Goal: Transaction & Acquisition: Purchase product/service

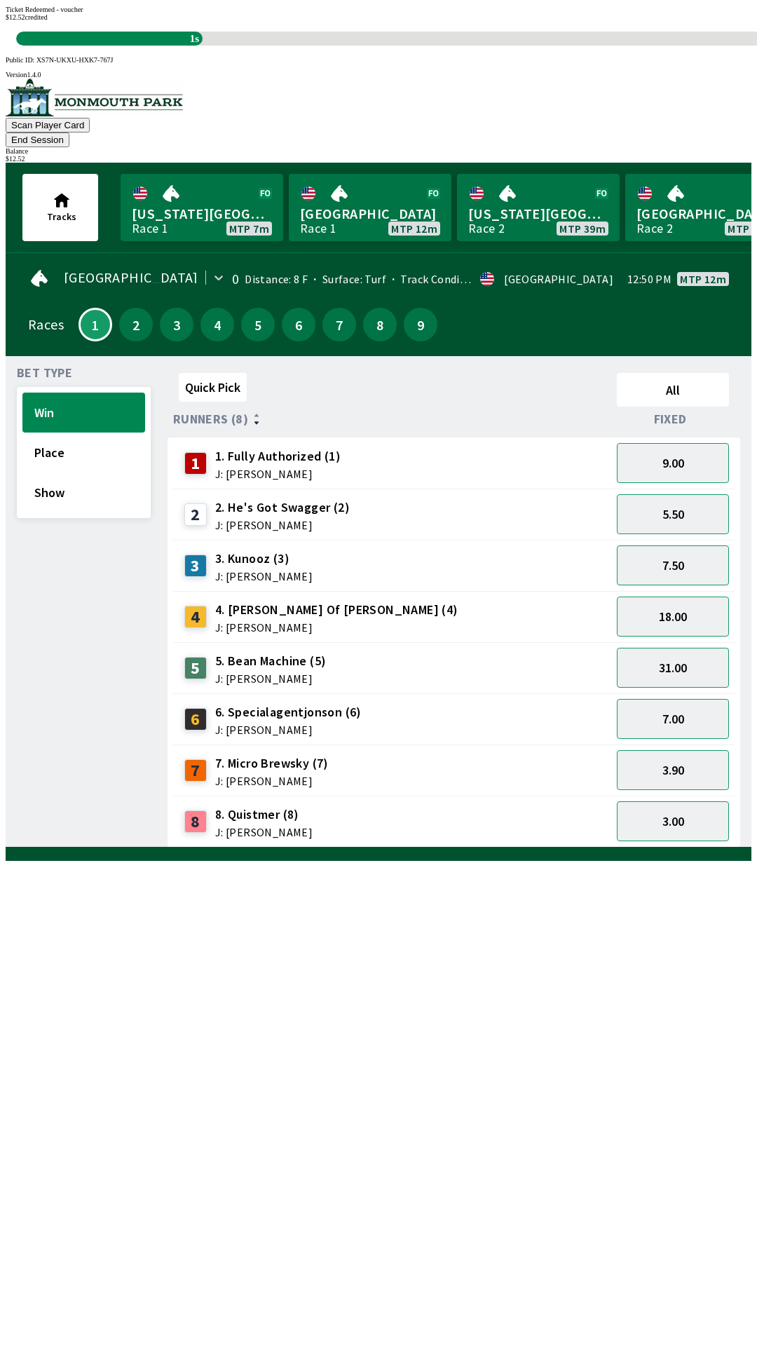
click at [353, 174] on link "[GEOGRAPHIC_DATA] Race 1 MTP 12m" at bounding box center [370, 207] width 163 height 67
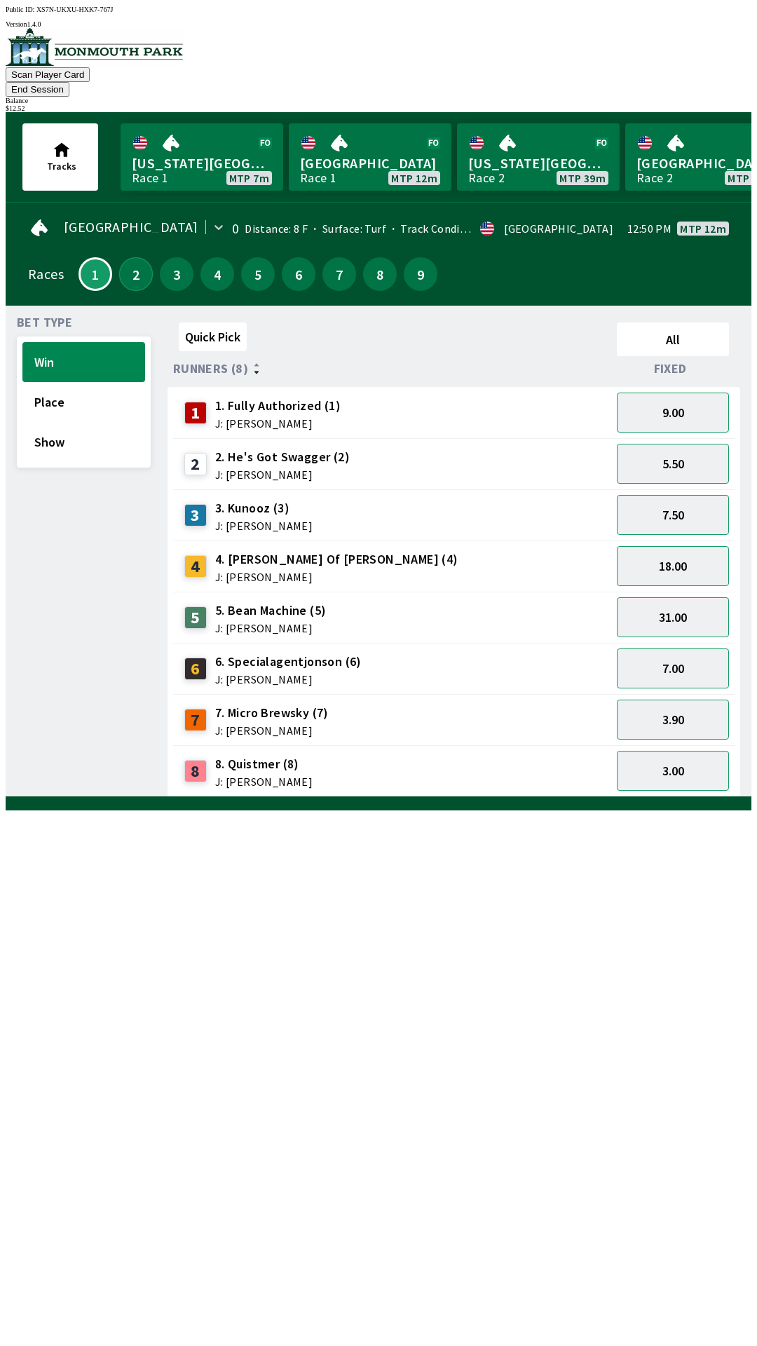
click at [127, 257] on button "2" at bounding box center [136, 274] width 34 height 34
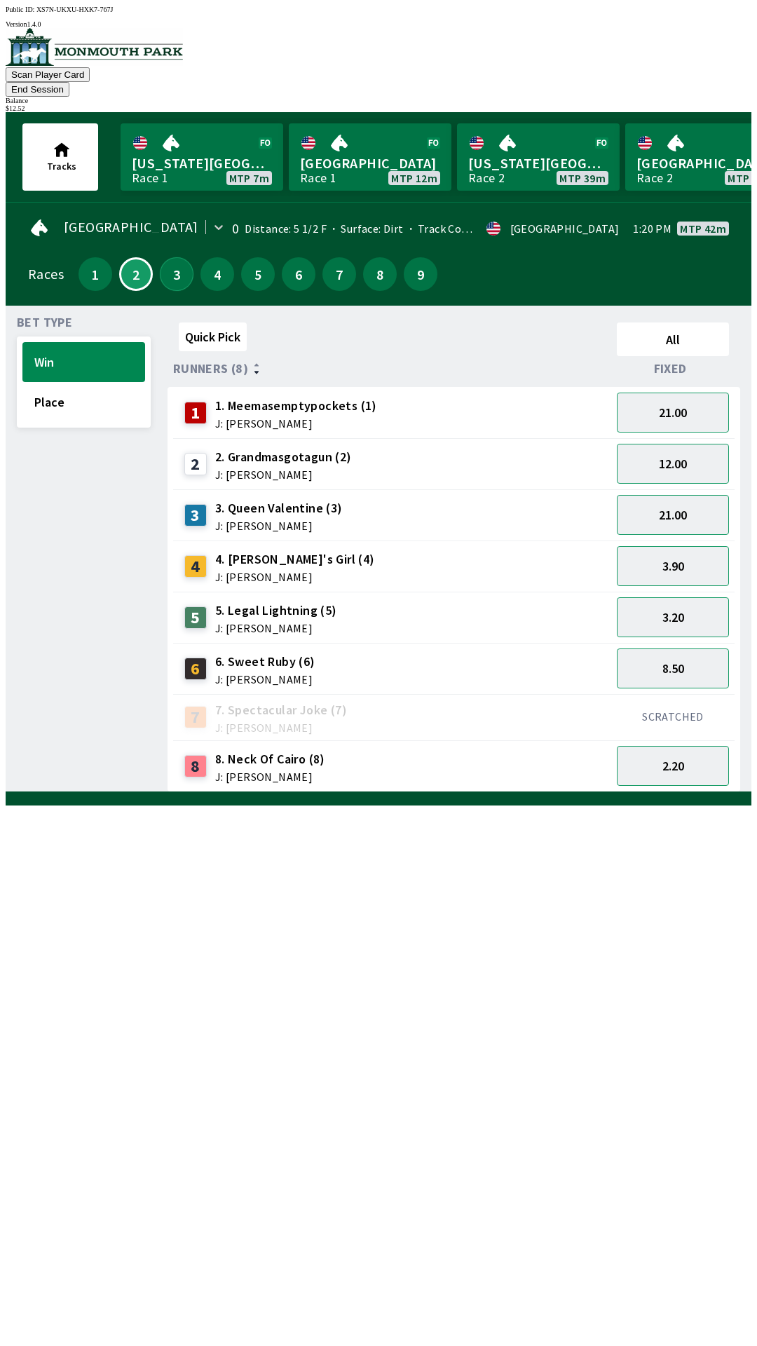
click at [177, 257] on button "3" at bounding box center [177, 274] width 34 height 34
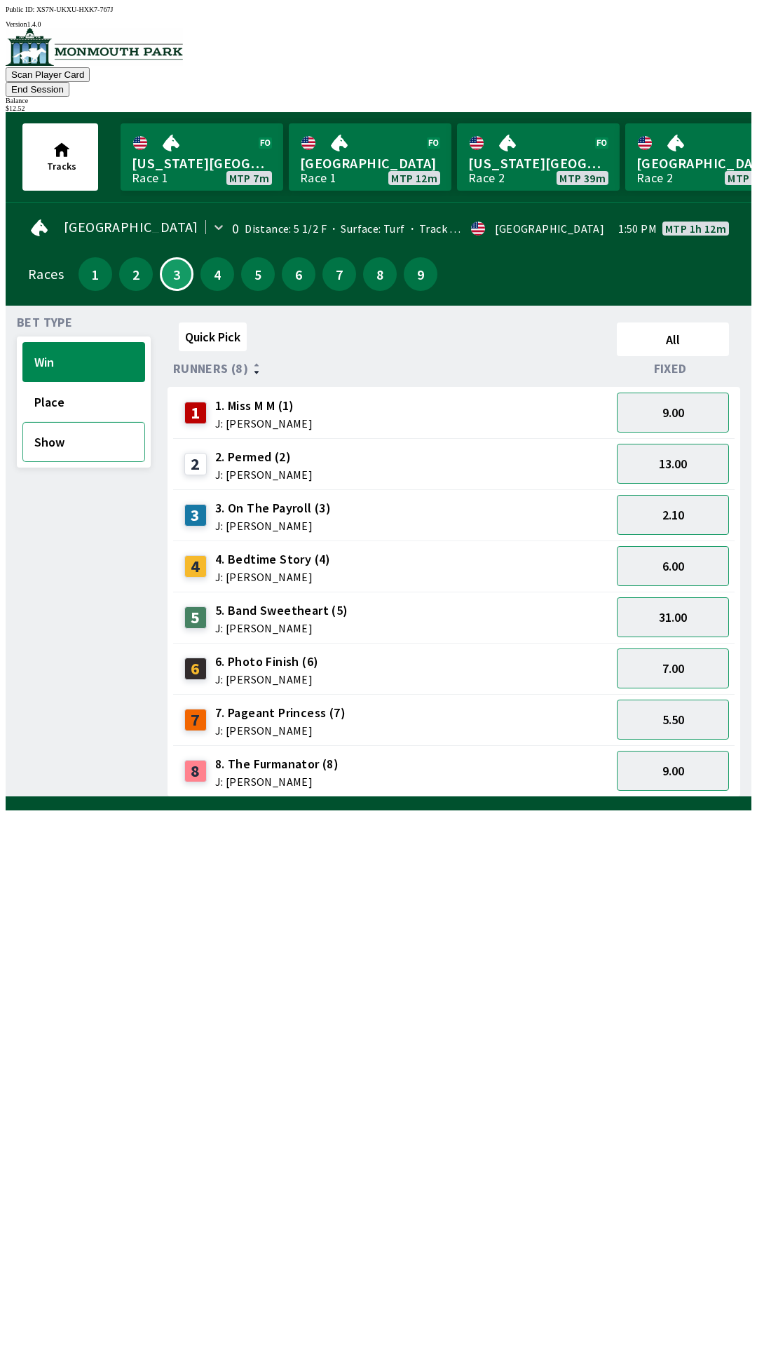
click at [67, 427] on button "Show" at bounding box center [83, 442] width 123 height 40
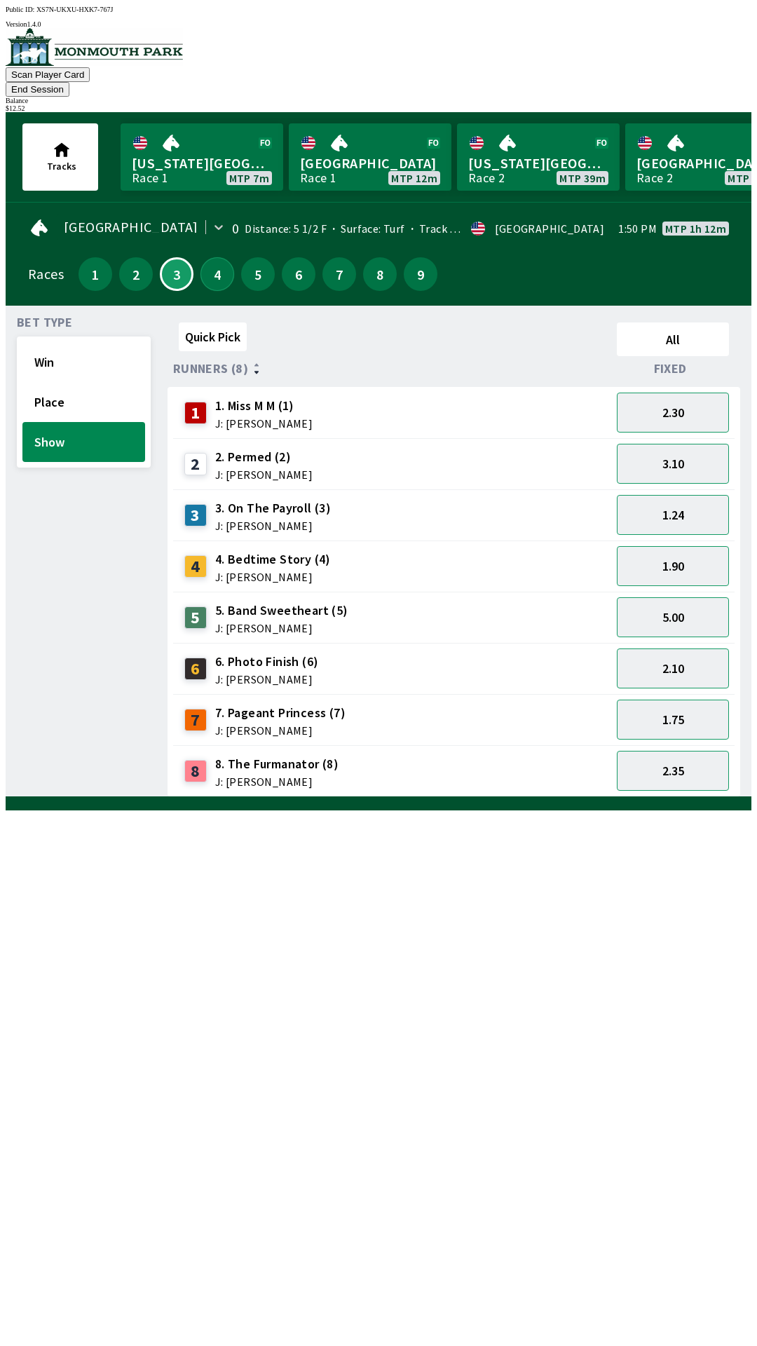
click at [210, 258] on button "4" at bounding box center [218, 274] width 34 height 34
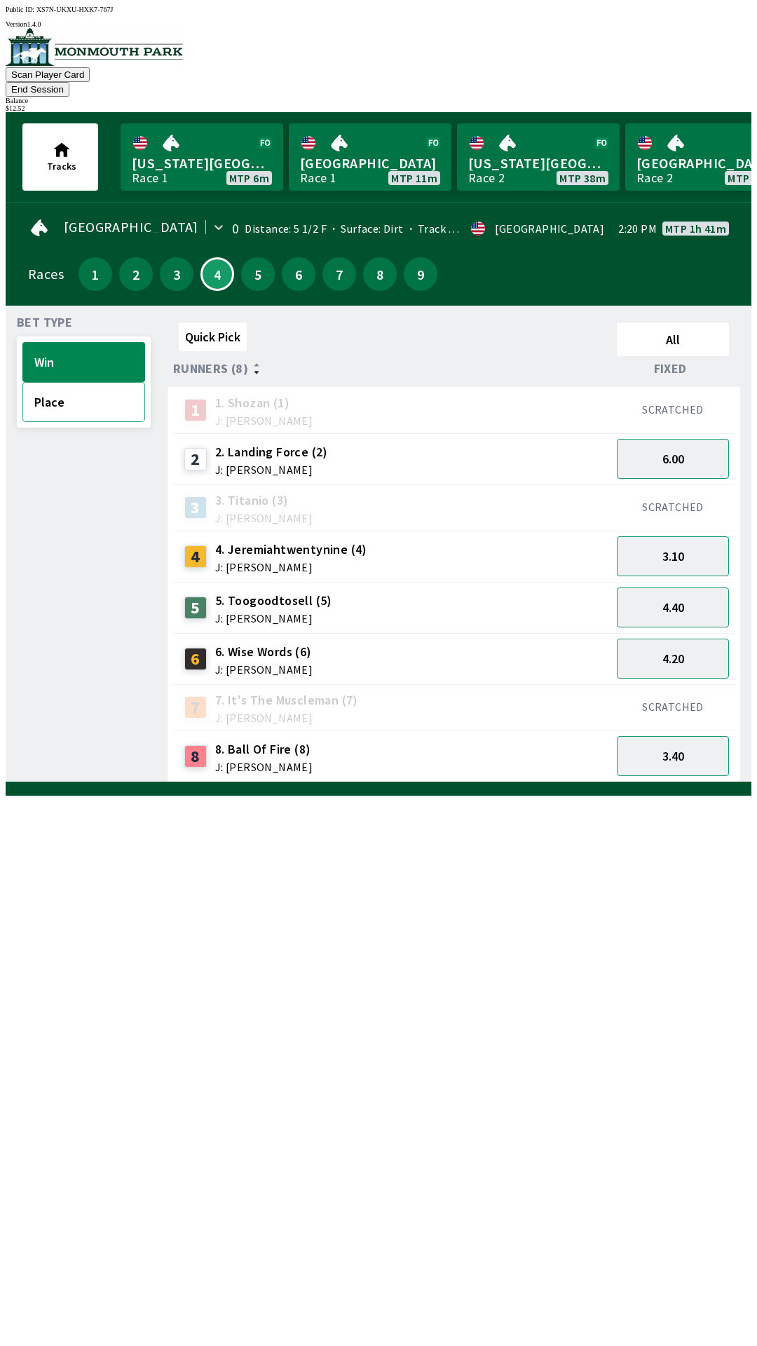
click at [98, 388] on button "Place" at bounding box center [83, 402] width 123 height 40
click at [685, 736] on button "1.75" at bounding box center [673, 756] width 112 height 40
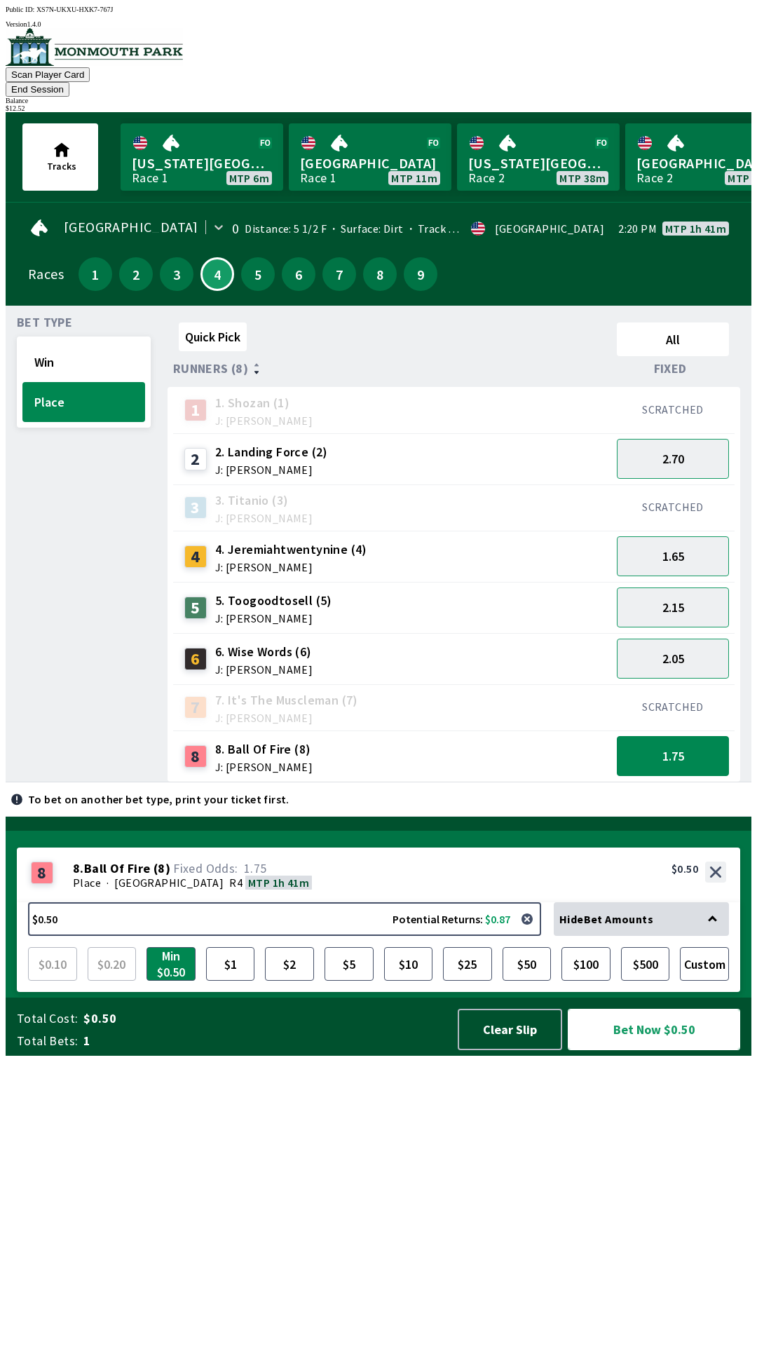
click at [651, 1050] on button "Bet Now $0.50" at bounding box center [654, 1029] width 172 height 41
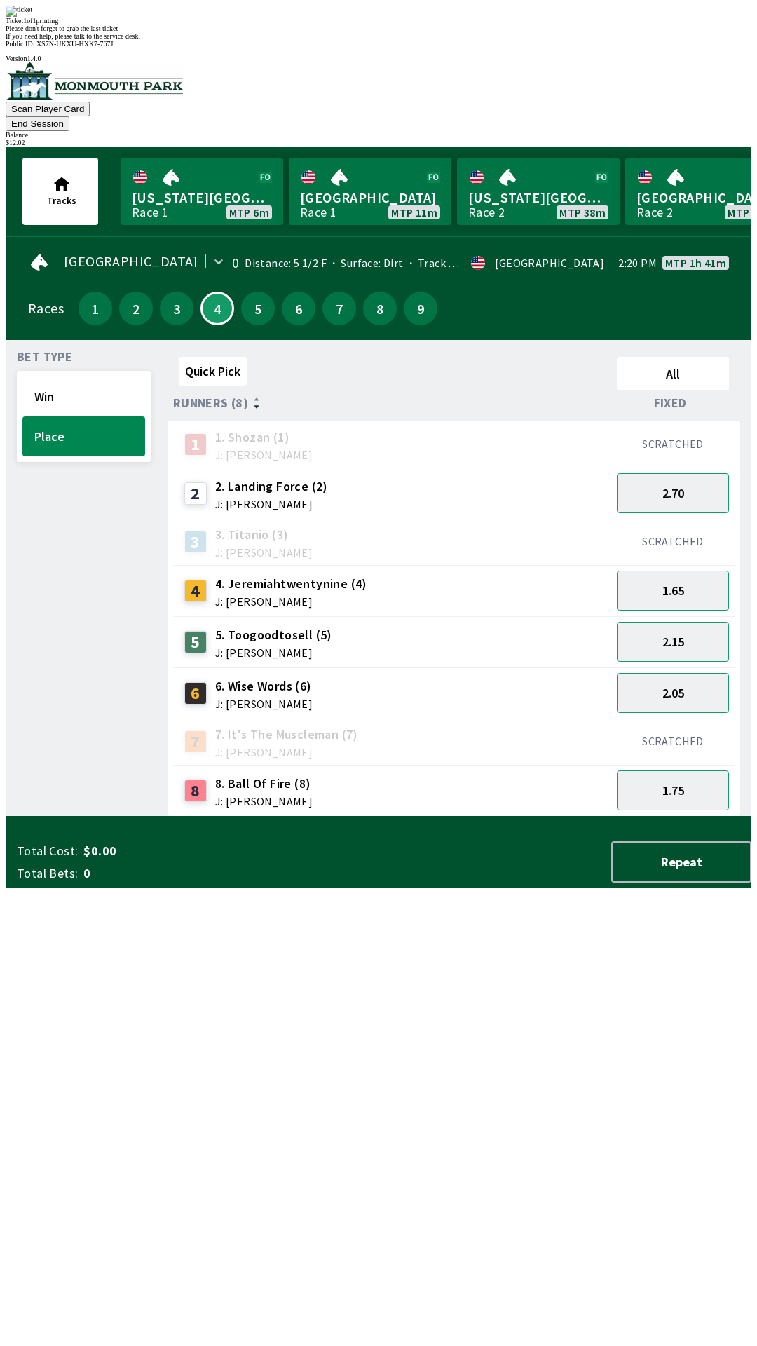
click at [48, 722] on div "Bet Type Win Place" at bounding box center [84, 584] width 134 height 466
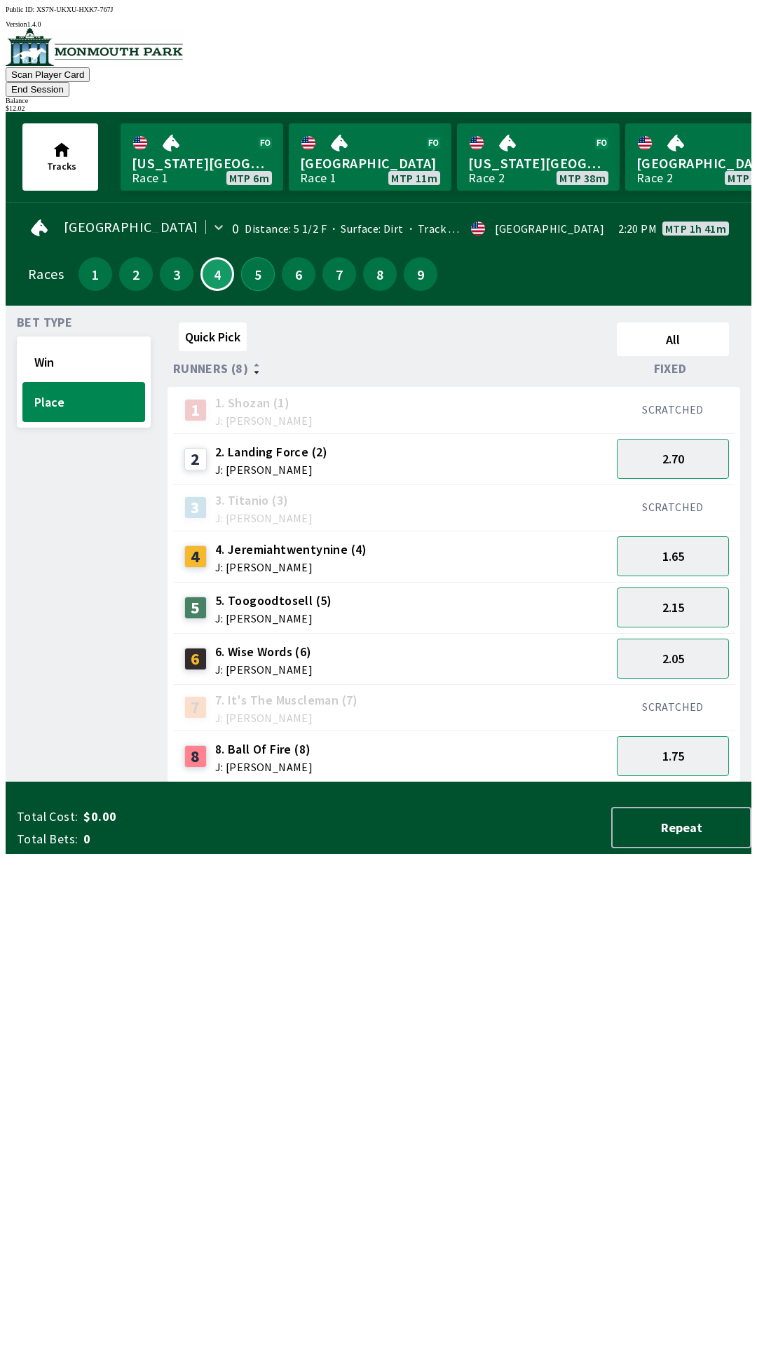
click at [243, 258] on button "5" at bounding box center [258, 274] width 34 height 34
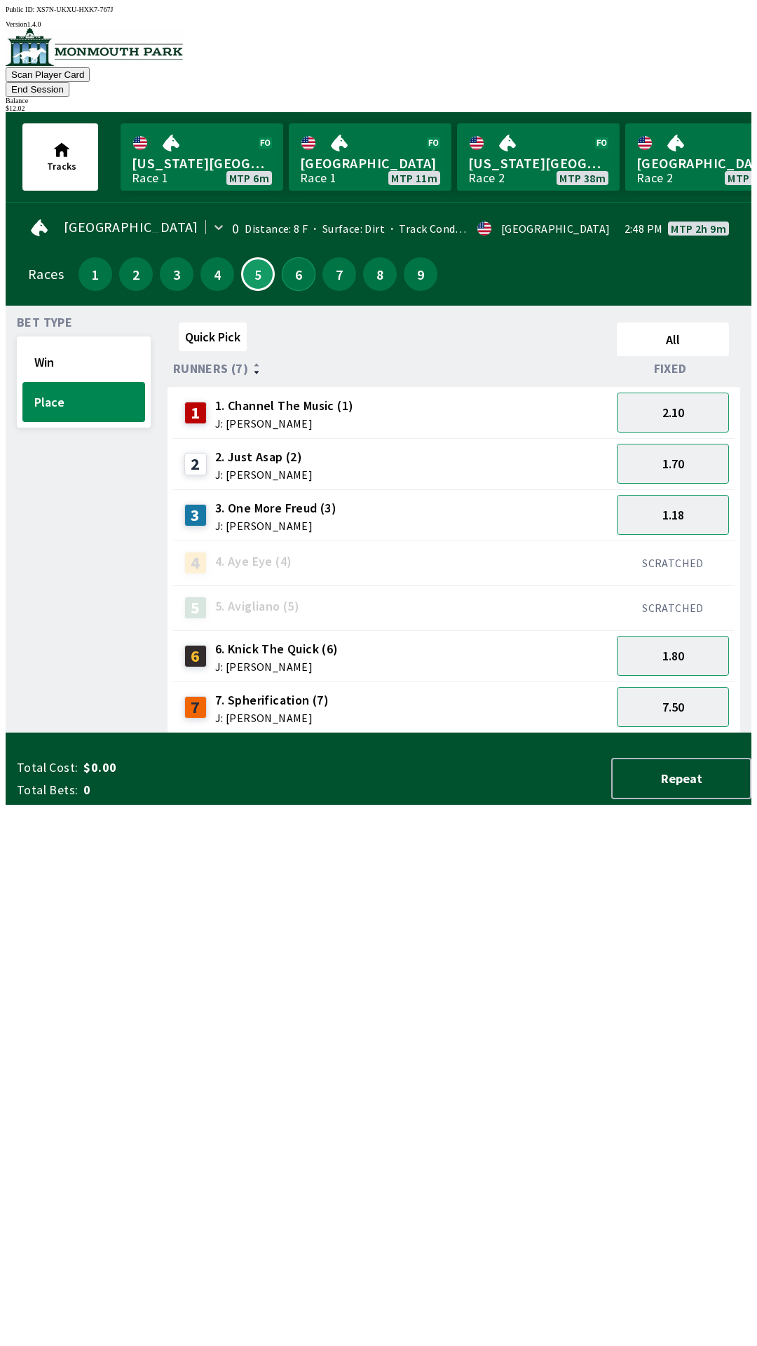
click at [294, 257] on button "6" at bounding box center [299, 274] width 34 height 34
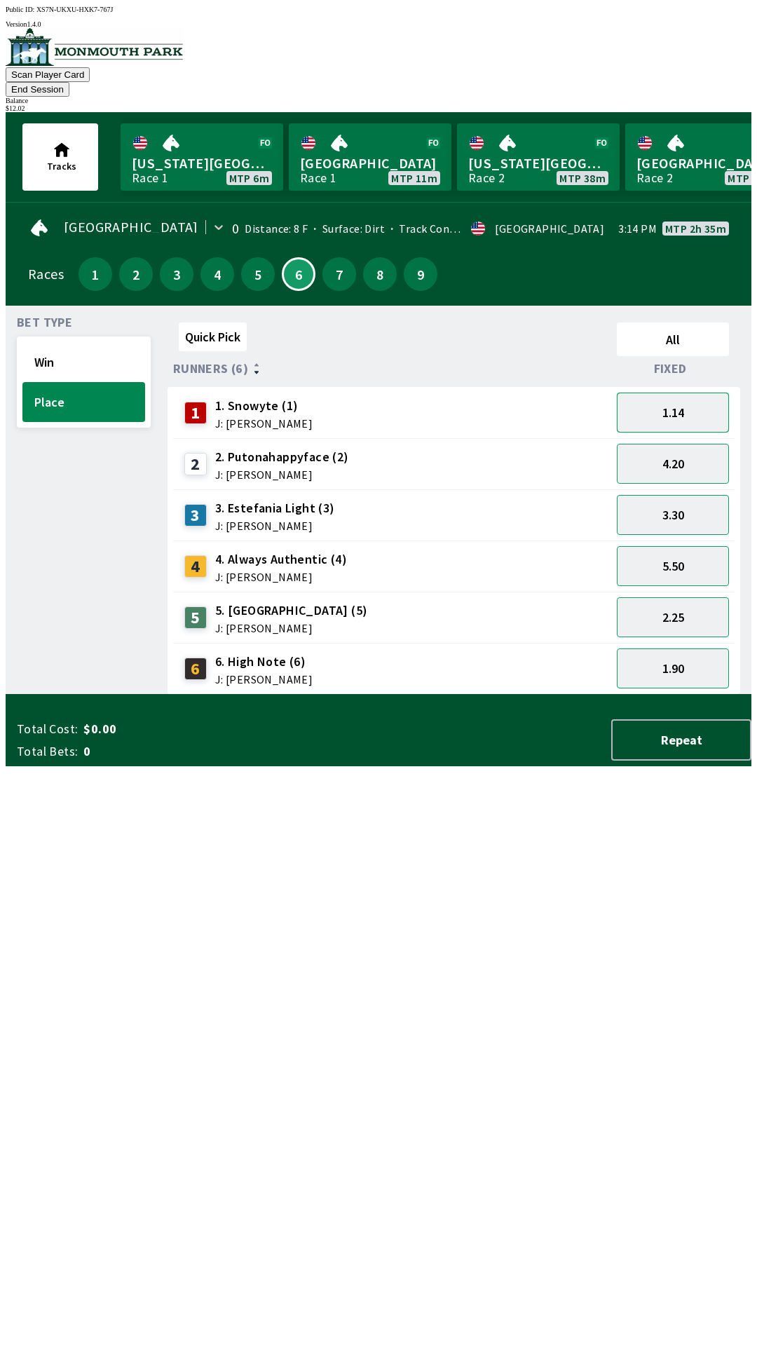
click at [698, 393] on button "1.14" at bounding box center [673, 413] width 112 height 40
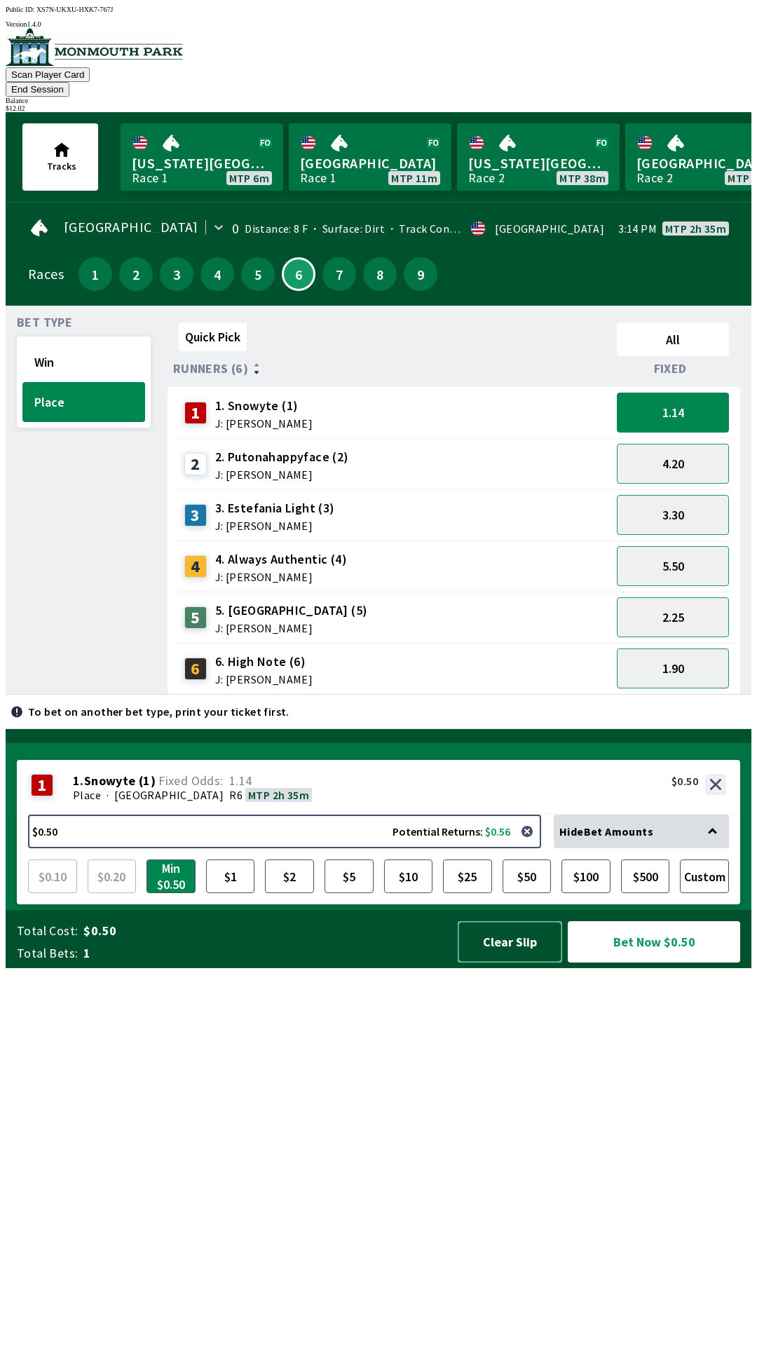
click at [503, 963] on button "Clear Slip" at bounding box center [510, 941] width 104 height 41
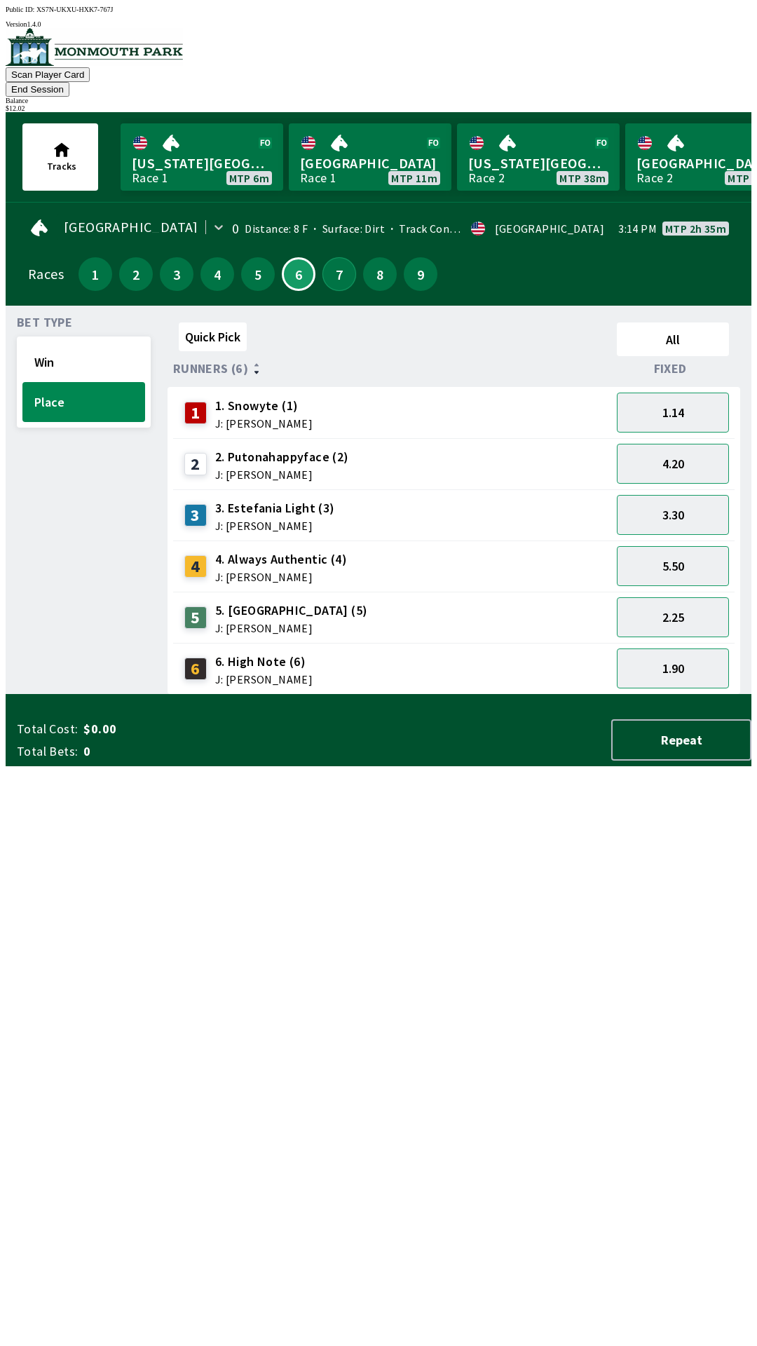
click at [333, 257] on button "7" at bounding box center [340, 274] width 34 height 34
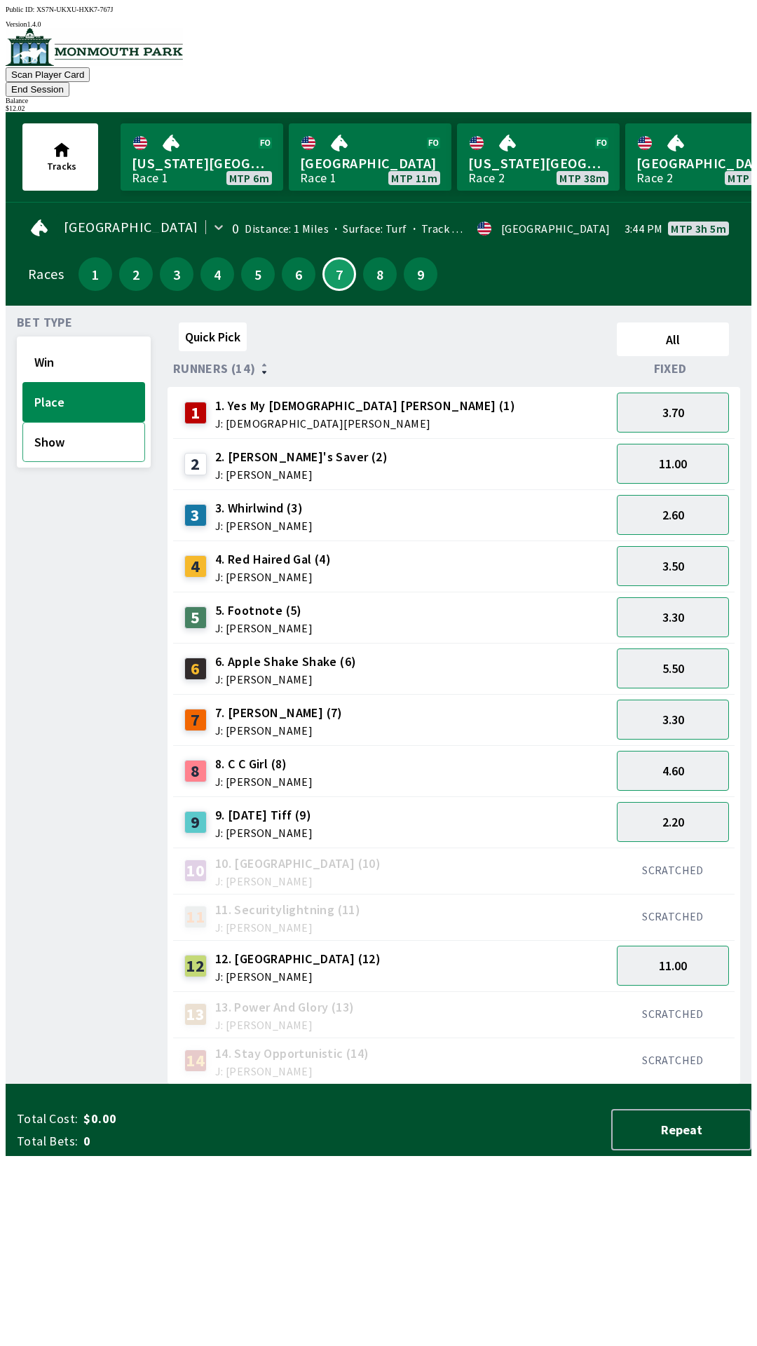
click at [103, 428] on button "Show" at bounding box center [83, 442] width 123 height 40
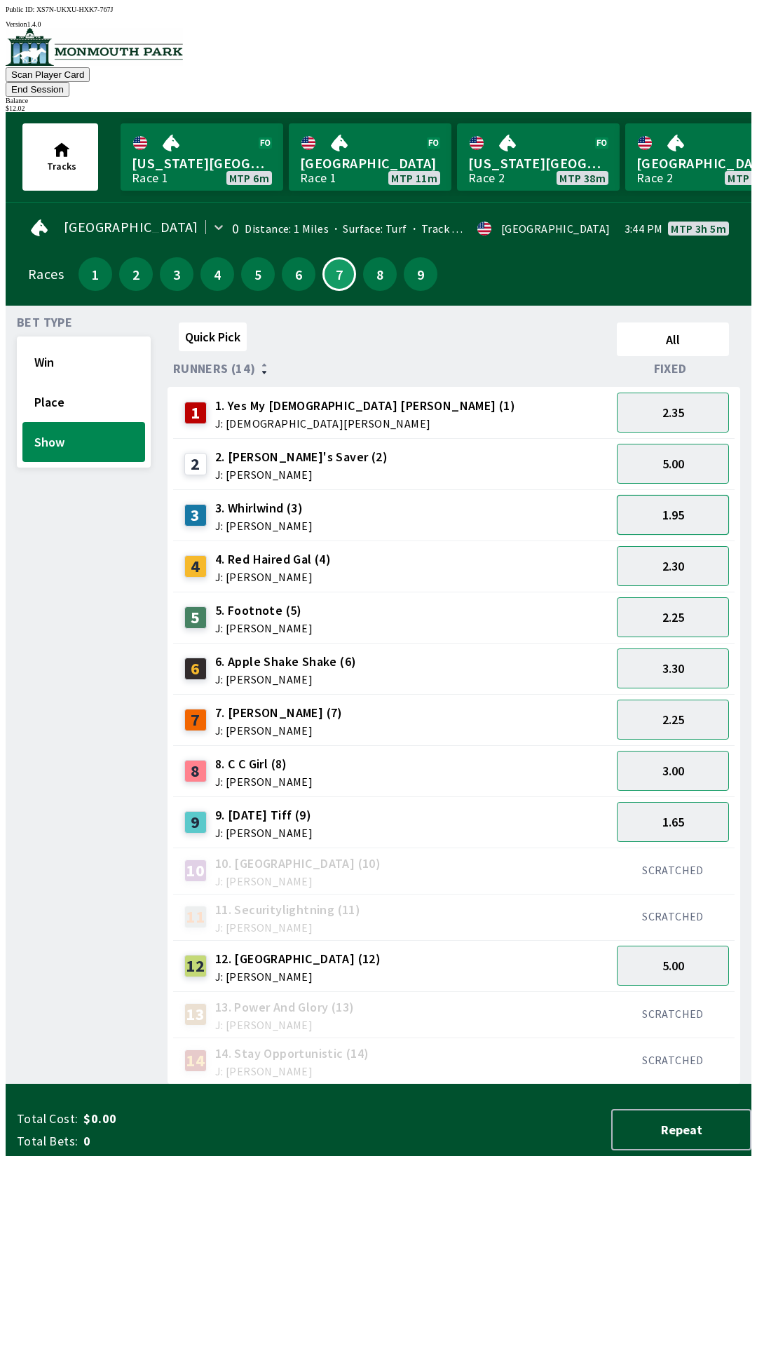
click at [691, 495] on button "1.95" at bounding box center [673, 515] width 112 height 40
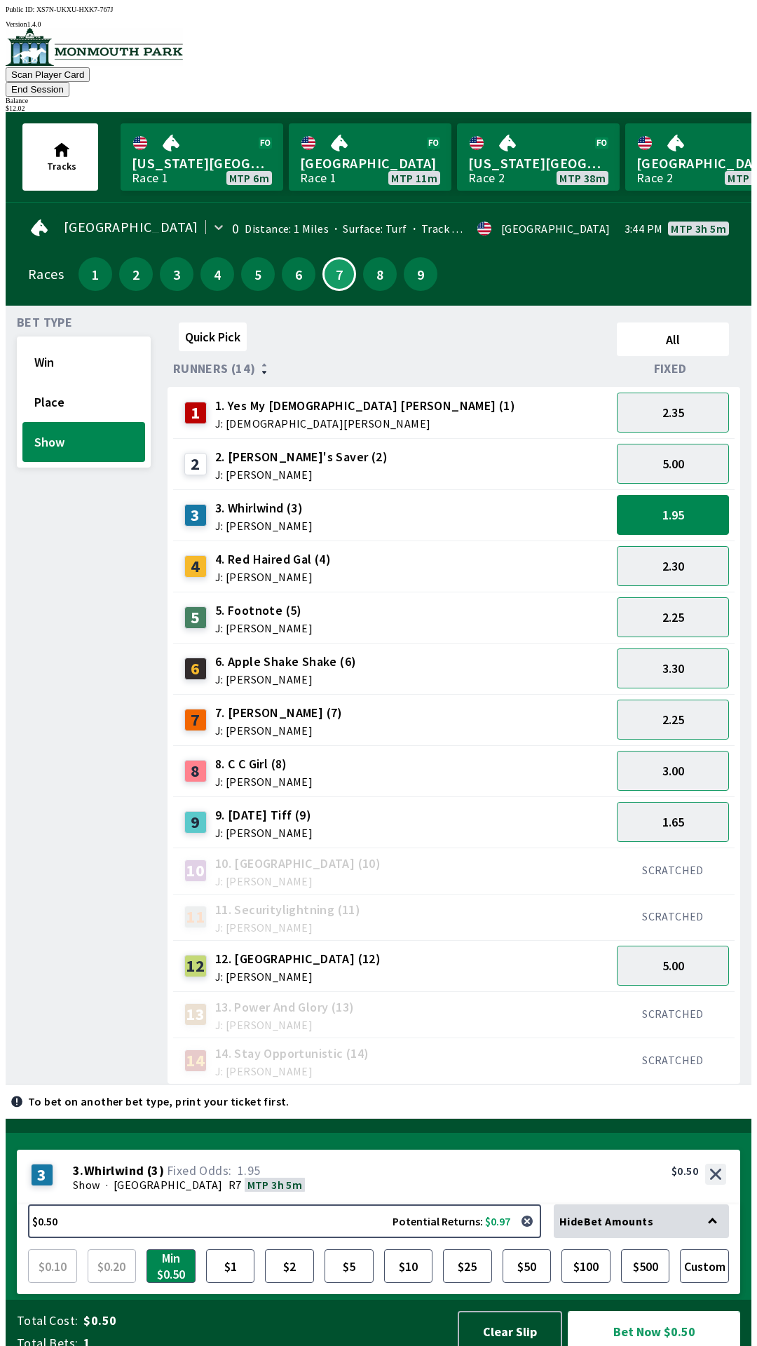
click at [642, 1315] on button "Bet Now $0.50" at bounding box center [654, 1331] width 172 height 41
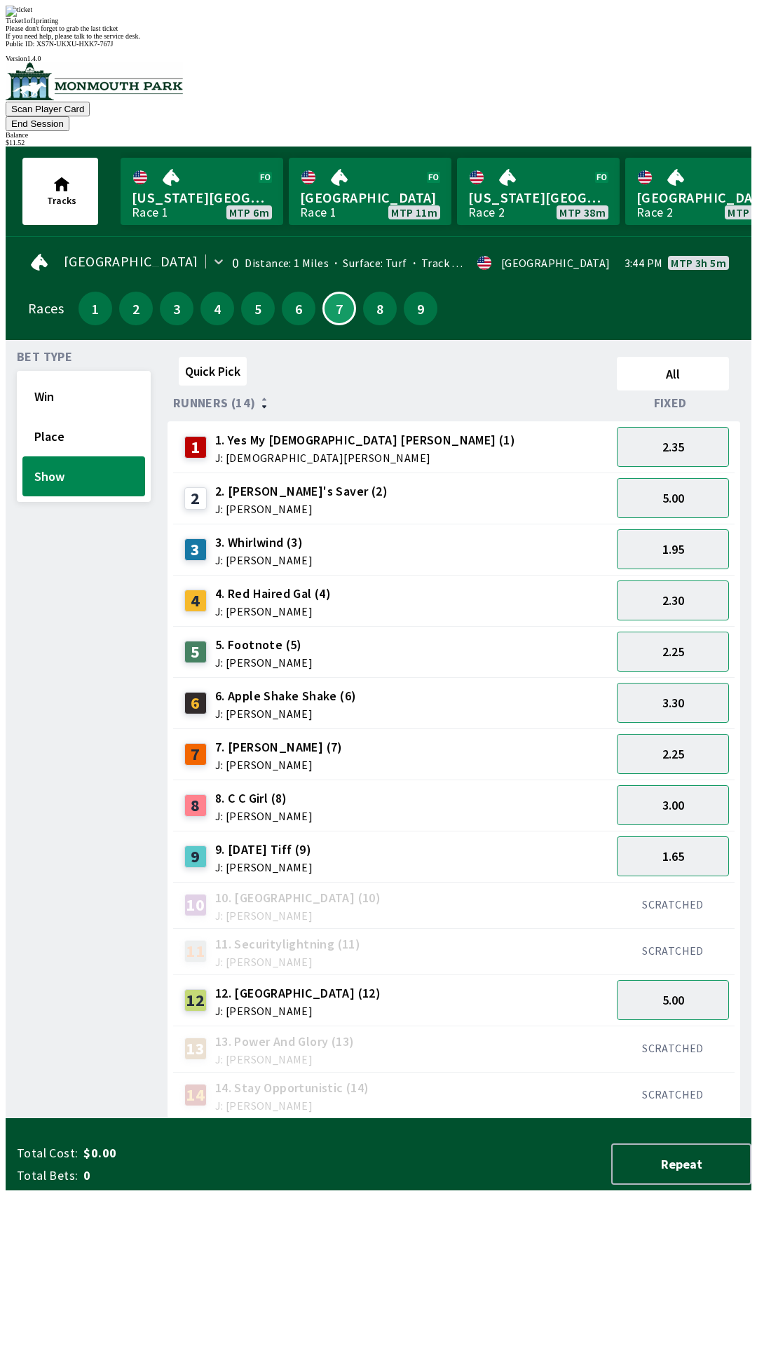
click at [31, 618] on div "Bet Type Win Place Show" at bounding box center [84, 735] width 134 height 768
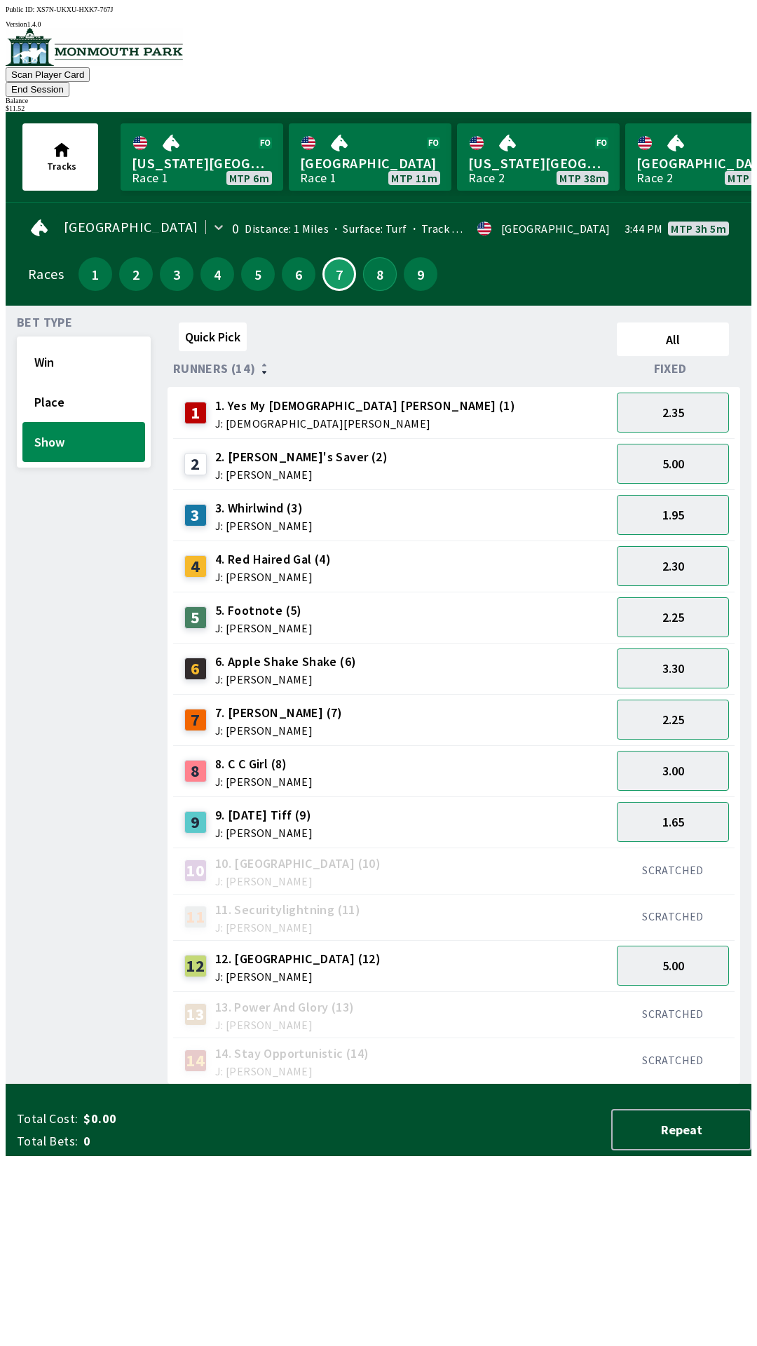
click at [368, 257] on button "8" at bounding box center [380, 274] width 34 height 34
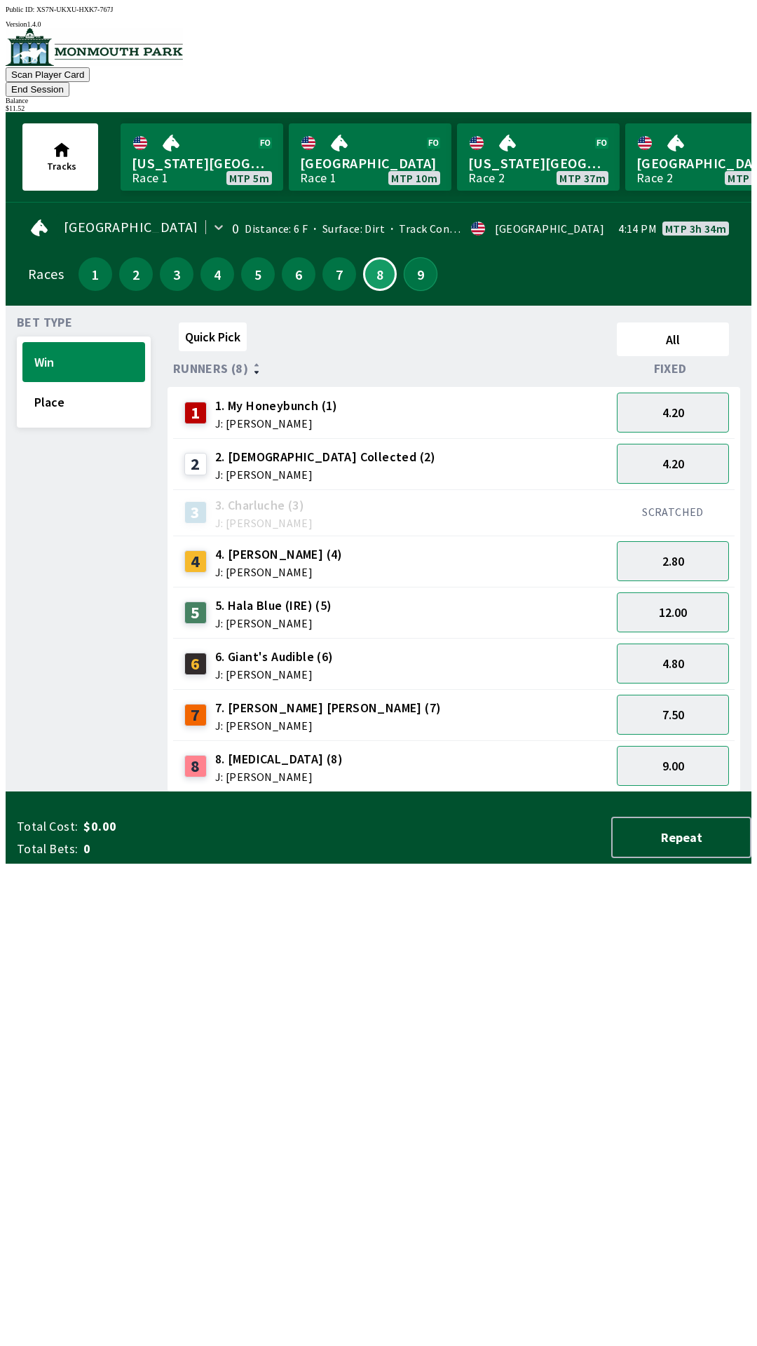
click at [407, 263] on button "9" at bounding box center [421, 274] width 34 height 34
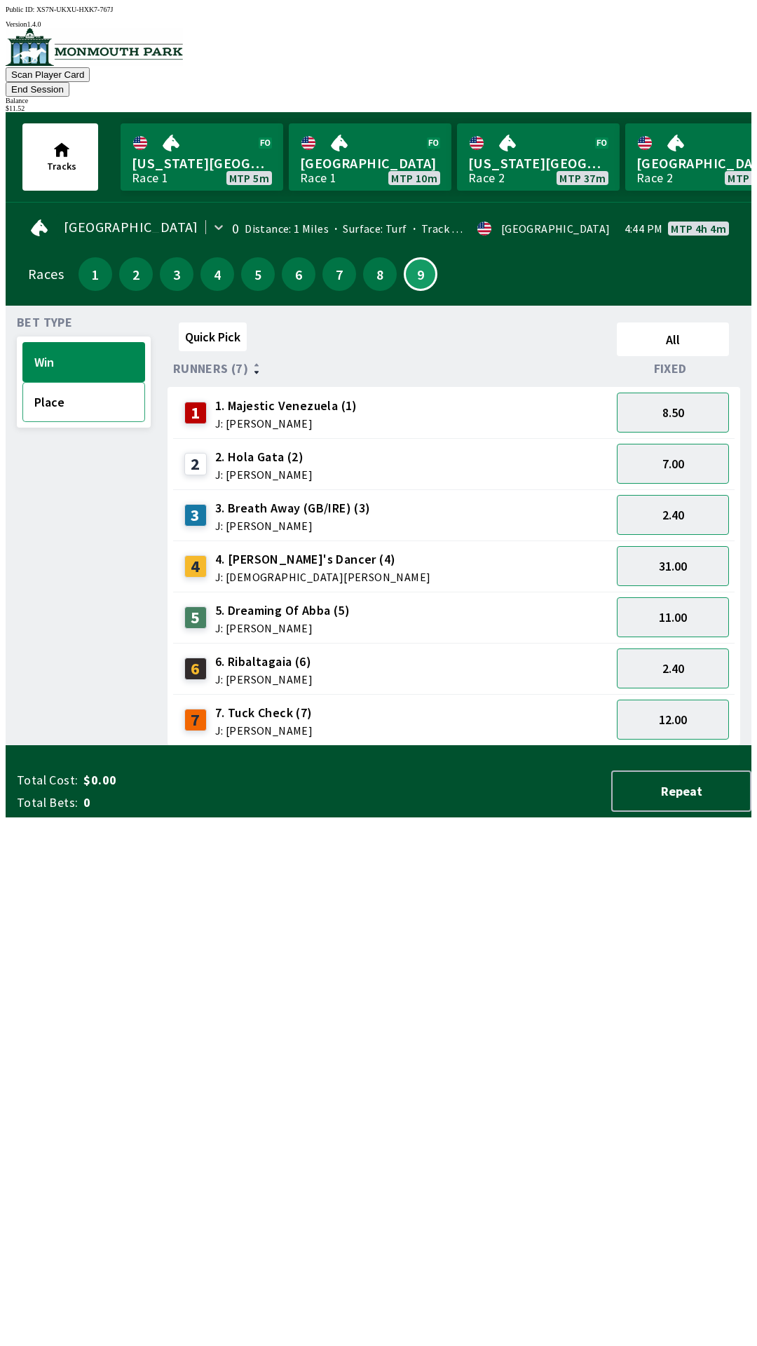
click at [102, 395] on button "Place" at bounding box center [83, 402] width 123 height 40
click at [686, 649] on button "1.35" at bounding box center [673, 669] width 112 height 40
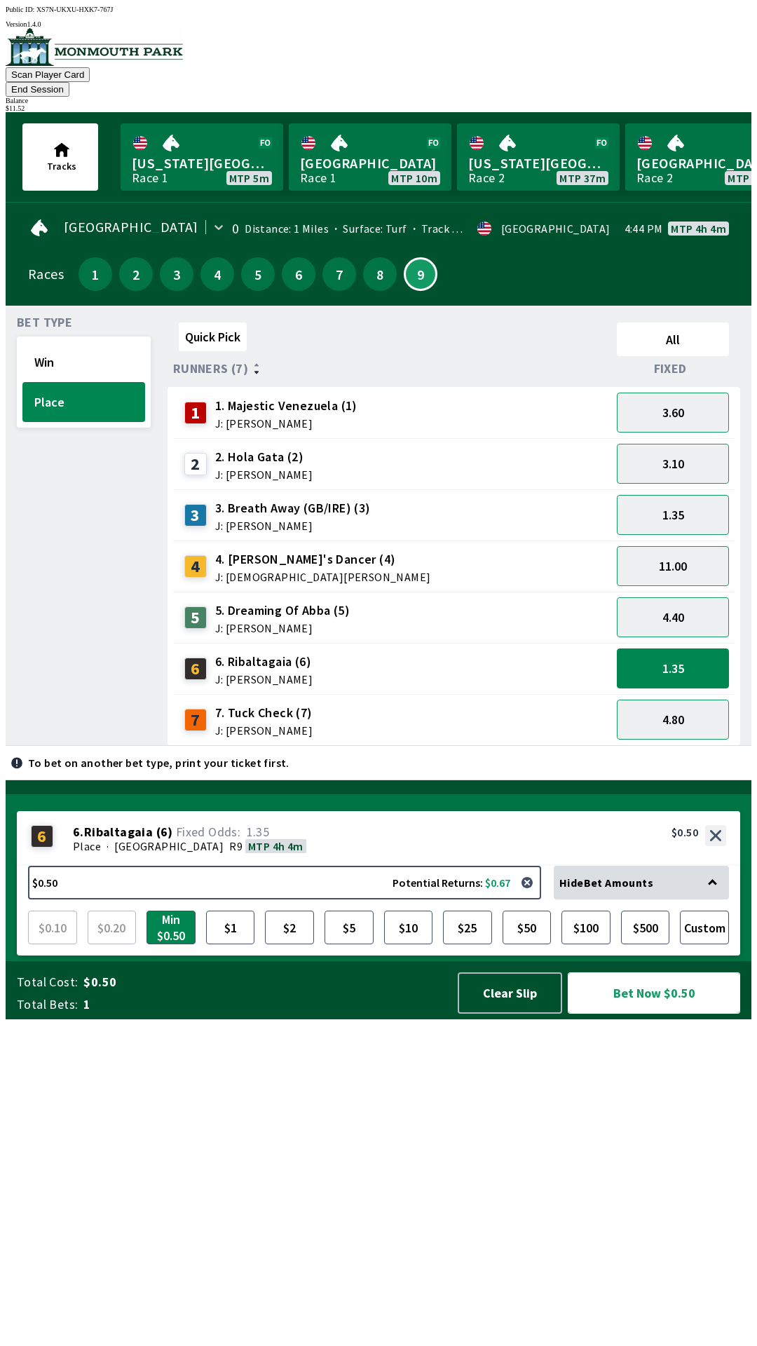
click at [635, 1014] on button "Bet Now $0.50" at bounding box center [654, 993] width 172 height 41
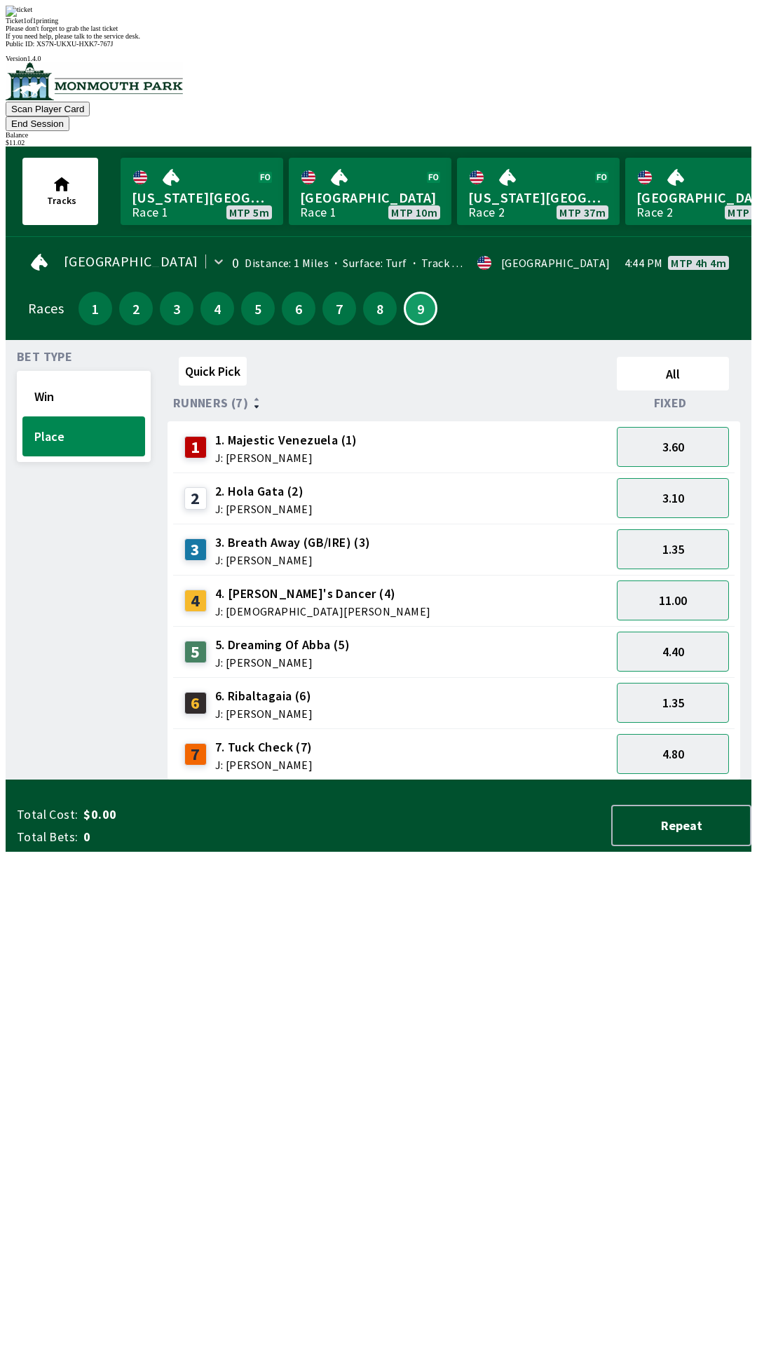
click at [61, 541] on div "Bet Type Win Place" at bounding box center [84, 565] width 134 height 429
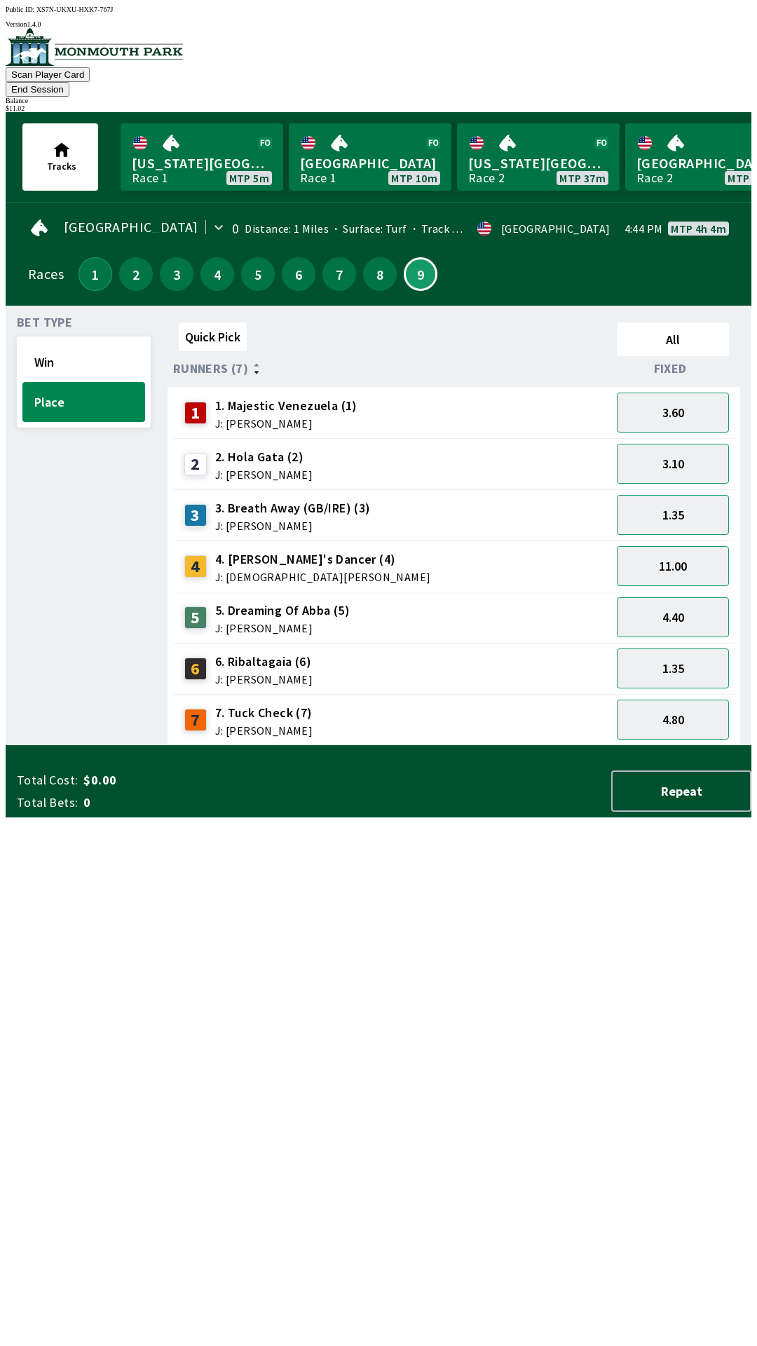
click at [88, 257] on button "1" at bounding box center [96, 274] width 34 height 34
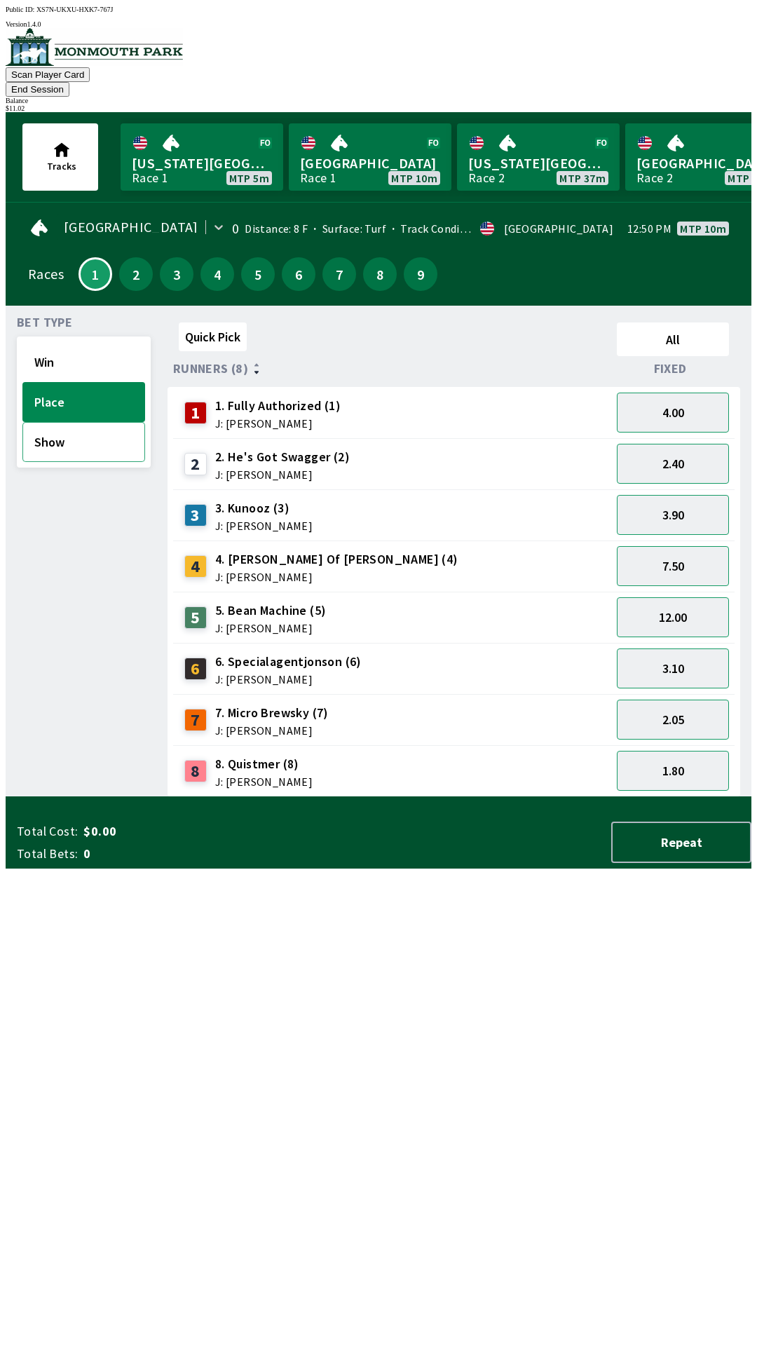
click at [90, 428] on button "Show" at bounding box center [83, 442] width 123 height 40
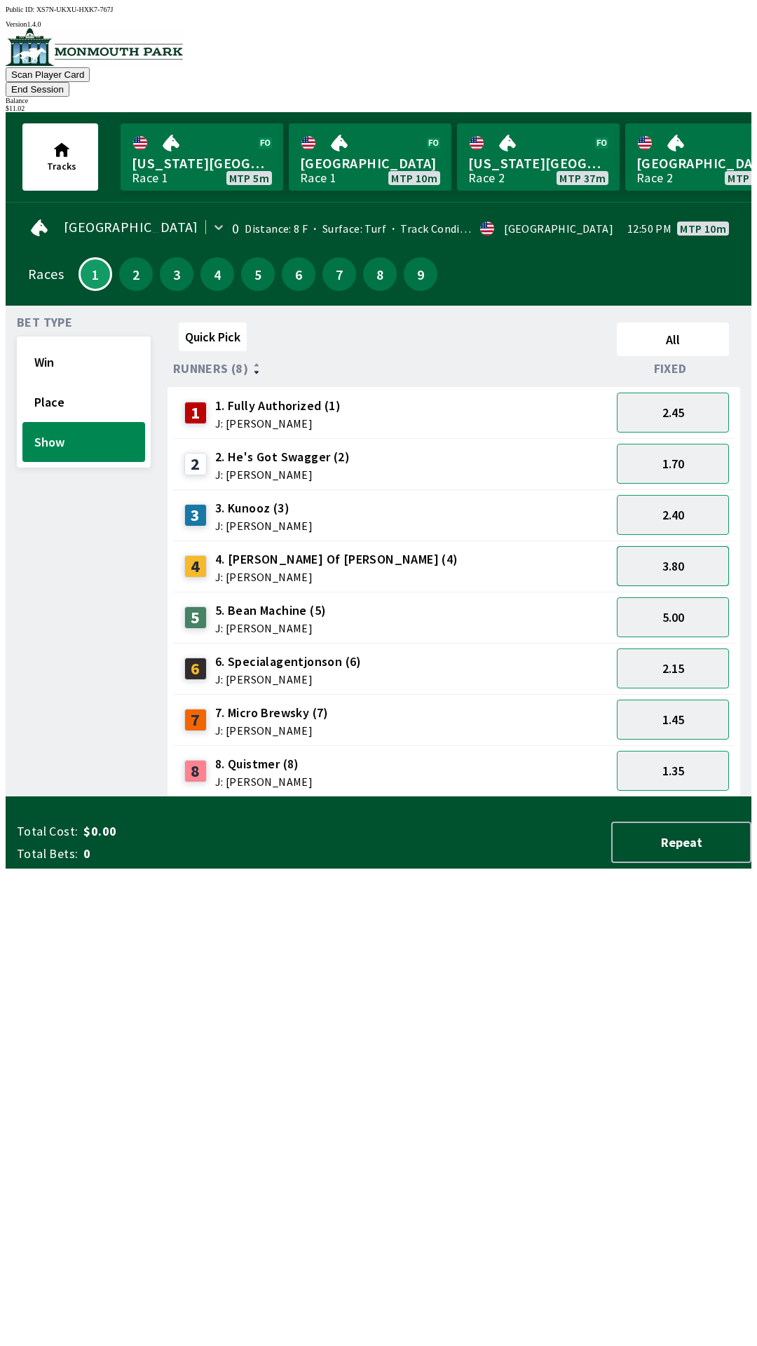
click at [684, 546] on button "3.80" at bounding box center [673, 566] width 112 height 40
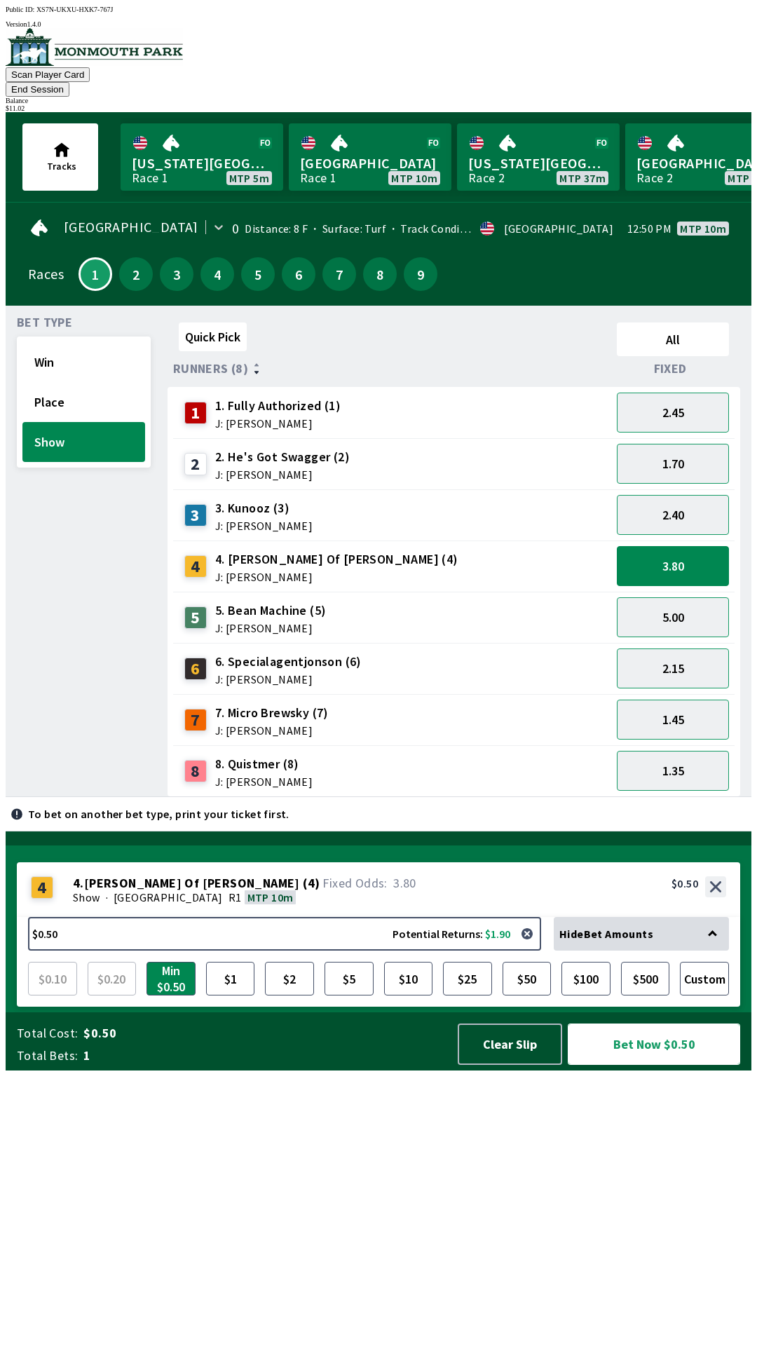
click at [634, 1065] on button "Bet Now $0.50" at bounding box center [654, 1044] width 172 height 41
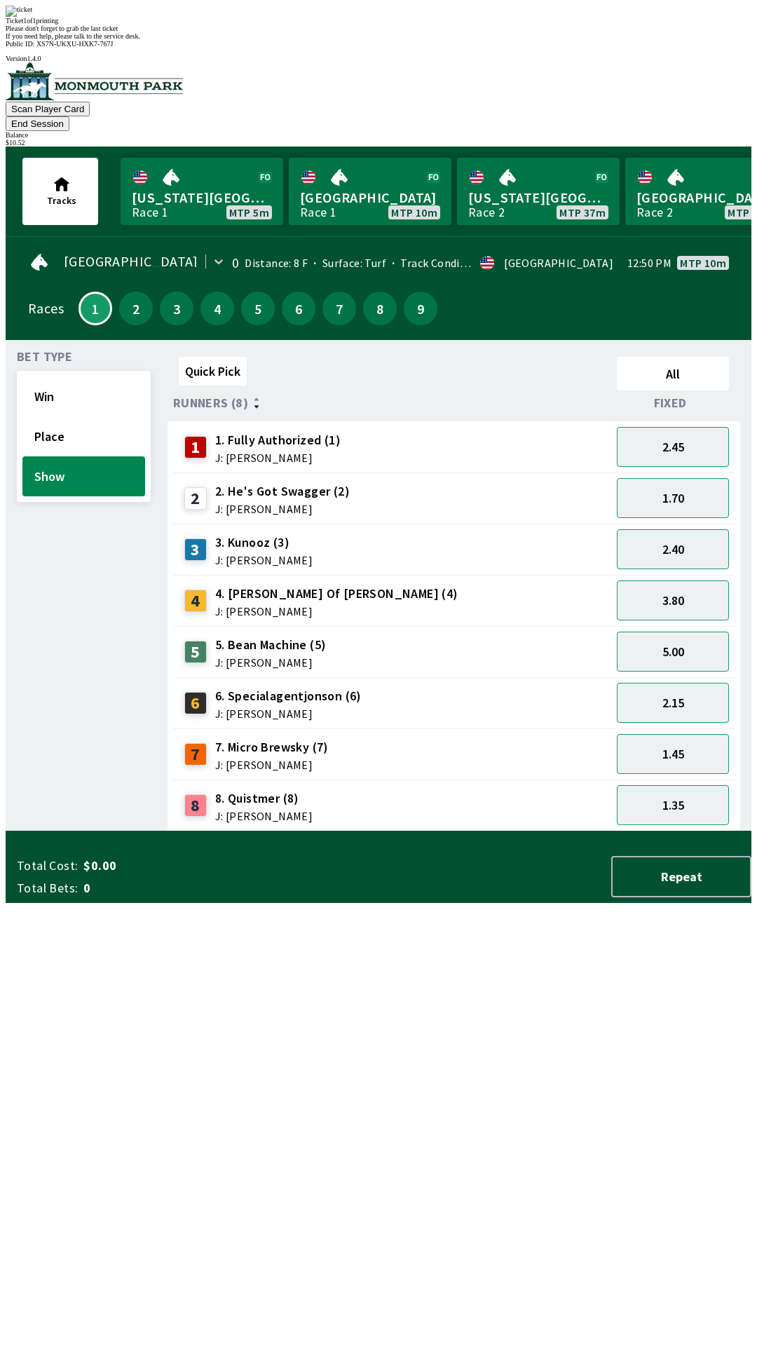
click at [28, 590] on div "Bet Type Win Place Show" at bounding box center [84, 591] width 134 height 480
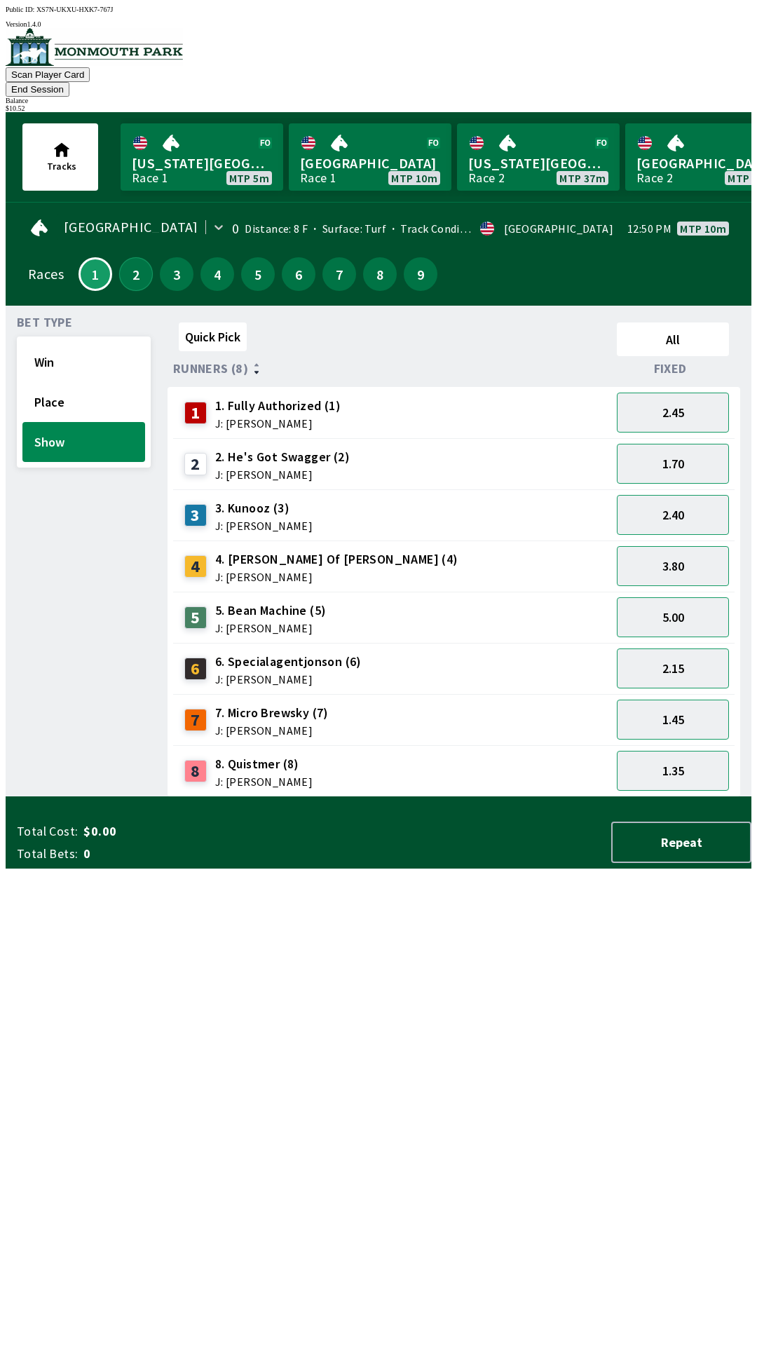
click at [130, 257] on button "2" at bounding box center [136, 274] width 34 height 34
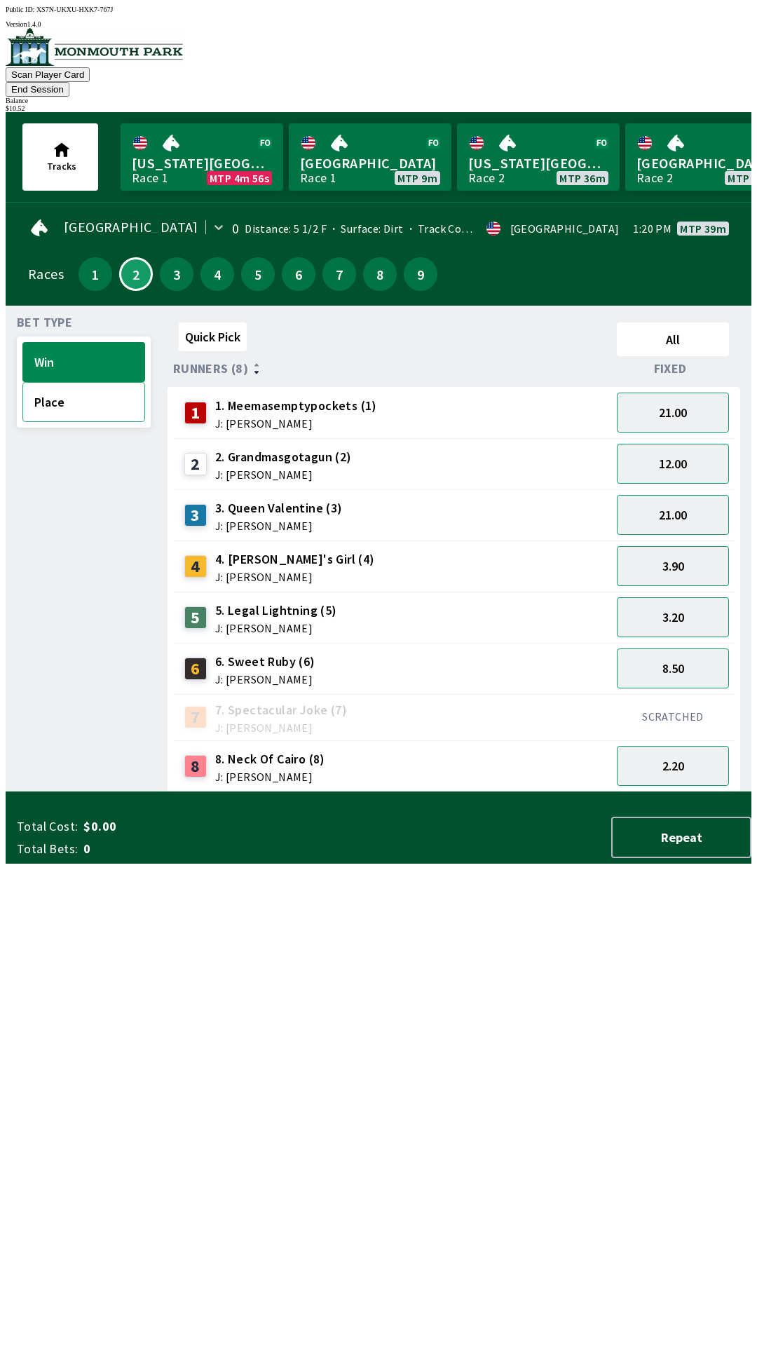
click at [93, 391] on button "Place" at bounding box center [83, 402] width 123 height 40
click at [685, 548] on button "2.00" at bounding box center [673, 566] width 112 height 40
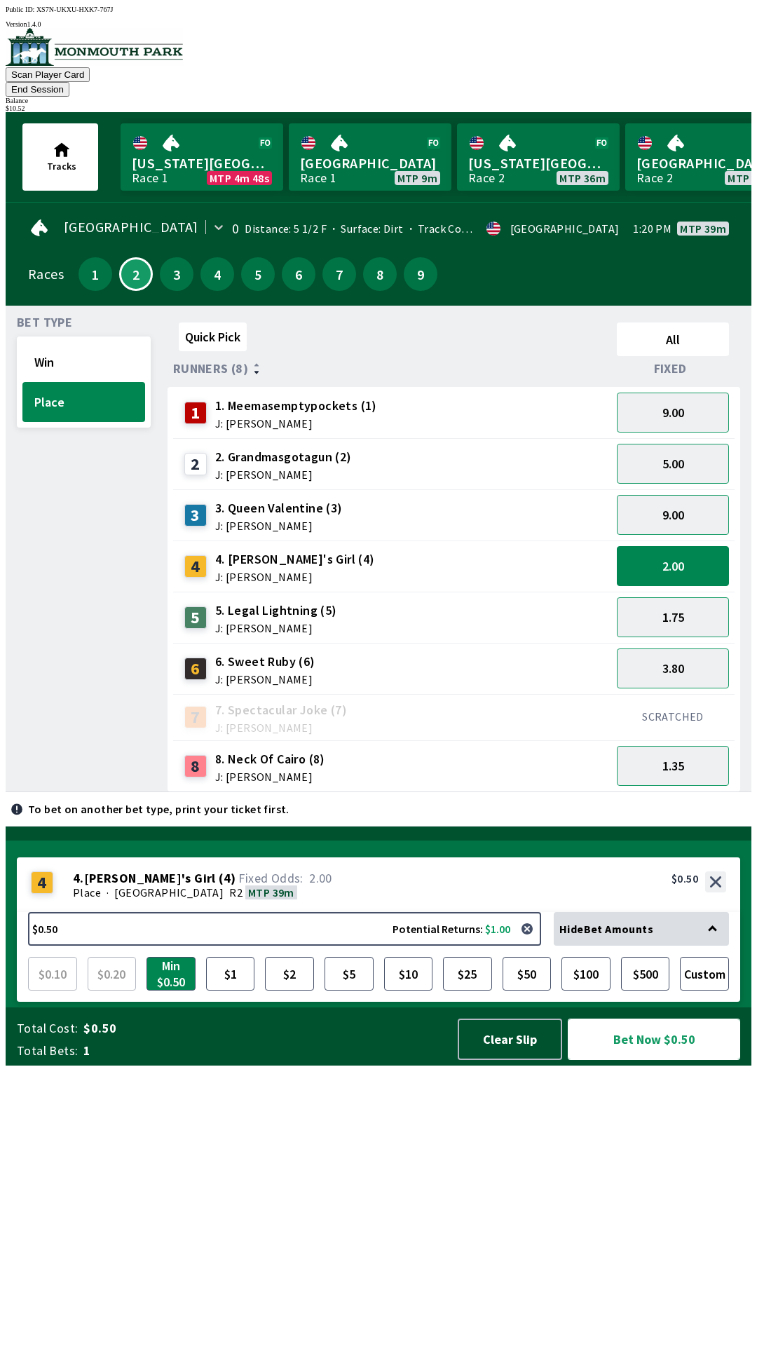
click at [657, 1060] on button "Bet Now $0.50" at bounding box center [654, 1039] width 172 height 41
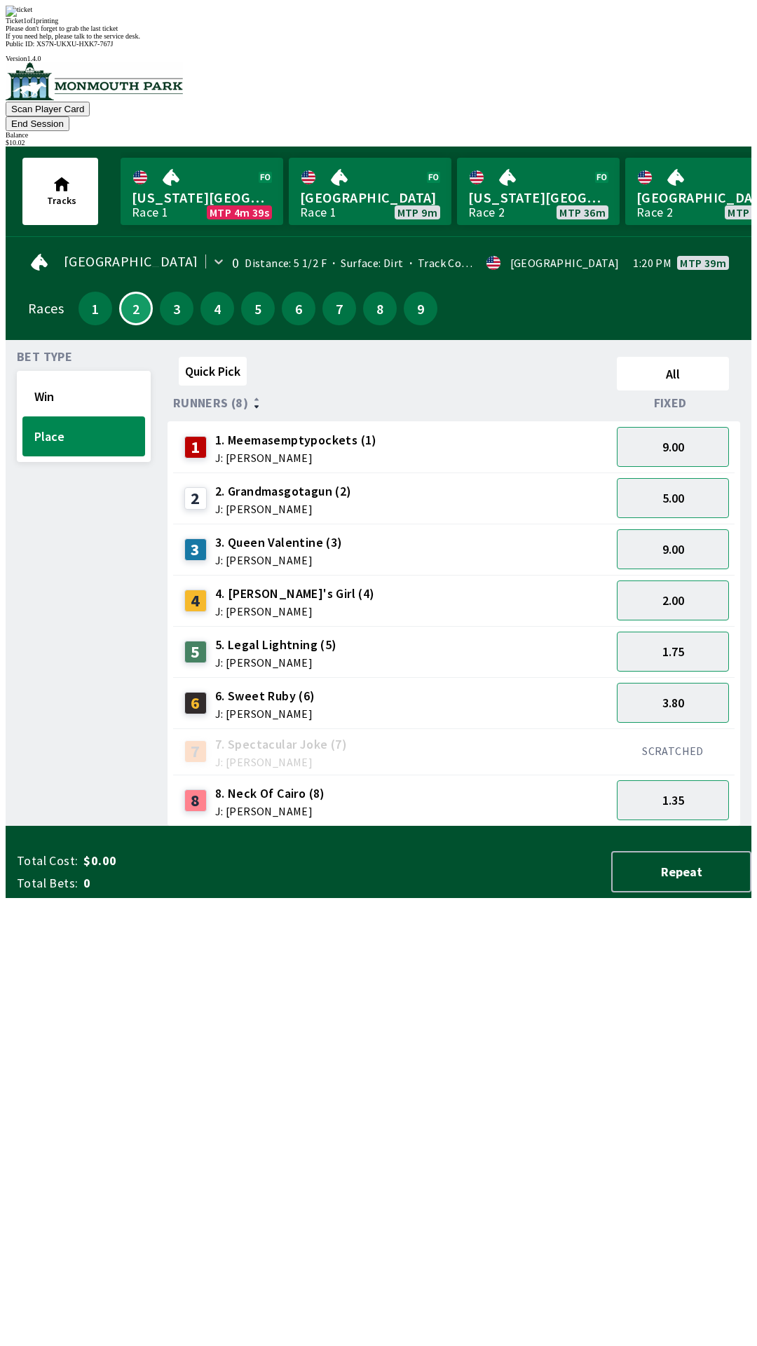
click at [44, 581] on div "Bet Type Win Place" at bounding box center [84, 588] width 134 height 475
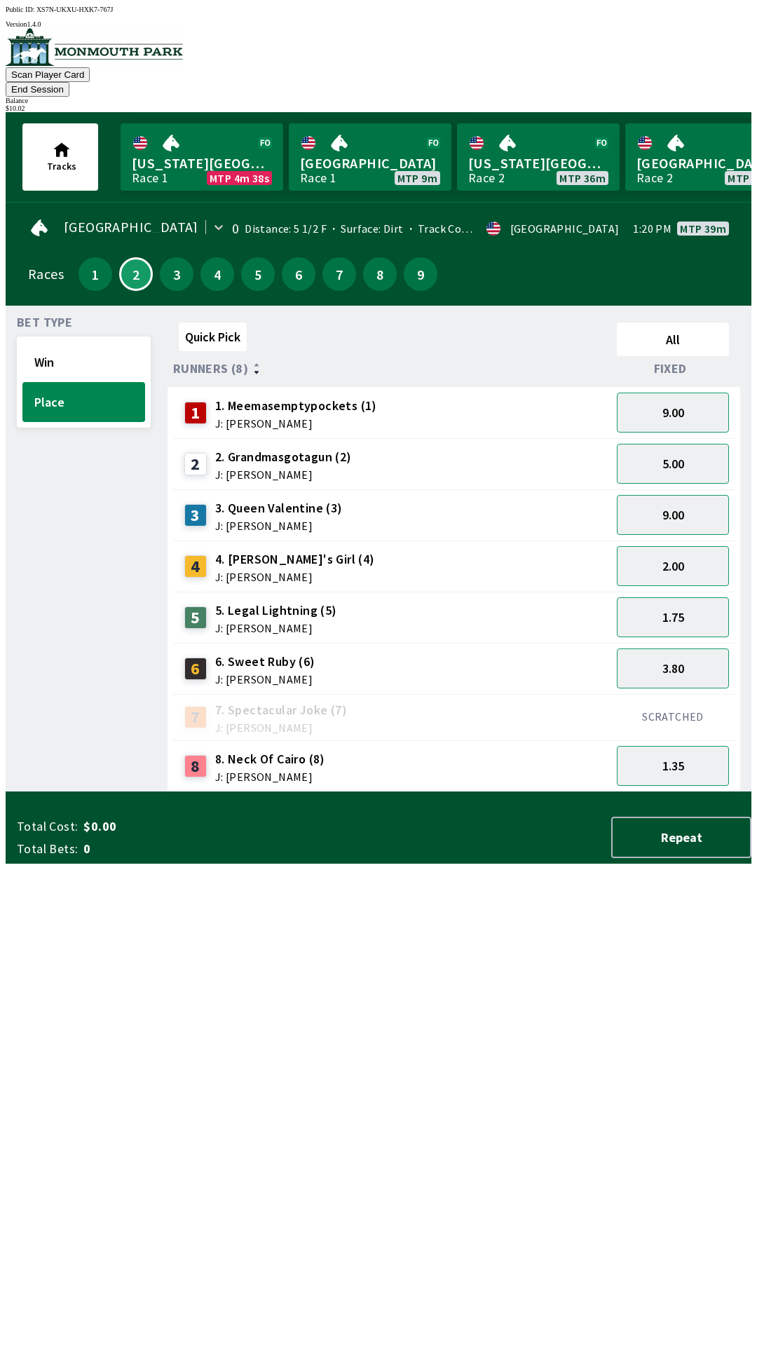
click at [69, 82] on button "End Session" at bounding box center [38, 89] width 64 height 15
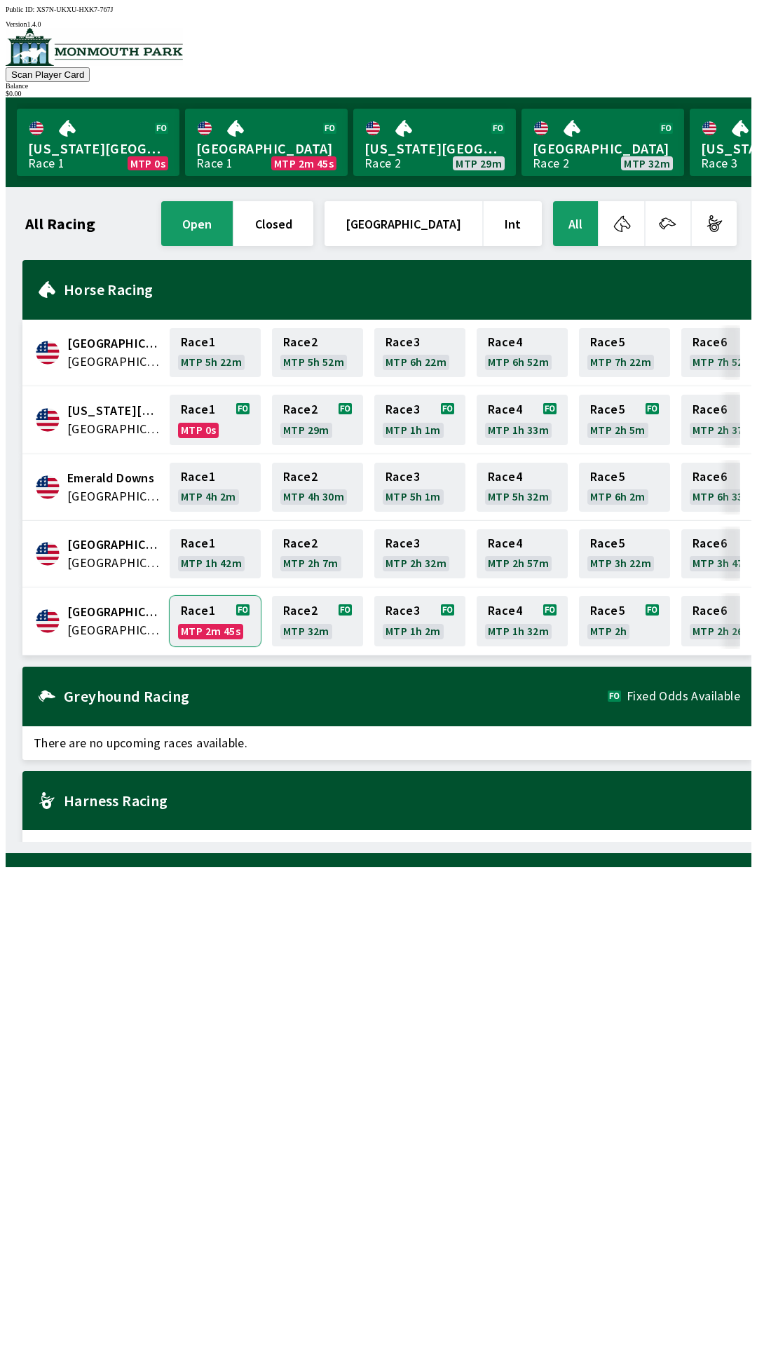
click at [208, 602] on link "Race 1 MTP 2m 45s" at bounding box center [215, 621] width 91 height 50
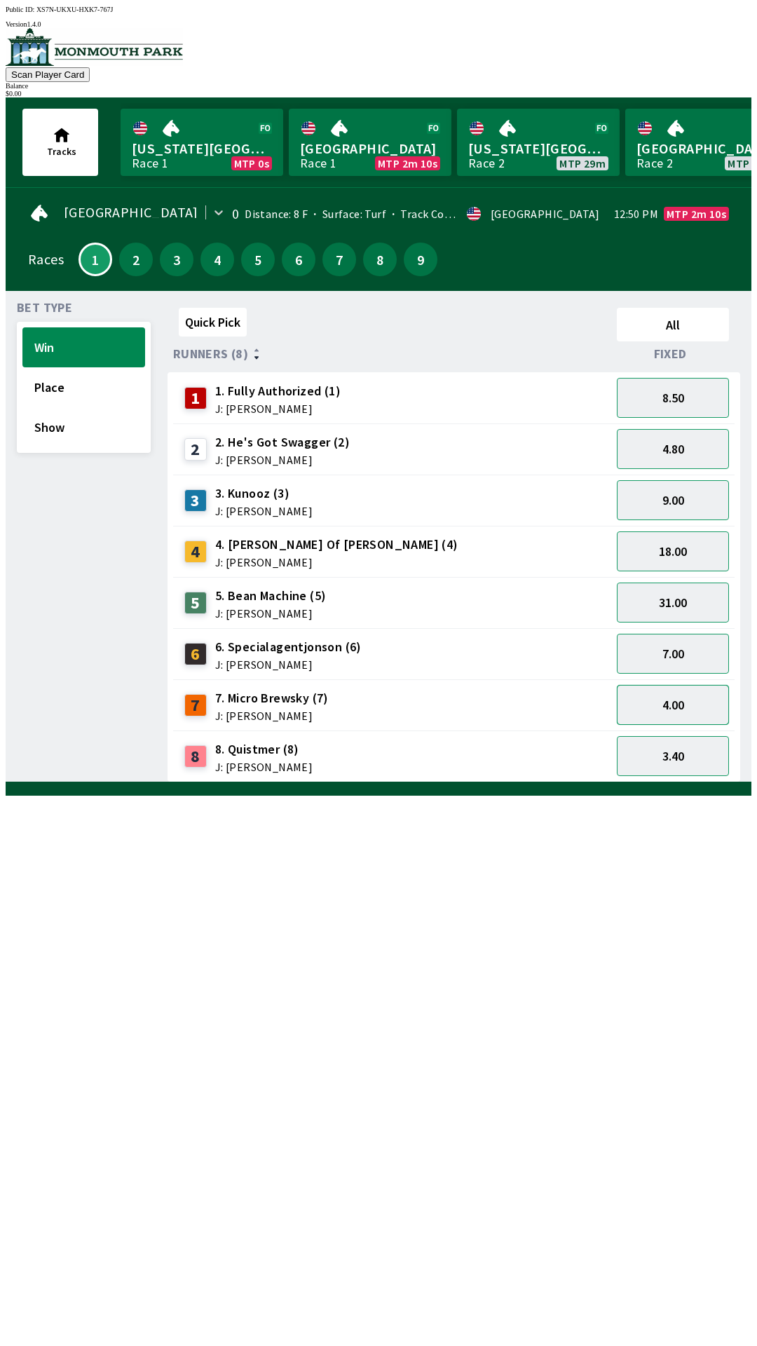
click at [654, 705] on button "4.00" at bounding box center [673, 705] width 112 height 40
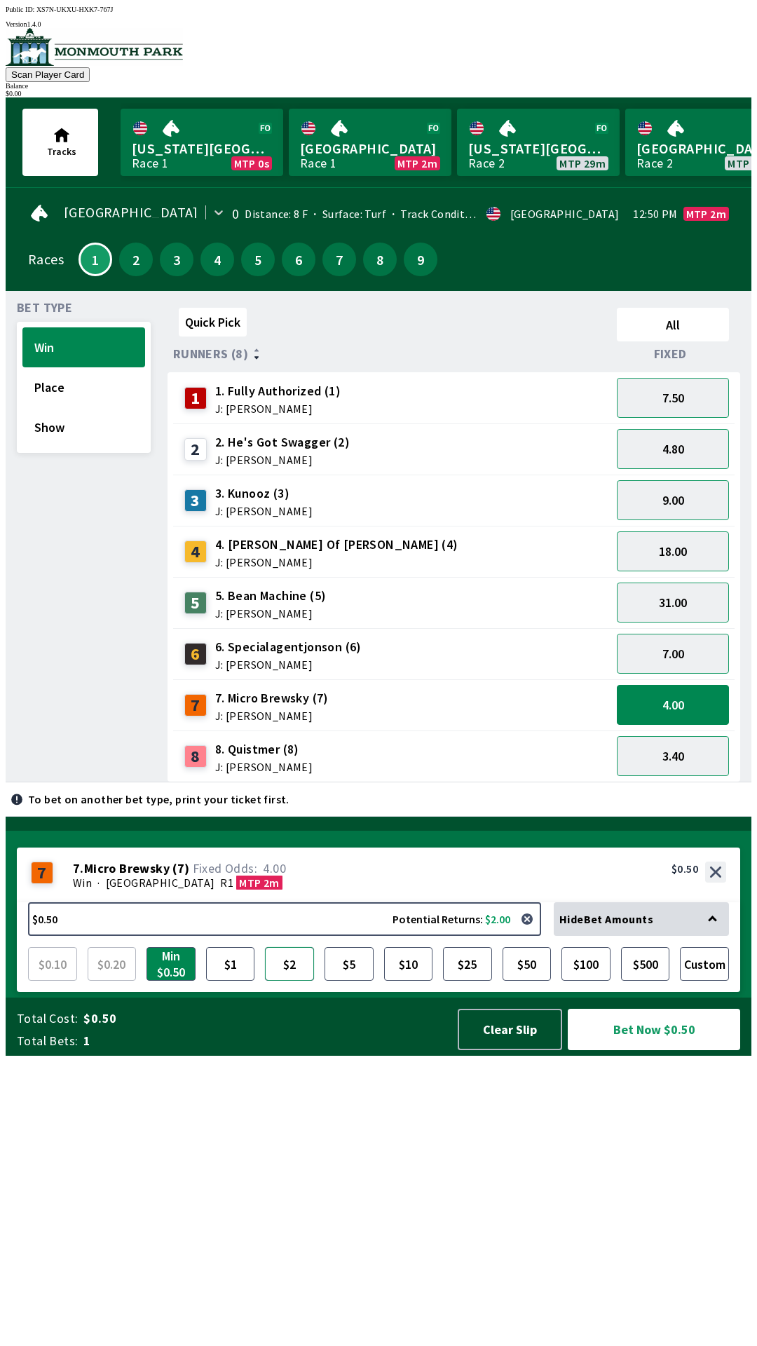
click at [287, 981] on button "$2" at bounding box center [289, 964] width 49 height 34
click at [50, 387] on button "Place" at bounding box center [83, 387] width 123 height 40
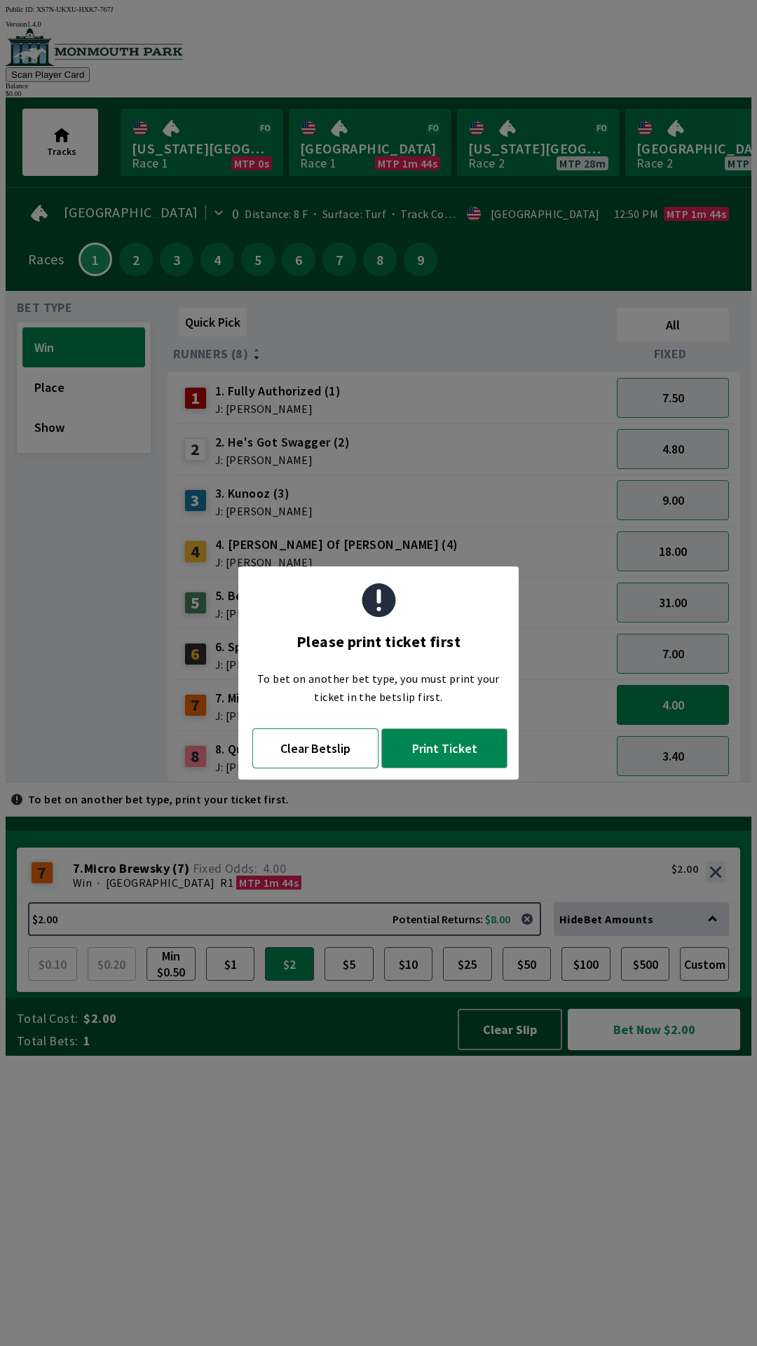
click at [339, 759] on button "Clear Betslip" at bounding box center [315, 749] width 126 height 40
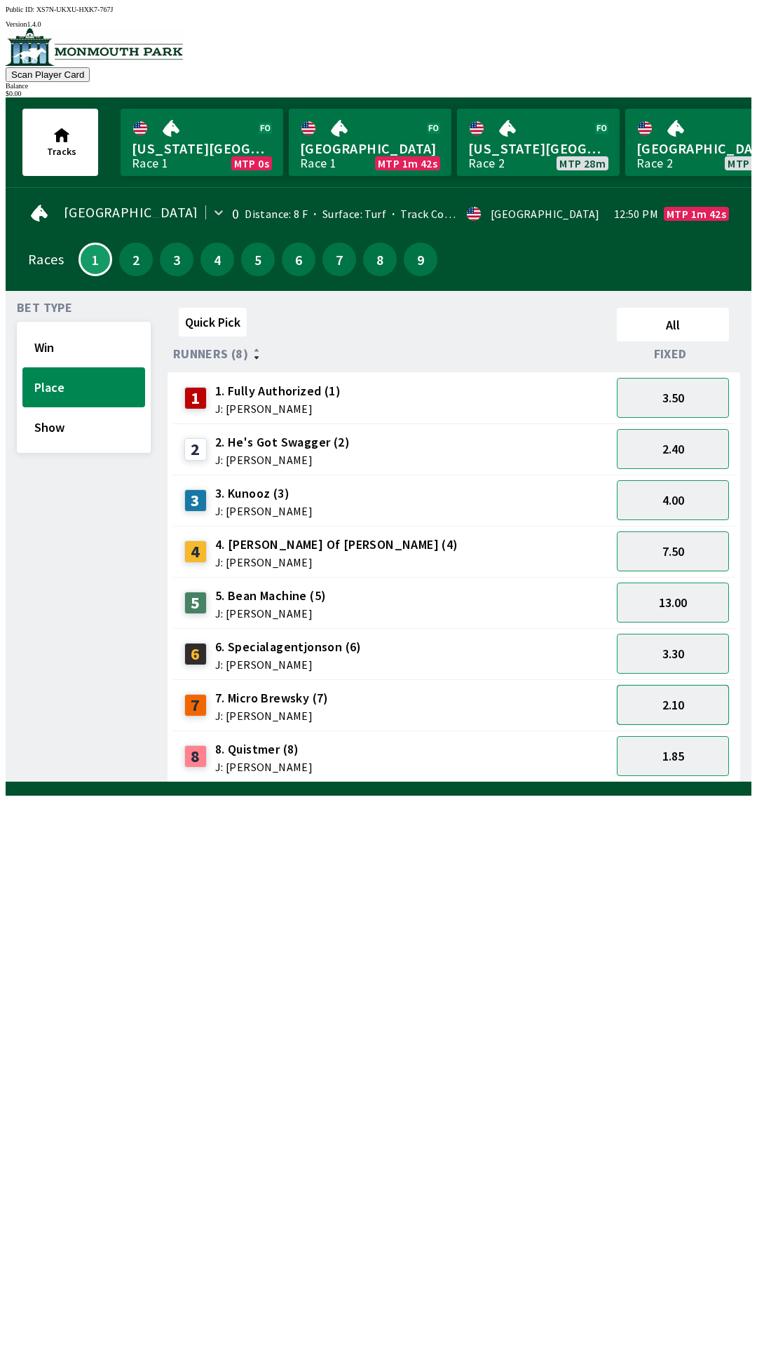
click at [674, 704] on button "2.10" at bounding box center [673, 705] width 112 height 40
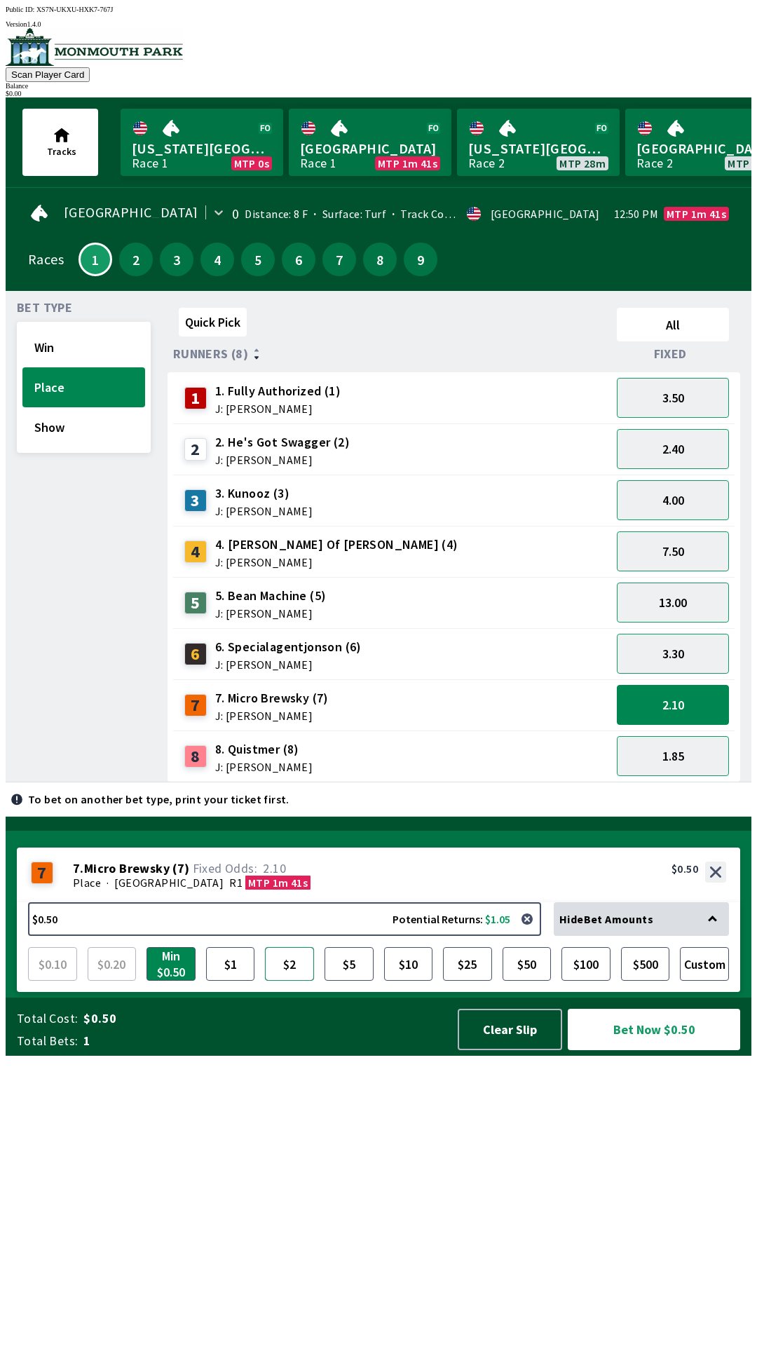
click at [287, 981] on button "$2" at bounding box center [289, 964] width 49 height 34
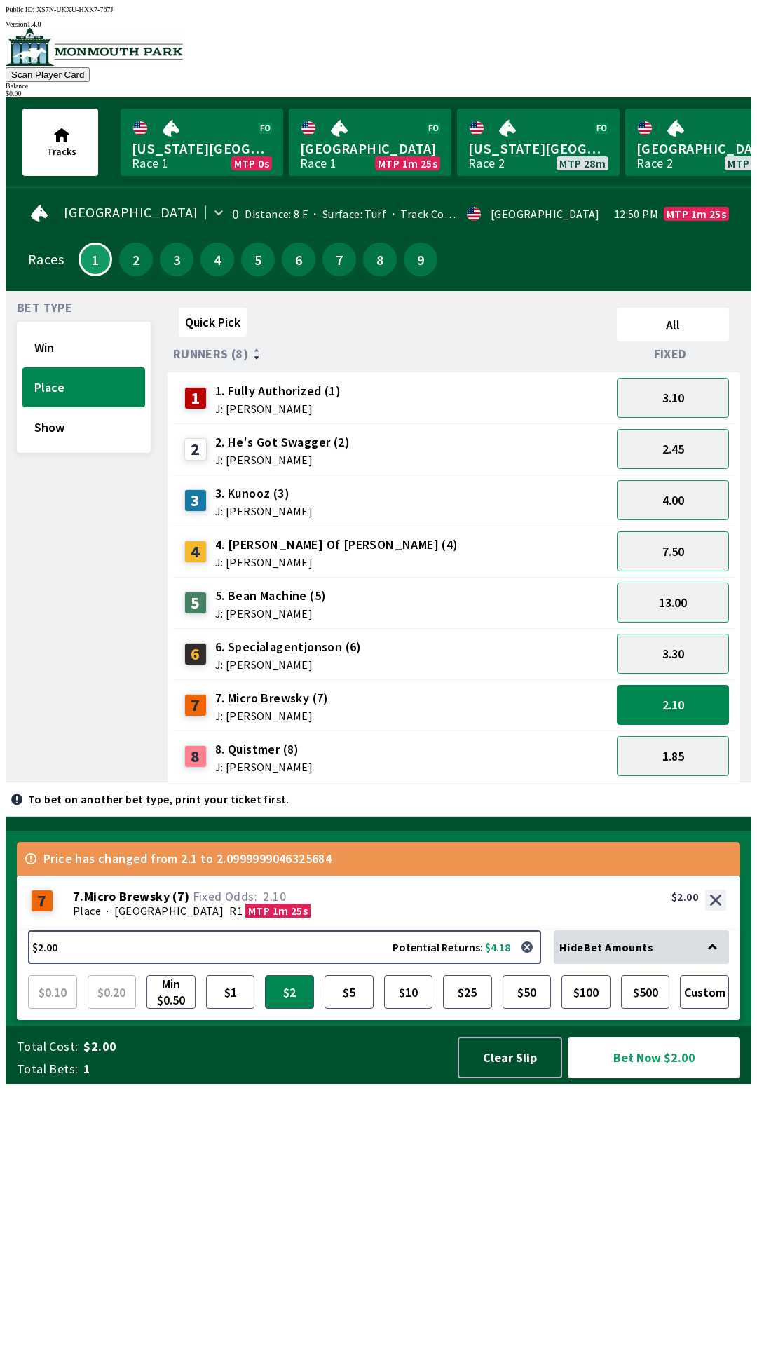
click at [632, 1078] on button "Bet Now $2.00" at bounding box center [654, 1057] width 172 height 41
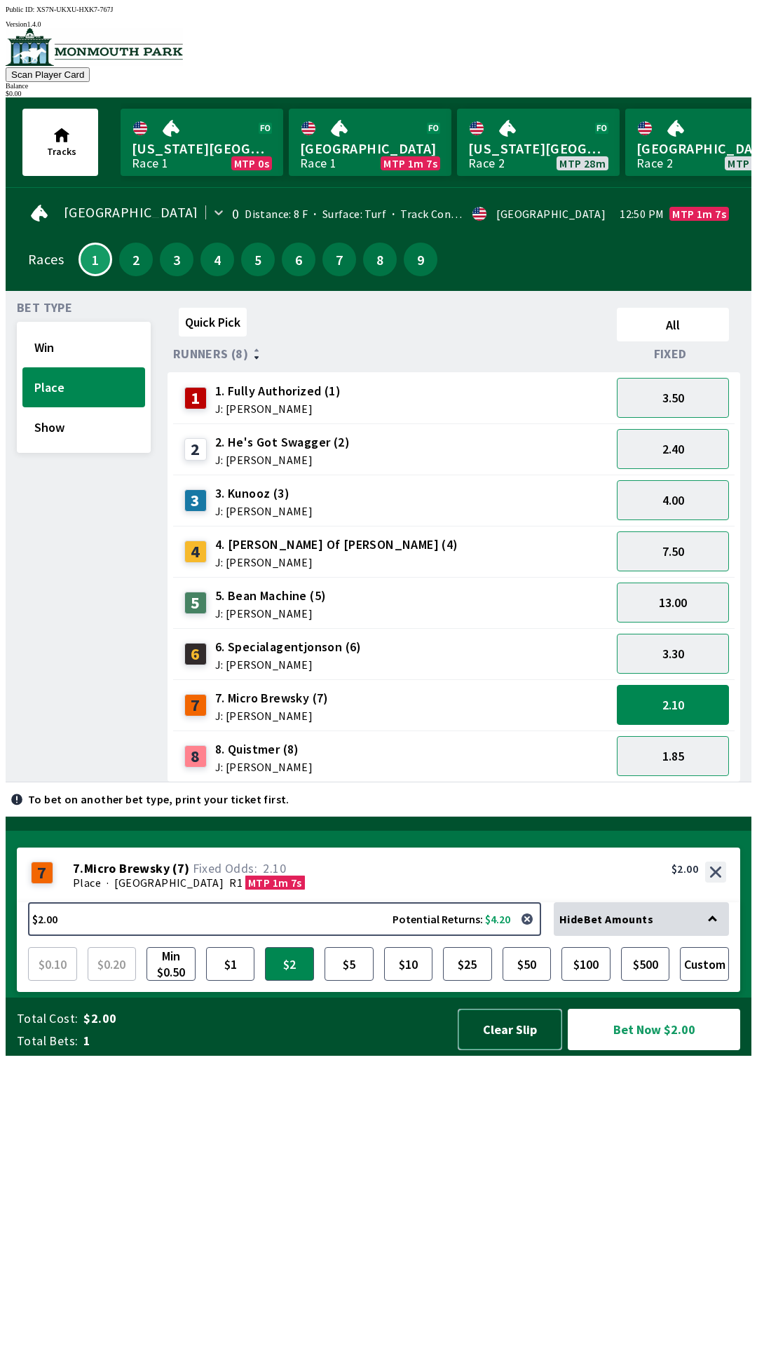
click at [495, 1050] on button "Clear Slip" at bounding box center [510, 1029] width 104 height 41
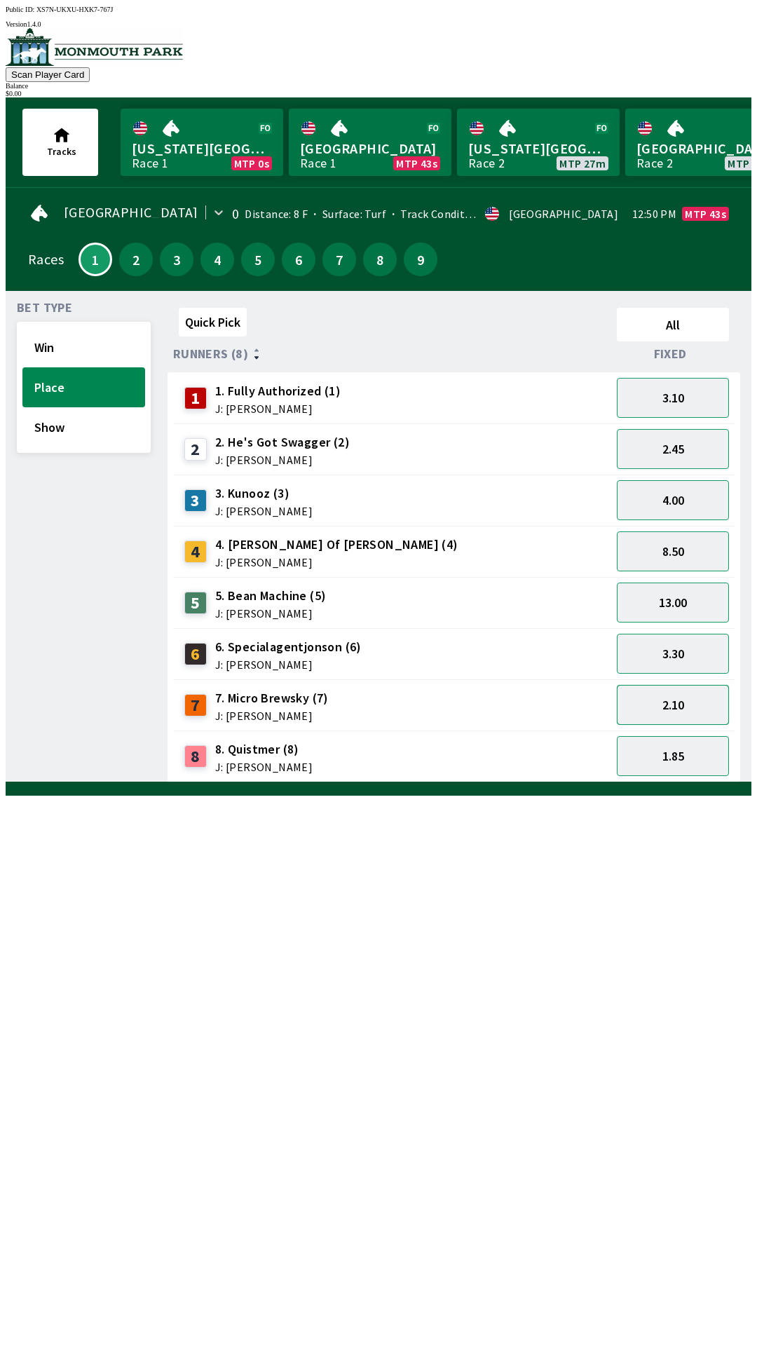
click at [670, 705] on button "2.10" at bounding box center [673, 705] width 112 height 40
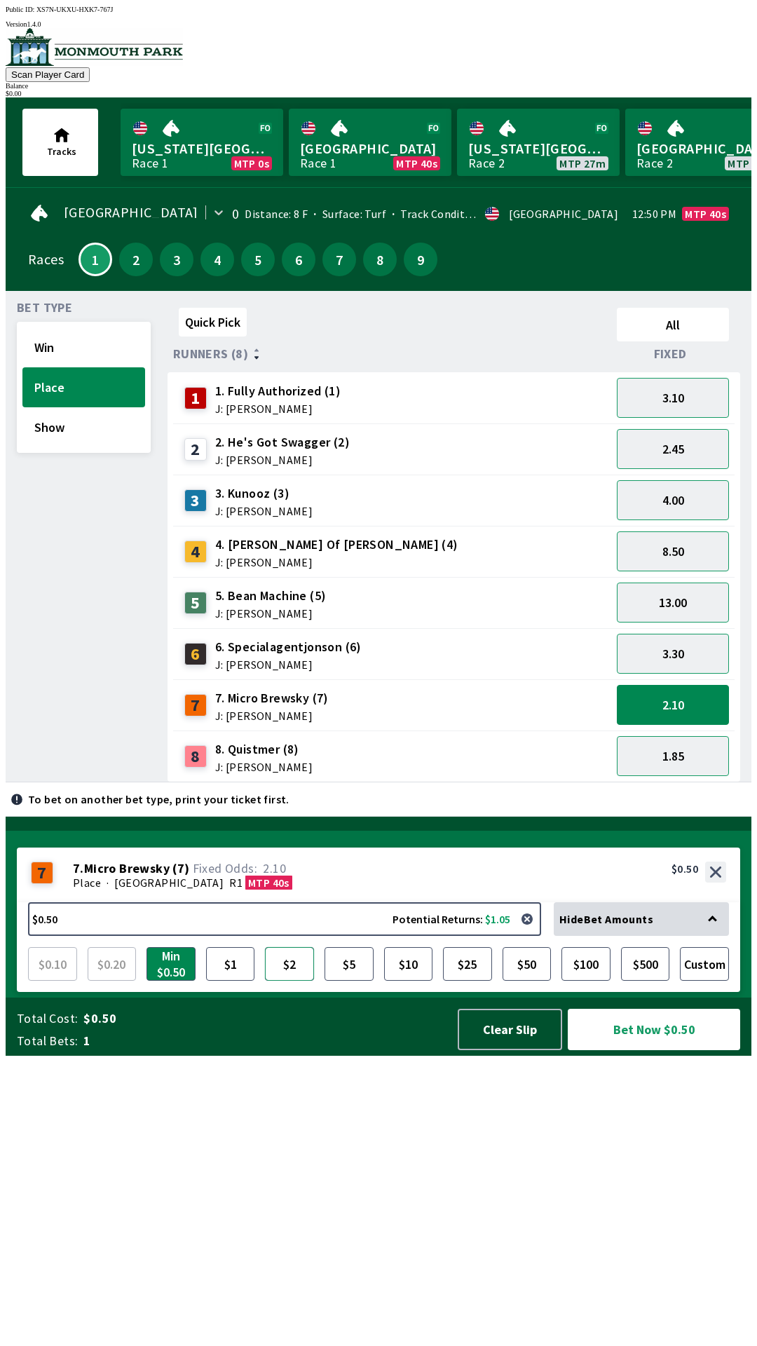
click at [280, 981] on button "$2" at bounding box center [289, 964] width 49 height 34
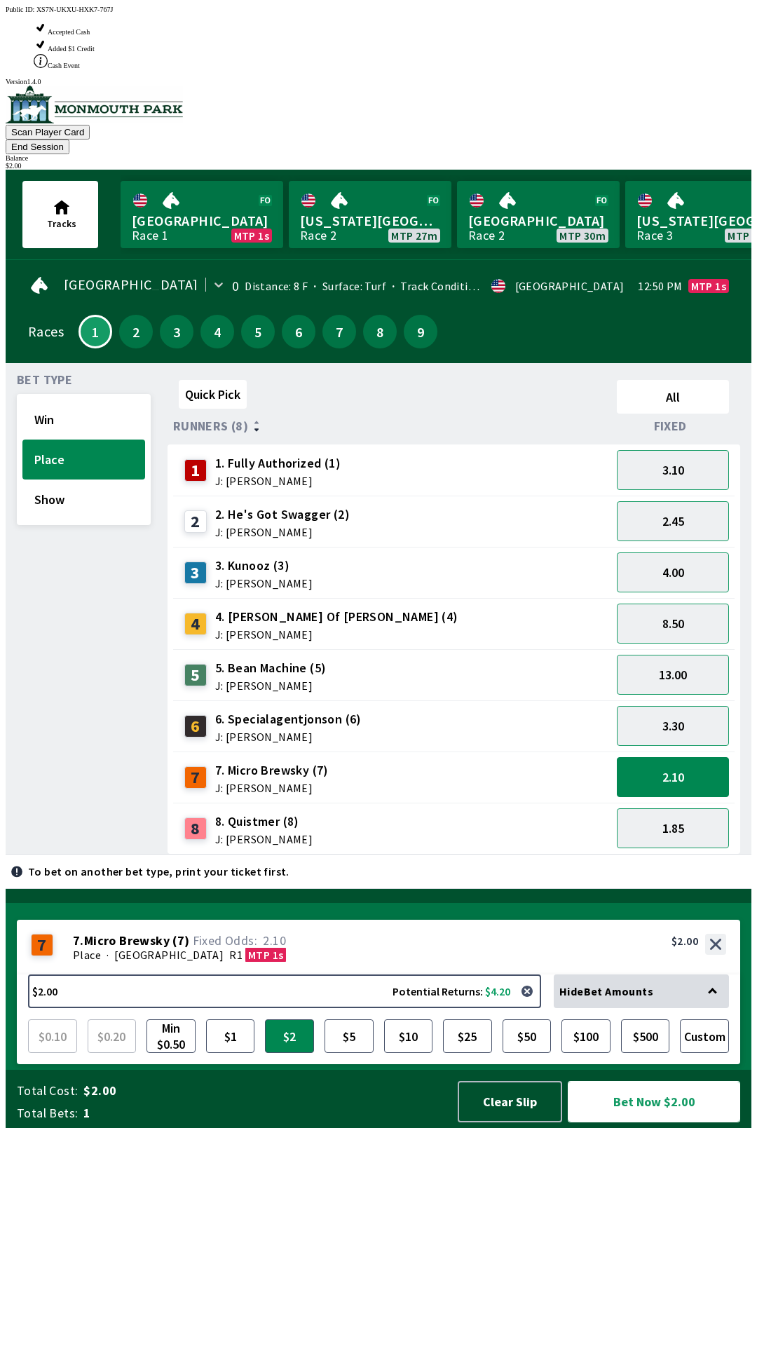
click at [661, 1123] on button "Bet Now $2.00" at bounding box center [654, 1101] width 172 height 41
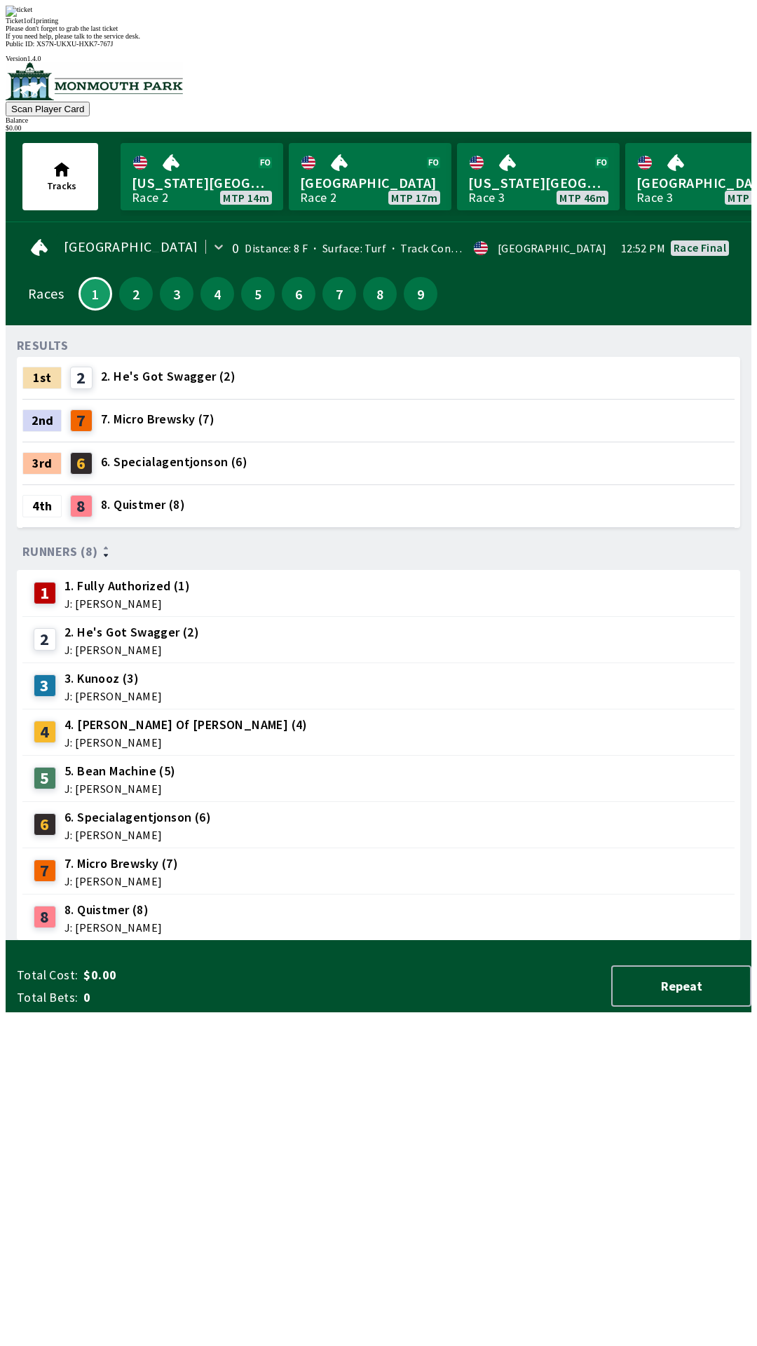
click at [552, 400] on div "2nd 7 7. Micro Brewsky (7)" at bounding box center [378, 421] width 712 height 42
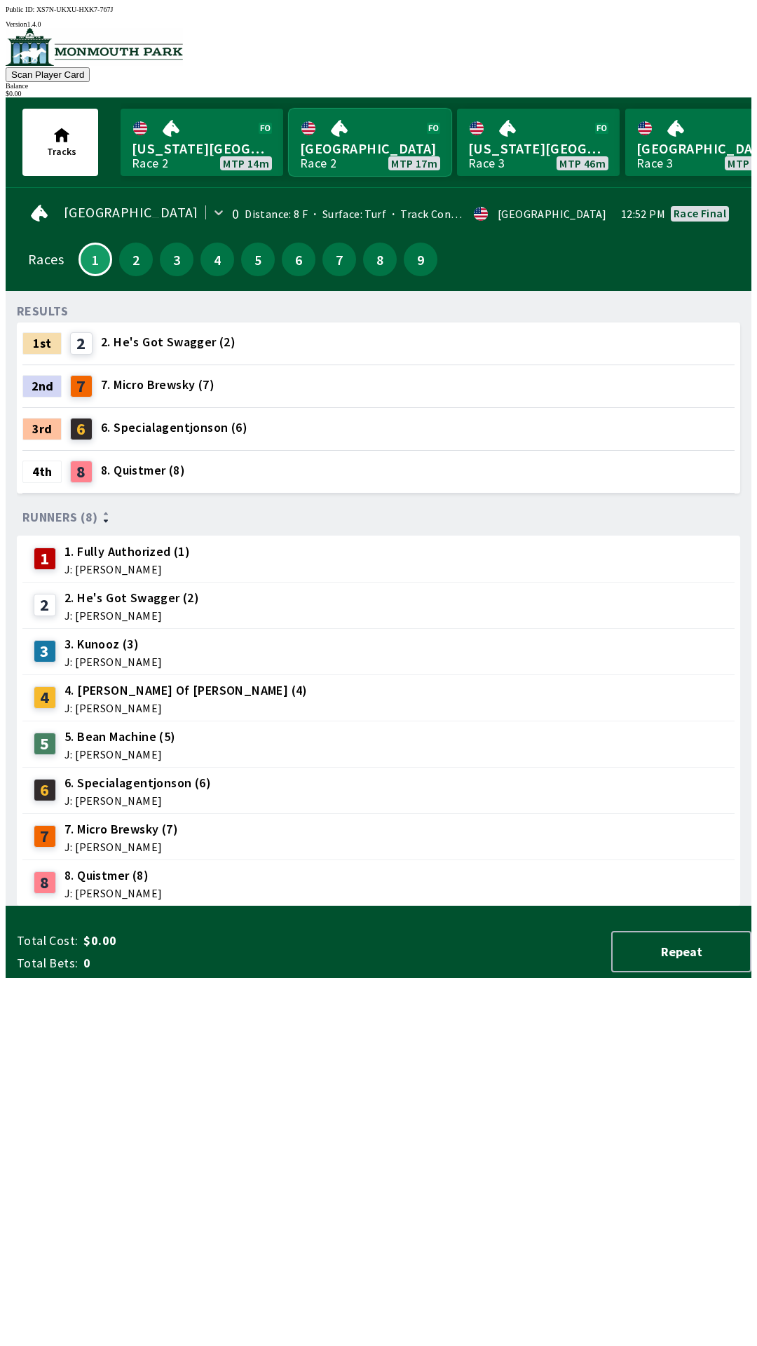
click at [374, 151] on link "[GEOGRAPHIC_DATA] Race 2 MTP 17m" at bounding box center [370, 142] width 163 height 67
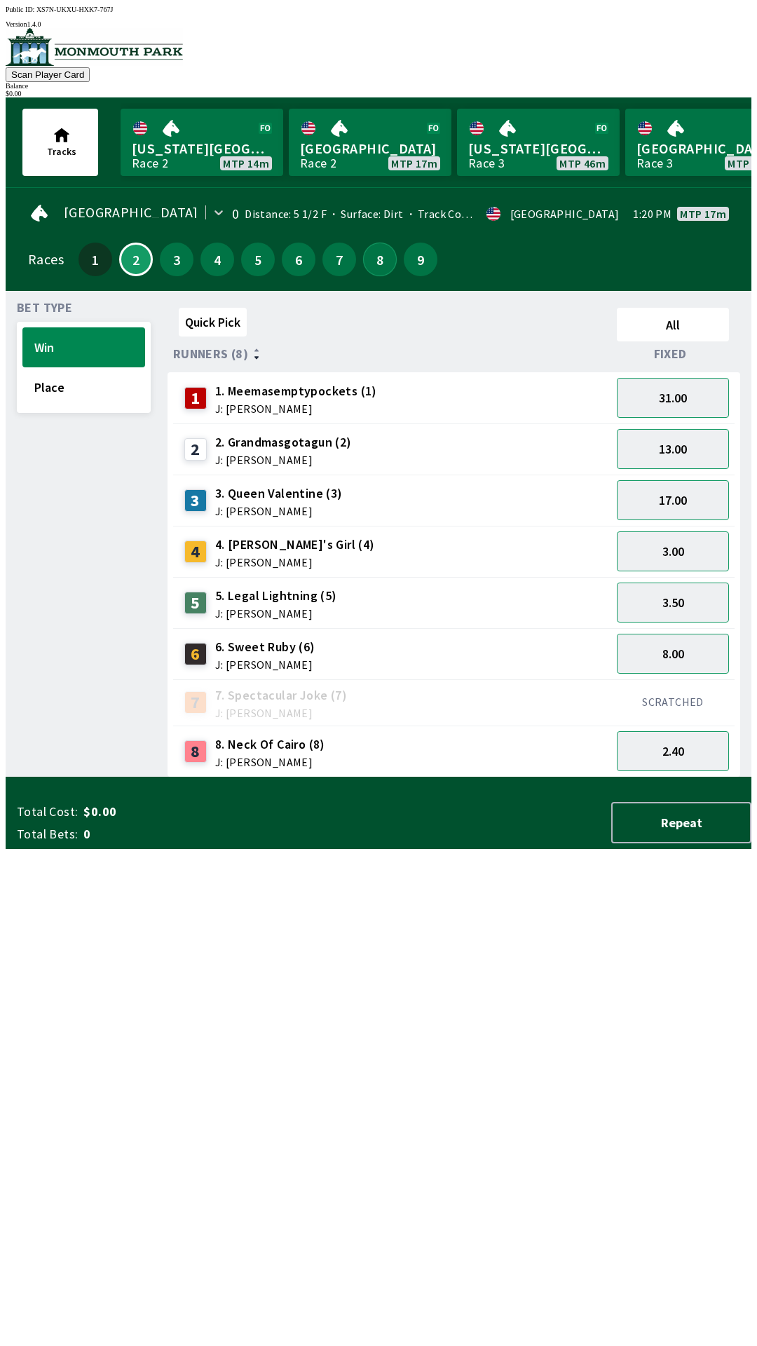
click at [372, 249] on button "8" at bounding box center [380, 260] width 34 height 34
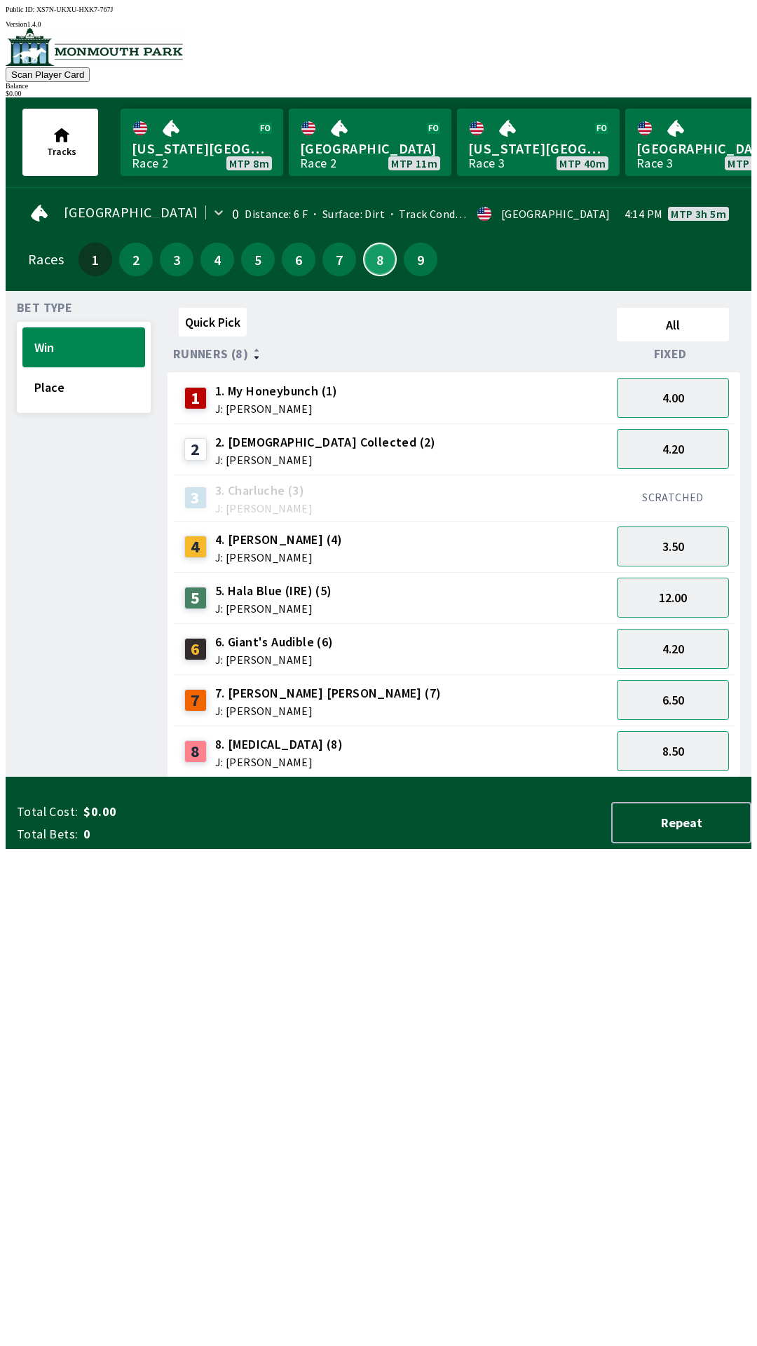
click at [363, 243] on button "8" at bounding box center [380, 260] width 34 height 34
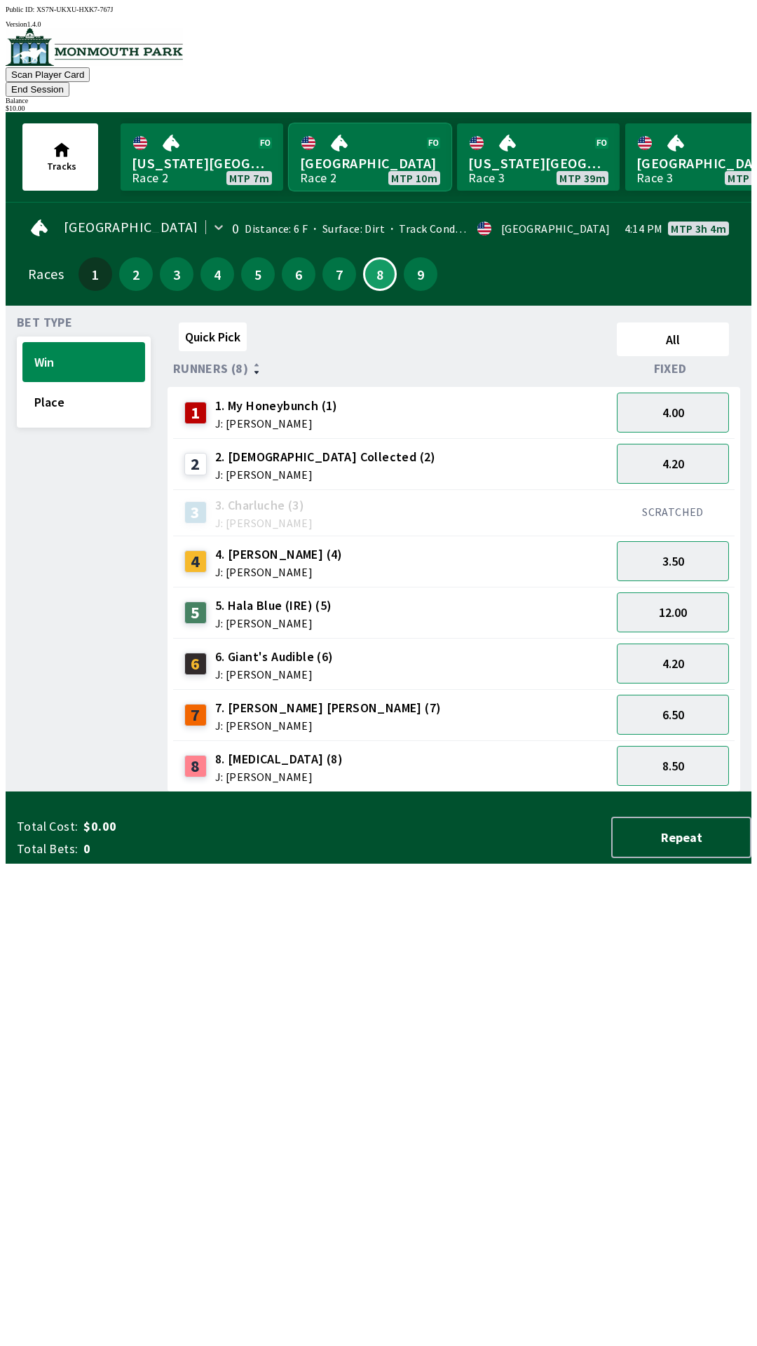
click at [348, 156] on link "[GEOGRAPHIC_DATA] Race 2 MTP 10m" at bounding box center [370, 156] width 163 height 67
click at [349, 153] on link "[GEOGRAPHIC_DATA] Race 2 MTP 10m" at bounding box center [370, 156] width 163 height 67
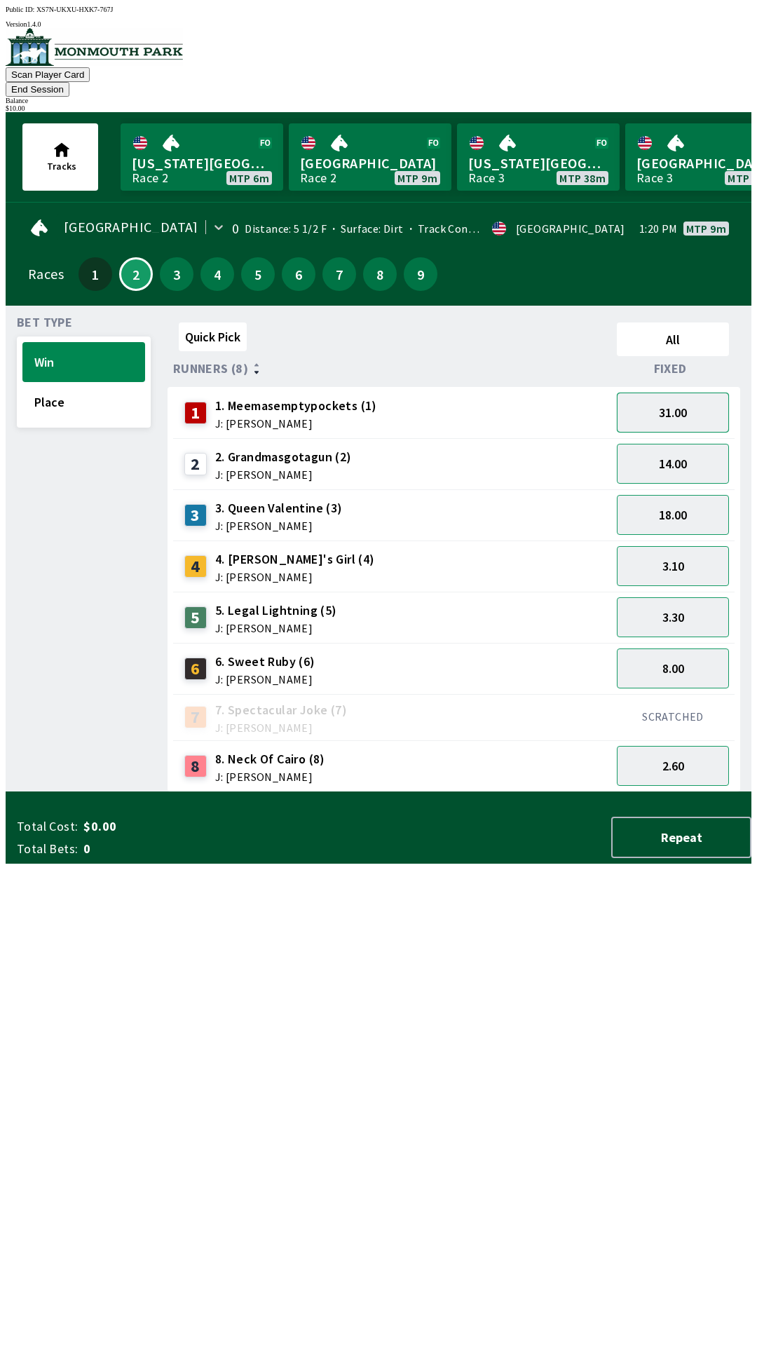
click at [680, 393] on button "31.00" at bounding box center [673, 413] width 112 height 40
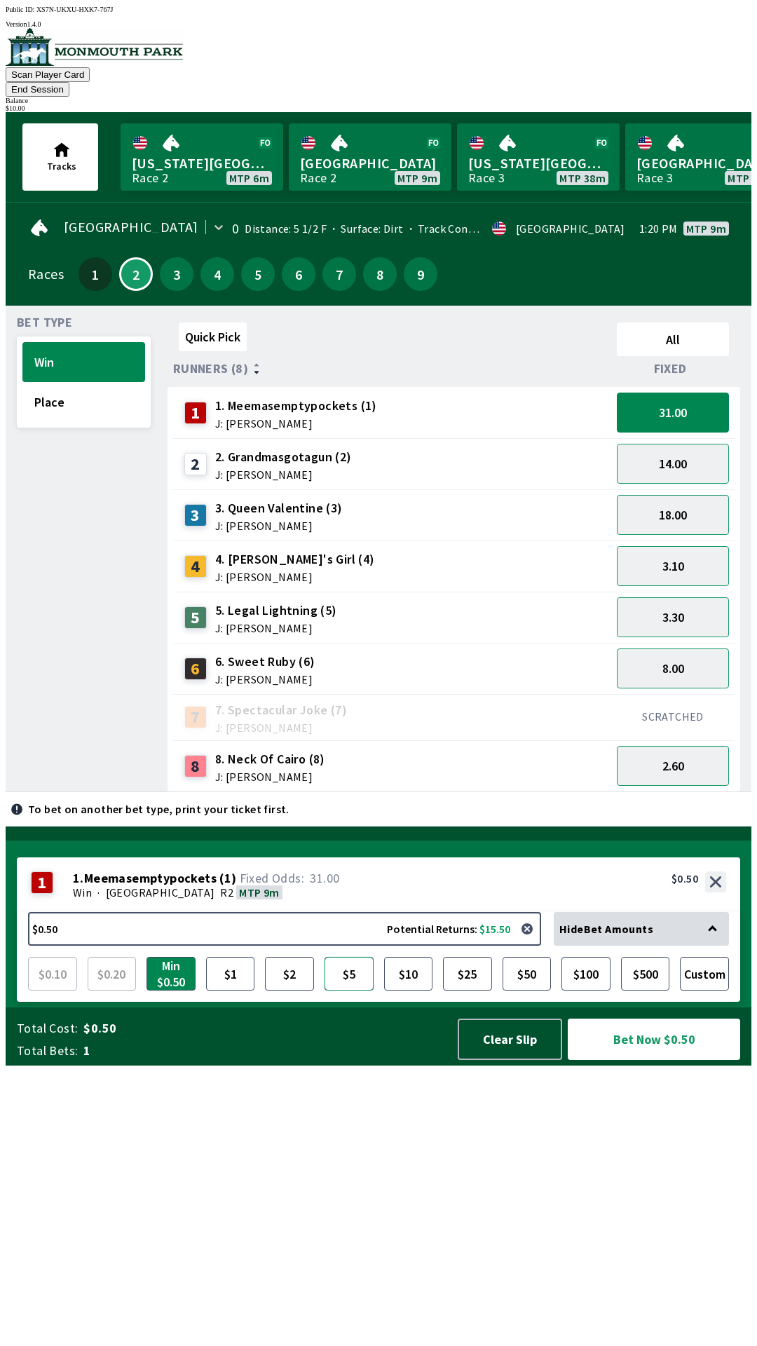
click at [347, 991] on button "$5" at bounding box center [349, 974] width 49 height 34
click at [611, 1060] on button "Bet Now $5.00" at bounding box center [654, 1039] width 172 height 41
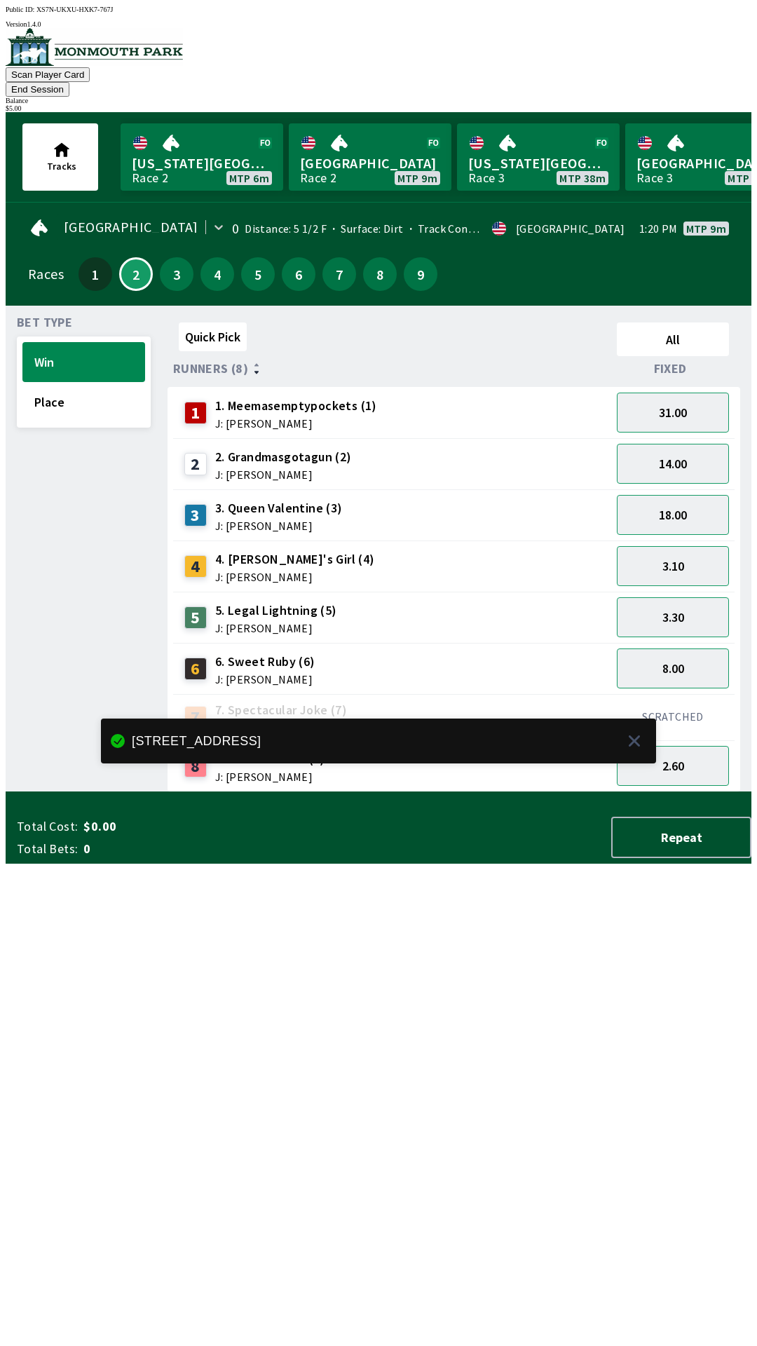
click at [69, 82] on button "End Session" at bounding box center [38, 89] width 64 height 15
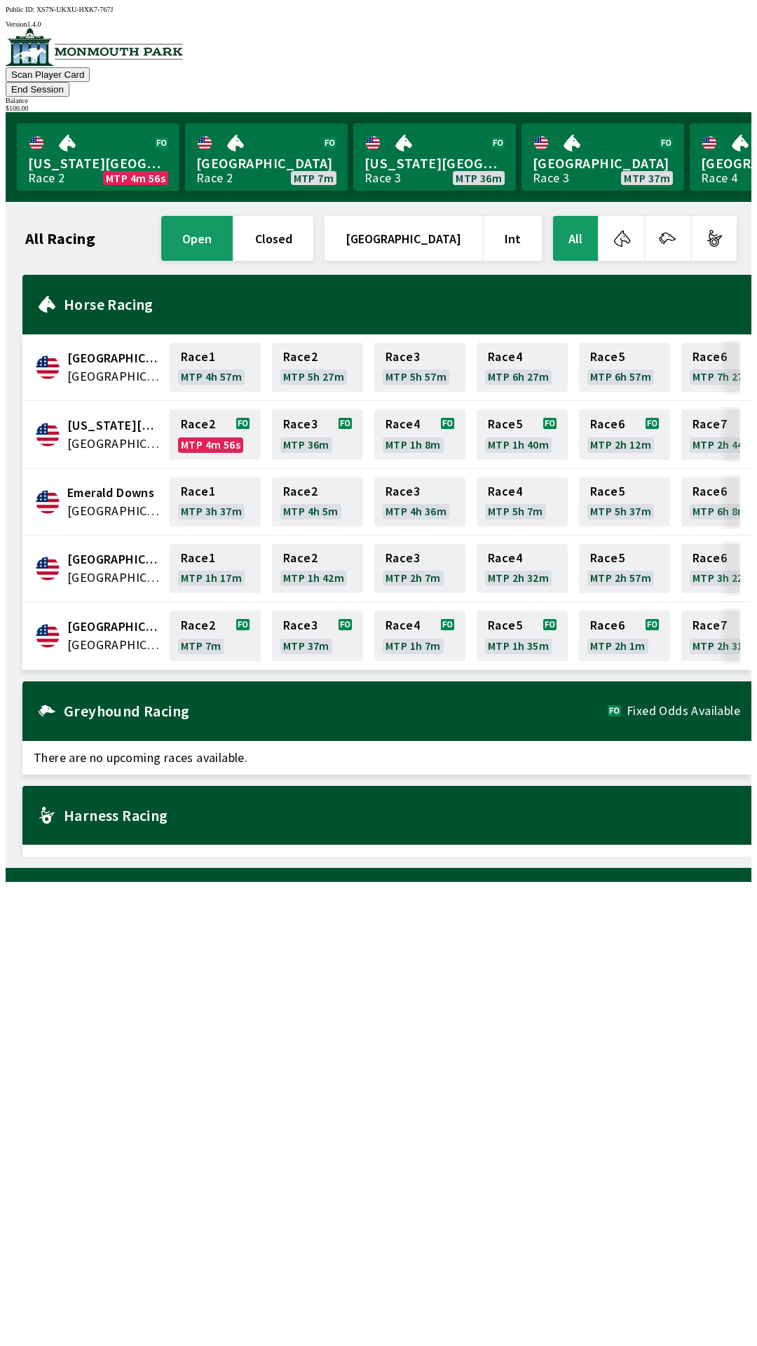
click at [69, 82] on button "End Session" at bounding box center [38, 89] width 64 height 15
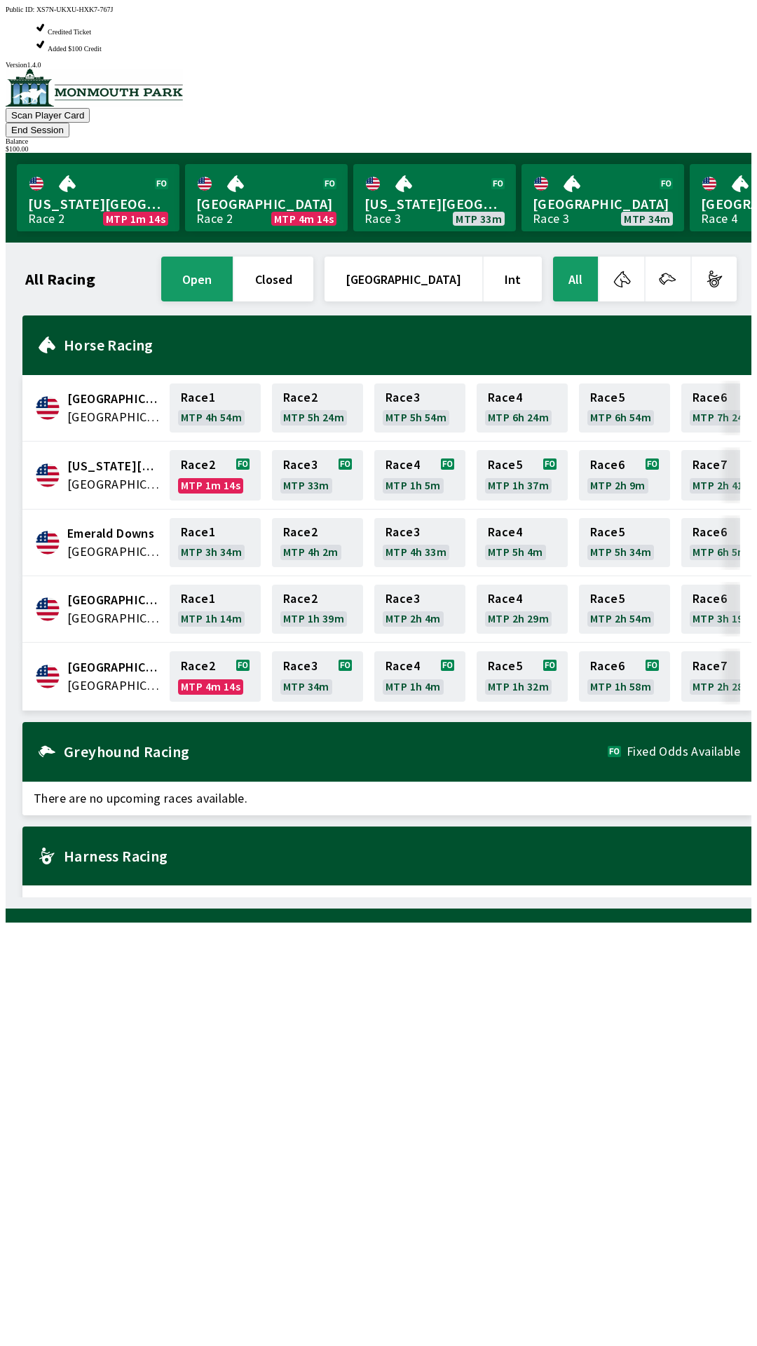
click at [546, 898] on div "All Racing open closed [GEOGRAPHIC_DATA] Int All [GEOGRAPHIC_DATA] [GEOGRAPHIC_…" at bounding box center [384, 576] width 735 height 644
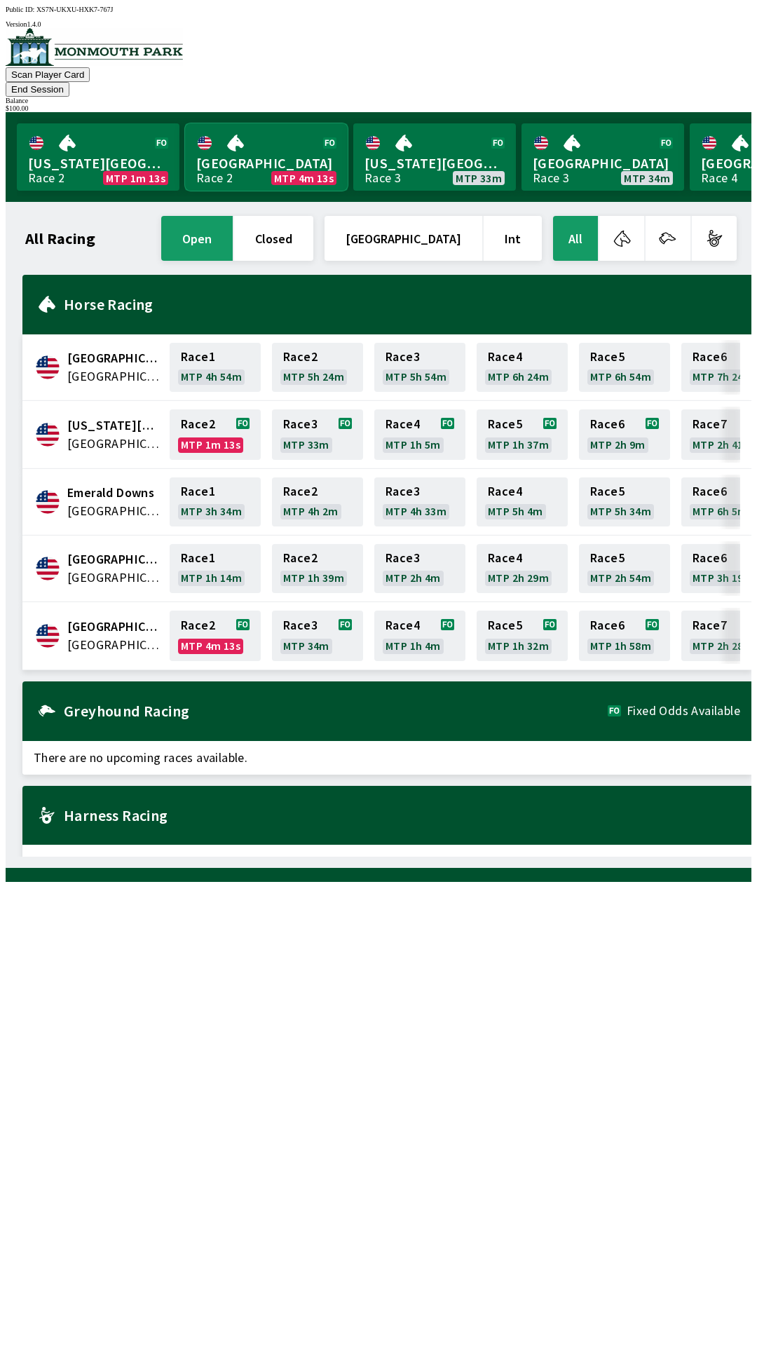
click at [261, 123] on link "[GEOGRAPHIC_DATA] Race 2 MTP 4m 13s" at bounding box center [266, 156] width 163 height 67
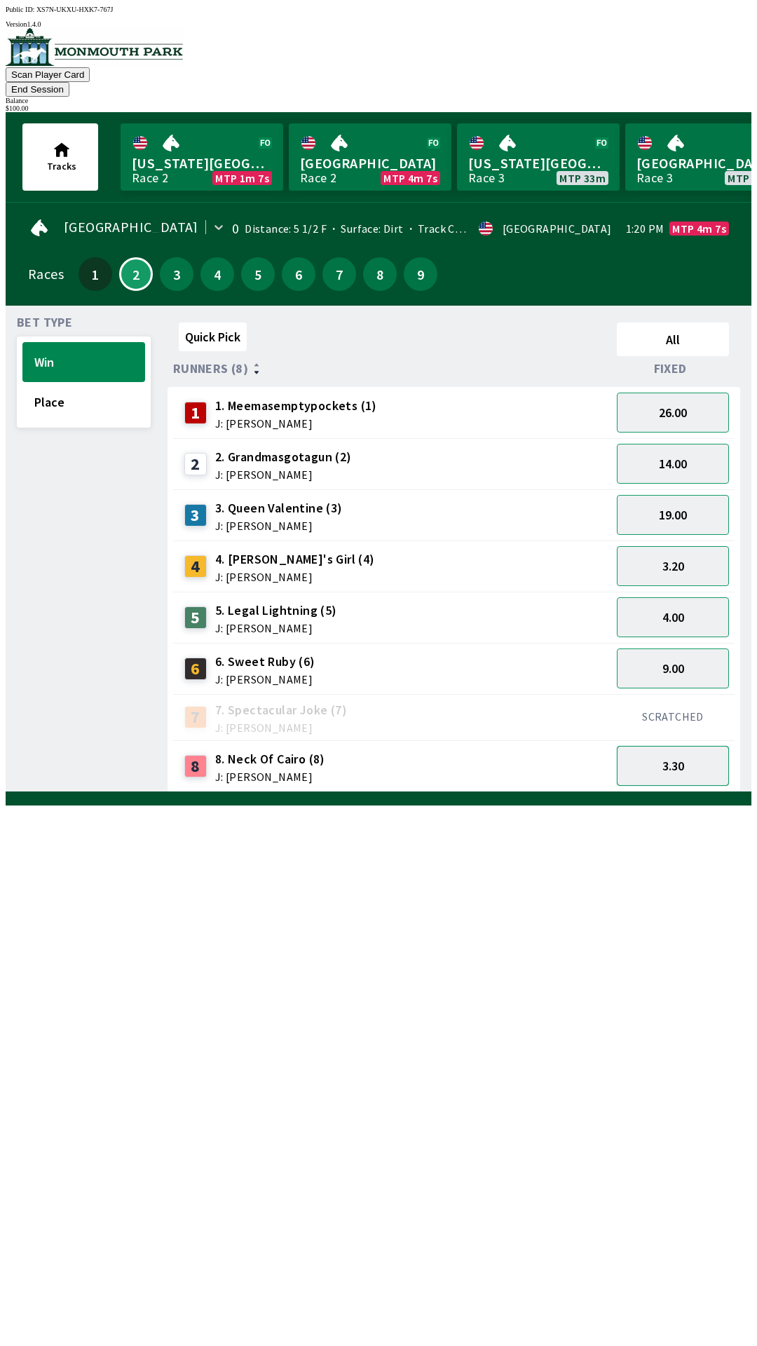
click at [684, 746] on button "3.30" at bounding box center [673, 766] width 112 height 40
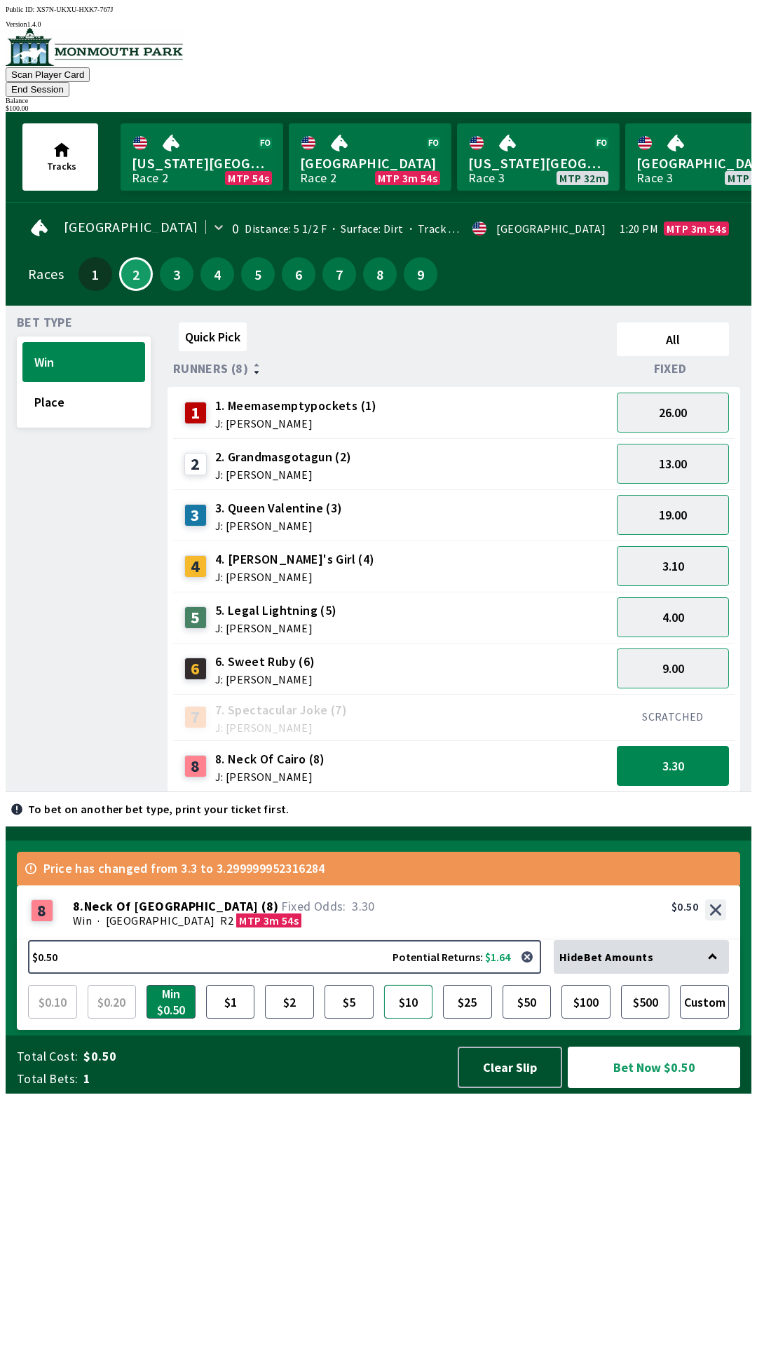
click at [405, 1019] on button "$10" at bounding box center [408, 1002] width 49 height 34
click at [642, 1088] on button "Bet Now $10.00" at bounding box center [654, 1067] width 172 height 41
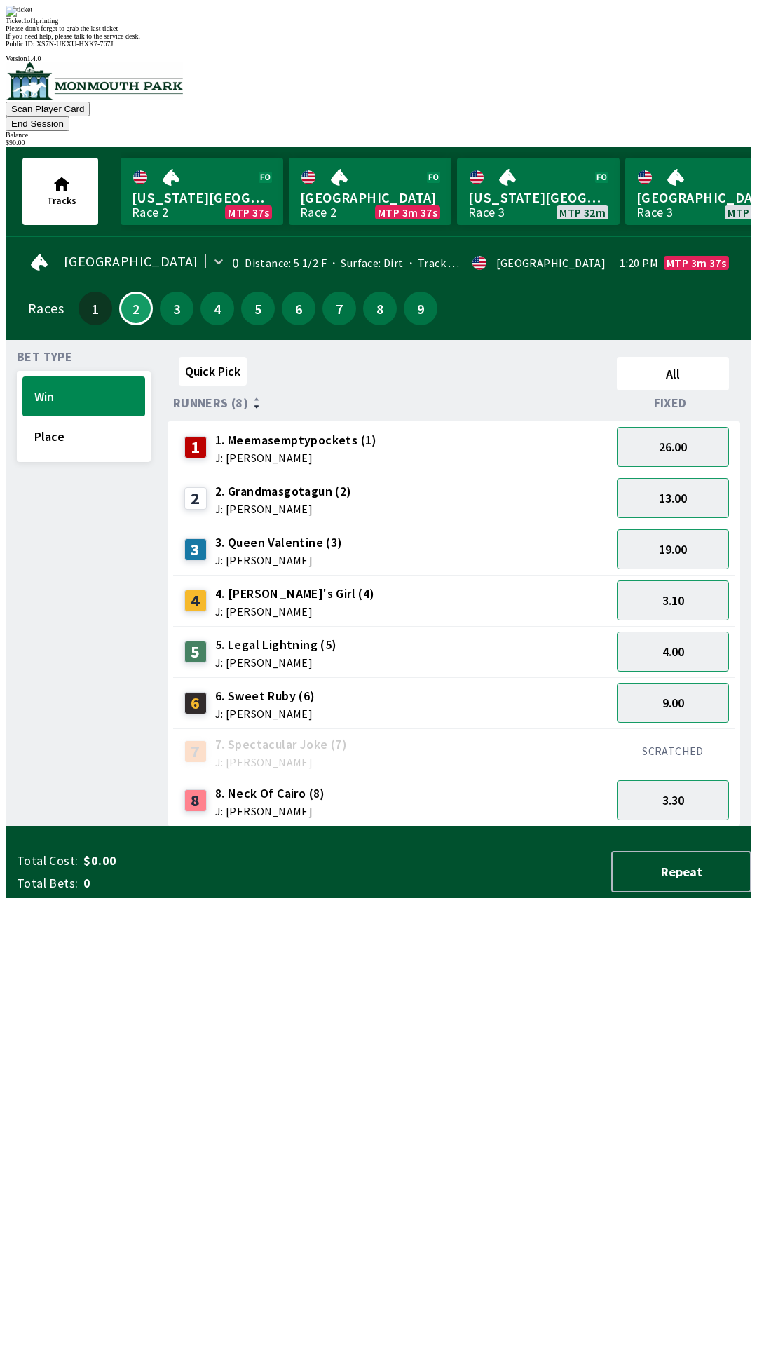
click at [502, 827] on div "Quick Pick All Runners (8) Fixed 1 1. Meemasemptypockets (1) J: [PERSON_NAME] 2…" at bounding box center [460, 588] width 584 height 475
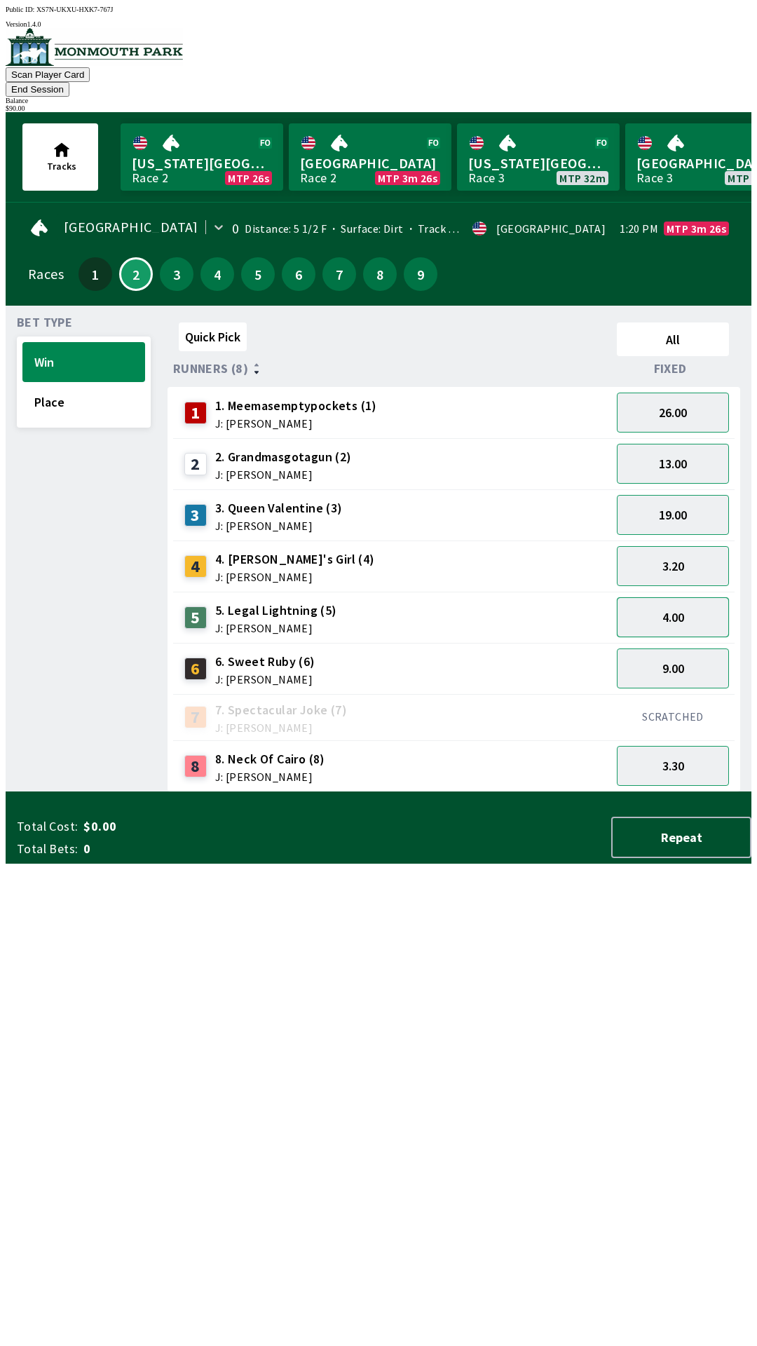
click at [682, 607] on button "4.00" at bounding box center [673, 617] width 112 height 40
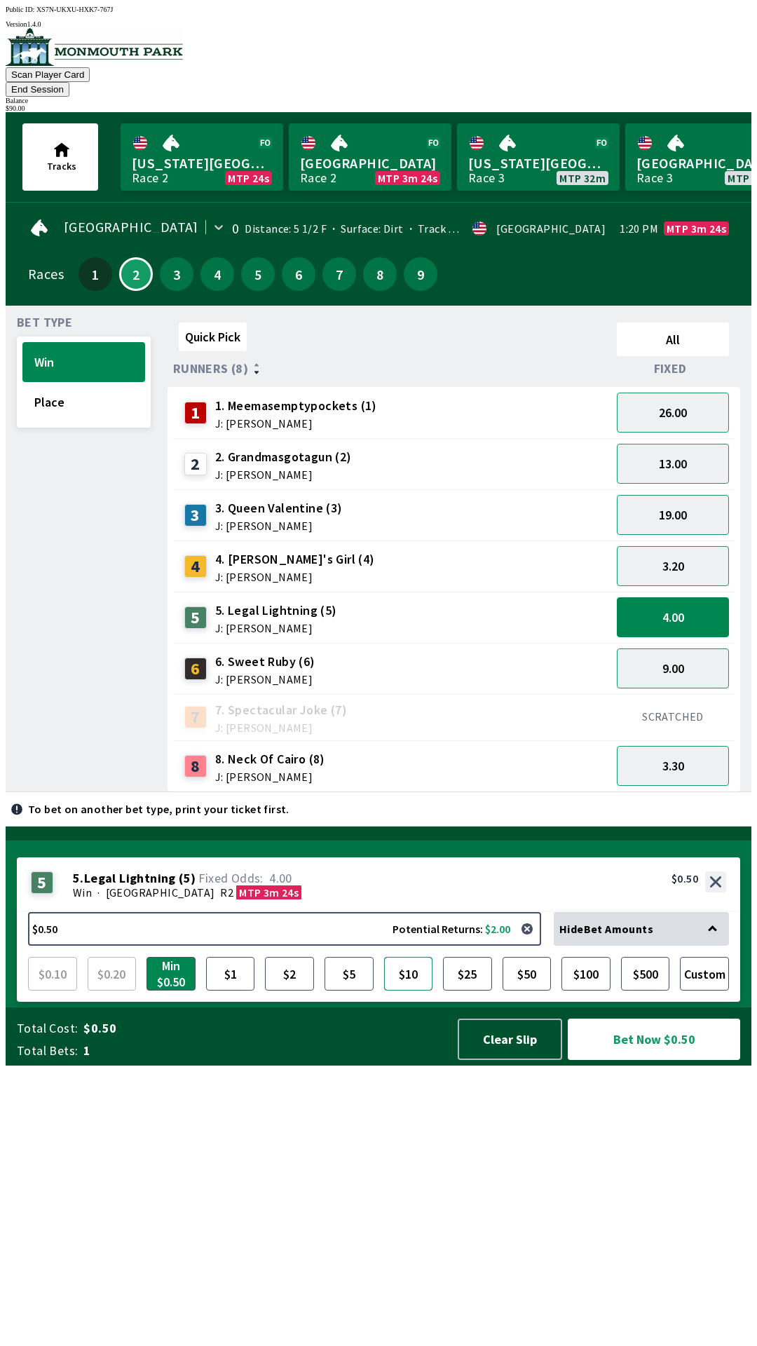
click at [409, 991] on button "$10" at bounding box center [408, 974] width 49 height 34
click at [69, 388] on button "Place" at bounding box center [83, 402] width 123 height 40
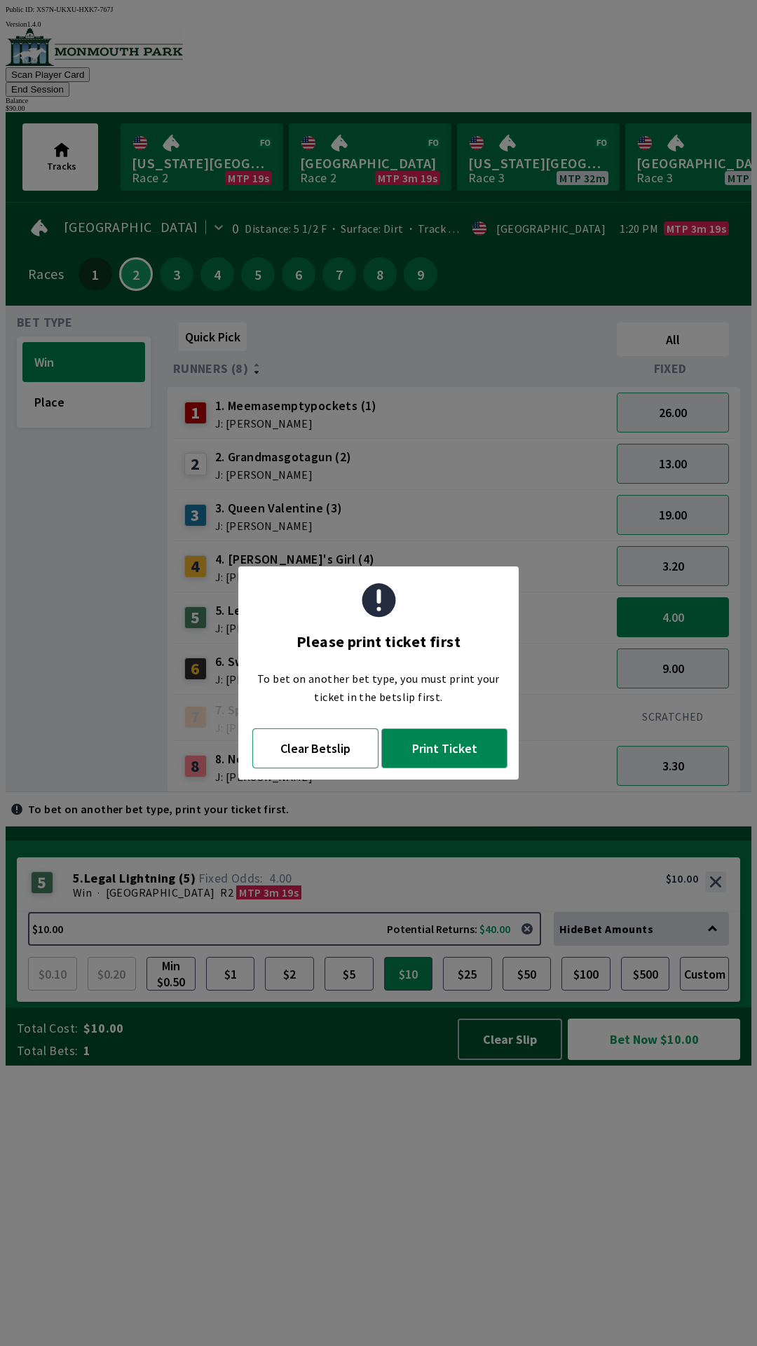
click at [330, 750] on button "Clear Betslip" at bounding box center [315, 749] width 126 height 40
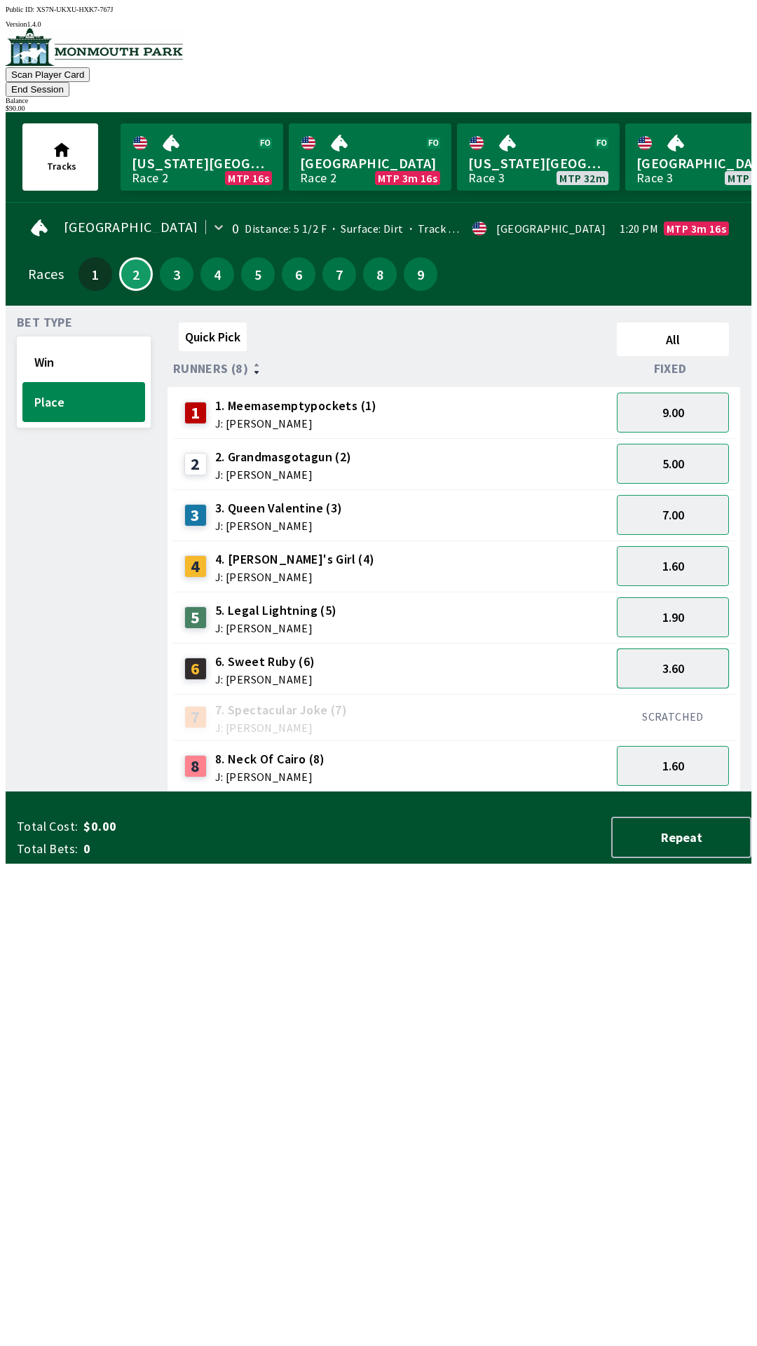
click at [689, 649] on button "3.60" at bounding box center [673, 669] width 112 height 40
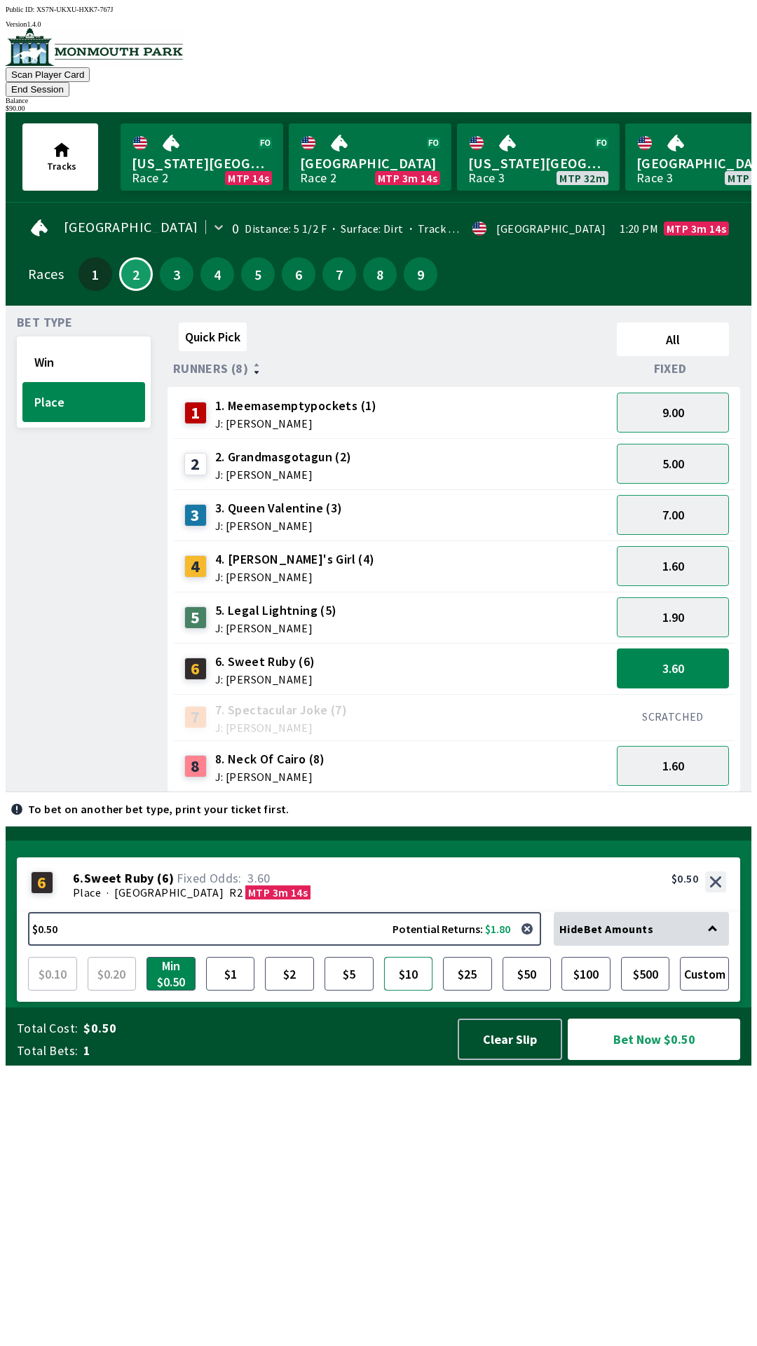
click at [401, 991] on button "$10" at bounding box center [408, 974] width 49 height 34
click at [614, 1060] on button "Bet Now $10.00" at bounding box center [654, 1039] width 172 height 41
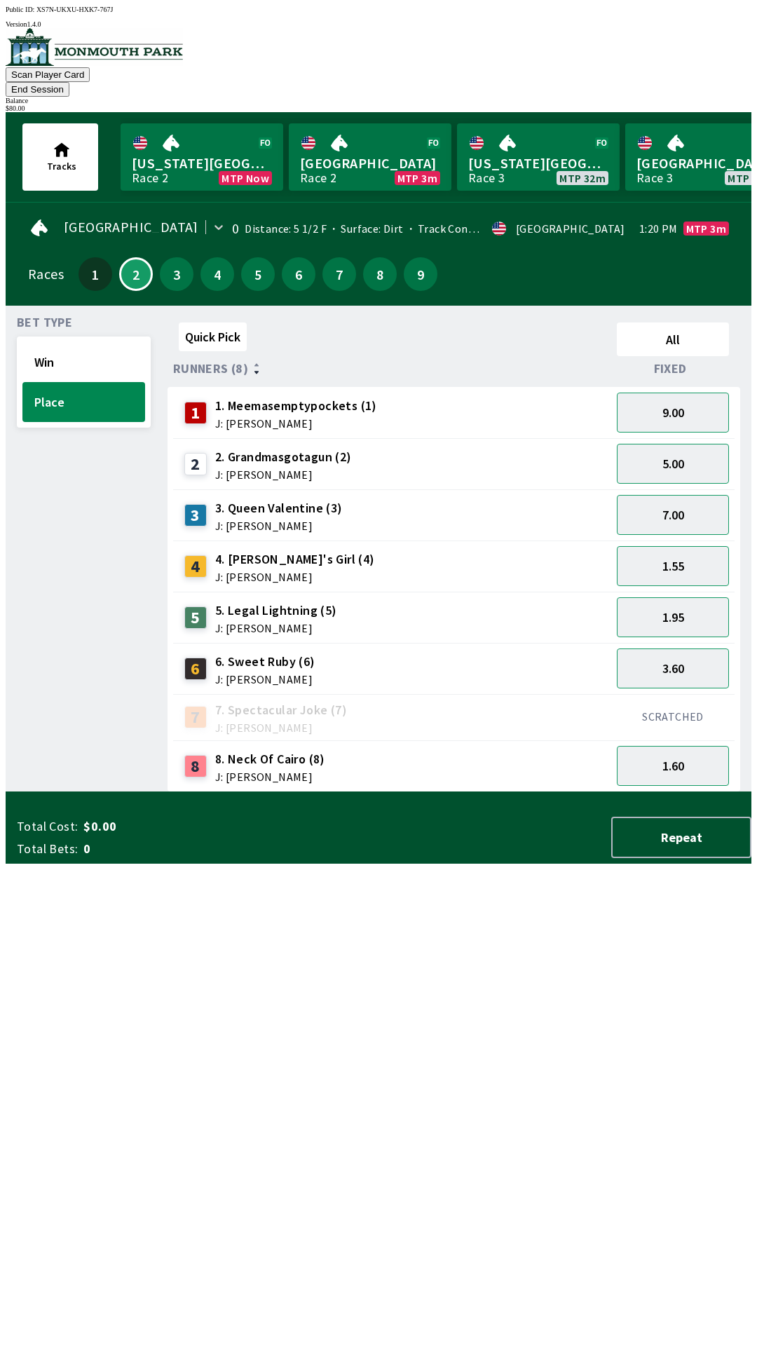
click at [501, 792] on div "Quick Pick All Runners (8) Fixed 1 1. Meemasemptypockets (1) J: [PERSON_NAME] 9…" at bounding box center [460, 554] width 584 height 475
click at [69, 82] on button "End Session" at bounding box center [38, 89] width 64 height 15
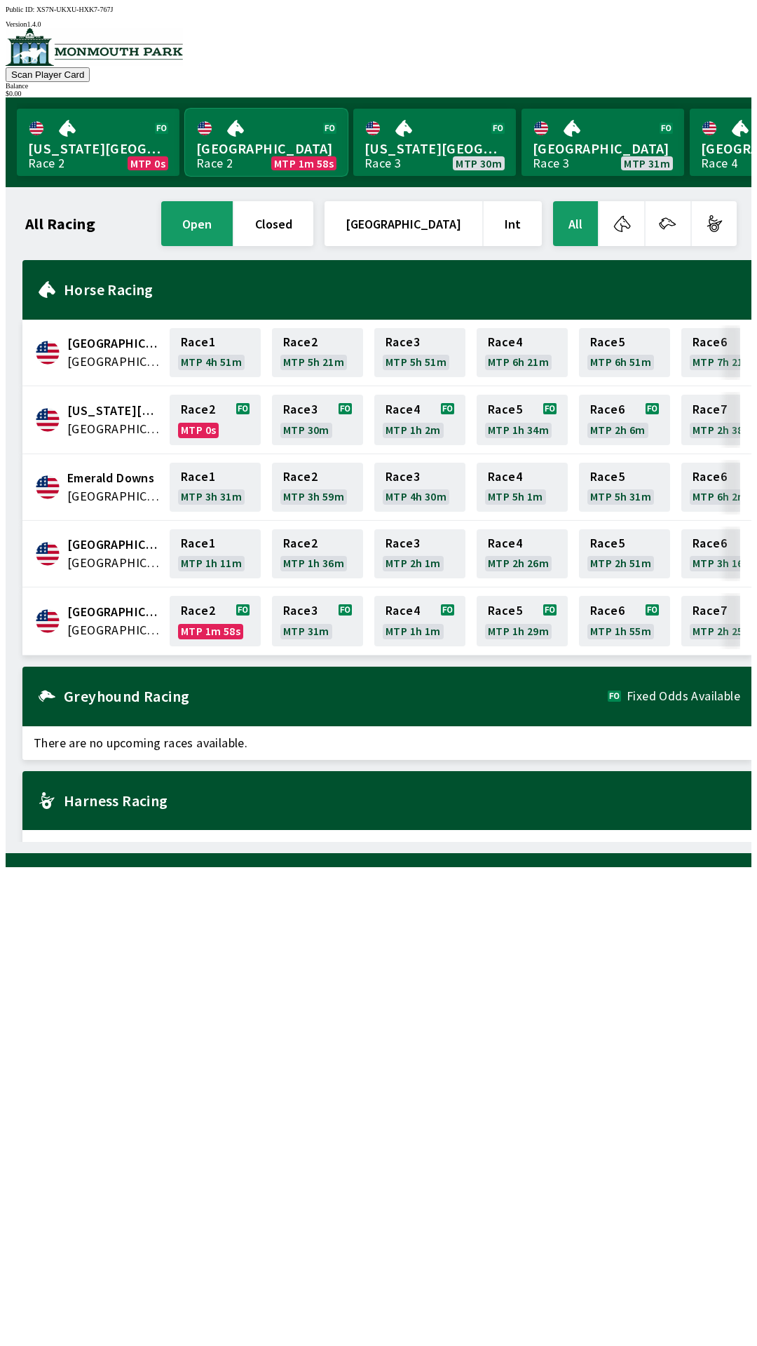
click at [250, 149] on link "[GEOGRAPHIC_DATA] Race 2 MTP 1m 58s" at bounding box center [266, 142] width 163 height 67
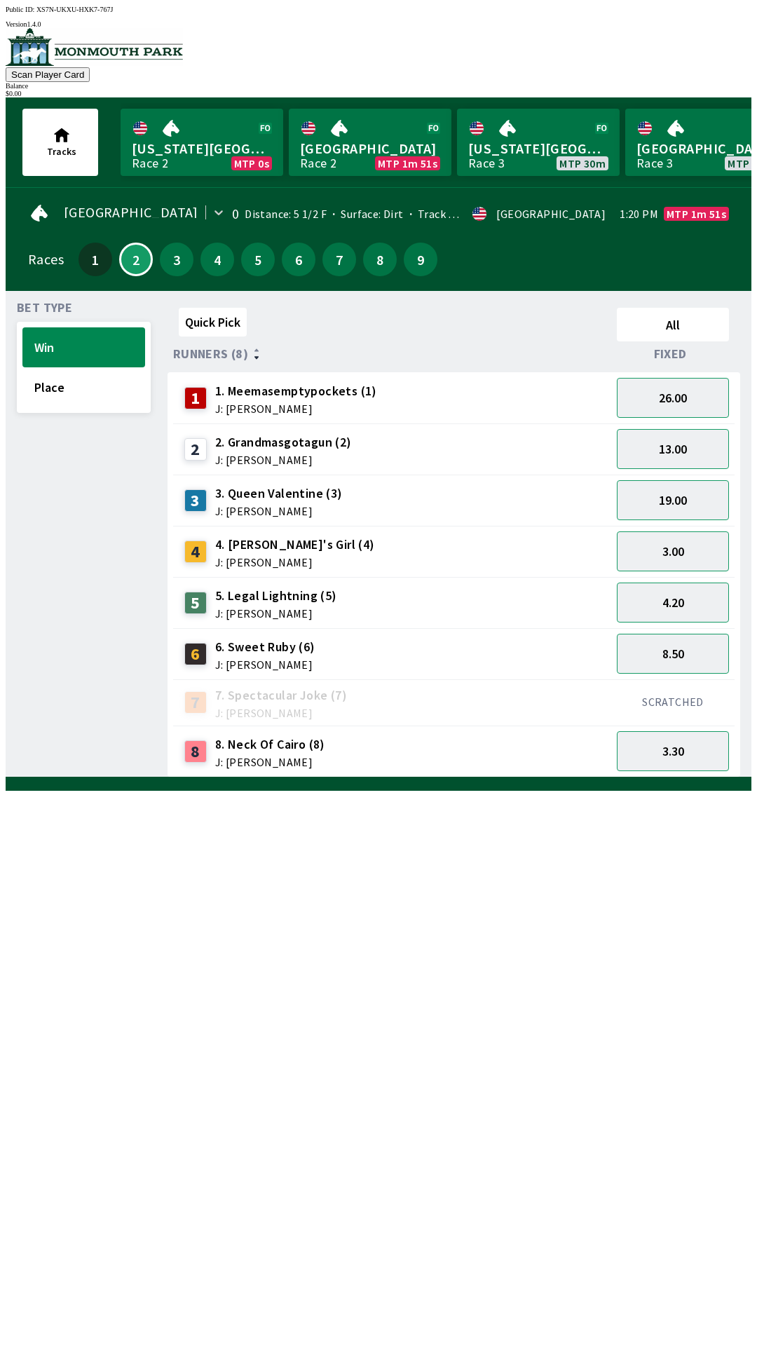
click at [250, 736] on span "8. Neck Of Cairo (8)" at bounding box center [270, 745] width 110 height 18
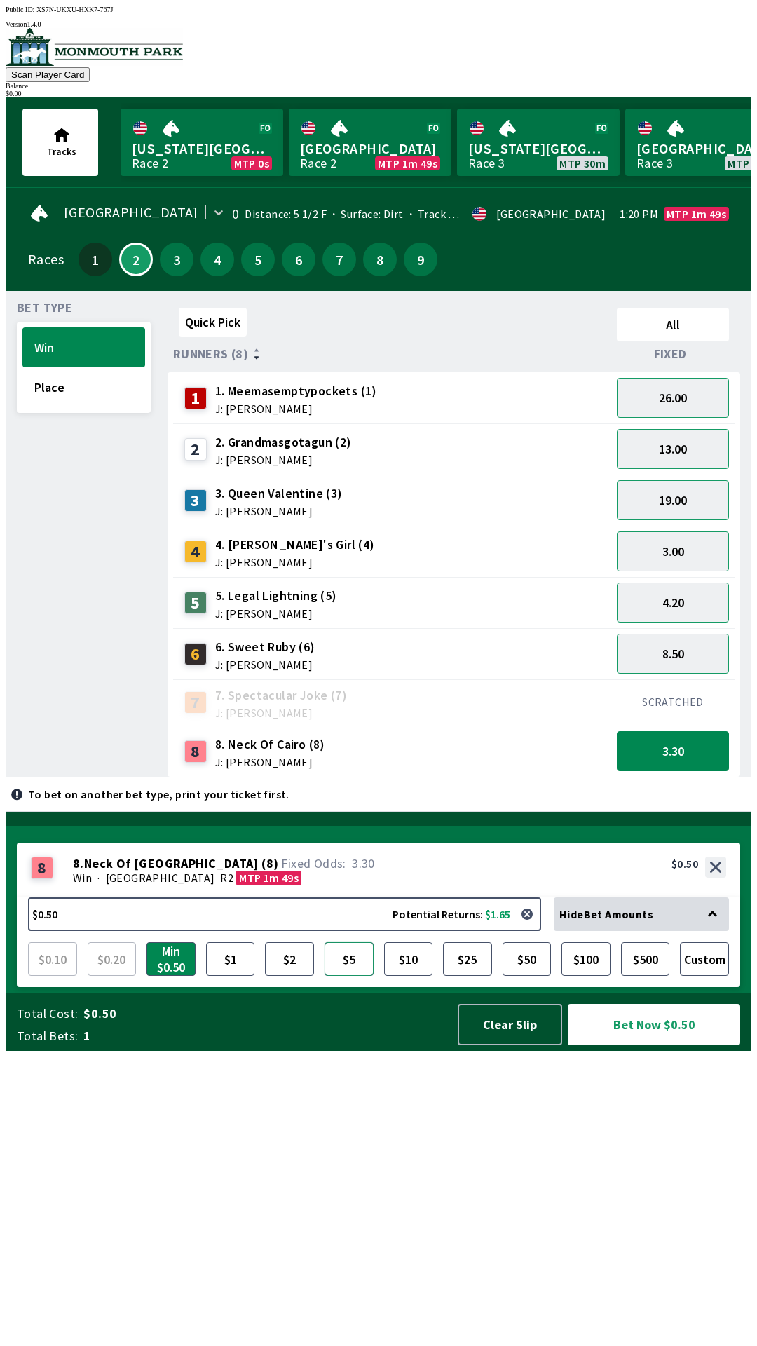
click at [348, 976] on button "$5" at bounding box center [349, 959] width 49 height 34
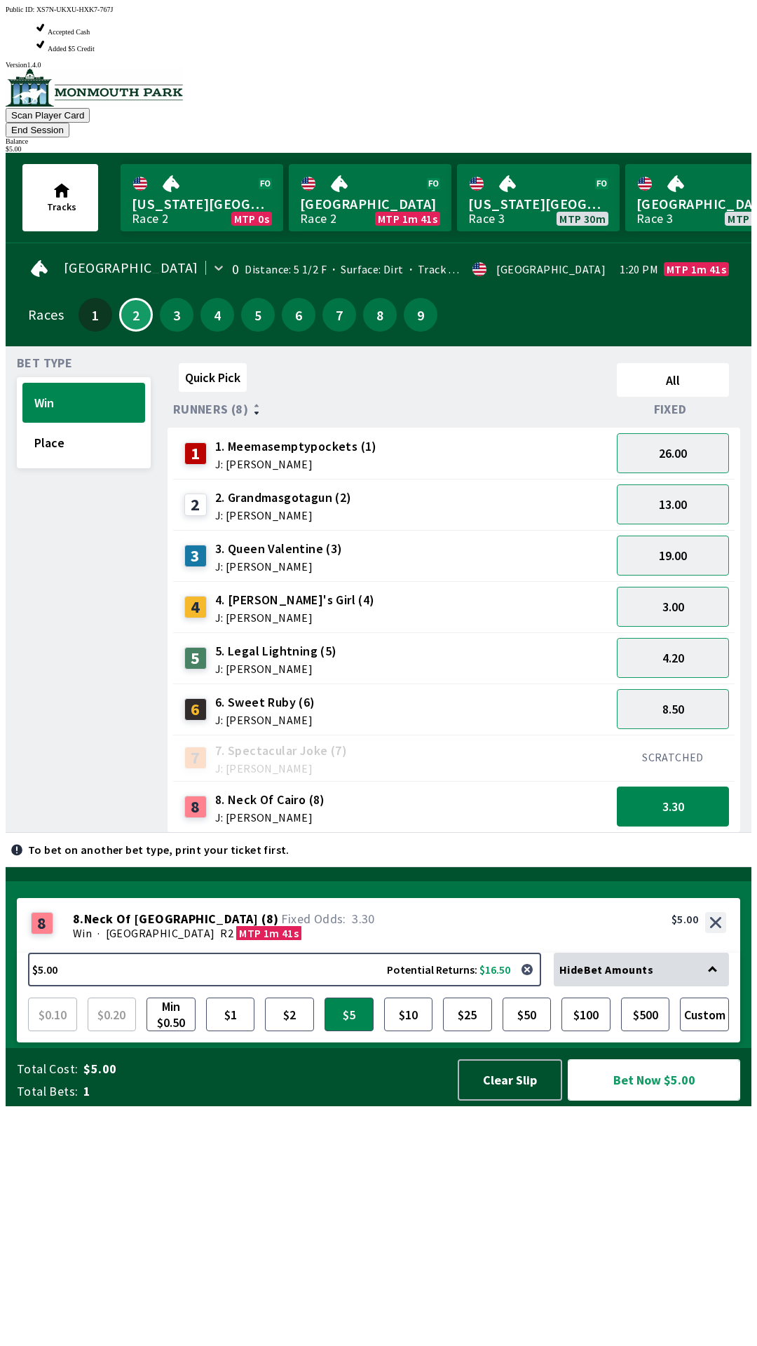
click at [637, 1101] on button "Bet Now $5.00" at bounding box center [654, 1079] width 172 height 41
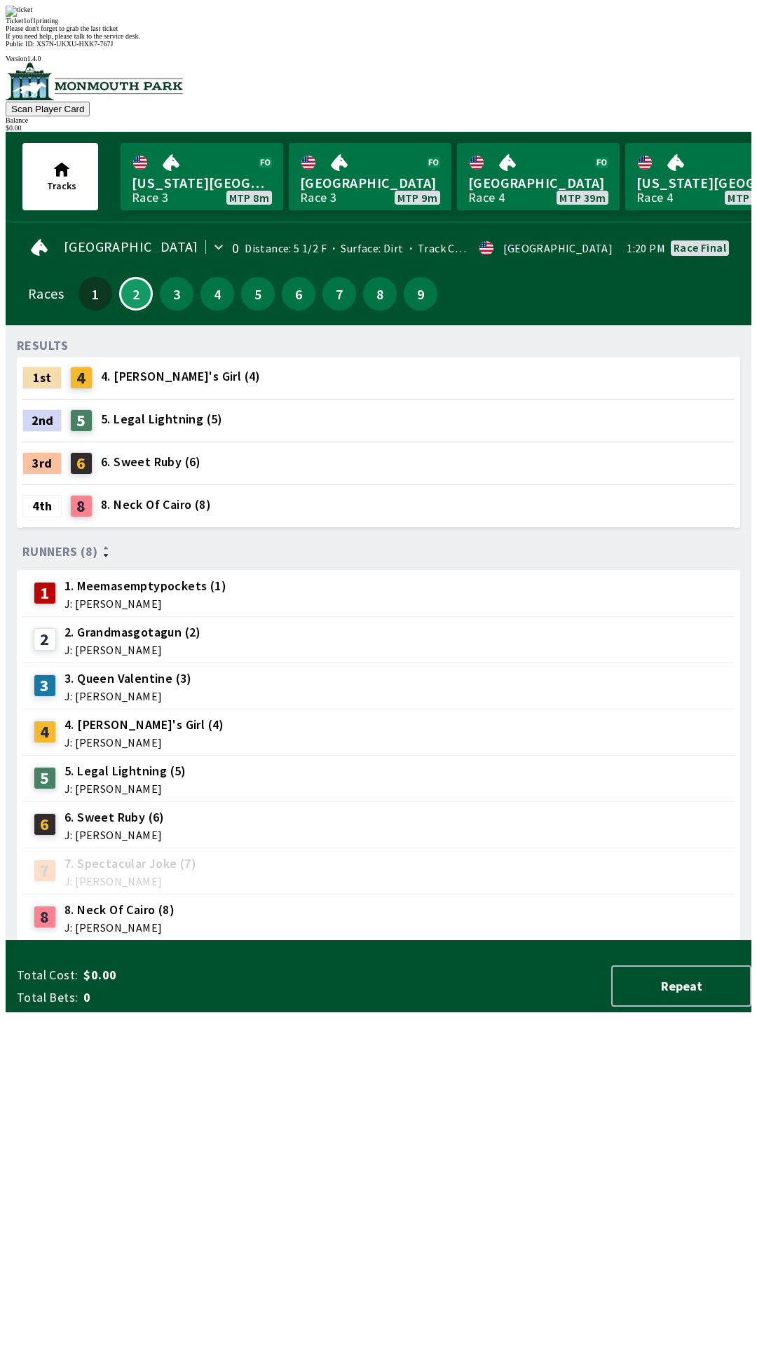
click at [490, 941] on div "RESULTS 1st 4 4. [PERSON_NAME]'s Girl (4) 2nd 5 5. Legal Lightning (5) 3rd 6 6.…" at bounding box center [384, 639] width 735 height 604
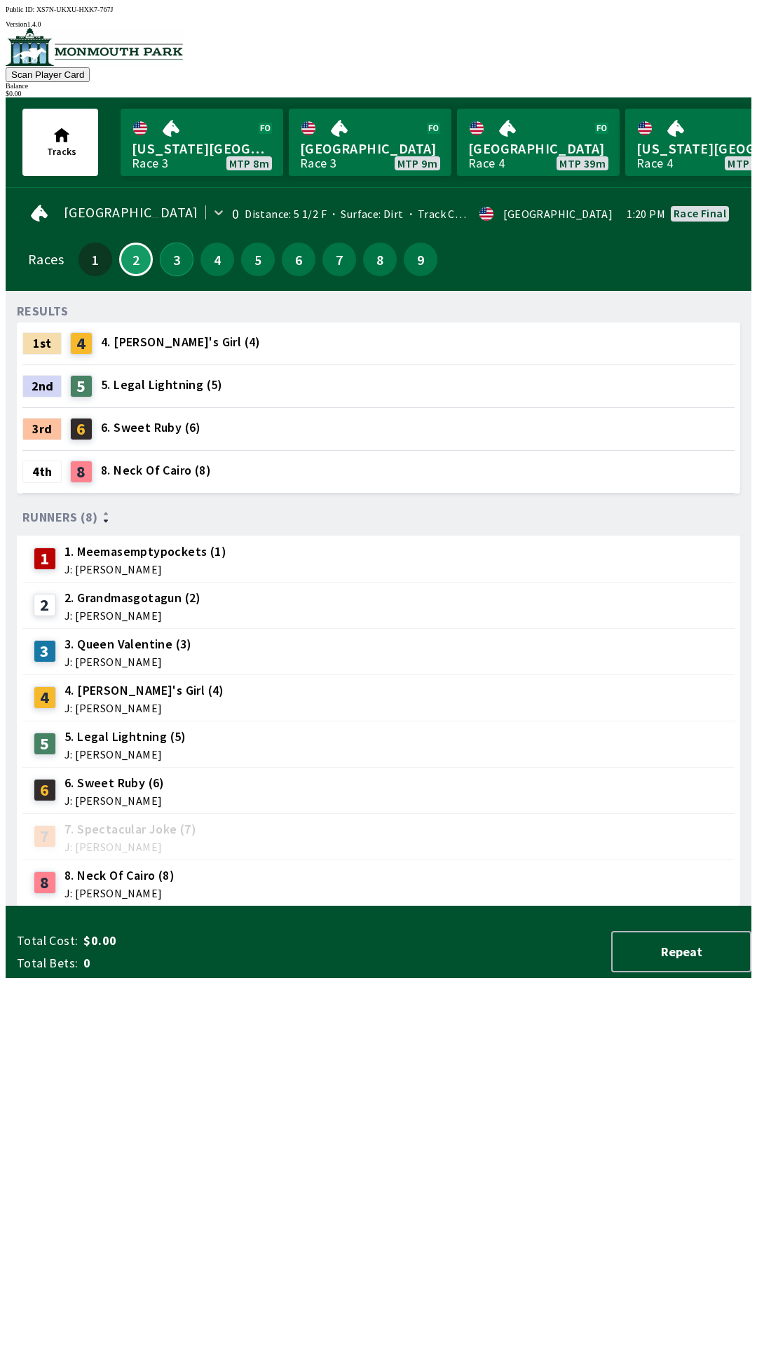
click at [172, 244] on button "3" at bounding box center [177, 260] width 34 height 34
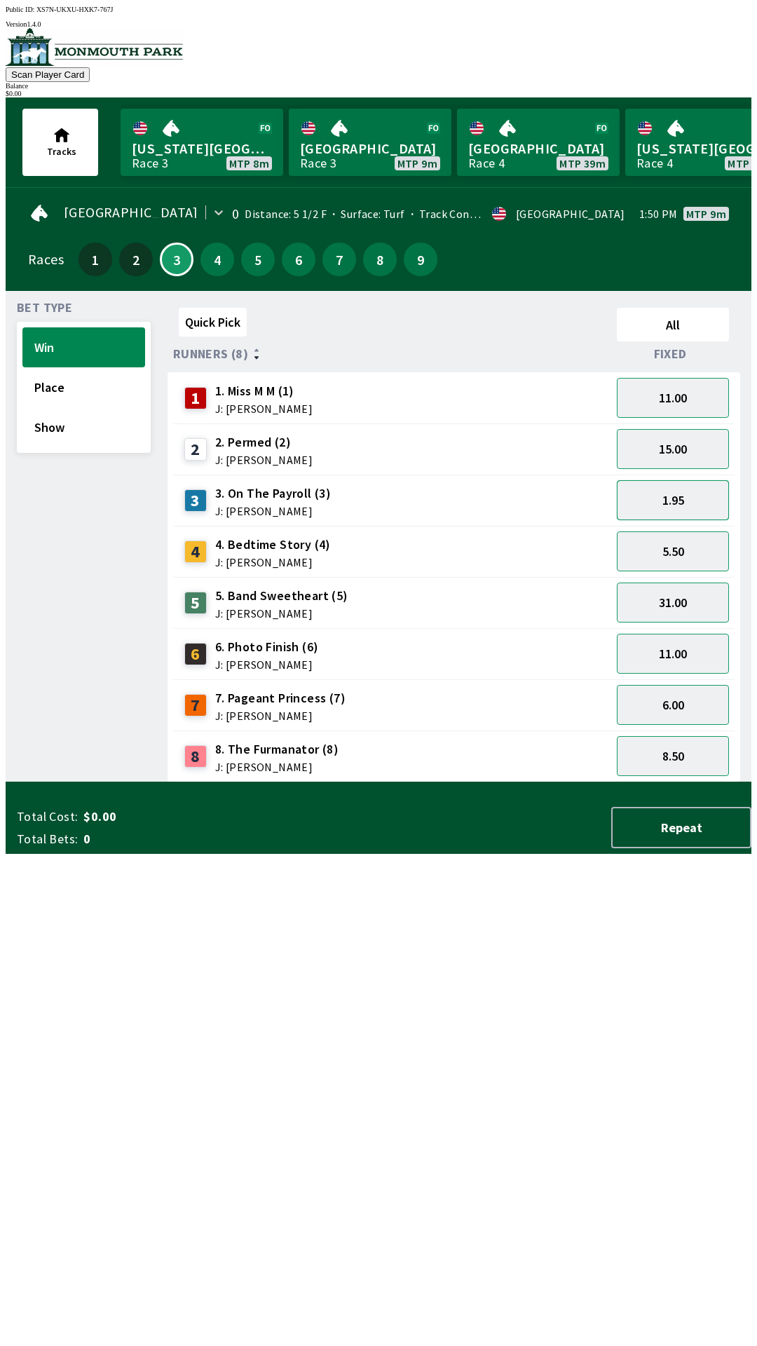
click at [664, 492] on button "1.95" at bounding box center [673, 500] width 112 height 40
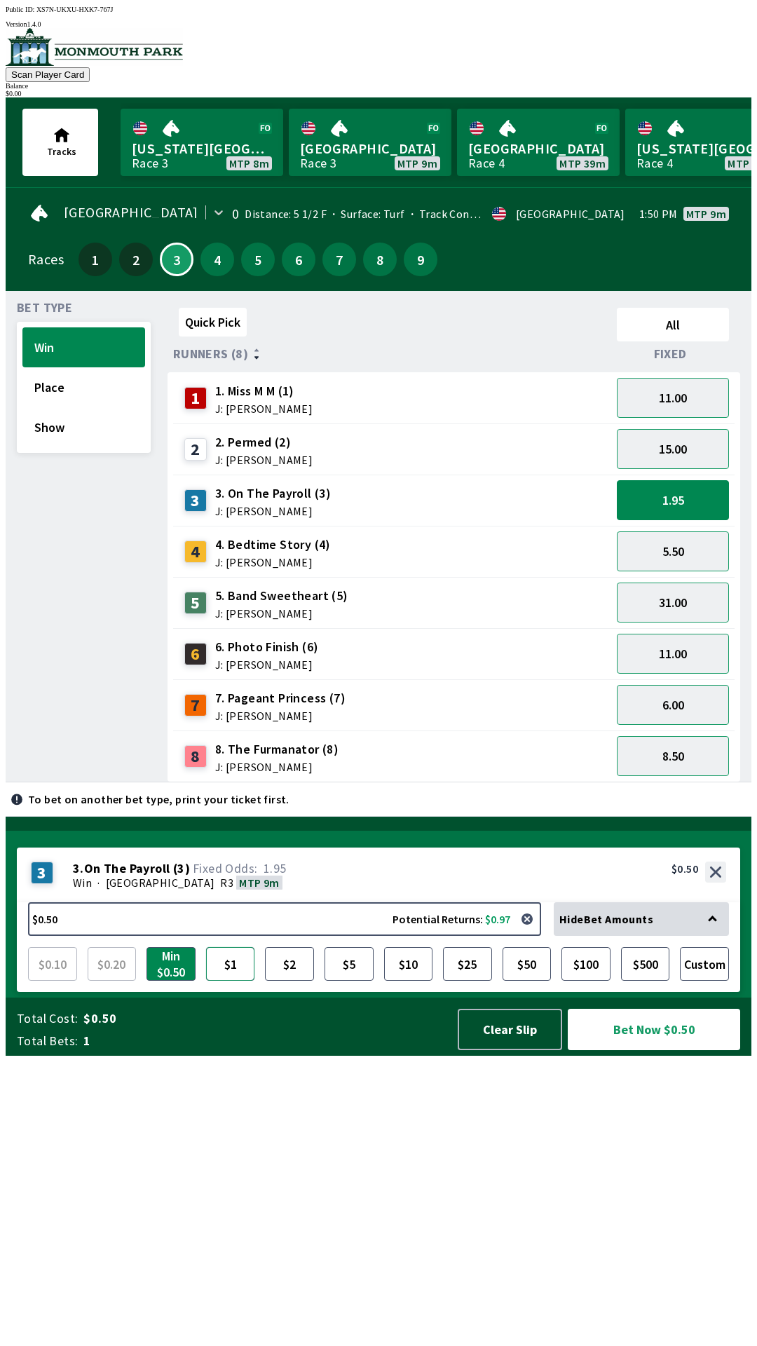
click at [229, 981] on button "$1" at bounding box center [230, 964] width 49 height 34
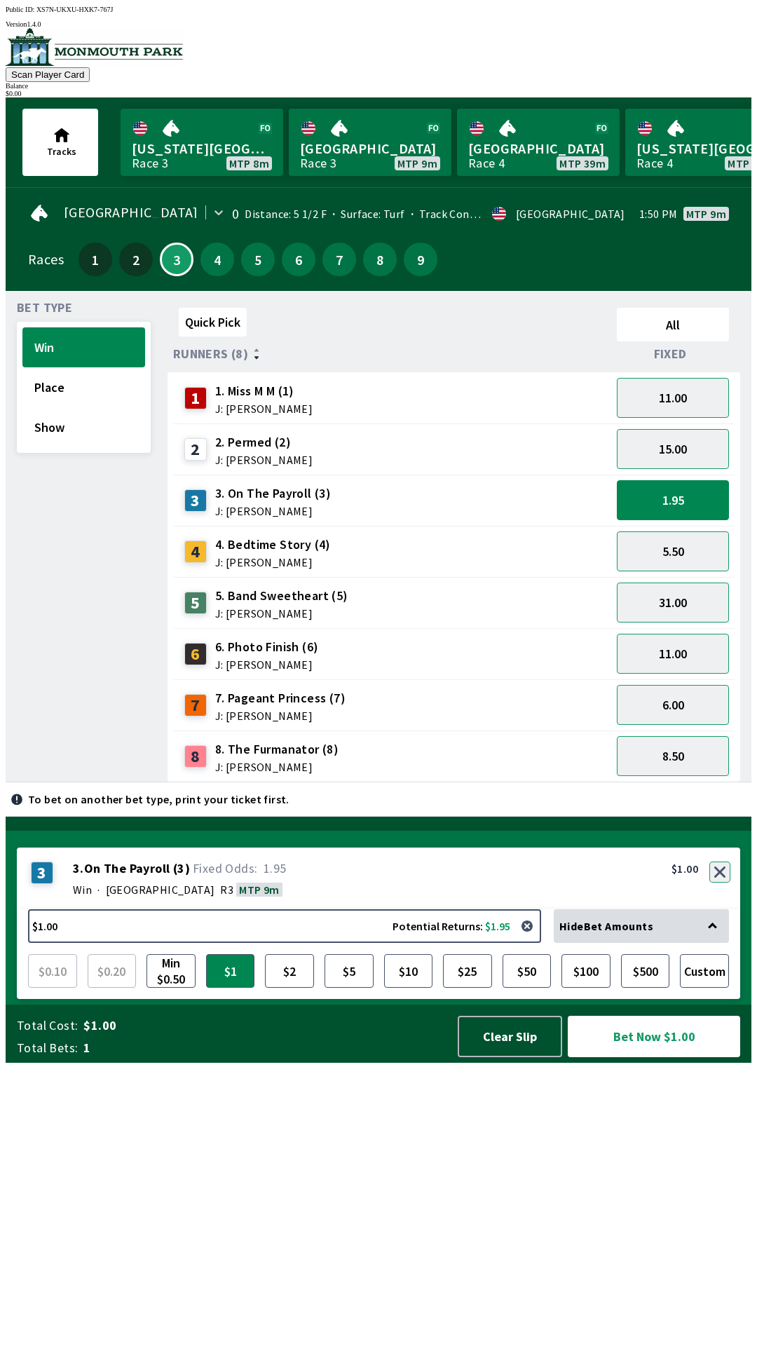
click at [715, 883] on button "button" at bounding box center [720, 872] width 21 height 21
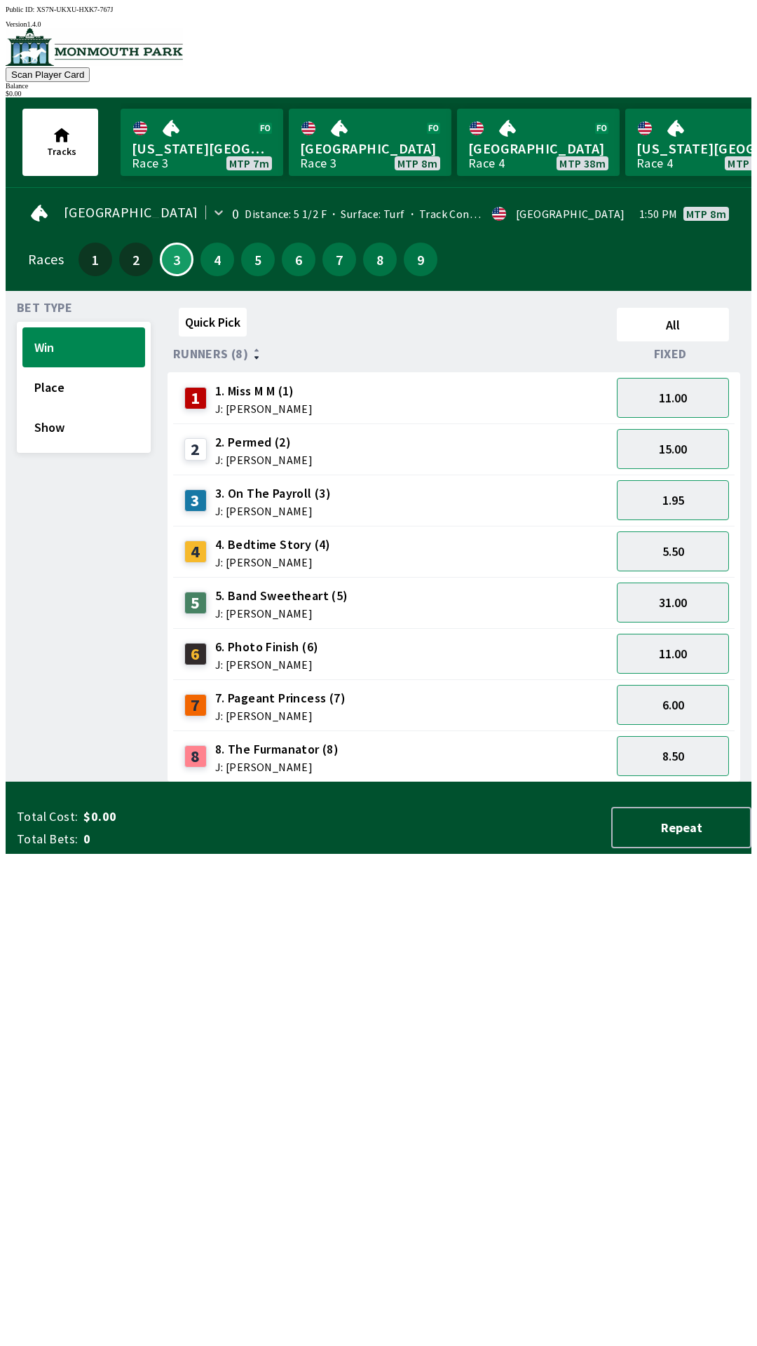
click at [517, 612] on div "5 5. Band Sweetheart (5) J: [PERSON_NAME]" at bounding box center [392, 602] width 438 height 51
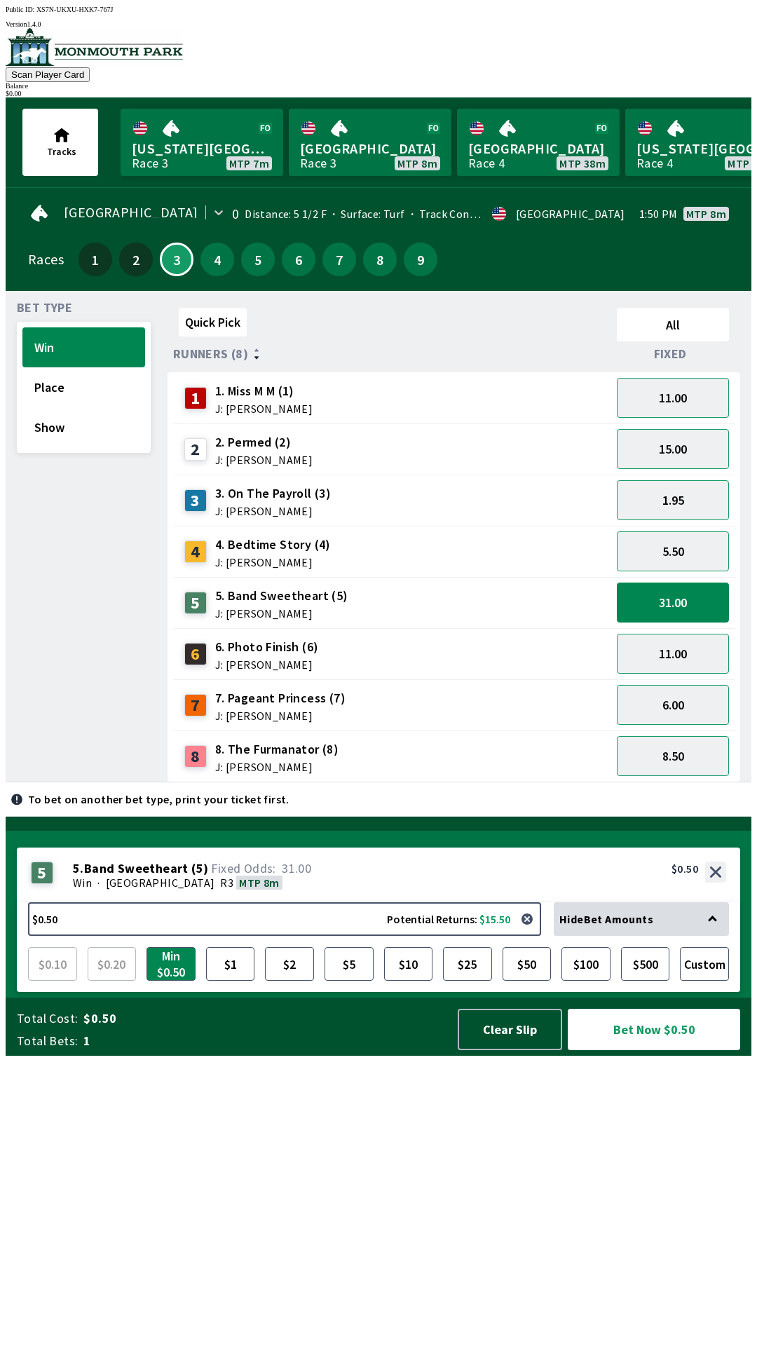
click at [571, 600] on div "5 5. Band Sweetheart (5) J: [PERSON_NAME]" at bounding box center [392, 602] width 427 height 35
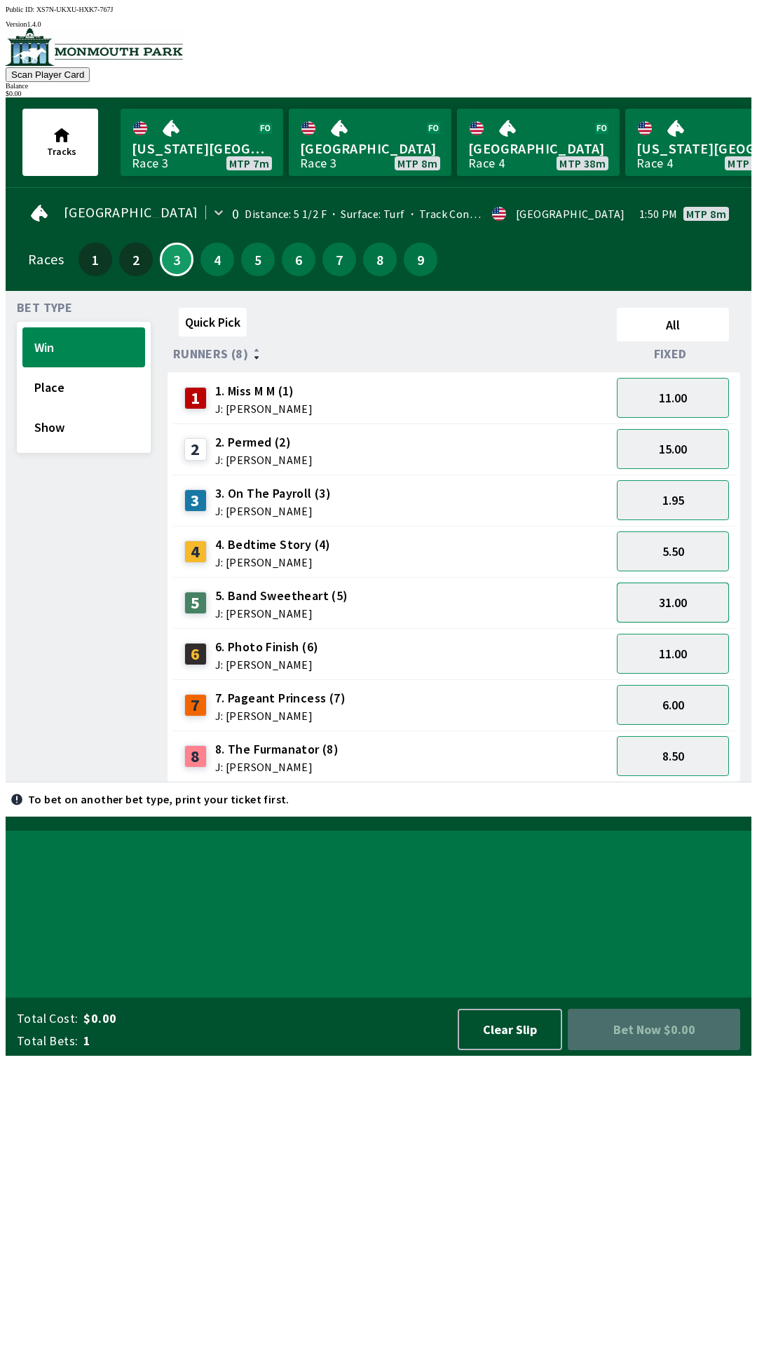
click at [643, 595] on button "31.00" at bounding box center [673, 603] width 112 height 40
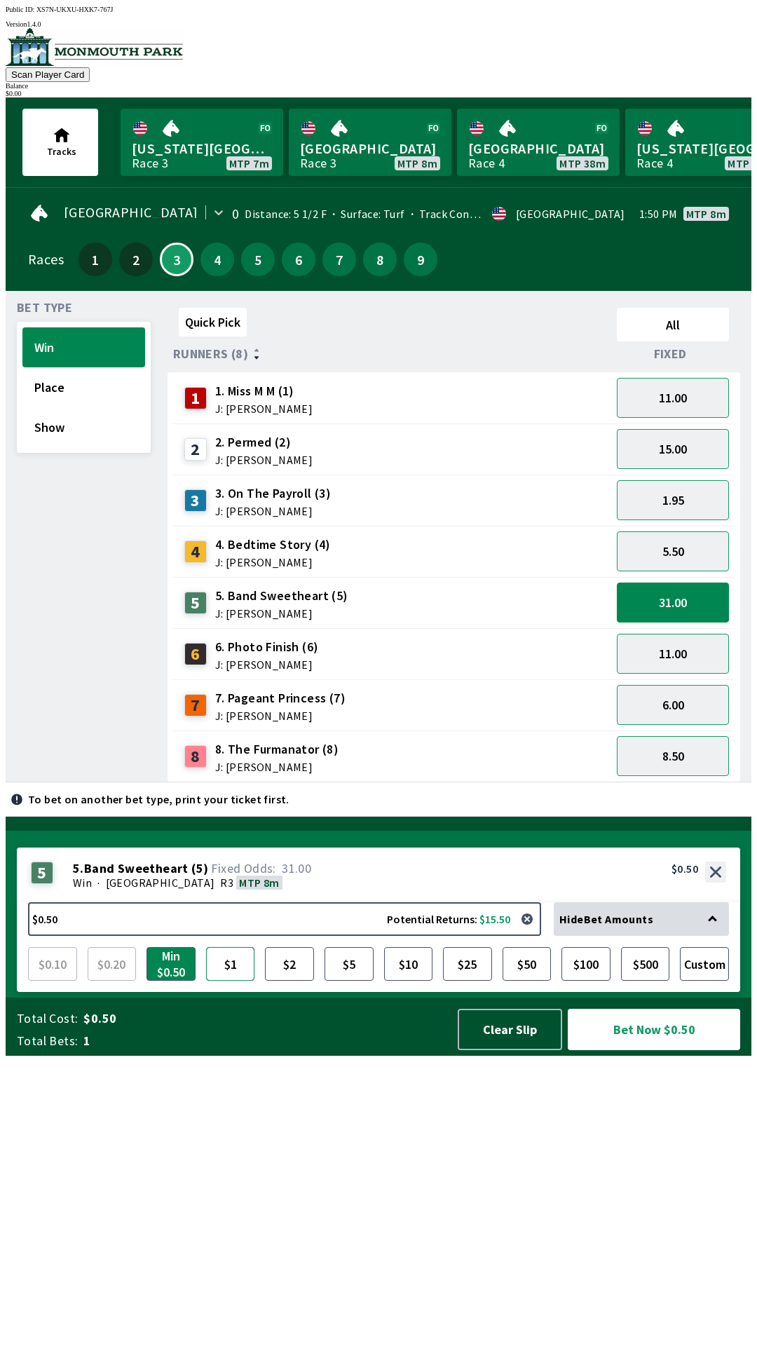
click at [223, 981] on button "$1" at bounding box center [230, 964] width 49 height 34
click at [280, 981] on button "$2" at bounding box center [289, 964] width 49 height 34
click at [628, 981] on button "$500" at bounding box center [645, 964] width 49 height 34
click at [229, 981] on button "$1" at bounding box center [230, 964] width 49 height 34
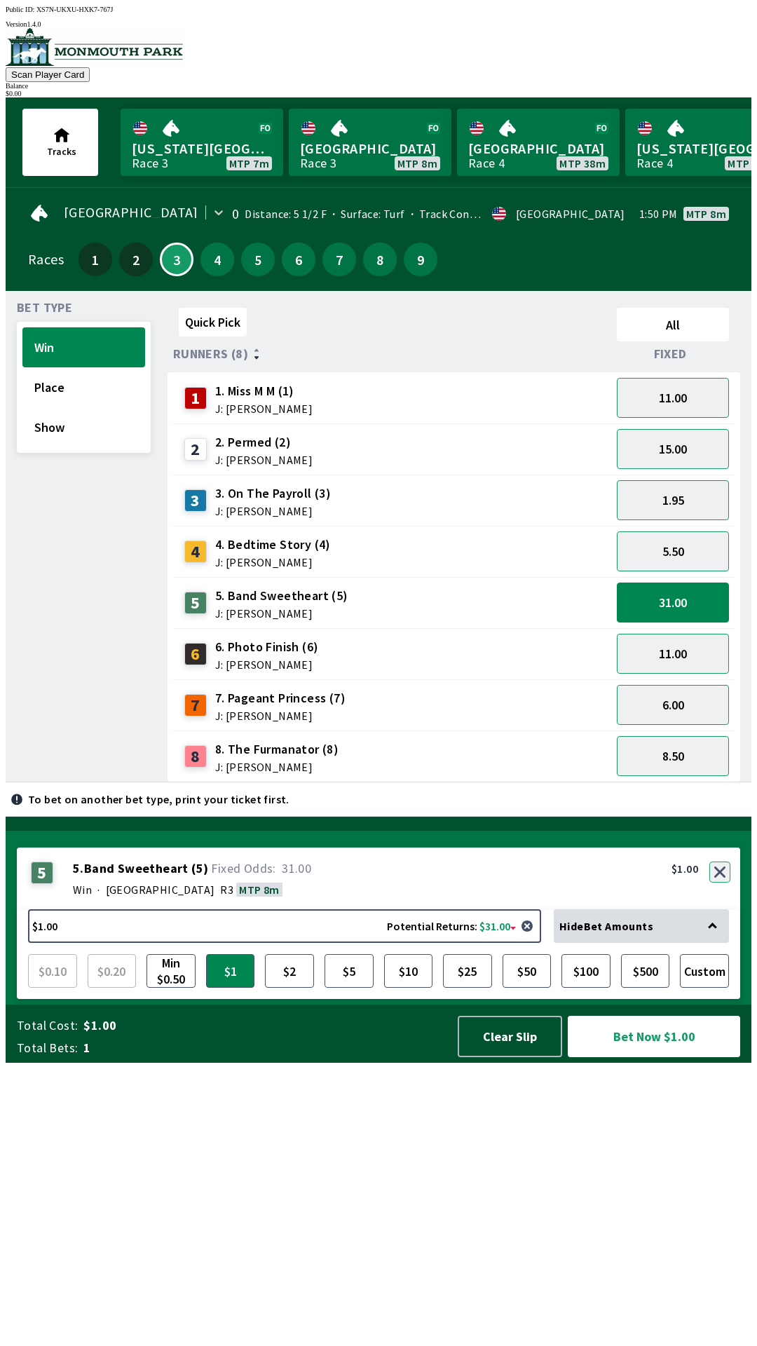
click at [716, 883] on button "button" at bounding box center [720, 872] width 21 height 21
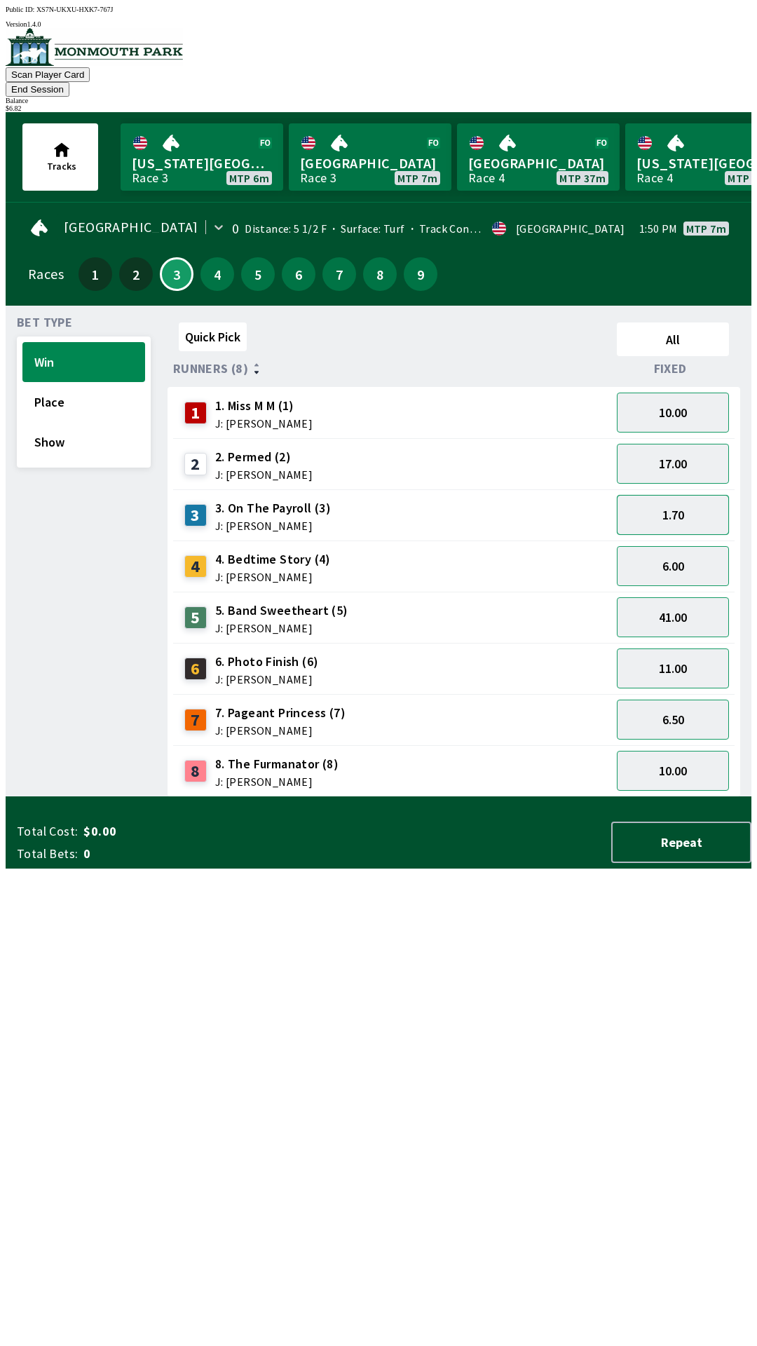
click at [677, 495] on button "1.70" at bounding box center [673, 515] width 112 height 40
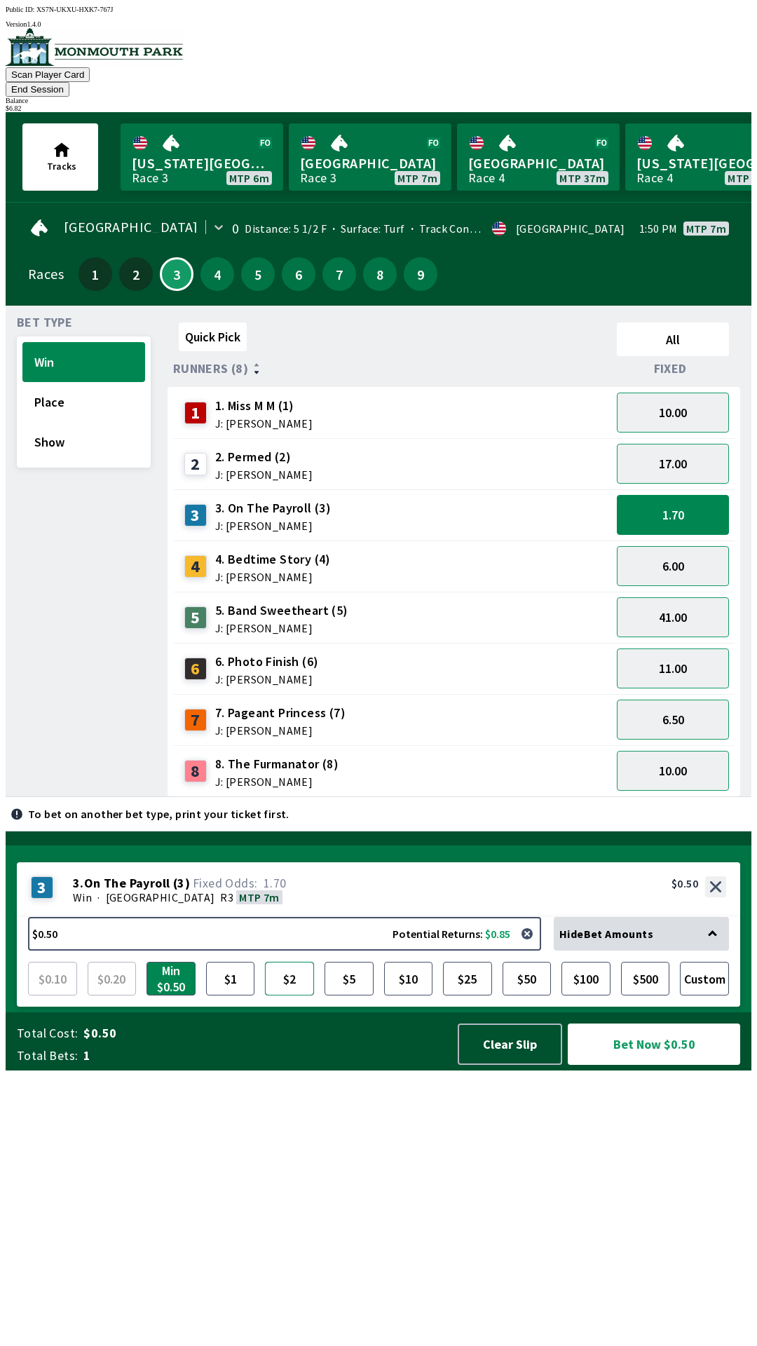
click at [280, 996] on button "$2" at bounding box center [289, 979] width 49 height 34
click at [650, 1065] on button "Bet Now $2.00" at bounding box center [654, 1044] width 172 height 41
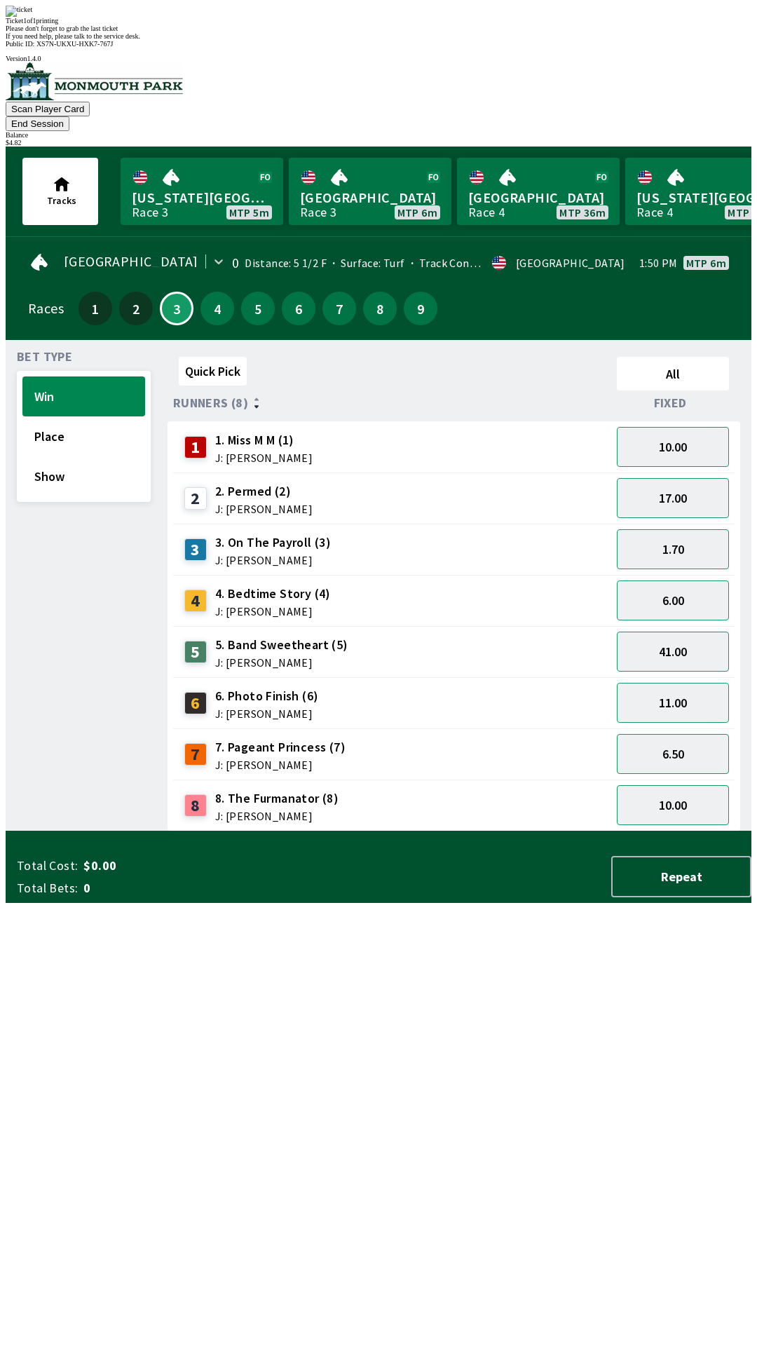
click at [417, 832] on div "Quick Pick All Runners (8) Fixed 1 1. Miss M M (1) J: [PERSON_NAME] 10.00 2 2. …" at bounding box center [460, 591] width 584 height 480
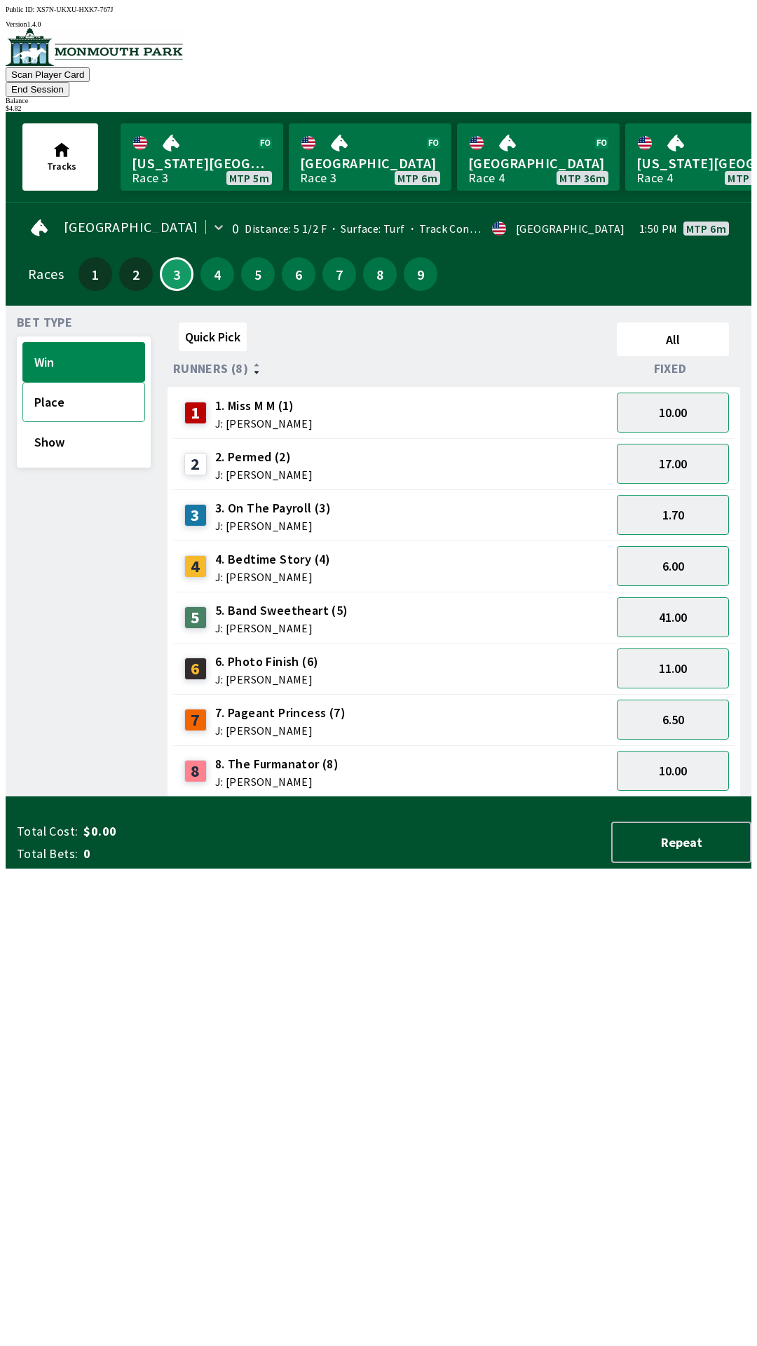
click at [52, 383] on button "Place" at bounding box center [83, 402] width 123 height 40
click at [661, 700] on button "2.90" at bounding box center [673, 720] width 112 height 40
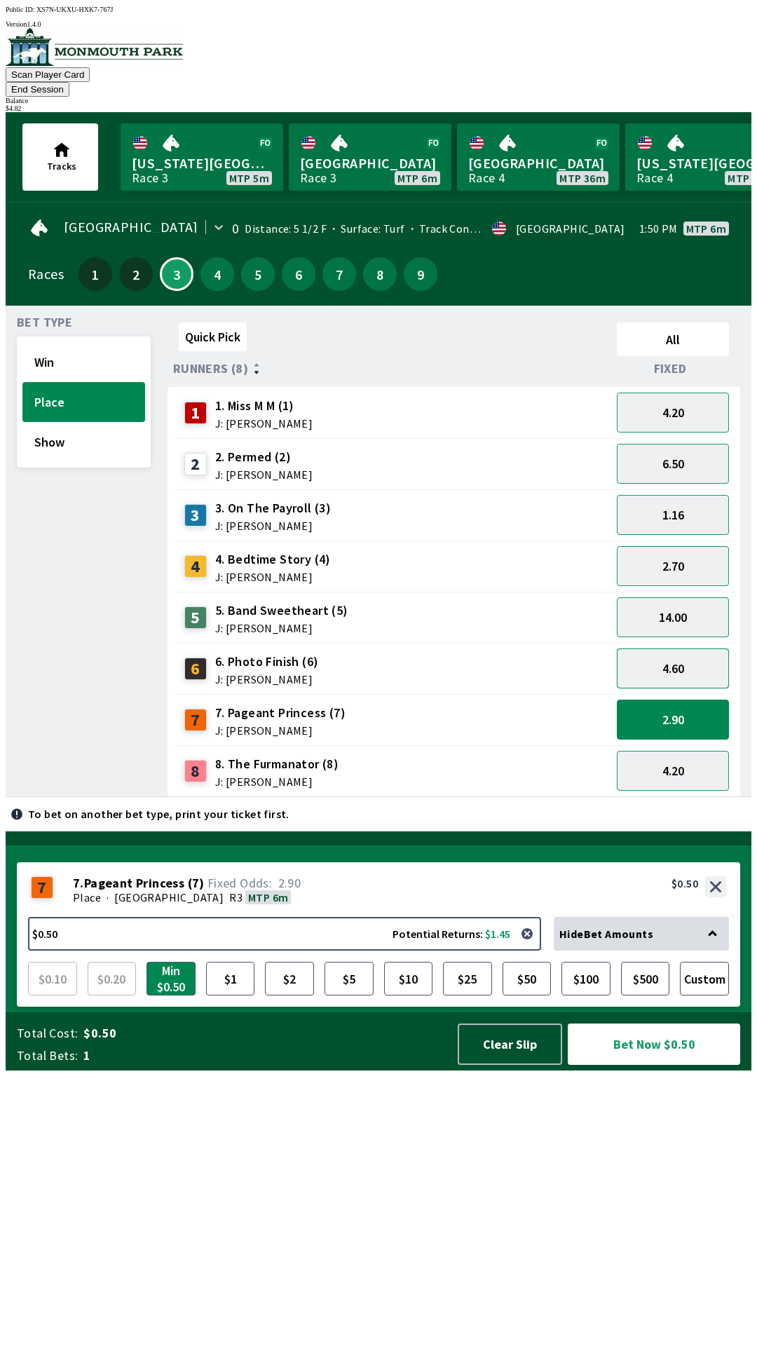
click at [679, 660] on button "4.60" at bounding box center [673, 669] width 112 height 40
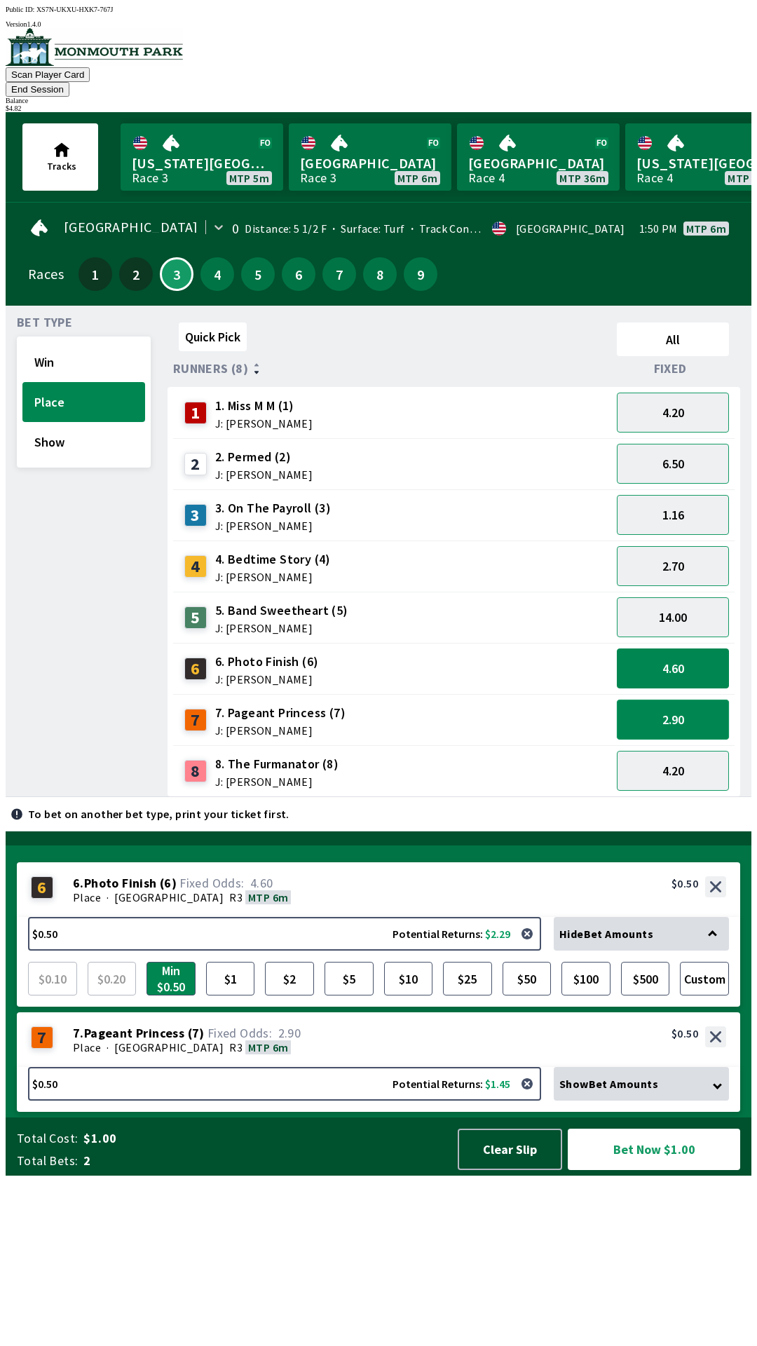
click at [666, 707] on button "2.90" at bounding box center [673, 720] width 112 height 40
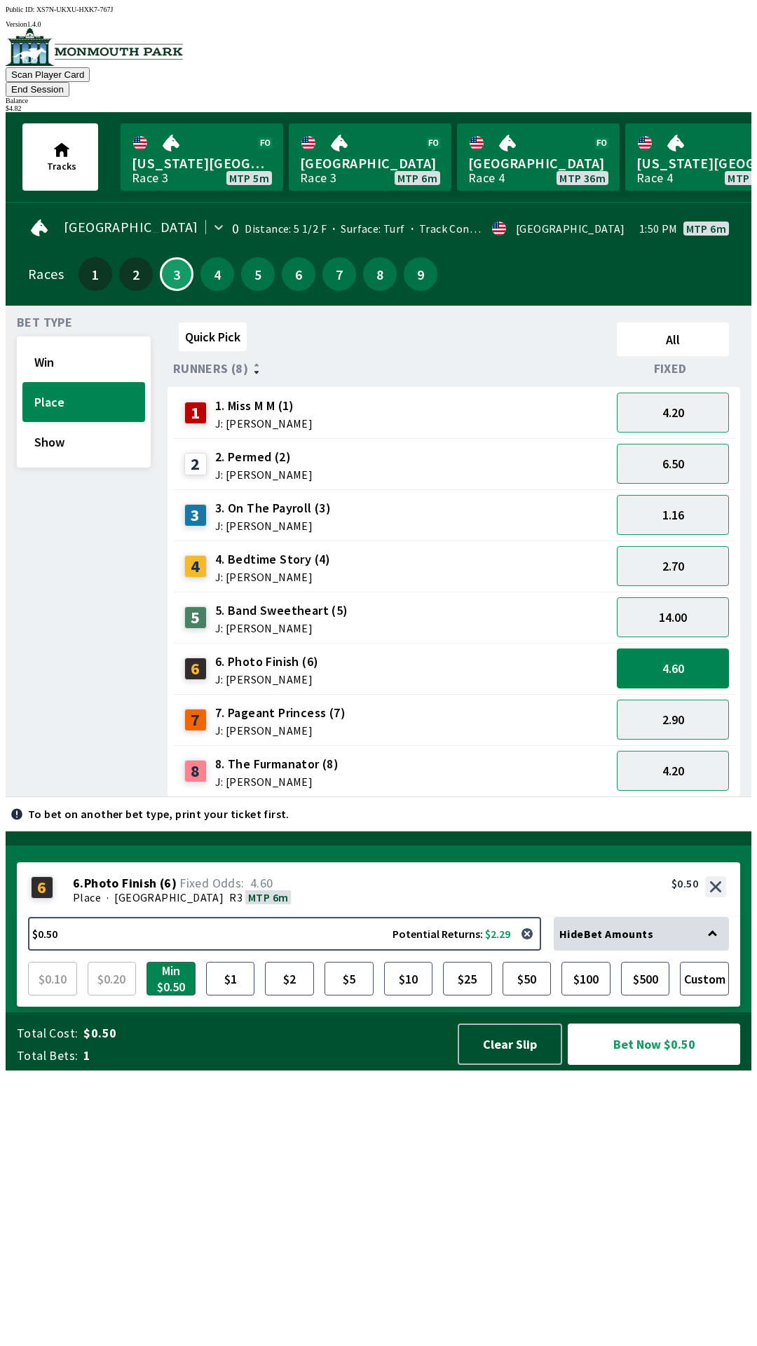
click at [538, 797] on div "Quick Pick All Runners (8) Fixed 1 1. Miss M M (1) J: [PERSON_NAME] 4.20 2 2. P…" at bounding box center [460, 557] width 584 height 480
click at [297, 996] on button "$2" at bounding box center [289, 979] width 49 height 34
click at [72, 429] on button "Show" at bounding box center [83, 442] width 123 height 40
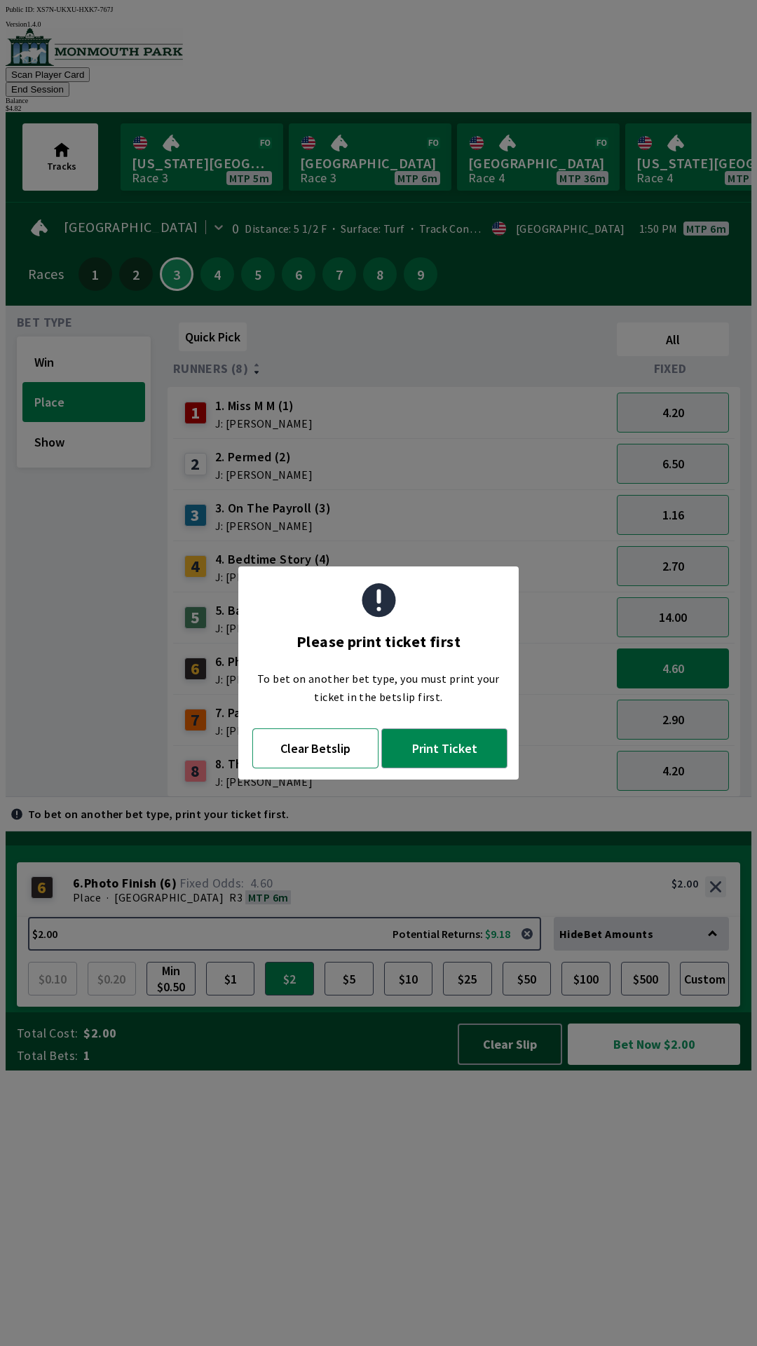
click at [331, 757] on button "Clear Betslip" at bounding box center [315, 749] width 126 height 40
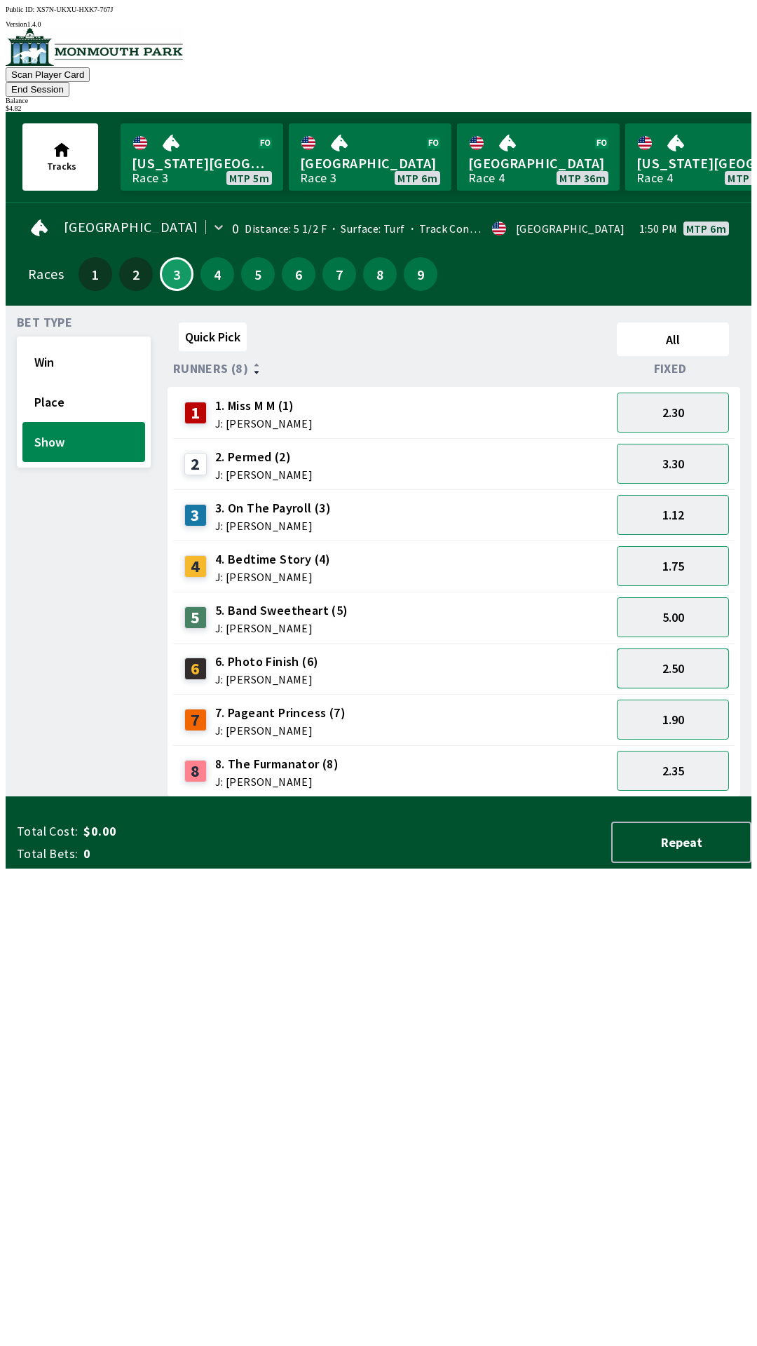
click at [665, 658] on button "2.50" at bounding box center [673, 669] width 112 height 40
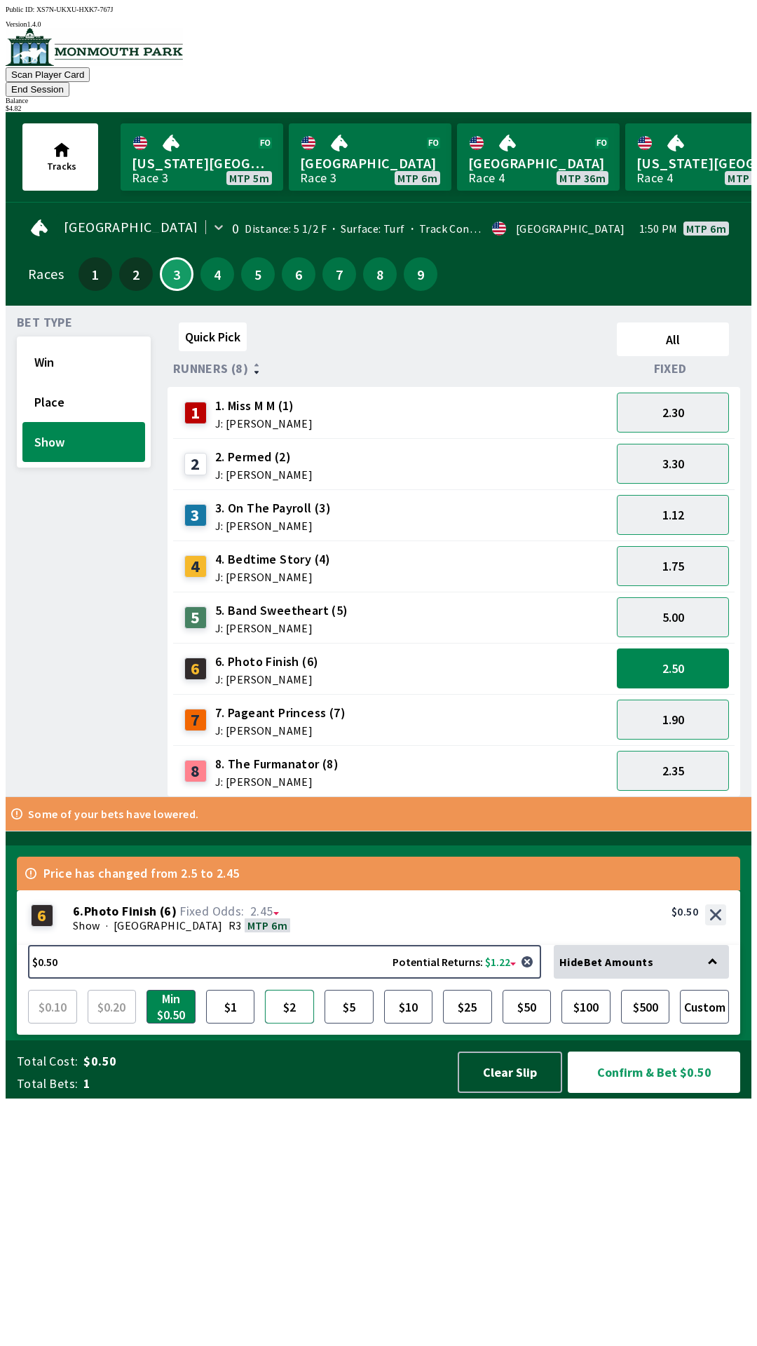
click at [293, 1024] on button "$2" at bounding box center [289, 1007] width 49 height 34
click at [659, 1093] on button "Confirm & Bet $2.00" at bounding box center [654, 1072] width 172 height 41
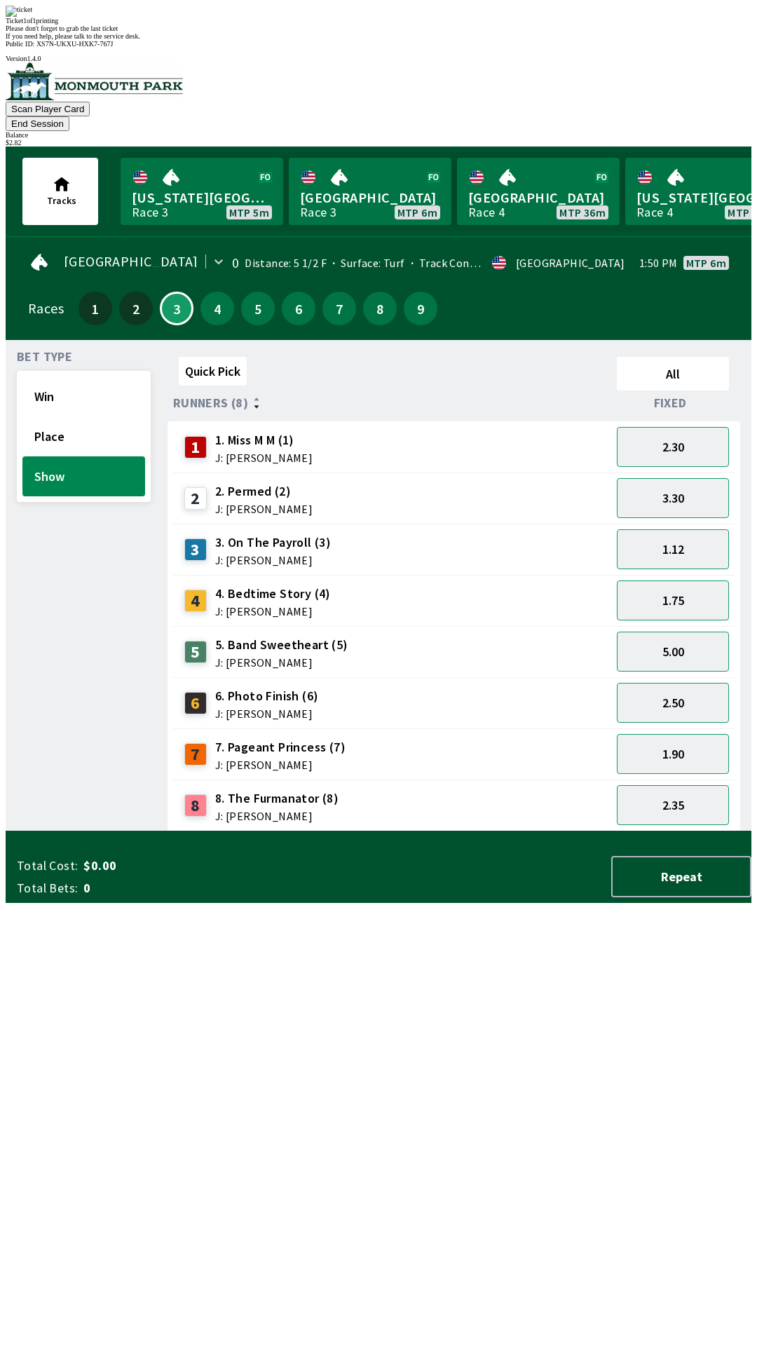
click at [341, 832] on div "Quick Pick All Runners (8) Fixed 1 1. Miss M M (1) J: [PERSON_NAME] 2.30 2 2. P…" at bounding box center [460, 591] width 584 height 480
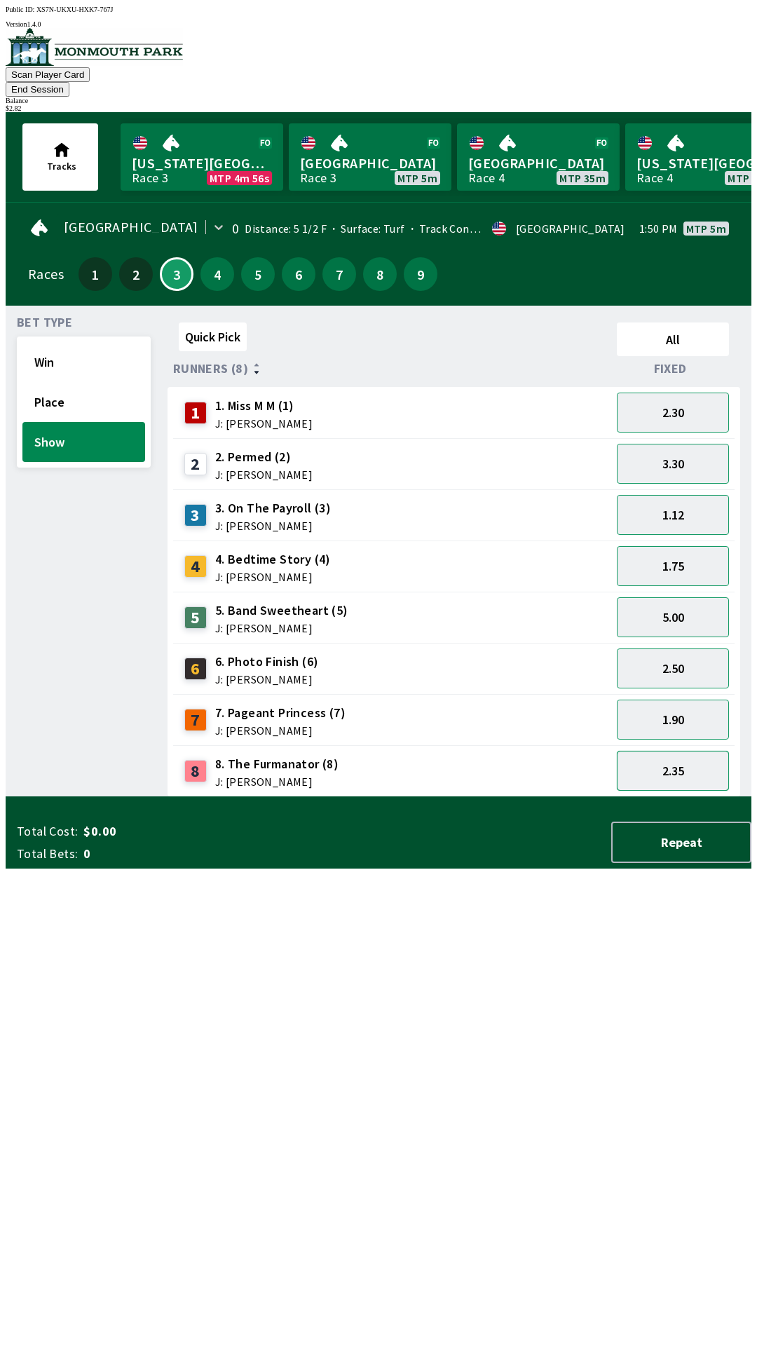
click at [680, 757] on button "2.35" at bounding box center [673, 771] width 112 height 40
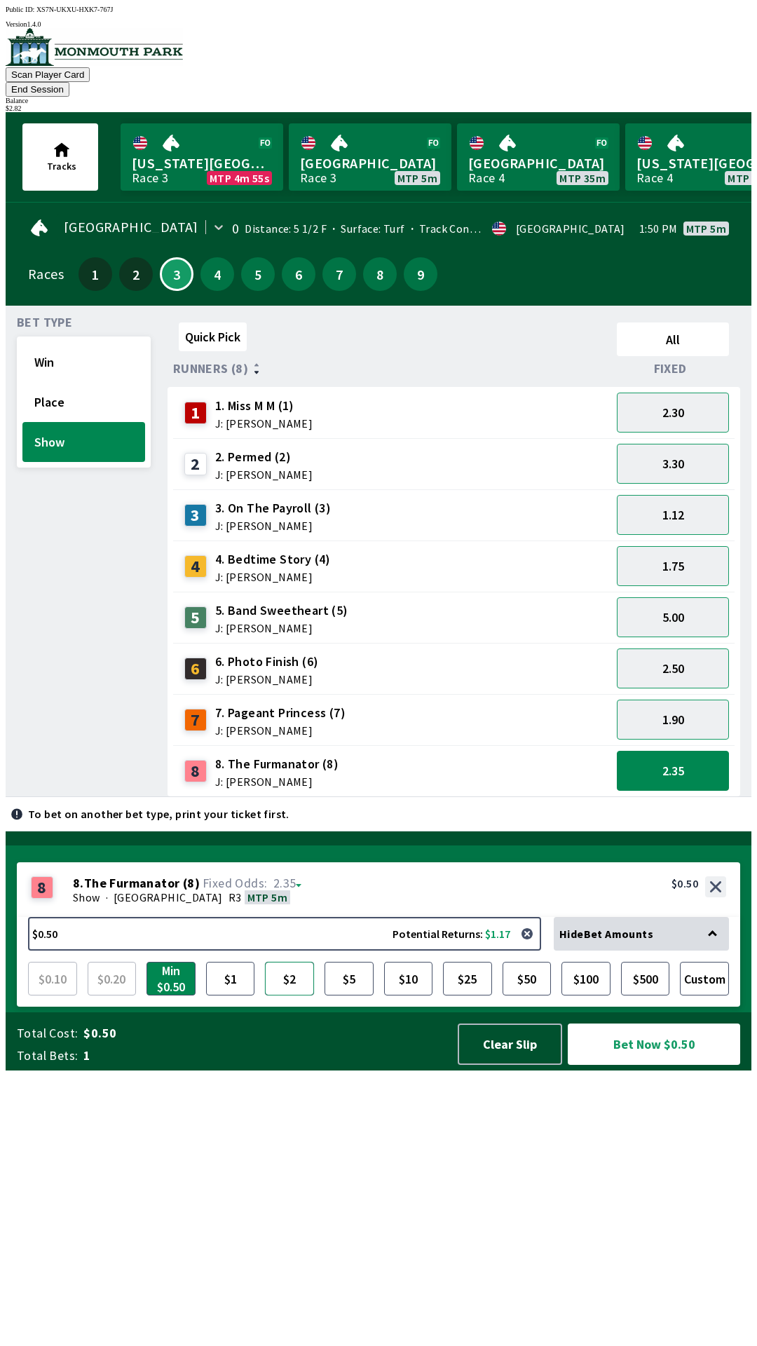
click at [290, 996] on button "$2" at bounding box center [289, 979] width 49 height 34
click at [658, 1065] on button "Bet Now $2.00" at bounding box center [654, 1044] width 172 height 41
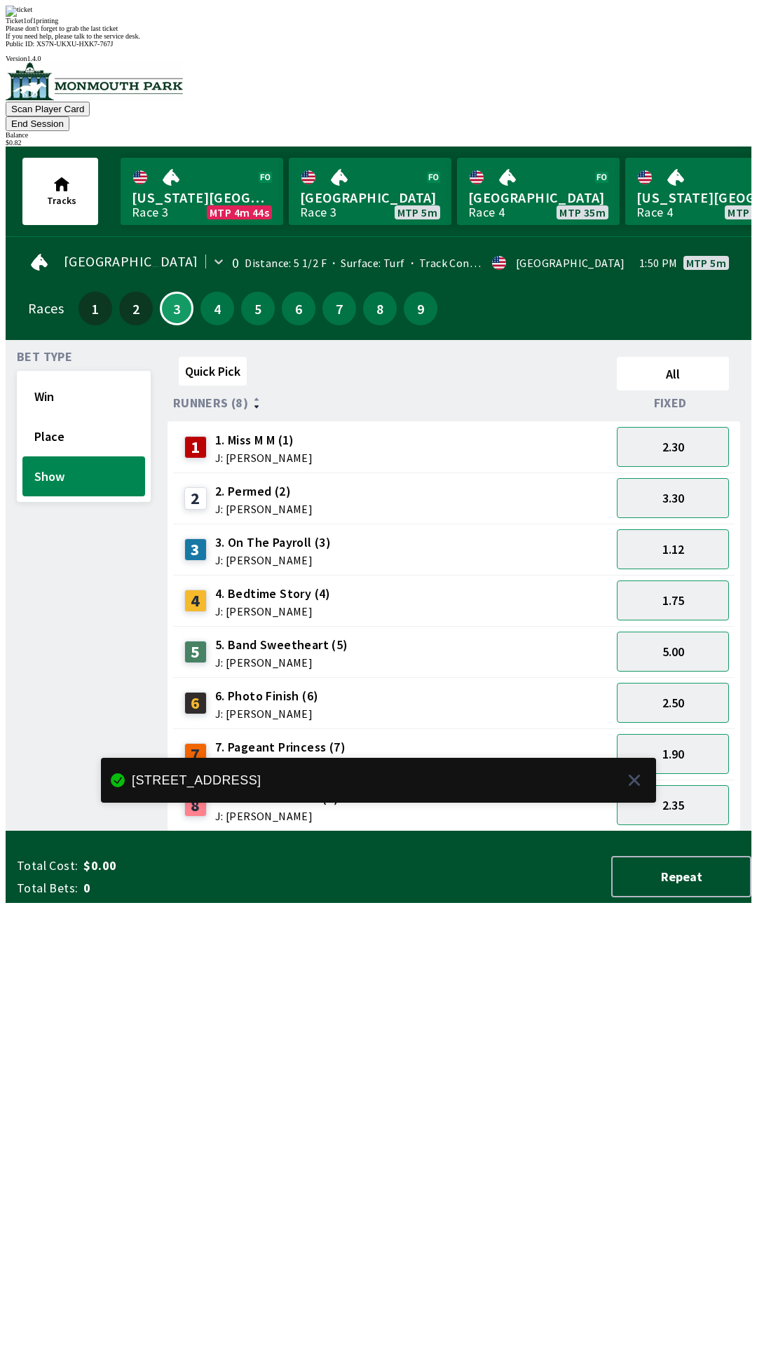
click at [455, 832] on div "Quick Pick All Runners (8) Fixed 1 1. Miss M M (1) J: [PERSON_NAME] 2.30 2 2. P…" at bounding box center [460, 591] width 584 height 480
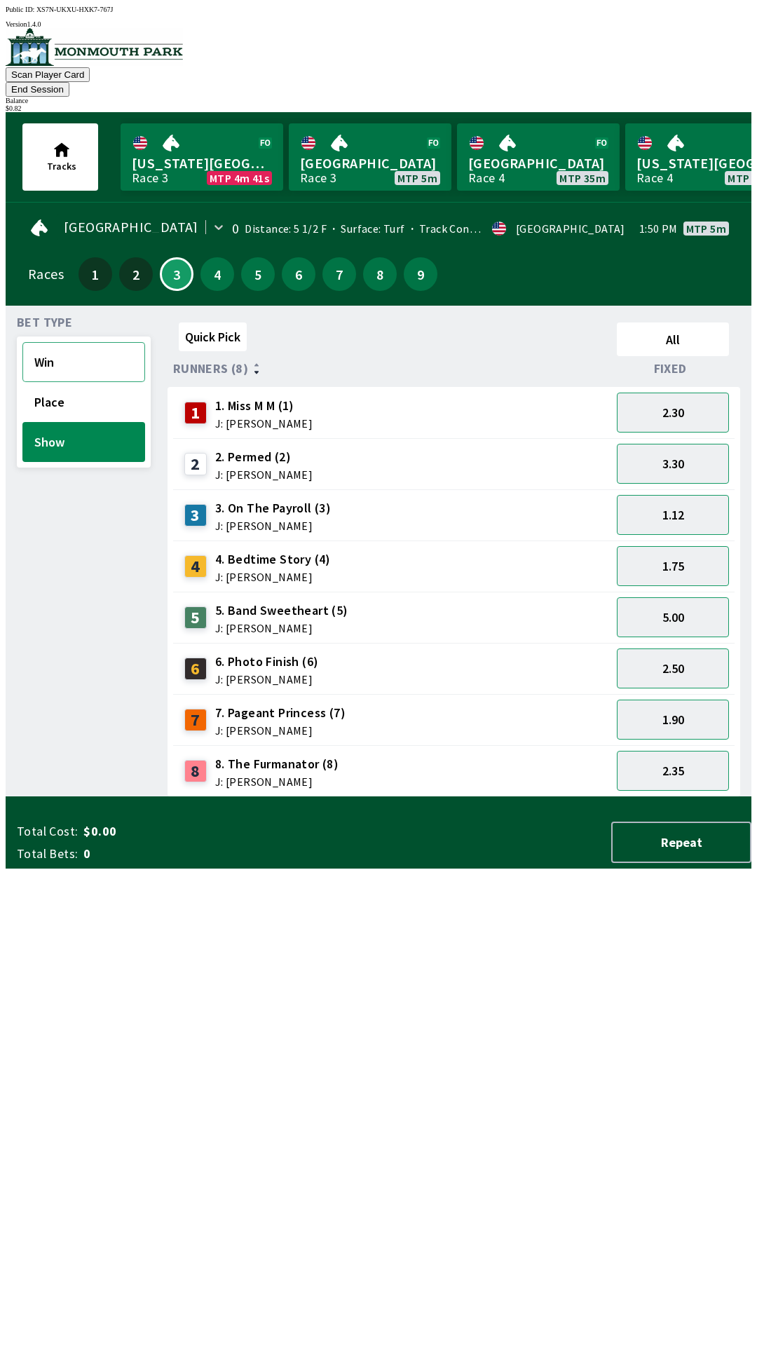
click at [102, 342] on button "Win" at bounding box center [83, 362] width 123 height 40
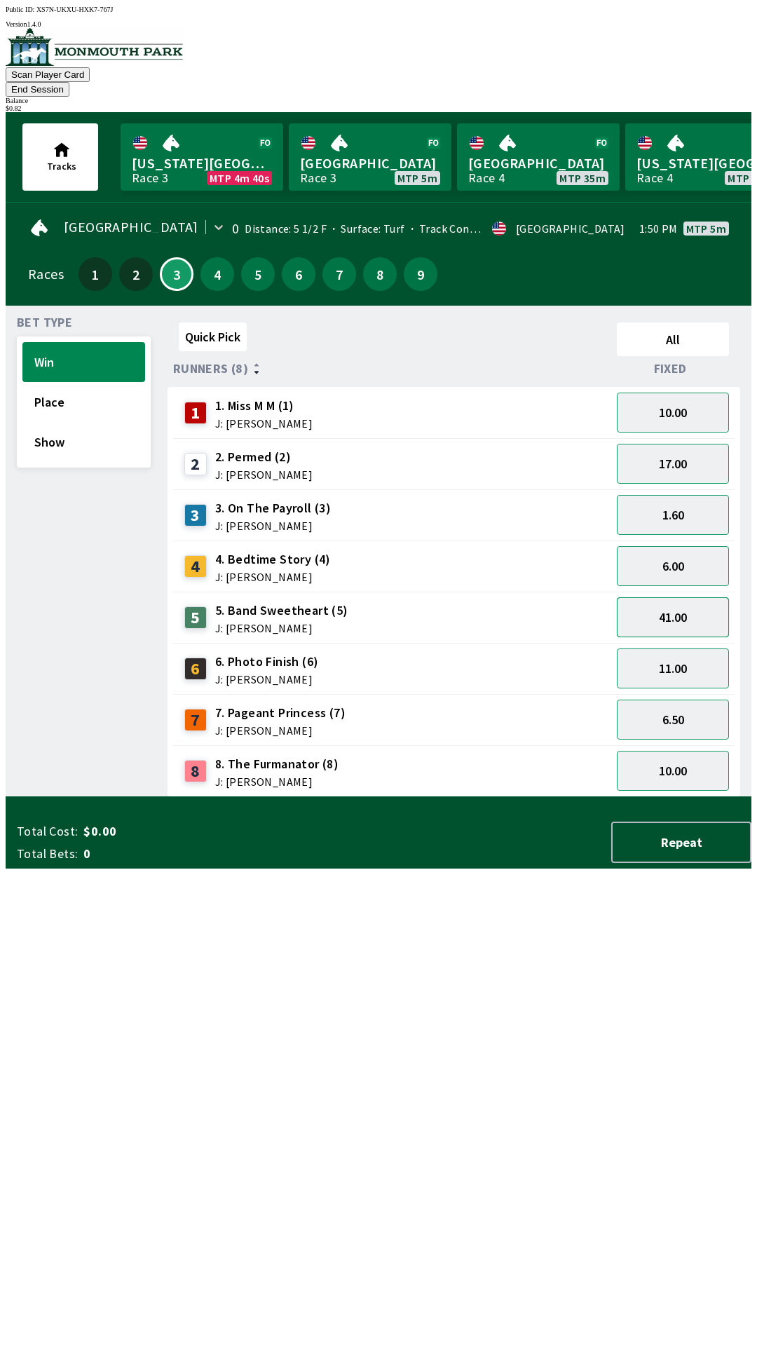
click at [690, 607] on button "41.00" at bounding box center [673, 617] width 112 height 40
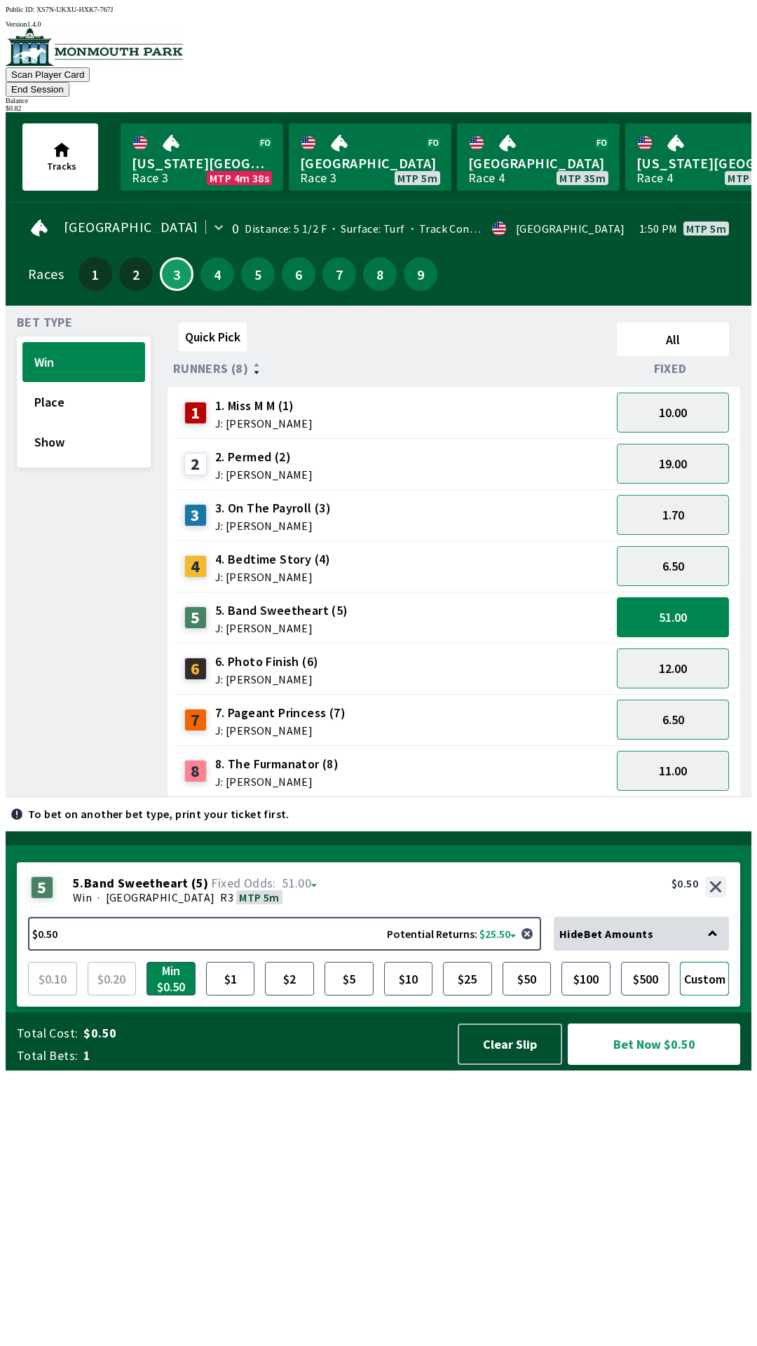
click at [700, 996] on button "Custom" at bounding box center [704, 979] width 49 height 34
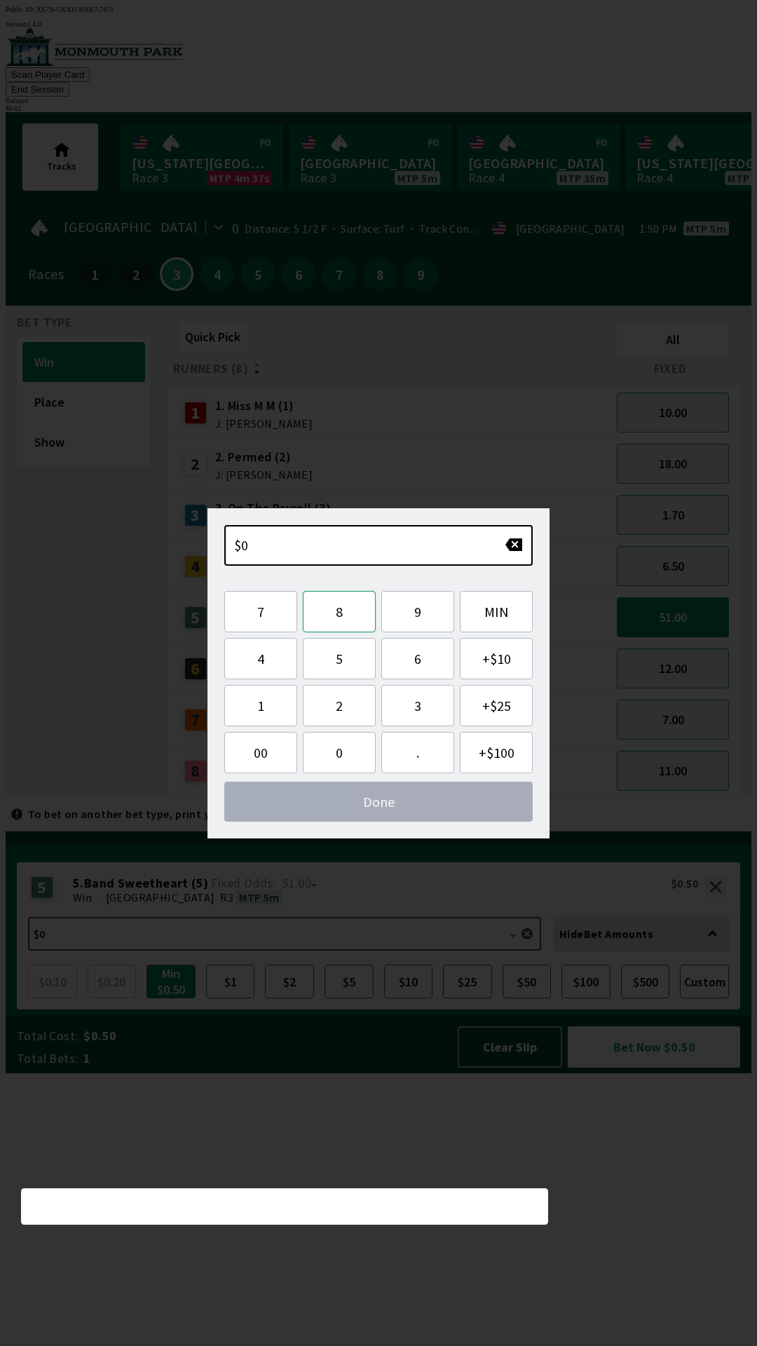
click at [344, 619] on button "8" at bounding box center [339, 611] width 73 height 41
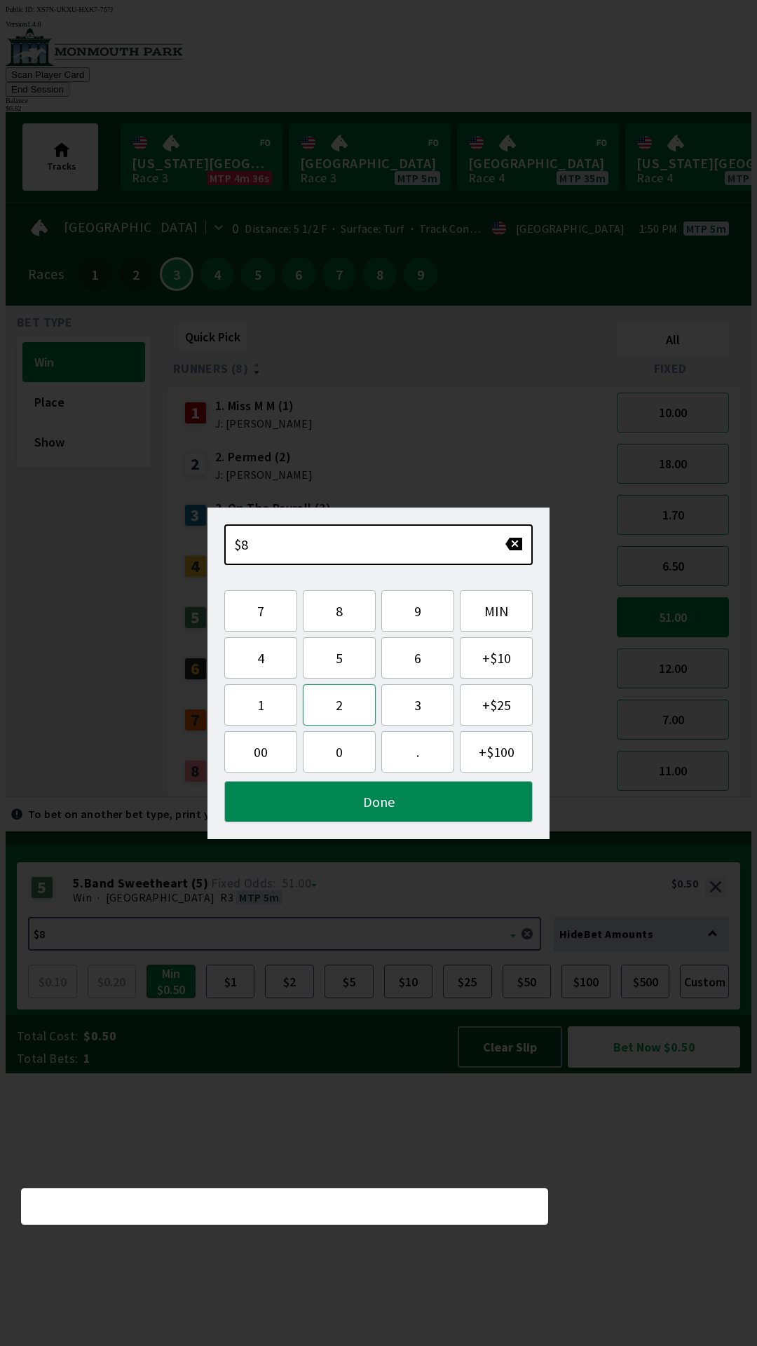
click at [344, 710] on button "2" at bounding box center [339, 704] width 73 height 41
click at [511, 547] on button "button" at bounding box center [514, 544] width 18 height 14
click at [513, 549] on button "button" at bounding box center [514, 544] width 18 height 14
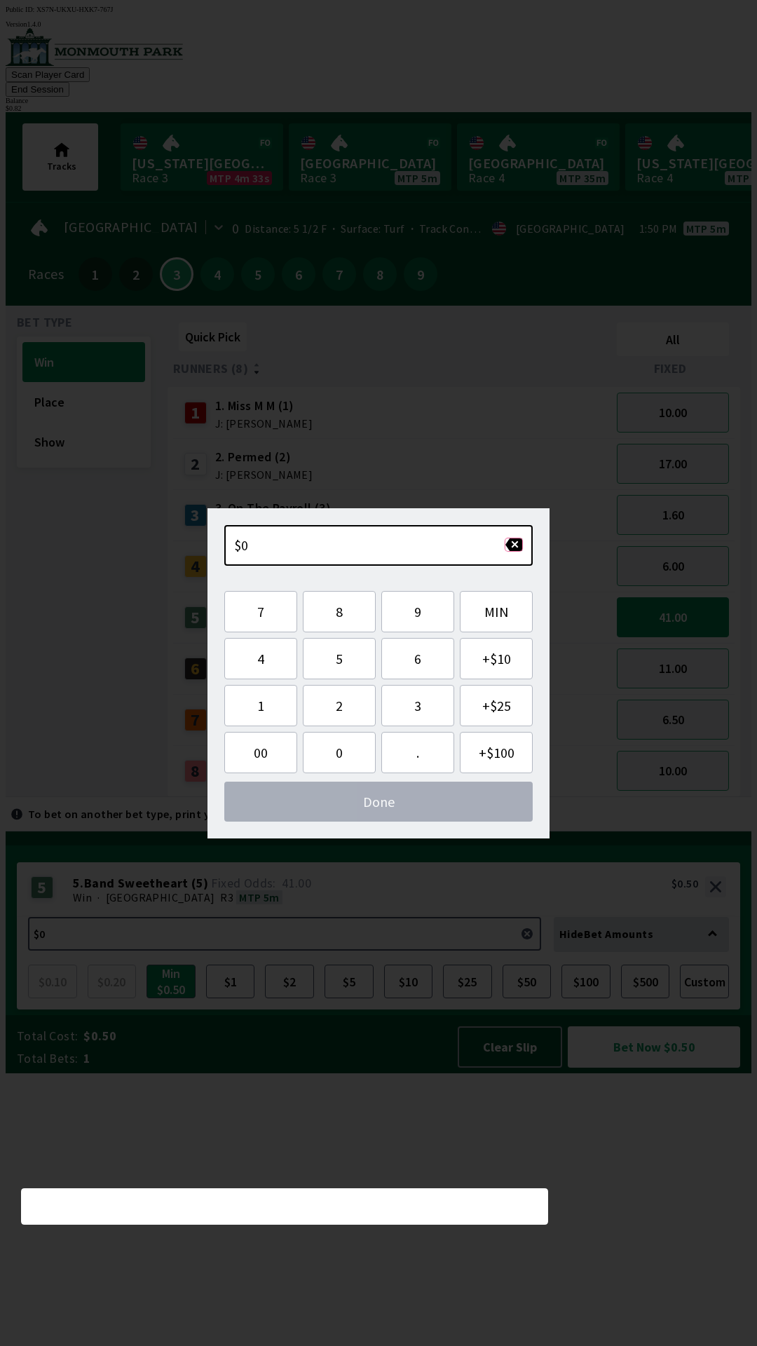
click at [516, 550] on button "button" at bounding box center [514, 545] width 18 height 14
click at [350, 754] on button "0" at bounding box center [339, 752] width 73 height 41
click at [409, 752] on button "." at bounding box center [417, 752] width 73 height 41
click at [351, 611] on button "8" at bounding box center [339, 611] width 73 height 41
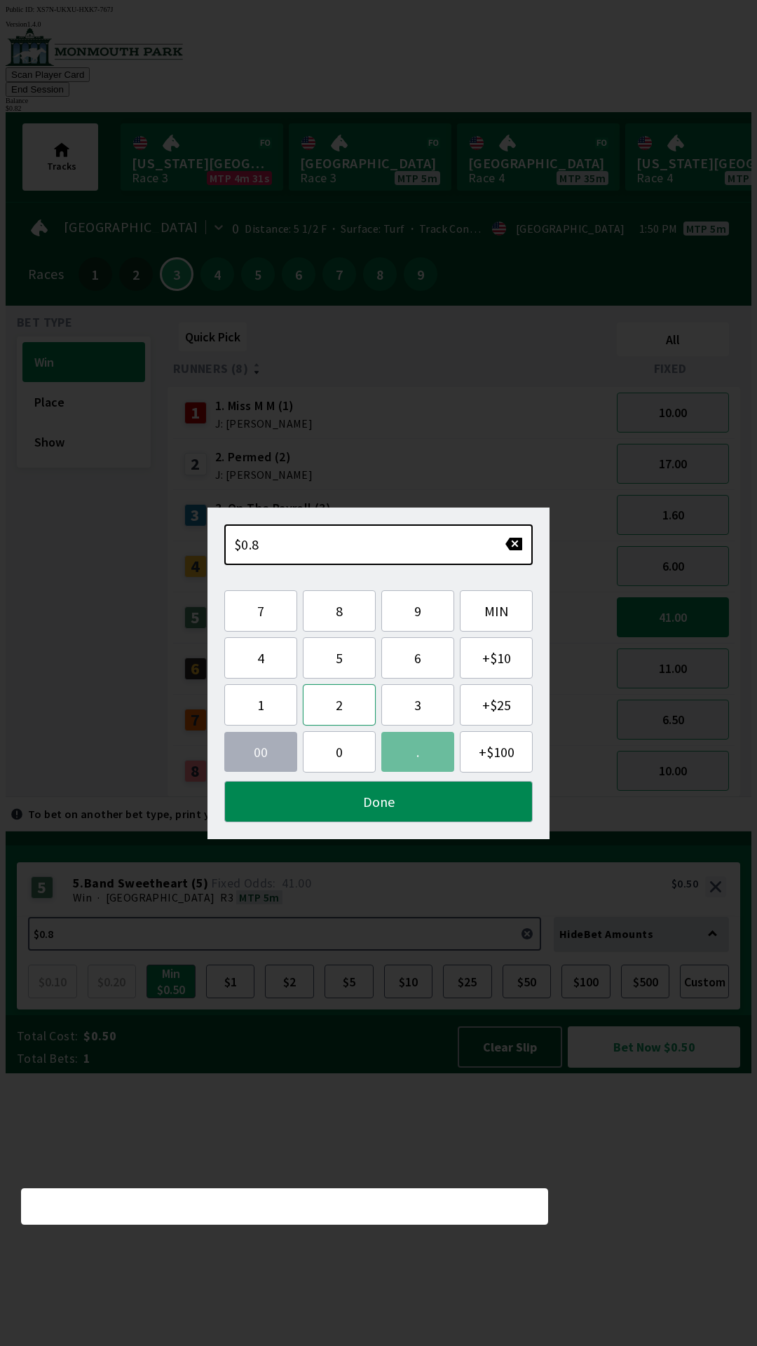
click at [340, 710] on button "2" at bounding box center [339, 704] width 73 height 41
click at [426, 806] on button "Done" at bounding box center [378, 801] width 309 height 41
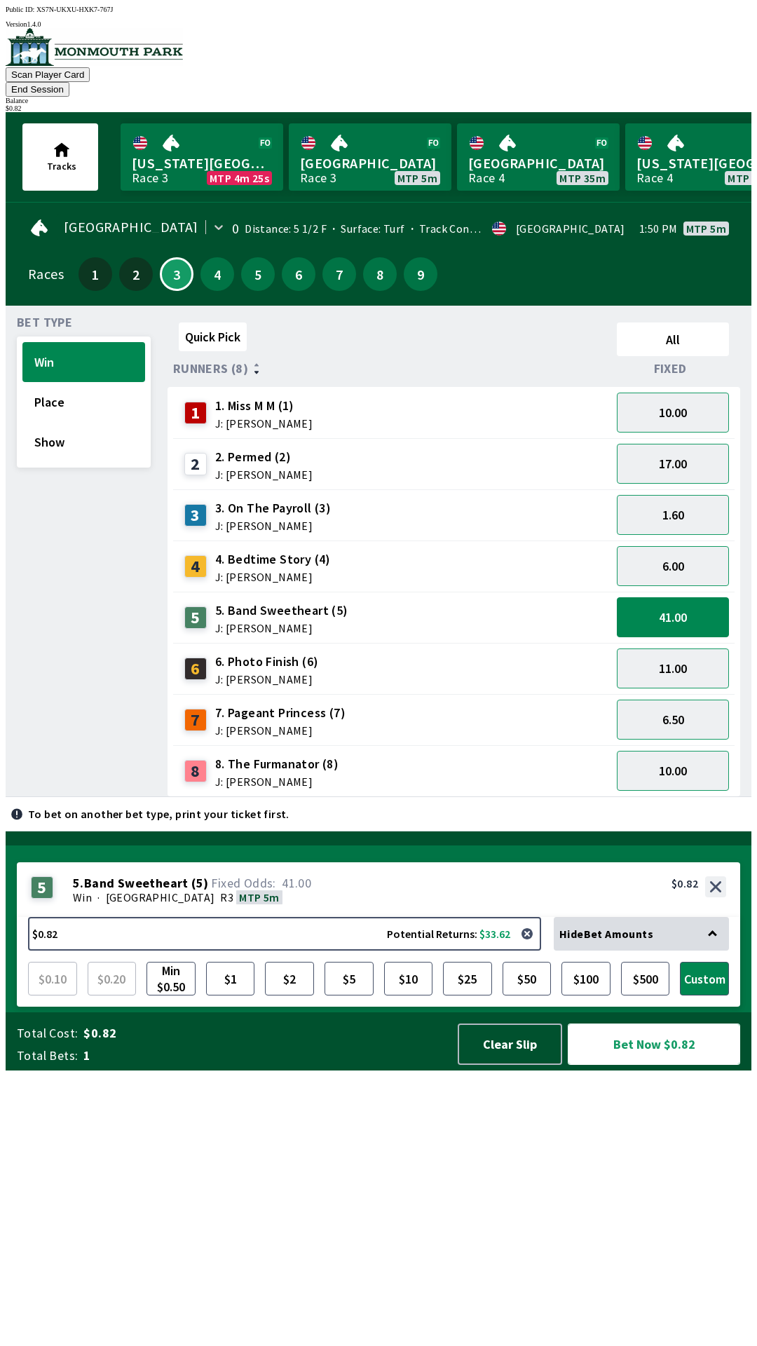
click at [662, 1065] on button "Bet Now $0.82" at bounding box center [654, 1044] width 172 height 41
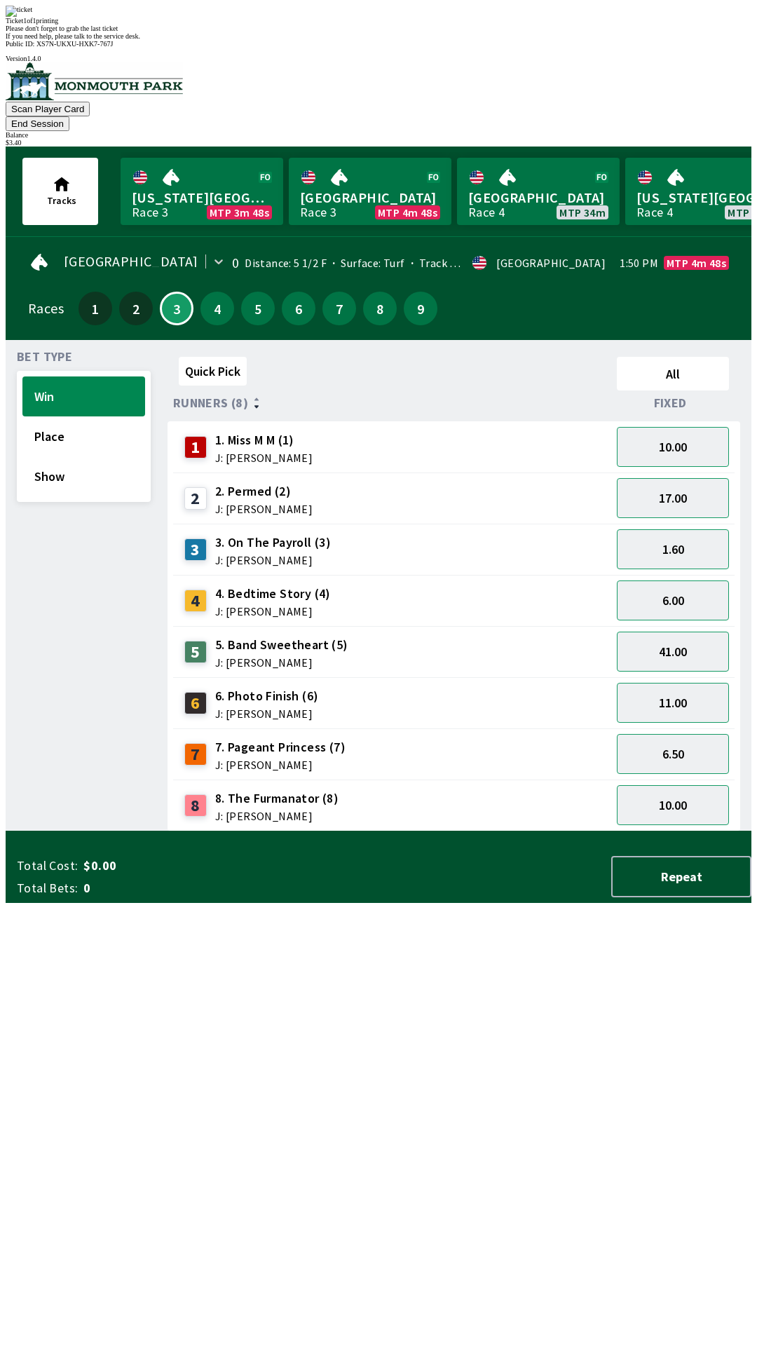
click at [428, 832] on div "Quick Pick All Runners (8) Fixed 1 1. Miss M M (1) J: [PERSON_NAME] 10.00 2 2. …" at bounding box center [460, 591] width 584 height 480
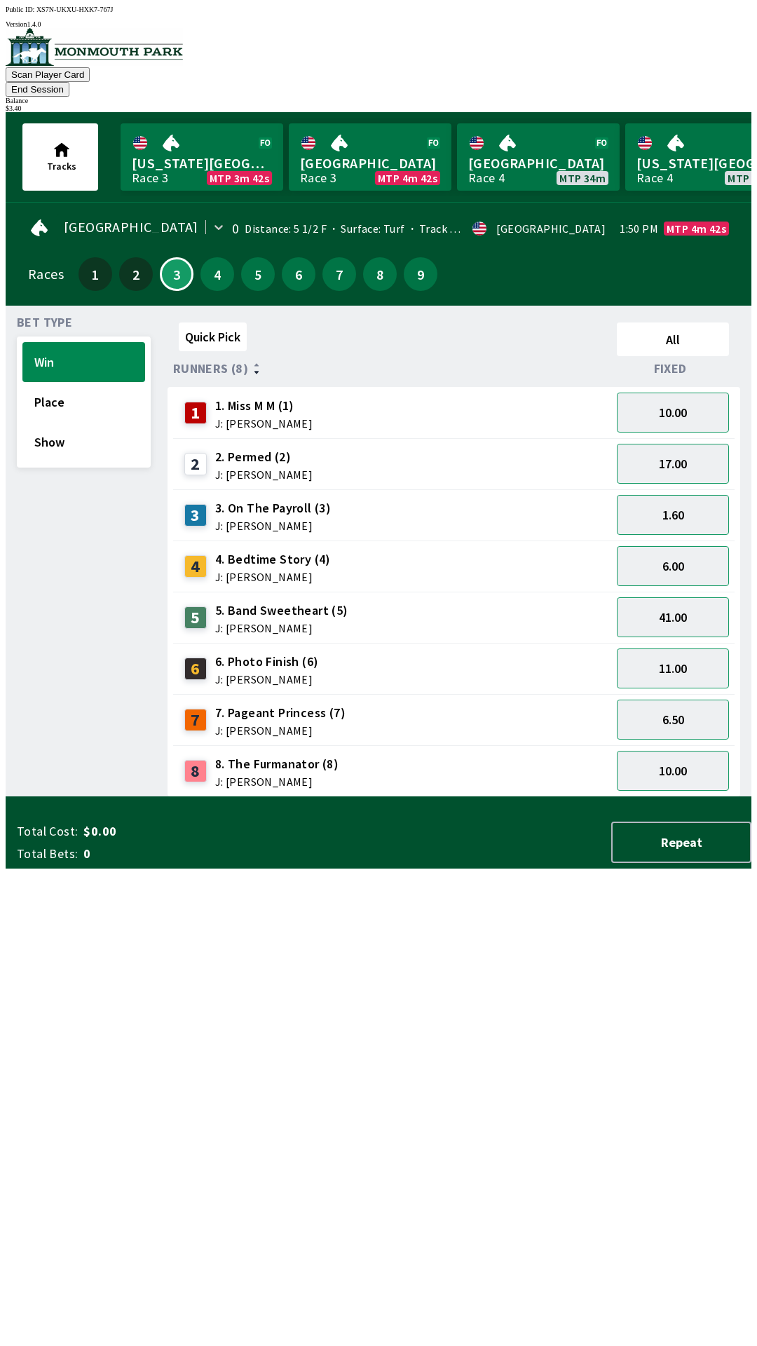
click at [260, 438] on div "2 2. Permed (2) J: [PERSON_NAME]" at bounding box center [392, 463] width 438 height 51
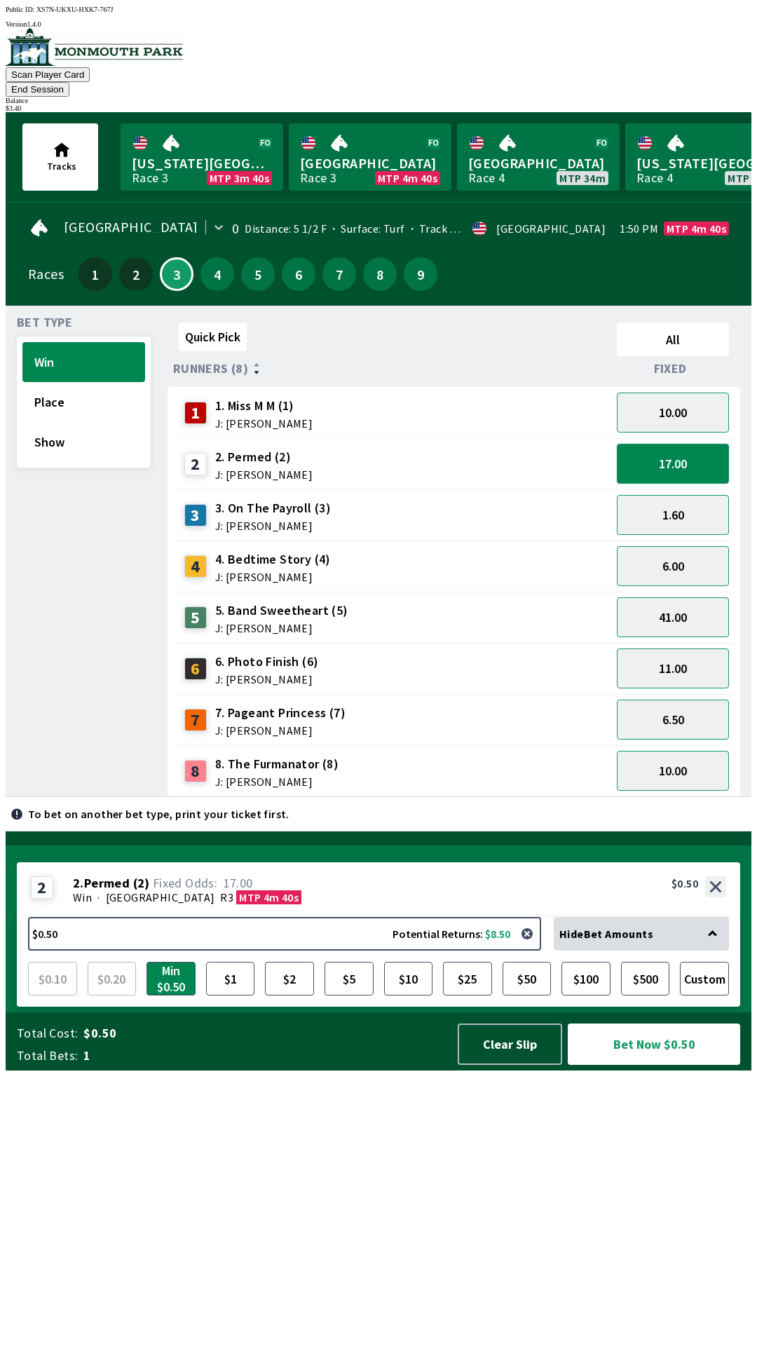
click at [643, 449] on button "17.00" at bounding box center [673, 464] width 112 height 40
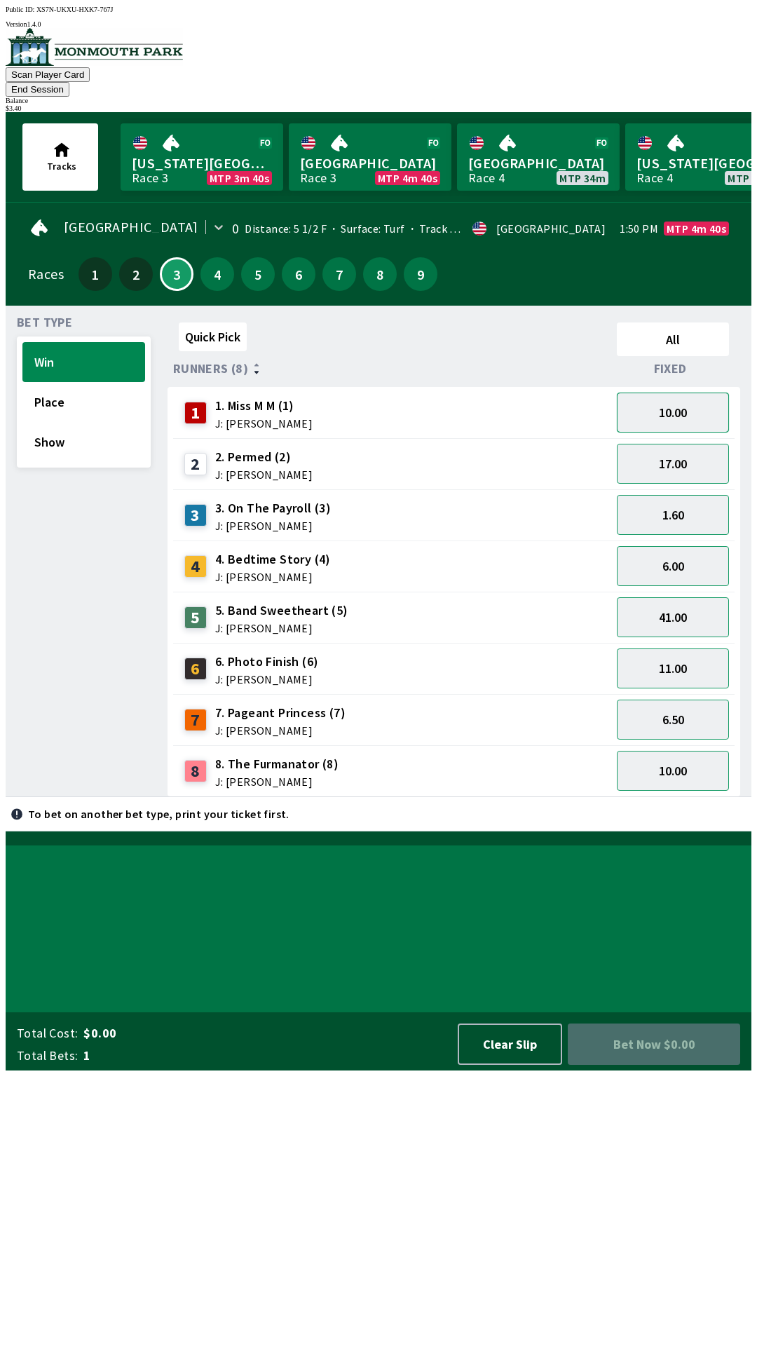
click at [644, 393] on button "10.00" at bounding box center [673, 413] width 112 height 40
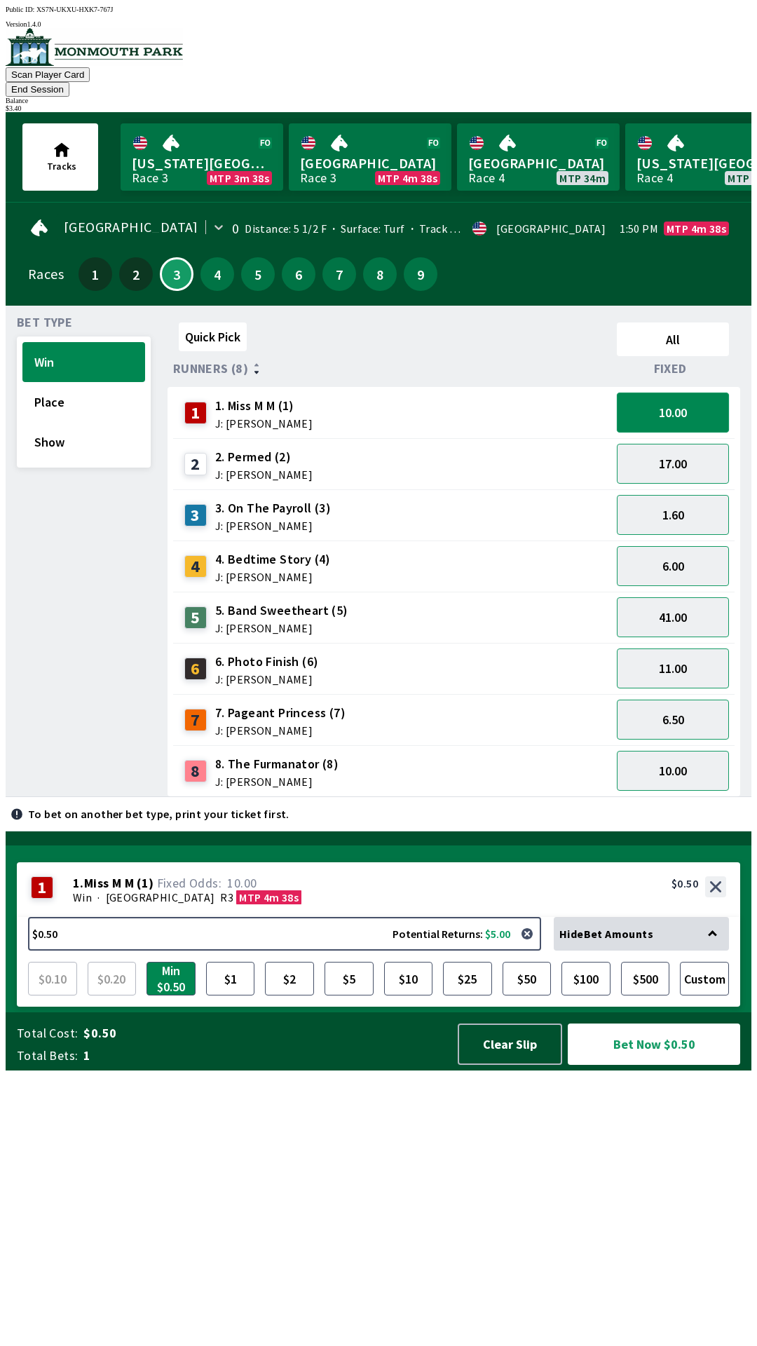
click at [665, 393] on button "10.00" at bounding box center [673, 413] width 112 height 40
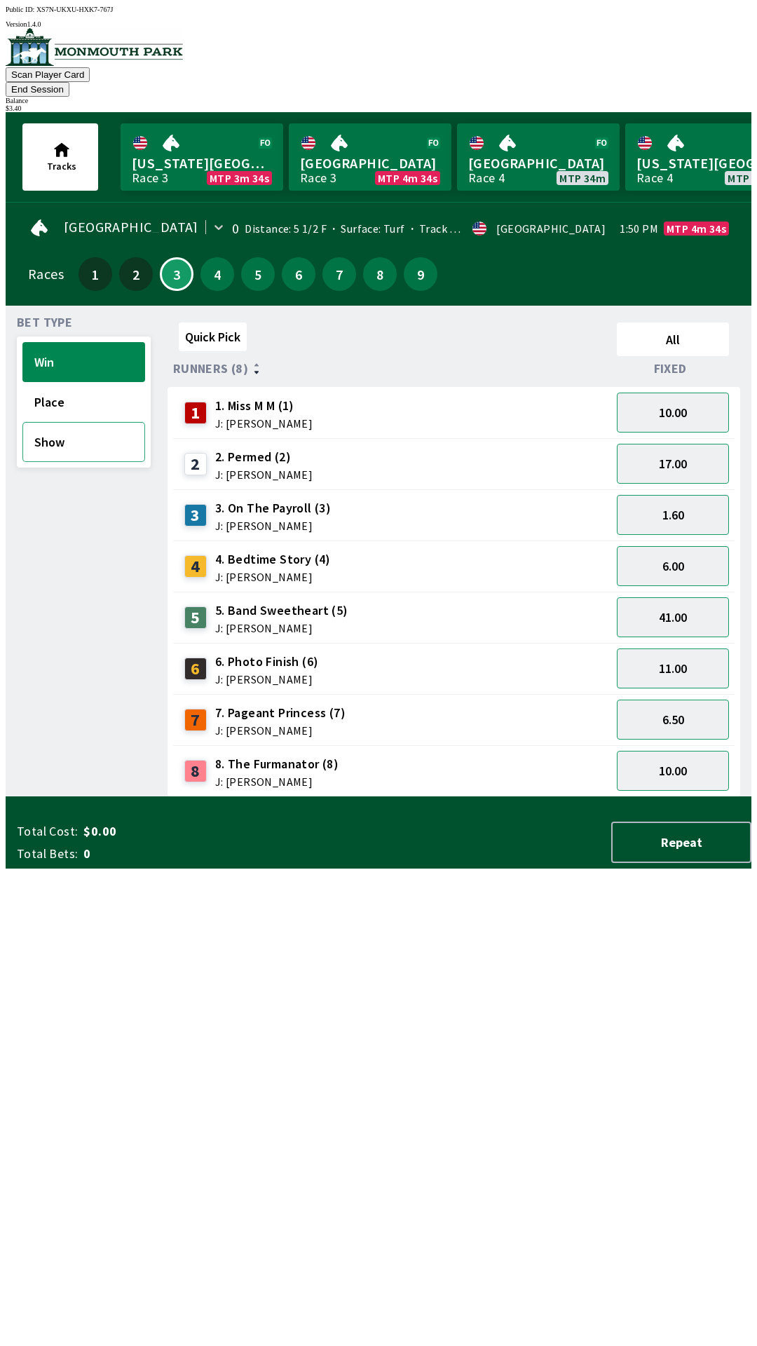
click at [92, 427] on button "Show" at bounding box center [83, 442] width 123 height 40
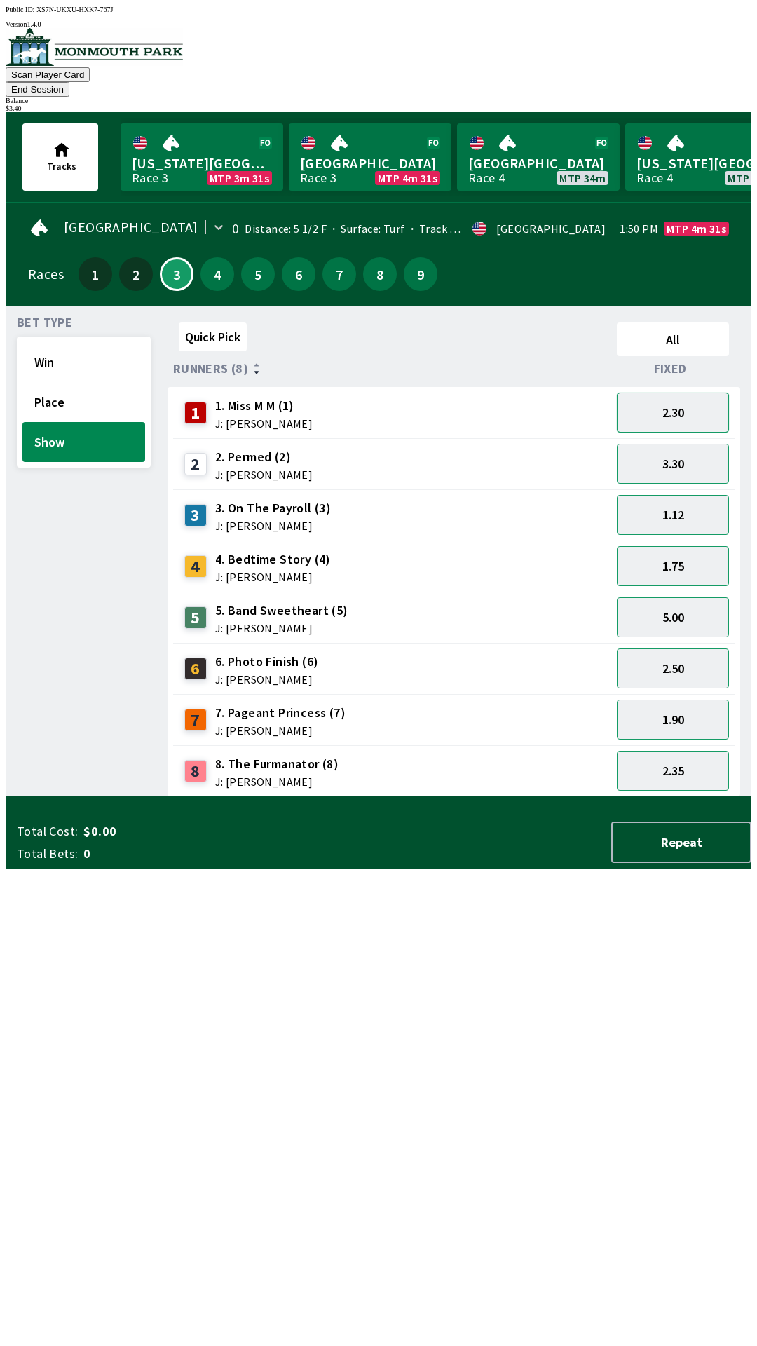
click at [647, 393] on button "2.30" at bounding box center [673, 413] width 112 height 40
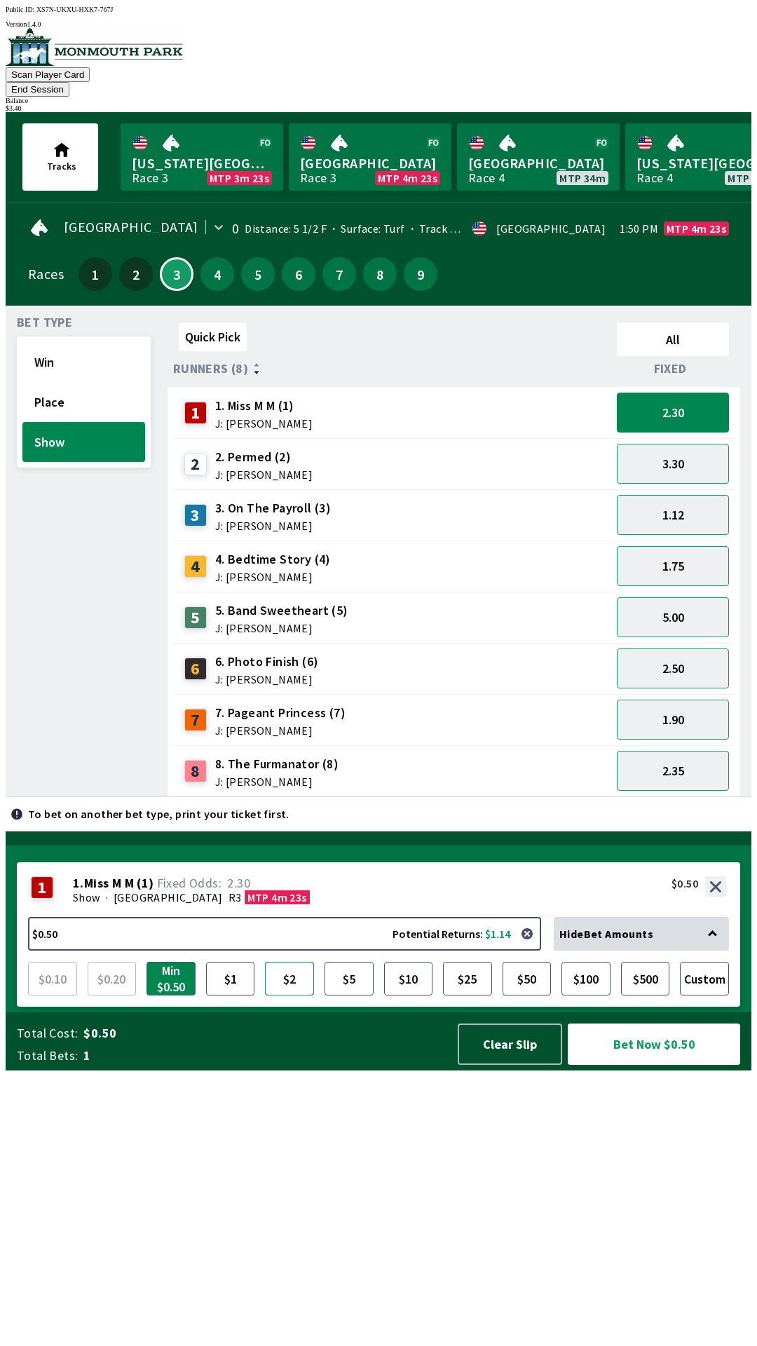
click at [273, 996] on button "$2" at bounding box center [289, 979] width 49 height 34
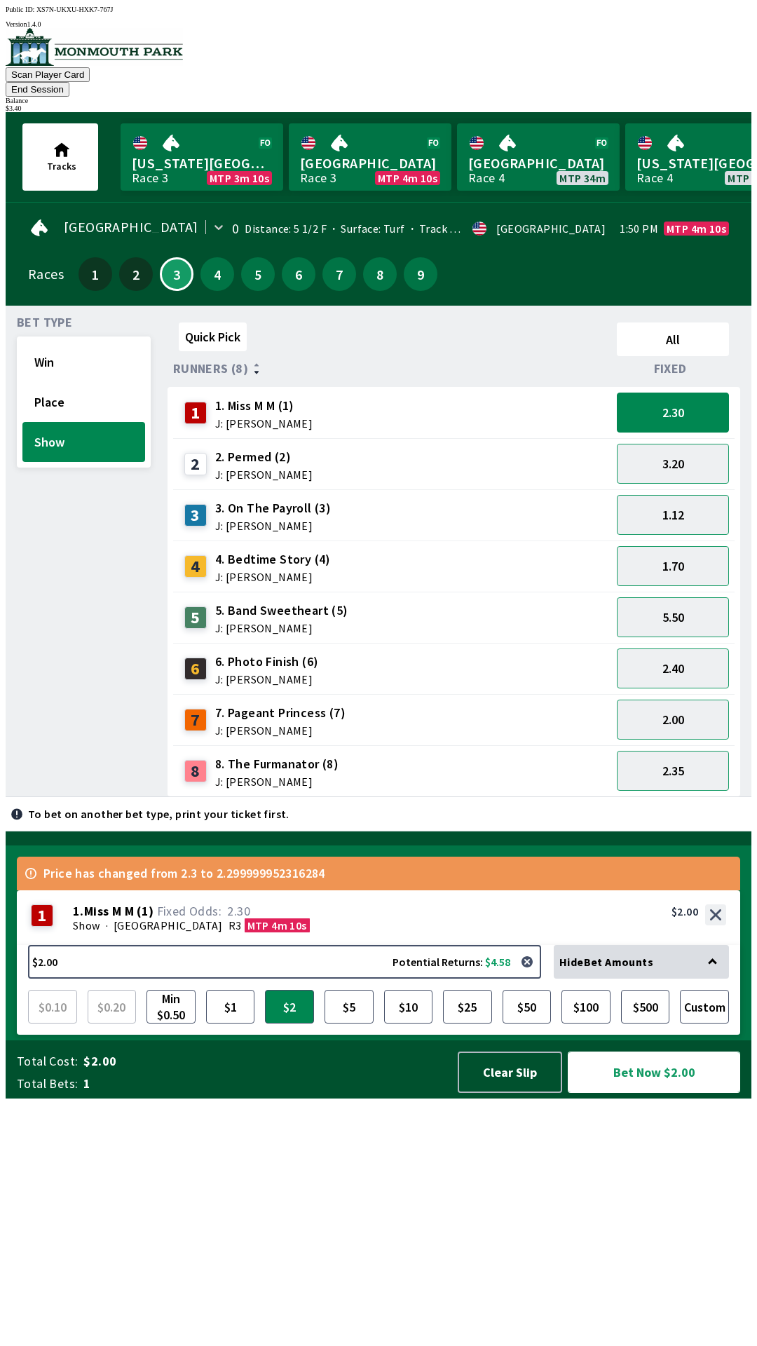
click at [656, 1093] on button "Bet Now $2.00" at bounding box center [654, 1072] width 172 height 41
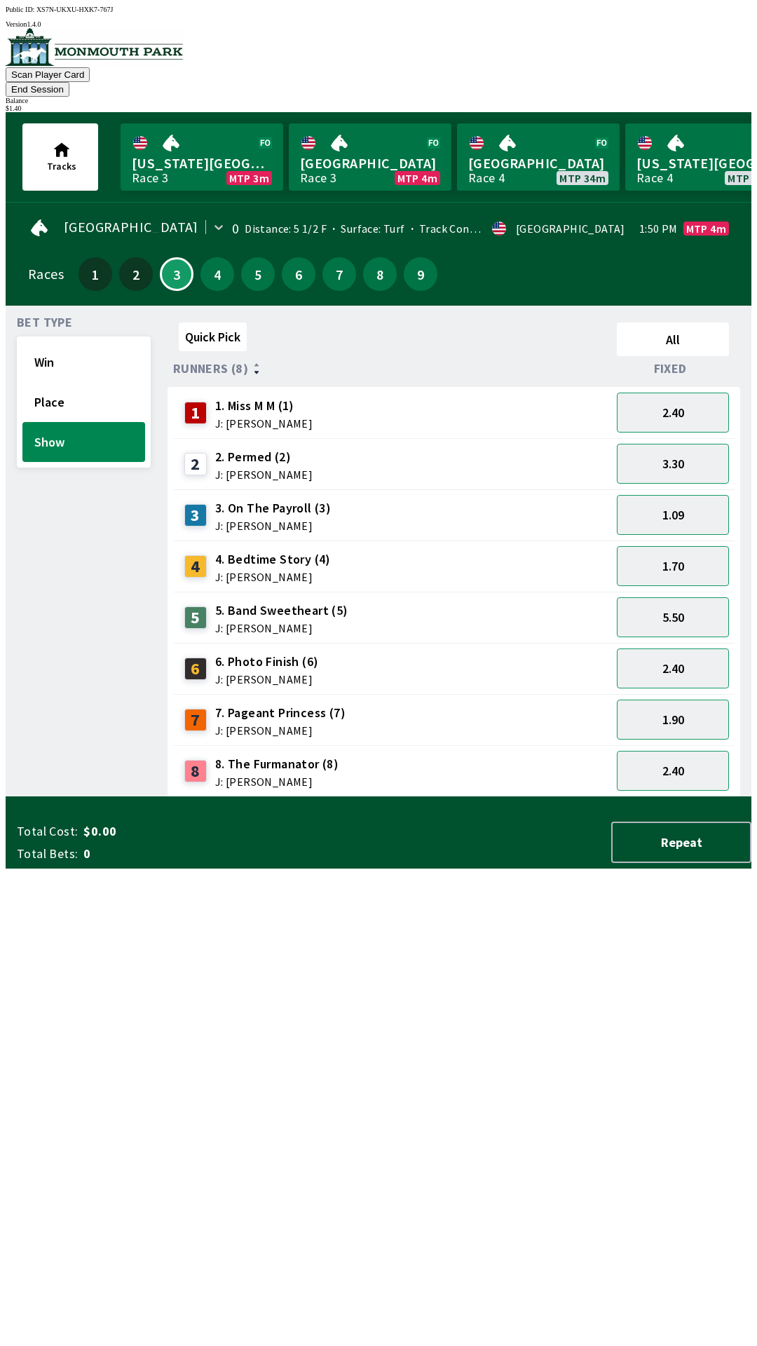
click at [197, 797] on div "Quick Pick All Runners (8) Fixed 1 1. Miss M M (1) J: [PERSON_NAME] 2.40 2 2. P…" at bounding box center [460, 557] width 584 height 480
click at [83, 343] on button "Win" at bounding box center [83, 362] width 123 height 40
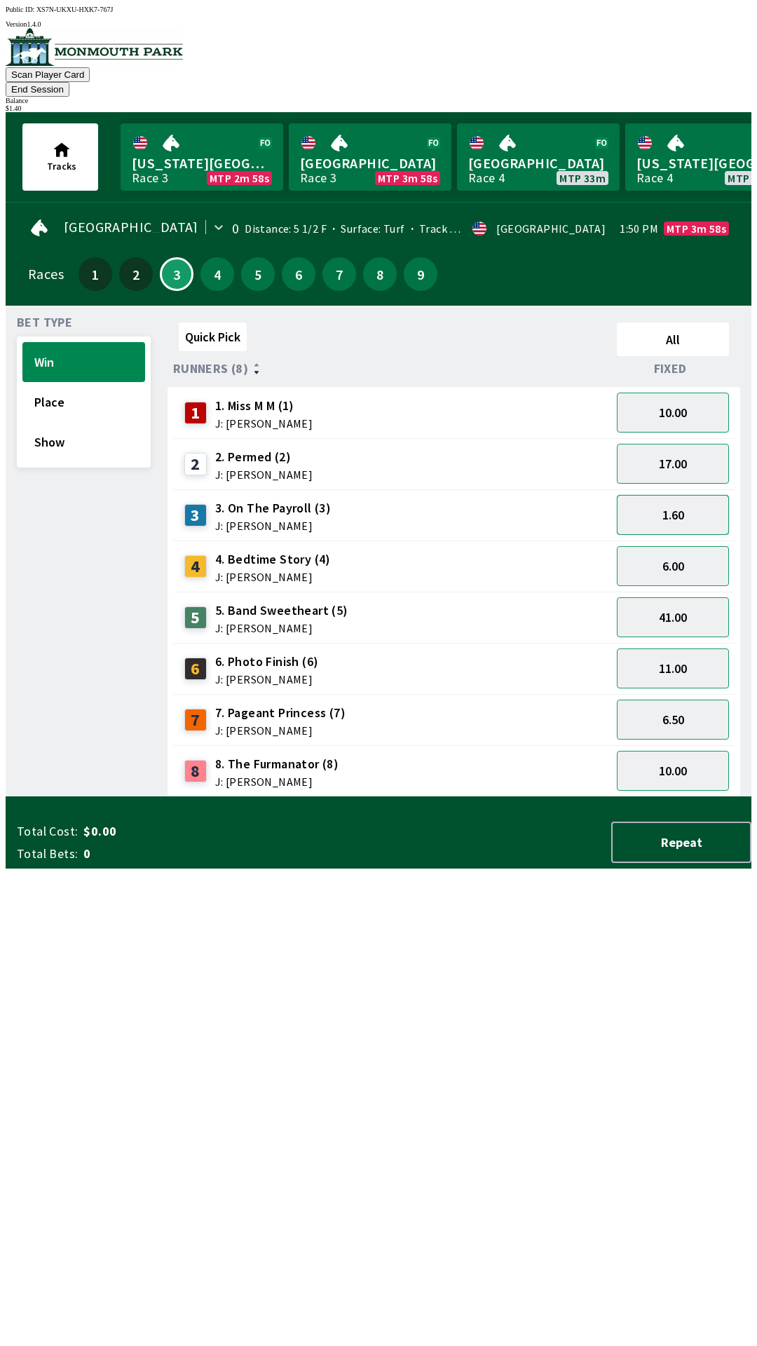
click at [662, 506] on button "1.60" at bounding box center [673, 515] width 112 height 40
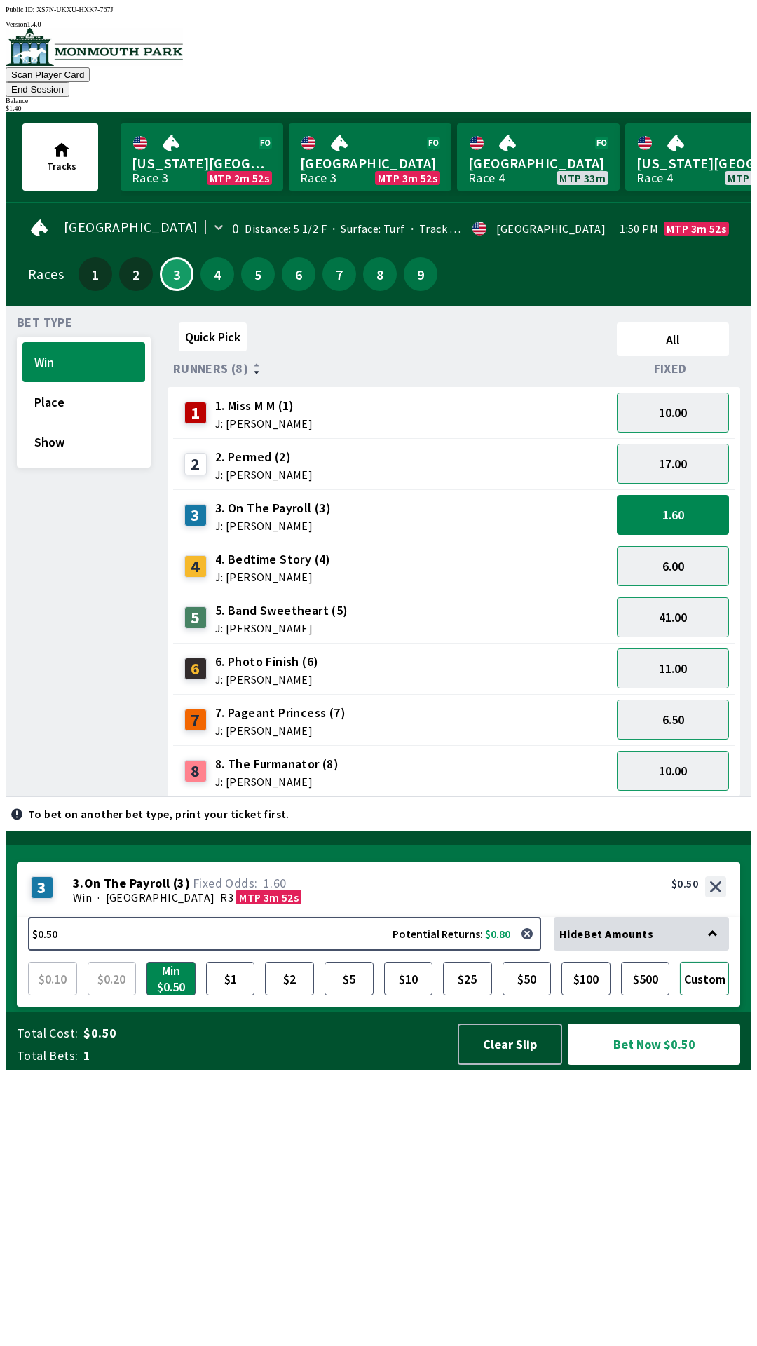
click at [711, 996] on button "Custom" at bounding box center [704, 979] width 49 height 34
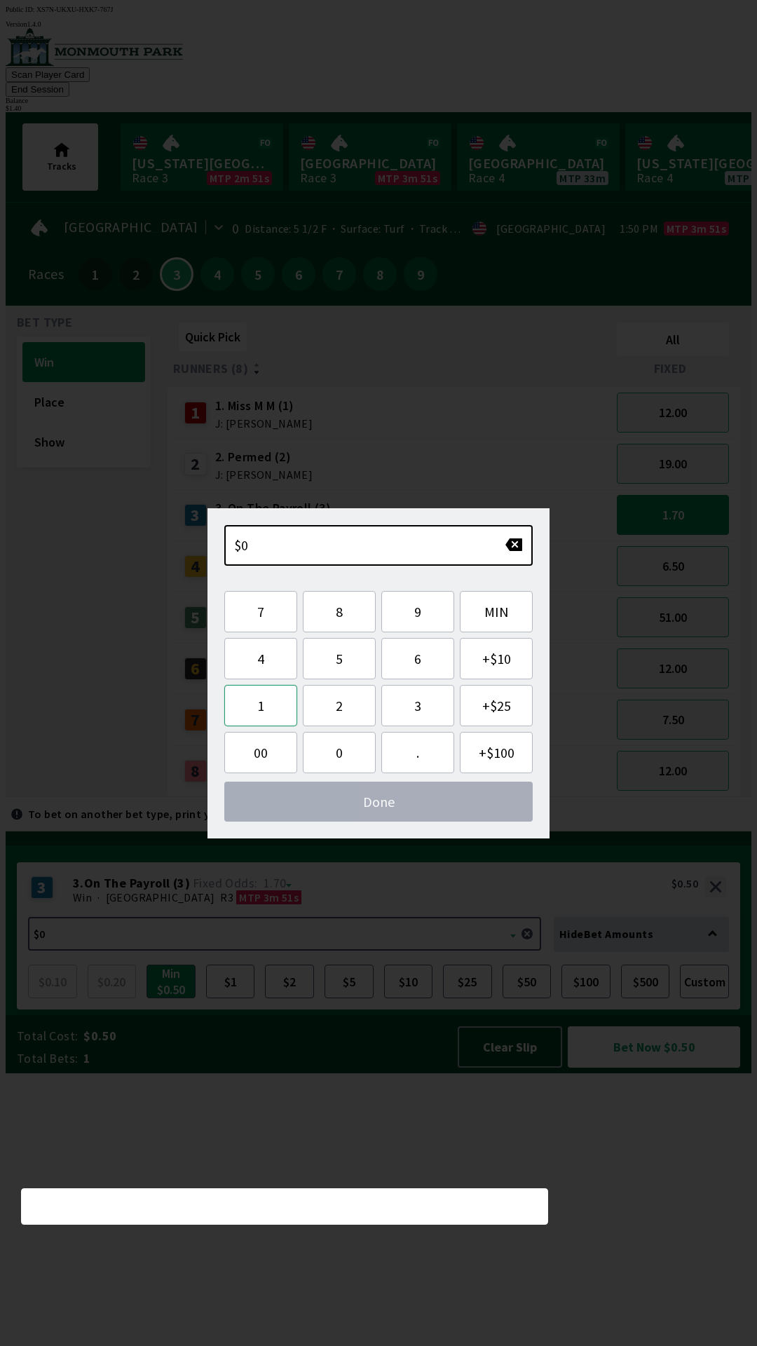
click at [258, 712] on button "1" at bounding box center [260, 705] width 73 height 41
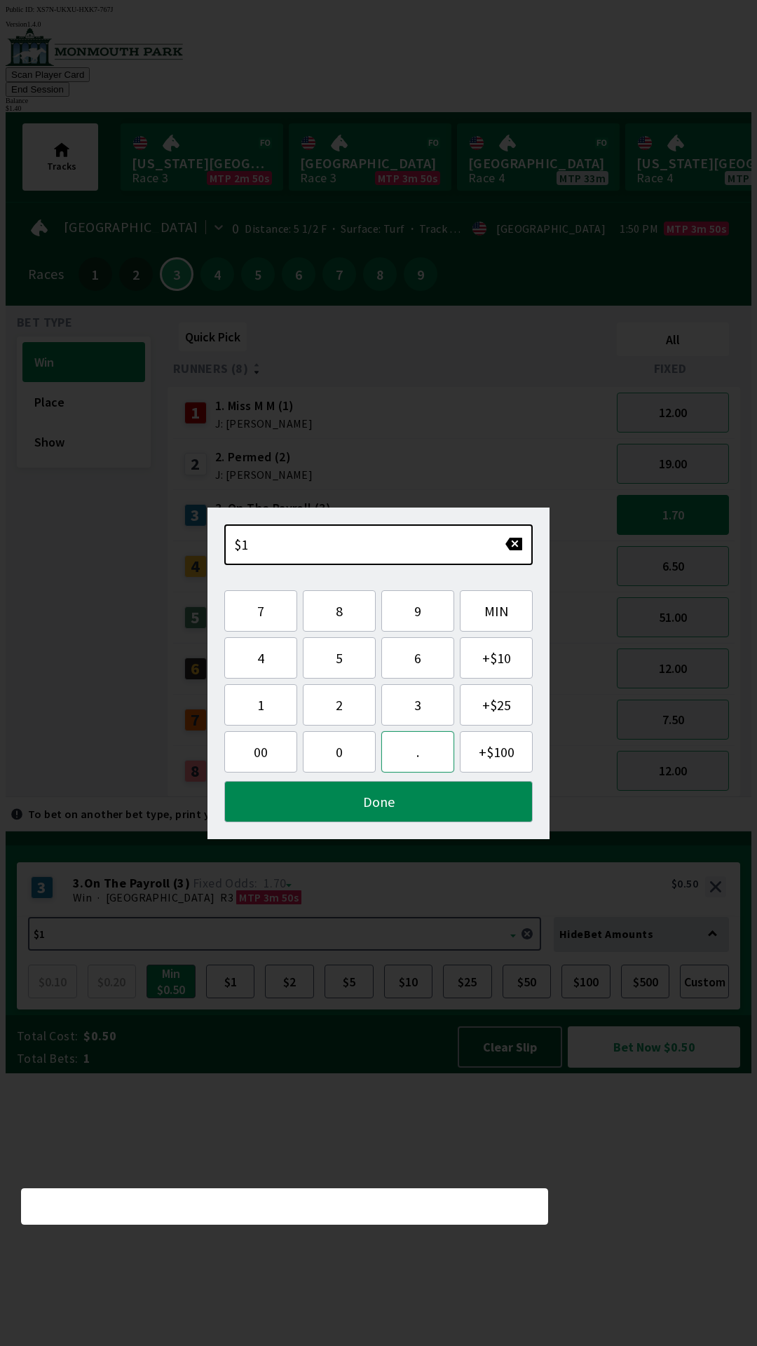
click at [416, 757] on button "." at bounding box center [417, 751] width 73 height 41
click at [259, 667] on button "4" at bounding box center [260, 657] width 73 height 41
click at [337, 754] on button "0" at bounding box center [339, 751] width 73 height 41
click at [374, 807] on button "Done" at bounding box center [378, 801] width 309 height 41
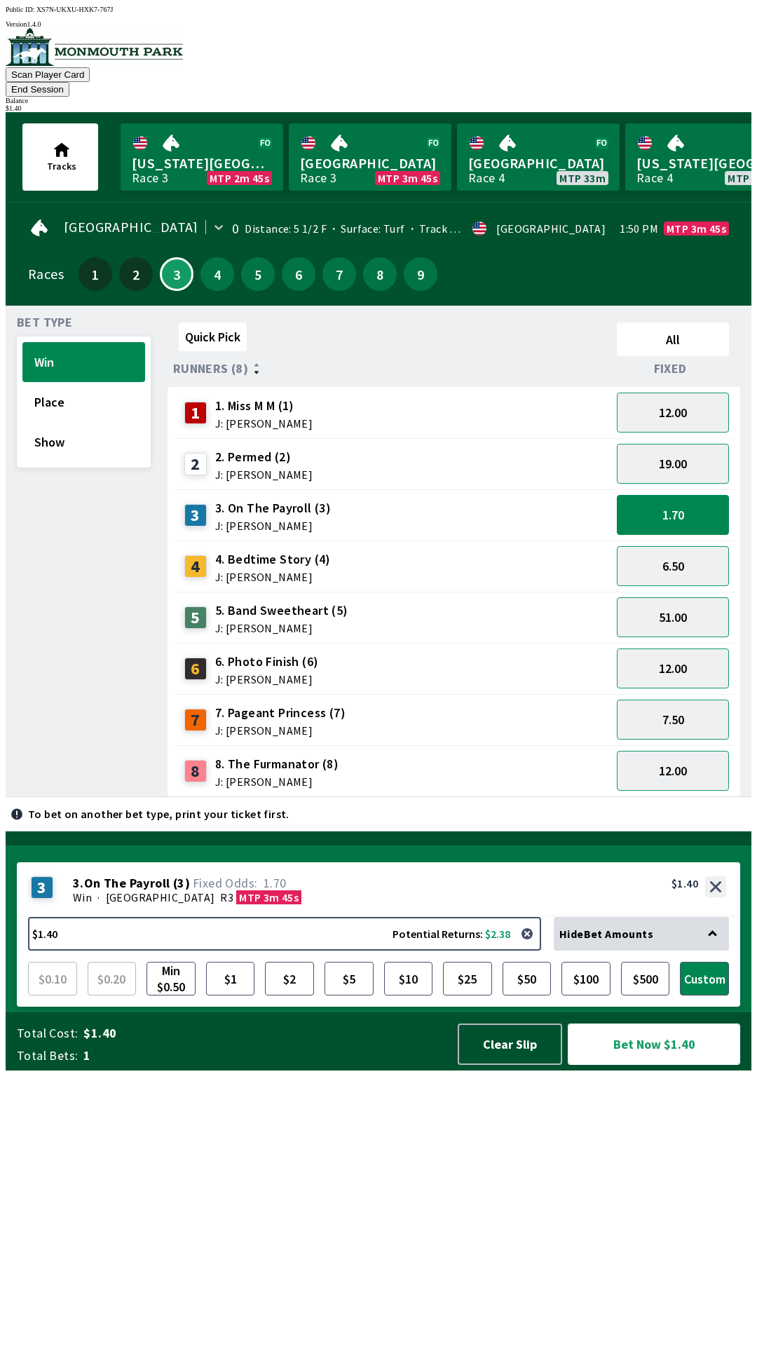
click at [641, 1065] on button "Bet Now $1.40" at bounding box center [654, 1044] width 172 height 41
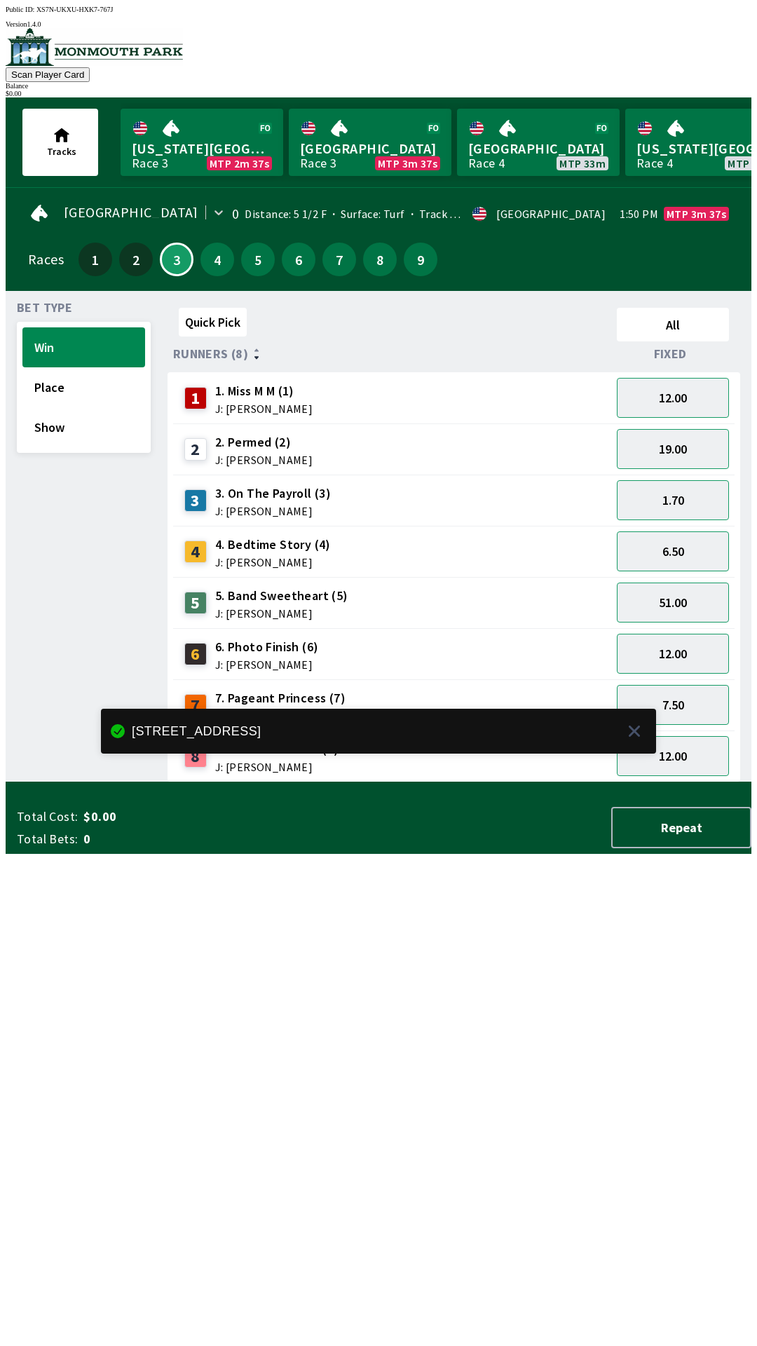
click at [259, 783] on div "Quick Pick All Runners (8) Fixed 1 1. Miss M M (1) J: [PERSON_NAME] 12.00 2 2. …" at bounding box center [460, 542] width 584 height 480
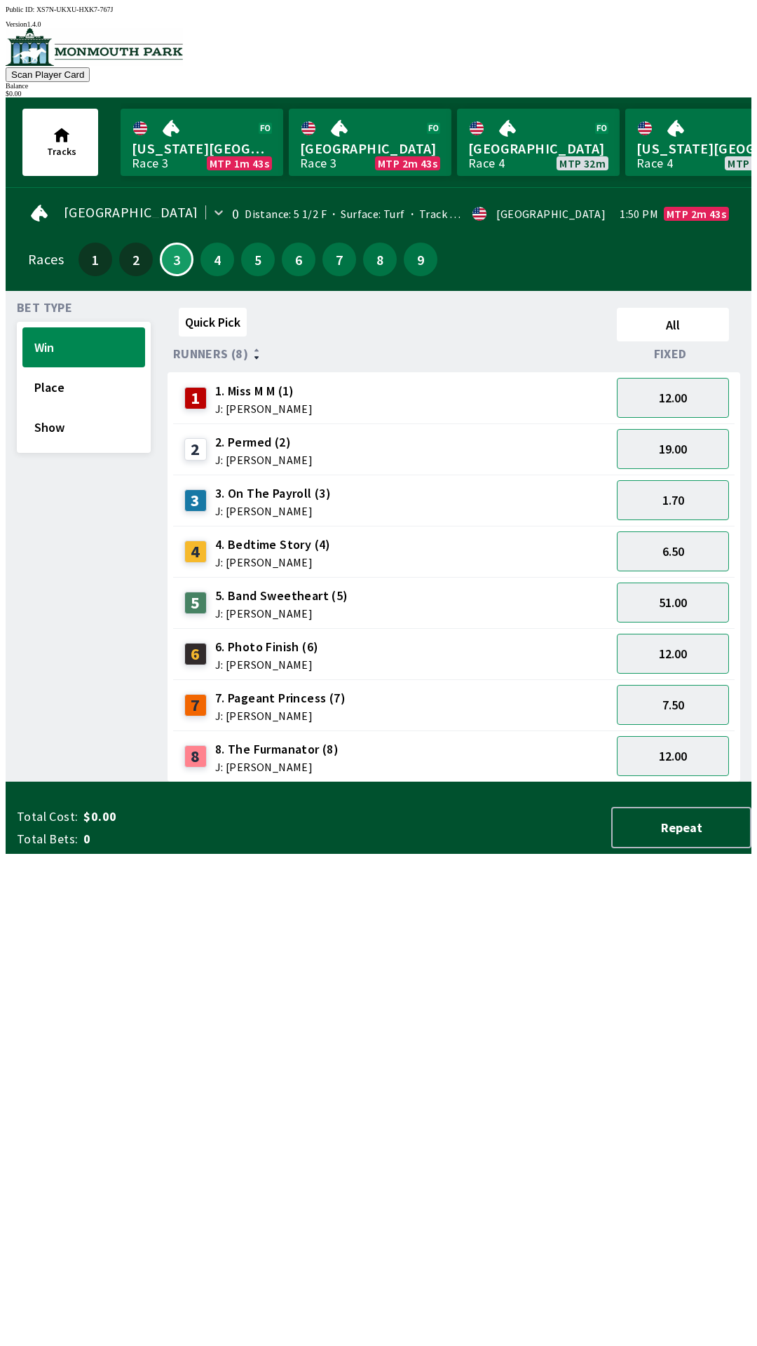
click at [266, 495] on div "3. On The Payroll (3) J: [PERSON_NAME]" at bounding box center [273, 501] width 116 height 32
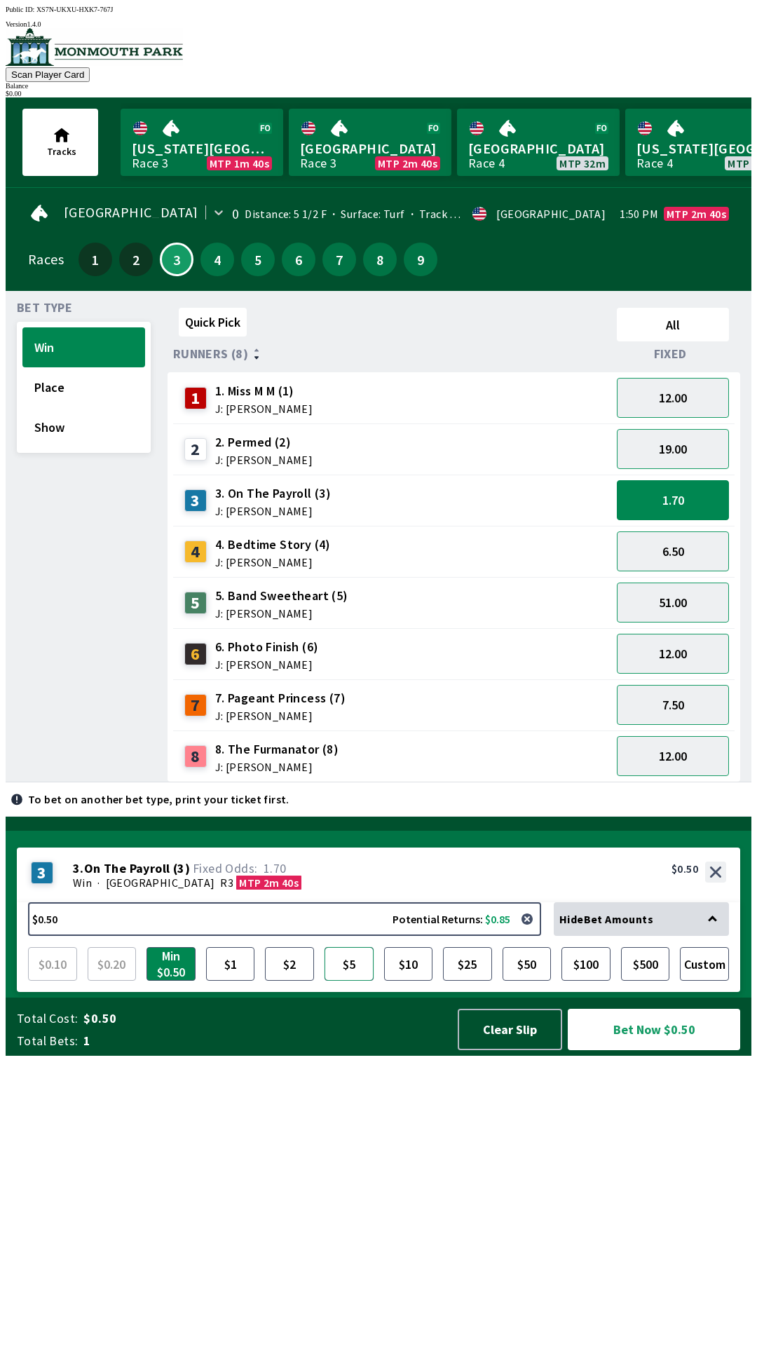
click at [352, 981] on button "$5" at bounding box center [349, 964] width 49 height 34
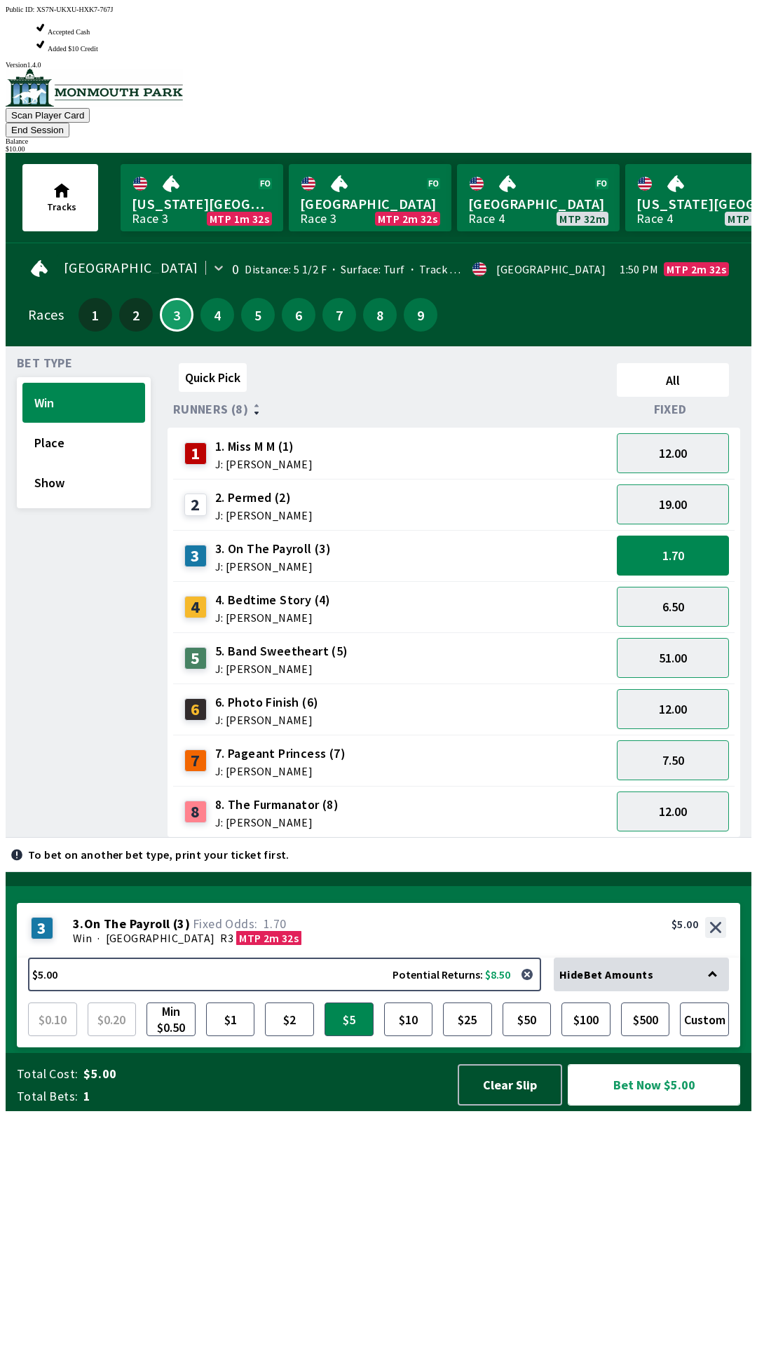
click at [633, 1106] on button "Bet Now $5.00" at bounding box center [654, 1084] width 172 height 41
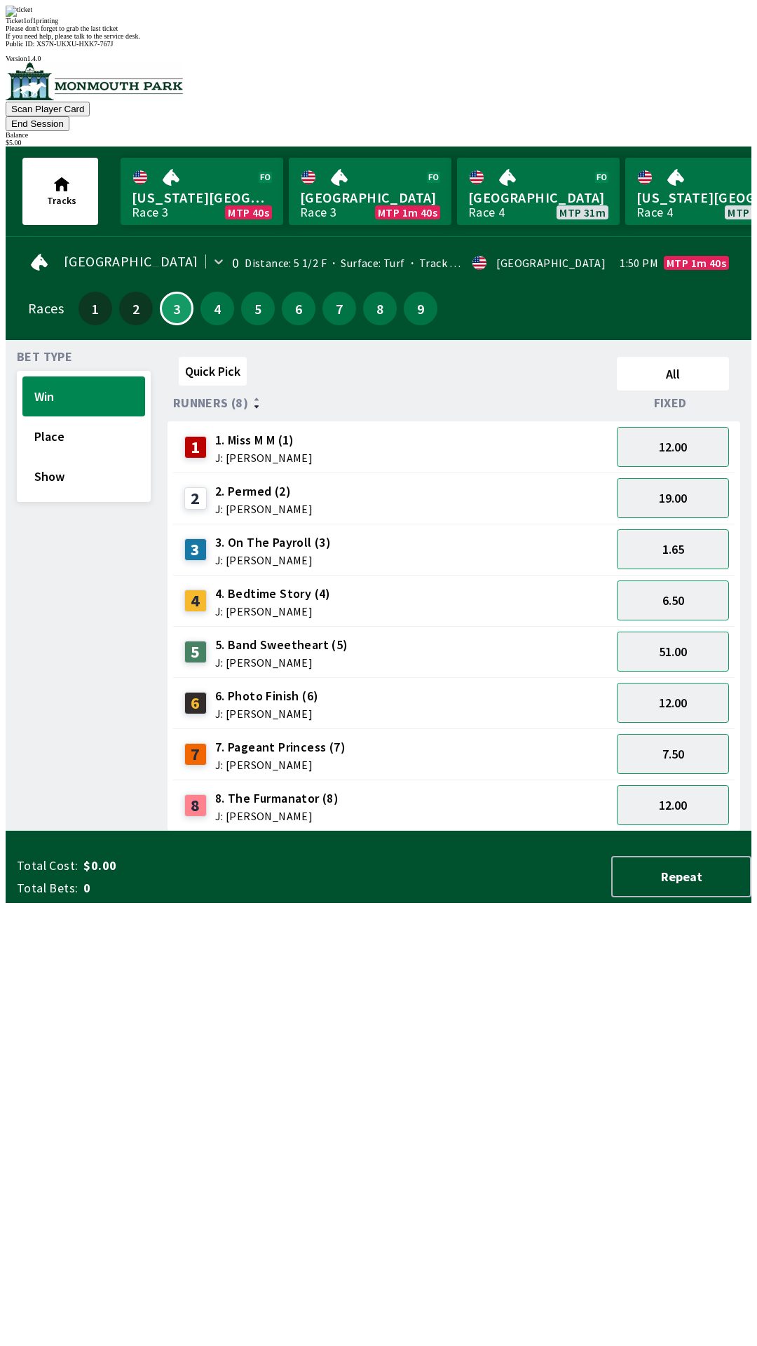
click at [69, 116] on button "End Session" at bounding box center [38, 123] width 64 height 15
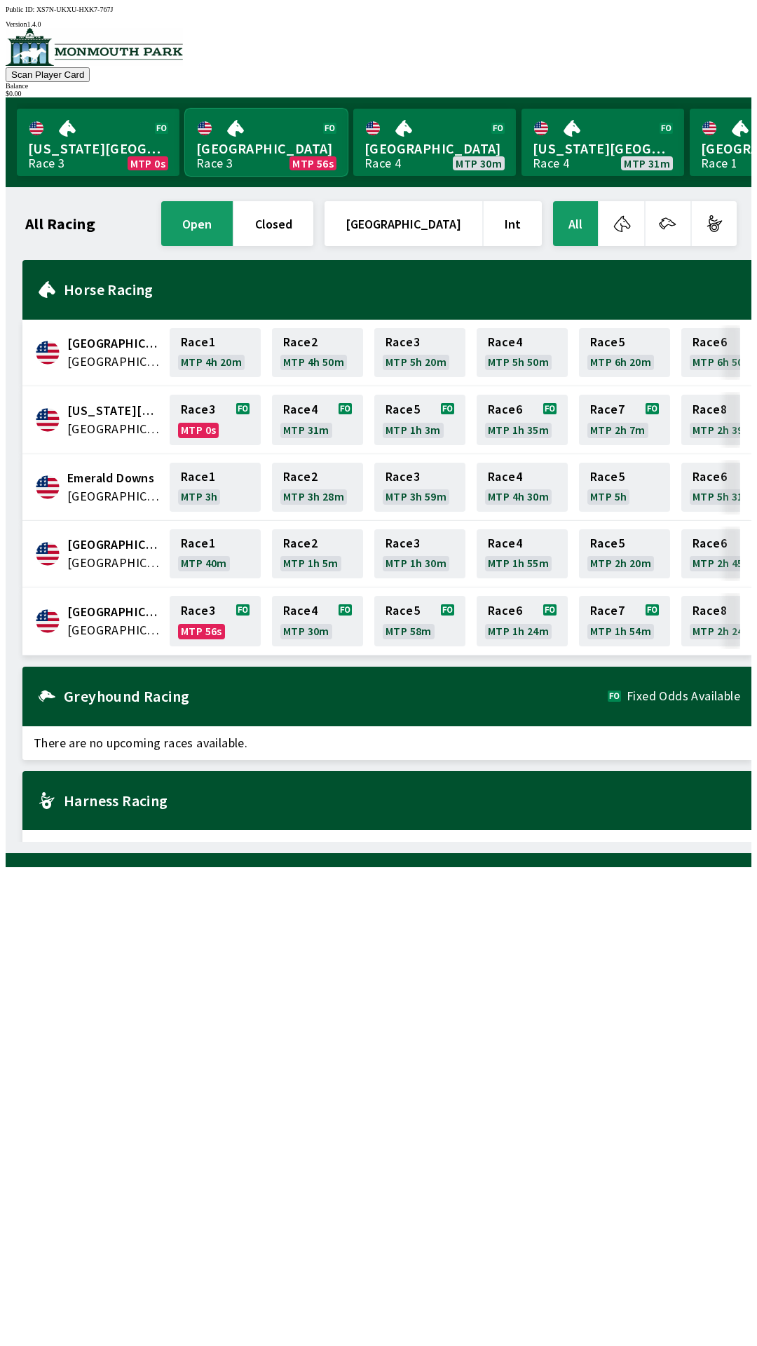
click at [269, 136] on link "Monmouth Park Race 3 MTP 56s" at bounding box center [266, 142] width 163 height 67
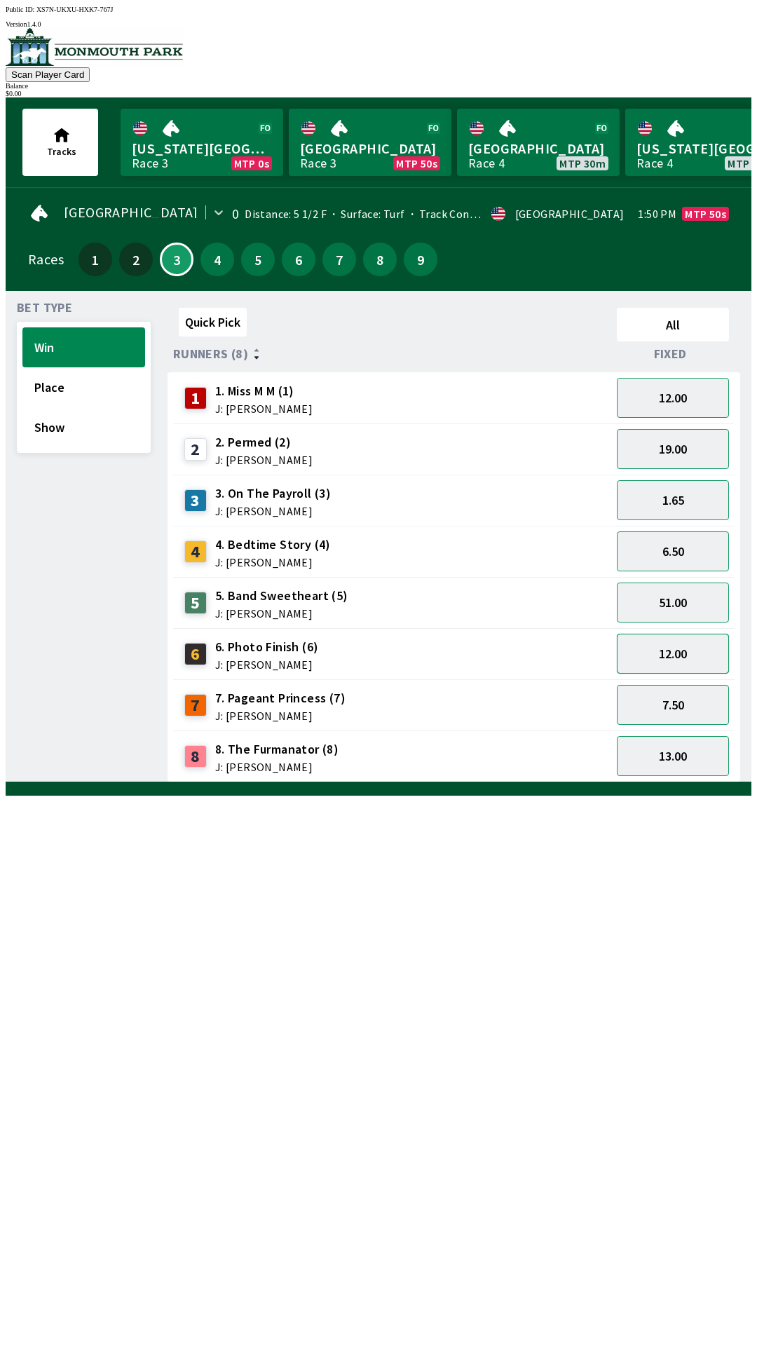
click at [676, 652] on button "12.00" at bounding box center [673, 654] width 112 height 40
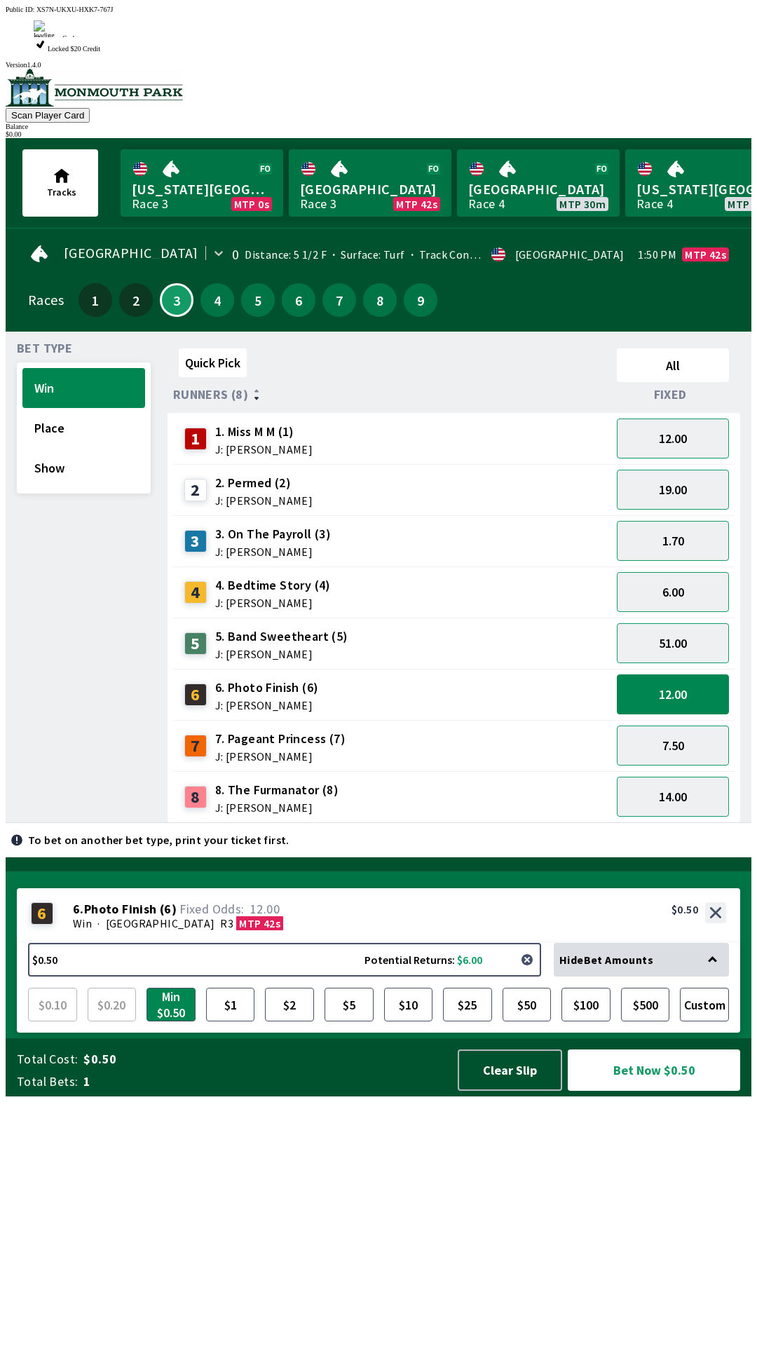
click at [529, 974] on button "button" at bounding box center [527, 960] width 28 height 28
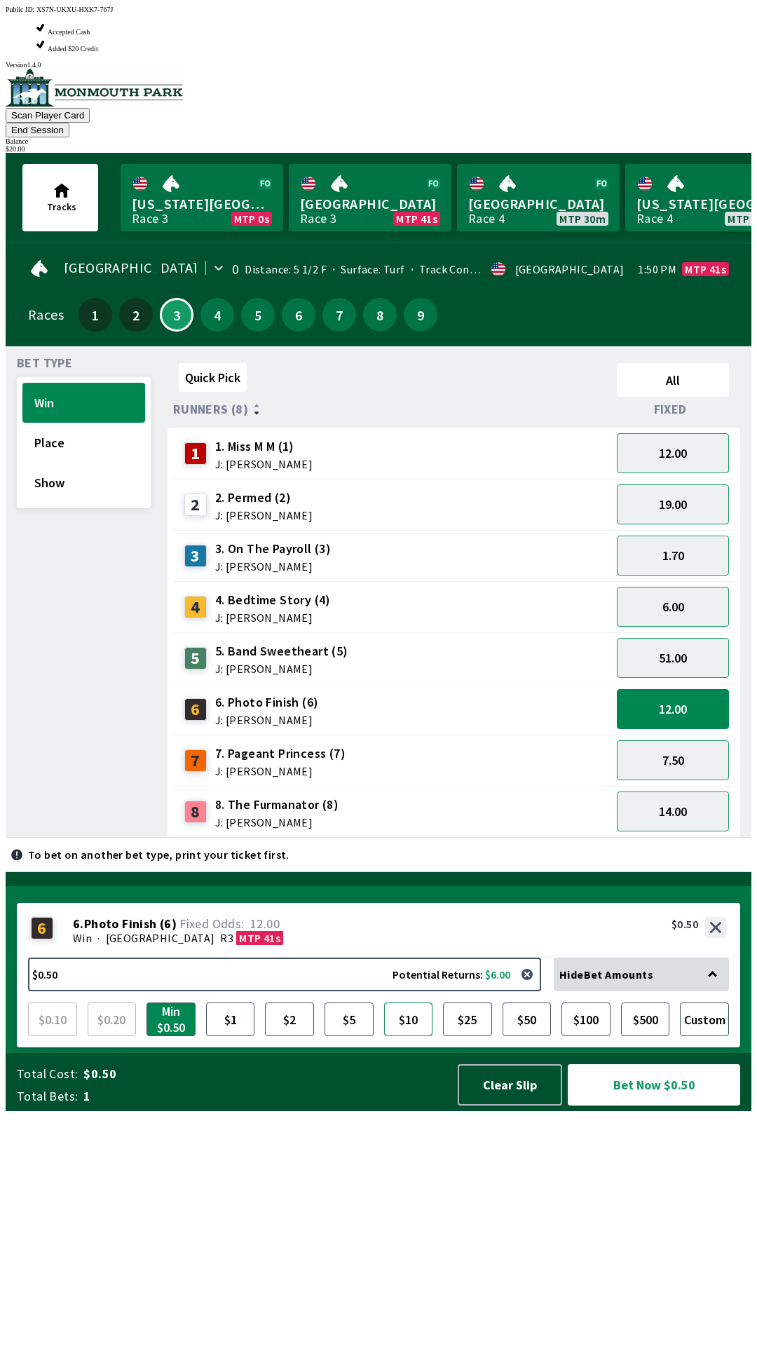
click at [409, 1036] on button "$10" at bounding box center [408, 1020] width 49 height 34
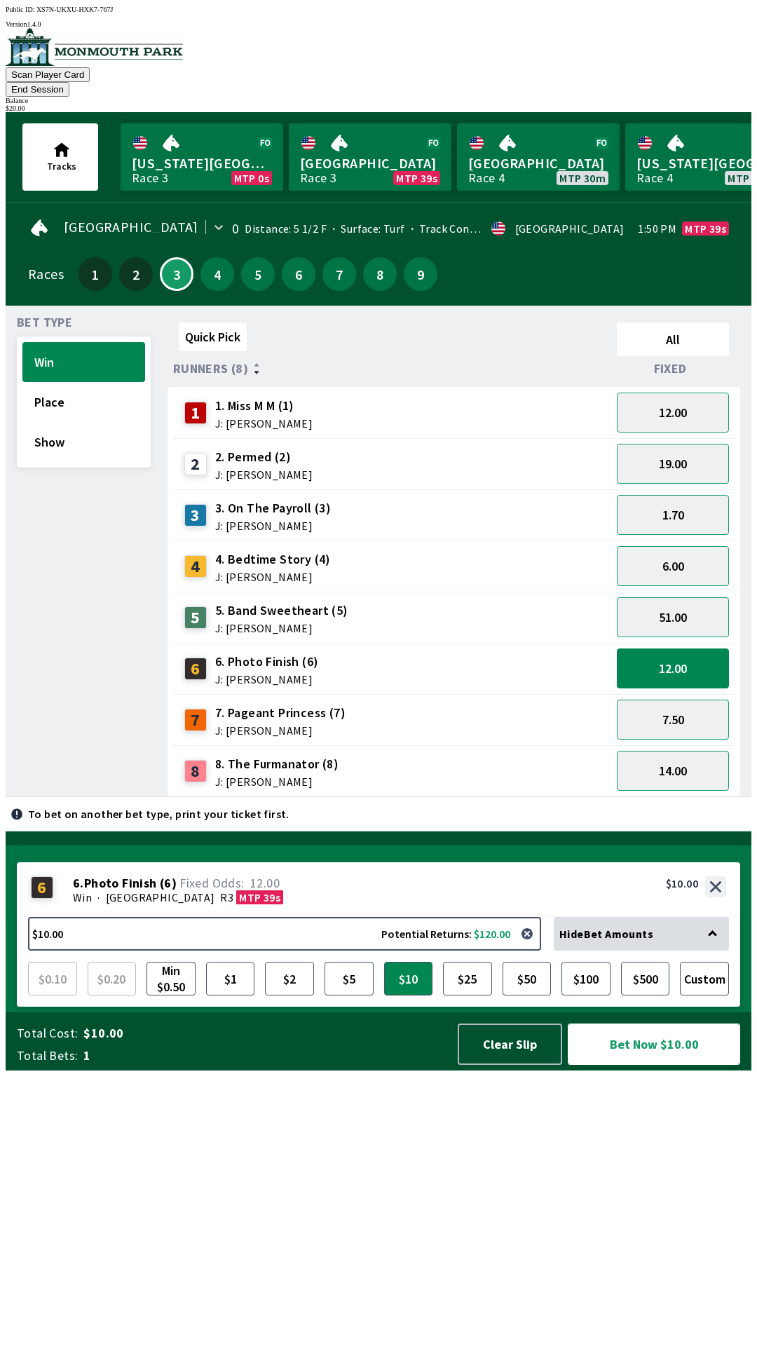
click at [677, 1065] on button "Bet Now $10.00" at bounding box center [654, 1044] width 172 height 41
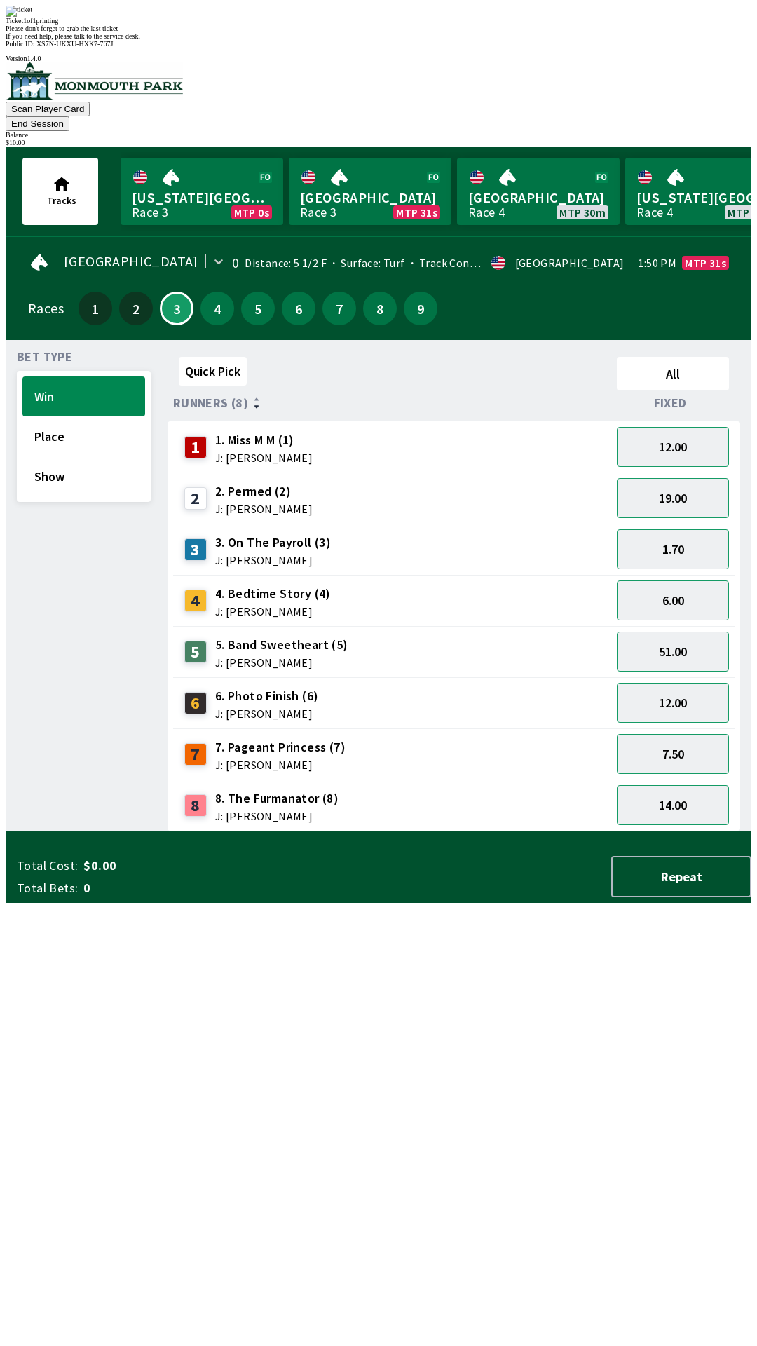
click at [552, 473] on div "2 2. Permed (2) J: [PERSON_NAME]" at bounding box center [392, 498] width 438 height 51
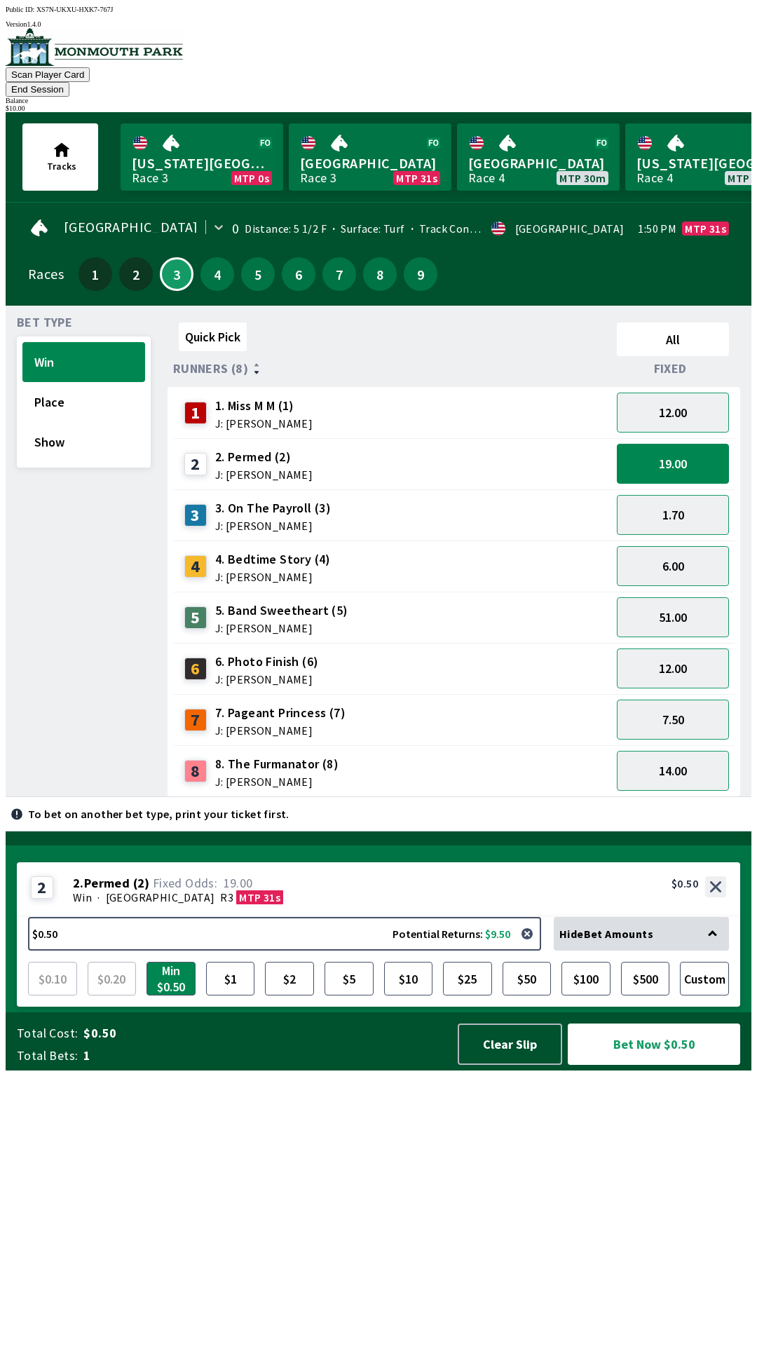
click at [69, 82] on button "End Session" at bounding box center [38, 89] width 64 height 15
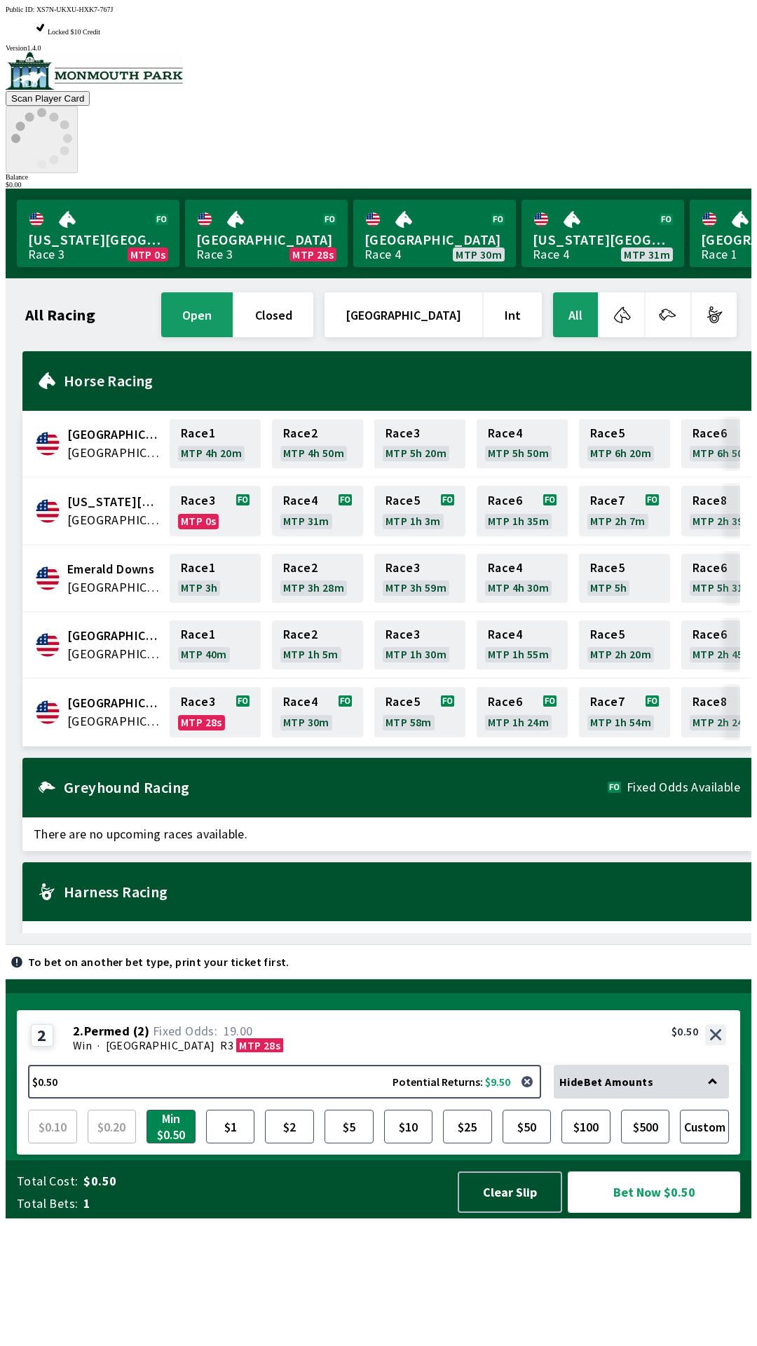
click at [658, 1213] on button "Bet Now $0.50" at bounding box center [654, 1192] width 172 height 41
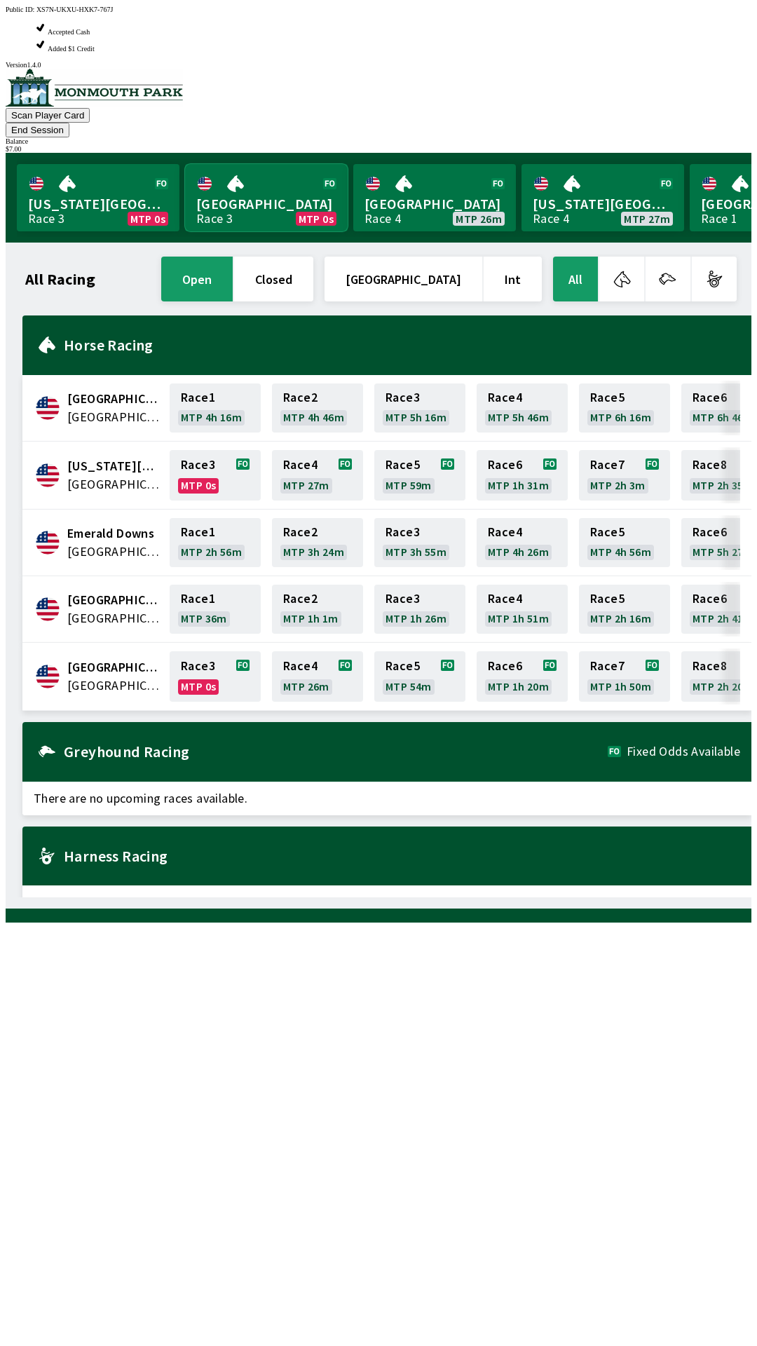
click at [285, 164] on link "Monmouth Park Race 3 MTP 0s" at bounding box center [266, 197] width 163 height 67
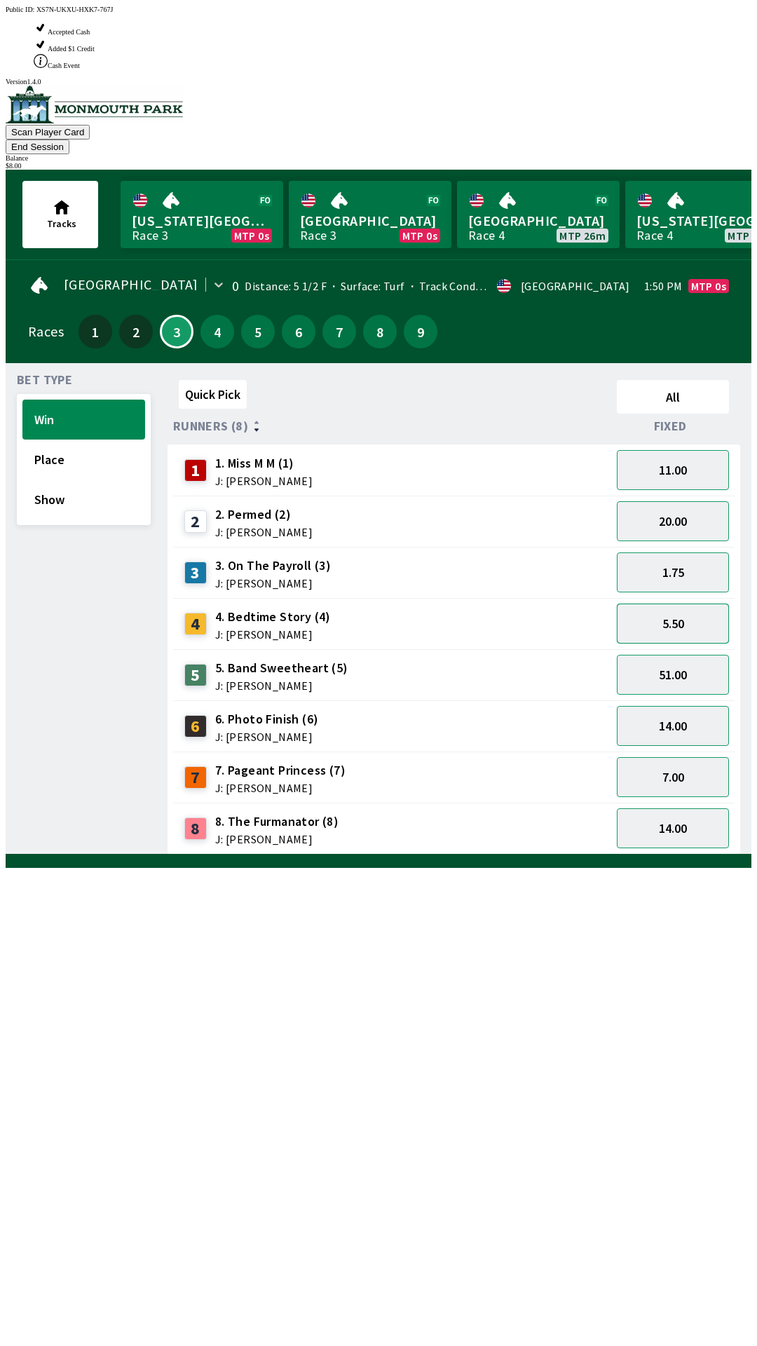
click at [691, 604] on button "5.50" at bounding box center [673, 624] width 112 height 40
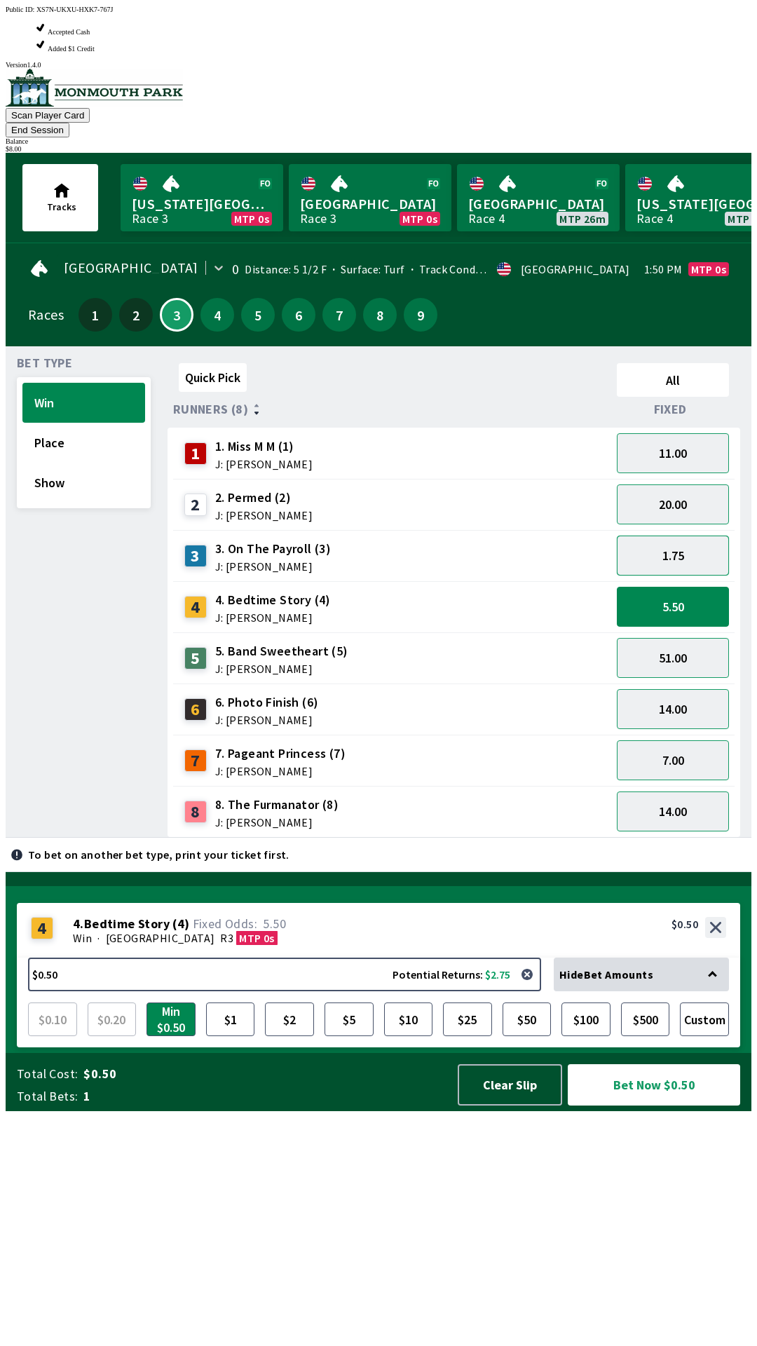
click at [682, 536] on button "1.75" at bounding box center [673, 556] width 112 height 40
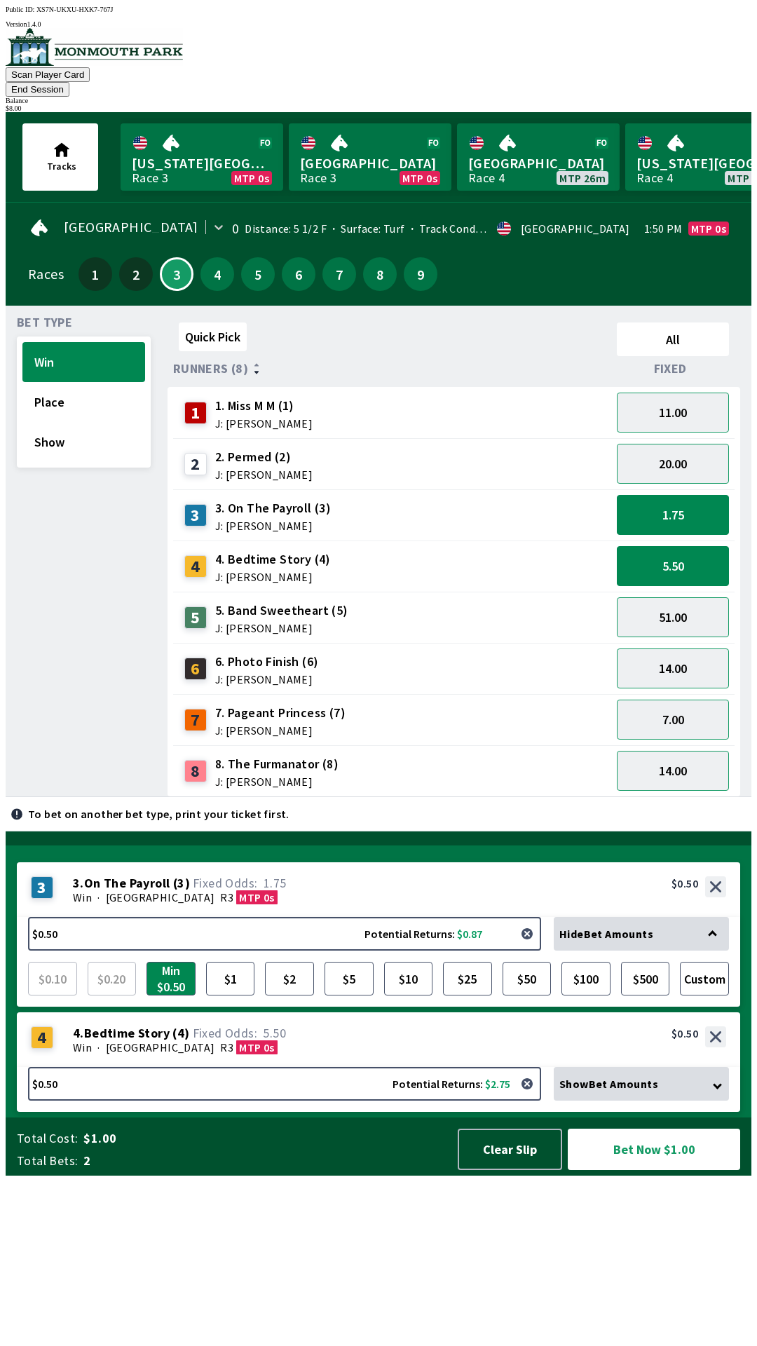
click at [534, 948] on button "button" at bounding box center [527, 934] width 28 height 28
click at [314, 951] on button "$0.50 Potential Returns: $0.87" at bounding box center [284, 934] width 513 height 34
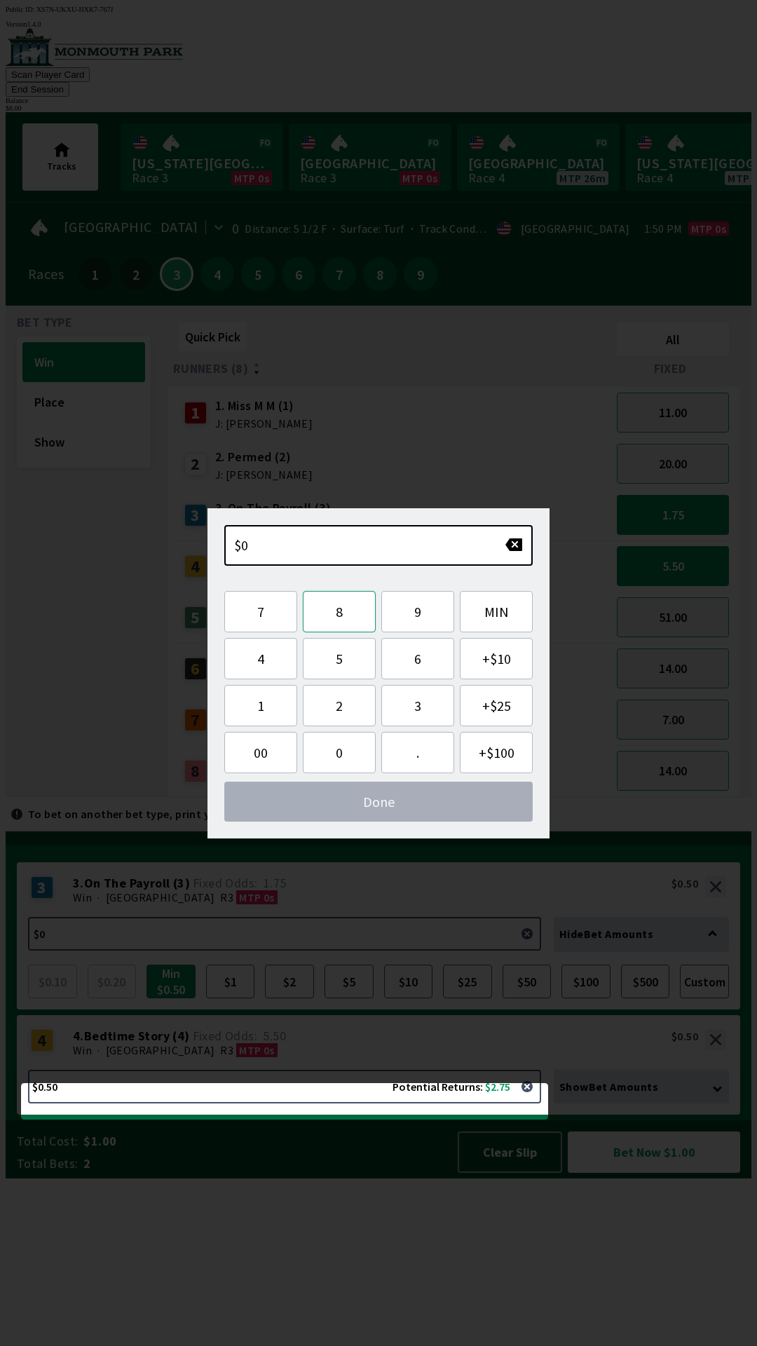
click at [358, 613] on button "8" at bounding box center [339, 611] width 73 height 41
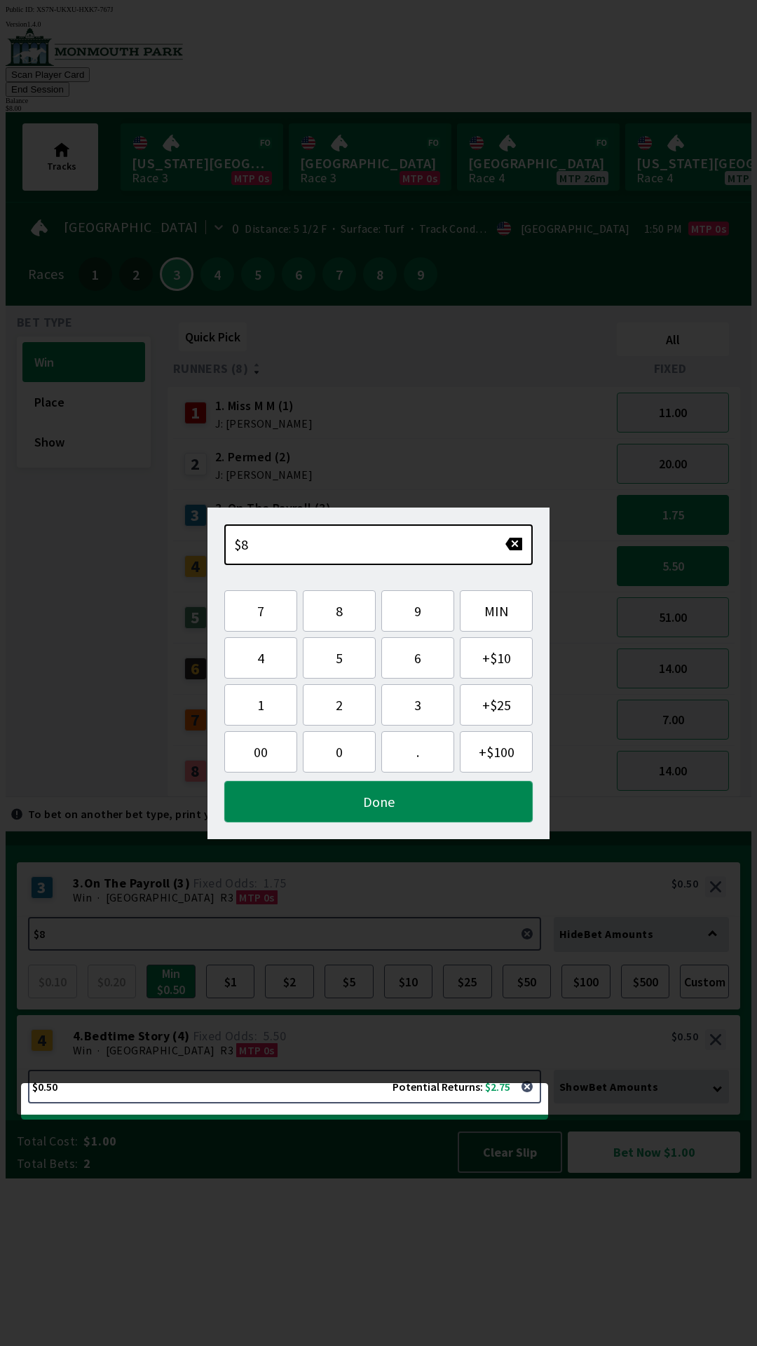
click at [445, 817] on button "Done" at bounding box center [378, 801] width 309 height 41
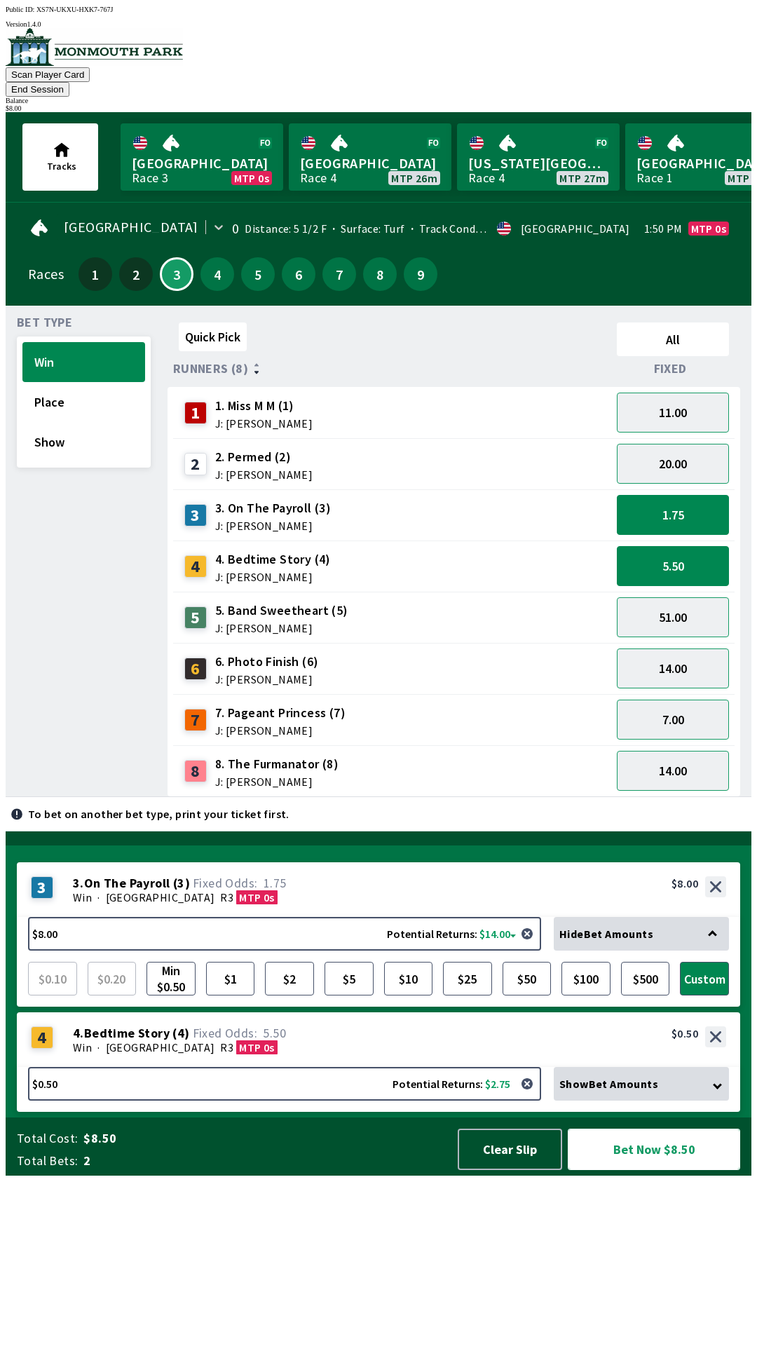
click at [703, 1170] on button "Bet Now $8.50" at bounding box center [654, 1149] width 172 height 41
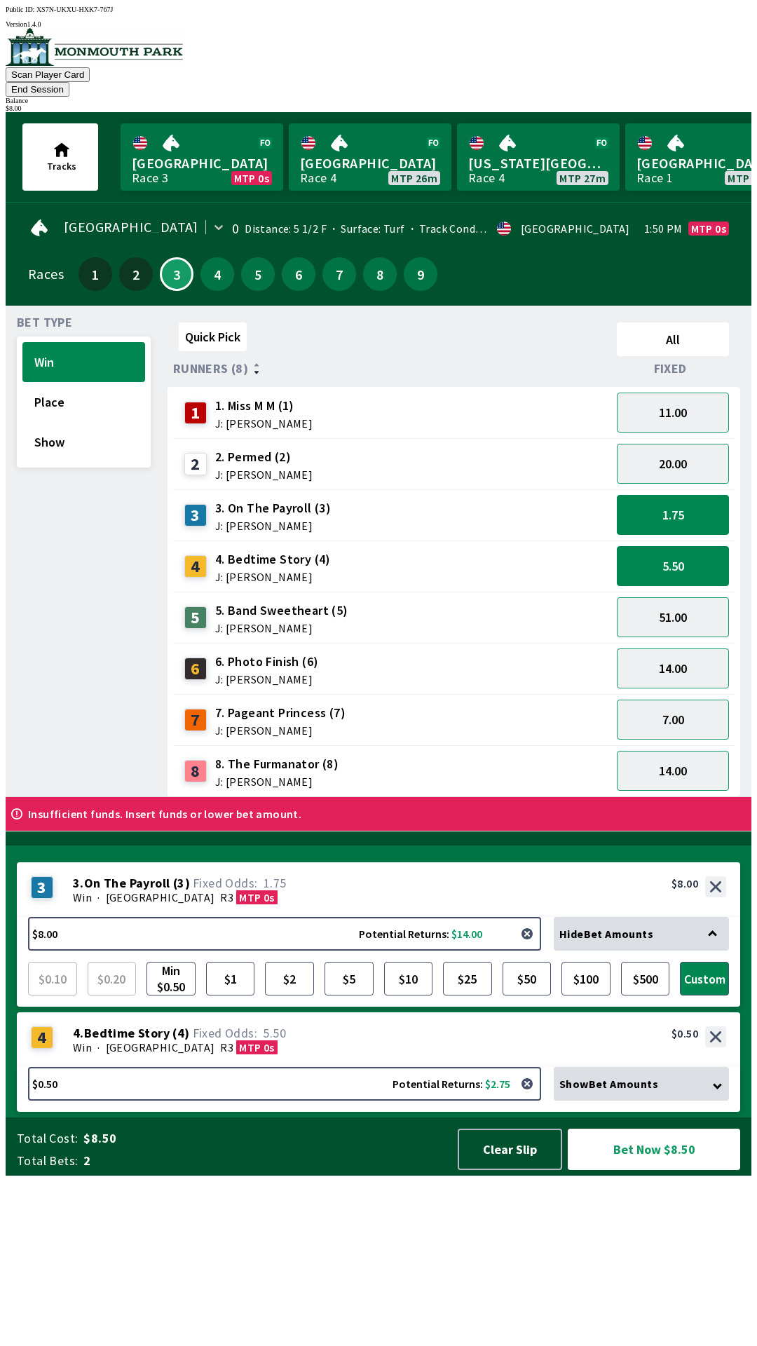
click at [527, 948] on button "button" at bounding box center [527, 934] width 28 height 28
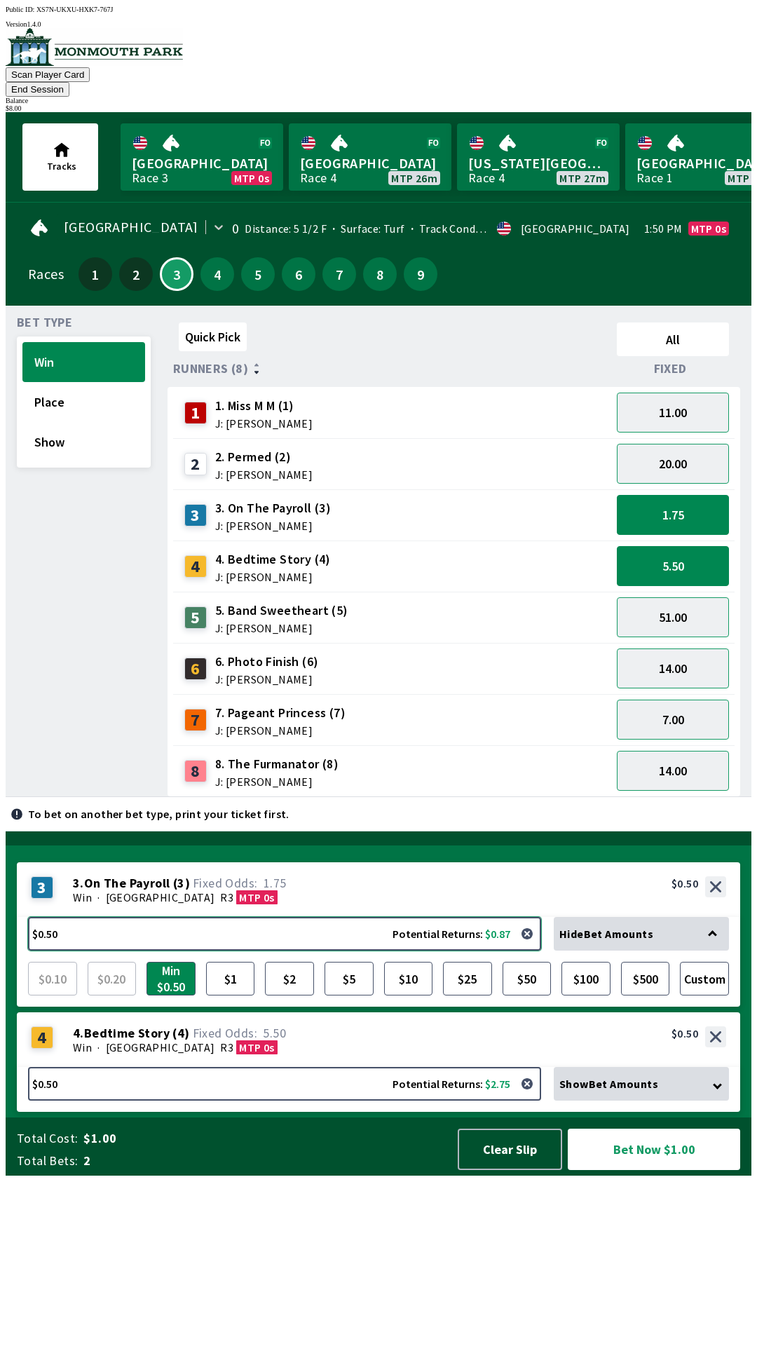
click at [378, 951] on button "$0.50 Potential Returns: $0.87" at bounding box center [284, 934] width 513 height 34
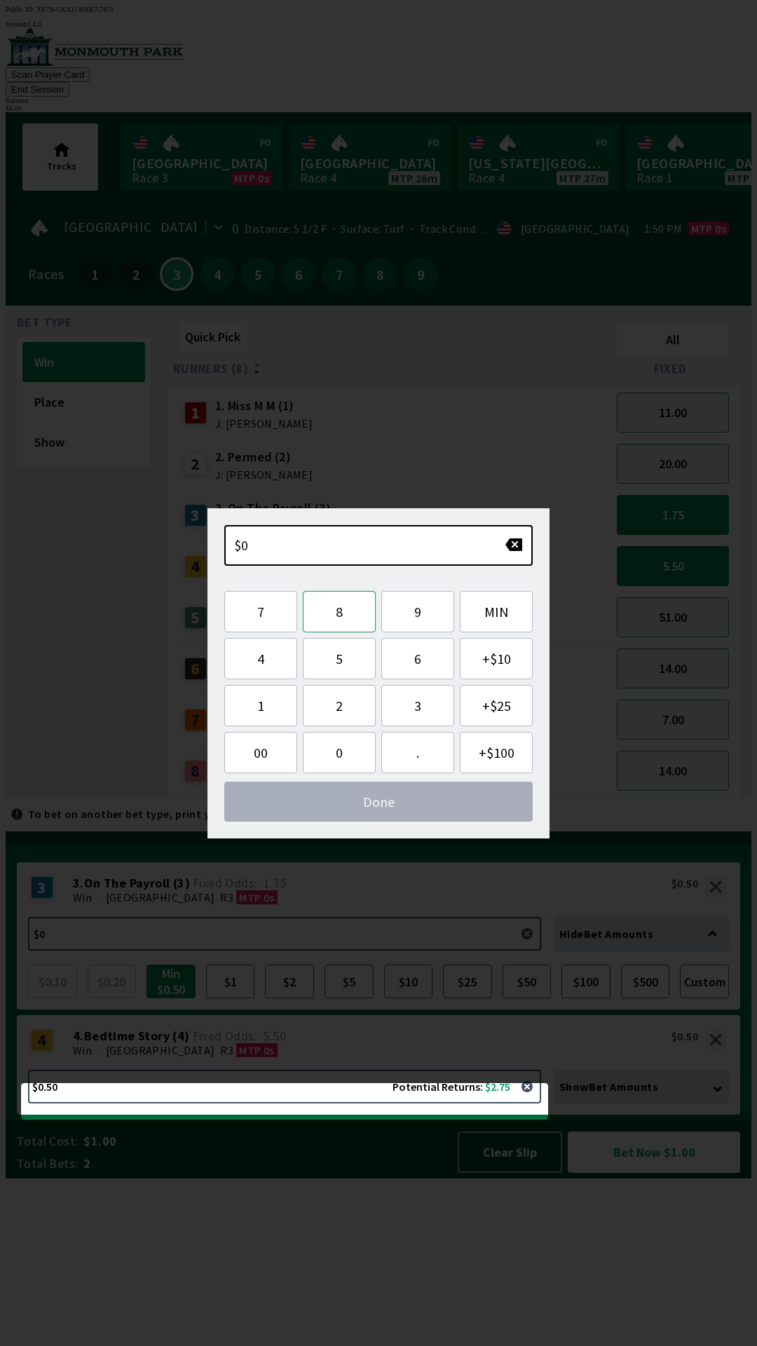
click at [348, 612] on button "8" at bounding box center [339, 611] width 73 height 41
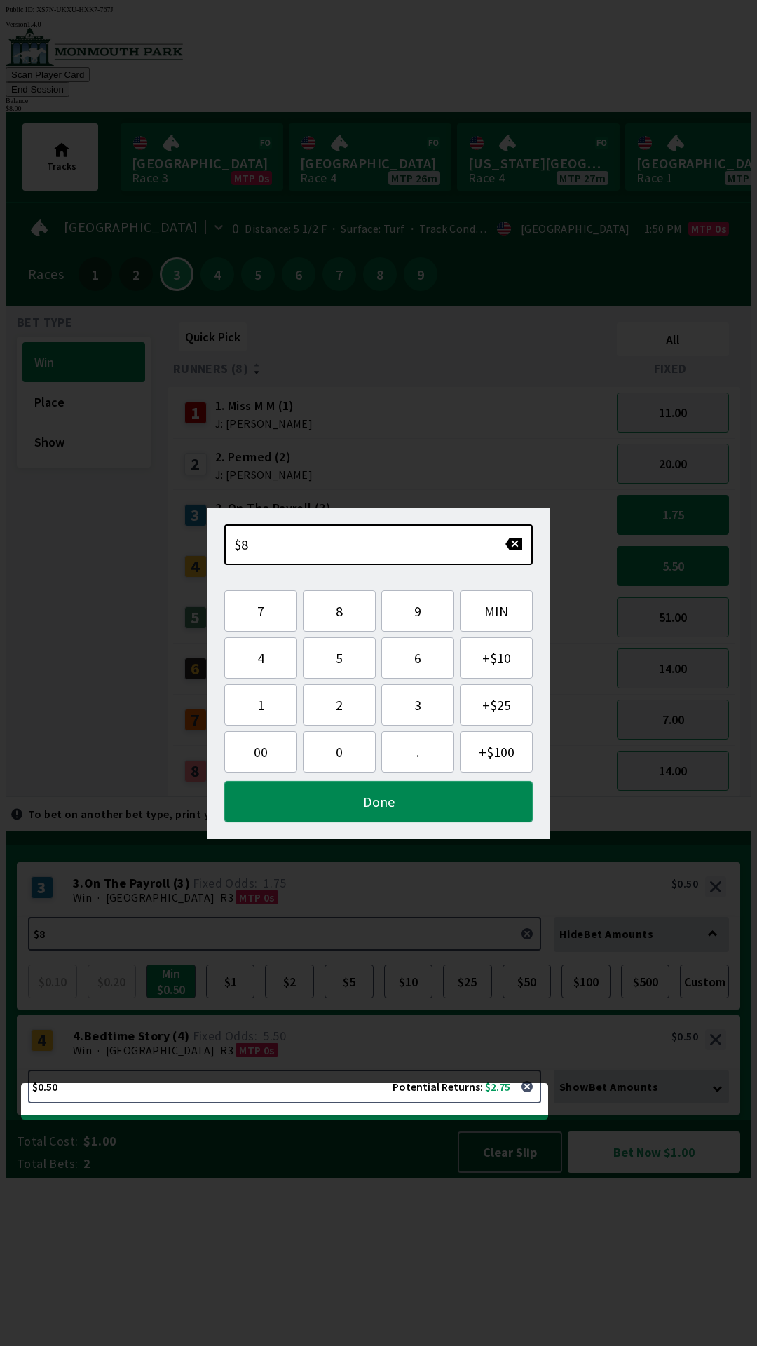
click at [436, 799] on button "Done" at bounding box center [378, 801] width 309 height 41
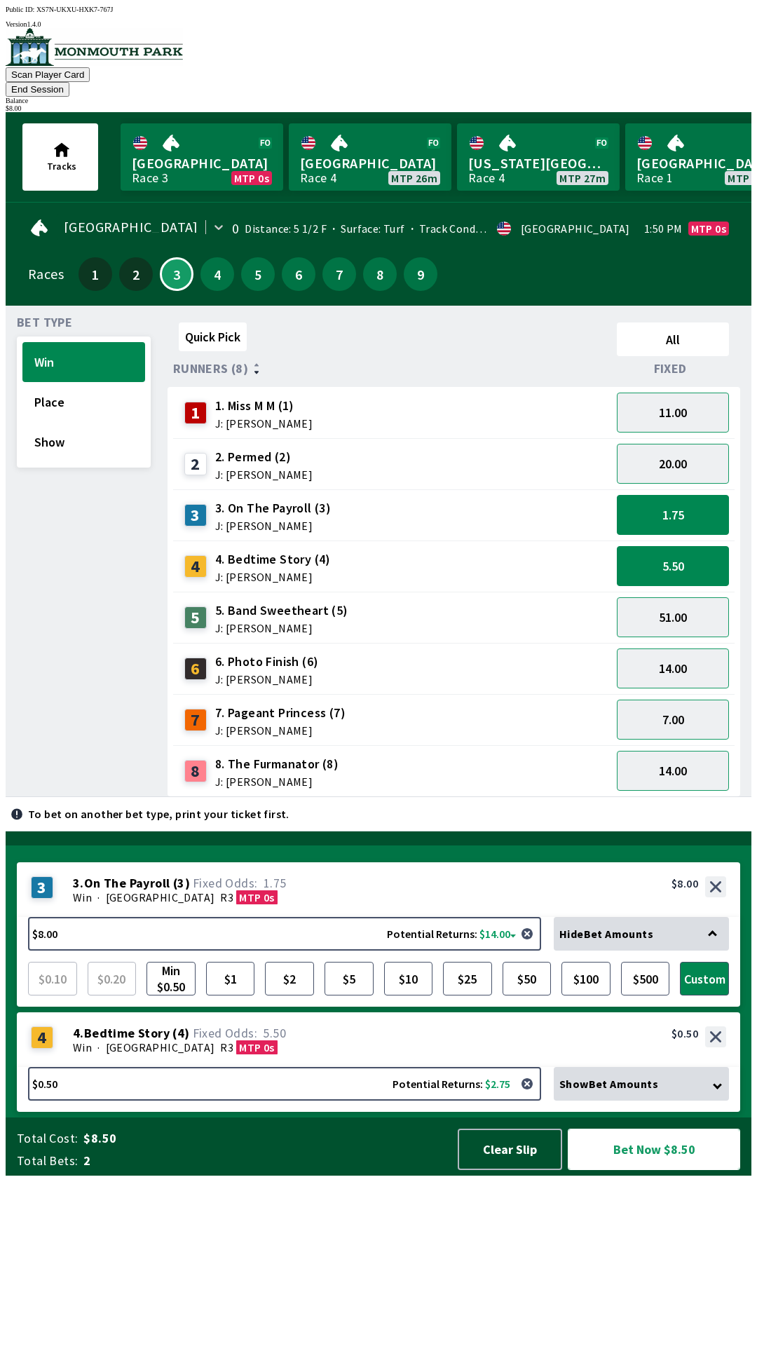
click at [687, 1170] on button "Bet Now $8.50" at bounding box center [654, 1149] width 172 height 41
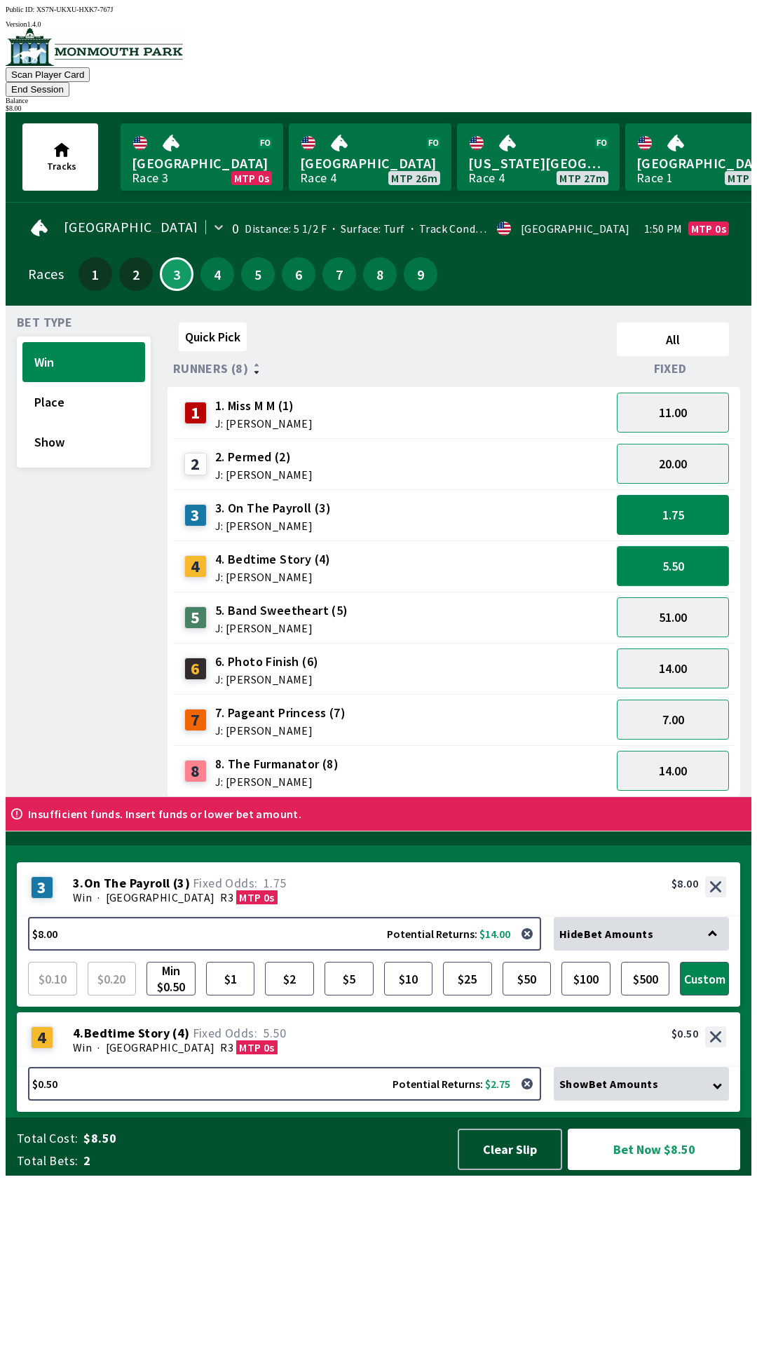
click at [687, 546] on button "5.50" at bounding box center [673, 566] width 112 height 40
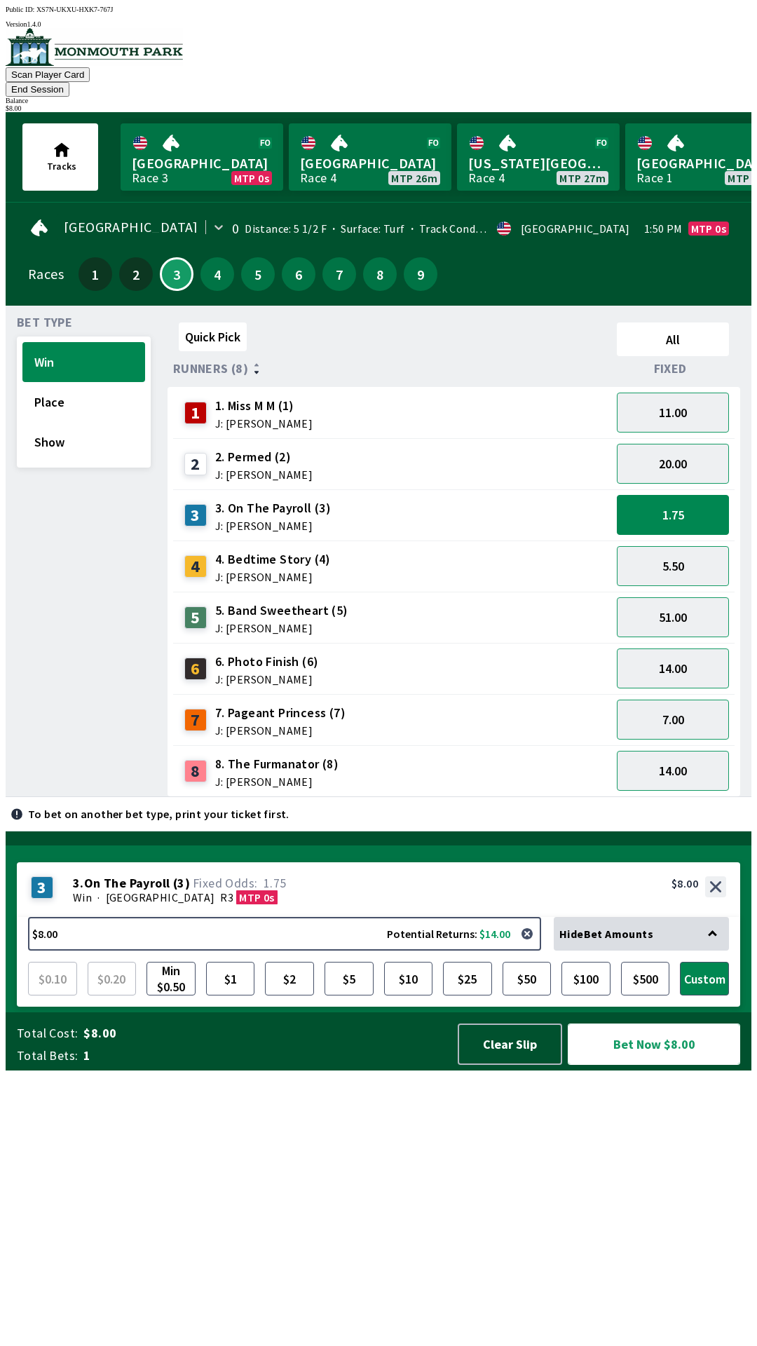
click at [694, 1065] on button "Bet Now $8.00" at bounding box center [654, 1044] width 172 height 41
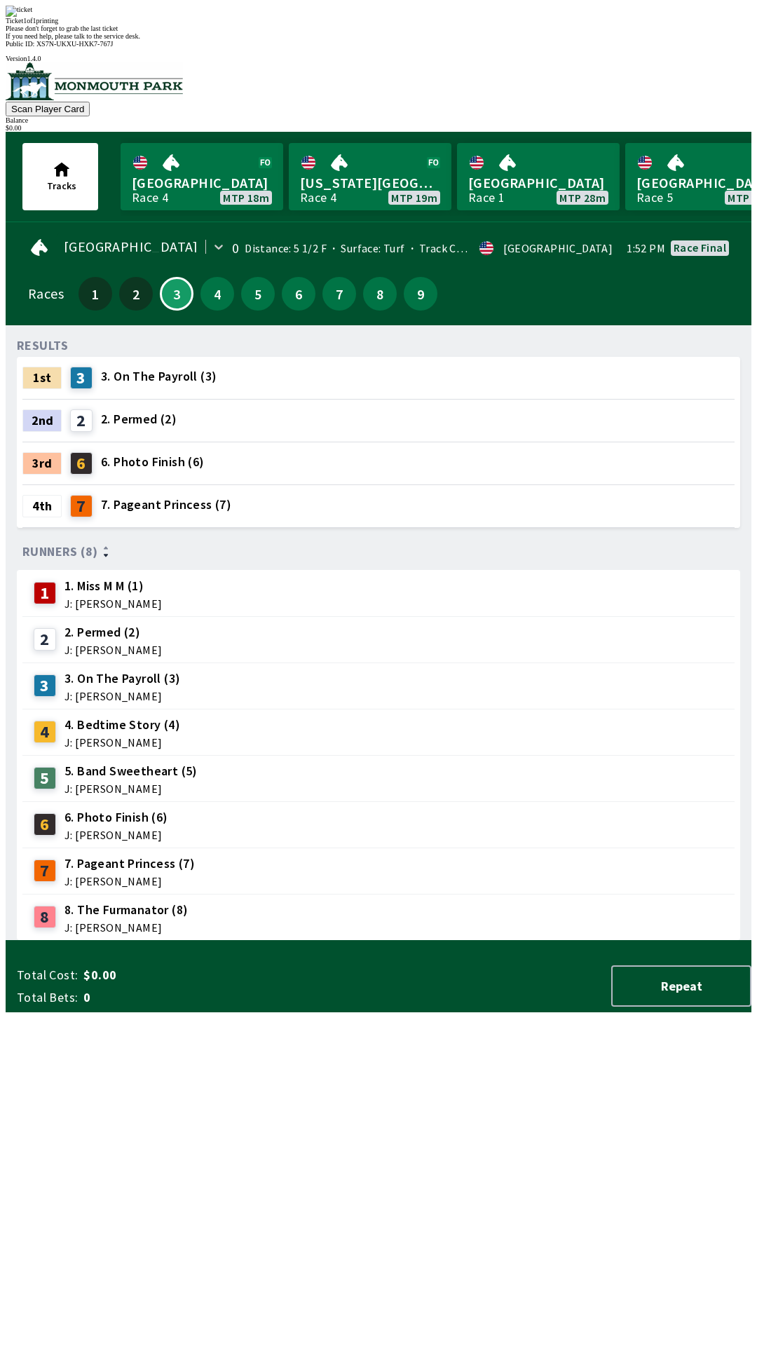
click at [381, 25] on div "Ticket 1 of 1 printing" at bounding box center [379, 21] width 746 height 8
click at [430, 941] on div "RESULTS 1st 3 3. On The Payroll (3) 2nd 2 2. Permed (2) 3rd 6 6. Photo Finish (…" at bounding box center [384, 639] width 735 height 604
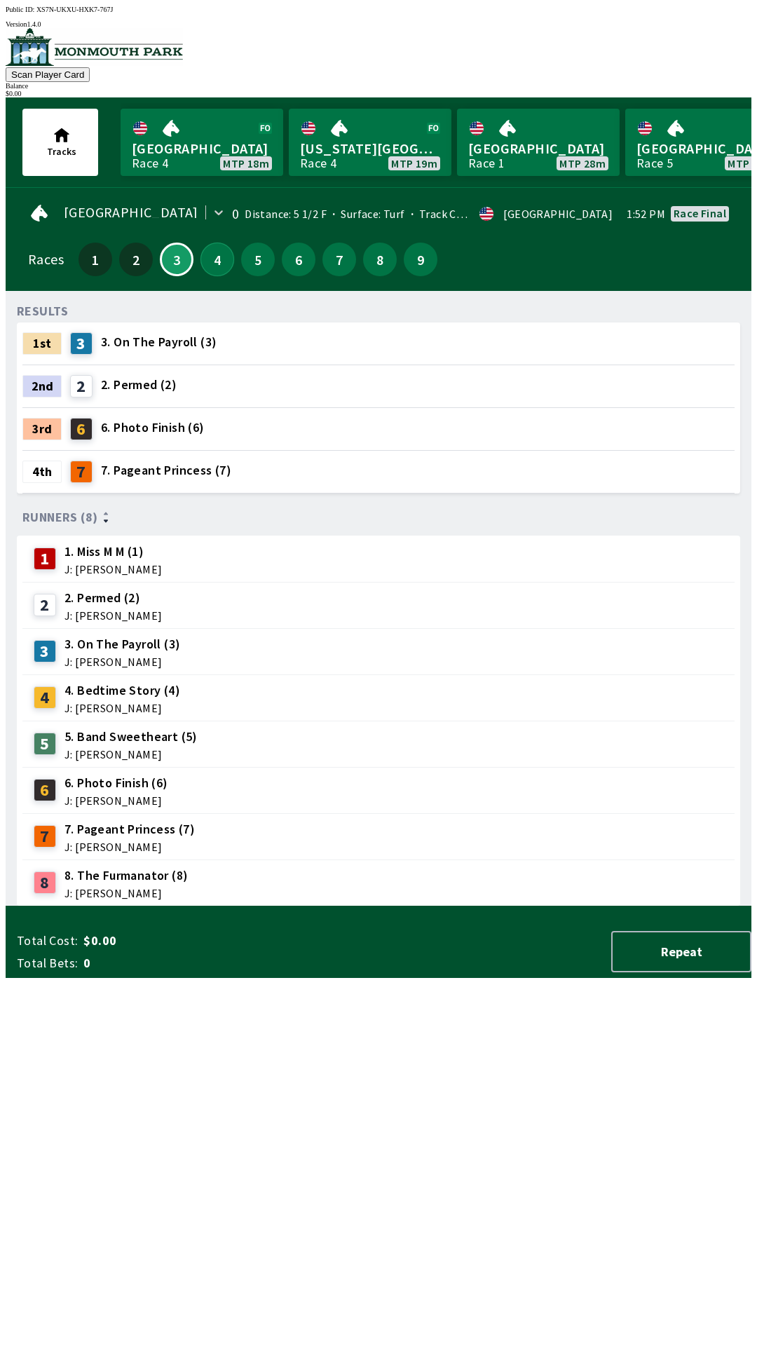
click at [211, 251] on button "4" at bounding box center [218, 260] width 34 height 34
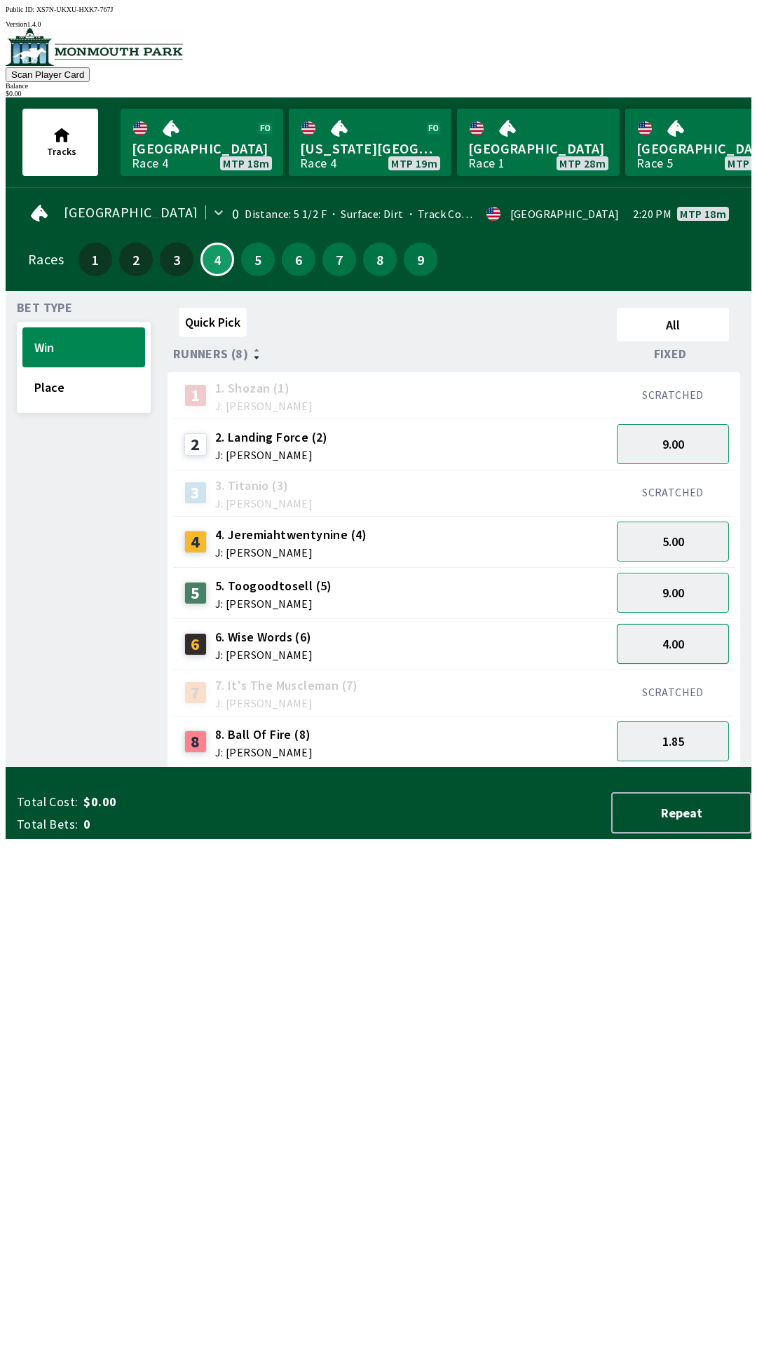
click at [675, 641] on button "4.00" at bounding box center [673, 644] width 112 height 40
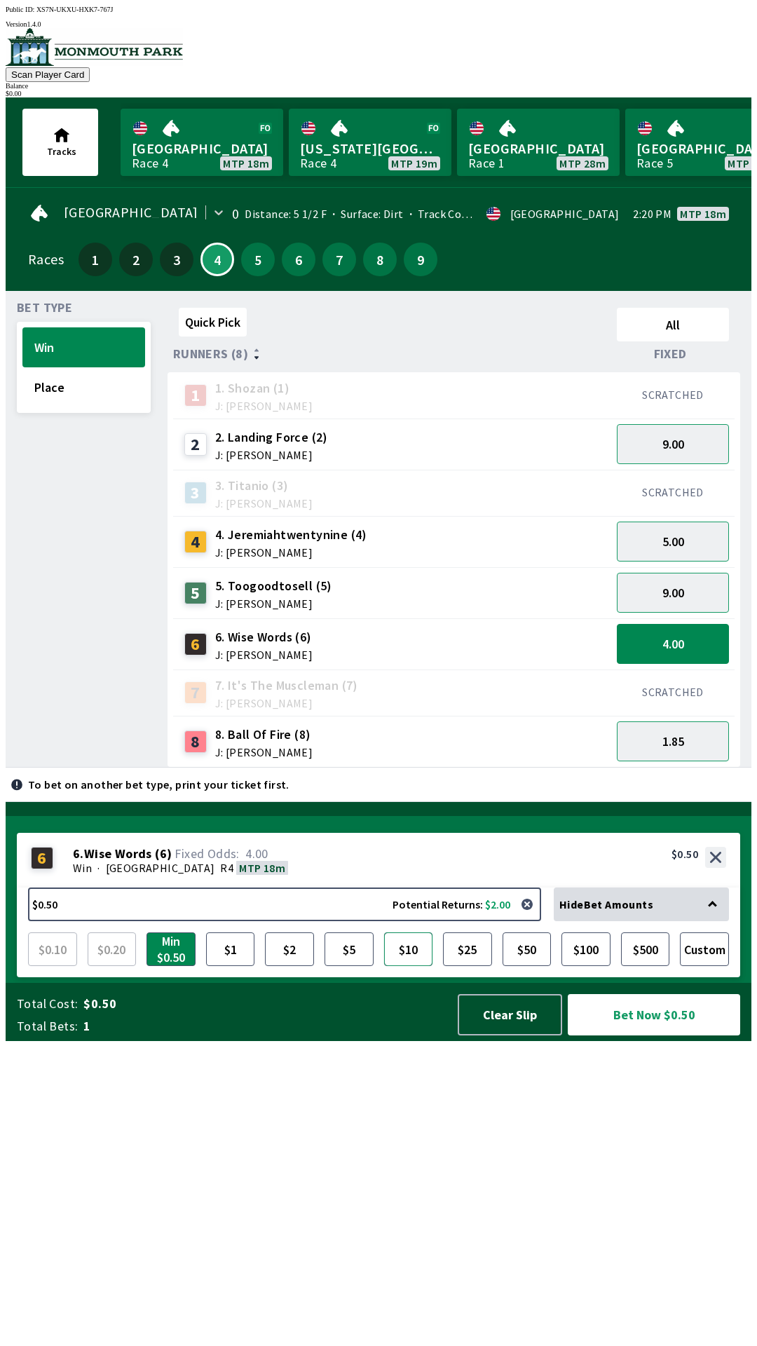
click at [405, 966] on button "$10" at bounding box center [408, 950] width 49 height 34
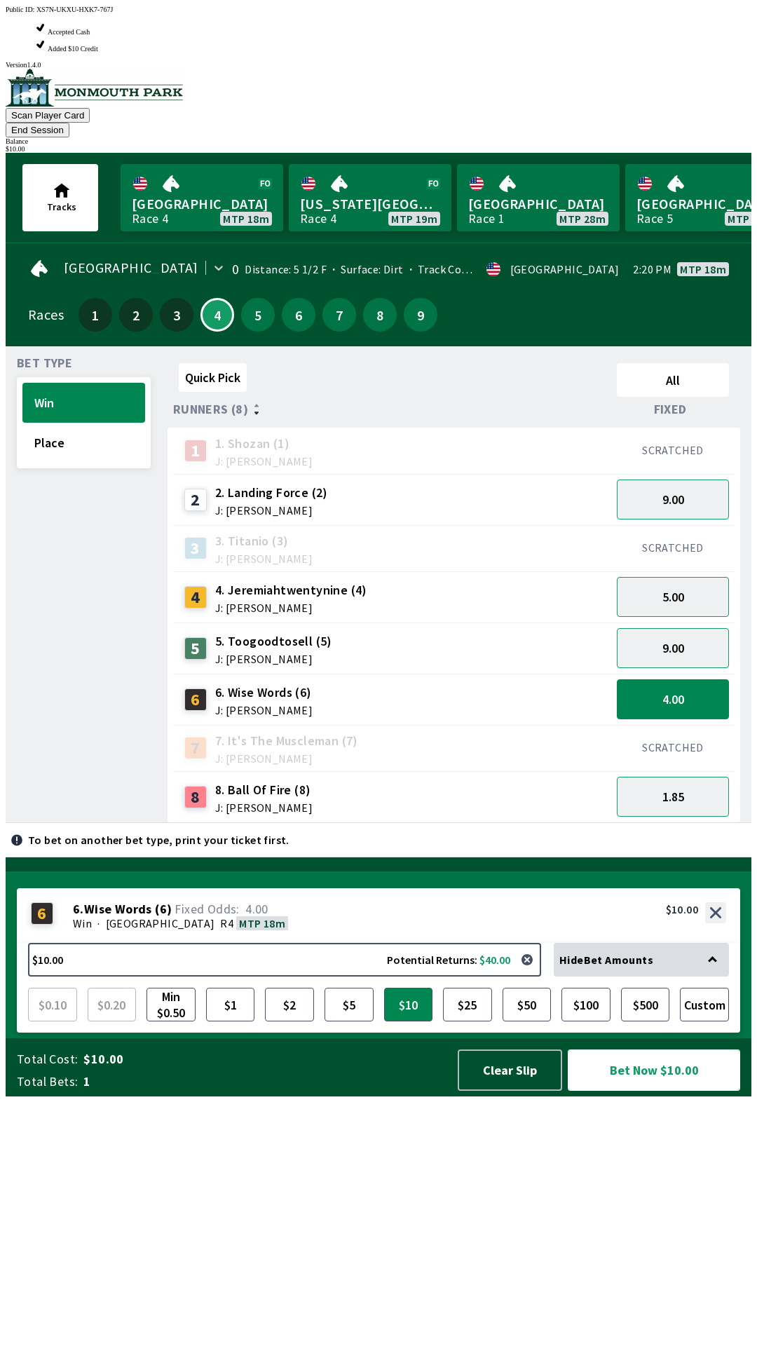
click at [670, 1091] on button "Bet Now $10.00" at bounding box center [654, 1070] width 172 height 41
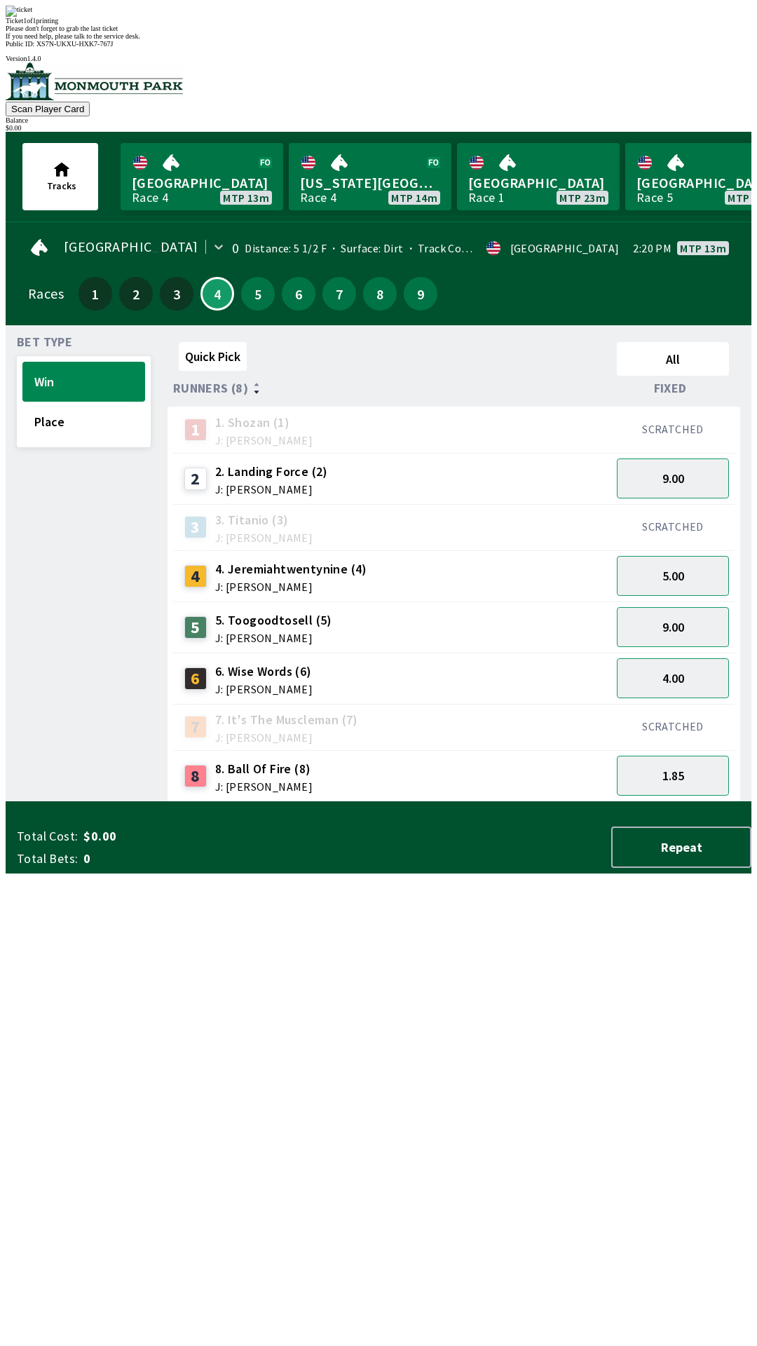
click at [438, 802] on div "Quick Pick All Runners (8) Fixed 1 1. [PERSON_NAME] (1) J: [PERSON_NAME] SCRATC…" at bounding box center [460, 570] width 584 height 466
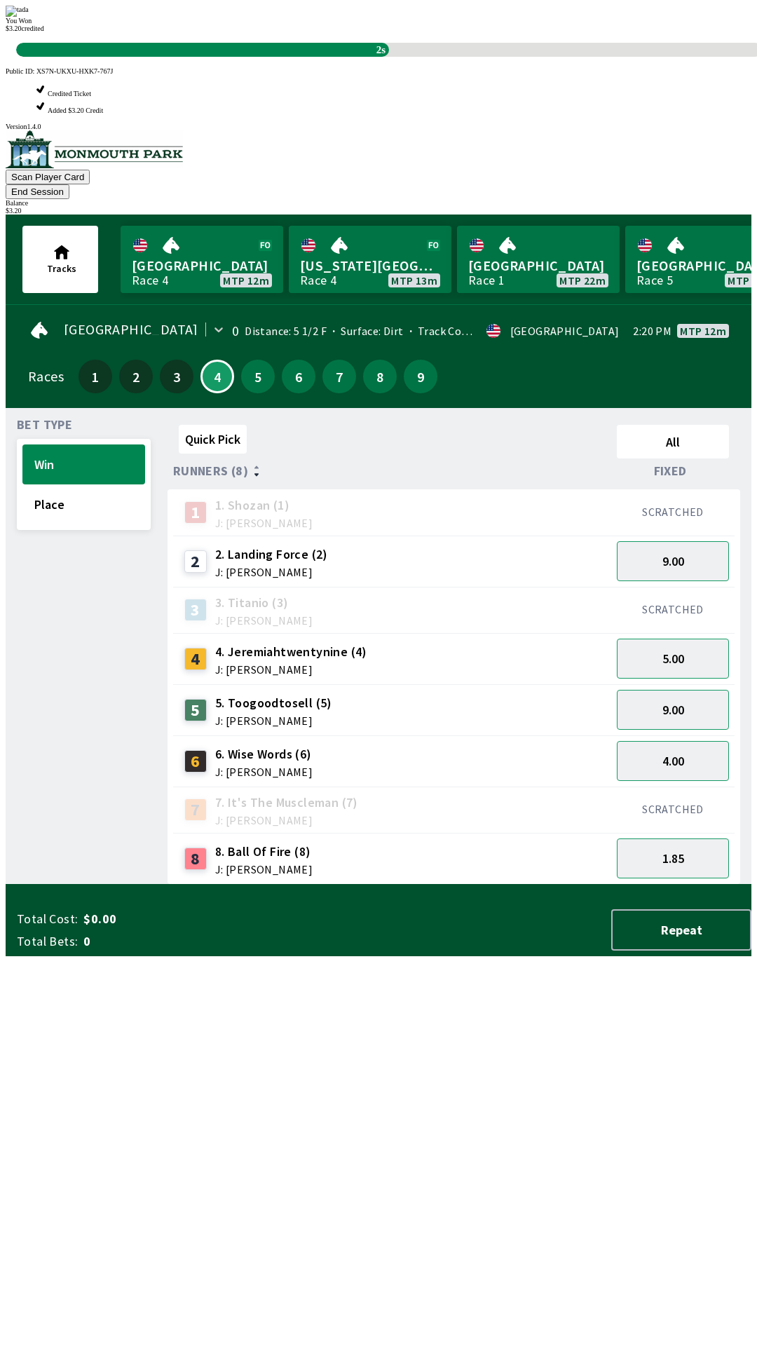
click at [537, 885] on div "Quick Pick All Runners (8) Fixed 1 1. [PERSON_NAME] (1) J: [PERSON_NAME] SCRATC…" at bounding box center [460, 652] width 584 height 466
click at [409, 885] on div "Quick Pick All Runners (8) Fixed 1 1. [PERSON_NAME] (1) J: [PERSON_NAME] SCRATC…" at bounding box center [460, 652] width 584 height 466
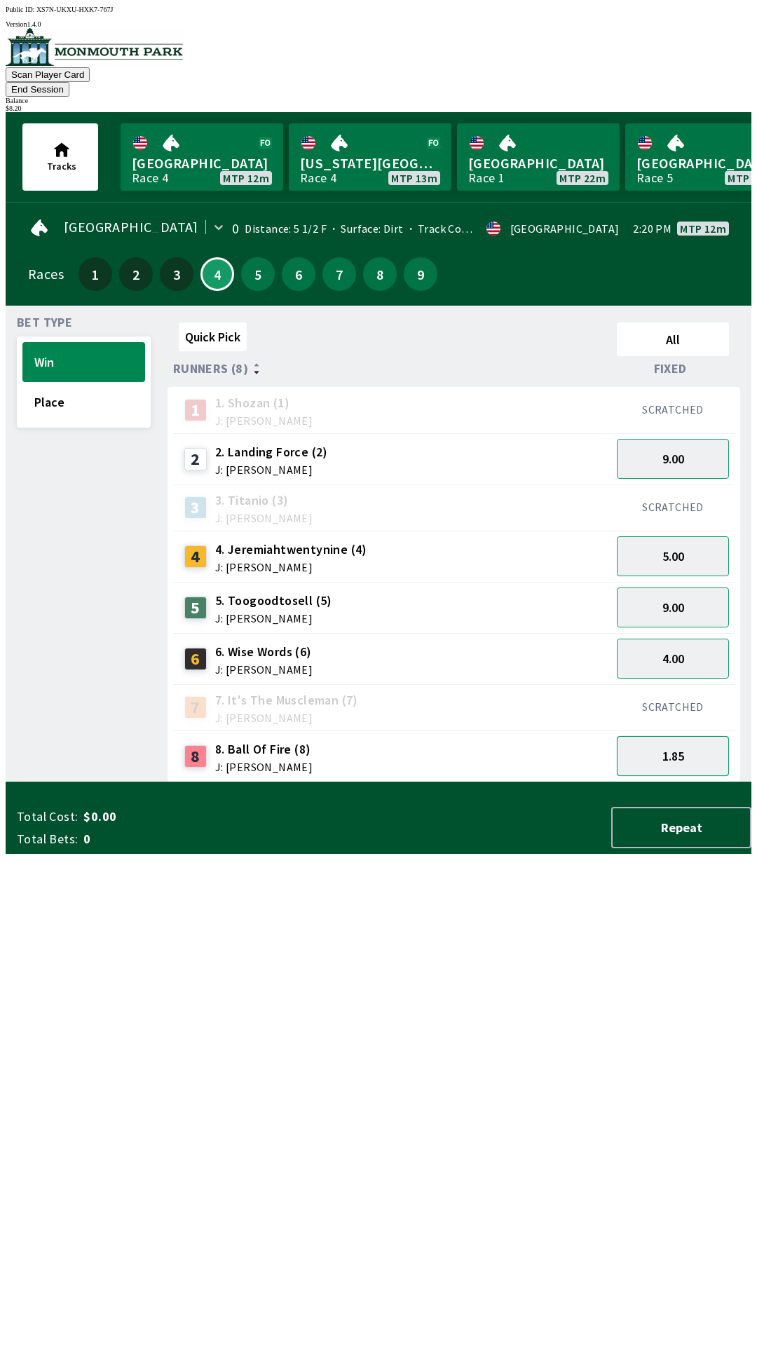
click at [656, 736] on button "1.85" at bounding box center [673, 756] width 112 height 40
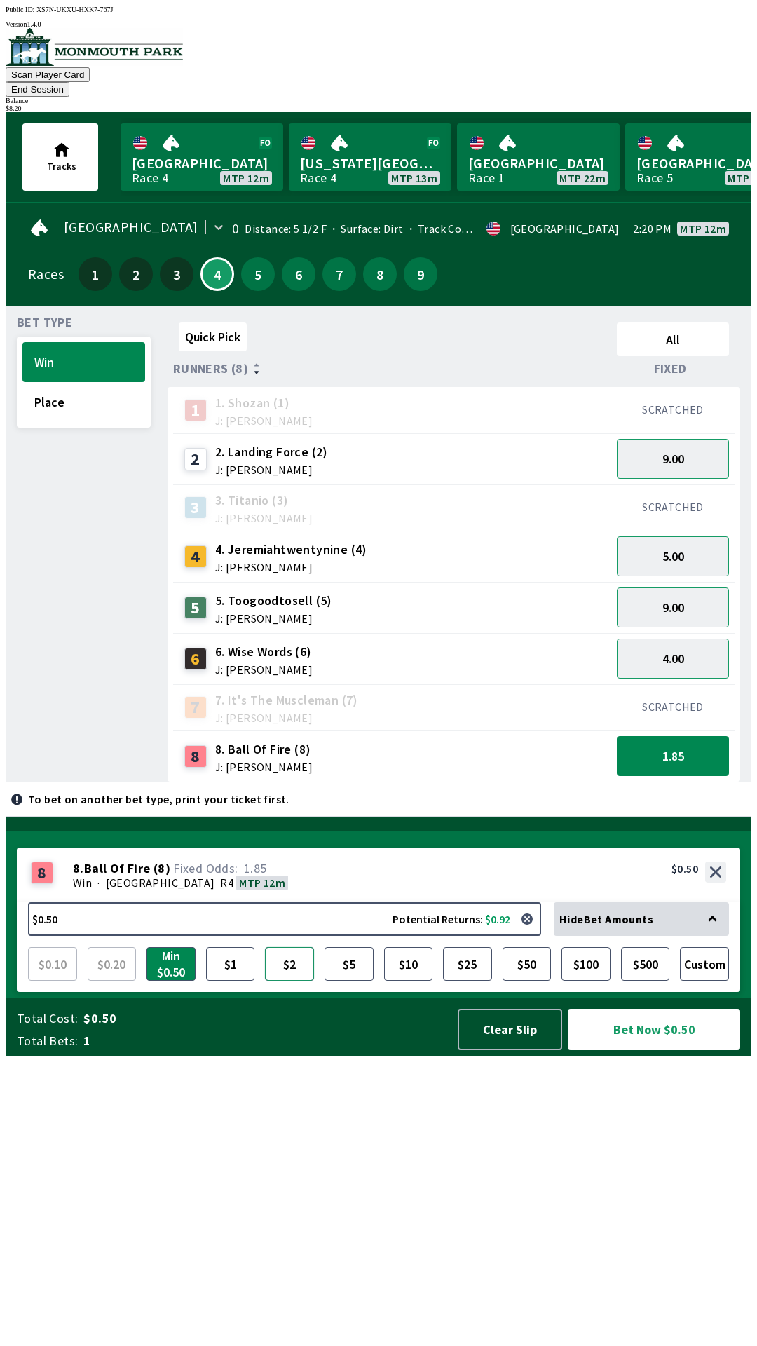
click at [297, 981] on button "$2" at bounding box center [289, 964] width 49 height 34
click at [665, 1050] on button "Bet Now $2.00" at bounding box center [654, 1029] width 172 height 41
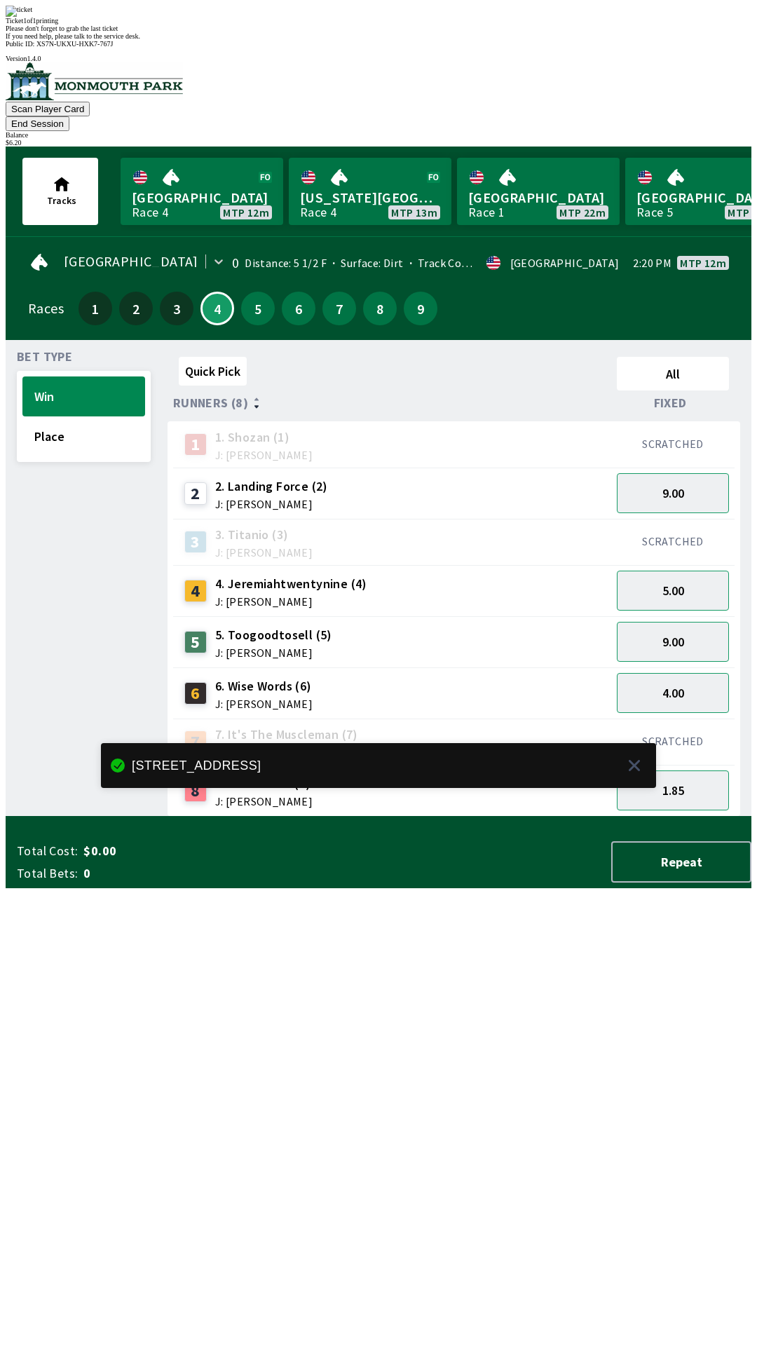
click at [499, 817] on div "Quick Pick All Runners (8) Fixed 1 1. [PERSON_NAME] (1) J: [PERSON_NAME] SCRATC…" at bounding box center [460, 584] width 584 height 466
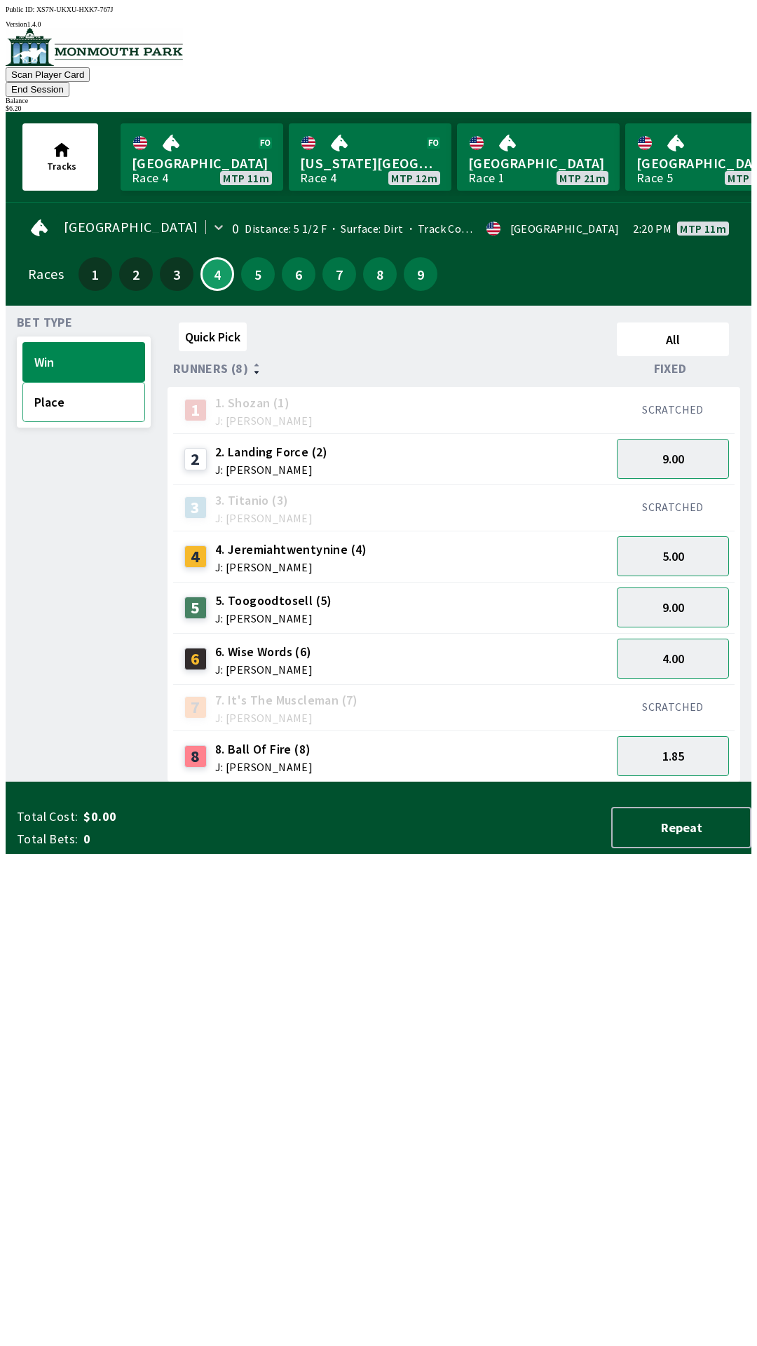
click at [67, 396] on button "Place" at bounding box center [83, 402] width 123 height 40
click at [51, 354] on button "Win" at bounding box center [83, 362] width 123 height 40
click at [60, 398] on button "Place" at bounding box center [83, 402] width 123 height 40
click at [705, 639] on button "1.80" at bounding box center [673, 659] width 112 height 40
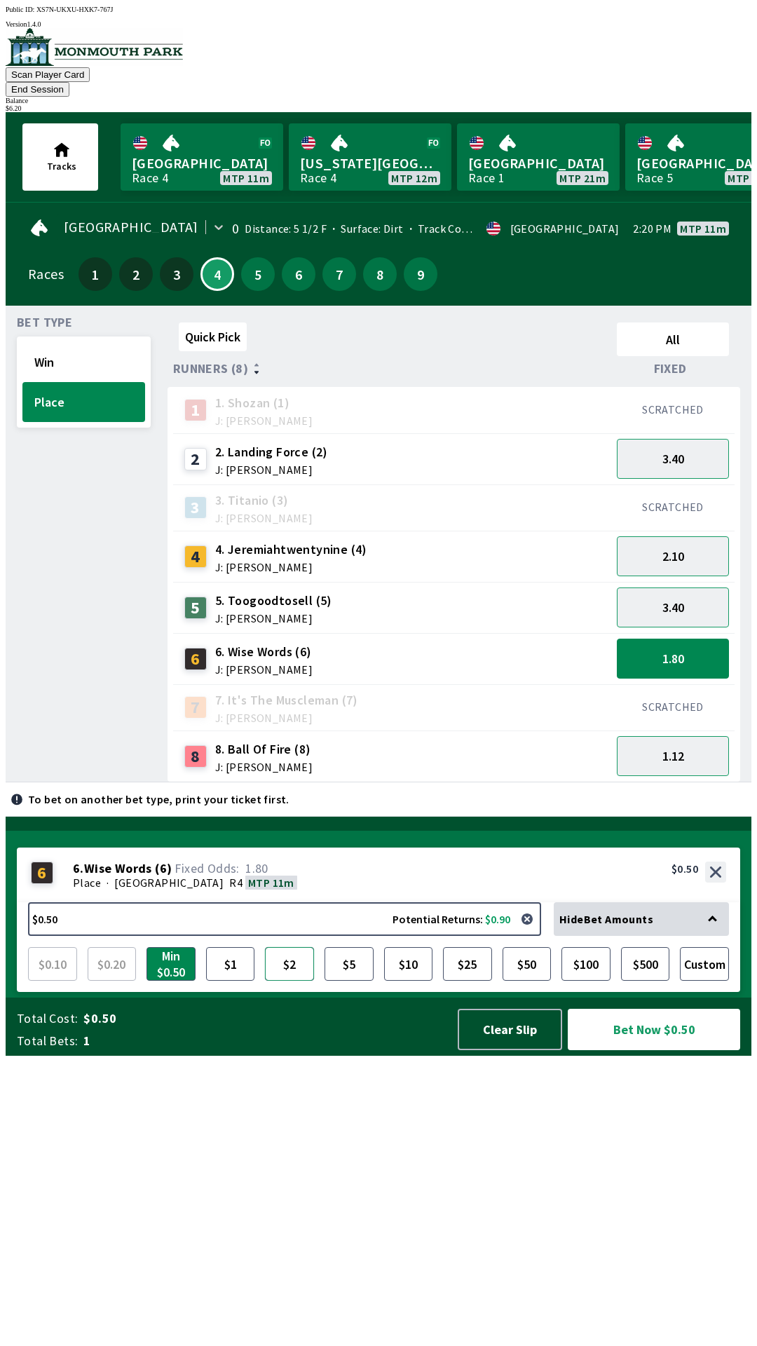
click at [290, 981] on button "$2" at bounding box center [289, 964] width 49 height 34
click at [677, 1050] on button "Bet Now $2.00" at bounding box center [654, 1029] width 172 height 41
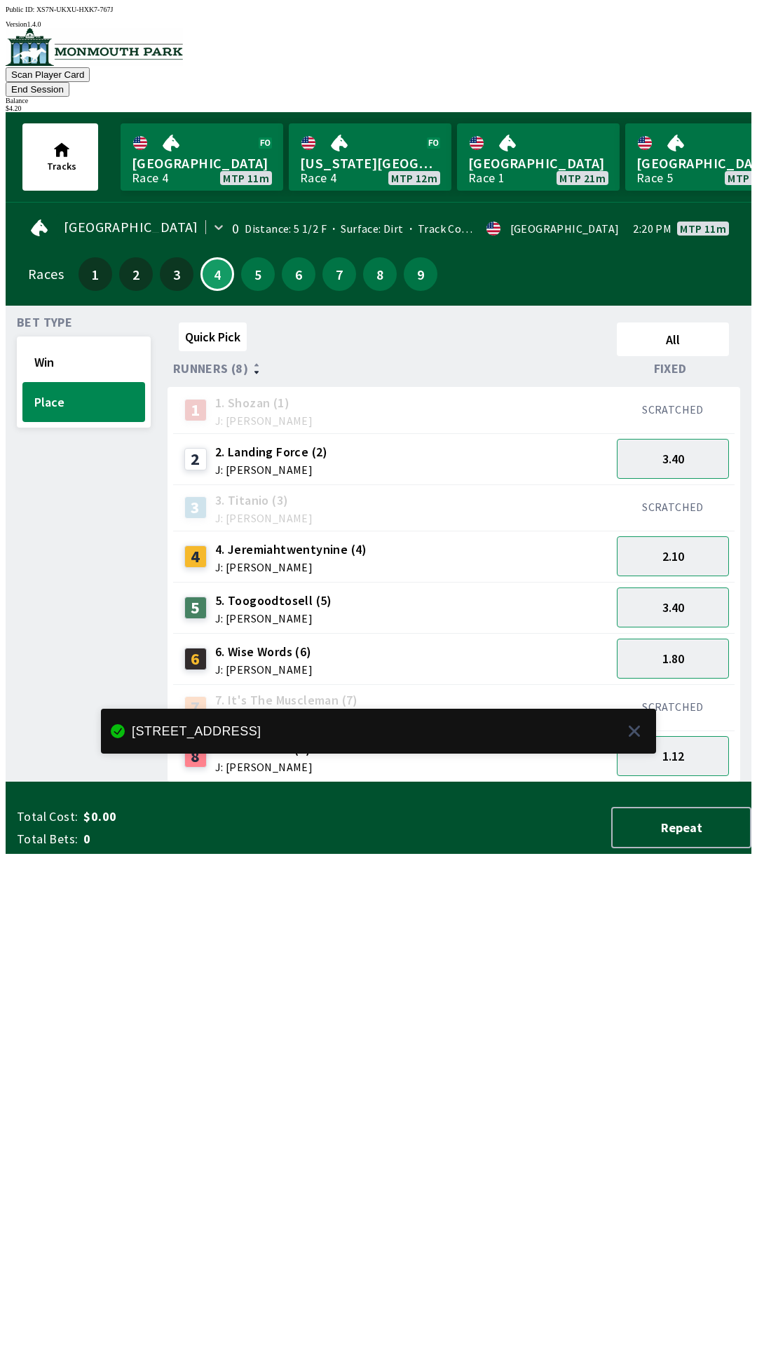
click at [461, 783] on div "Quick Pick All Runners (8) Fixed 1 1. [PERSON_NAME] (1) J: [PERSON_NAME] SCRATC…" at bounding box center [460, 550] width 584 height 466
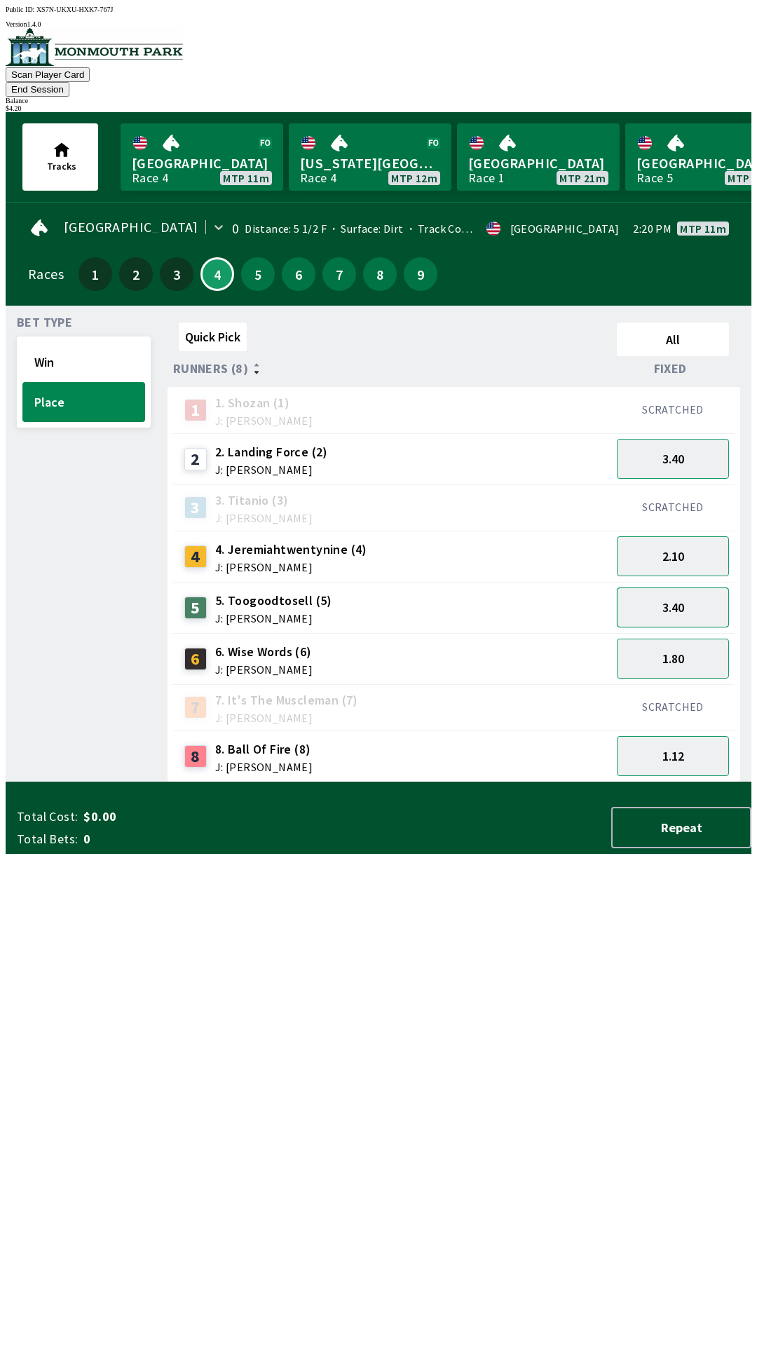
click at [672, 591] on button "3.40" at bounding box center [673, 608] width 112 height 40
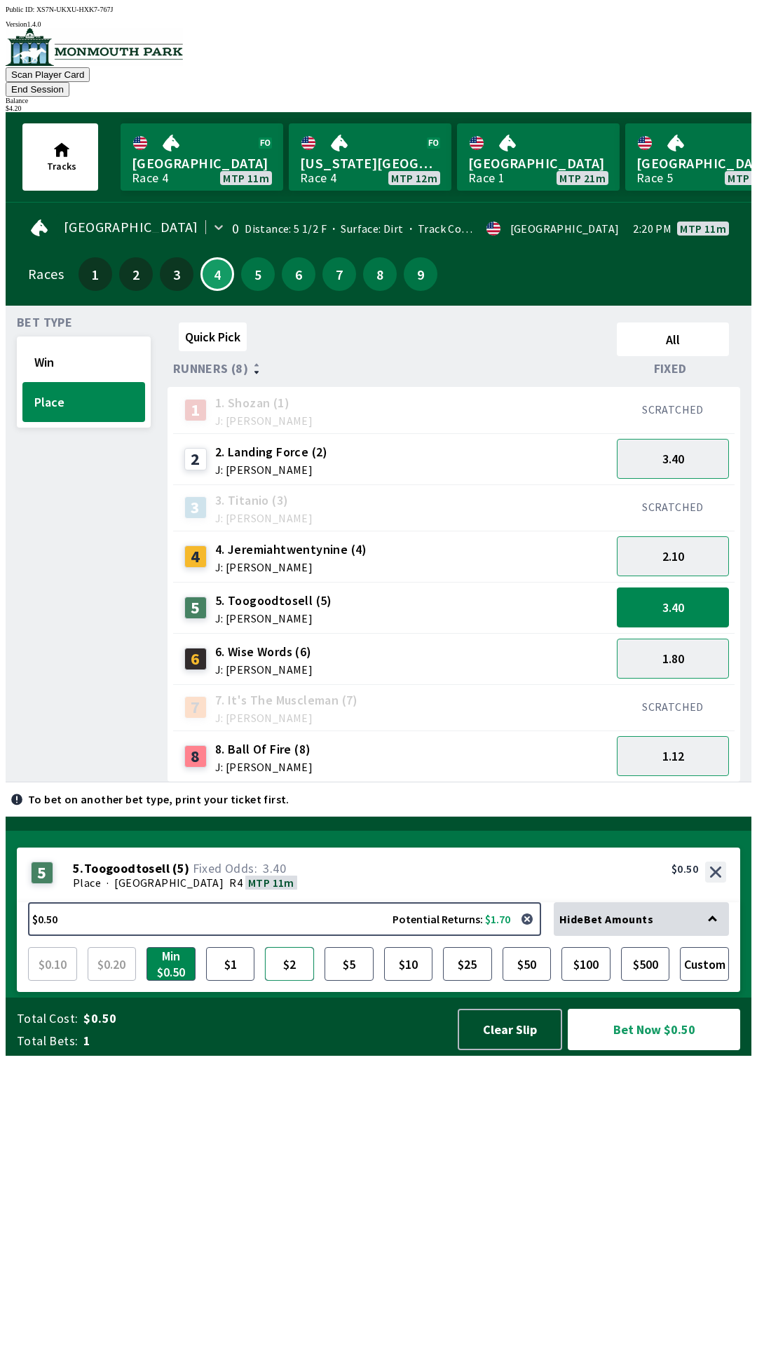
click at [294, 981] on button "$2" at bounding box center [289, 964] width 49 height 34
click at [665, 1050] on button "Bet Now $2.00" at bounding box center [654, 1029] width 172 height 41
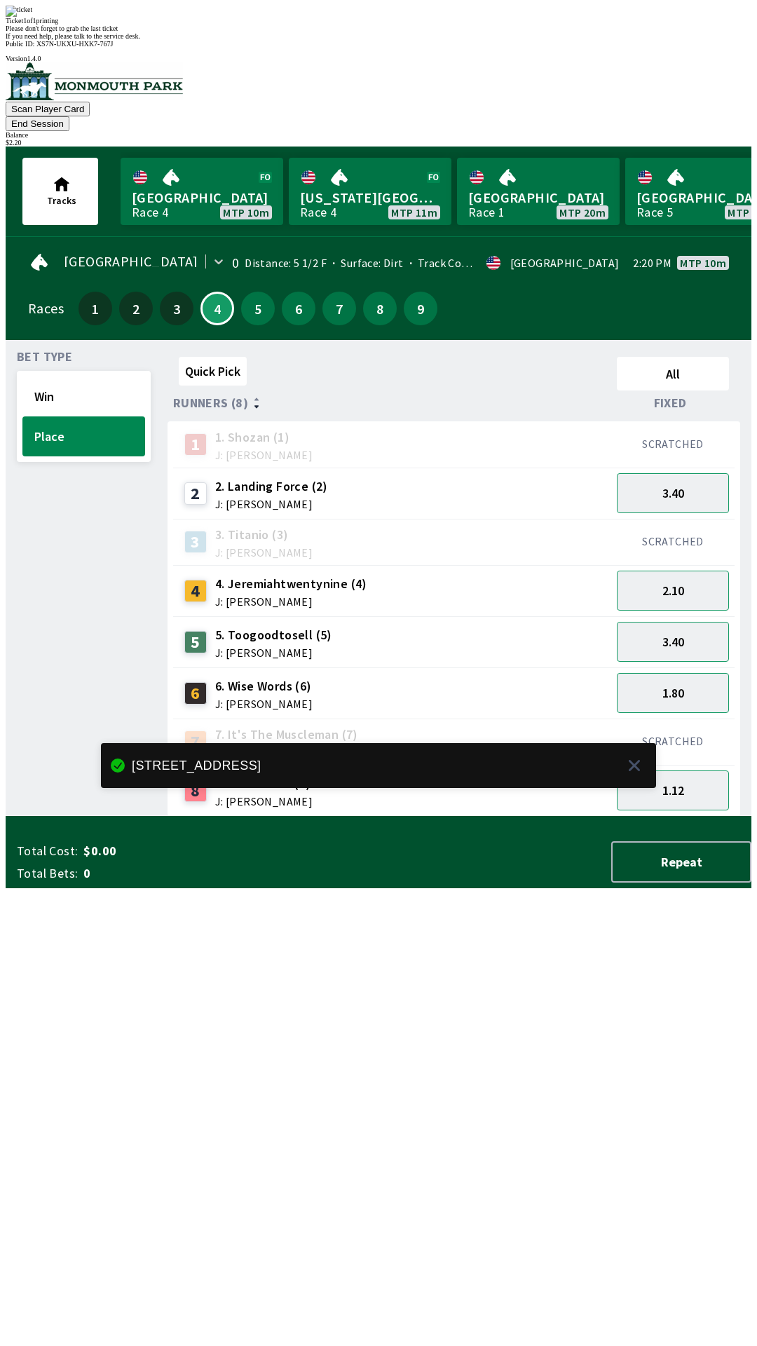
click at [477, 817] on div "Quick Pick All Runners (8) Fixed 1 1. [PERSON_NAME] (1) J: [PERSON_NAME] SCRATC…" at bounding box center [460, 584] width 584 height 466
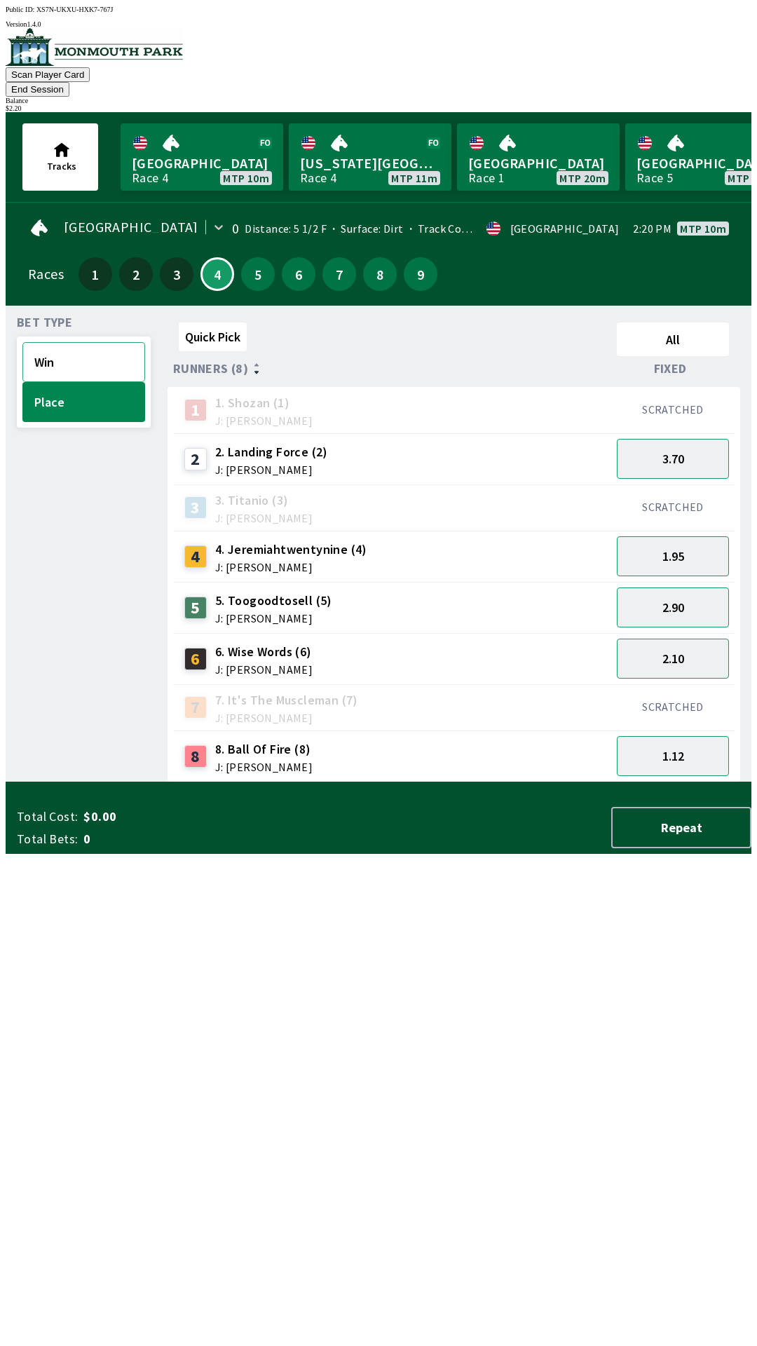
click at [75, 351] on button "Win" at bounding box center [83, 362] width 123 height 40
click at [689, 439] on button "9.00" at bounding box center [673, 459] width 112 height 40
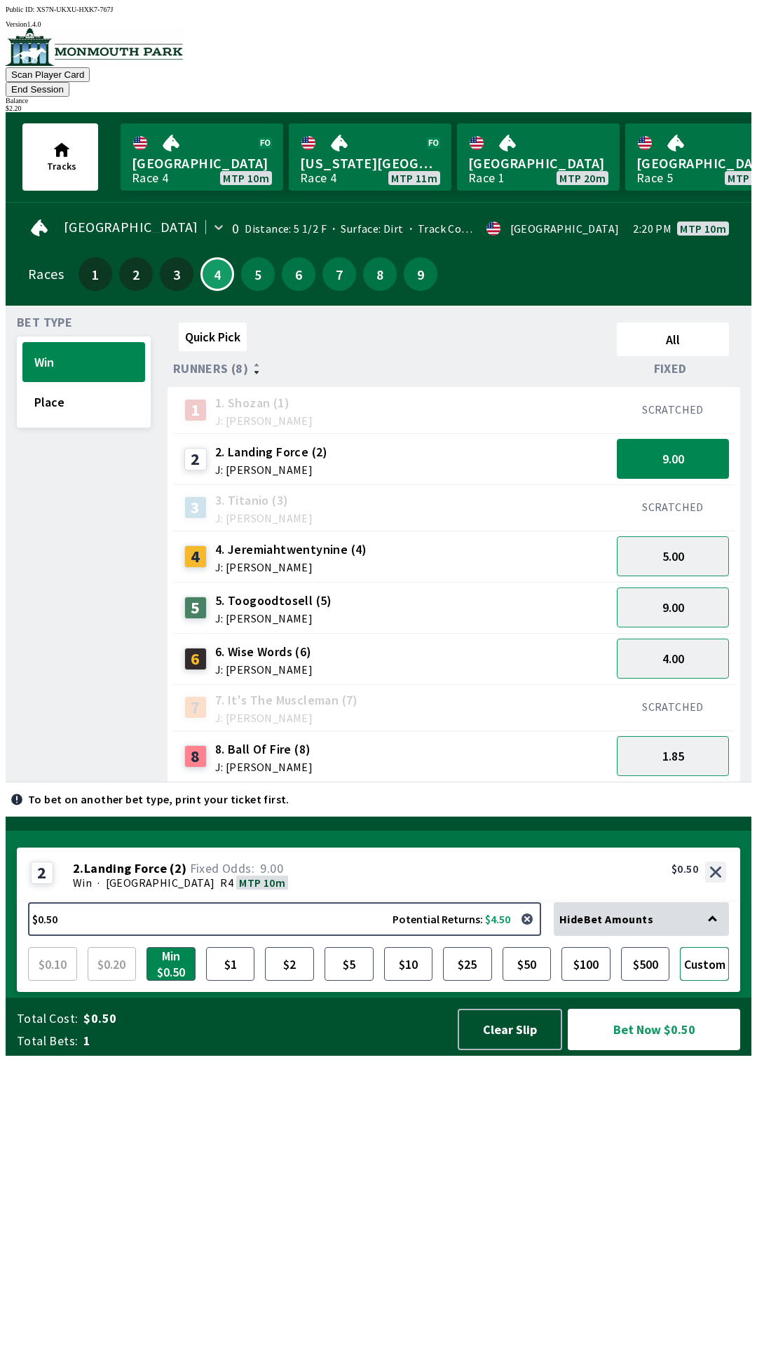
click at [698, 981] on button "Custom" at bounding box center [704, 964] width 49 height 34
click at [423, 783] on div "Quick Pick All Runners (8) Fixed 1 1. [PERSON_NAME] (1) J: [PERSON_NAME] SCRATC…" at bounding box center [460, 550] width 584 height 466
click at [696, 439] on button "9.00" at bounding box center [673, 459] width 112 height 40
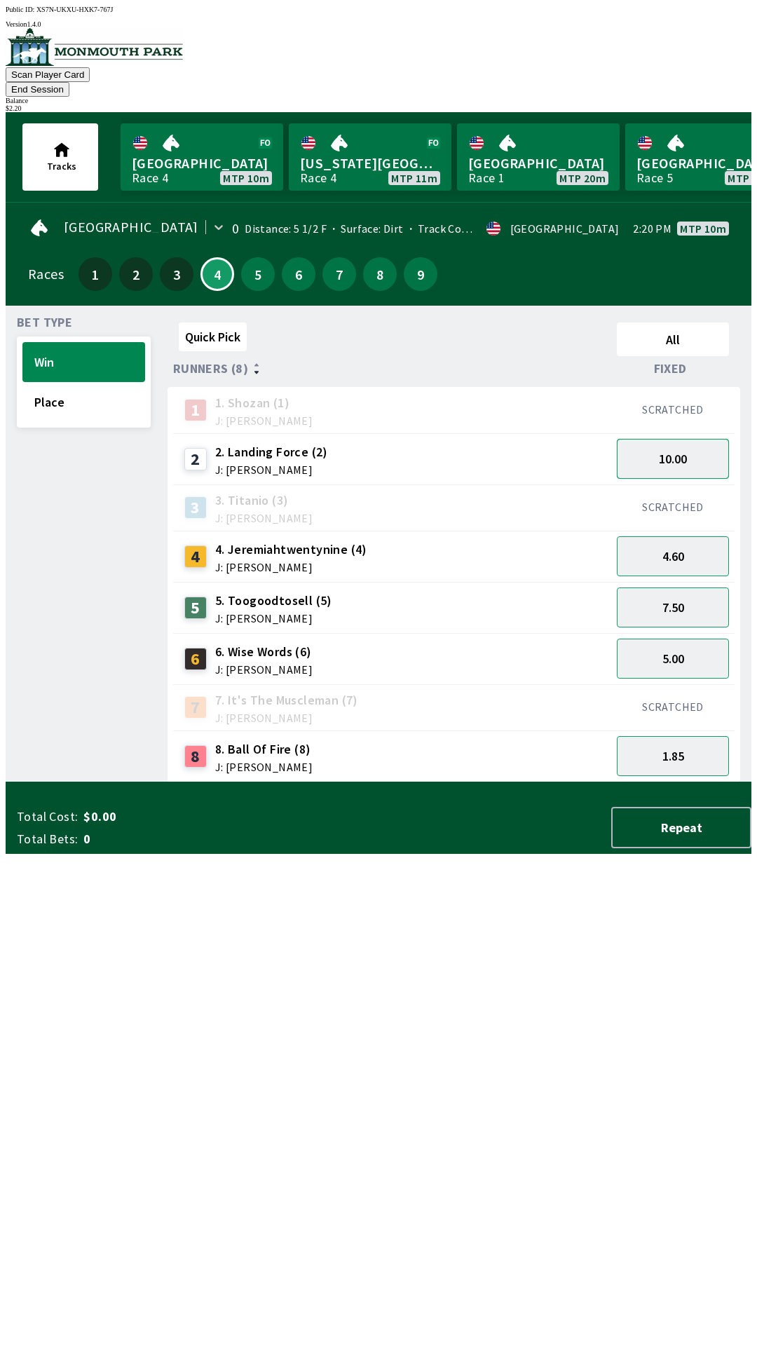
click at [697, 439] on button "10.00" at bounding box center [673, 459] width 112 height 40
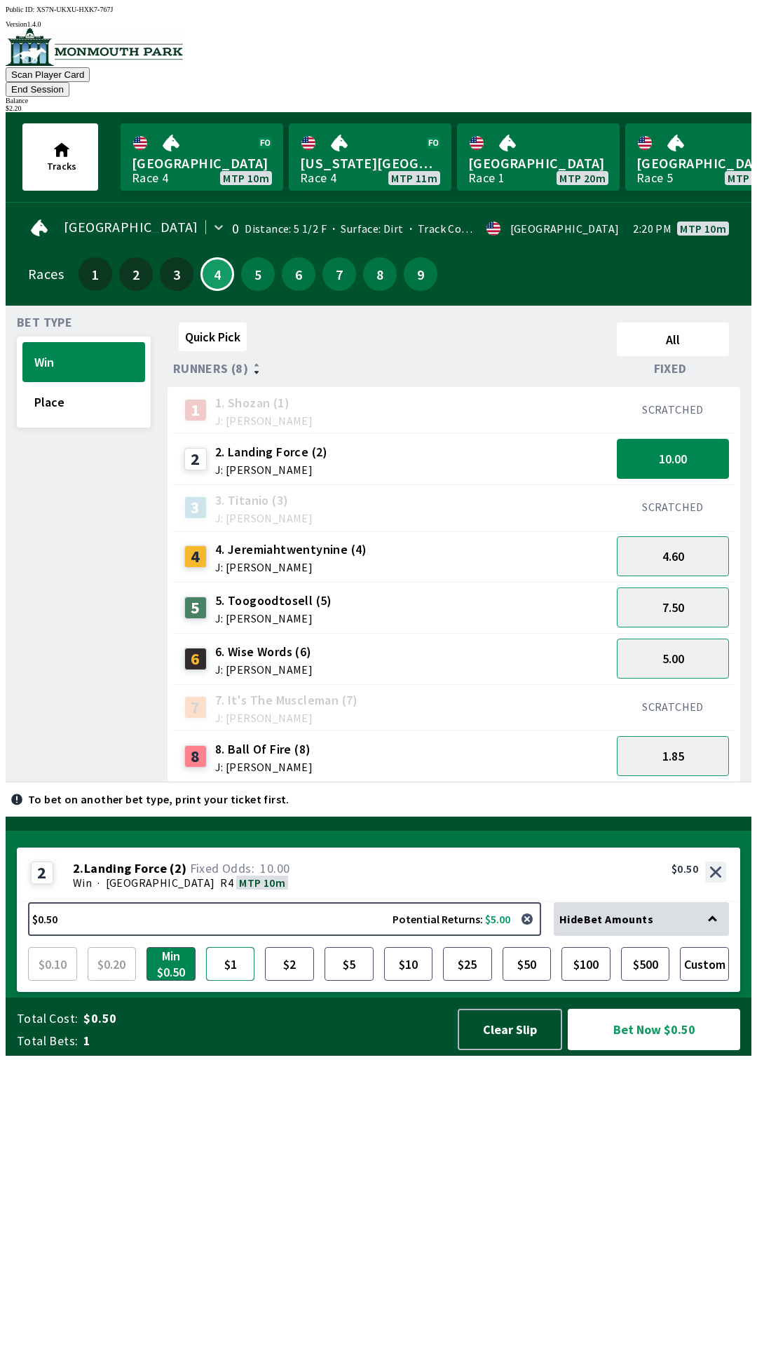
click at [230, 981] on button "$1" at bounding box center [230, 964] width 49 height 34
click at [713, 981] on button "Custom" at bounding box center [704, 964] width 49 height 34
click at [580, 783] on div "Quick Pick All Runners (8) Fixed 1 1. [PERSON_NAME] (1) J: [PERSON_NAME] SCRATC…" at bounding box center [460, 550] width 584 height 466
click at [682, 1050] on button "Bet Now $1.00" at bounding box center [654, 1029] width 172 height 41
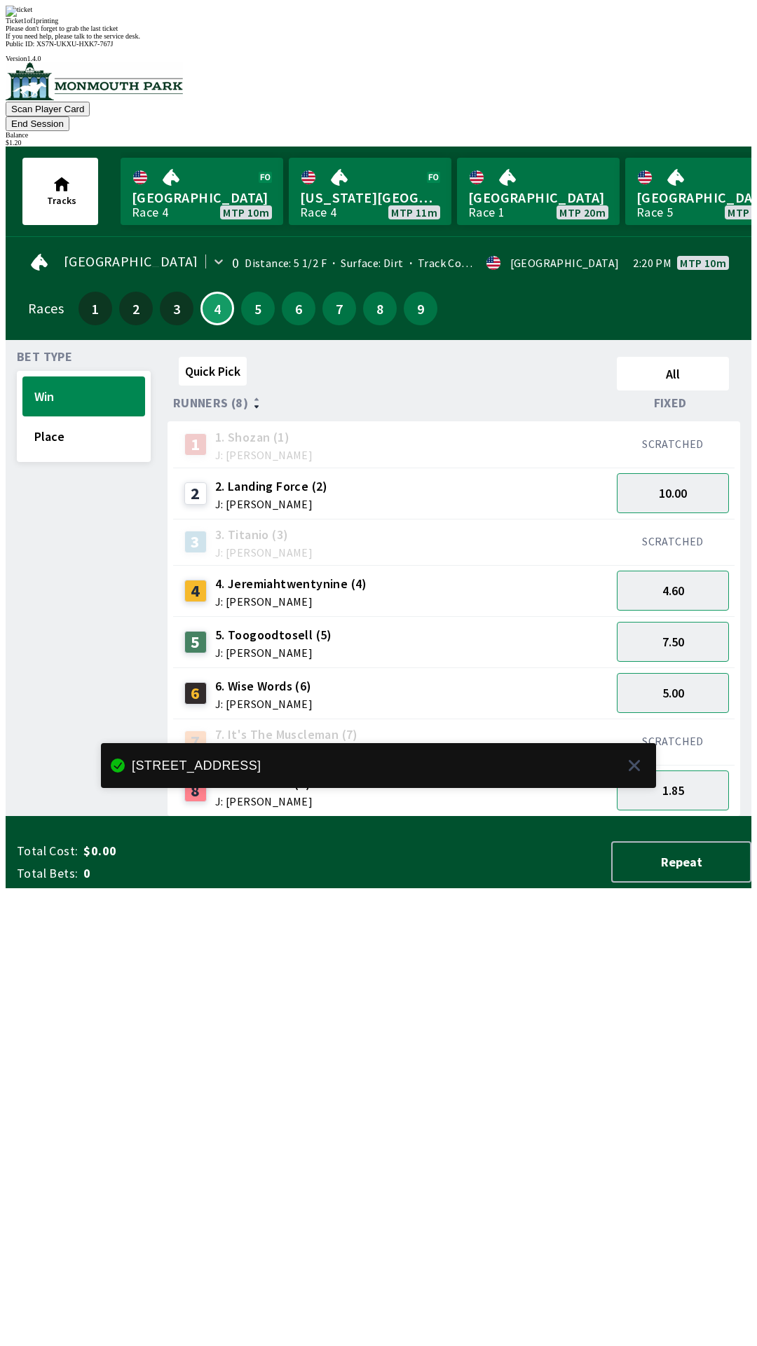
click at [424, 817] on div "Quick Pick All Runners (8) Fixed 1 1. [PERSON_NAME] (1) J: [PERSON_NAME] SCRATC…" at bounding box center [460, 584] width 584 height 466
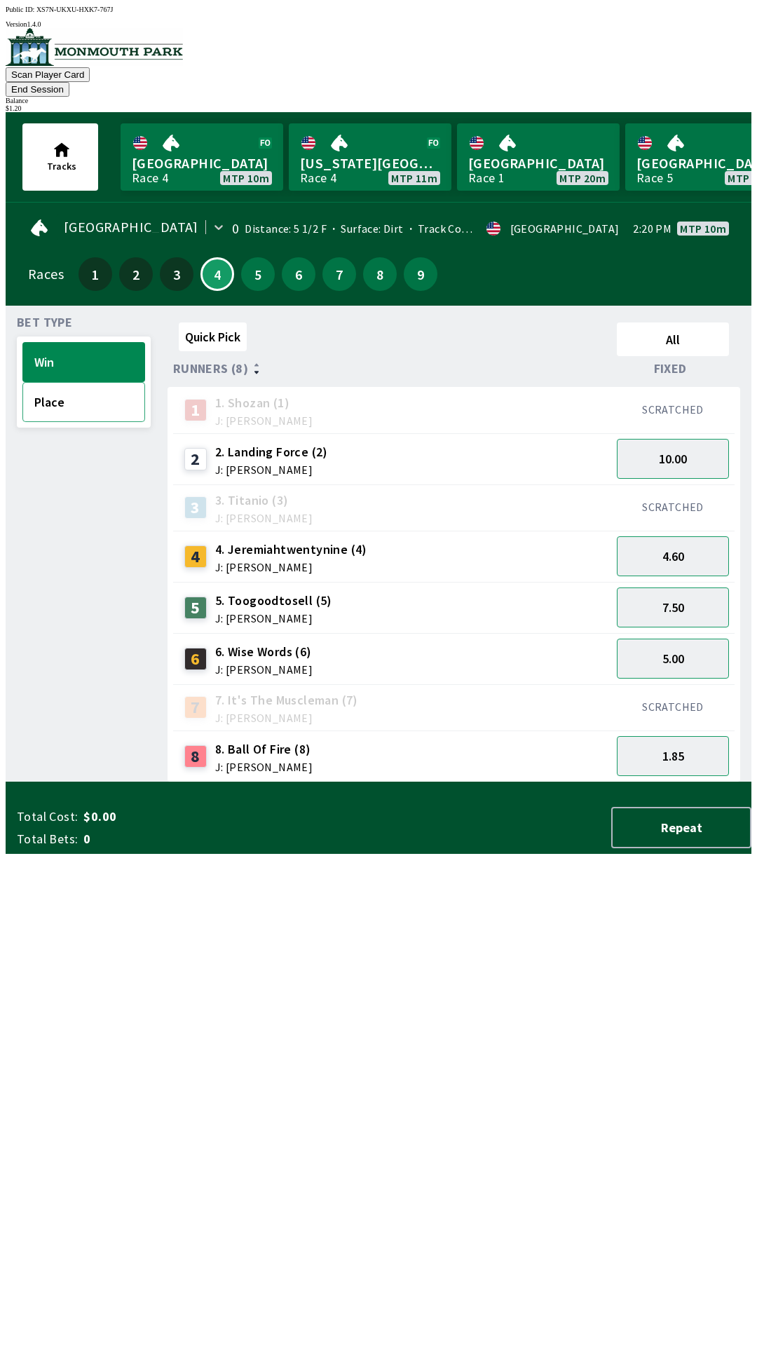
click at [107, 395] on button "Place" at bounding box center [83, 402] width 123 height 40
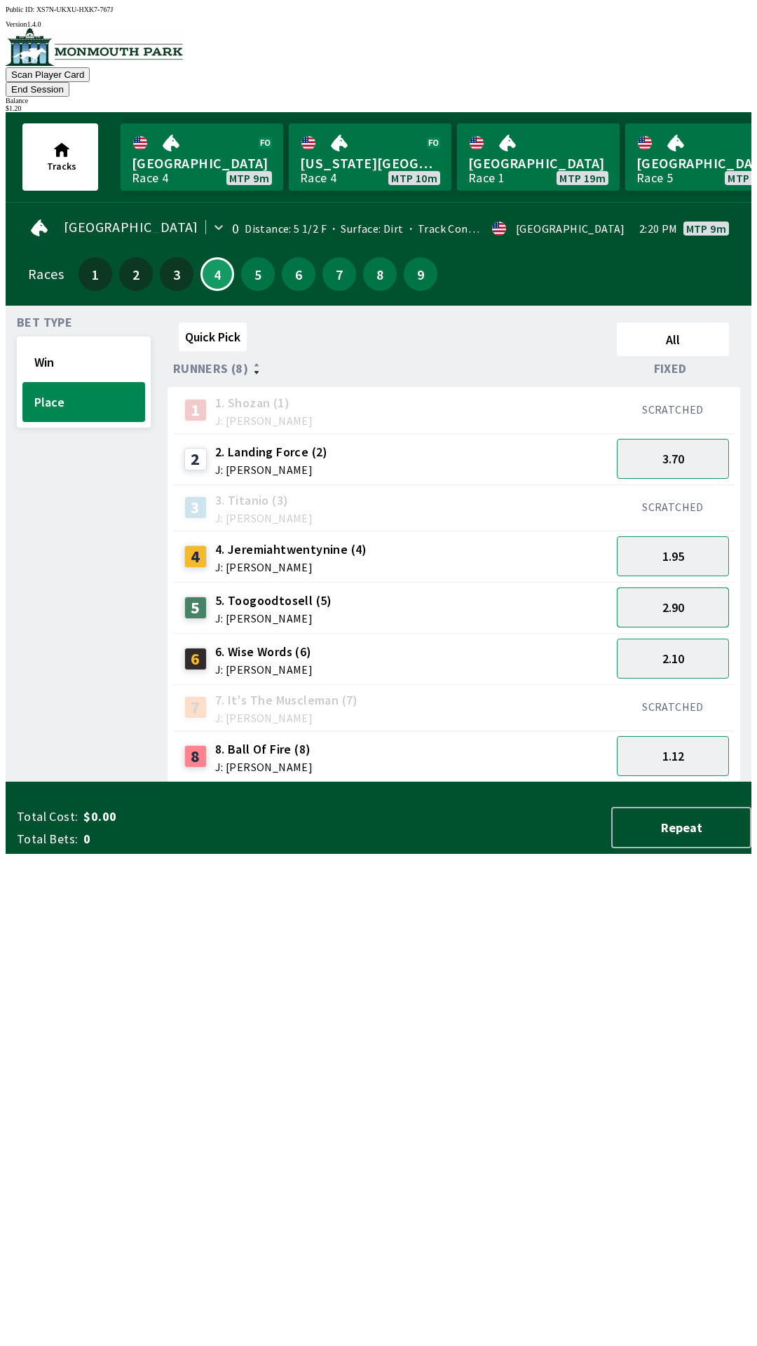
click at [667, 588] on button "2.90" at bounding box center [673, 608] width 112 height 40
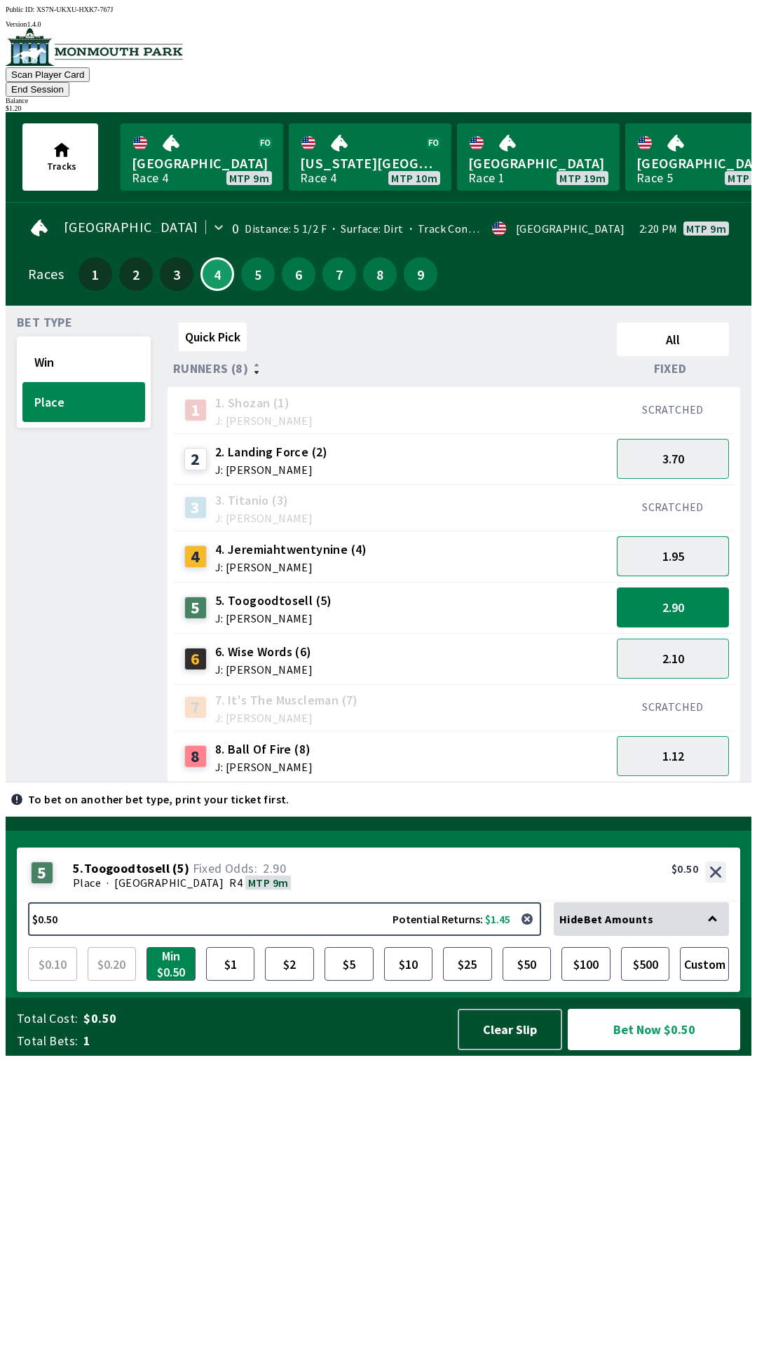
click at [687, 548] on button "1.95" at bounding box center [673, 556] width 112 height 40
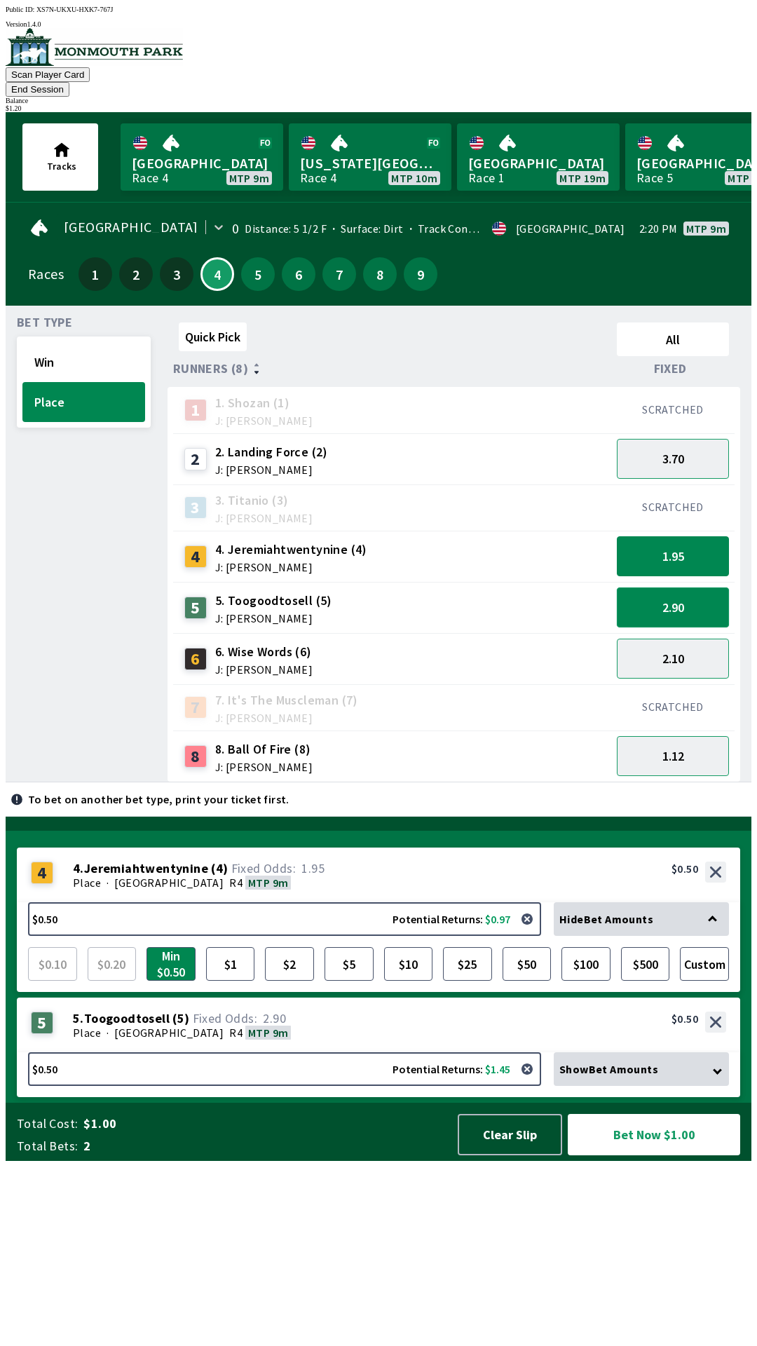
click at [694, 588] on button "2.90" at bounding box center [673, 608] width 112 height 40
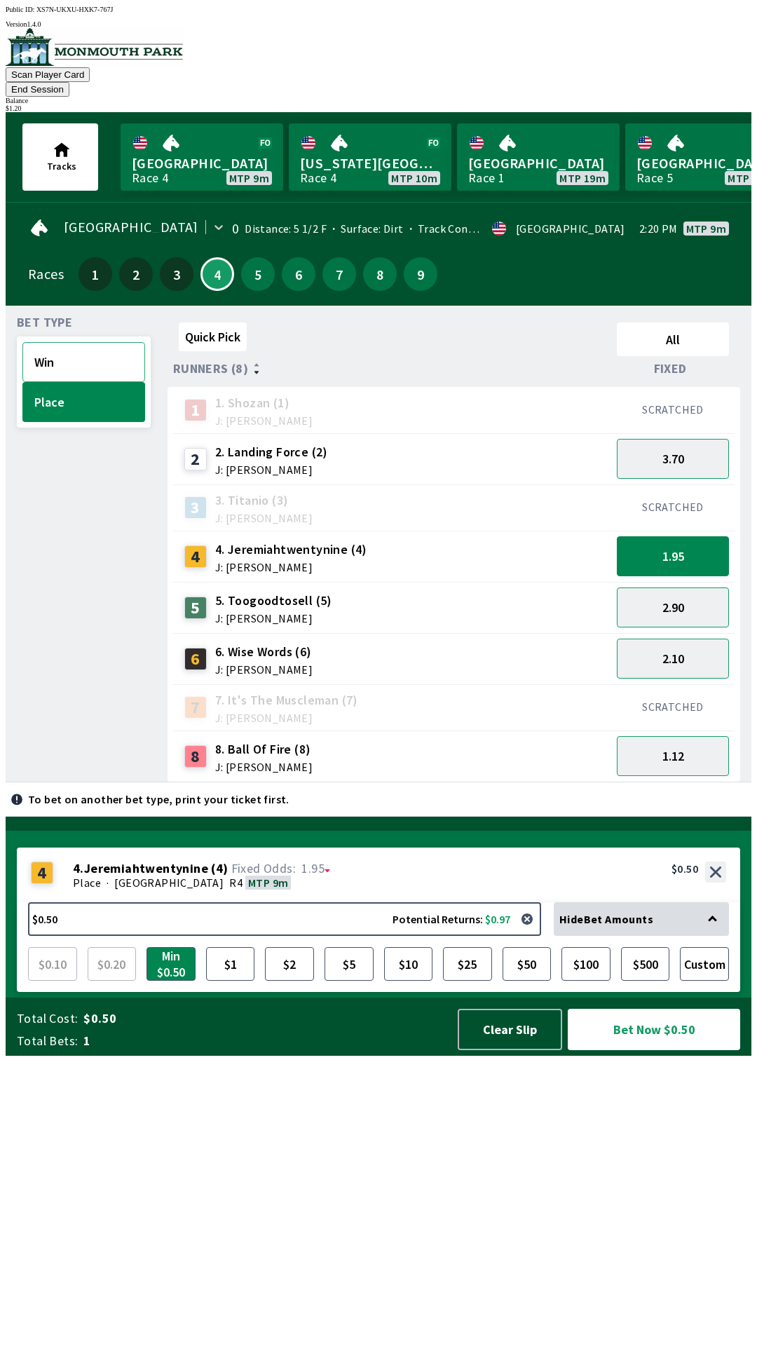
click at [97, 355] on button "Win" at bounding box center [83, 362] width 123 height 40
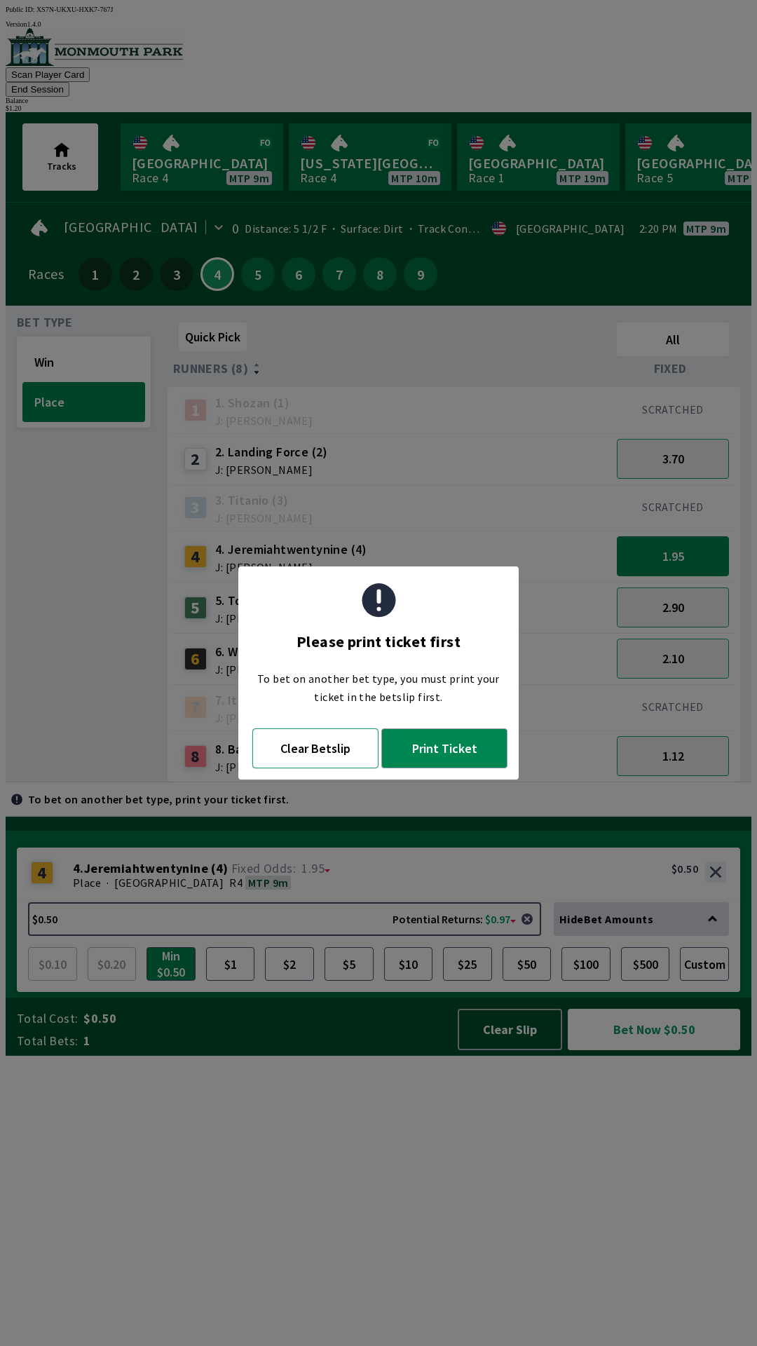
click at [321, 753] on button "Clear Betslip" at bounding box center [315, 749] width 126 height 40
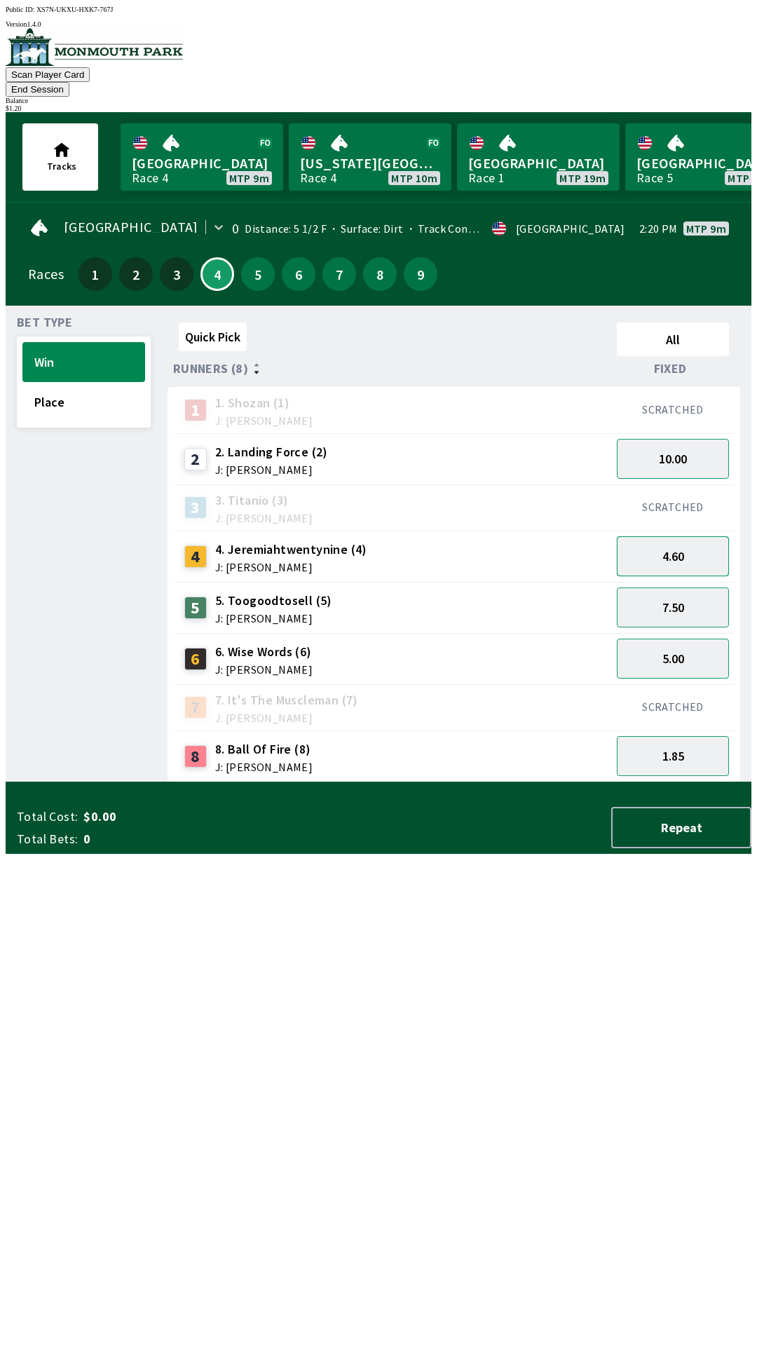
click at [708, 536] on button "4.60" at bounding box center [673, 556] width 112 height 40
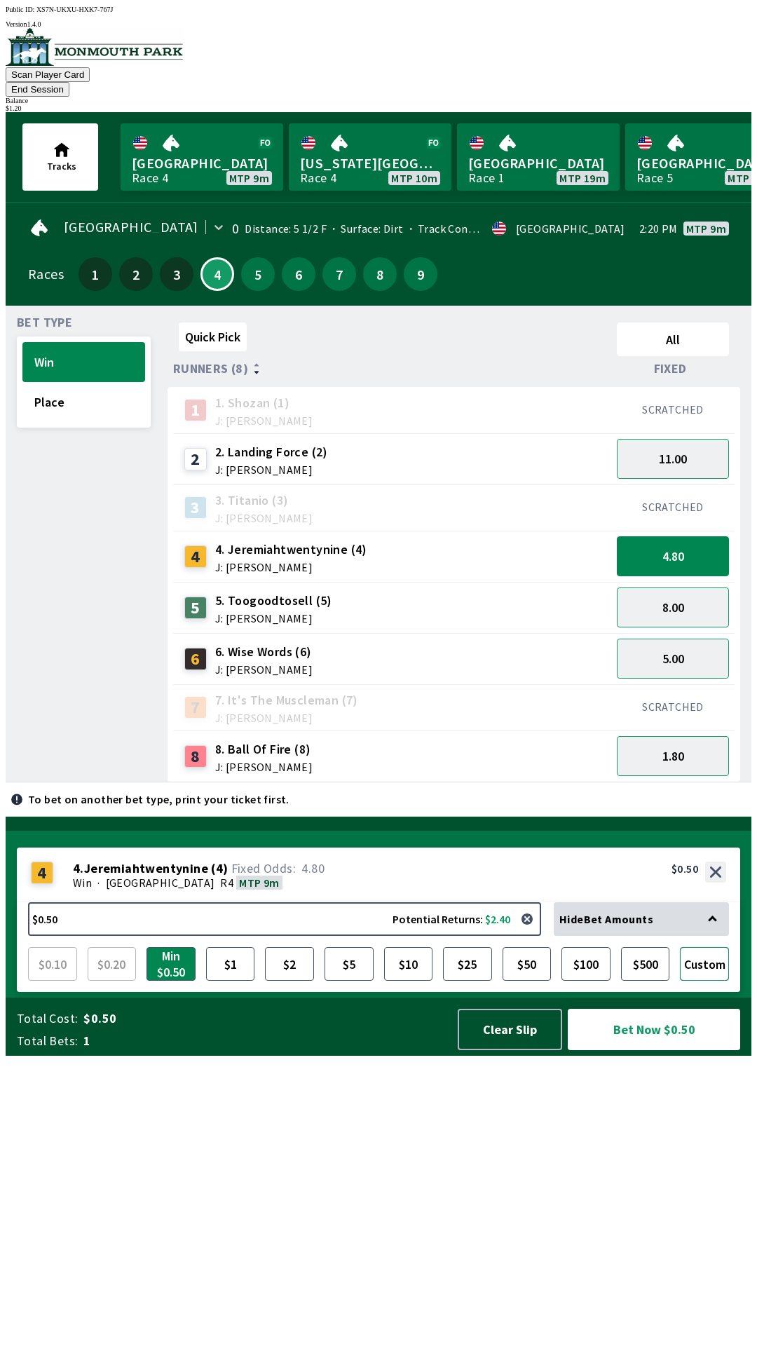
click at [703, 981] on button "Custom" at bounding box center [704, 964] width 49 height 34
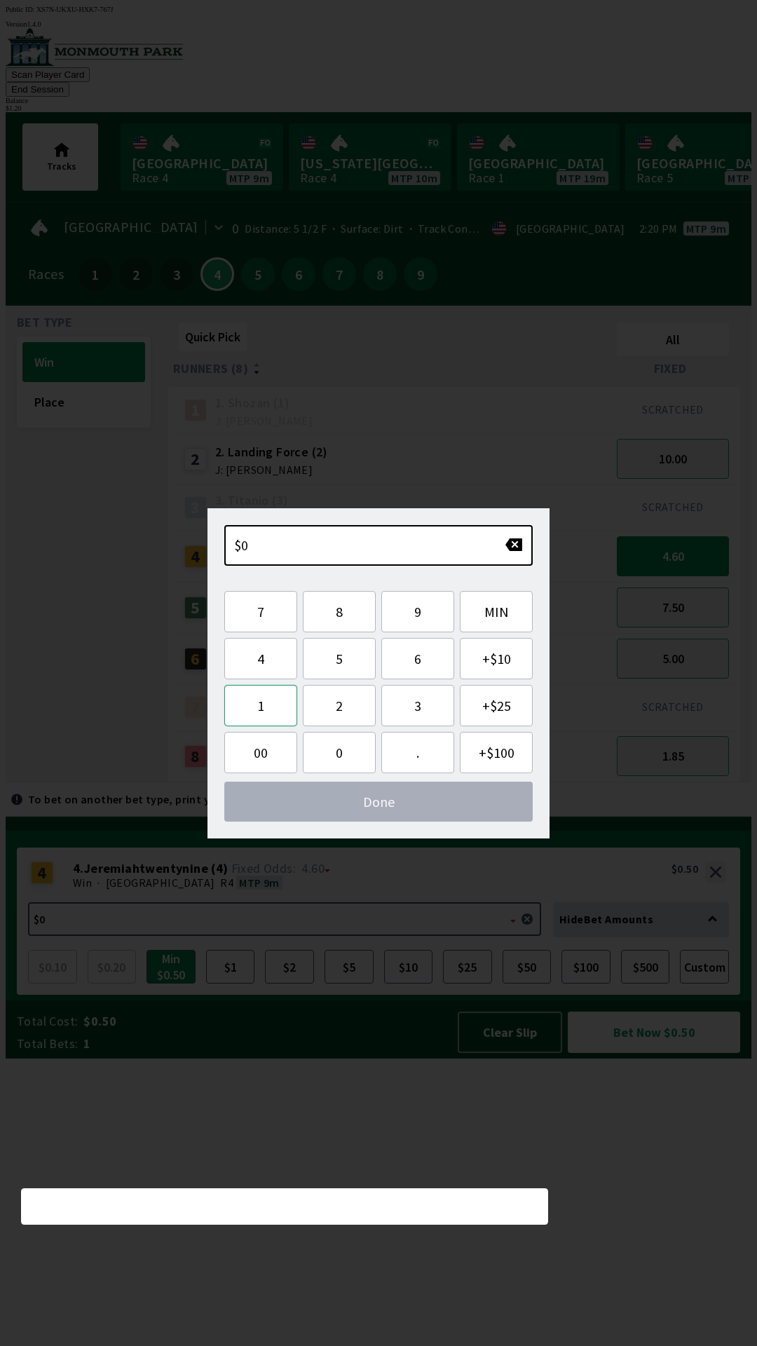
click at [265, 710] on button "1" at bounding box center [260, 705] width 73 height 41
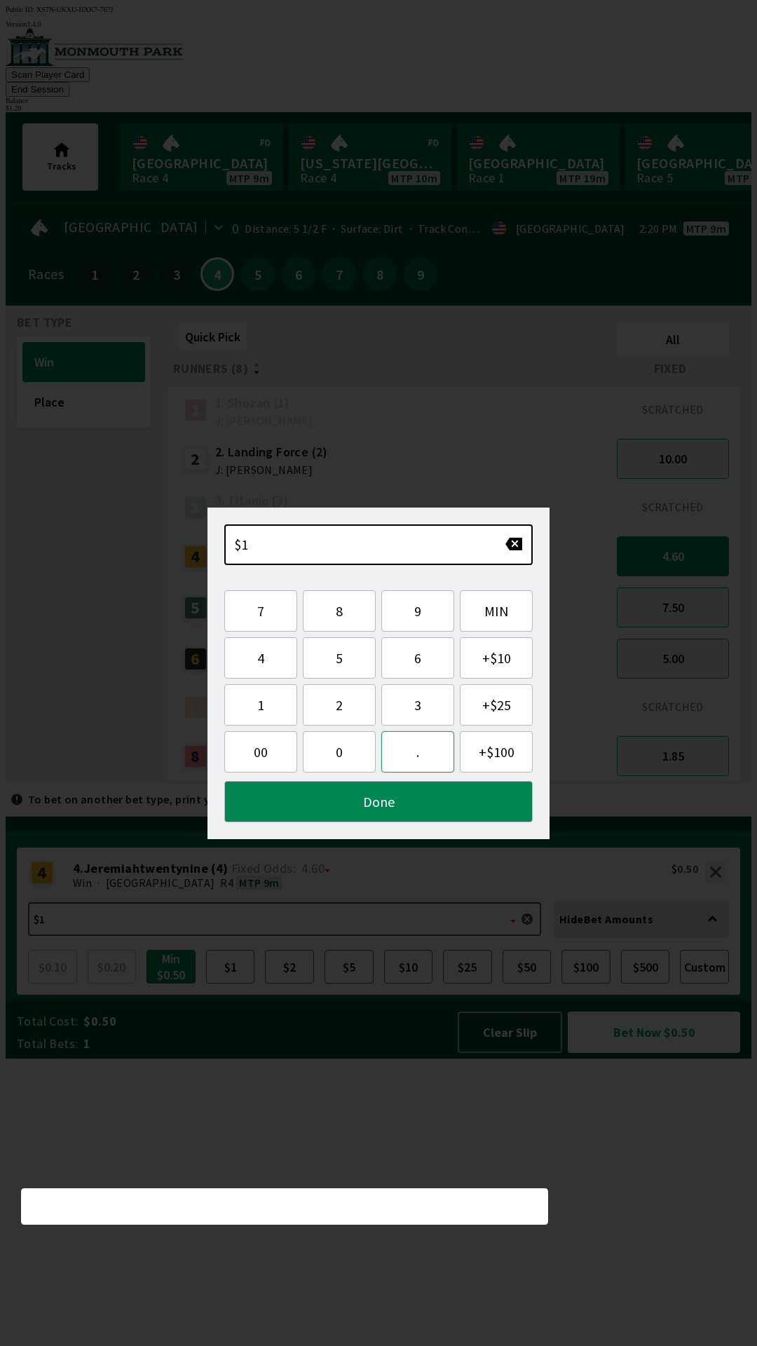
click at [416, 763] on button "." at bounding box center [417, 751] width 73 height 41
click at [338, 705] on button "2" at bounding box center [339, 704] width 73 height 41
click at [339, 754] on button "0" at bounding box center [339, 751] width 73 height 41
click at [379, 800] on button "Done" at bounding box center [378, 801] width 309 height 41
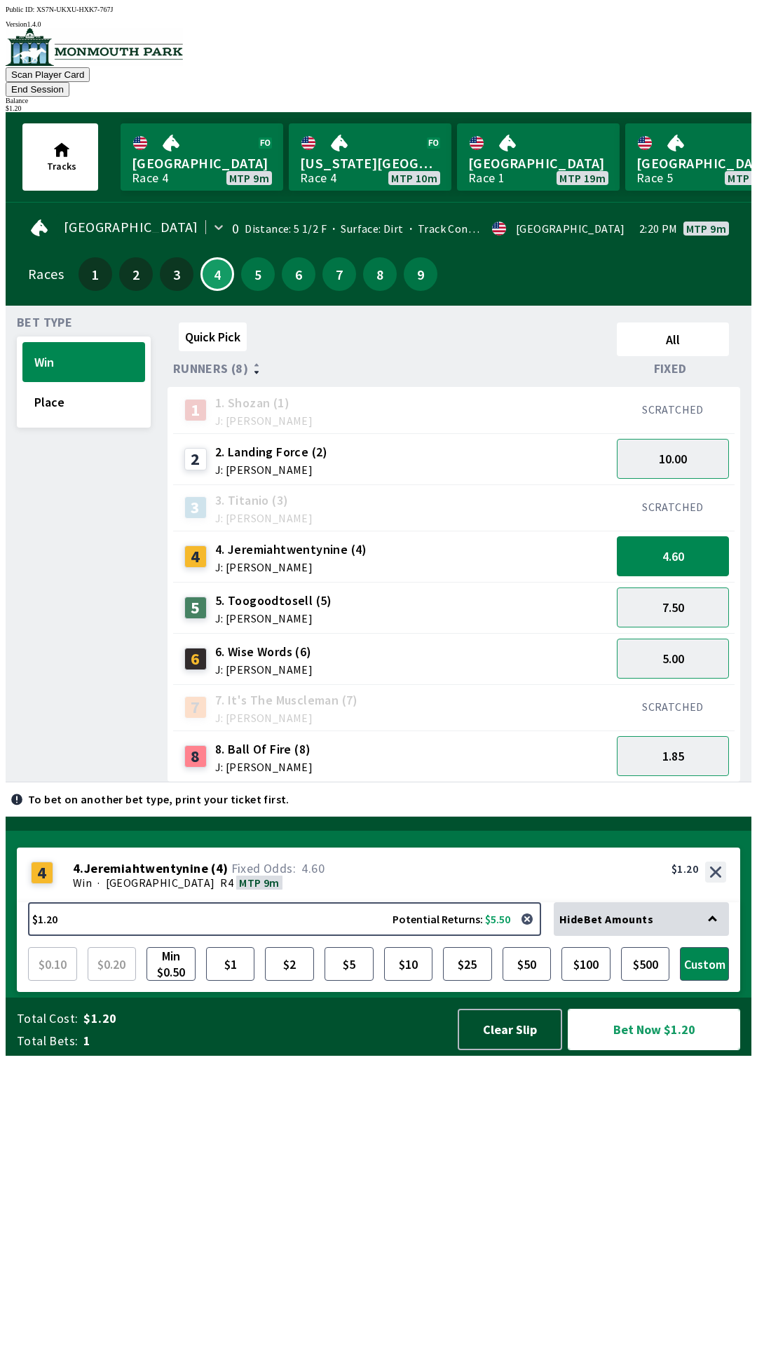
click at [645, 1050] on button "Bet Now $1.20" at bounding box center [654, 1029] width 172 height 41
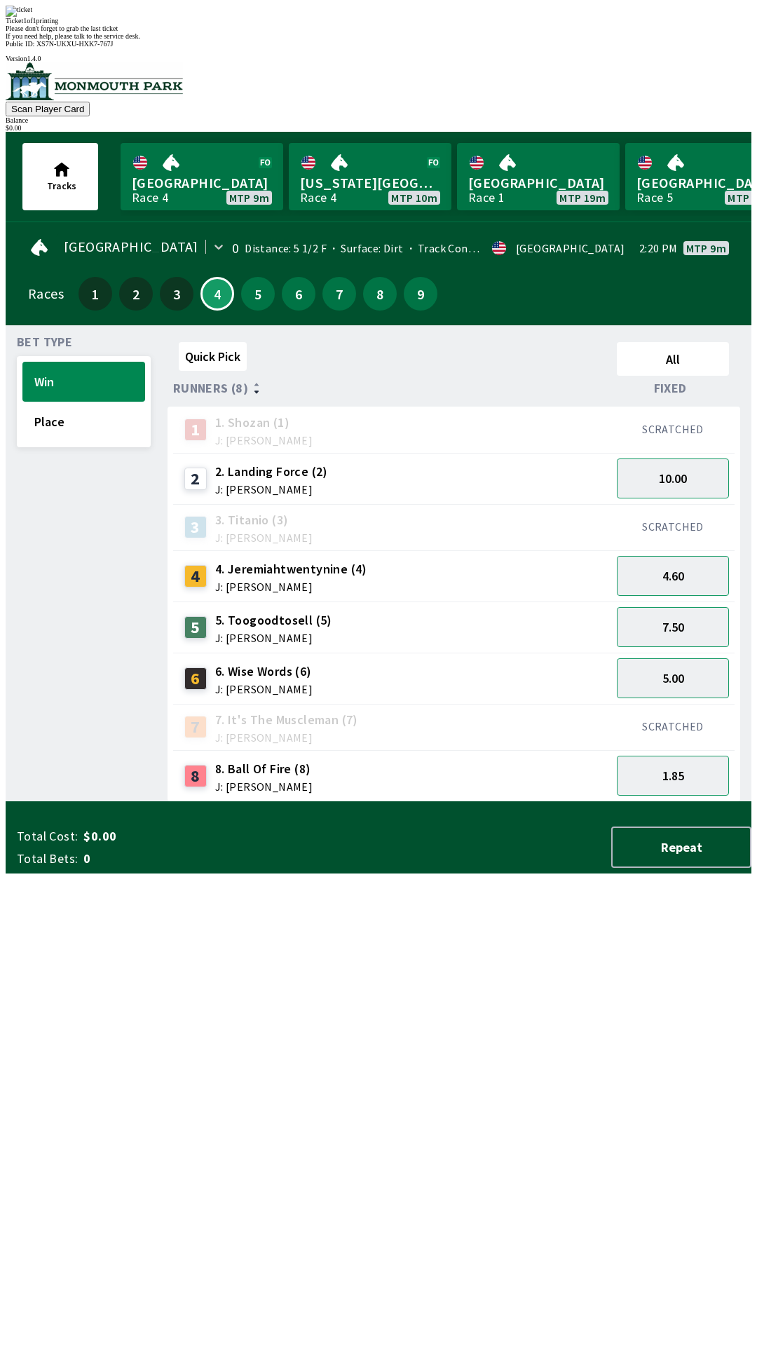
click at [234, 802] on div "Quick Pick All Runners (8) Fixed 1 1. [PERSON_NAME] (1) J: [PERSON_NAME] SCRATC…" at bounding box center [460, 570] width 584 height 466
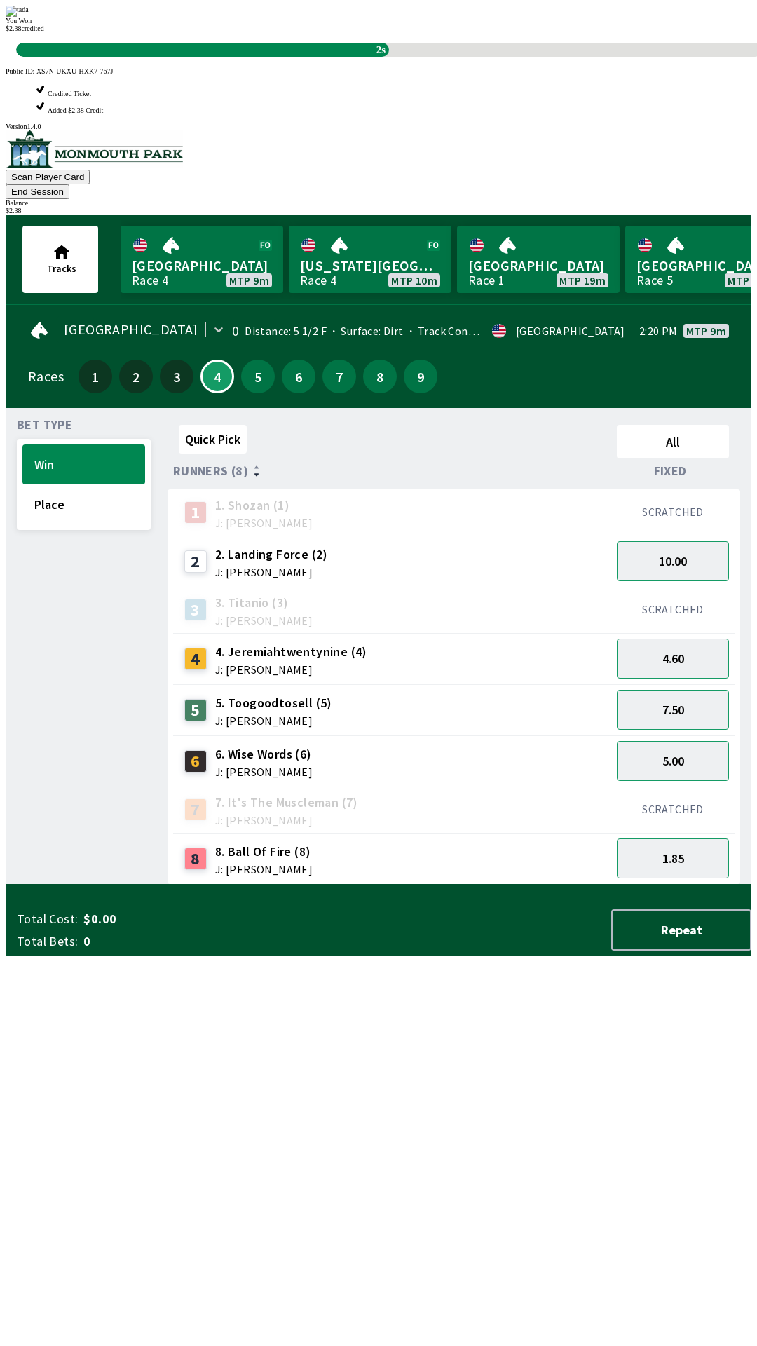
click at [247, 885] on div "Quick Pick All Runners (8) Fixed 1 1. [PERSON_NAME] (1) J: [PERSON_NAME] SCRATC…" at bounding box center [460, 652] width 584 height 466
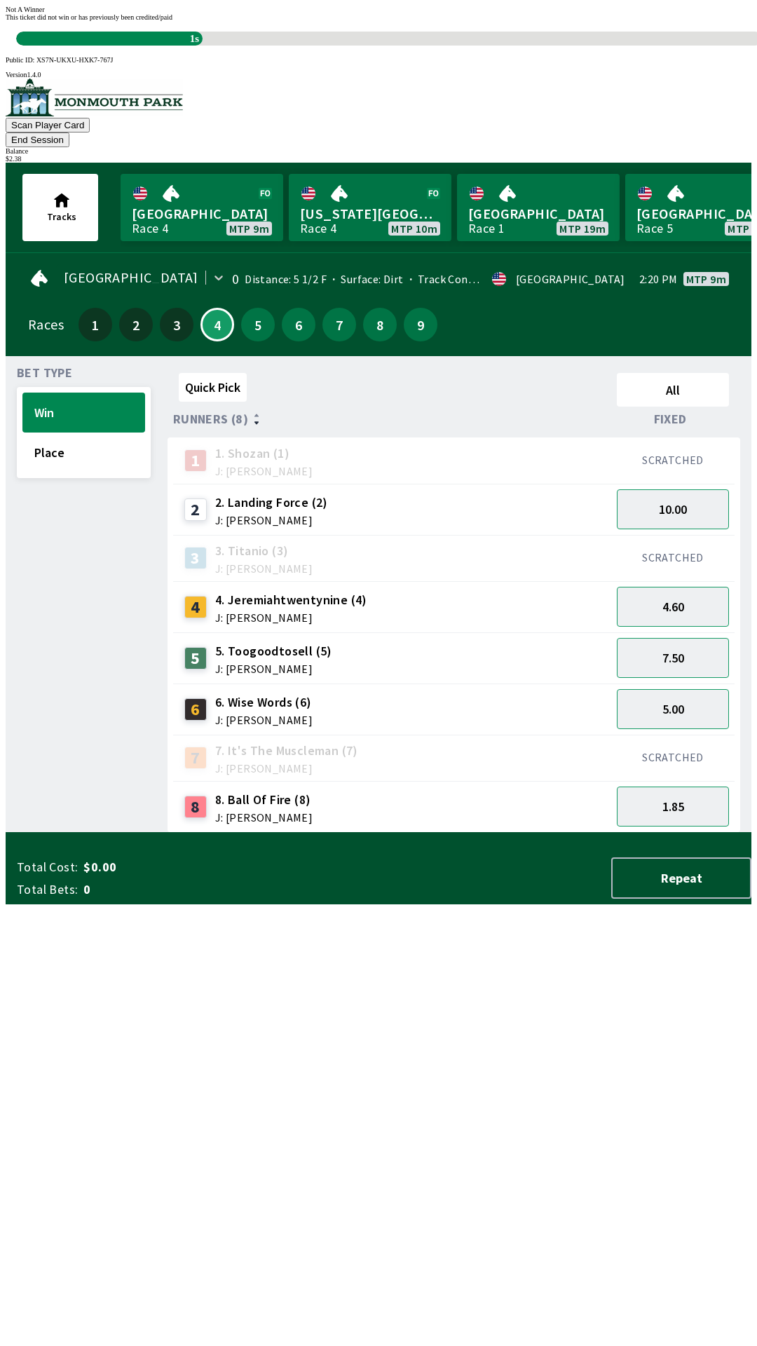
click at [242, 833] on div "Quick Pick All Runners (8) Fixed 1 1. [PERSON_NAME] (1) J: [PERSON_NAME] SCRATC…" at bounding box center [460, 600] width 584 height 466
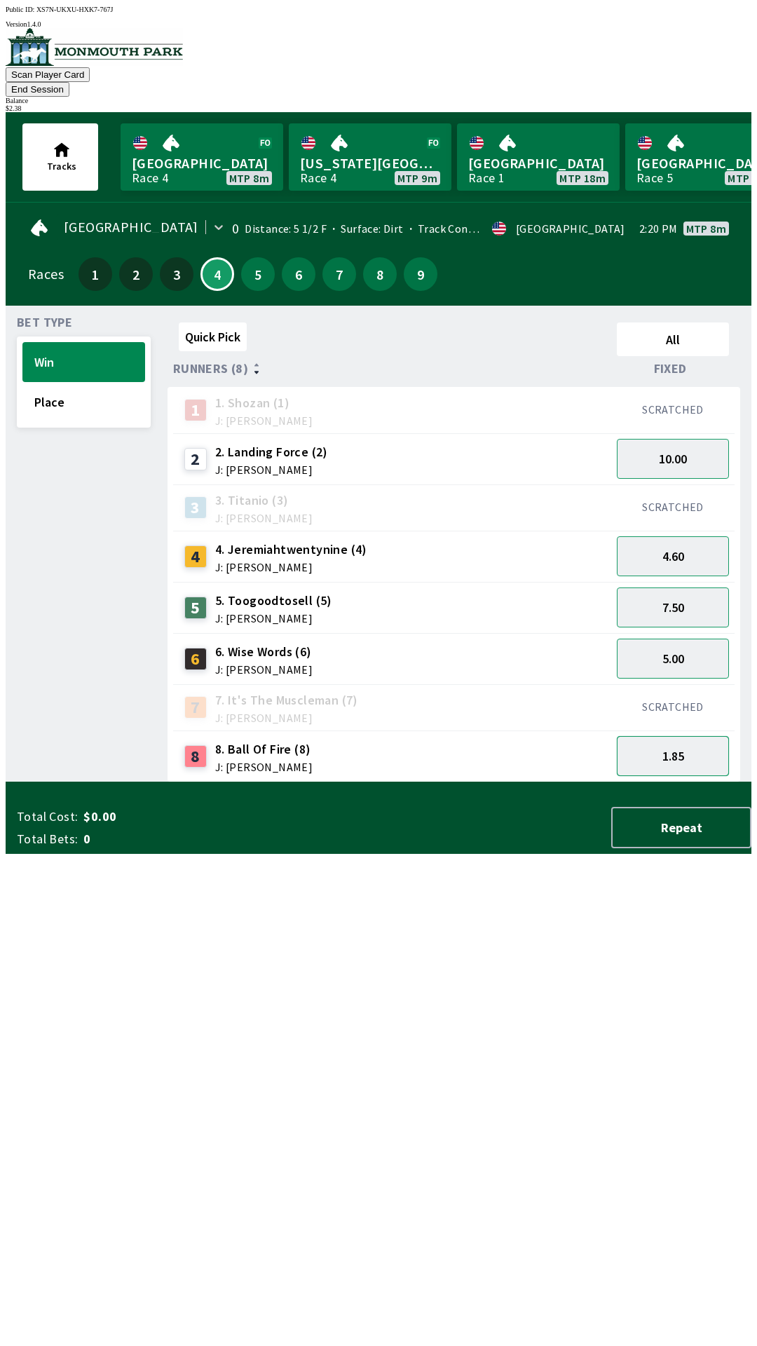
click at [668, 738] on button "1.85" at bounding box center [673, 756] width 112 height 40
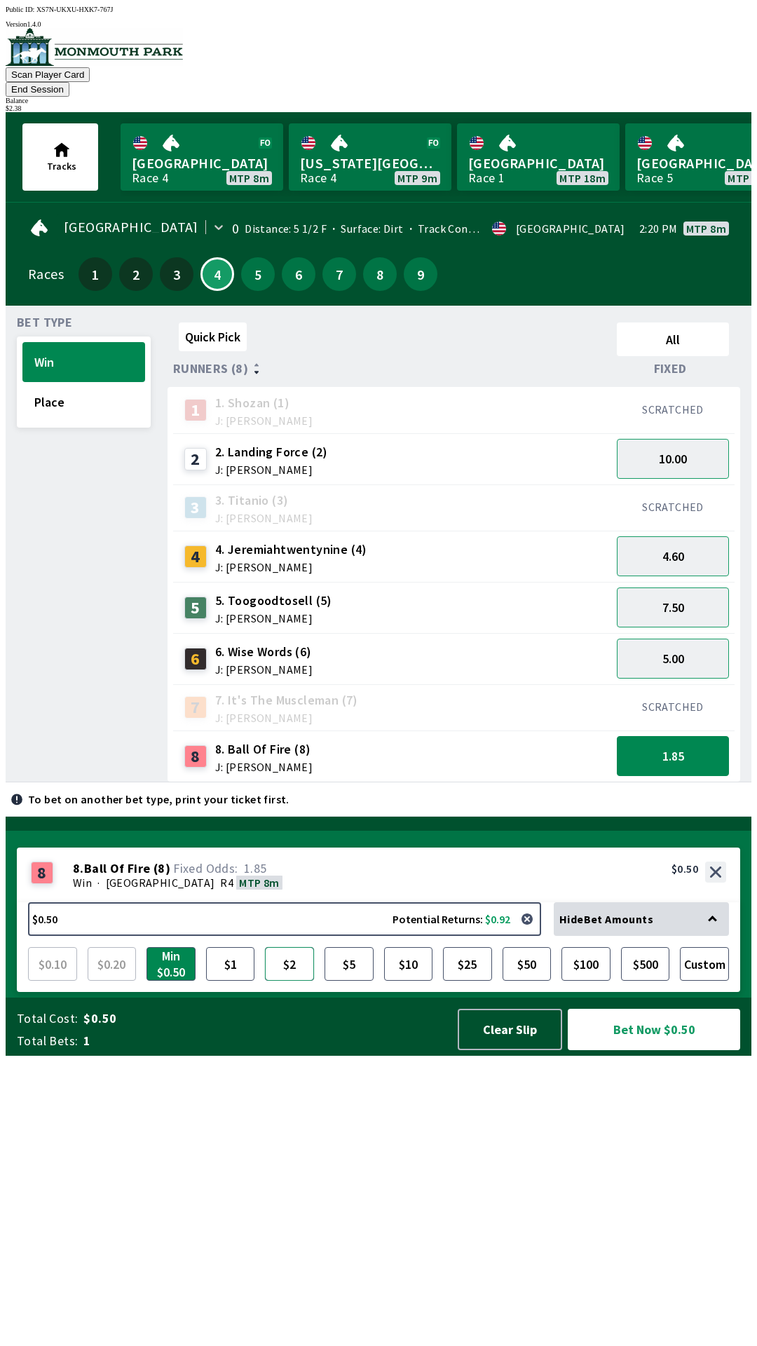
click at [297, 981] on button "$2" at bounding box center [289, 964] width 49 height 34
click at [229, 981] on button "$1" at bounding box center [230, 964] width 49 height 34
click at [700, 981] on button "Custom" at bounding box center [704, 964] width 49 height 34
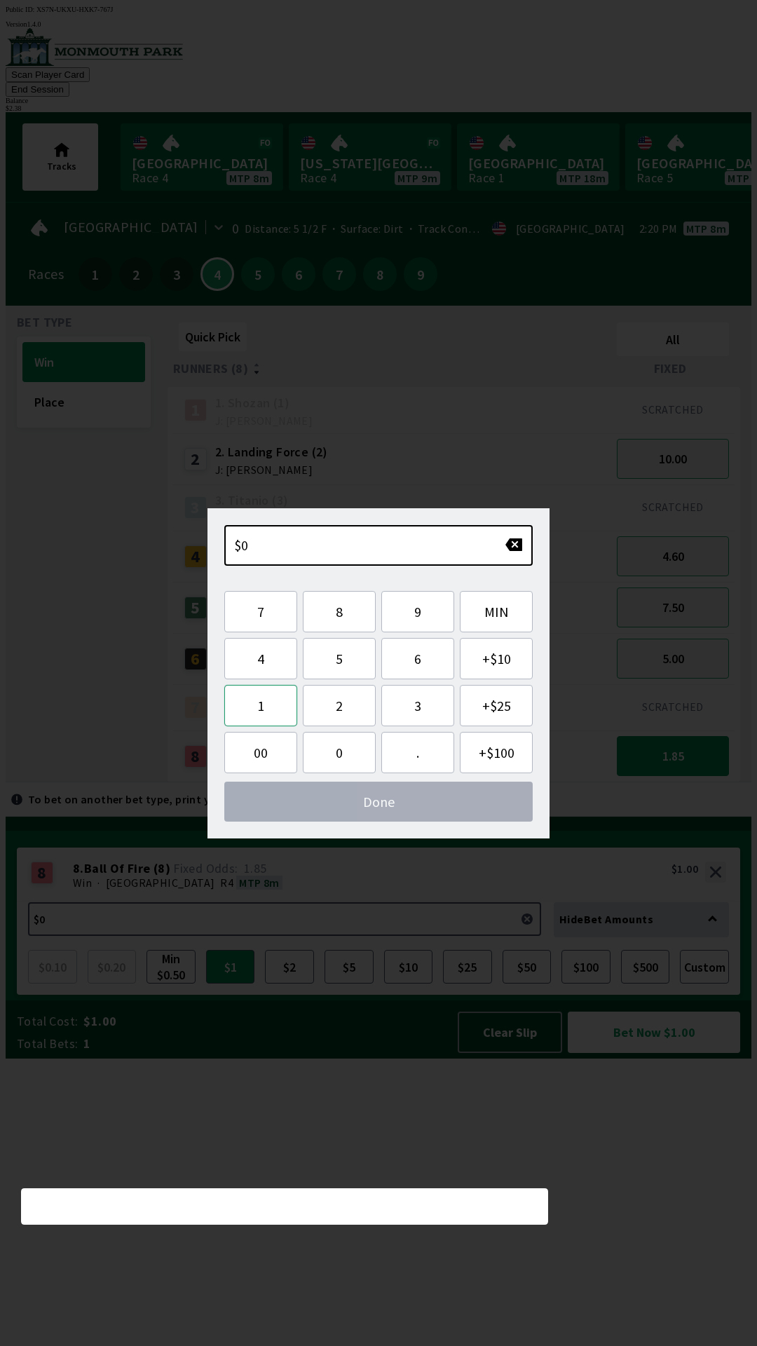
click at [270, 709] on button "1" at bounding box center [260, 705] width 73 height 41
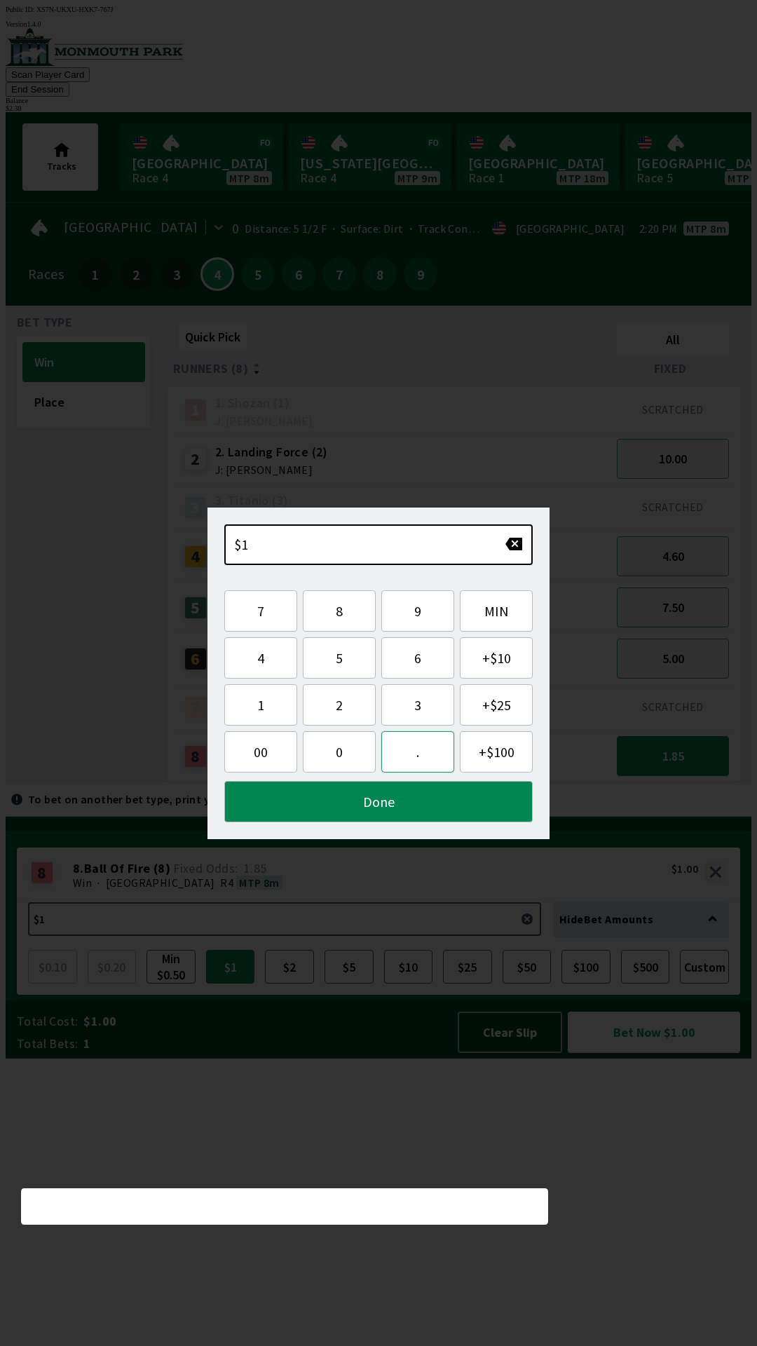
click at [414, 757] on button "." at bounding box center [417, 751] width 73 height 41
click at [340, 668] on button "5" at bounding box center [339, 657] width 73 height 41
click at [332, 751] on button "0" at bounding box center [339, 751] width 73 height 41
click at [348, 818] on button "Done" at bounding box center [378, 801] width 309 height 41
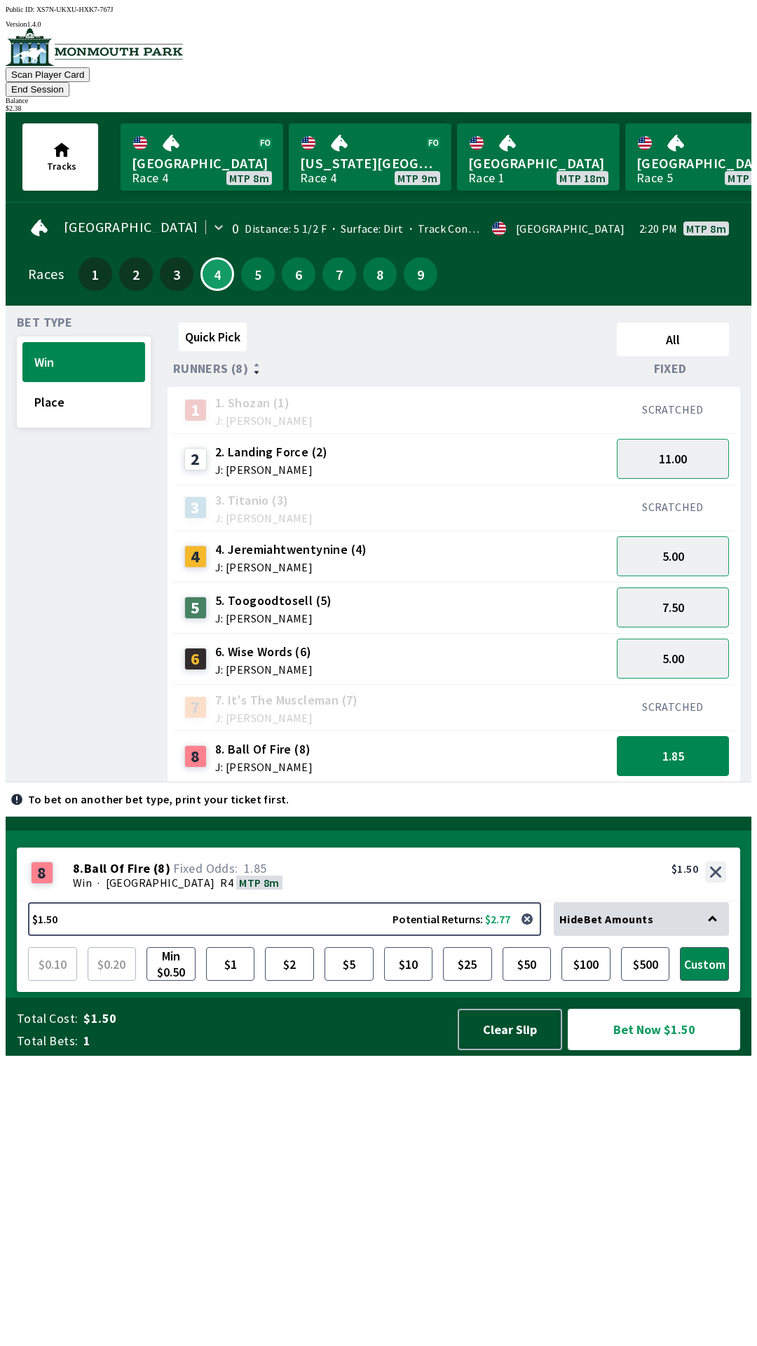
click at [656, 1050] on button "Bet Now $1.50" at bounding box center [654, 1029] width 172 height 41
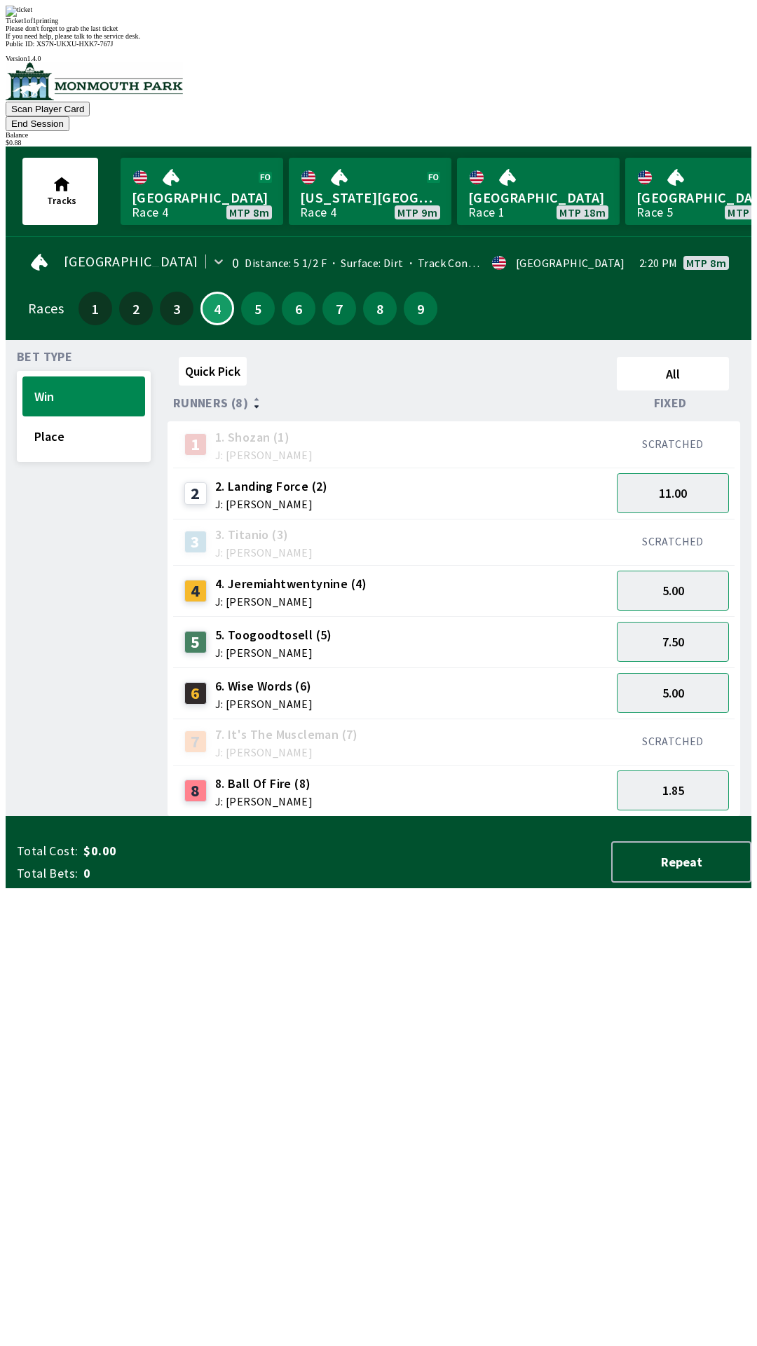
click at [263, 817] on div "Quick Pick All Runners (8) Fixed 1 1. [PERSON_NAME] (1) J: [PERSON_NAME] SCRATC…" at bounding box center [460, 584] width 584 height 466
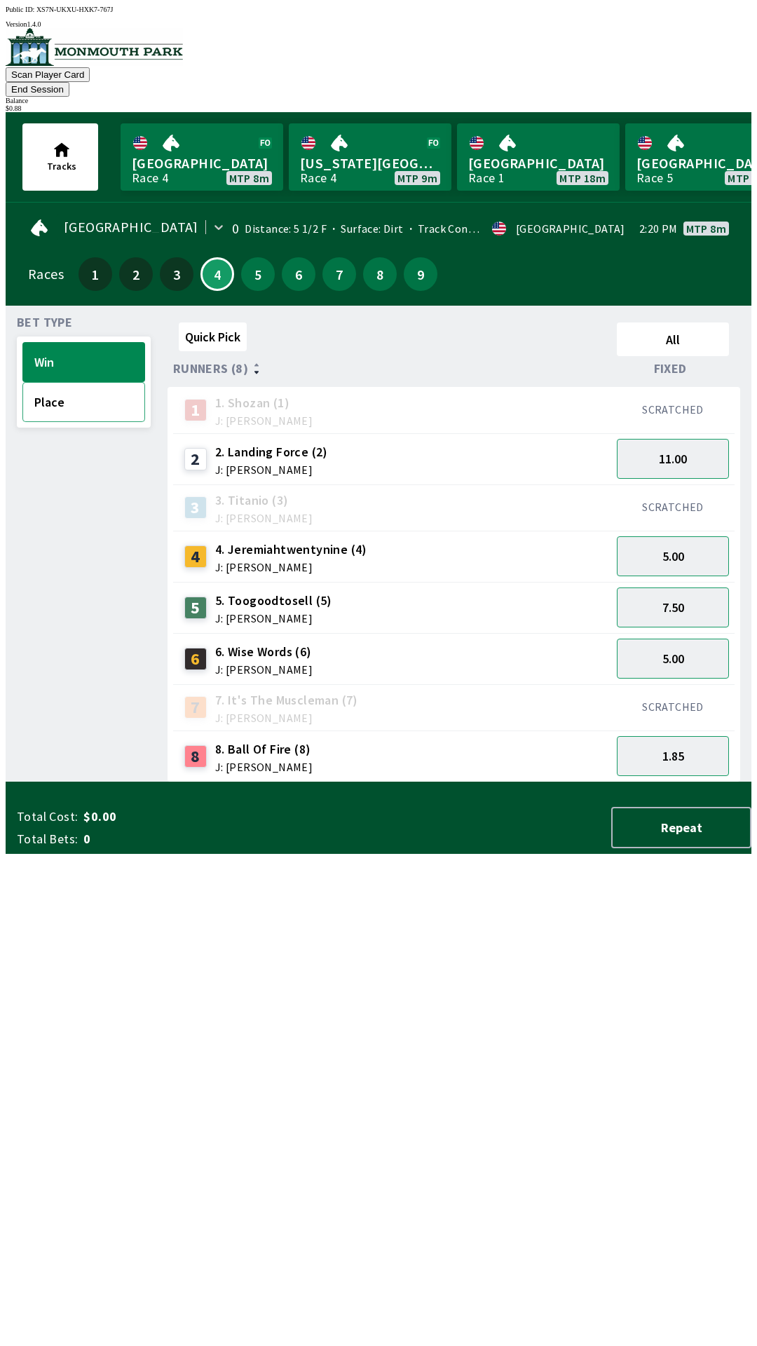
click at [86, 391] on button "Place" at bounding box center [83, 402] width 123 height 40
click at [661, 639] on button "2.05" at bounding box center [673, 659] width 112 height 40
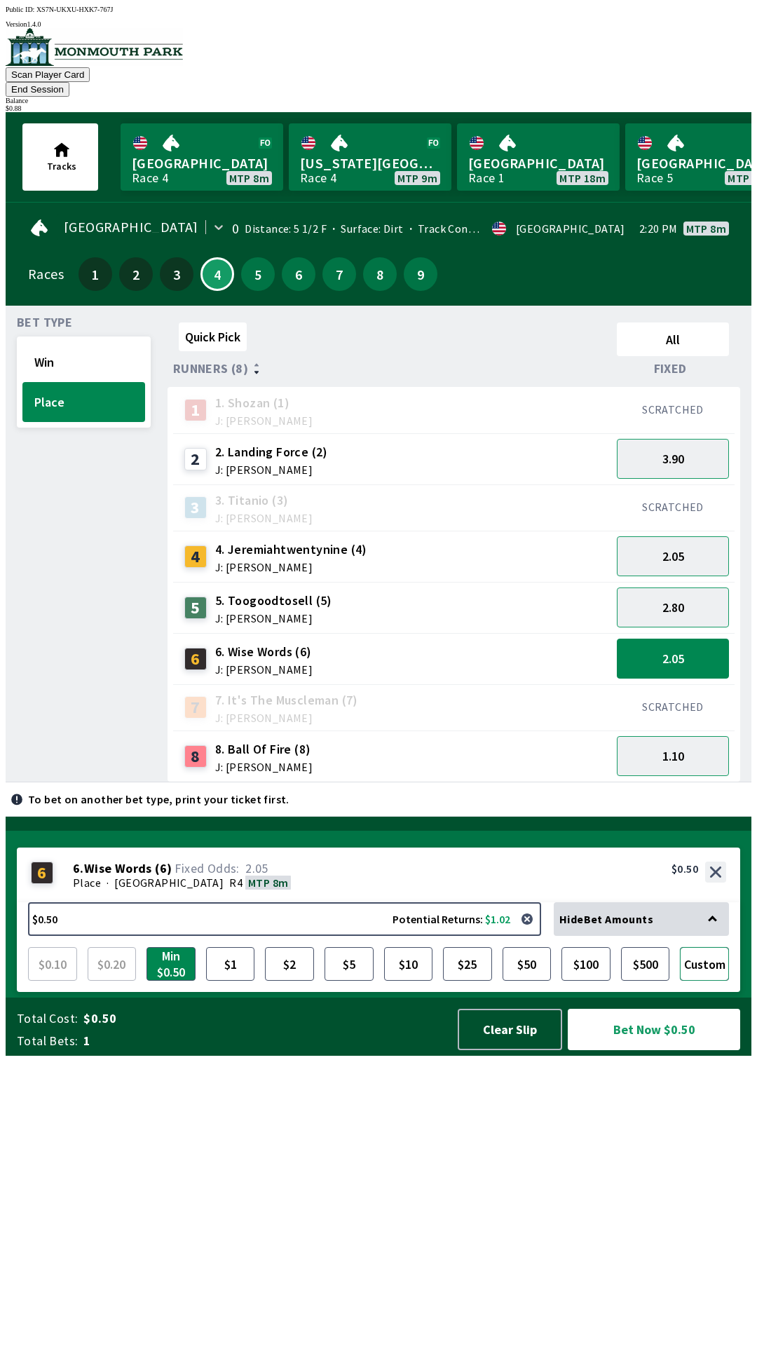
click at [705, 981] on button "Custom" at bounding box center [704, 964] width 49 height 34
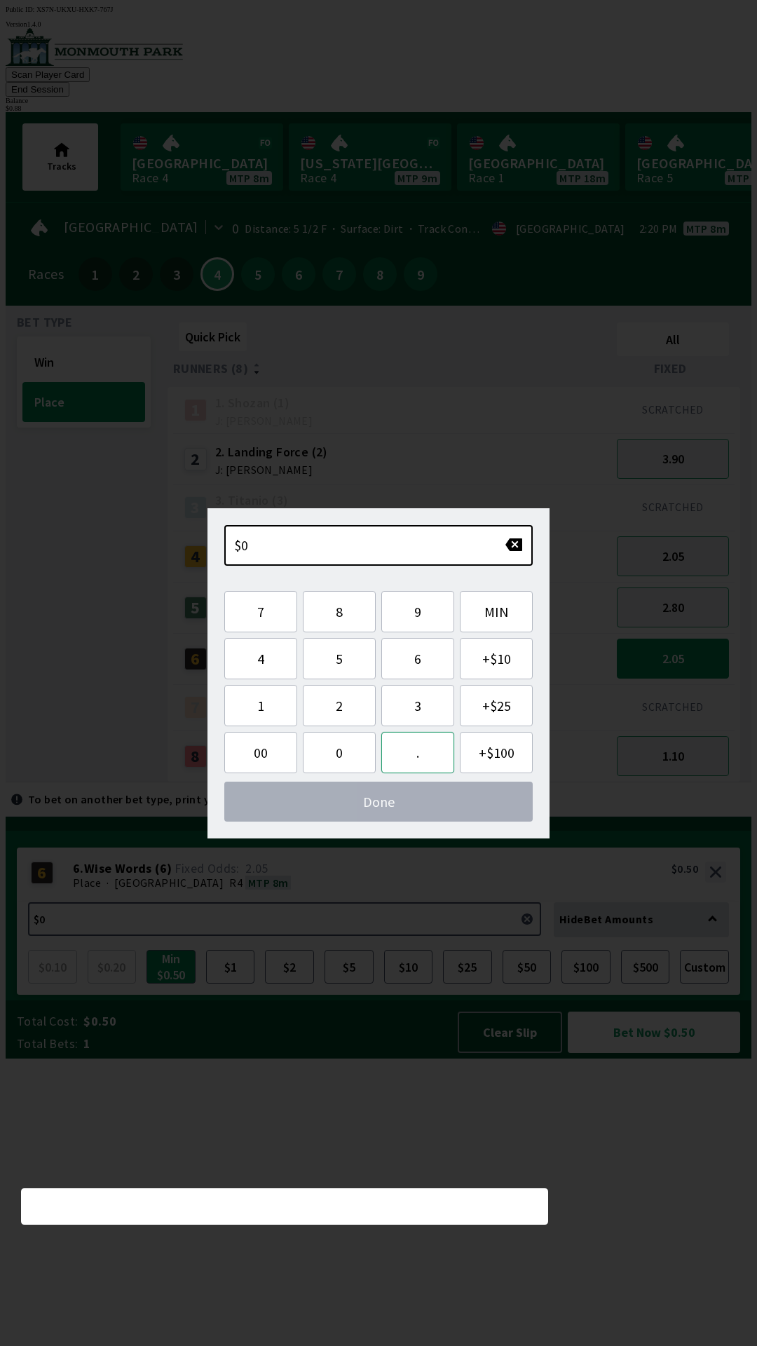
click at [419, 752] on button "." at bounding box center [417, 752] width 73 height 41
click at [334, 611] on button "8" at bounding box center [339, 611] width 73 height 41
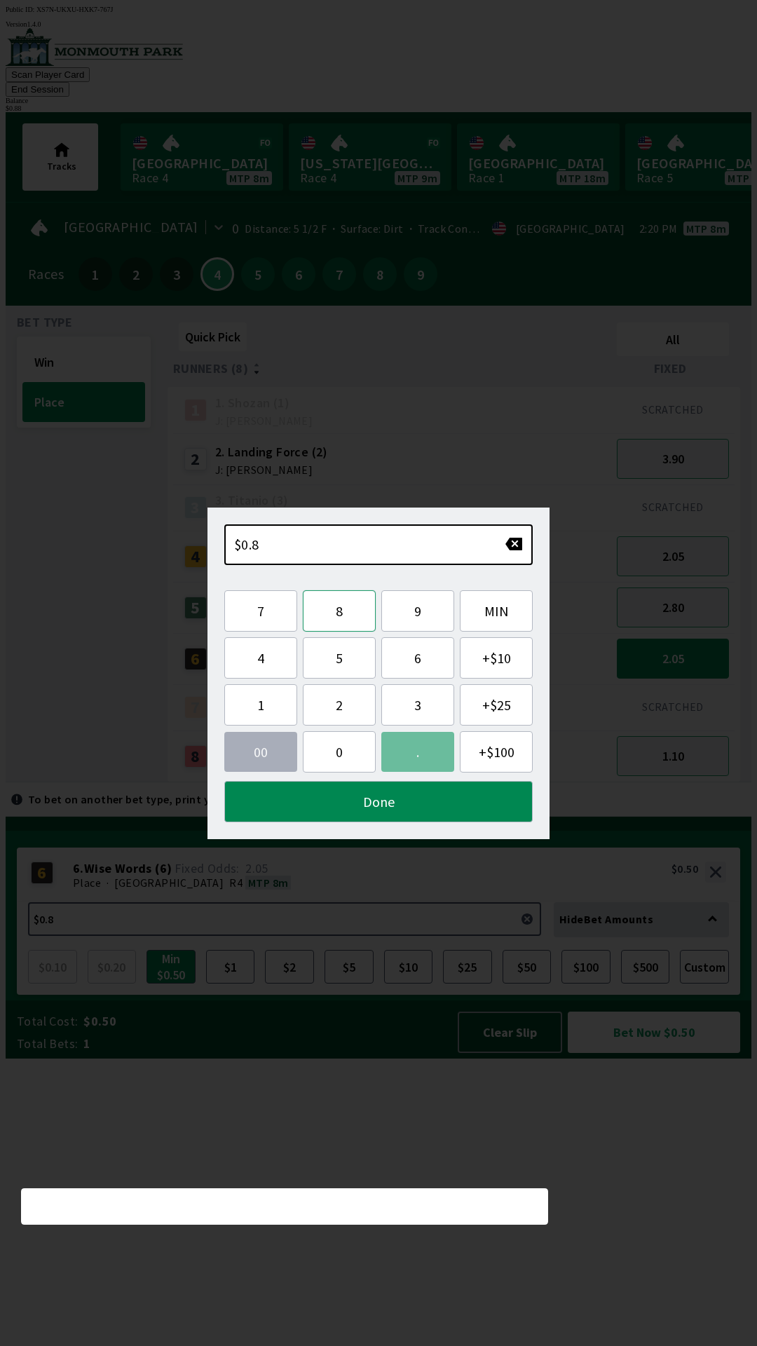
click at [339, 616] on button "8" at bounding box center [339, 610] width 73 height 41
click at [385, 807] on button "Done" at bounding box center [378, 801] width 309 height 41
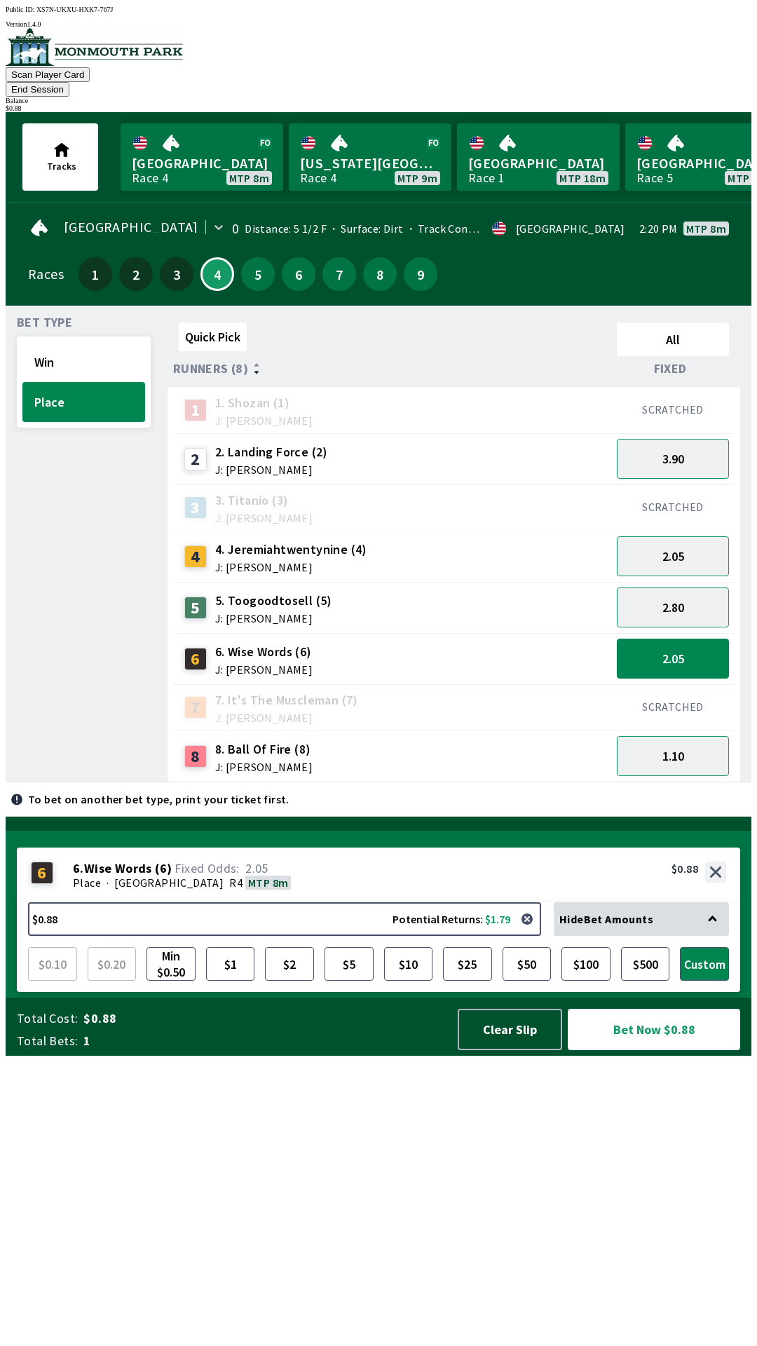
click at [668, 1050] on button "Bet Now $0.88" at bounding box center [654, 1029] width 172 height 41
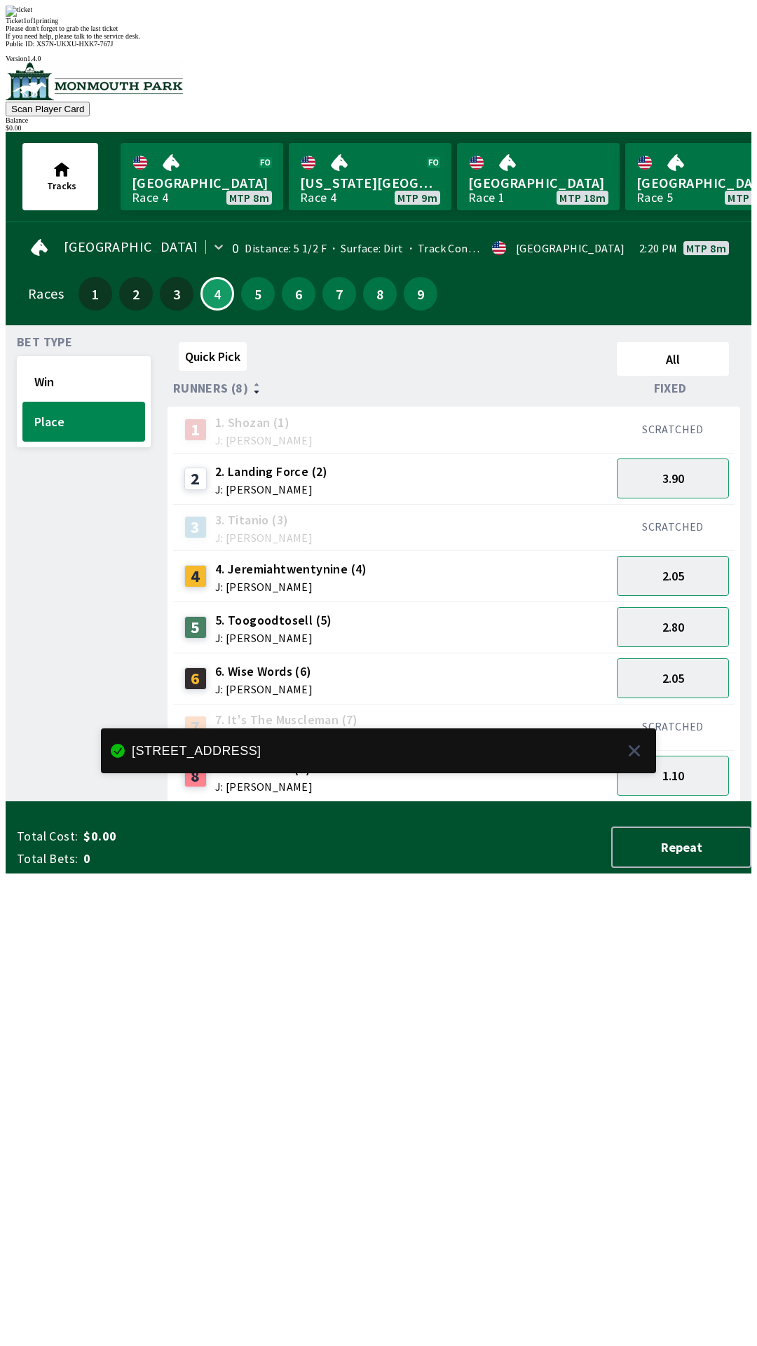
click at [313, 802] on div "Quick Pick All Runners (8) Fixed 1 1. [PERSON_NAME] (1) J: [PERSON_NAME] SCRATC…" at bounding box center [460, 570] width 584 height 466
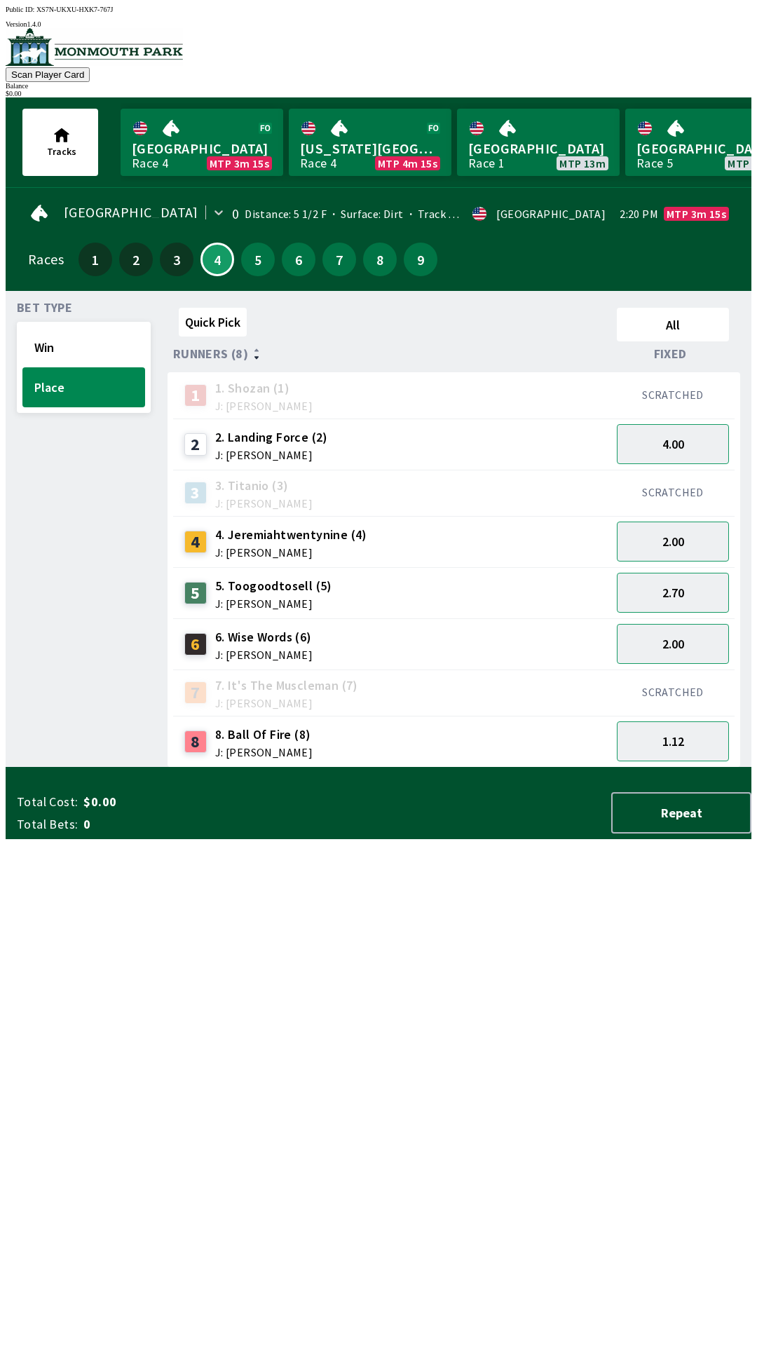
click at [252, 638] on div "6. Wise Words (6) J: [PERSON_NAME]" at bounding box center [263, 644] width 97 height 32
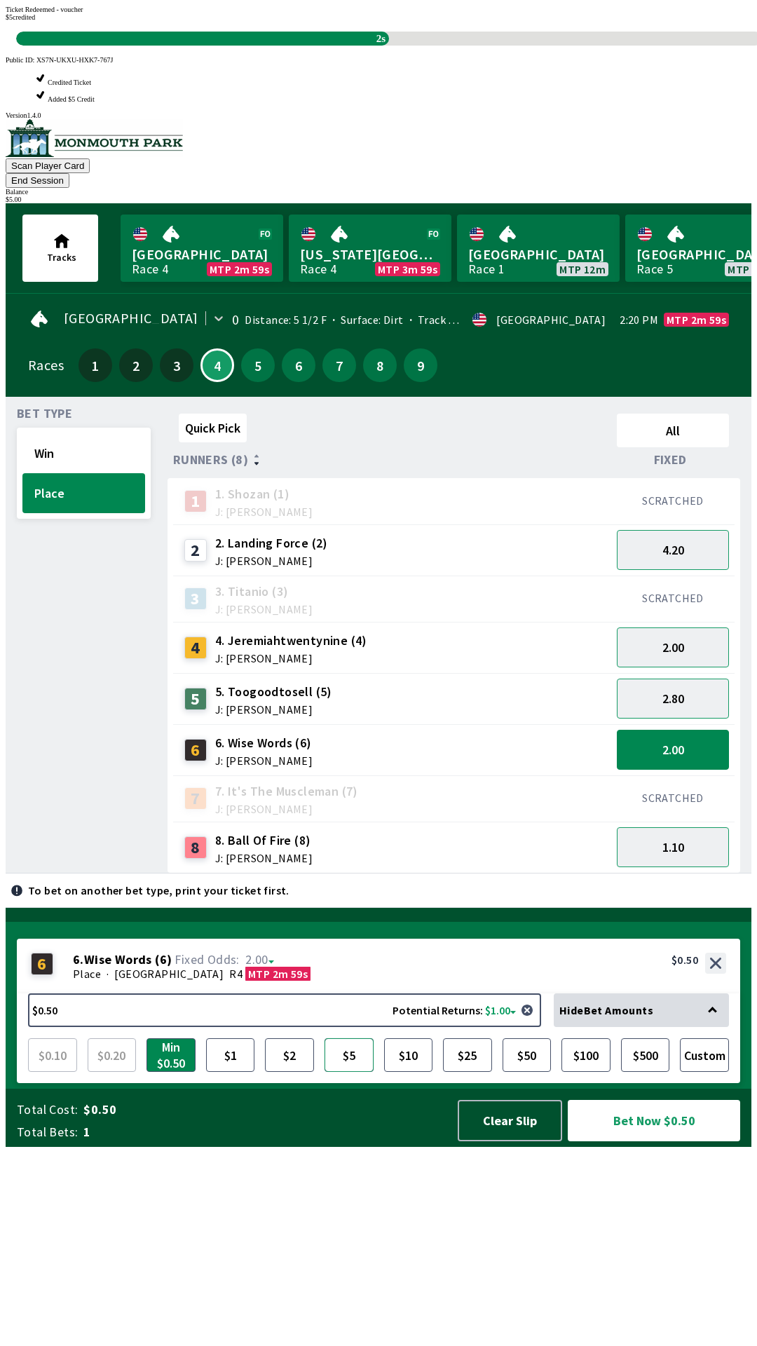
click at [358, 1072] on button "$5" at bounding box center [349, 1055] width 49 height 34
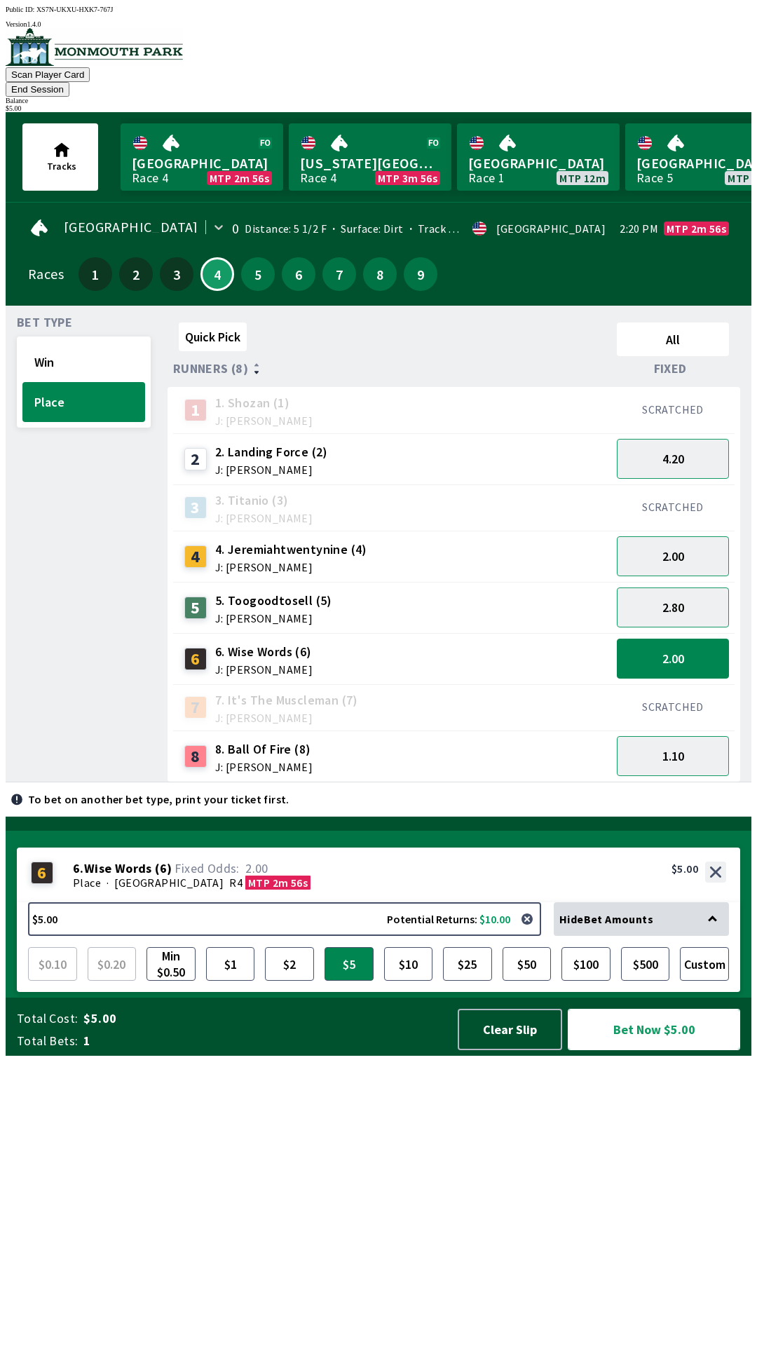
click at [628, 1050] on button "Bet Now $5.00" at bounding box center [654, 1029] width 172 height 41
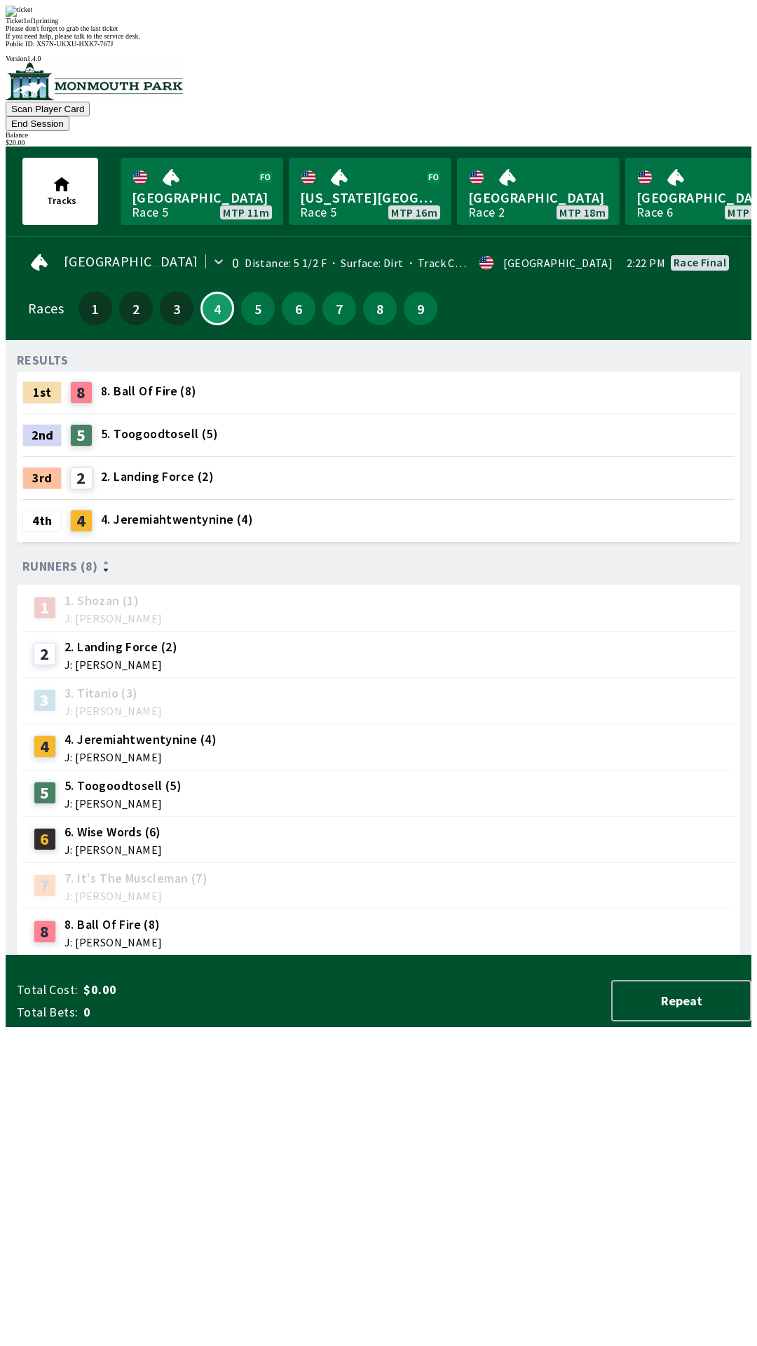
click at [568, 956] on div "RESULTS 1st 8 8. Ball Of Fire (8) 2nd 5 5. Toogoodtosell (5) 3rd 2 2. Landing F…" at bounding box center [384, 653] width 735 height 604
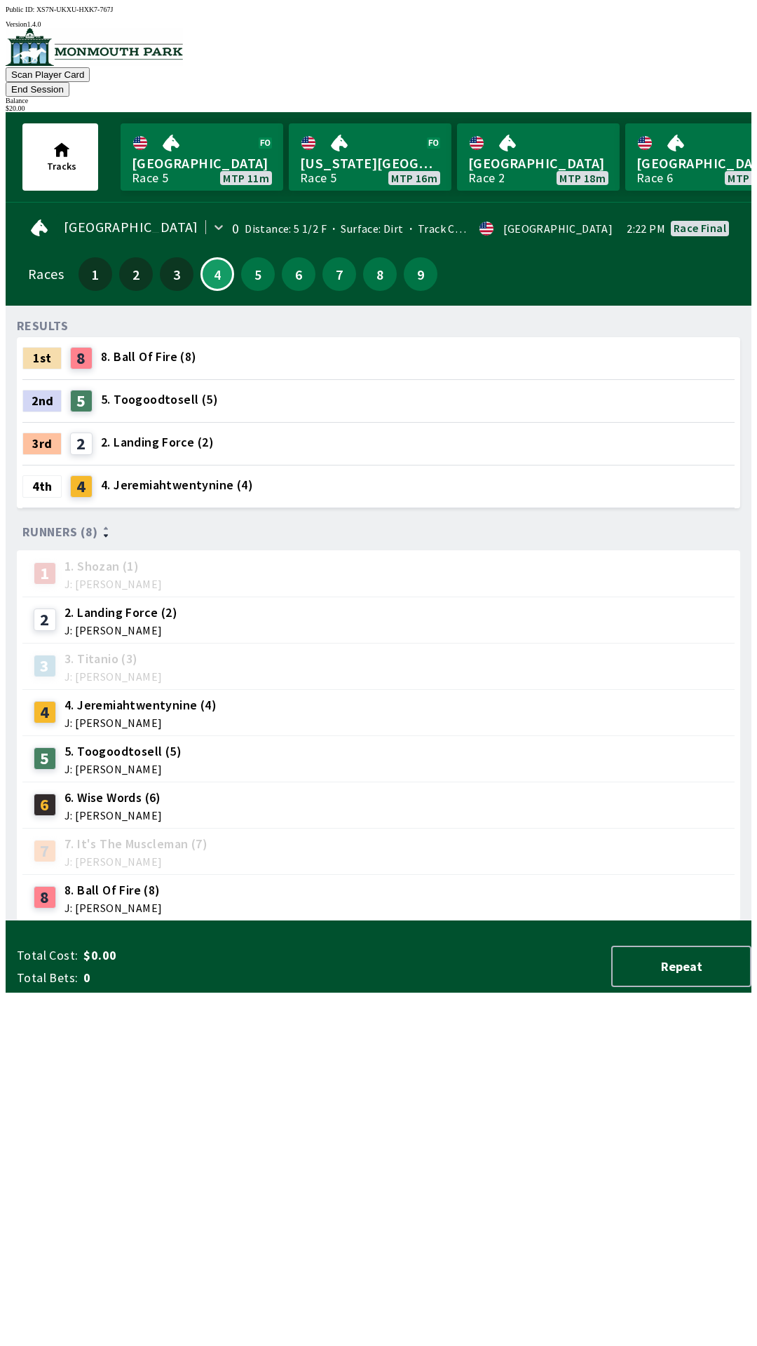
click at [149, 604] on div "2. Landing Force (2) J: [PERSON_NAME]" at bounding box center [121, 620] width 113 height 32
click at [103, 604] on span "2. Landing Force (2)" at bounding box center [121, 613] width 113 height 18
click at [93, 604] on span "2. Landing Force (2)" at bounding box center [121, 613] width 113 height 18
click at [248, 259] on button "5" at bounding box center [258, 274] width 34 height 34
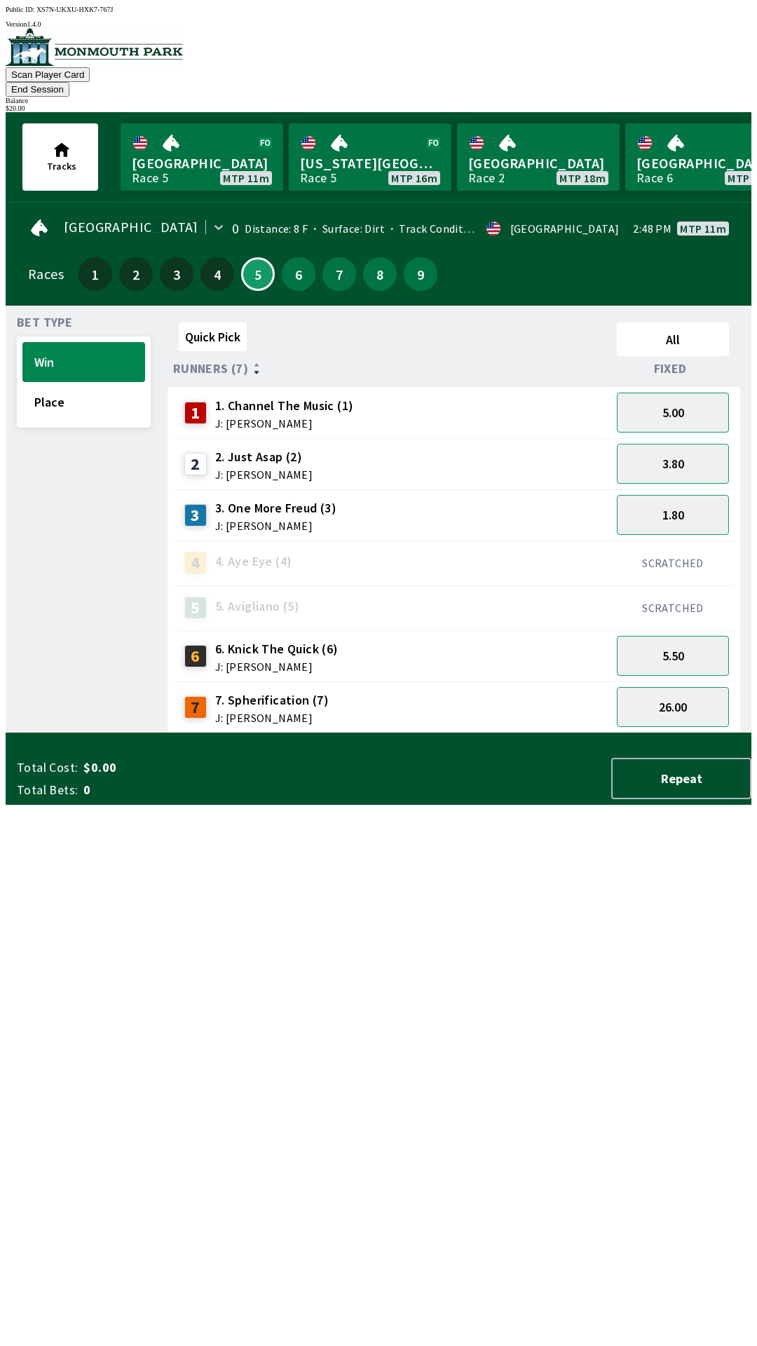
click at [265, 448] on span "2. Just Asap (2)" at bounding box center [263, 457] width 97 height 18
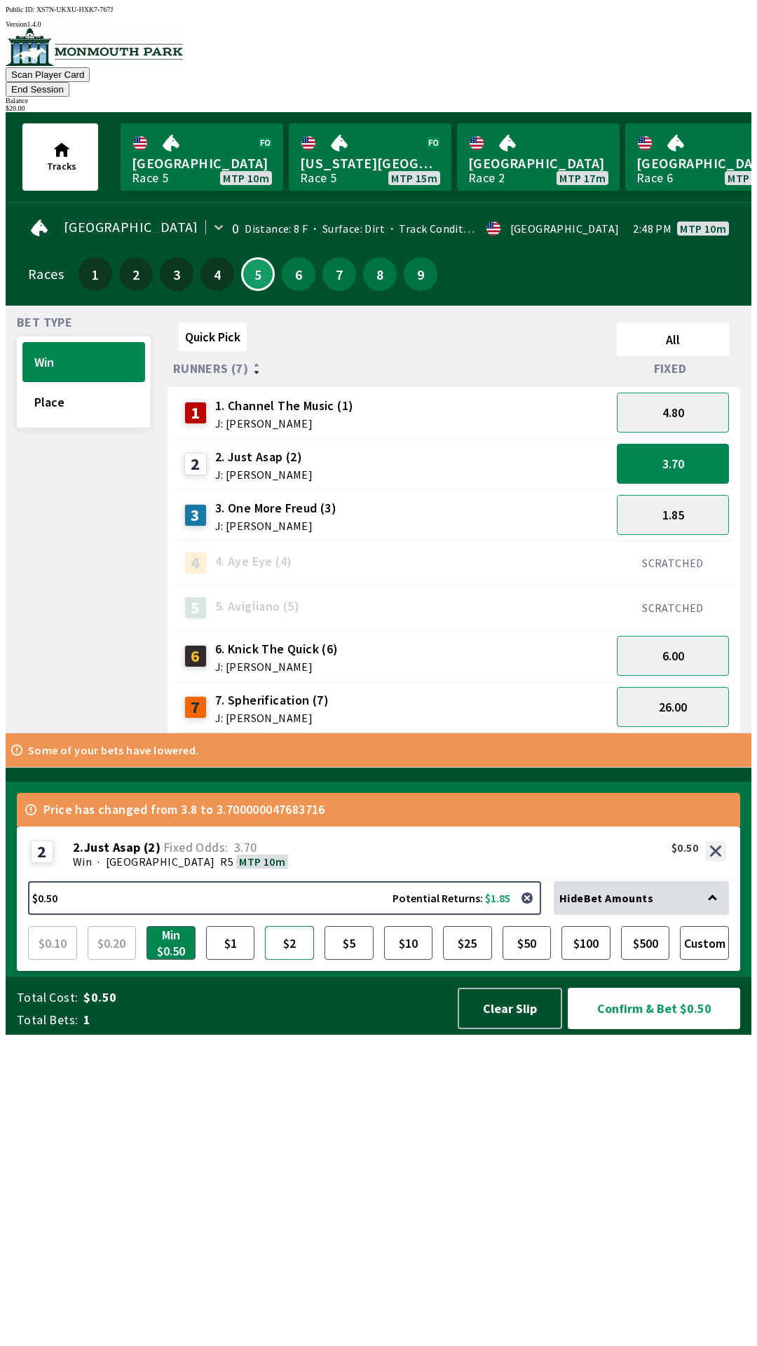
click at [297, 960] on button "$2" at bounding box center [289, 943] width 49 height 34
click at [676, 1029] on button "Confirm & Bet $2.00" at bounding box center [654, 1008] width 172 height 41
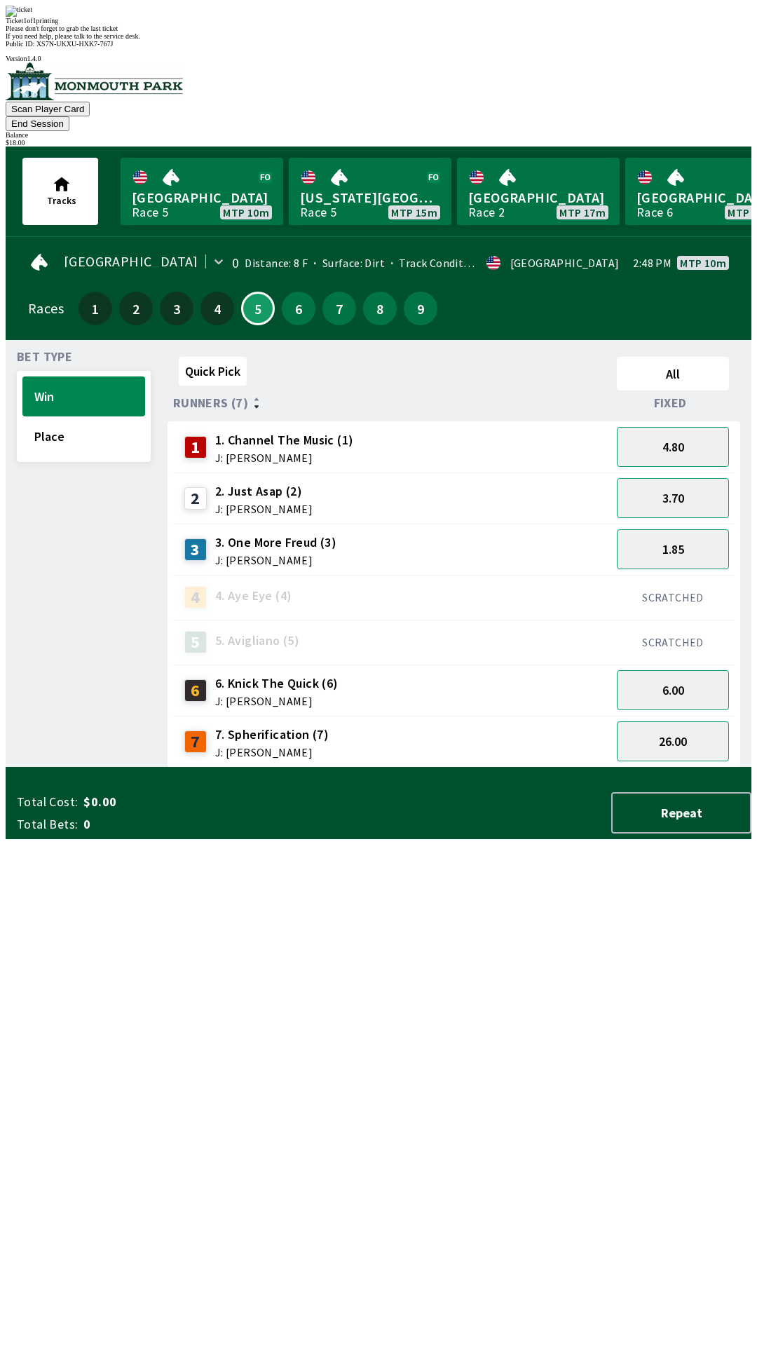
click at [447, 768] on div "Quick Pick All Runners (7) Fixed 1 1. Channel The Music (1) J: [PERSON_NAME] 4.…" at bounding box center [460, 559] width 584 height 417
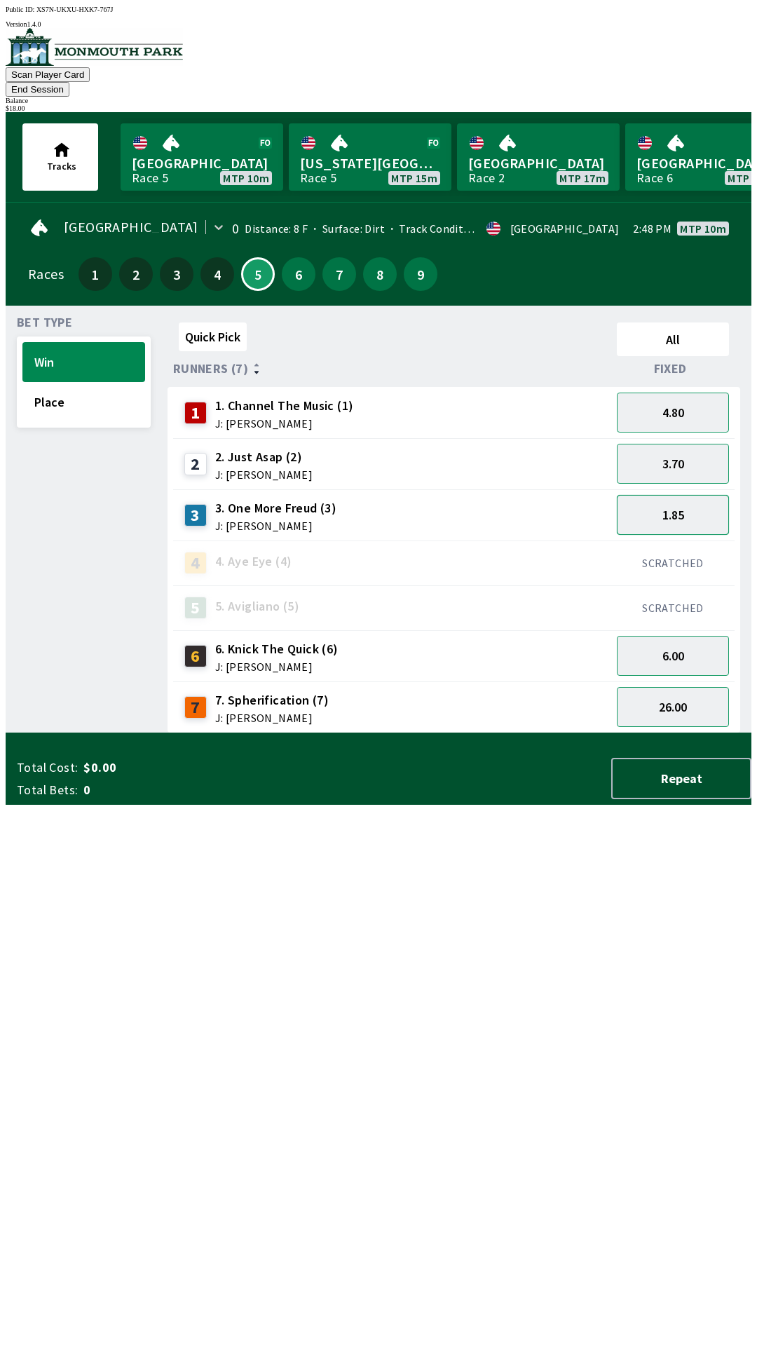
click at [694, 495] on button "1.85" at bounding box center [673, 515] width 112 height 40
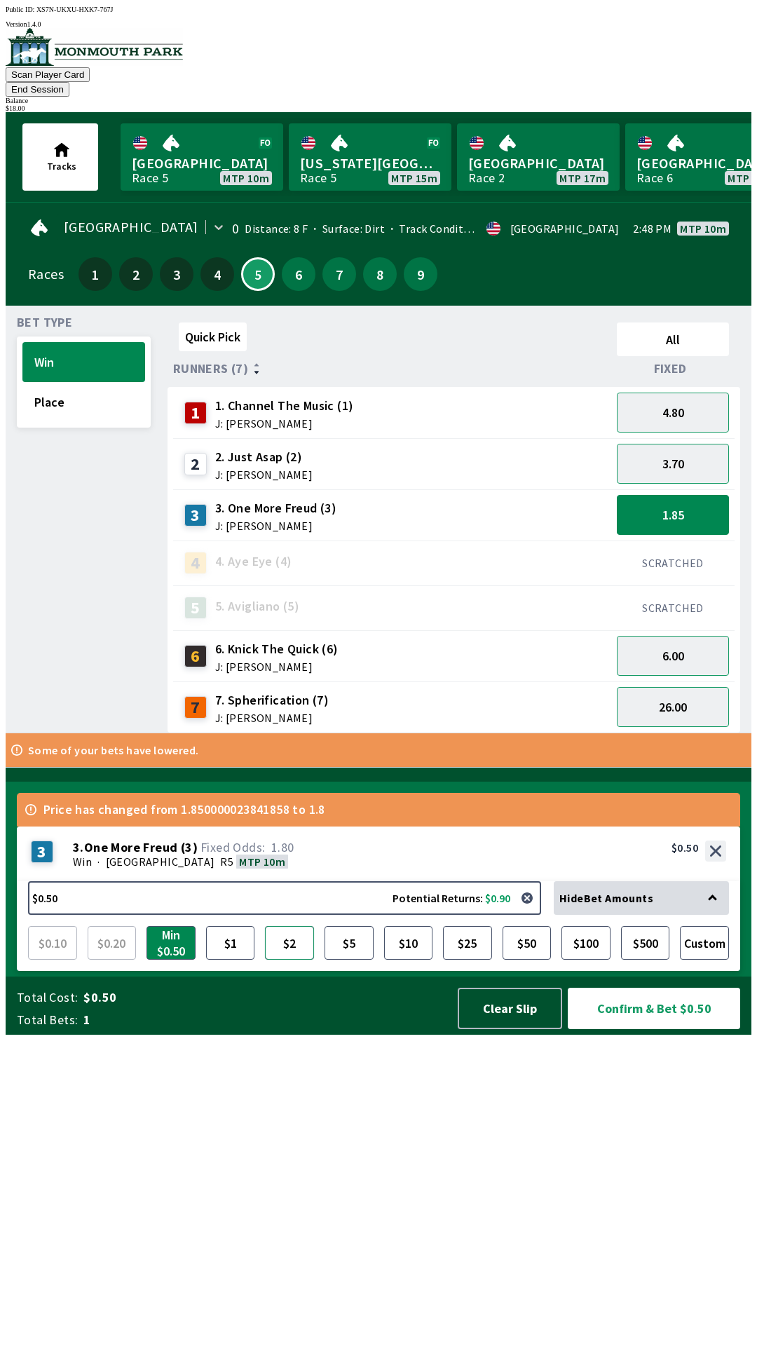
click at [302, 960] on button "$2" at bounding box center [289, 943] width 49 height 34
click at [677, 1029] on button "Confirm & Bet $2.00" at bounding box center [654, 1008] width 172 height 41
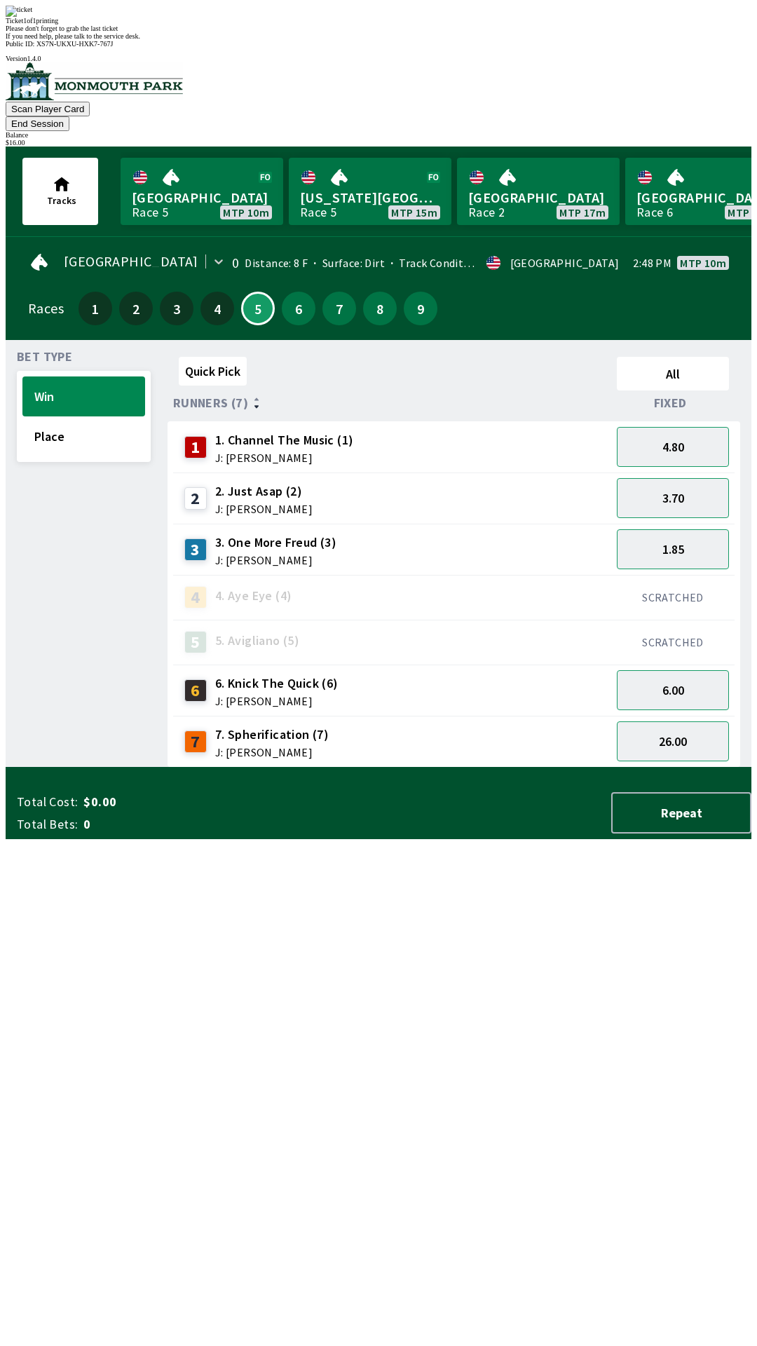
click at [560, 768] on div "Quick Pick All Runners (7) Fixed 1 1. Channel The Music (1) J: [PERSON_NAME] 4.…" at bounding box center [460, 559] width 584 height 417
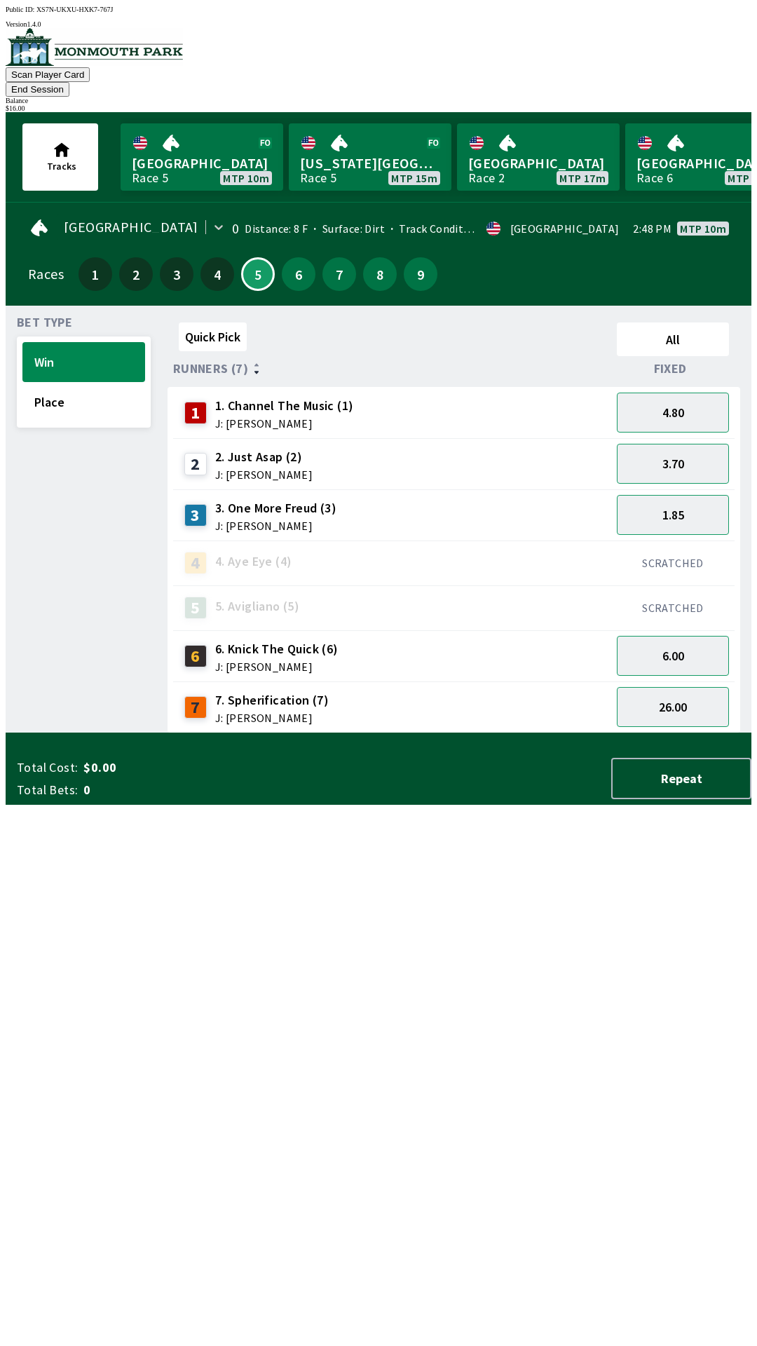
click at [69, 82] on button "End Session" at bounding box center [38, 89] width 64 height 15
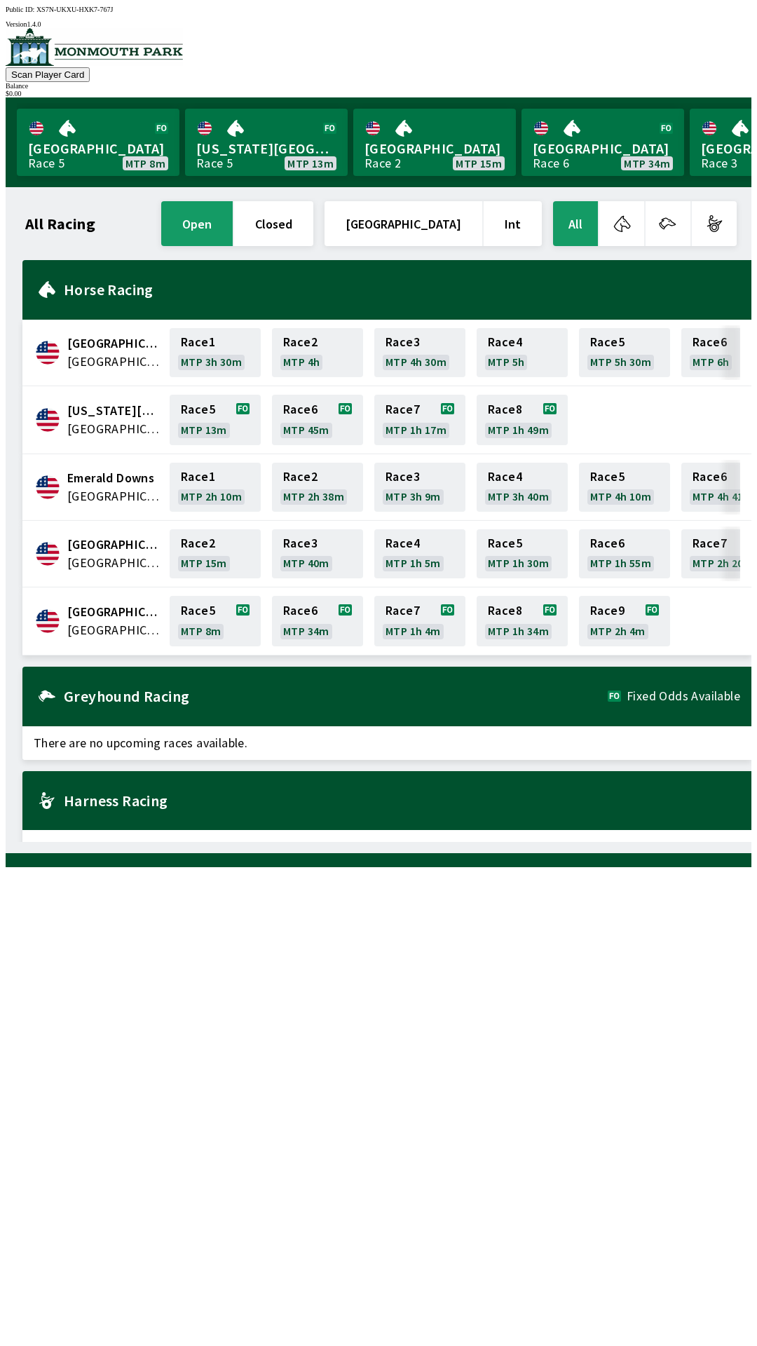
click at [568, 842] on div "All Racing open closed [GEOGRAPHIC_DATA] Int All [GEOGRAPHIC_DATA] [GEOGRAPHIC_…" at bounding box center [384, 520] width 735 height 644
click at [215, 618] on link "Race 5 MTP 7m" at bounding box center [215, 621] width 91 height 50
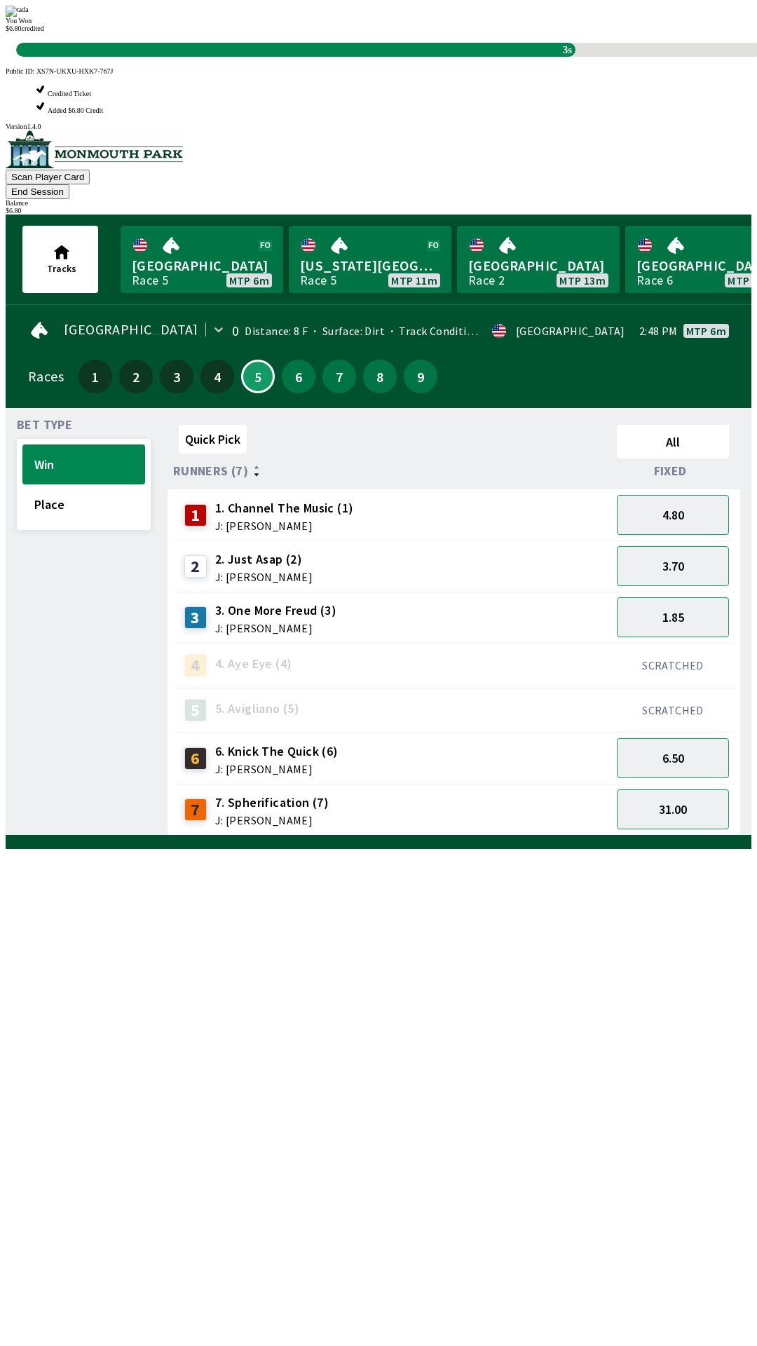
click at [237, 836] on div "Quick Pick All Runners (7) Fixed 1 1. Channel The Music (1) J: [PERSON_NAME] 4.…" at bounding box center [460, 627] width 584 height 417
click at [469, 836] on div "Quick Pick All Runners (7) Fixed 1 1. Channel The Music (1) J: [PERSON_NAME] 4.…" at bounding box center [460, 627] width 584 height 417
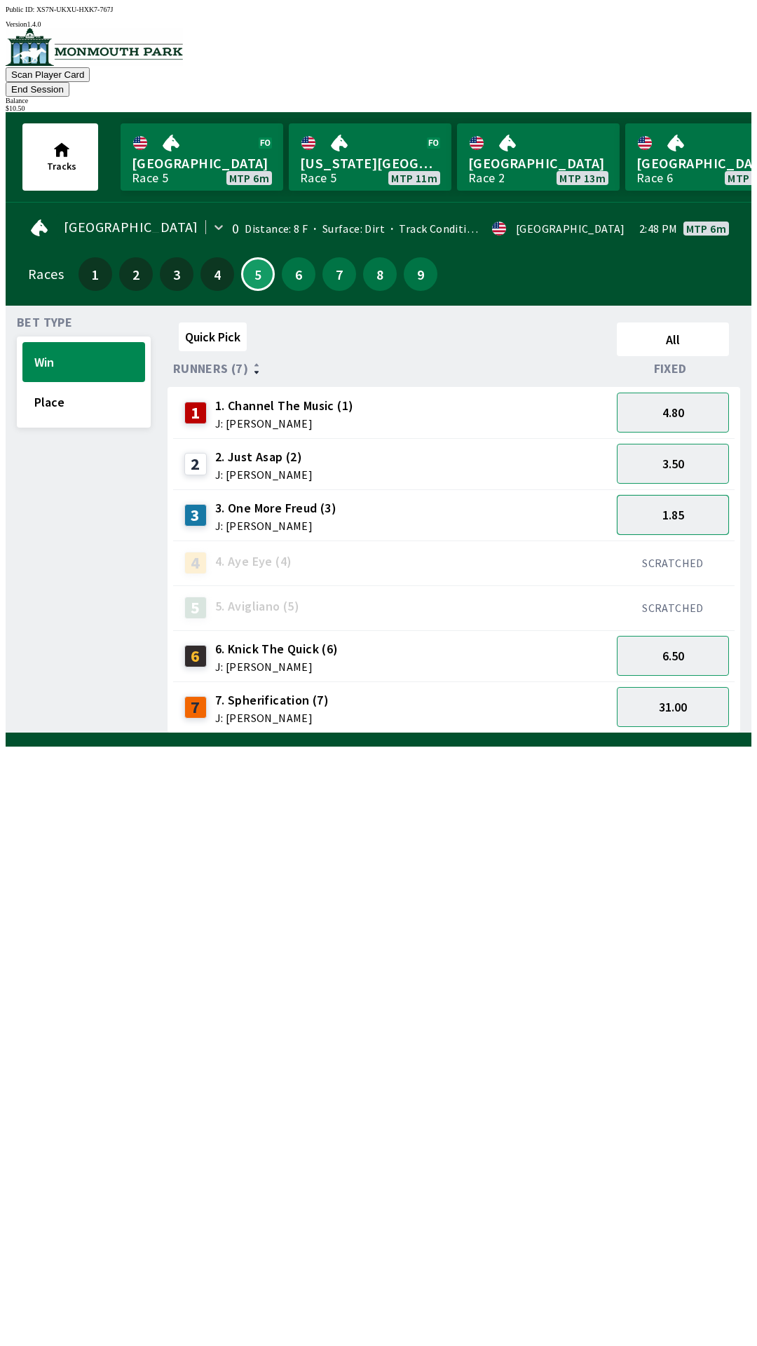
click at [682, 496] on button "1.85" at bounding box center [673, 515] width 112 height 40
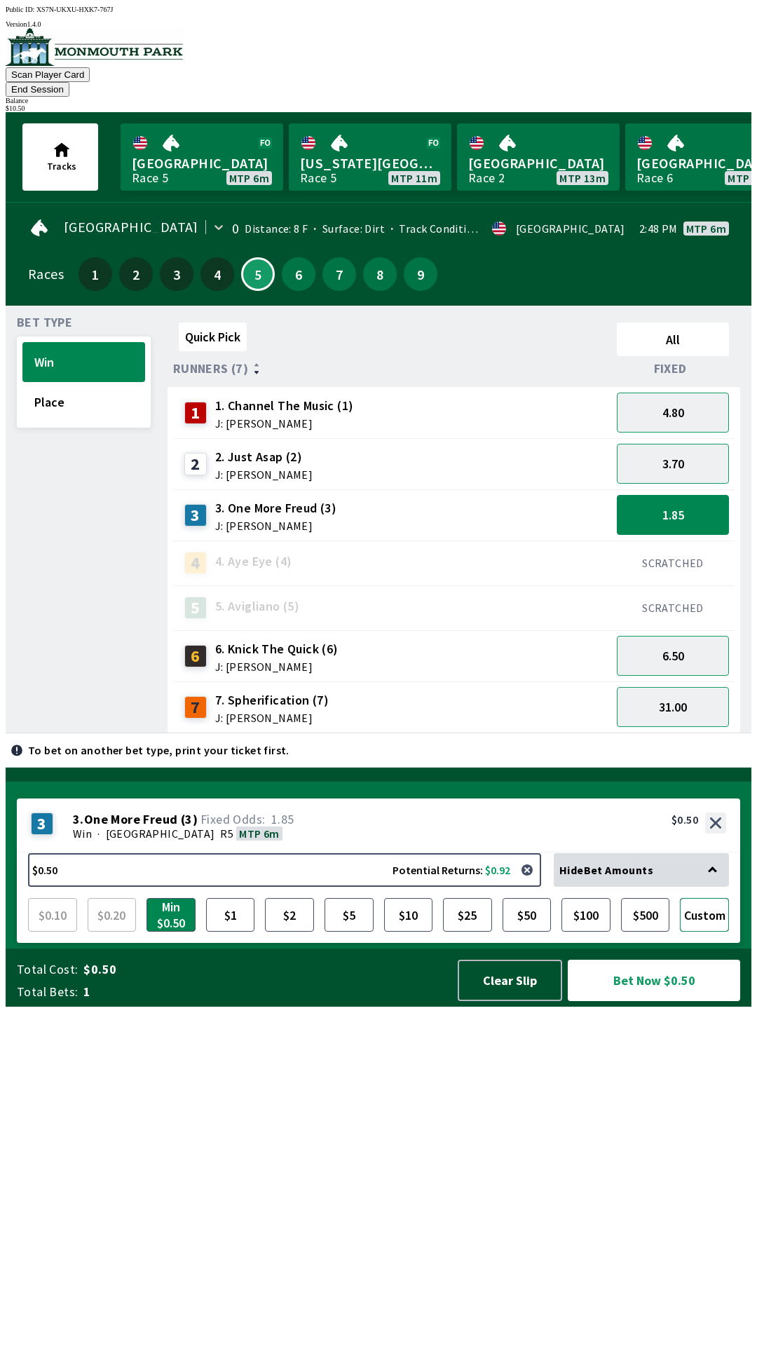
click at [710, 932] on button "Custom" at bounding box center [704, 915] width 49 height 34
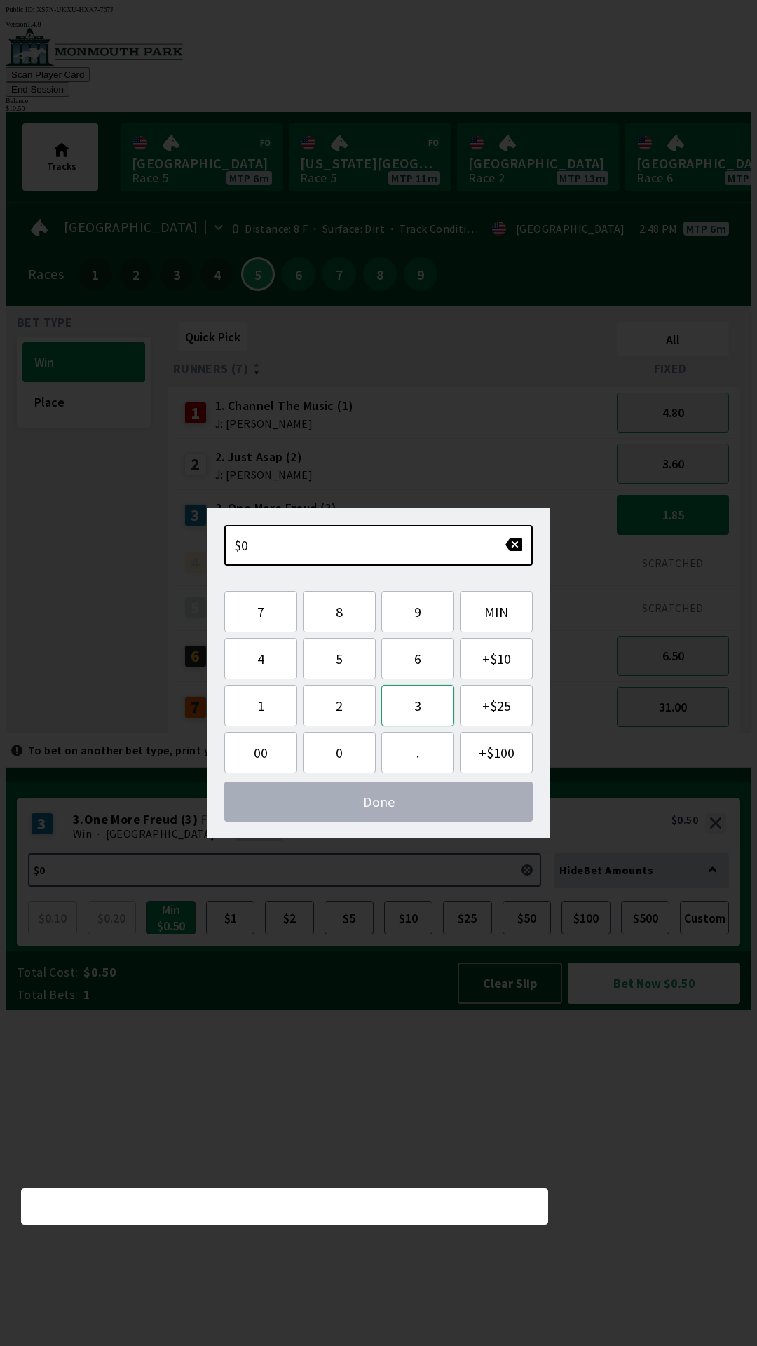
click at [416, 706] on button "3" at bounding box center [417, 705] width 73 height 41
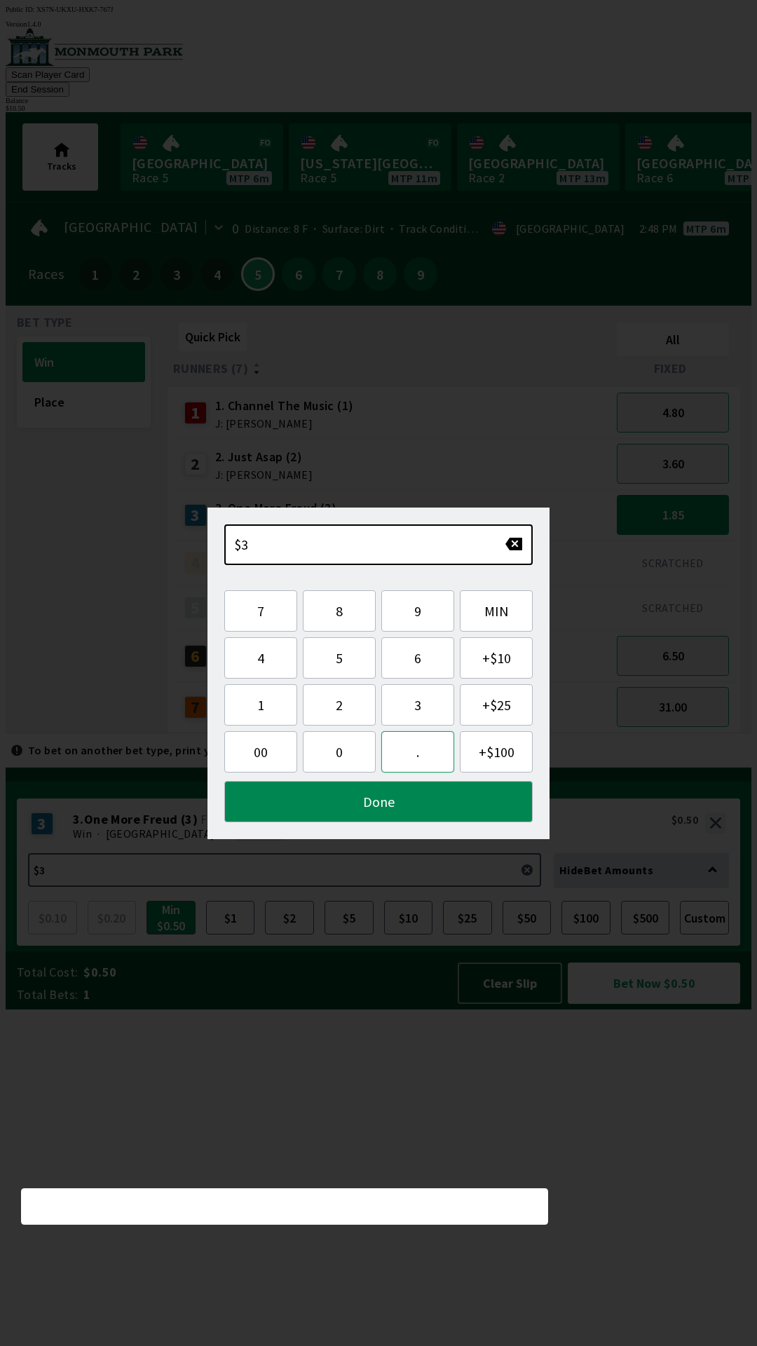
click at [413, 752] on button "." at bounding box center [417, 751] width 73 height 41
click at [264, 760] on span "00" at bounding box center [261, 752] width 50 height 18
click at [418, 752] on button "." at bounding box center [417, 751] width 73 height 41
click at [433, 756] on button "." at bounding box center [417, 751] width 73 height 41
click at [268, 757] on span "00" at bounding box center [261, 752] width 50 height 18
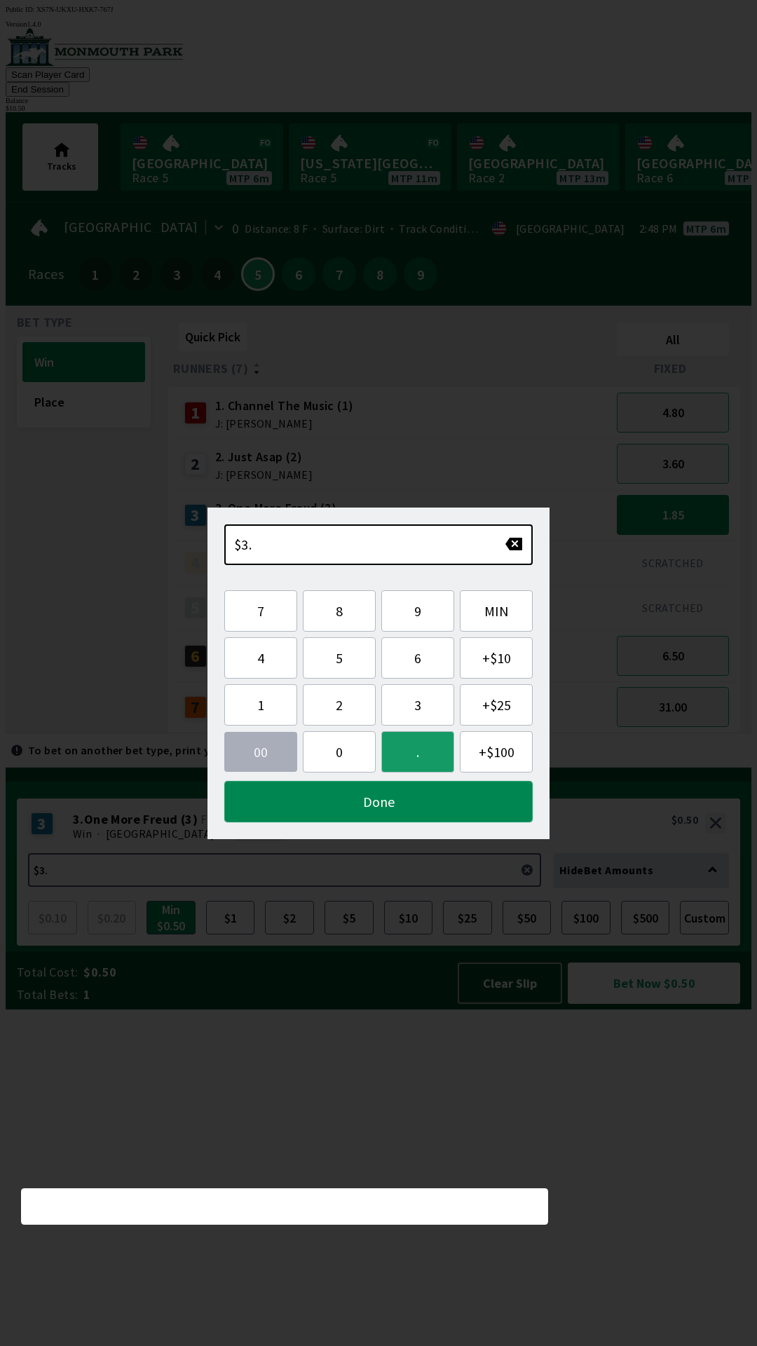
click at [334, 806] on button "Done" at bounding box center [378, 801] width 309 height 41
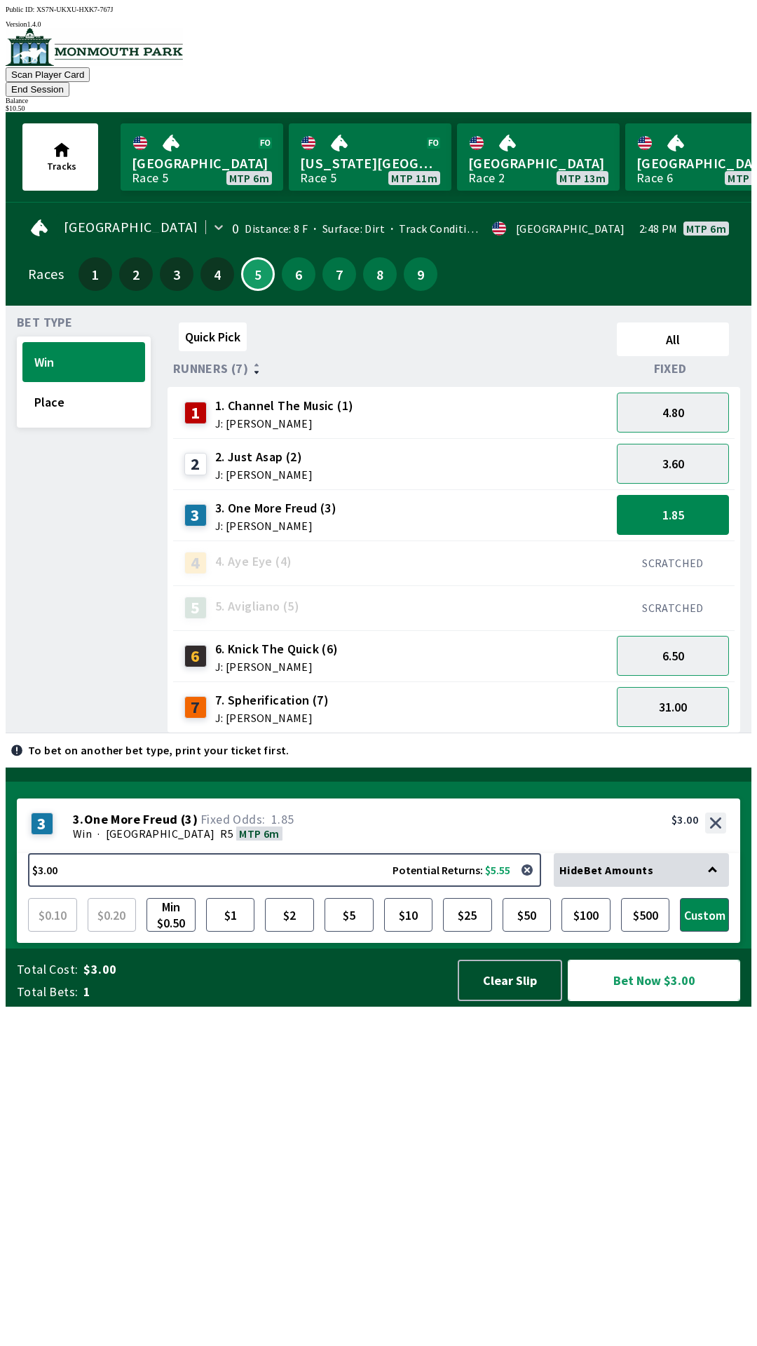
click at [671, 1001] on button "Bet Now $3.00" at bounding box center [654, 980] width 172 height 41
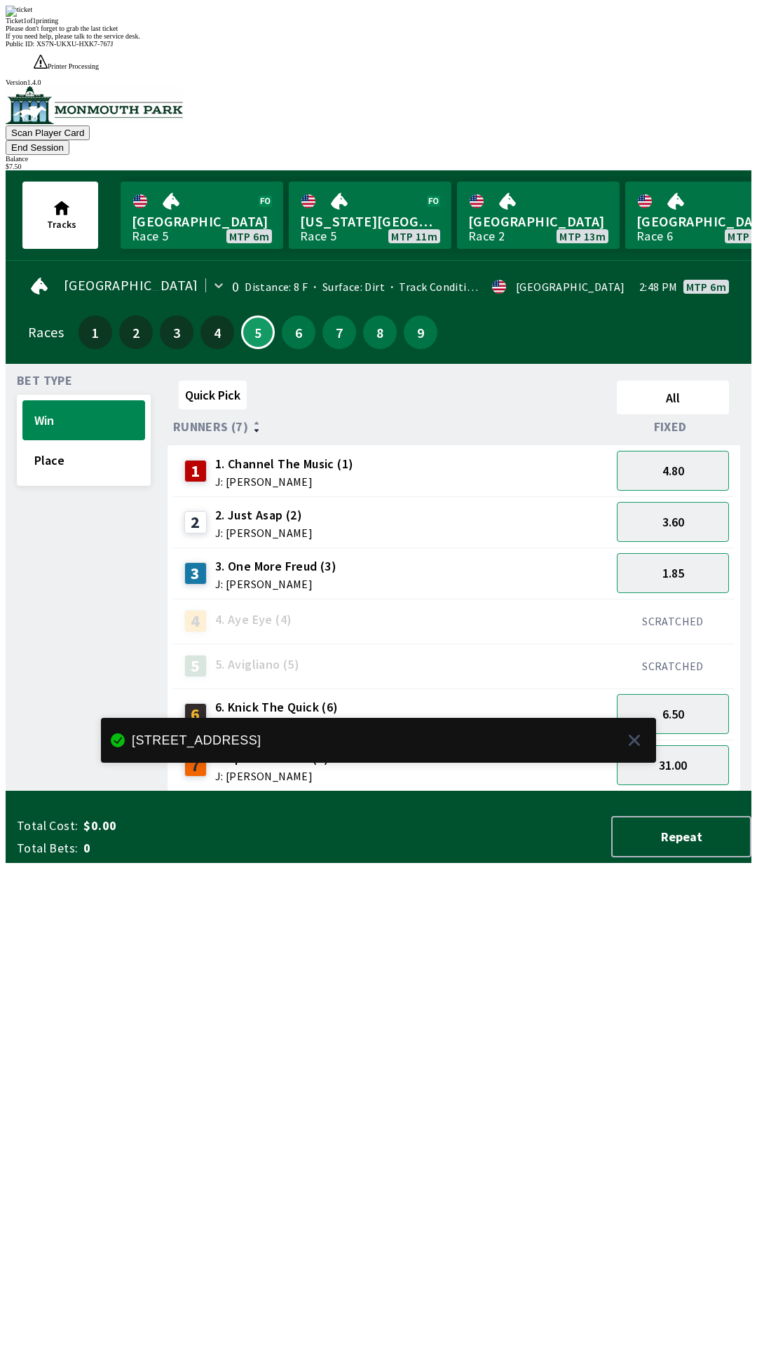
click at [473, 792] on div "Quick Pick All Runners (7) Fixed 1 1. Channel The Music (1) J: [PERSON_NAME] 4.…" at bounding box center [460, 583] width 584 height 417
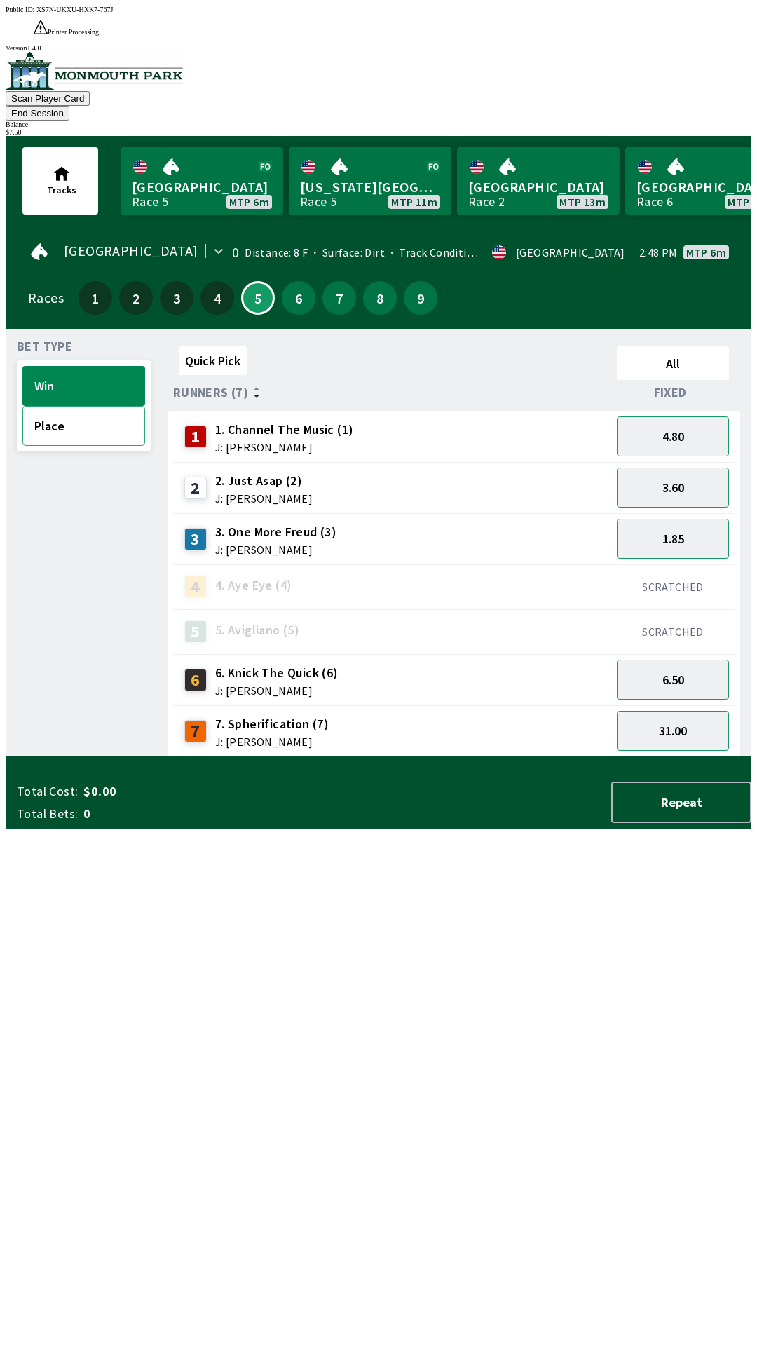
click at [65, 406] on button "Place" at bounding box center [83, 426] width 123 height 40
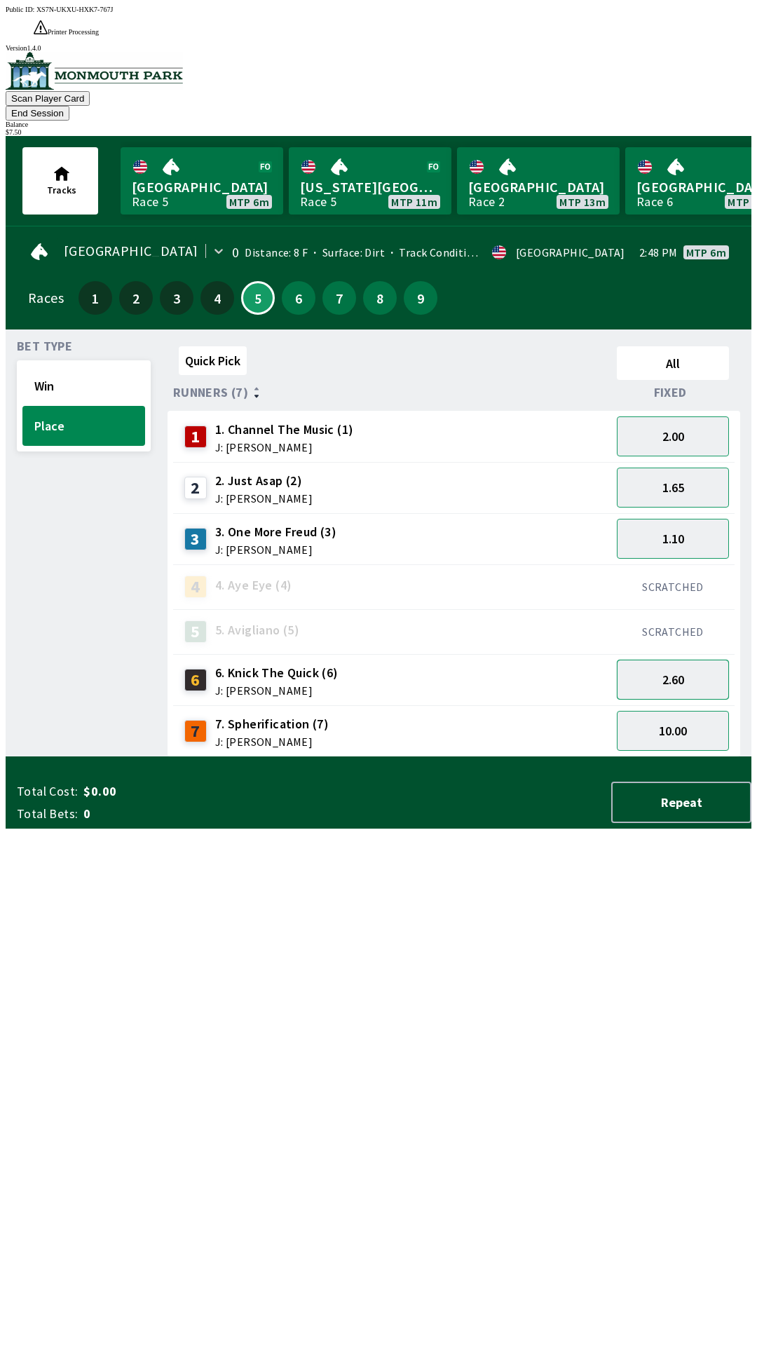
click at [688, 660] on button "2.60" at bounding box center [673, 680] width 112 height 40
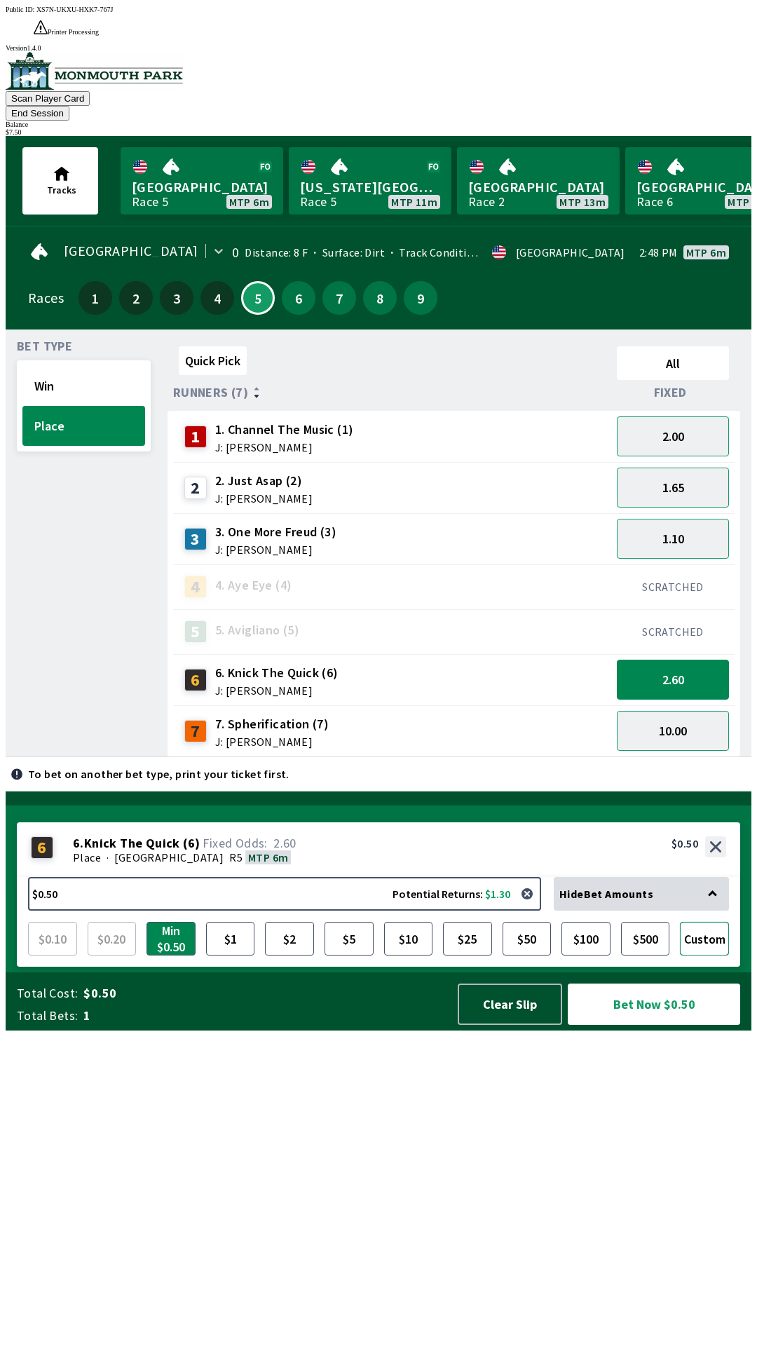
click at [700, 956] on button "Custom" at bounding box center [704, 939] width 49 height 34
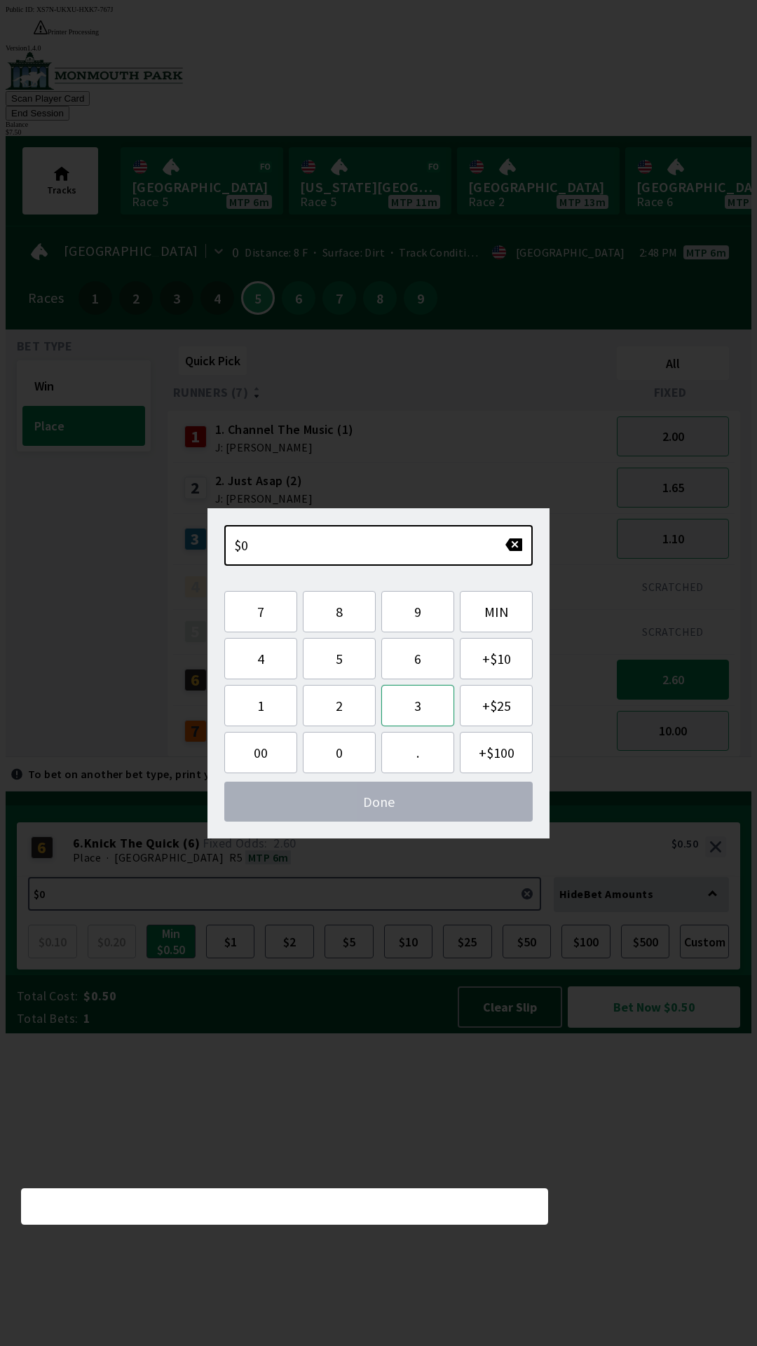
click at [424, 707] on button "3" at bounding box center [417, 705] width 73 height 41
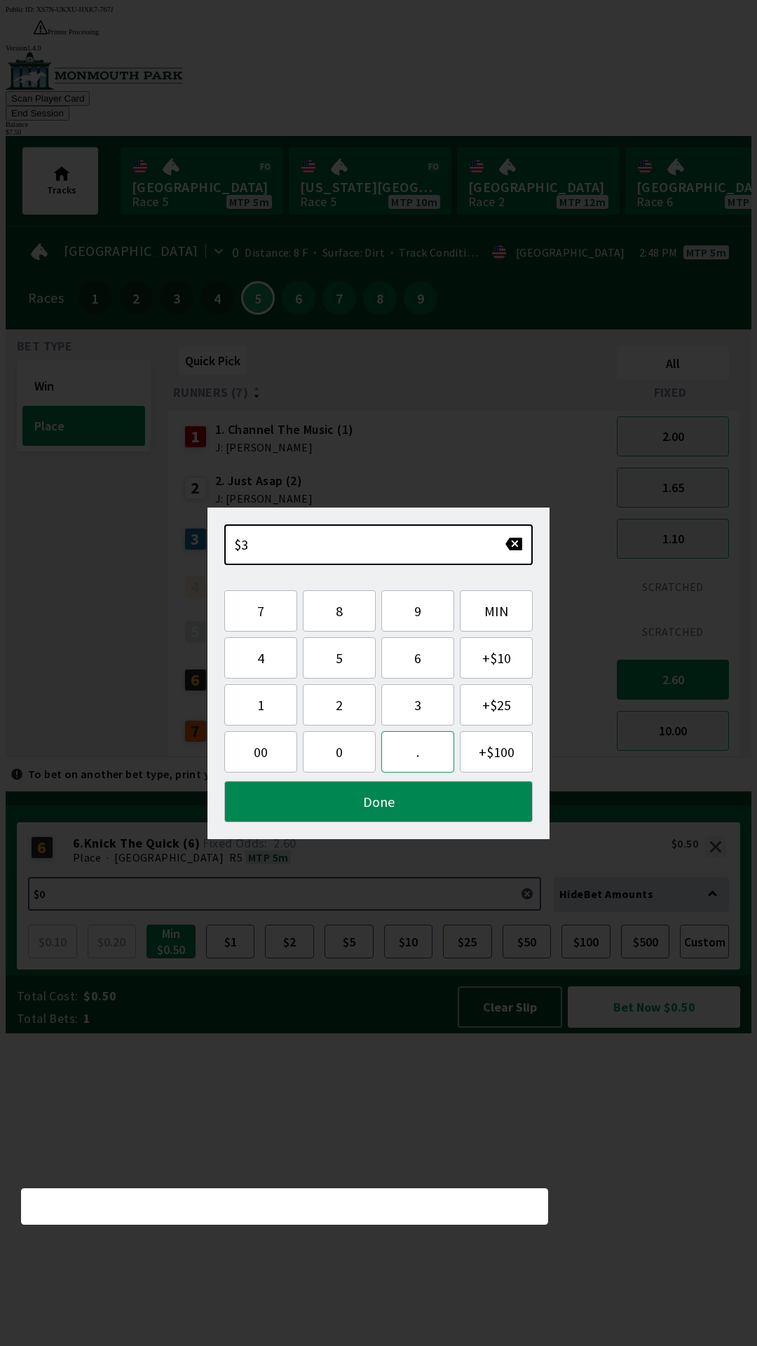
click at [414, 753] on button "." at bounding box center [417, 751] width 73 height 41
click at [419, 809] on button "Done" at bounding box center [378, 801] width 309 height 41
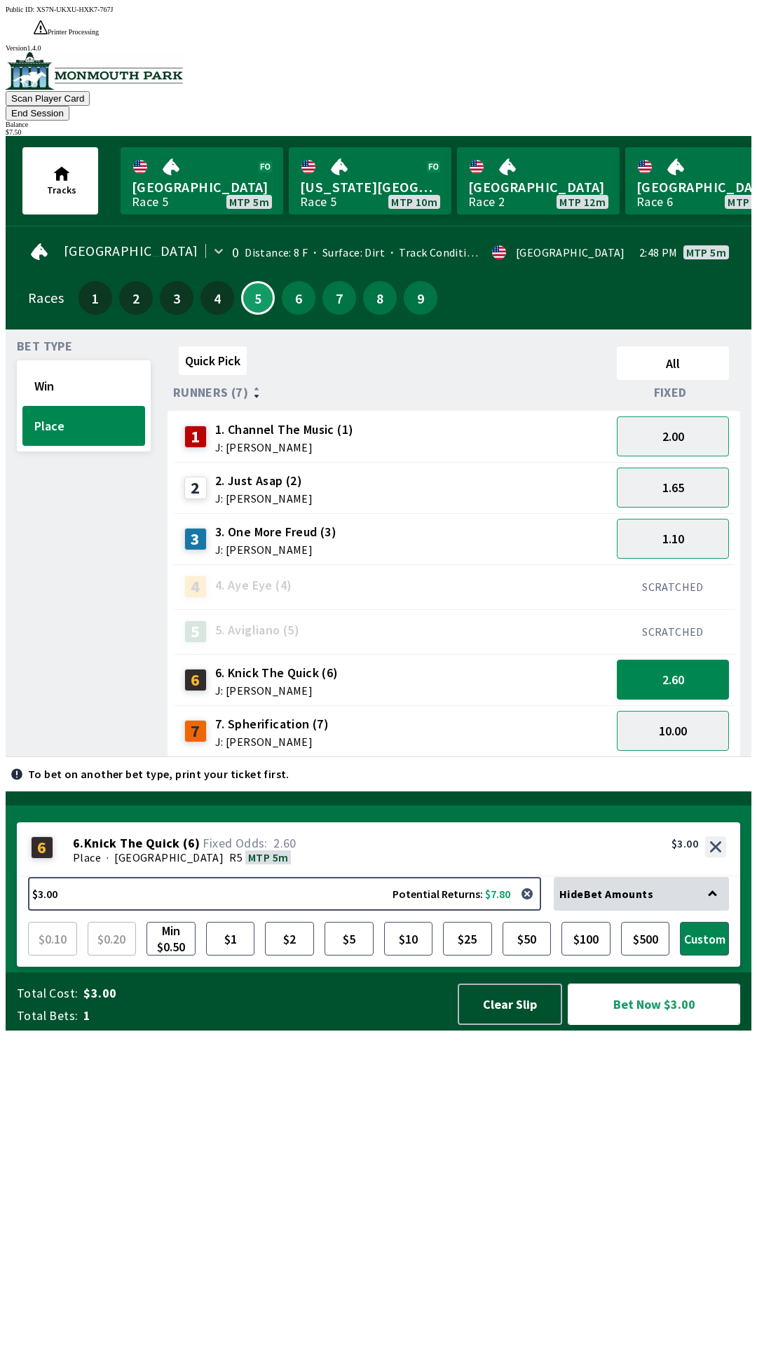
click at [672, 1025] on button "Bet Now $3.00" at bounding box center [654, 1004] width 172 height 41
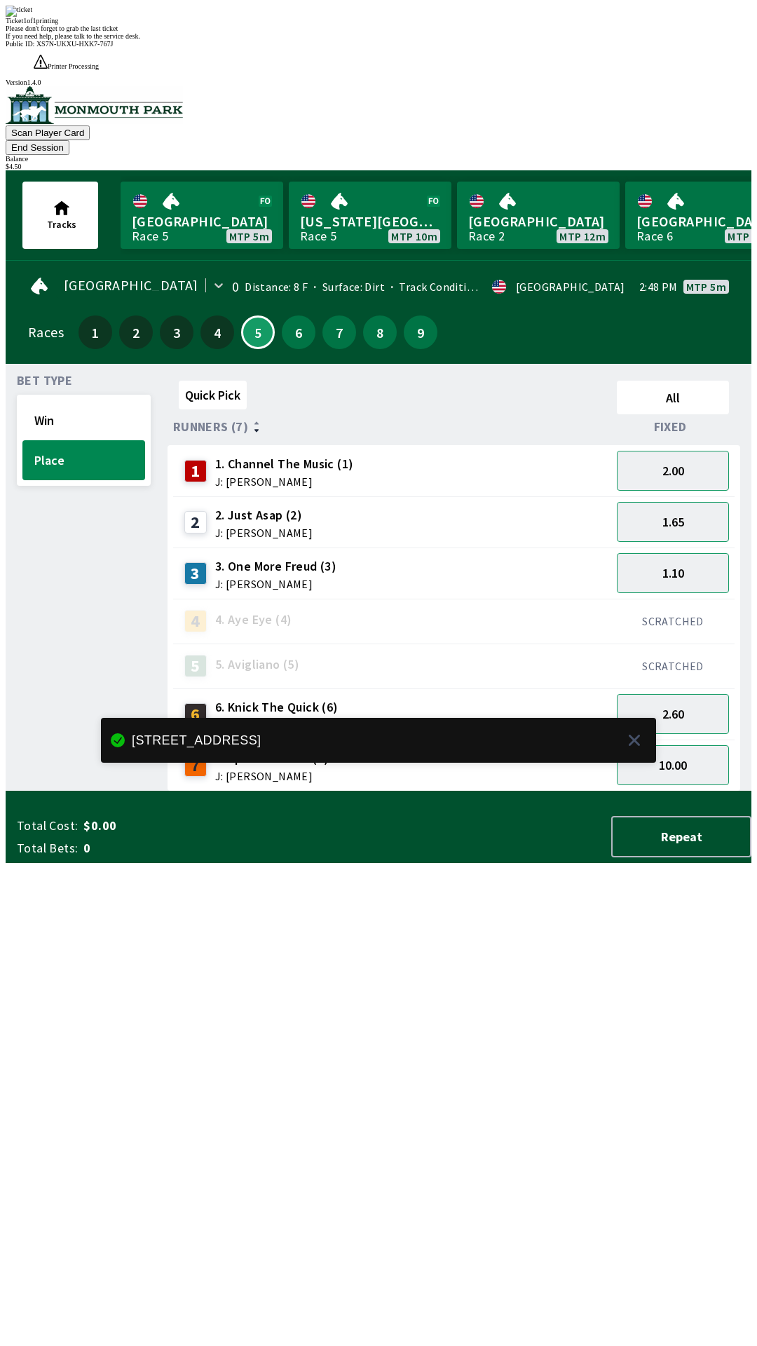
click at [496, 792] on div "Quick Pick All Runners (7) Fixed 1 1. Channel The Music (1) J: [PERSON_NAME] 2.…" at bounding box center [460, 583] width 584 height 417
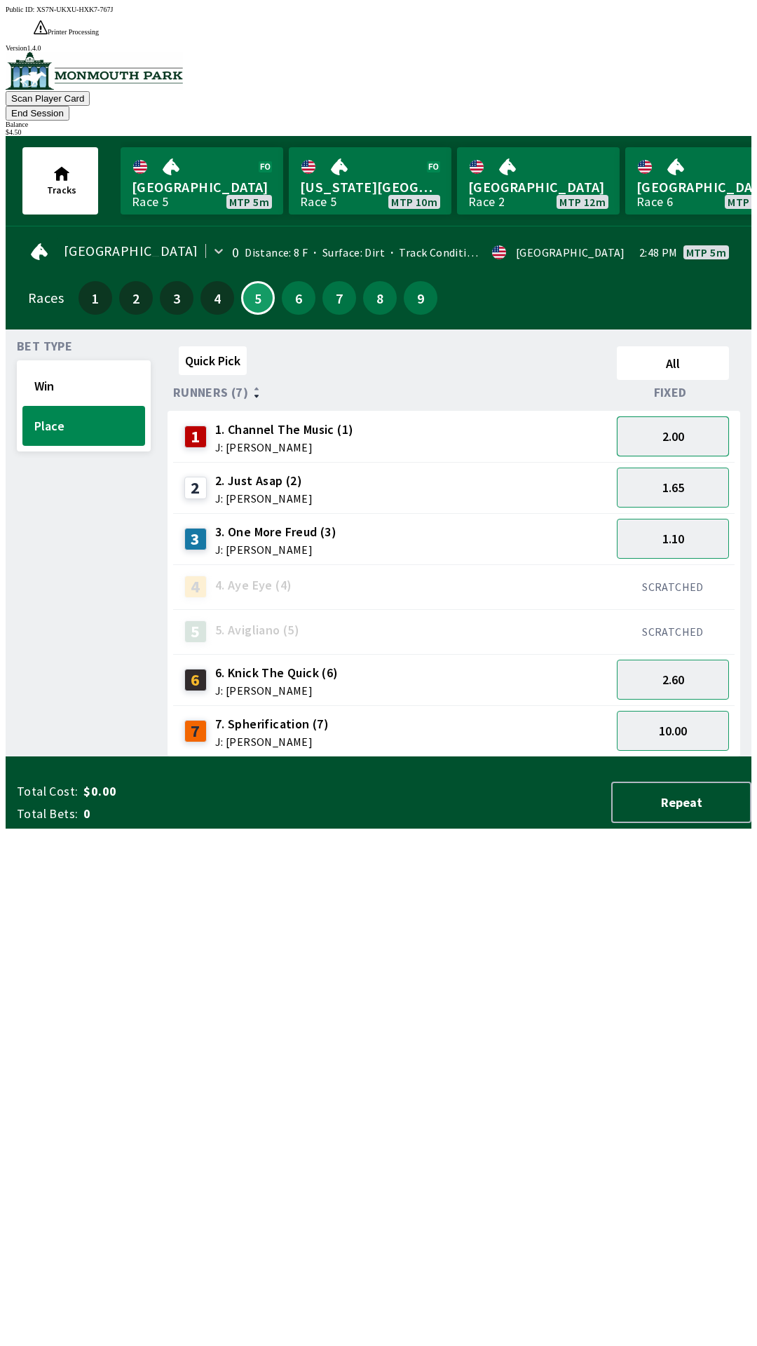
click at [696, 417] on button "2.00" at bounding box center [673, 437] width 112 height 40
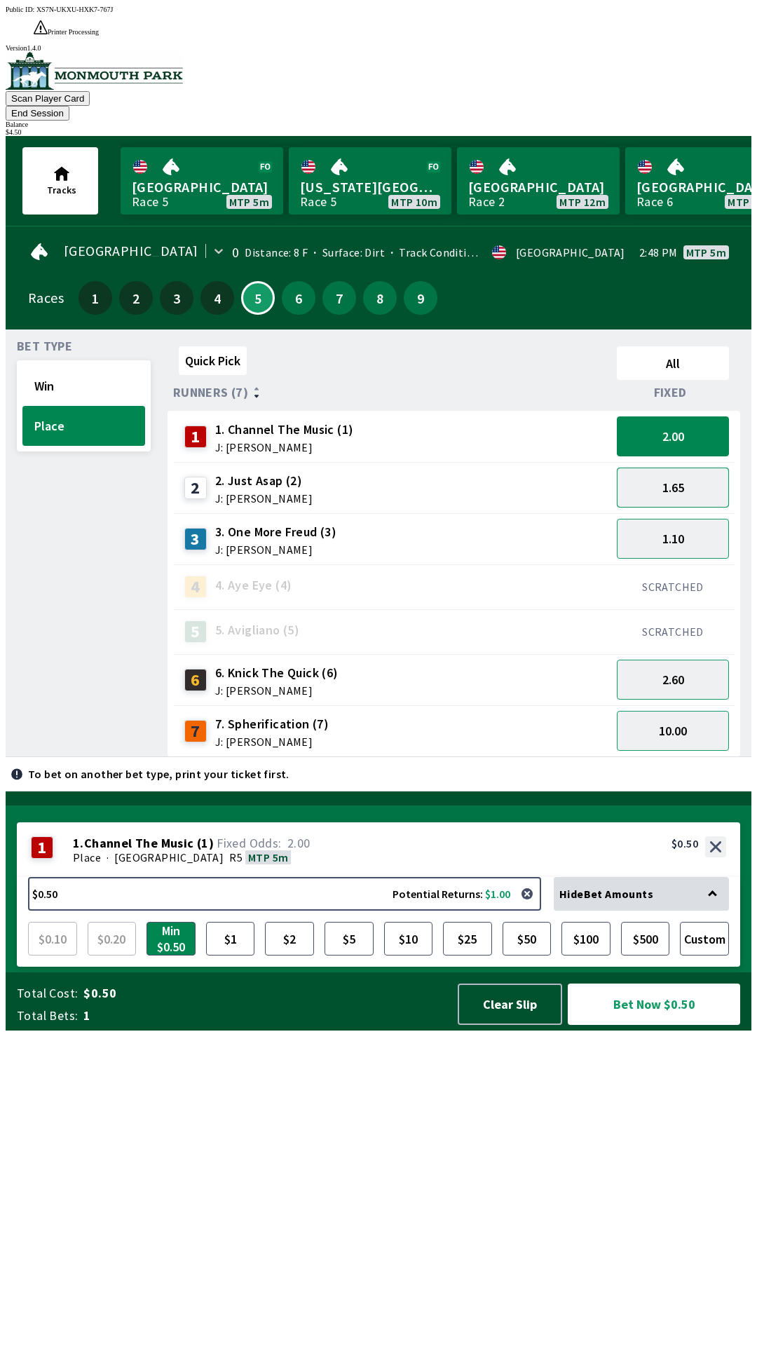
click at [684, 468] on button "1.65" at bounding box center [673, 488] width 112 height 40
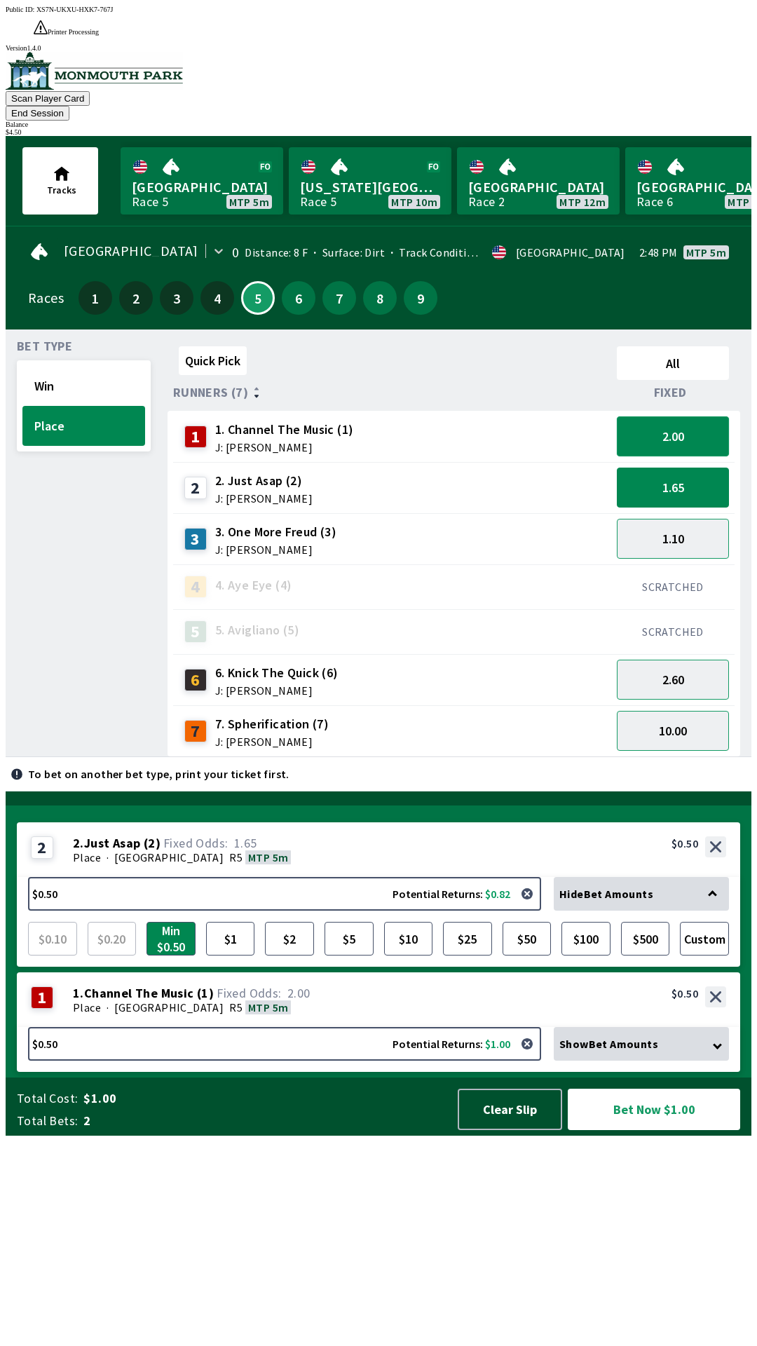
click at [677, 417] on button "2.00" at bounding box center [673, 437] width 112 height 40
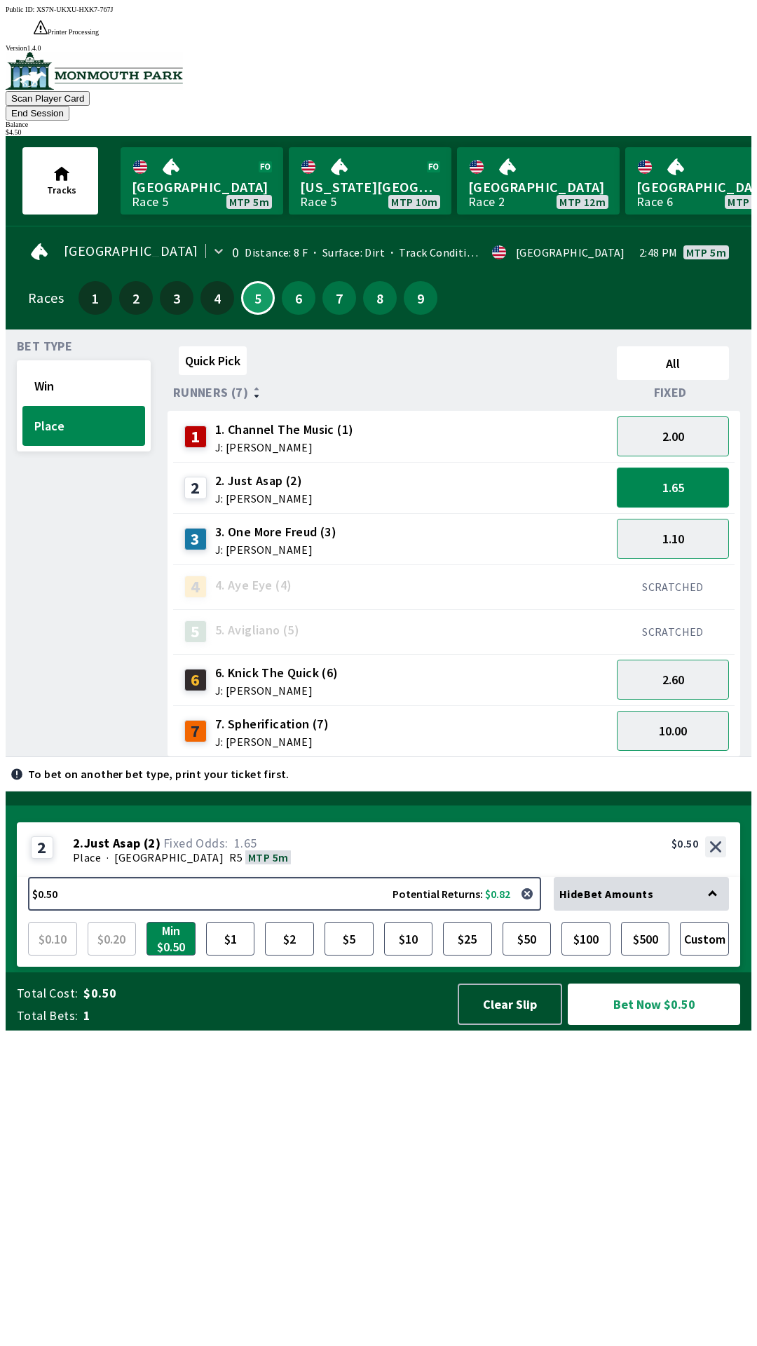
click at [678, 468] on button "1.65" at bounding box center [673, 488] width 112 height 40
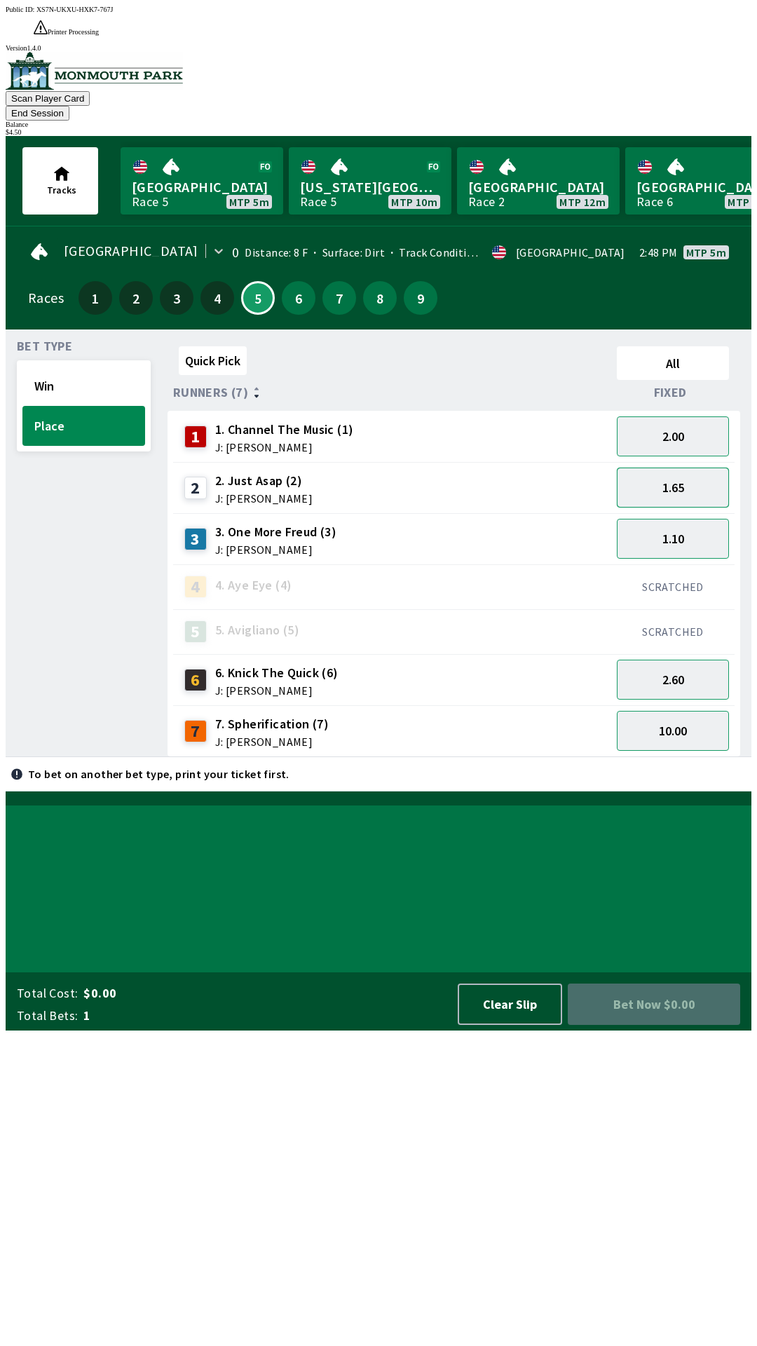
click at [683, 468] on button "1.65" at bounding box center [673, 488] width 112 height 40
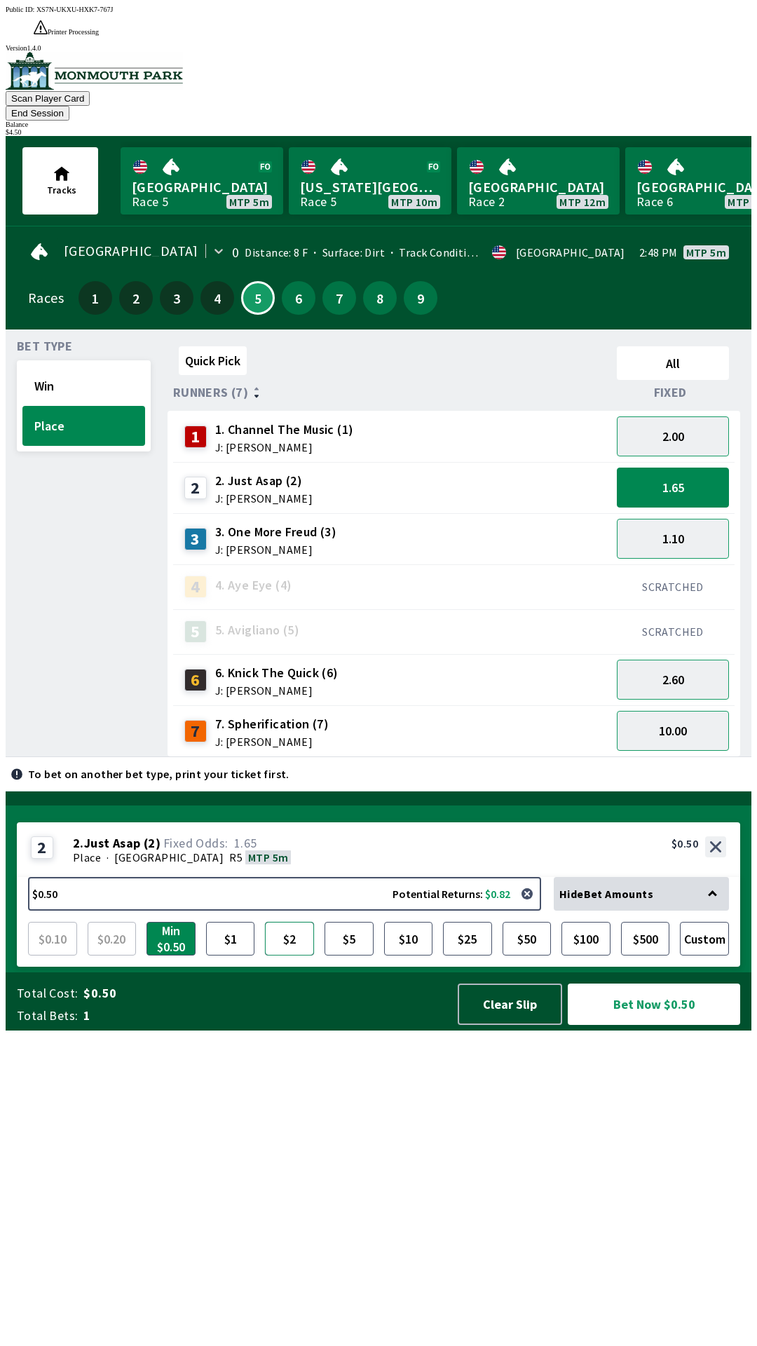
click at [281, 956] on button "$2" at bounding box center [289, 939] width 49 height 34
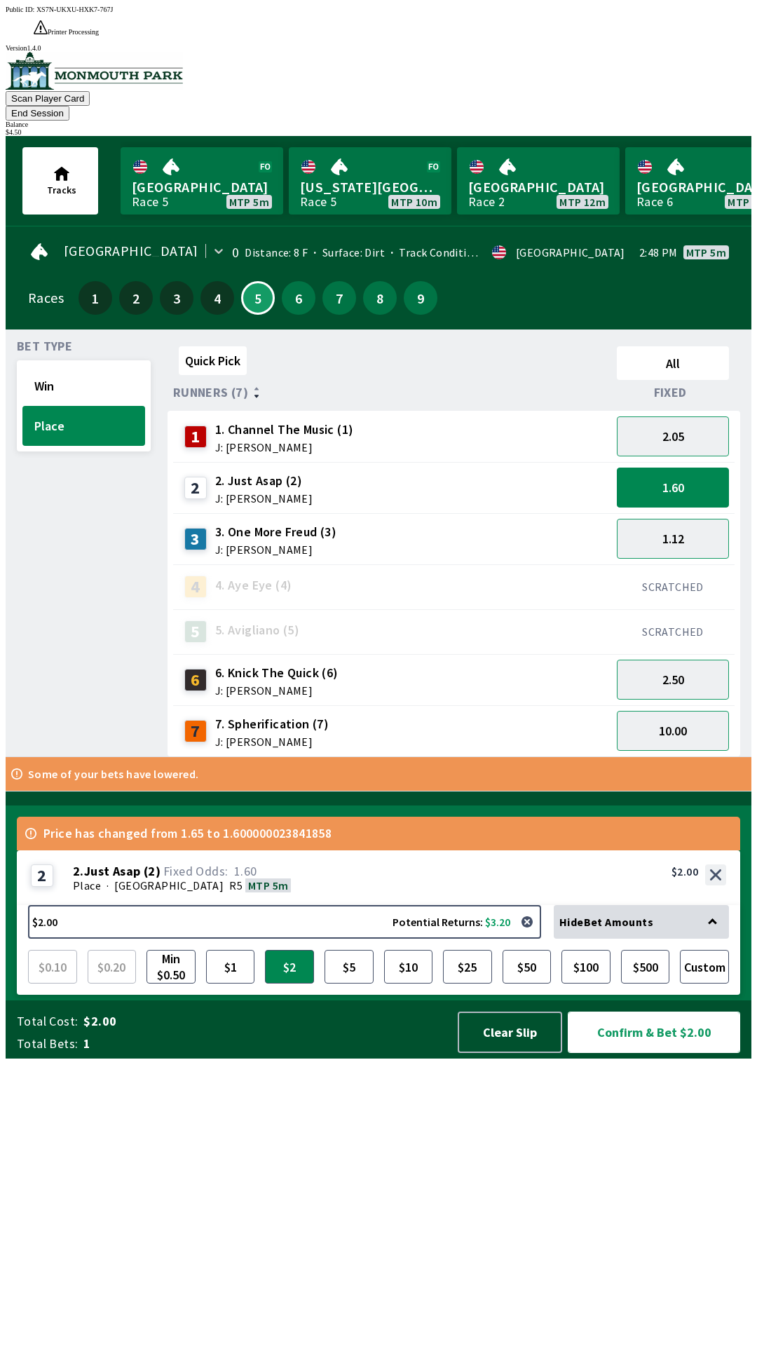
click at [661, 1053] on button "Confirm & Bet $2.00" at bounding box center [654, 1032] width 172 height 41
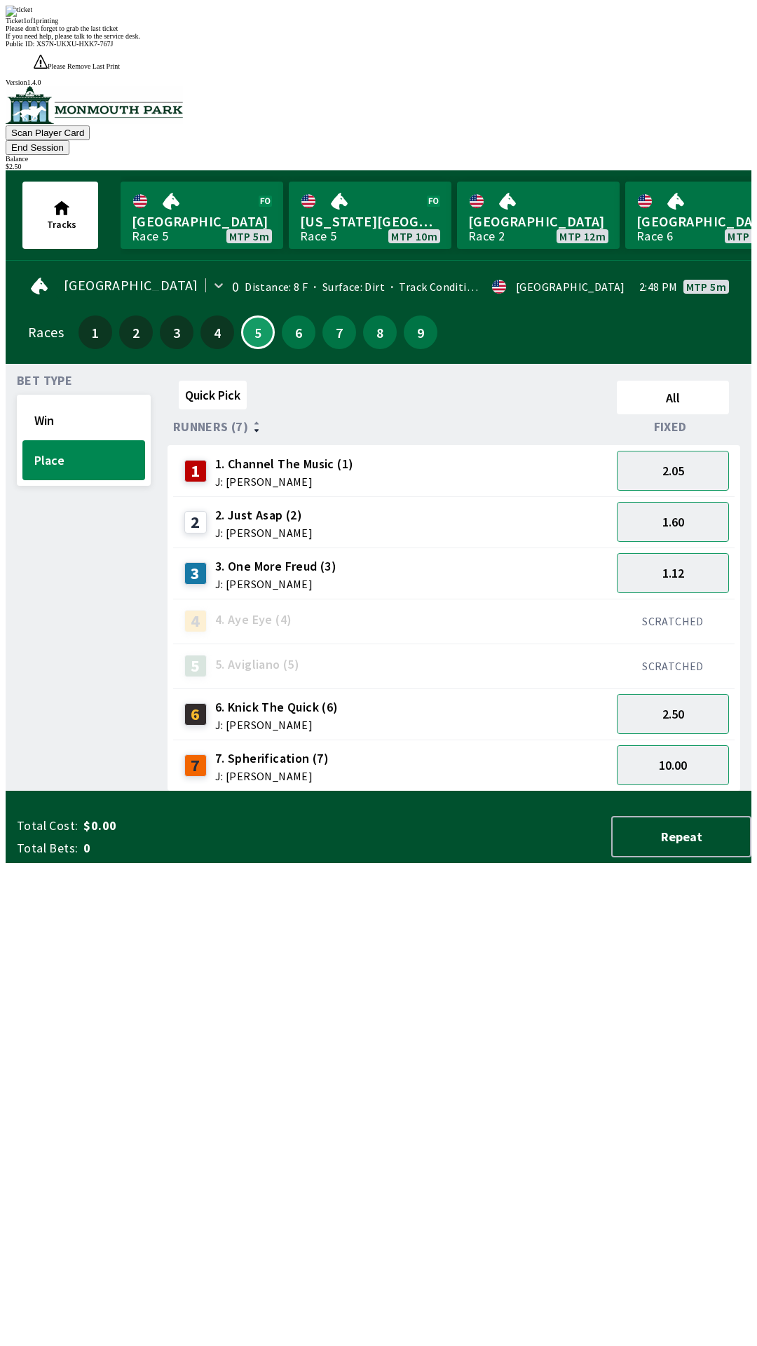
click at [536, 792] on div "Quick Pick All Runners (7) Fixed 1 1. Channel The Music (1) J: [PERSON_NAME] 2.…" at bounding box center [460, 583] width 584 height 417
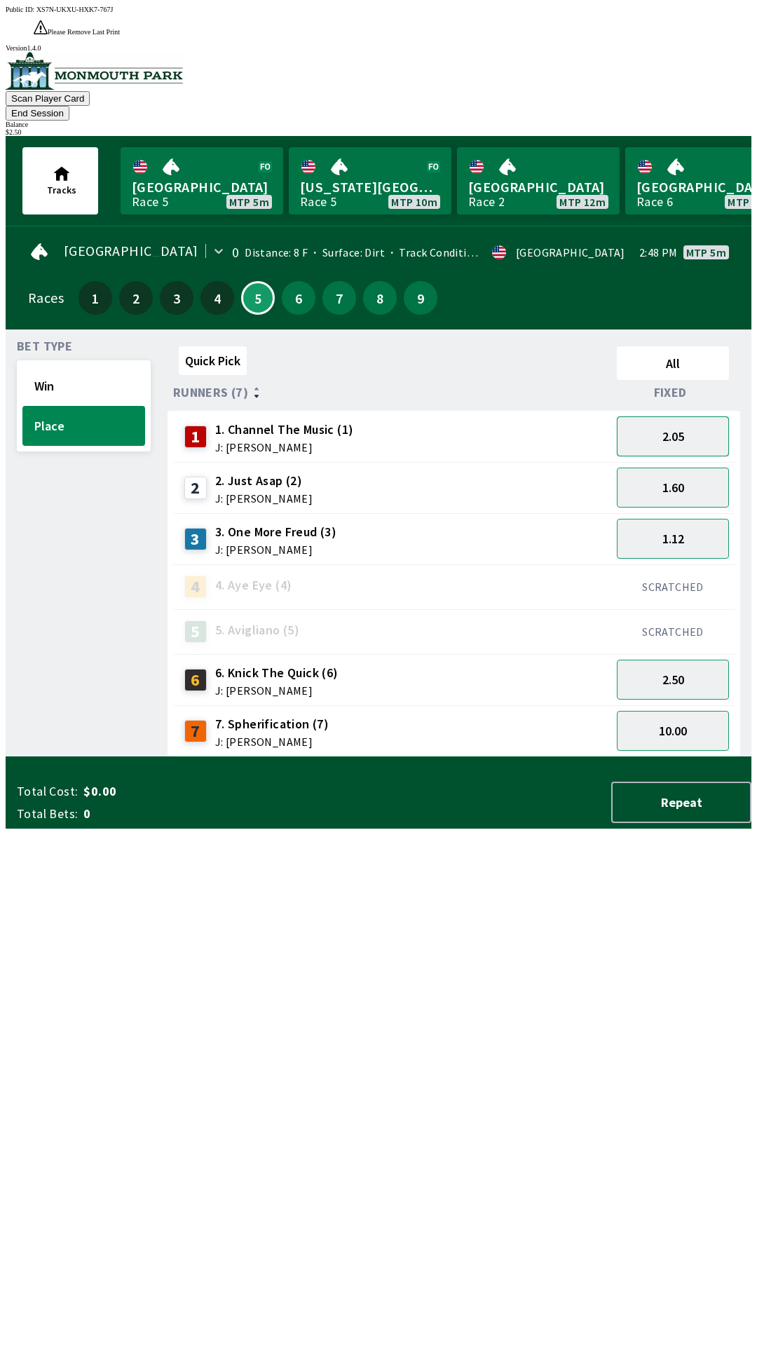
click at [691, 417] on button "2.05" at bounding box center [673, 437] width 112 height 40
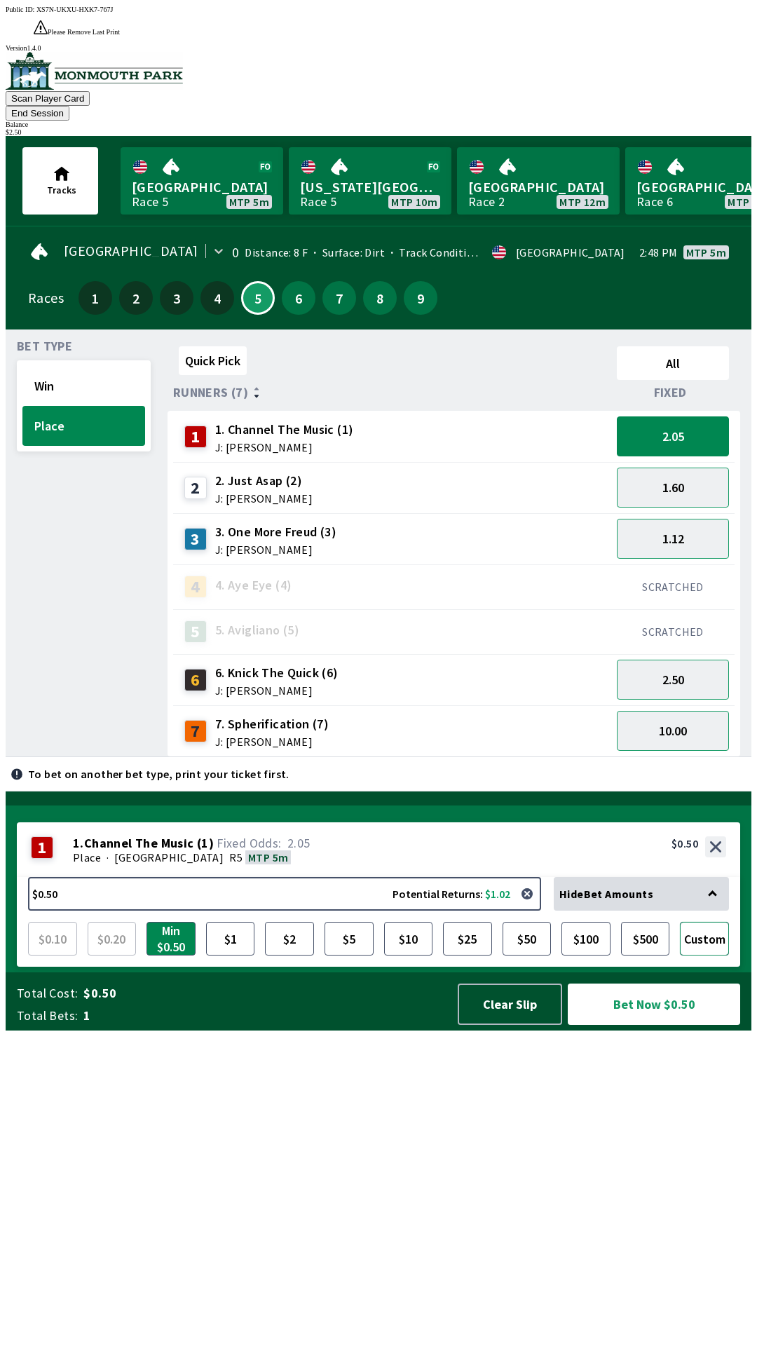
click at [712, 956] on button "Custom" at bounding box center [704, 939] width 49 height 34
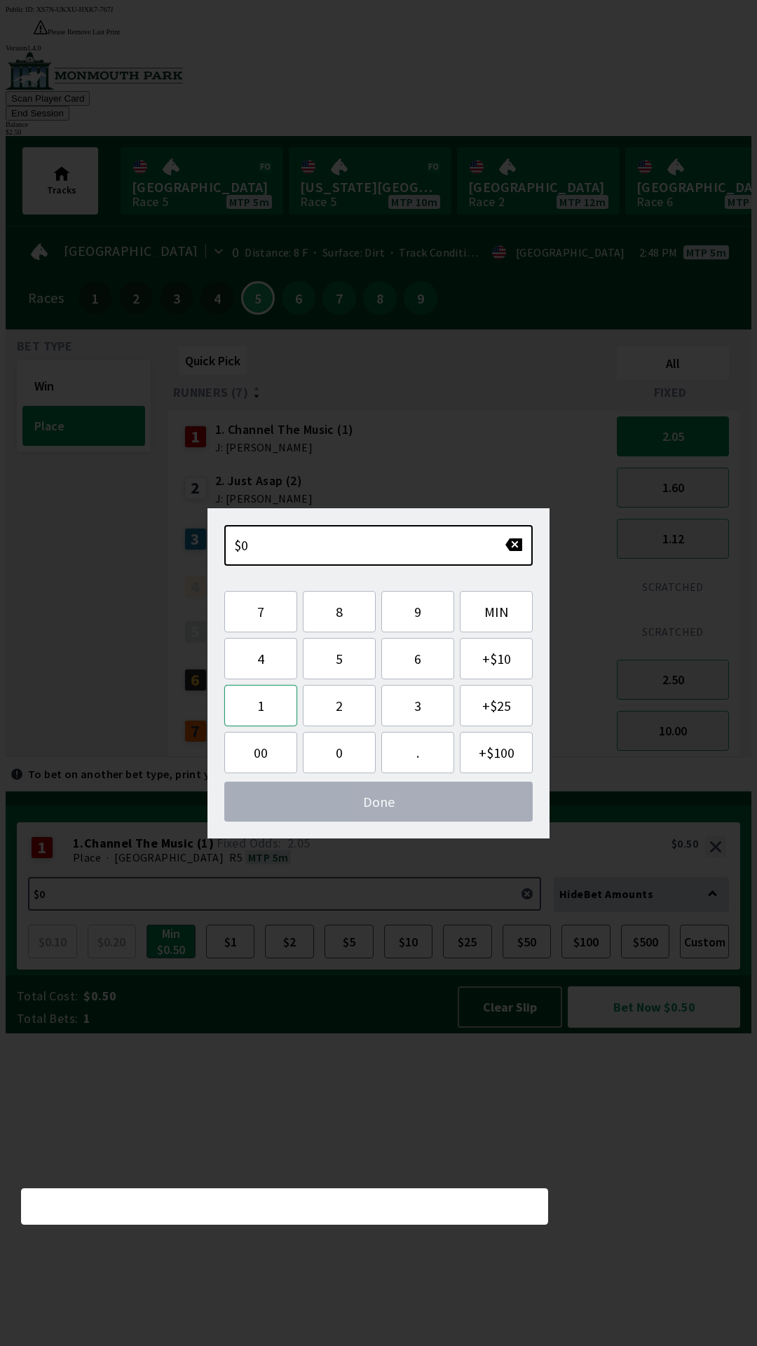
click at [266, 724] on button "1" at bounding box center [260, 705] width 73 height 41
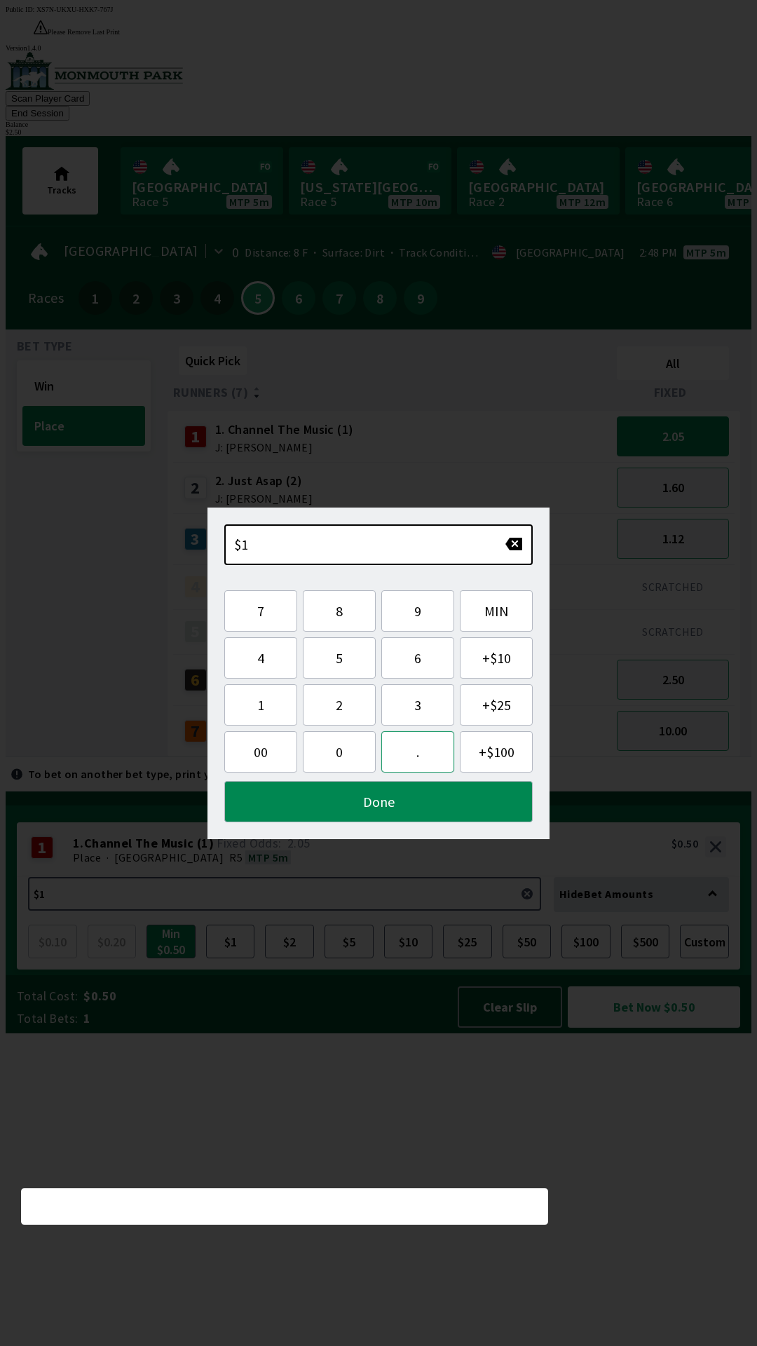
click at [411, 756] on button "." at bounding box center [417, 751] width 73 height 41
click at [342, 656] on button "5" at bounding box center [339, 657] width 73 height 41
click at [369, 803] on button "Done" at bounding box center [378, 801] width 309 height 41
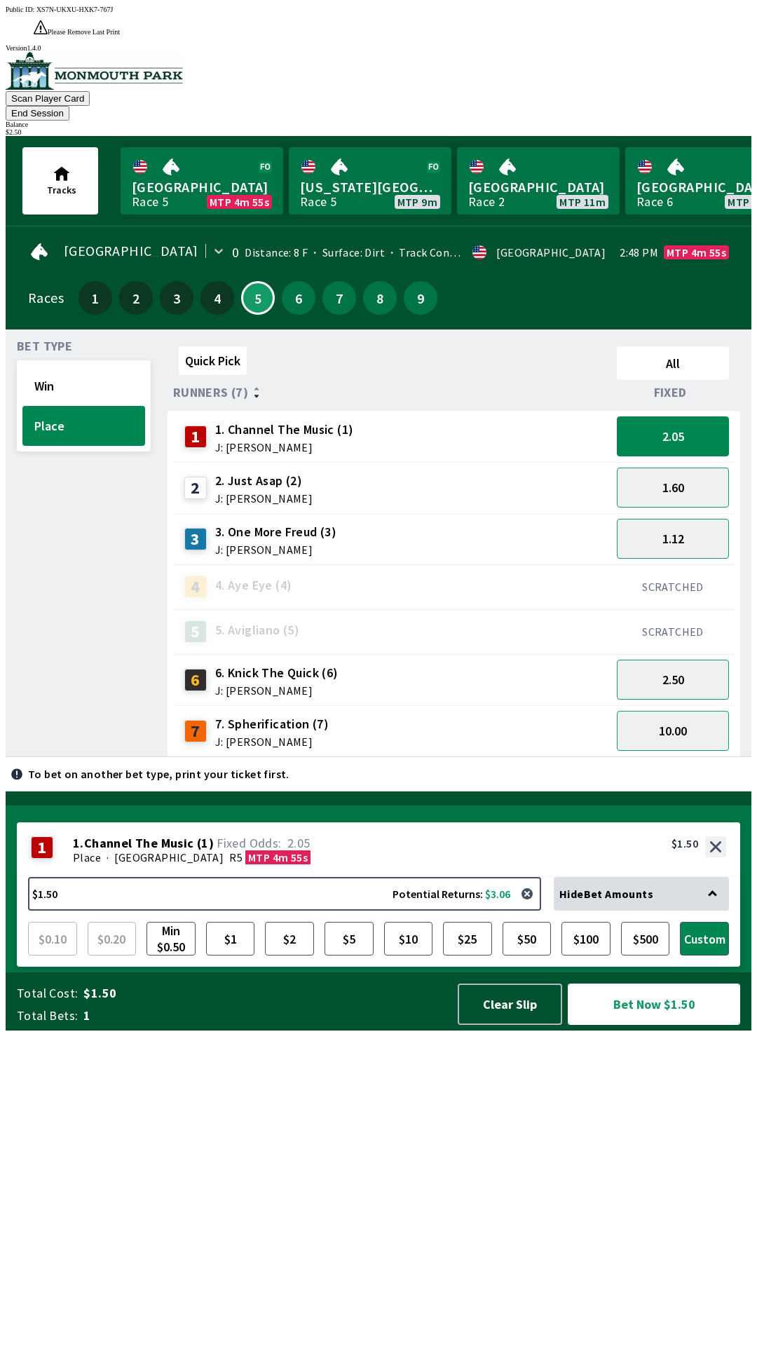
click at [646, 1025] on button "Bet Now $1.50" at bounding box center [654, 1004] width 172 height 41
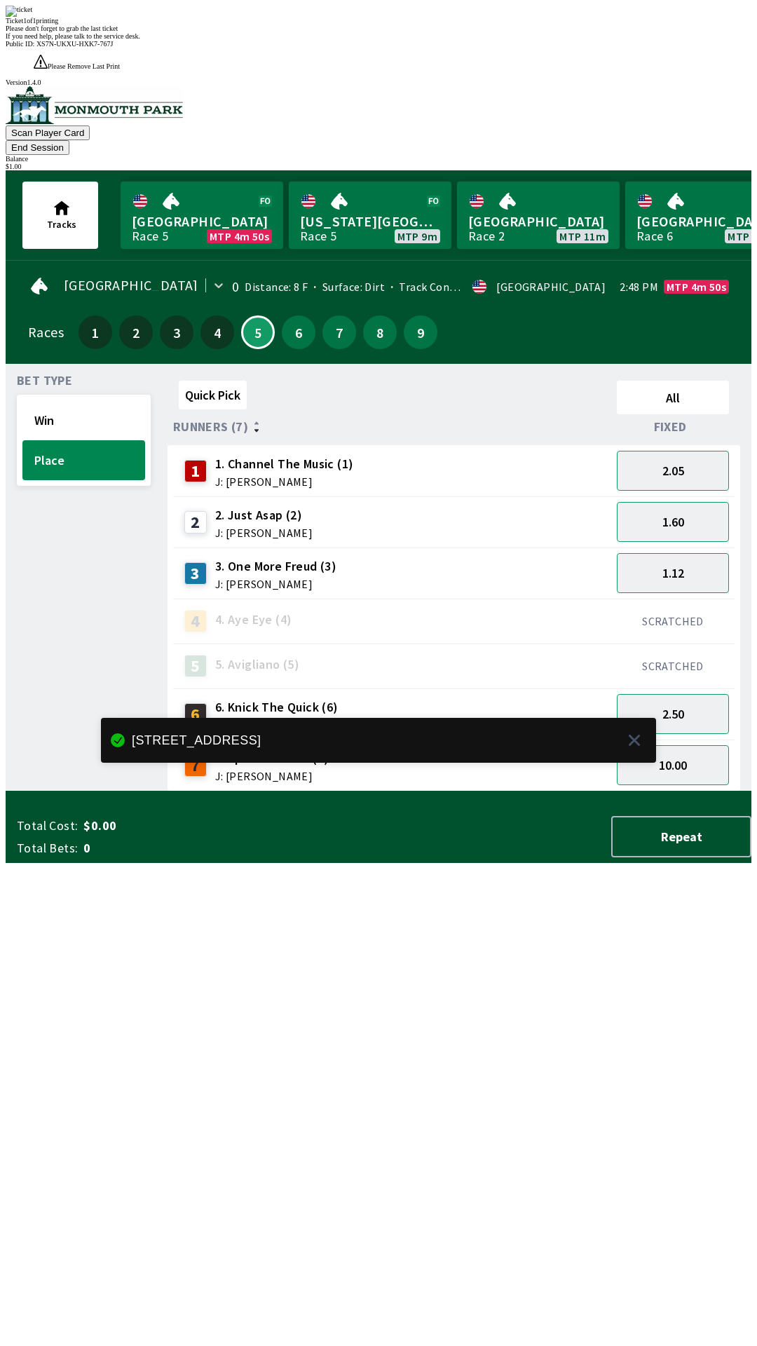
click at [400, 792] on div "Quick Pick All Runners (7) Fixed 1 1. Channel The Music (1) J: [PERSON_NAME] 2.…" at bounding box center [460, 583] width 584 height 417
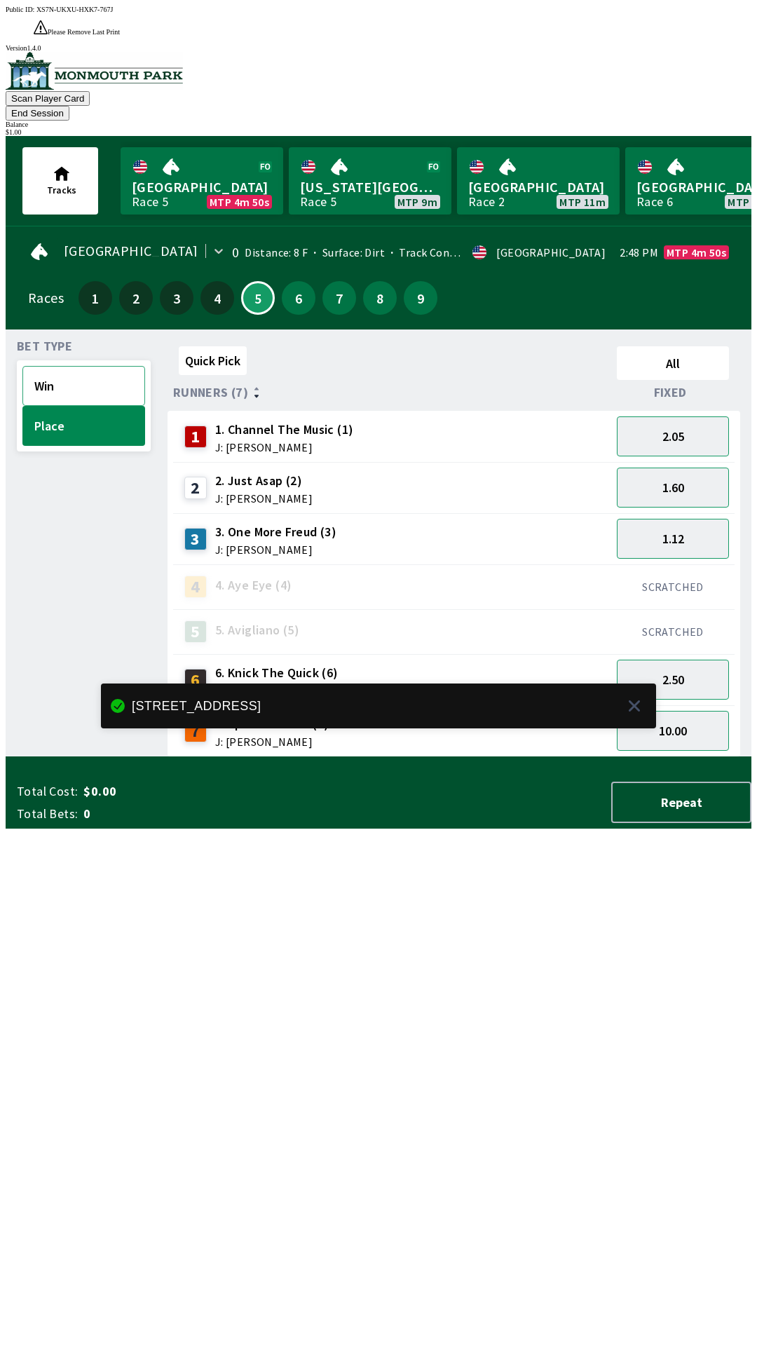
click at [89, 366] on button "Win" at bounding box center [83, 386] width 123 height 40
click at [683, 711] on button "31.00" at bounding box center [673, 731] width 112 height 40
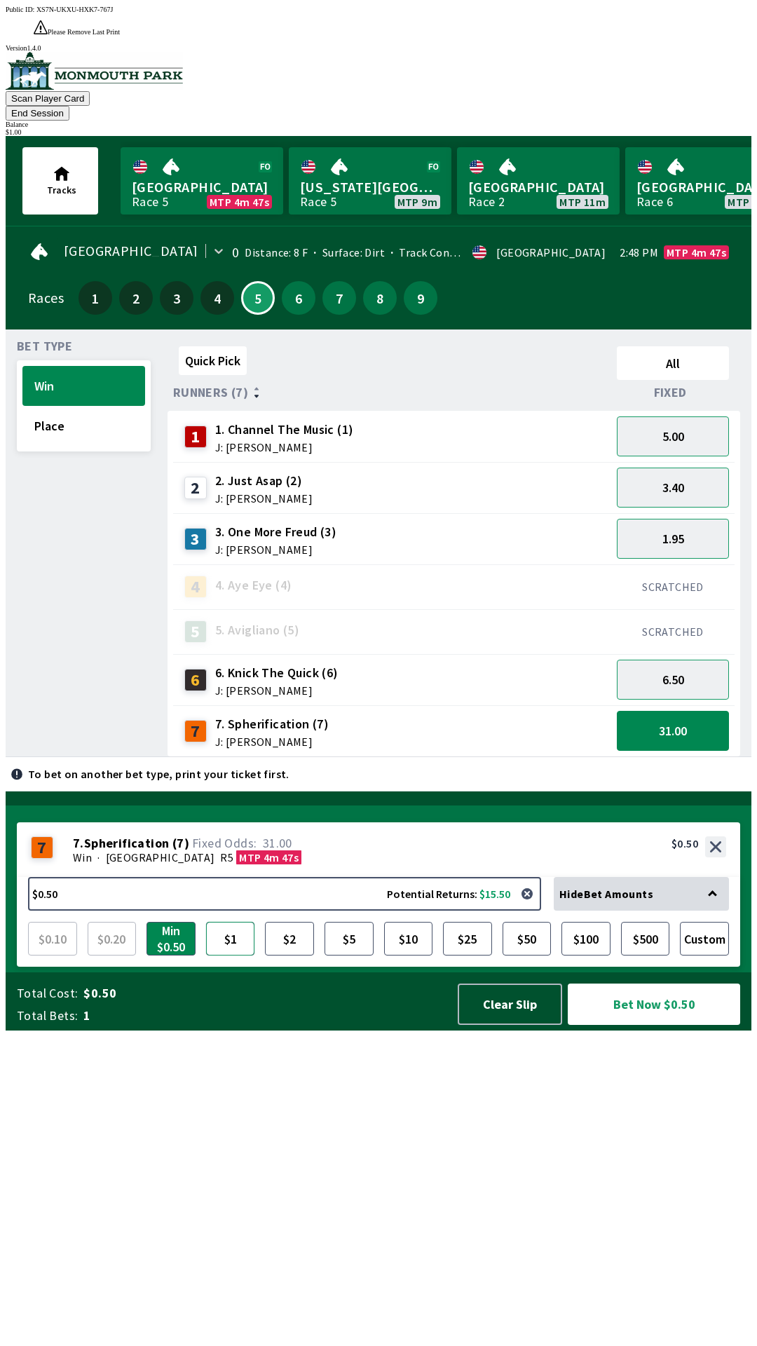
click at [222, 956] on button "$1" at bounding box center [230, 939] width 49 height 34
click at [662, 1025] on button "Bet Now $1.00" at bounding box center [654, 1004] width 172 height 41
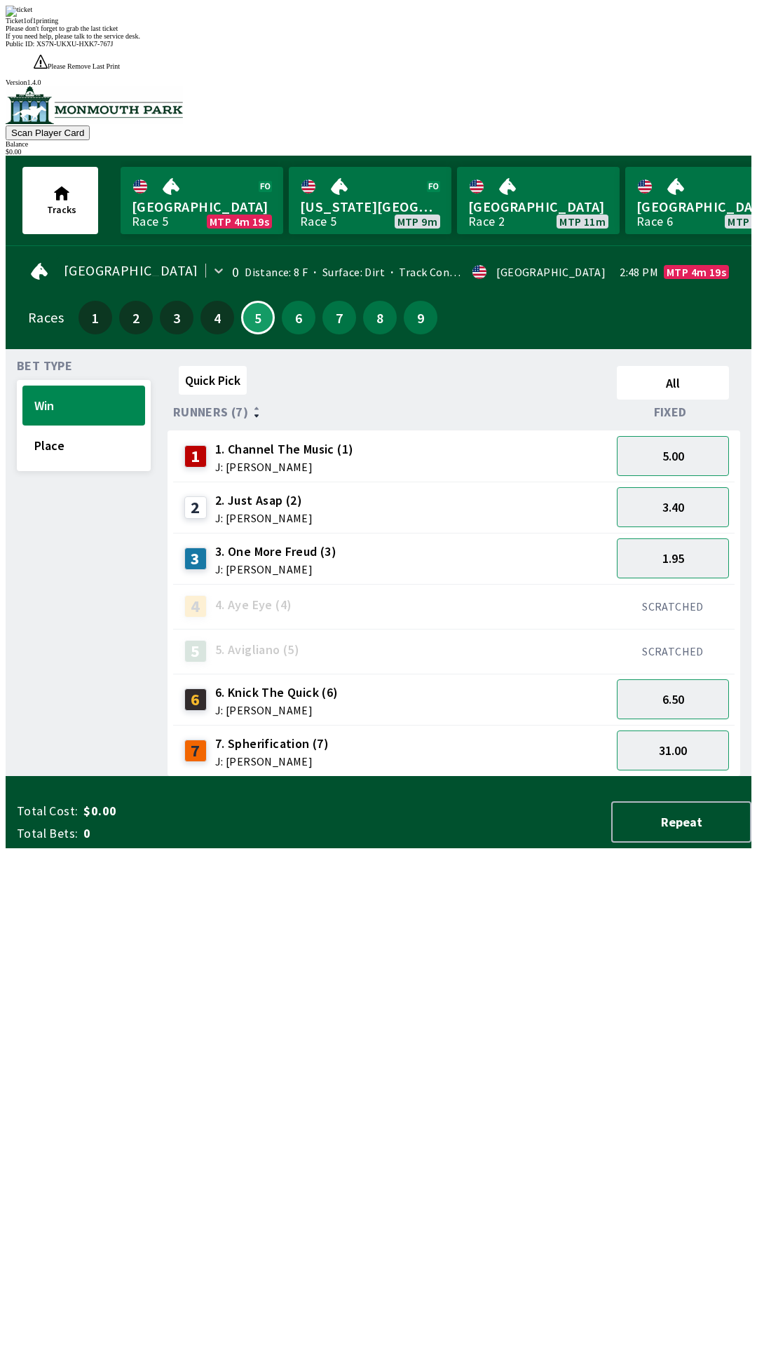
click at [524, 777] on div "Quick Pick All Runners (7) Fixed 1 1. Channel The Music (1) J: [PERSON_NAME] 5.…" at bounding box center [460, 568] width 584 height 417
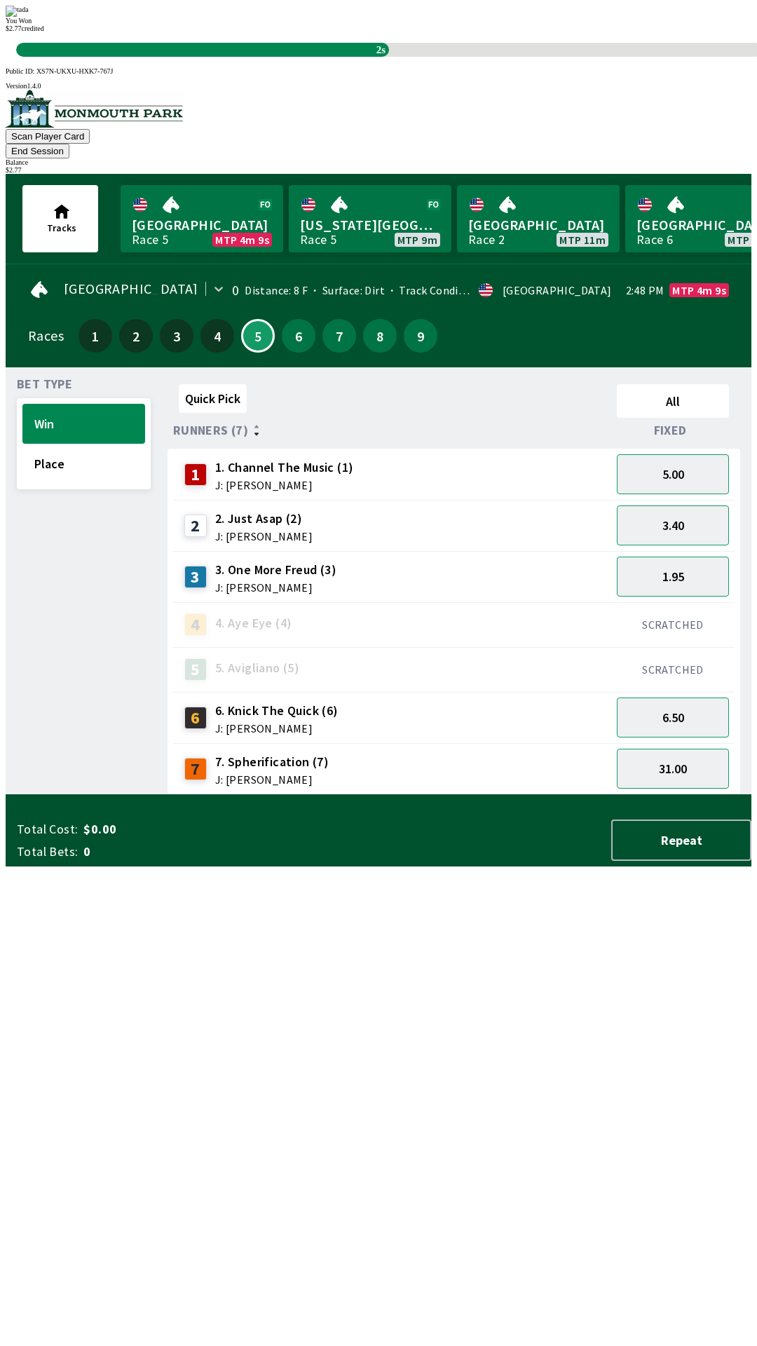
click at [283, 795] on div "Quick Pick All Runners (7) Fixed 1 1. Channel The Music (1) J: [PERSON_NAME] 5.…" at bounding box center [460, 587] width 584 height 417
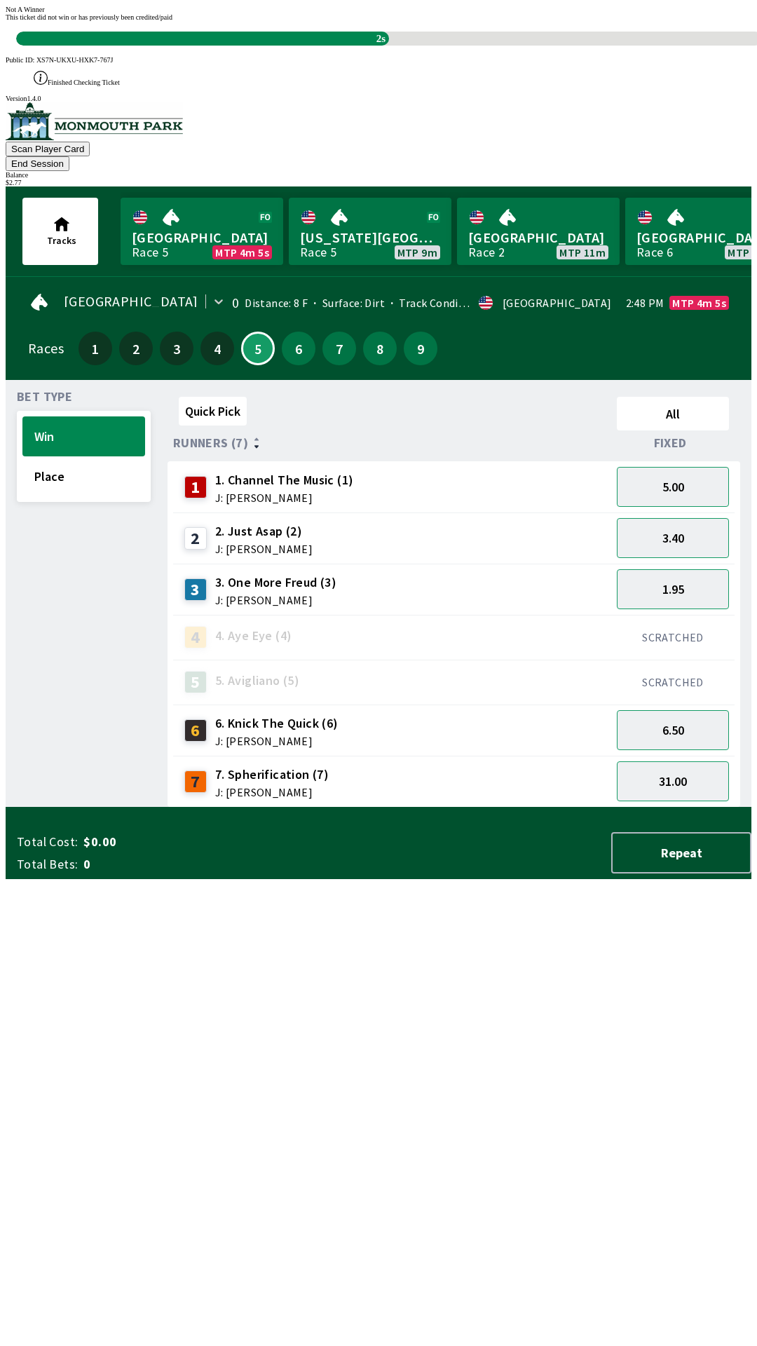
click at [203, 808] on div "Quick Pick All Runners (7) Fixed 1 1. Channel The Music (1) J: [PERSON_NAME] 5.…" at bounding box center [460, 599] width 584 height 417
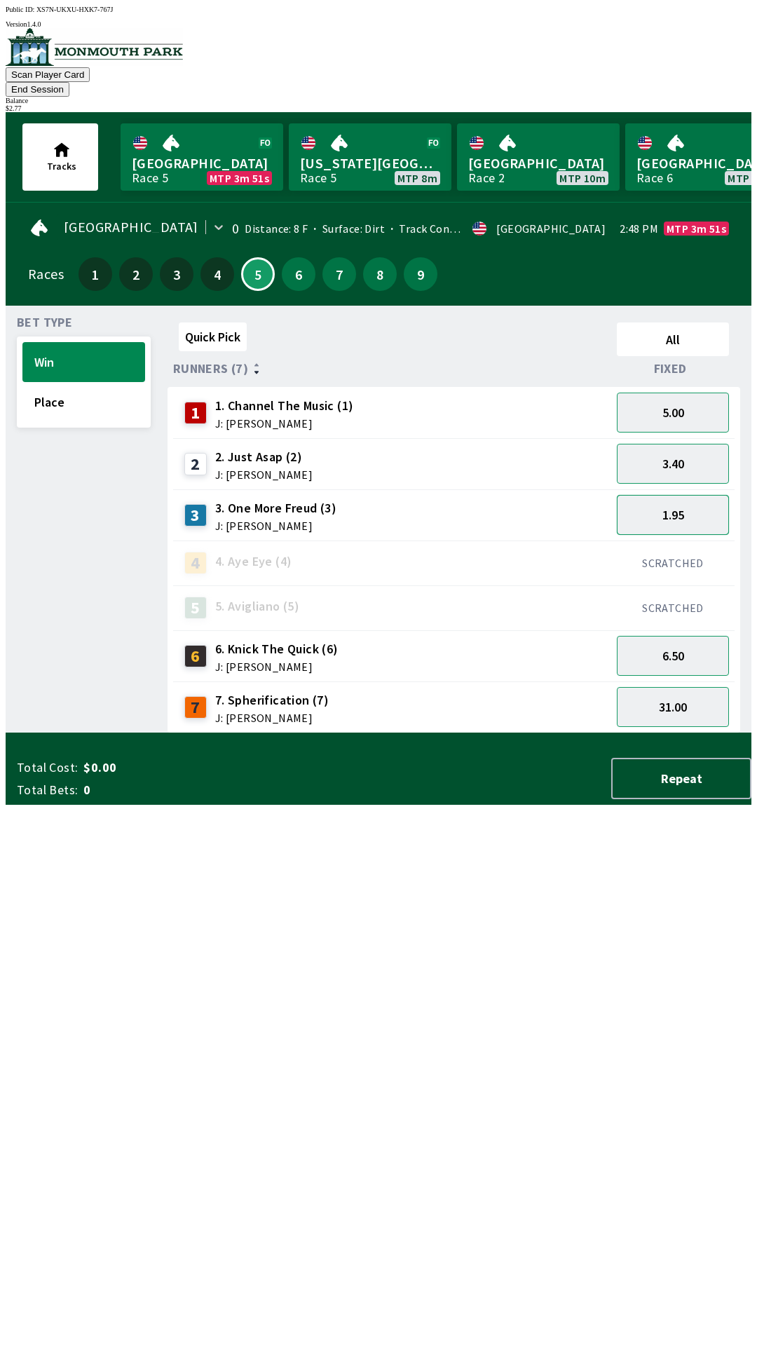
click at [650, 495] on button "1.95" at bounding box center [673, 515] width 112 height 40
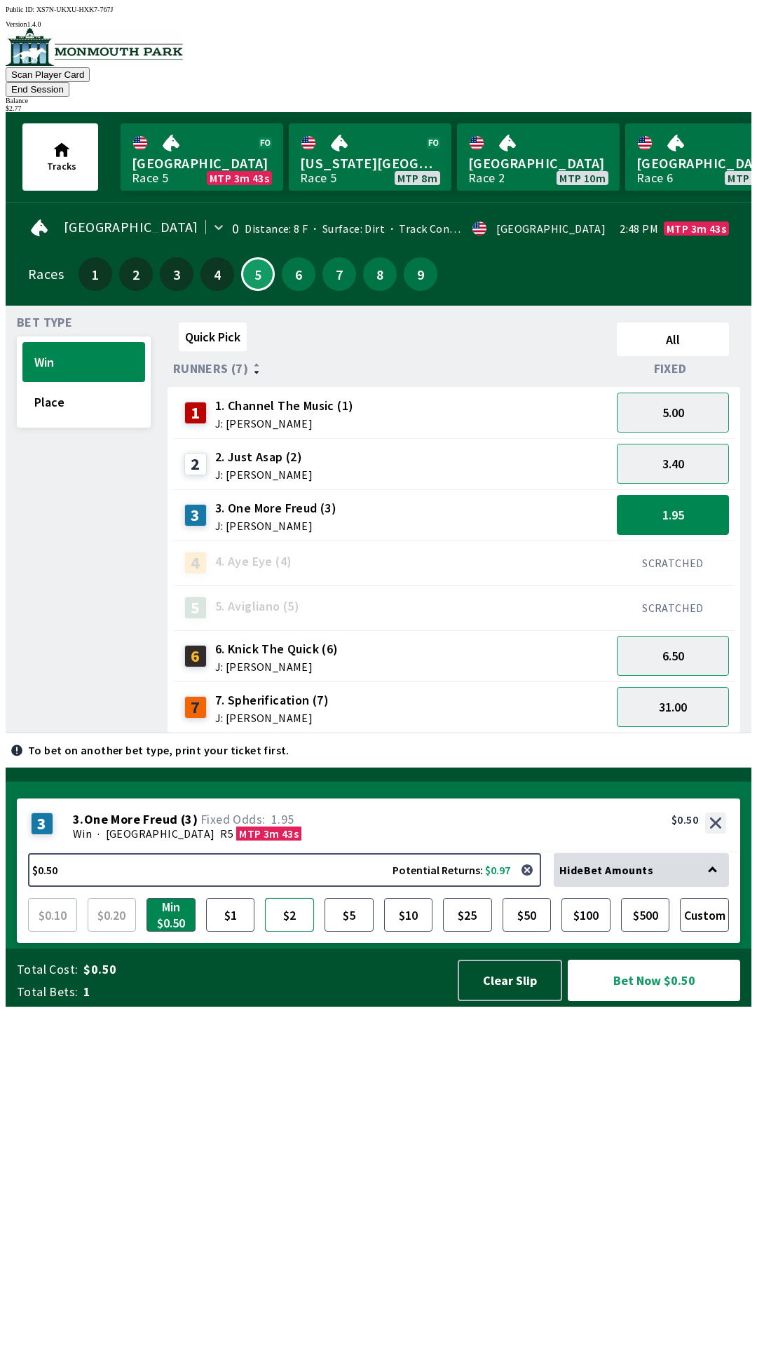
click at [287, 932] on button "$2" at bounding box center [289, 915] width 49 height 34
click at [637, 1001] on button "Bet Now $2.00" at bounding box center [654, 980] width 172 height 41
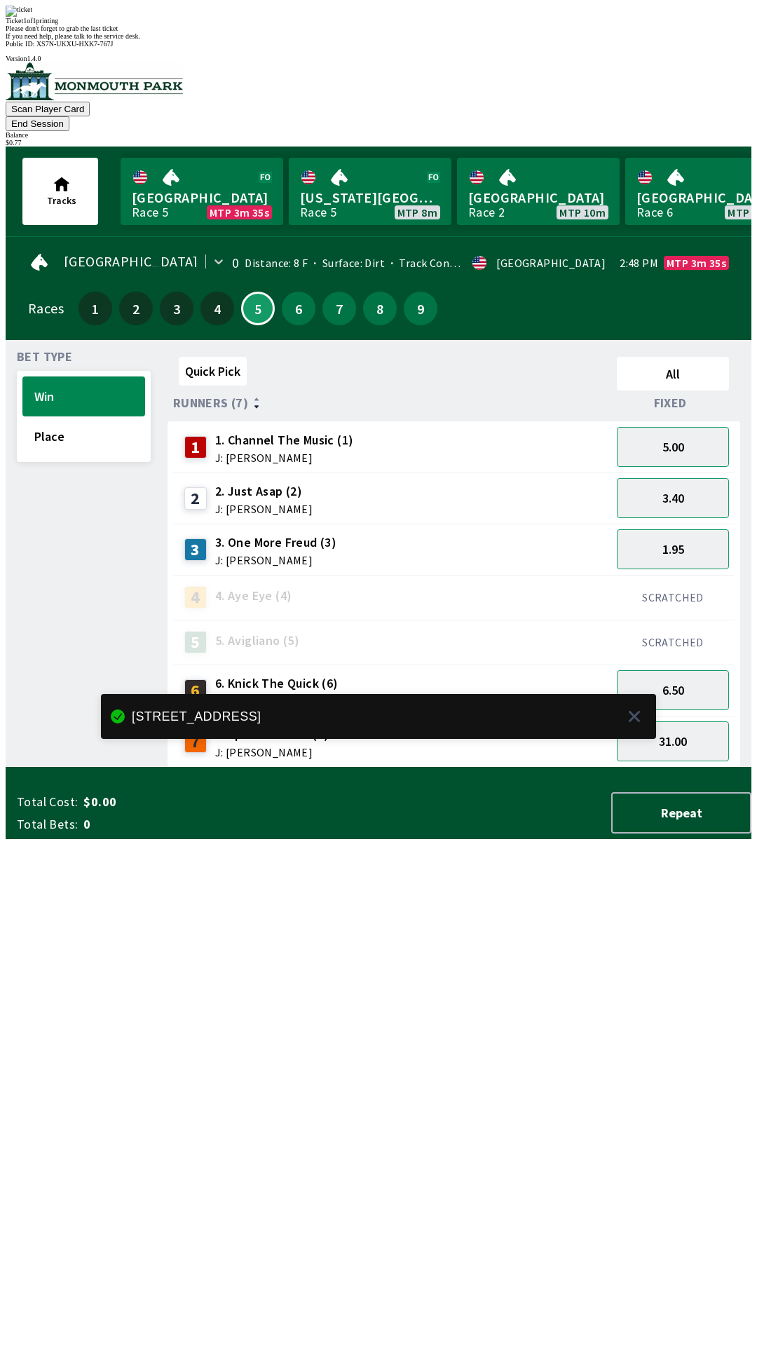
click at [322, 768] on div "Quick Pick All Runners (7) Fixed 1 1. Channel The Music (1) J: [PERSON_NAME] 5.…" at bounding box center [460, 559] width 584 height 417
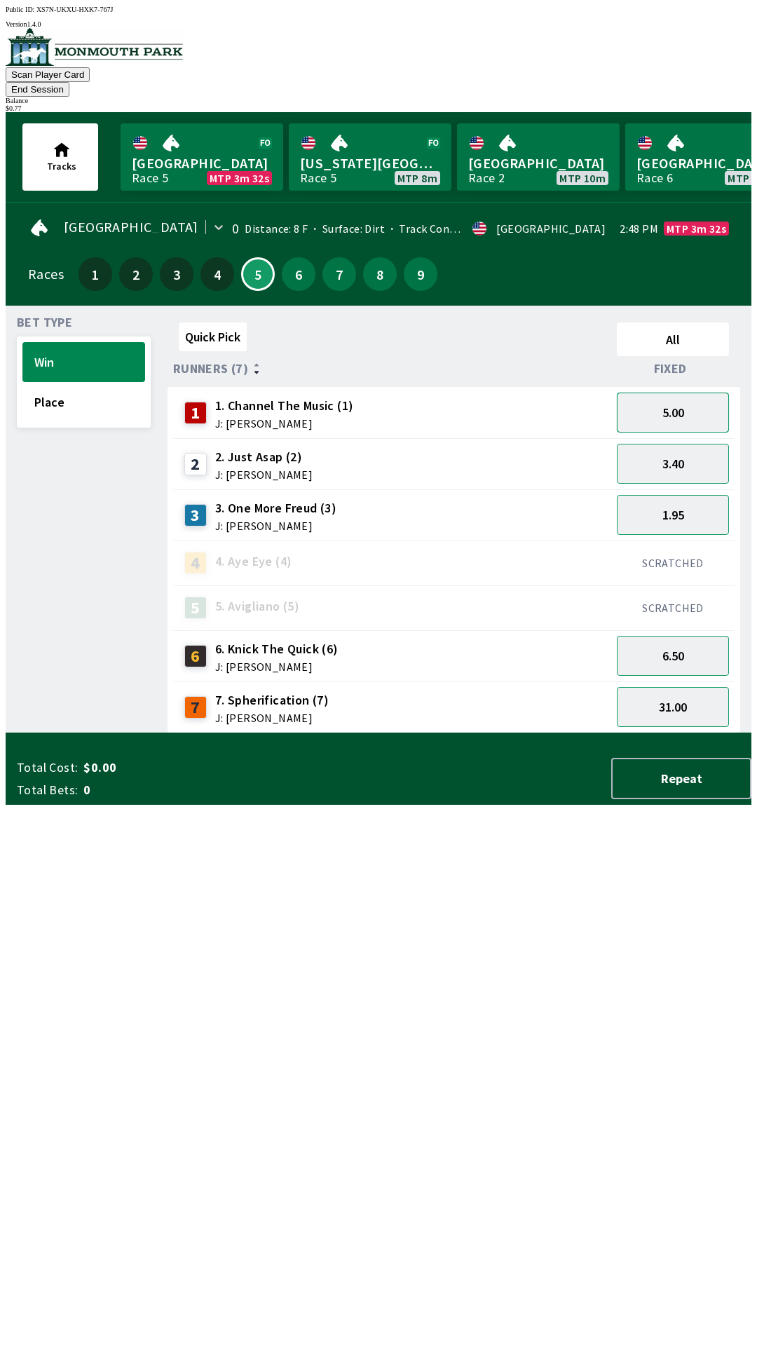
click at [674, 393] on button "5.00" at bounding box center [673, 413] width 112 height 40
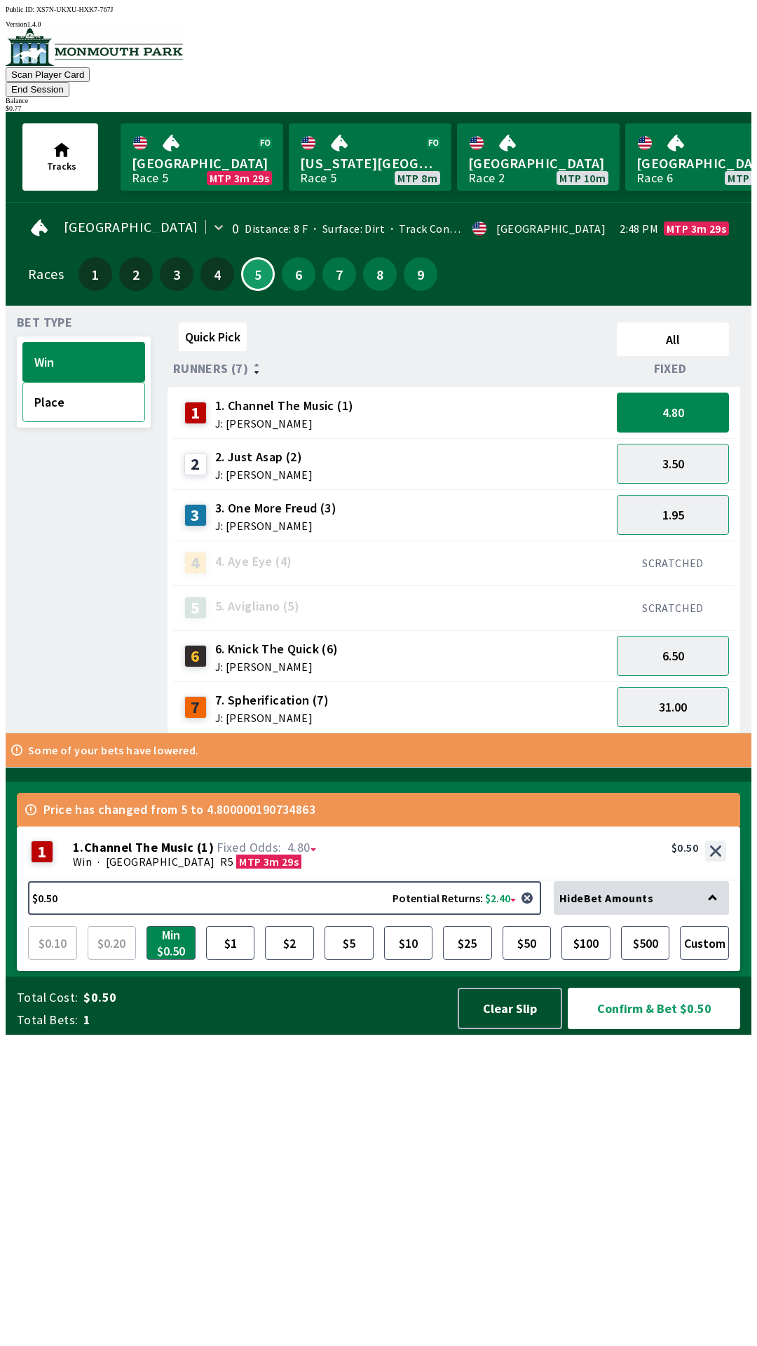
click at [83, 395] on button "Place" at bounding box center [83, 402] width 123 height 40
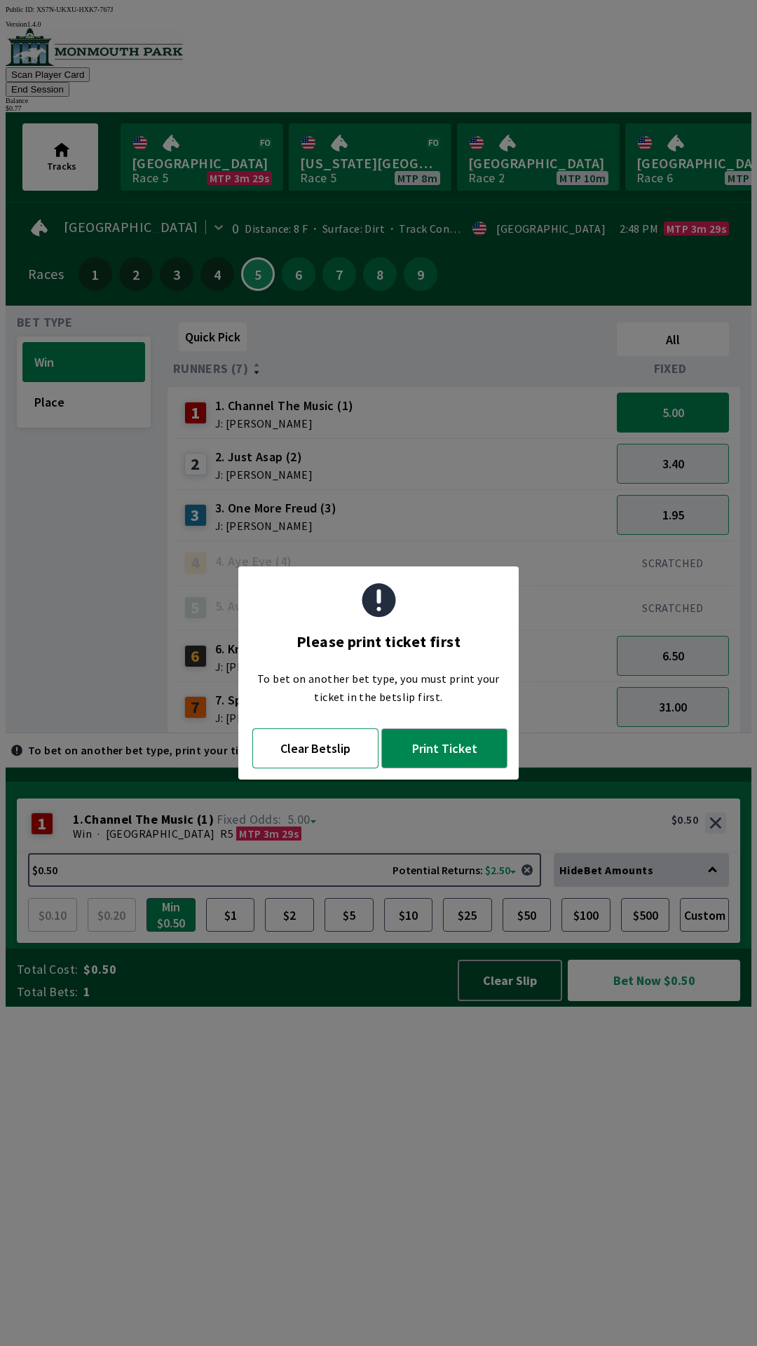
click at [306, 754] on button "Clear Betslip" at bounding box center [315, 749] width 126 height 40
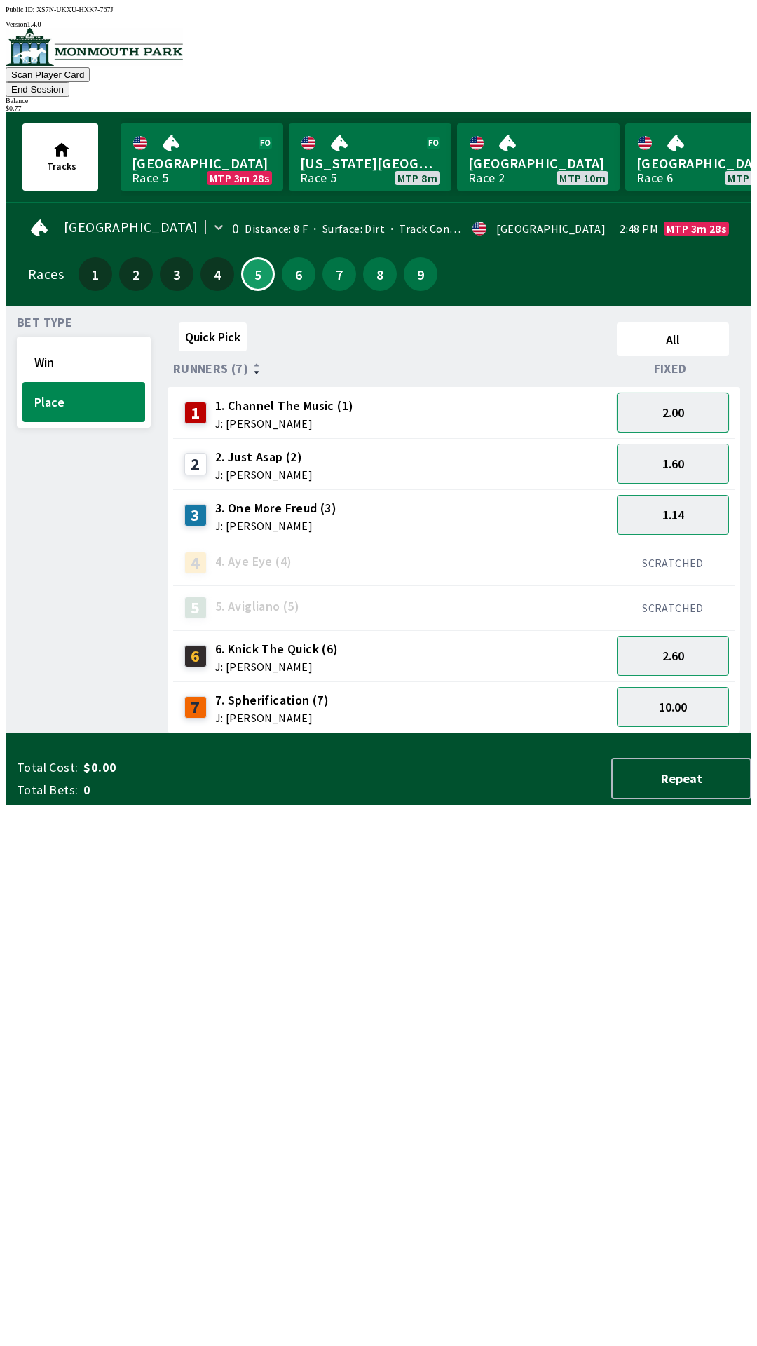
click at [679, 396] on button "2.00" at bounding box center [673, 413] width 112 height 40
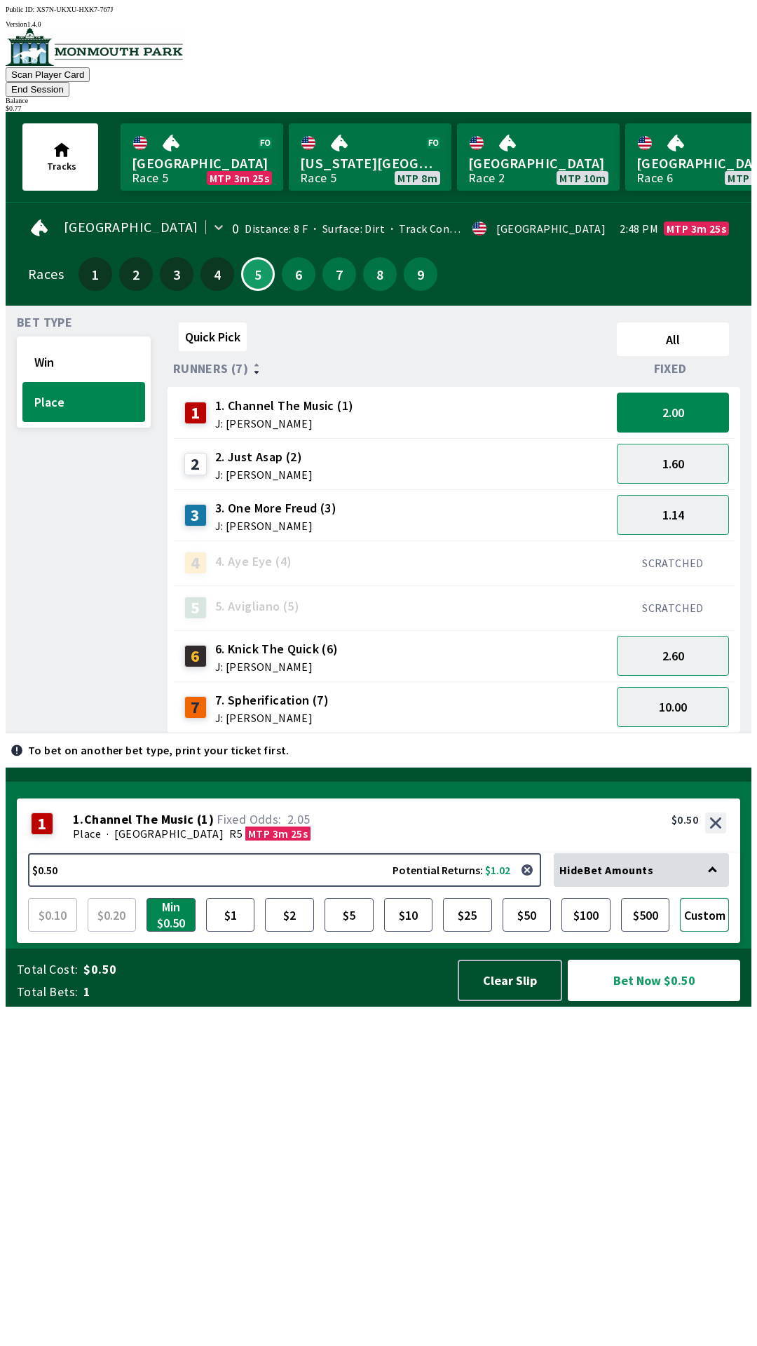
click at [717, 932] on button "Custom" at bounding box center [704, 915] width 49 height 34
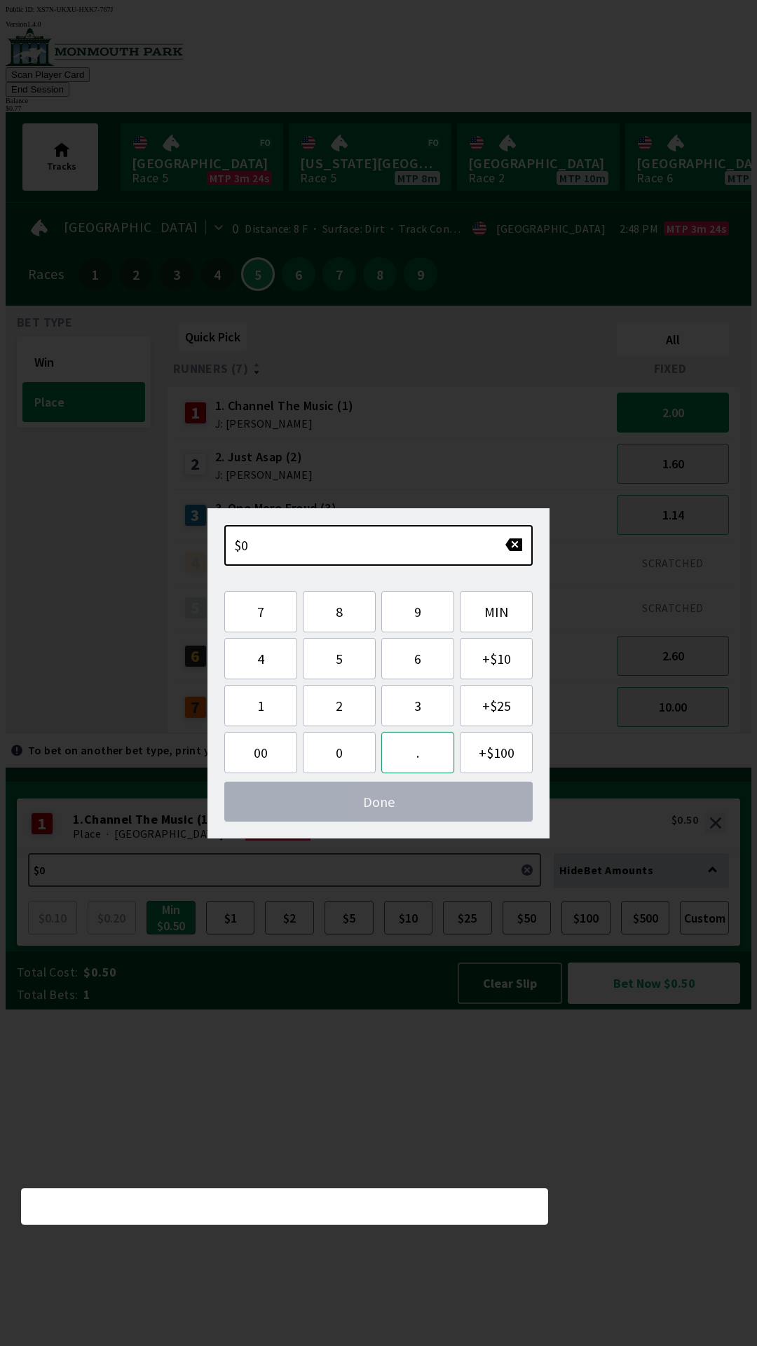
click at [398, 754] on button "." at bounding box center [417, 752] width 73 height 41
click at [245, 593] on button "7" at bounding box center [260, 611] width 73 height 41
click at [248, 598] on button "7" at bounding box center [260, 611] width 73 height 41
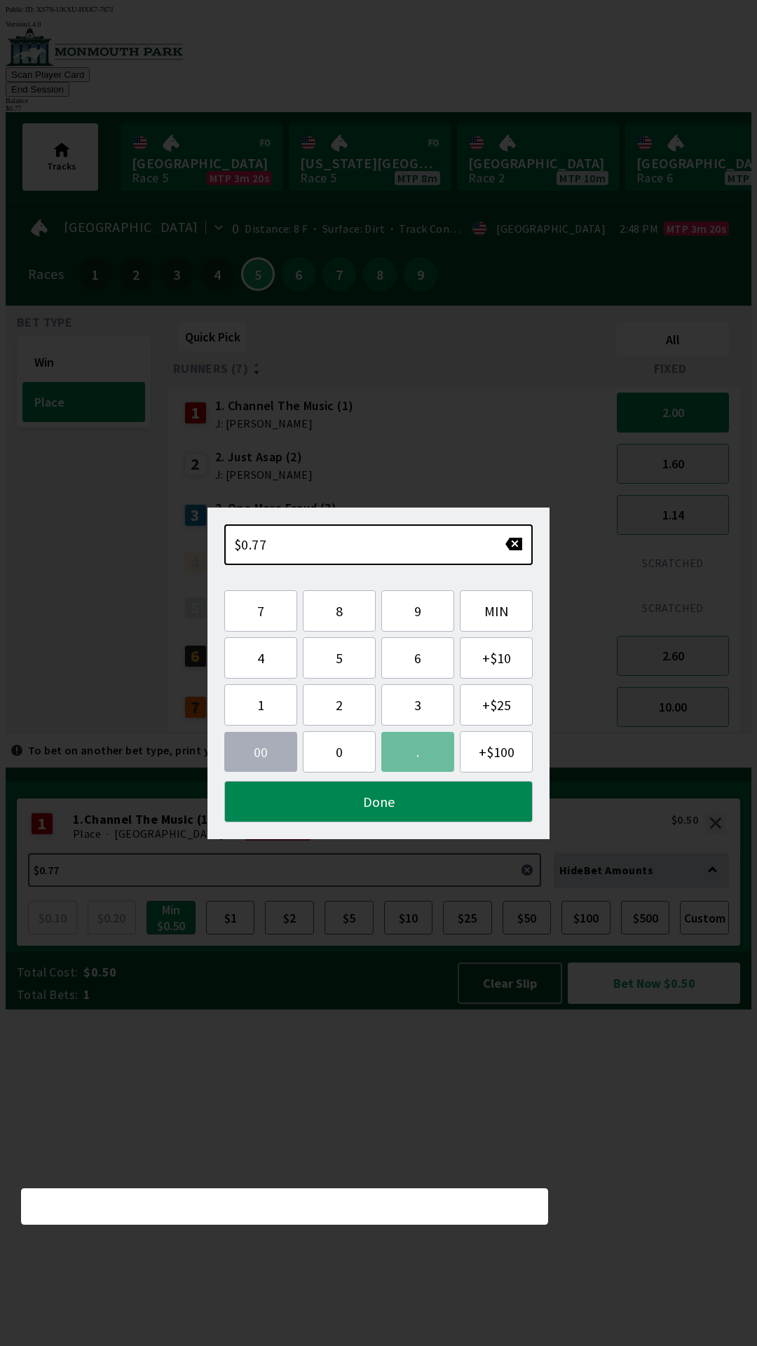
click at [600, 733] on div "Quick Pick All Runners (7) Fixed 1 1. Channel The Music (1) J: [PERSON_NAME] 2.…" at bounding box center [460, 525] width 584 height 417
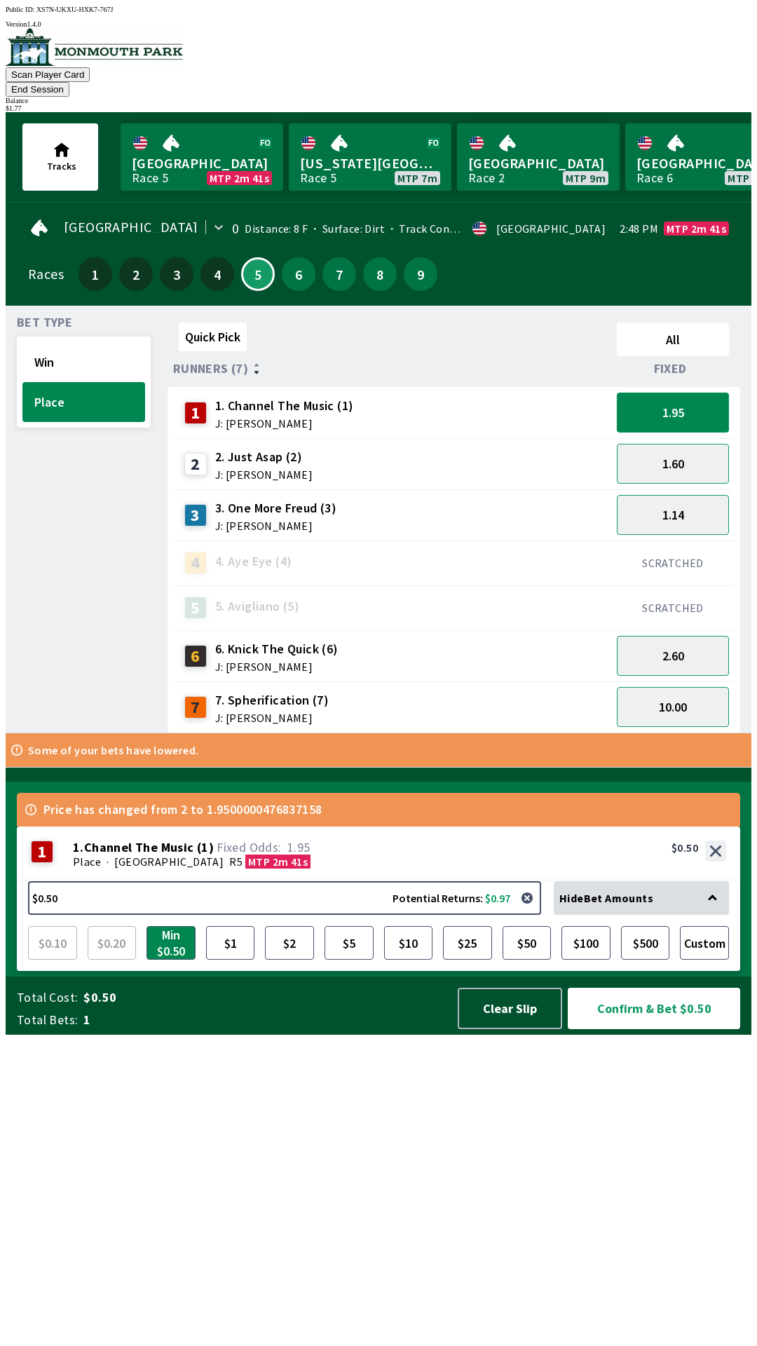
click at [670, 398] on button "1.95" at bounding box center [673, 413] width 112 height 40
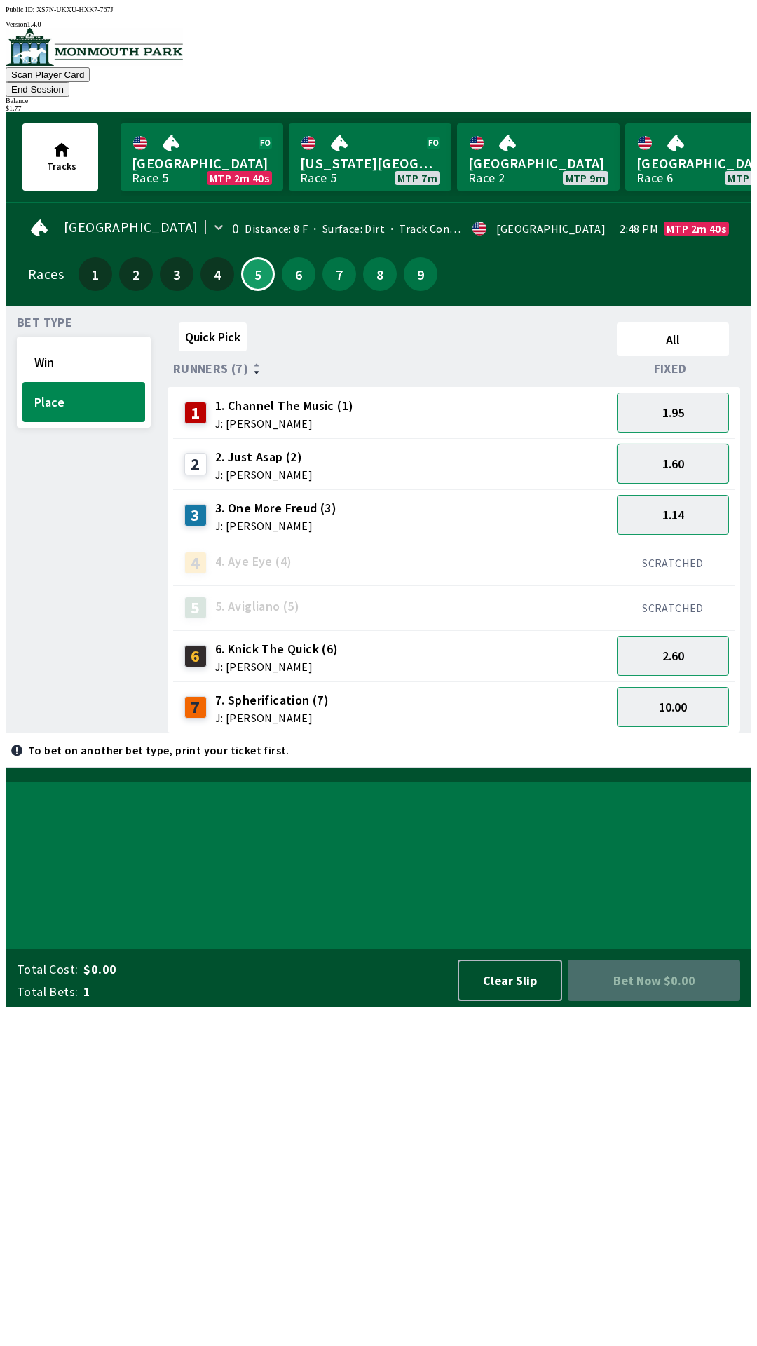
click at [653, 445] on button "1.60" at bounding box center [673, 464] width 112 height 40
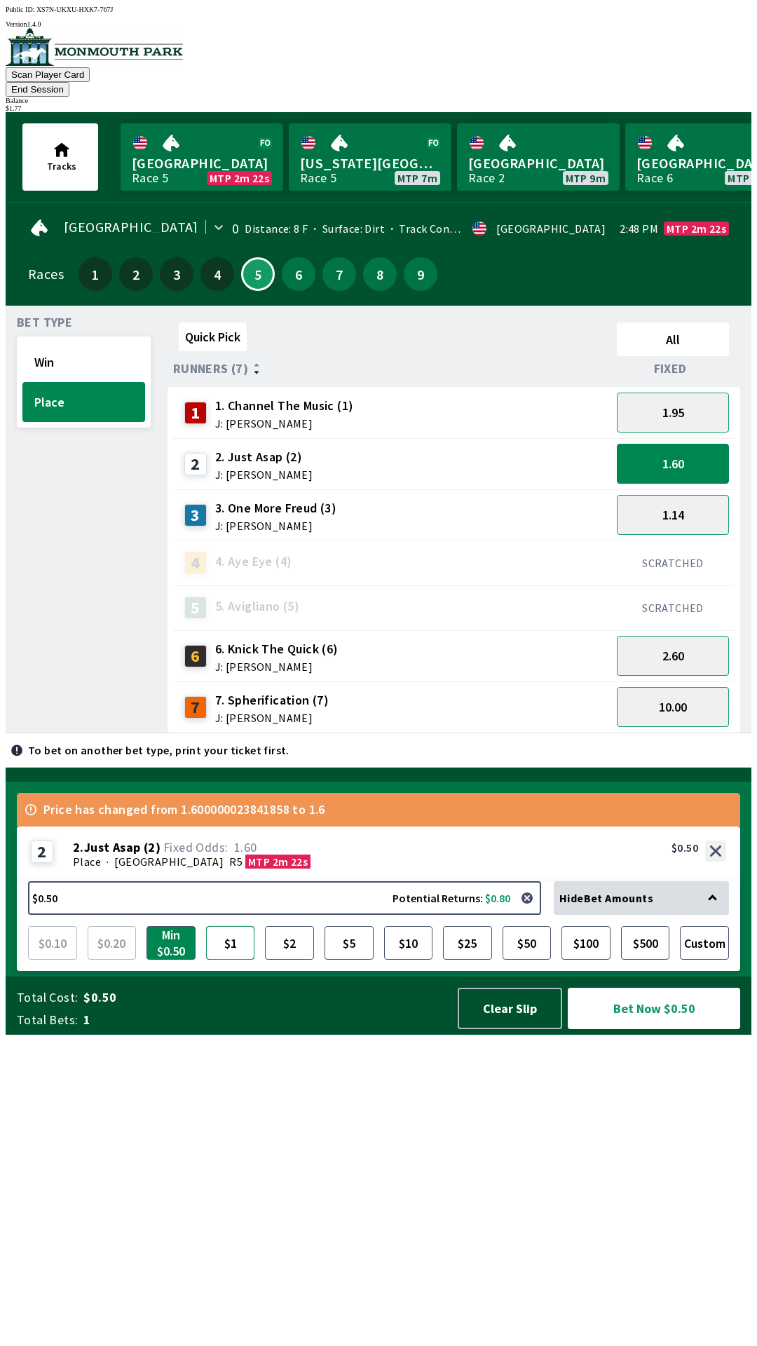
click at [230, 960] on button "$1" at bounding box center [230, 943] width 49 height 34
click at [646, 1029] on button "Bet Now $1.00" at bounding box center [654, 1008] width 172 height 41
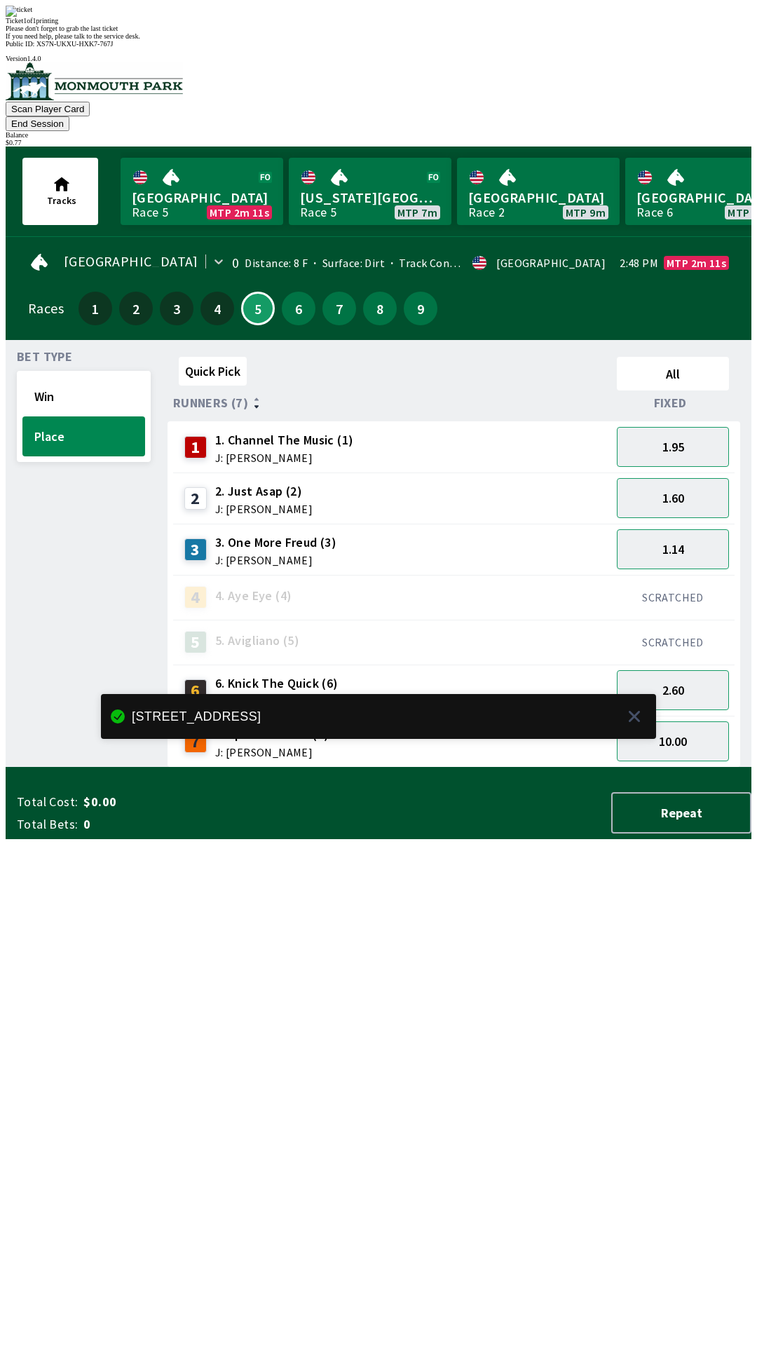
click at [395, 768] on div "Quick Pick All Runners (7) Fixed 1 1. Channel The Music (1) J: [PERSON_NAME] 1.…" at bounding box center [460, 559] width 584 height 417
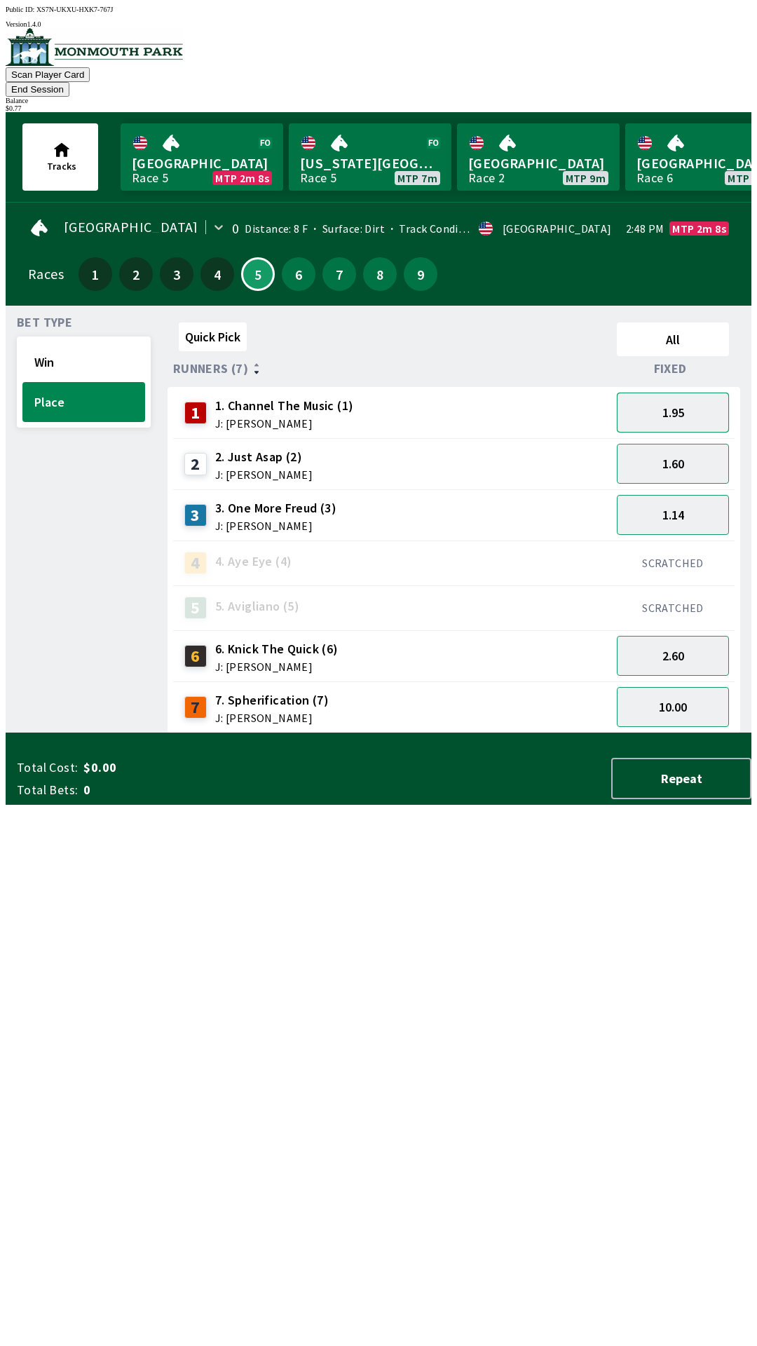
click at [677, 393] on button "1.95" at bounding box center [673, 413] width 112 height 40
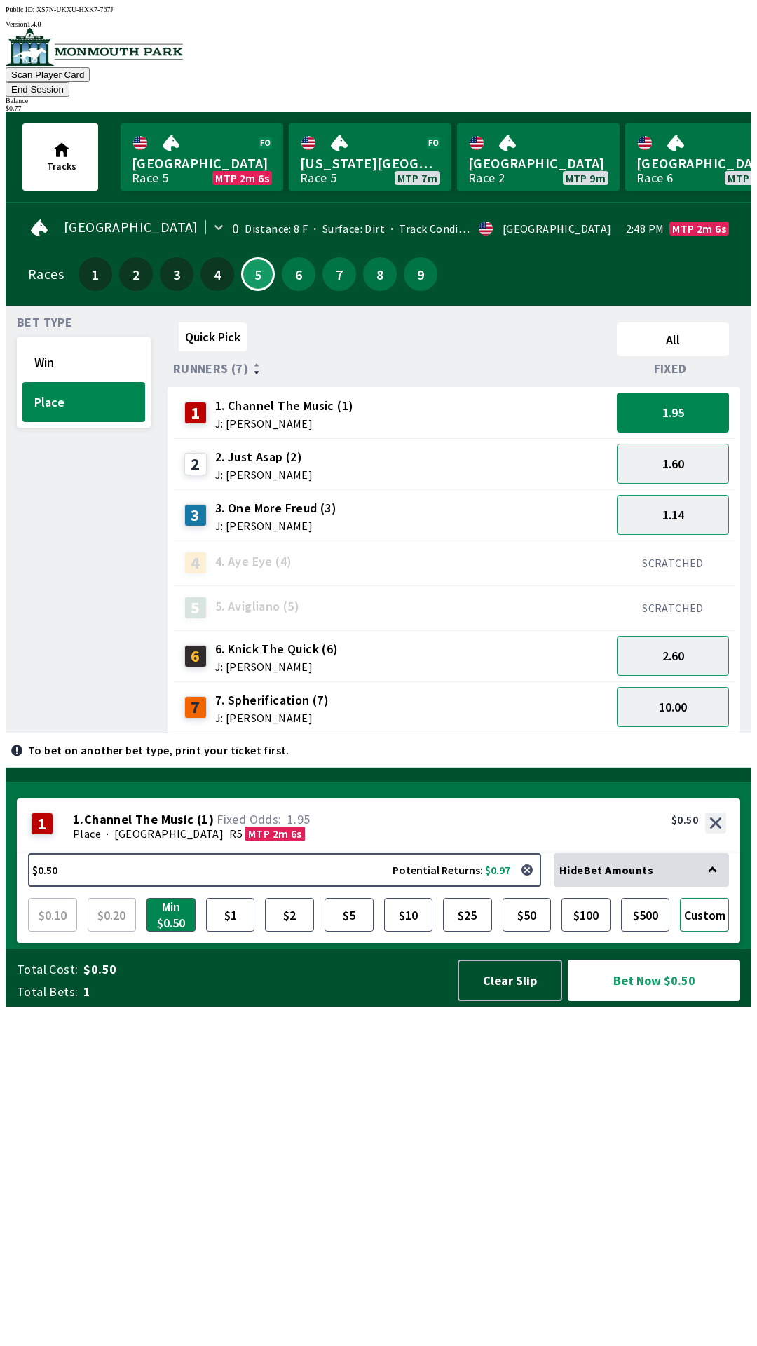
click at [700, 932] on button "Custom" at bounding box center [704, 915] width 49 height 34
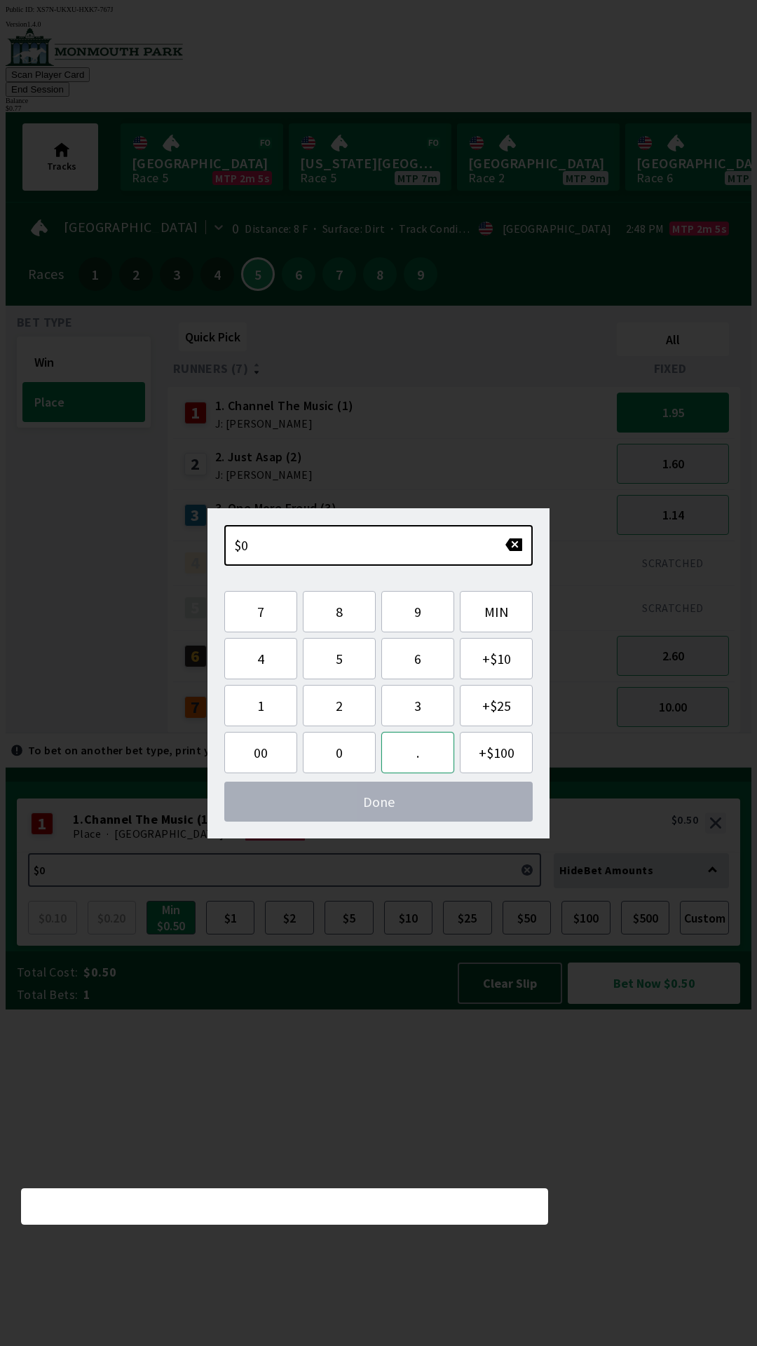
click at [424, 761] on button "." at bounding box center [417, 752] width 73 height 41
click at [262, 609] on button "7" at bounding box center [260, 611] width 73 height 41
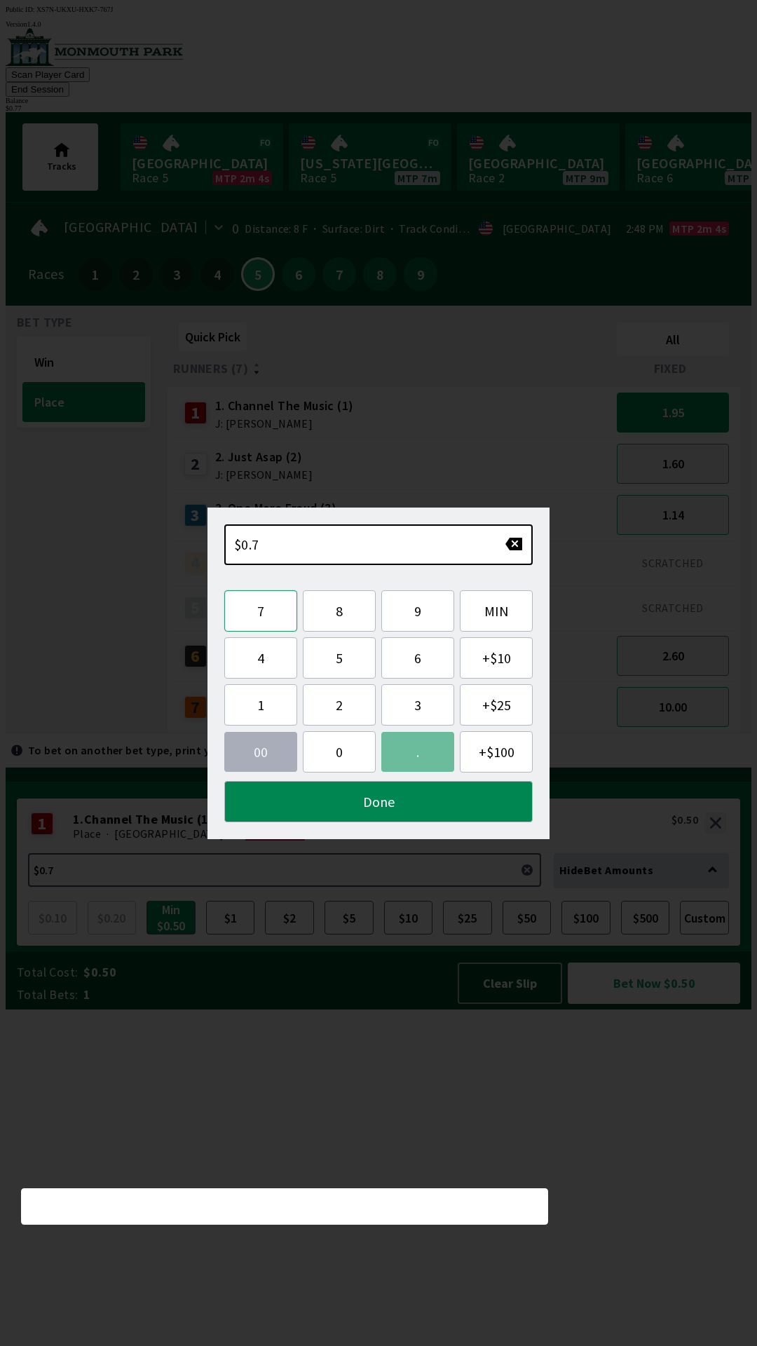
click at [260, 611] on button "7" at bounding box center [260, 610] width 73 height 41
click at [375, 799] on button "Done" at bounding box center [378, 801] width 309 height 41
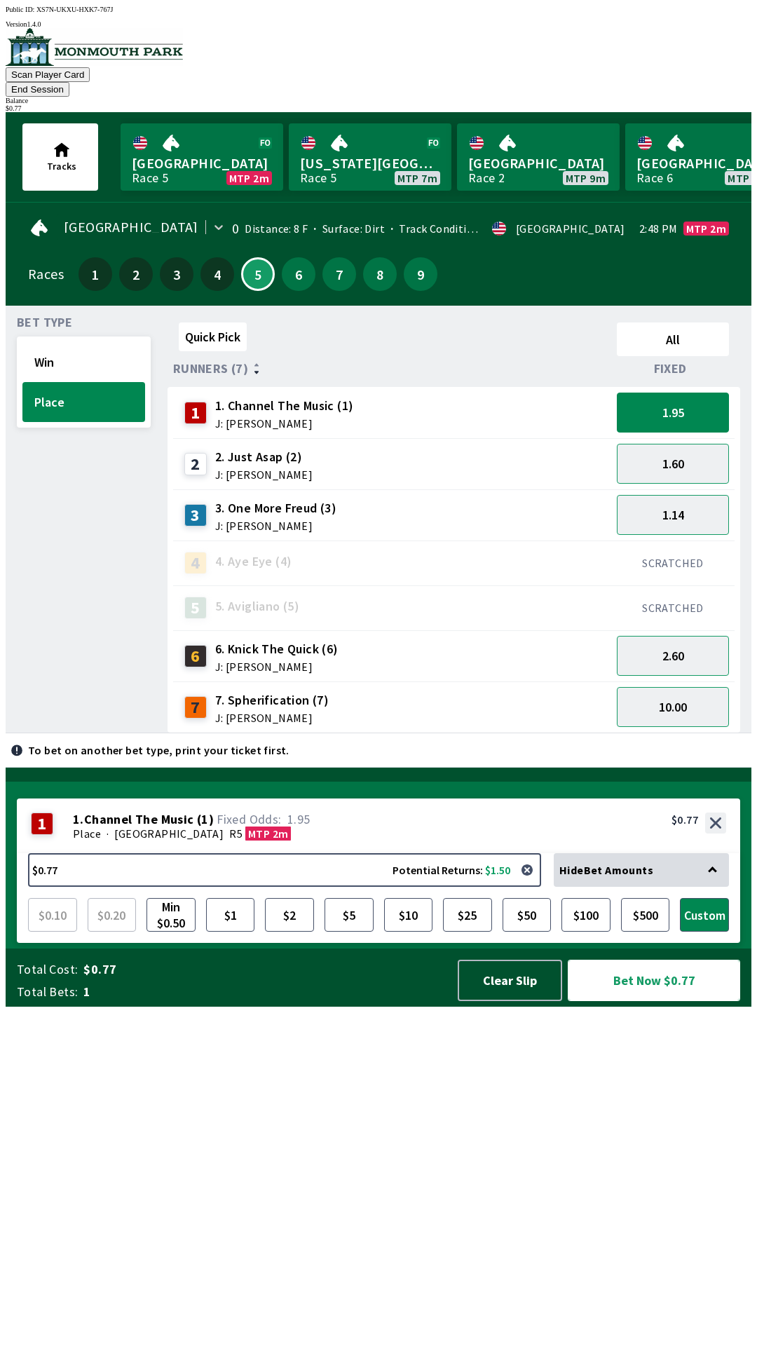
click at [658, 1001] on button "Bet Now $0.77" at bounding box center [654, 980] width 172 height 41
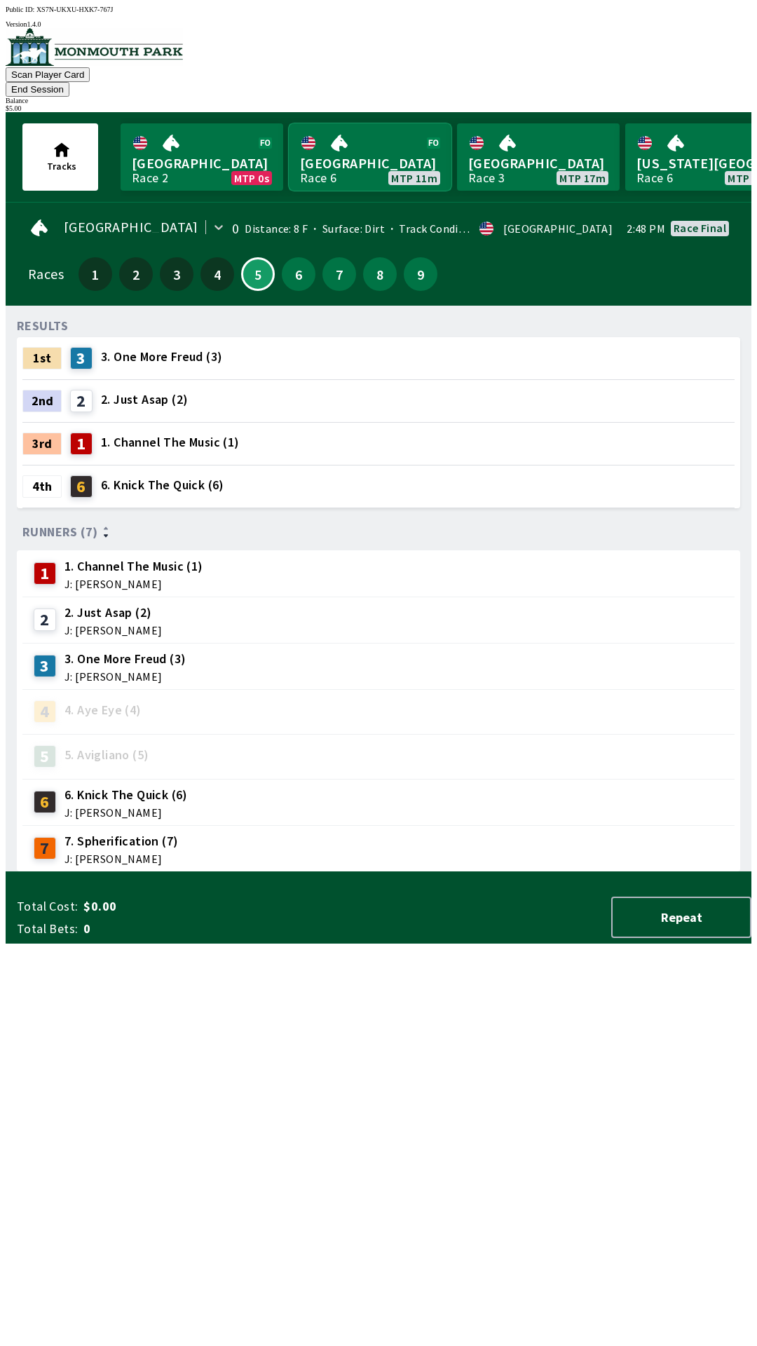
click at [390, 140] on link "[GEOGRAPHIC_DATA] Race 6 MTP 11m" at bounding box center [370, 156] width 163 height 67
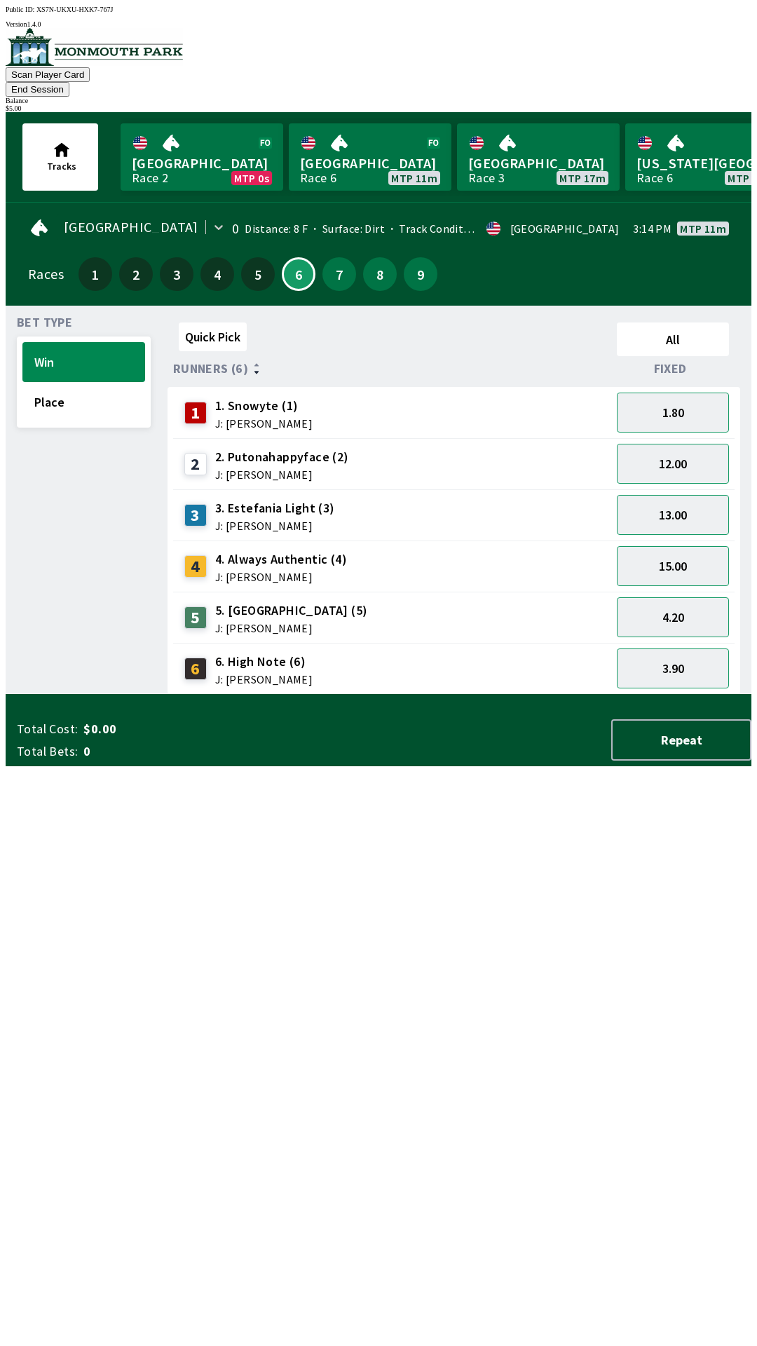
click at [363, 266] on div "8" at bounding box center [380, 274] width 34 height 34
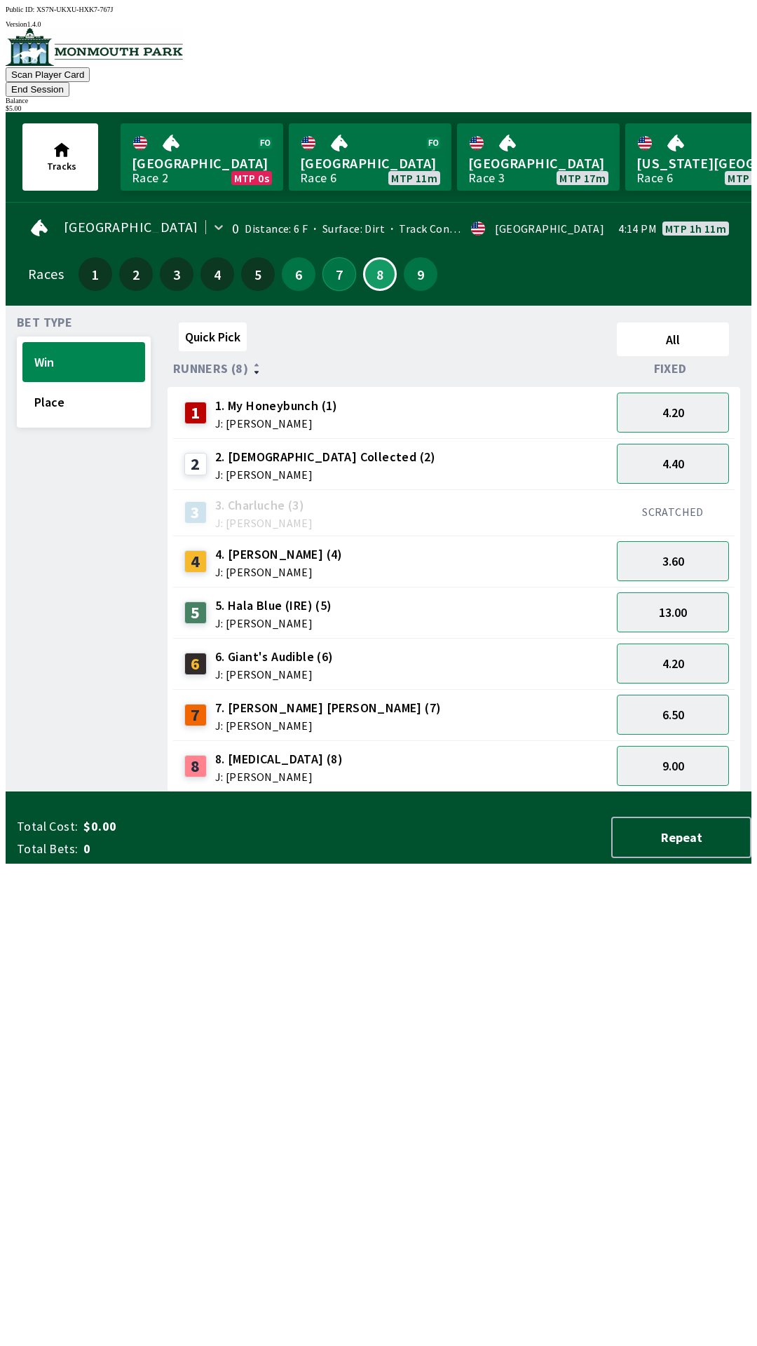
click at [337, 259] on button "7" at bounding box center [340, 274] width 34 height 34
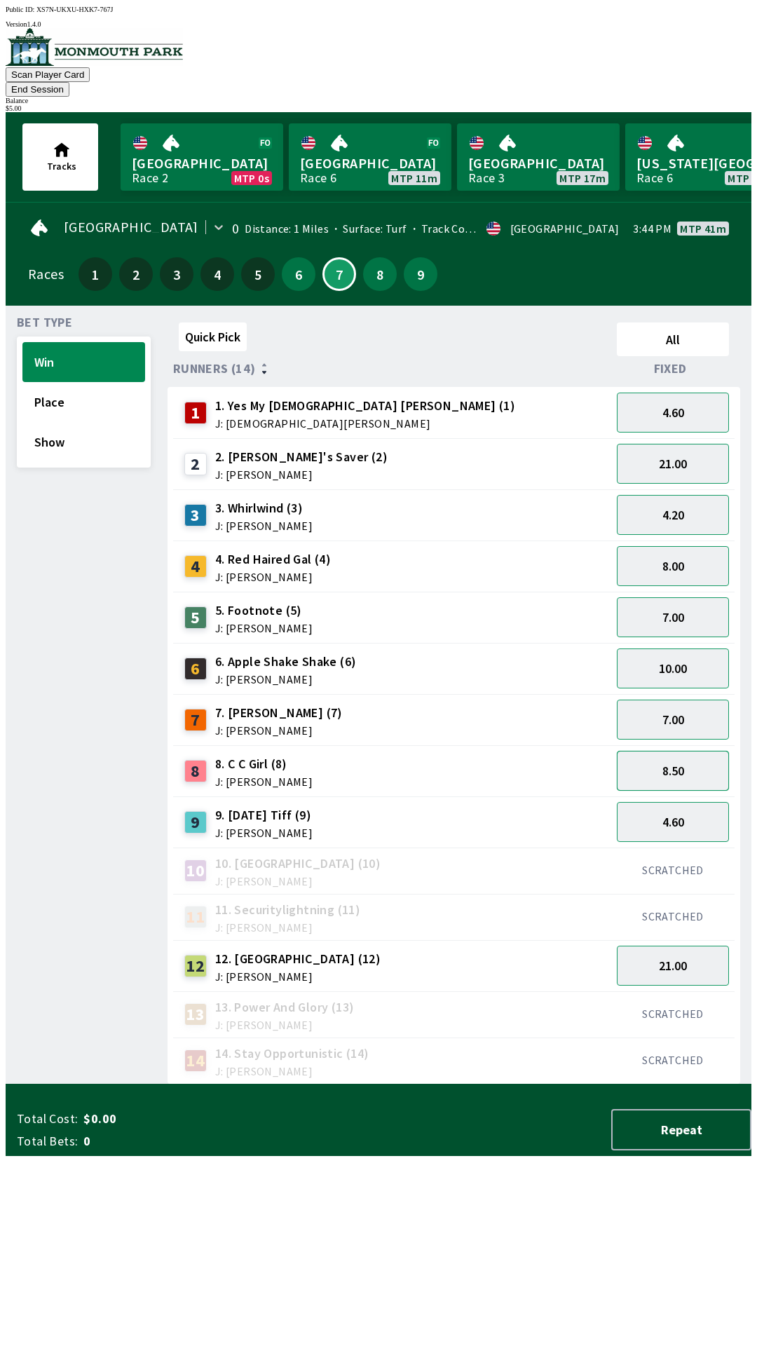
click at [703, 761] on button "8.50" at bounding box center [673, 771] width 112 height 40
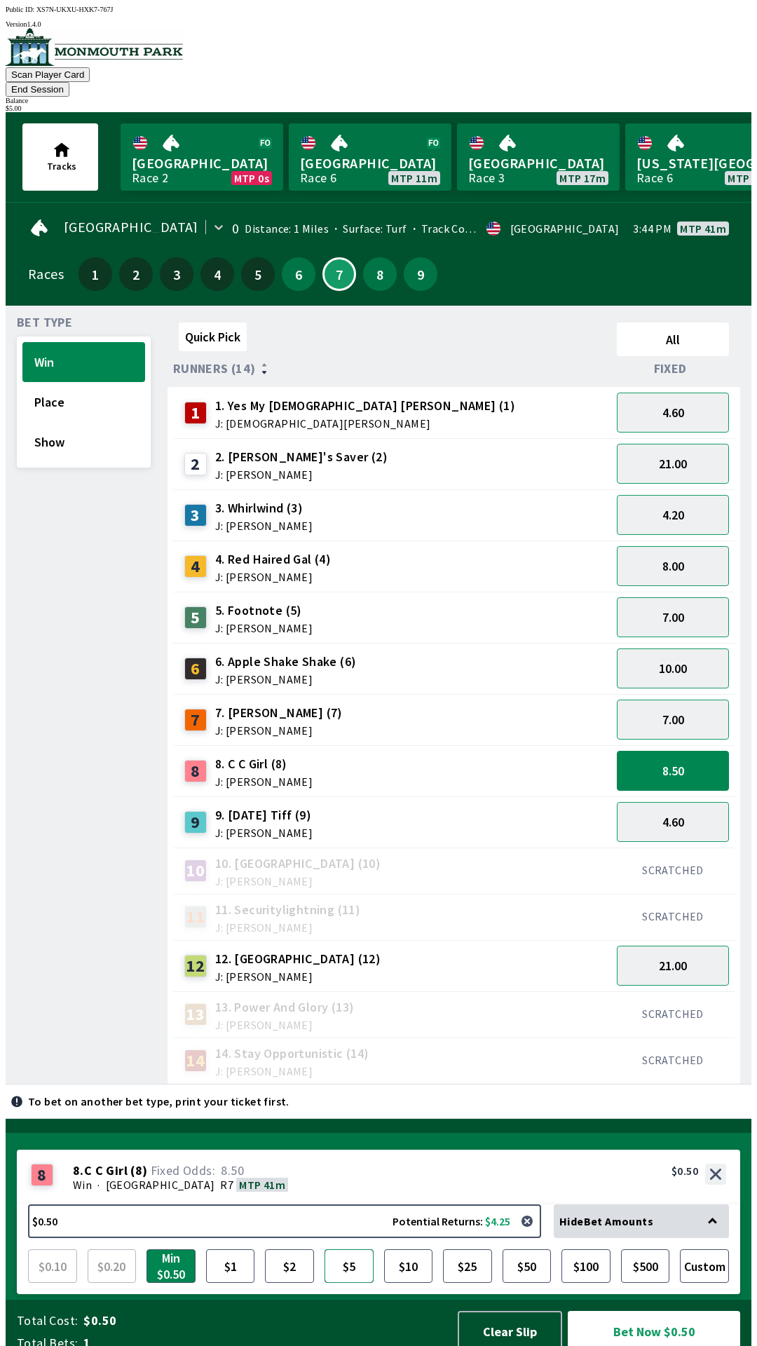
click at [356, 1259] on button "$5" at bounding box center [349, 1267] width 49 height 34
click at [647, 1318] on button "Bet Now $5.00" at bounding box center [654, 1331] width 172 height 41
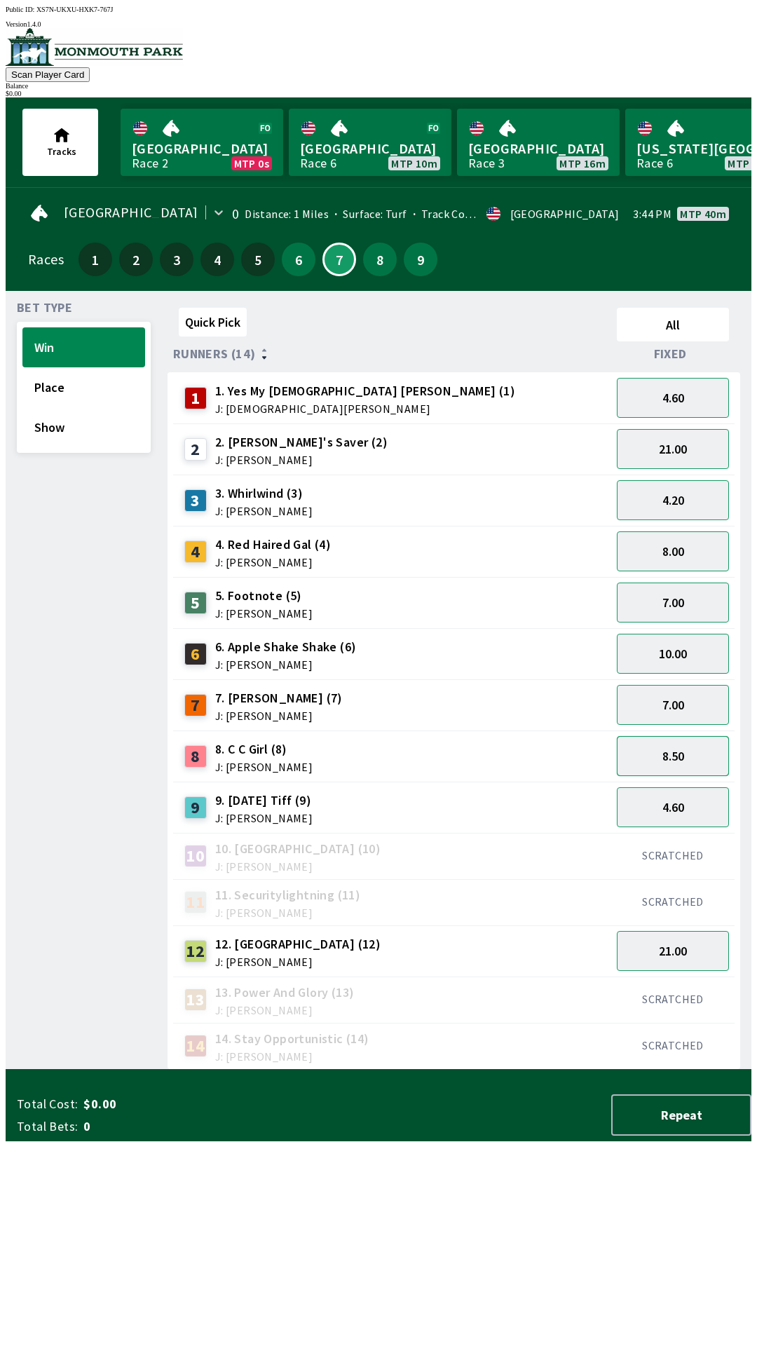
click at [699, 754] on button "8.50" at bounding box center [673, 756] width 112 height 40
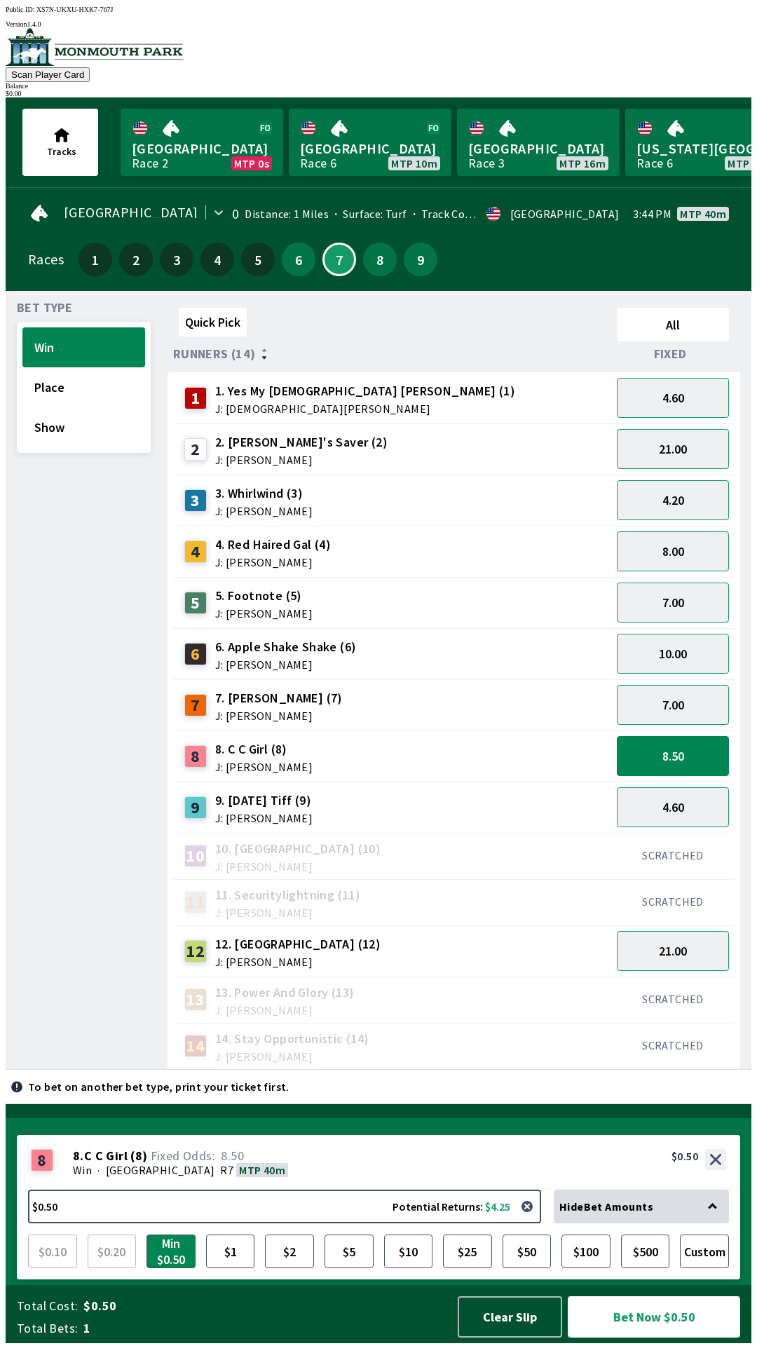
click at [652, 1308] on button "Bet Now $0.50" at bounding box center [654, 1316] width 172 height 41
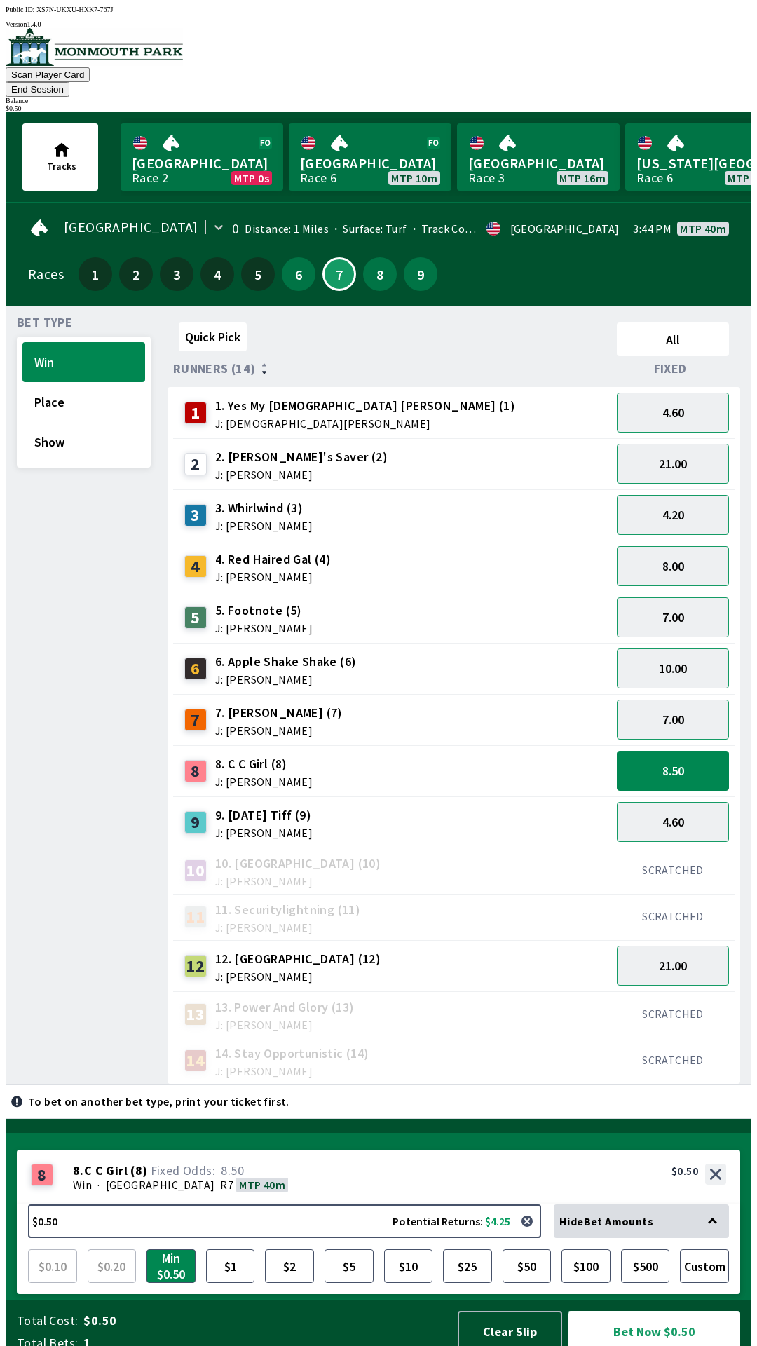
click at [642, 1318] on button "Bet Now $0.50" at bounding box center [654, 1331] width 172 height 41
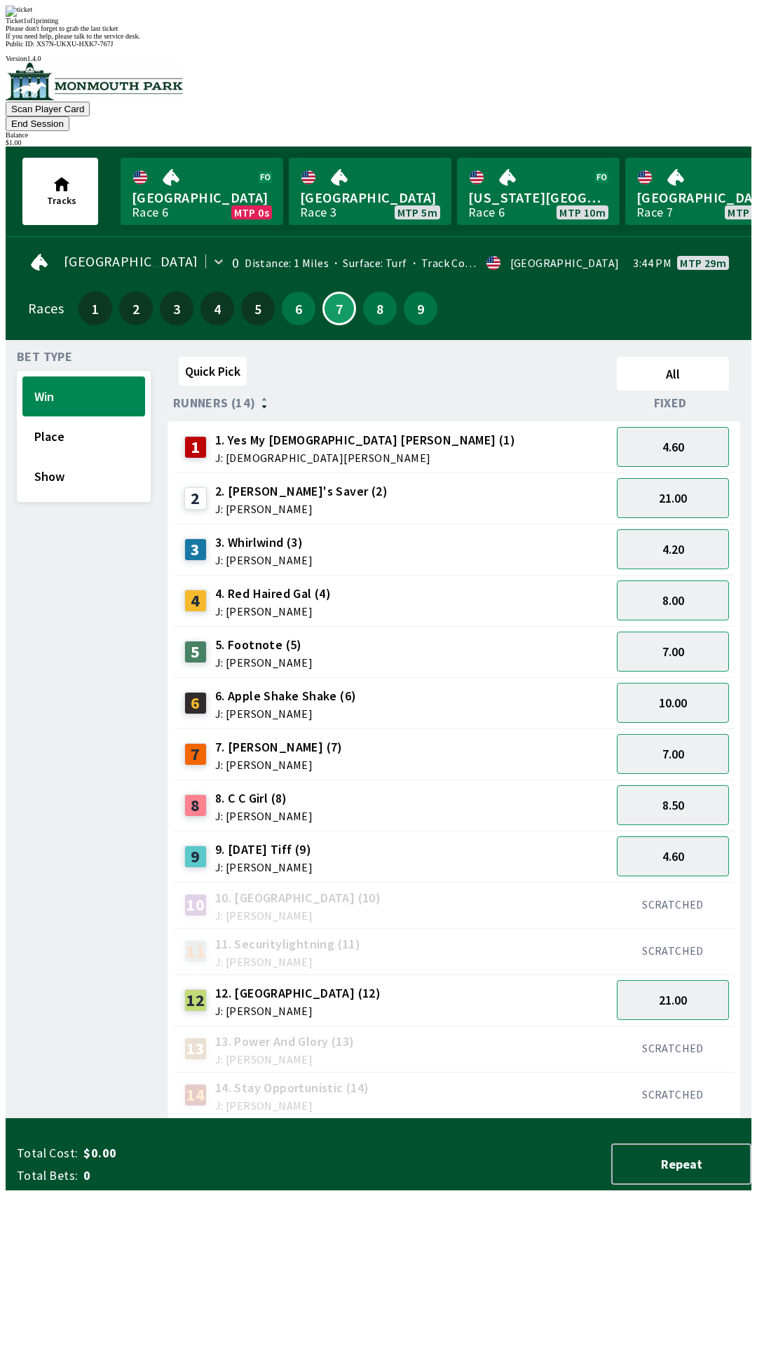
click at [529, 1119] on div "Quick Pick All Runners (14) Fixed 1 1. Yes My [DEMOGRAPHIC_DATA] [PERSON_NAME] …" at bounding box center [460, 735] width 584 height 768
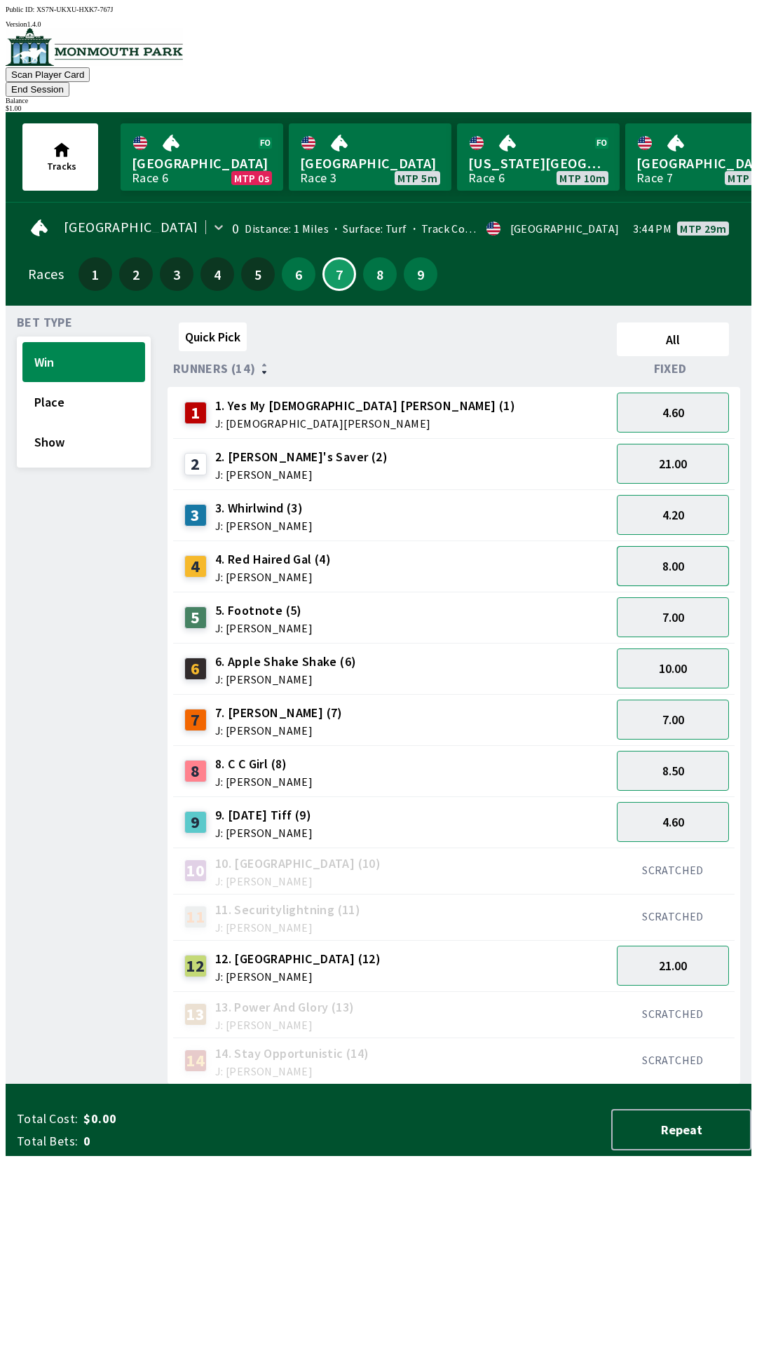
click at [691, 546] on button "8.00" at bounding box center [673, 566] width 112 height 40
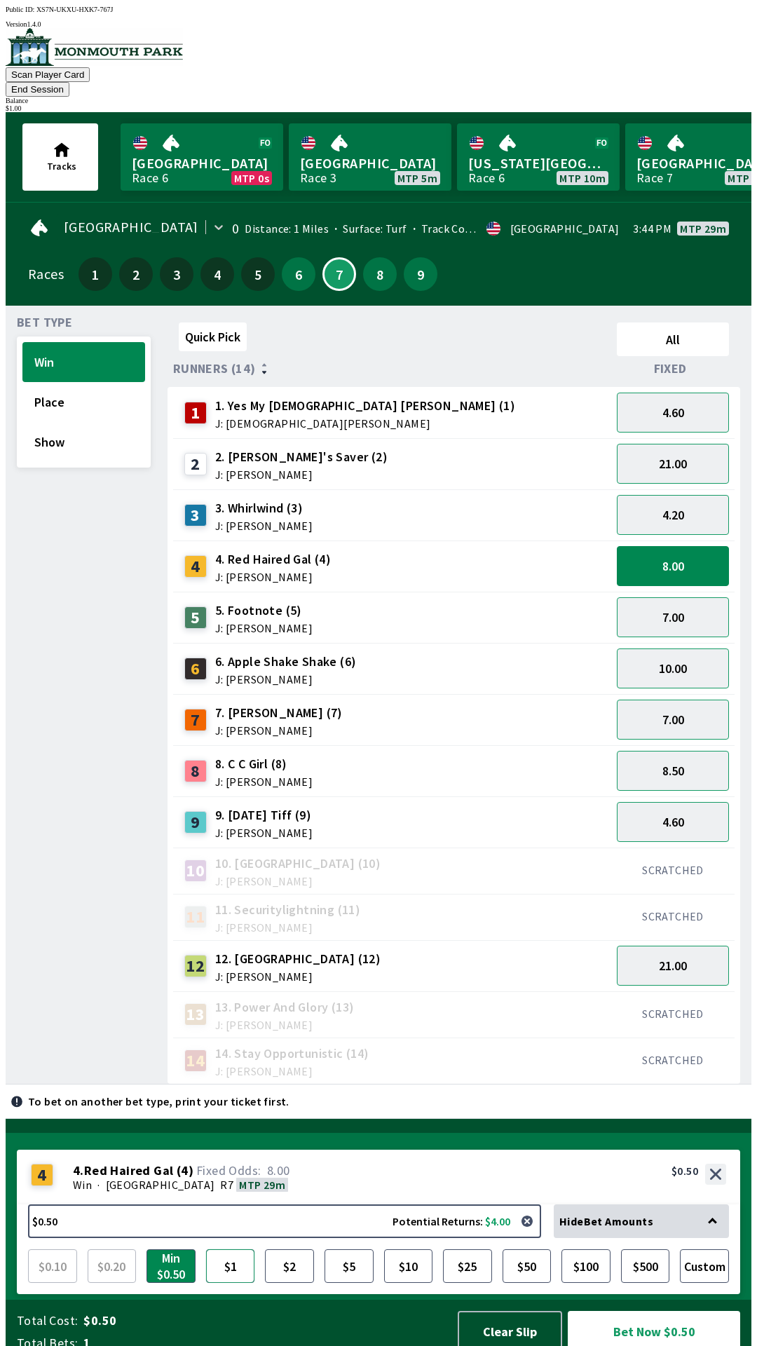
click at [241, 1250] on button "$1" at bounding box center [230, 1267] width 49 height 34
click at [677, 1335] on button "Bet Now $1.00" at bounding box center [654, 1331] width 172 height 41
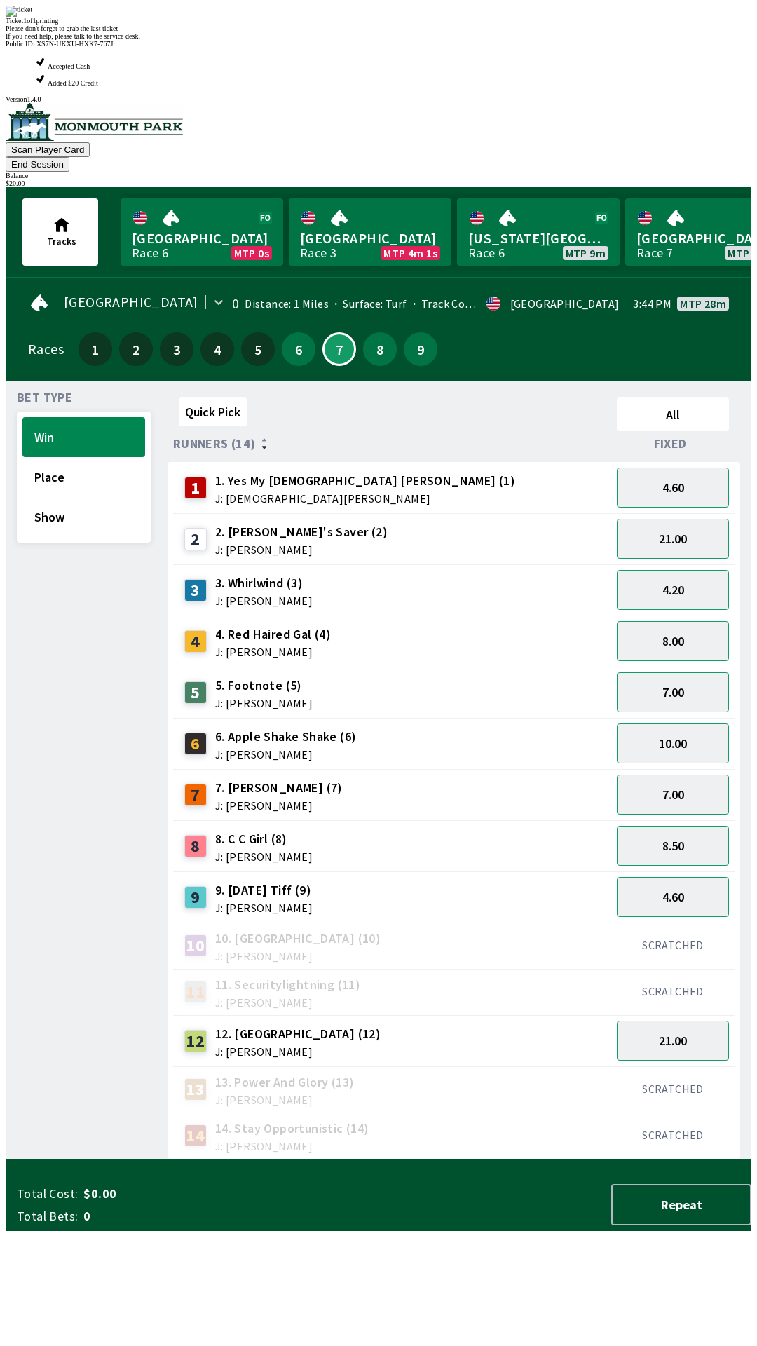
click at [348, 1152] on div "Quick Pick All Runners (14) Fixed 1 1. Yes My [DEMOGRAPHIC_DATA] [PERSON_NAME] …" at bounding box center [460, 776] width 584 height 768
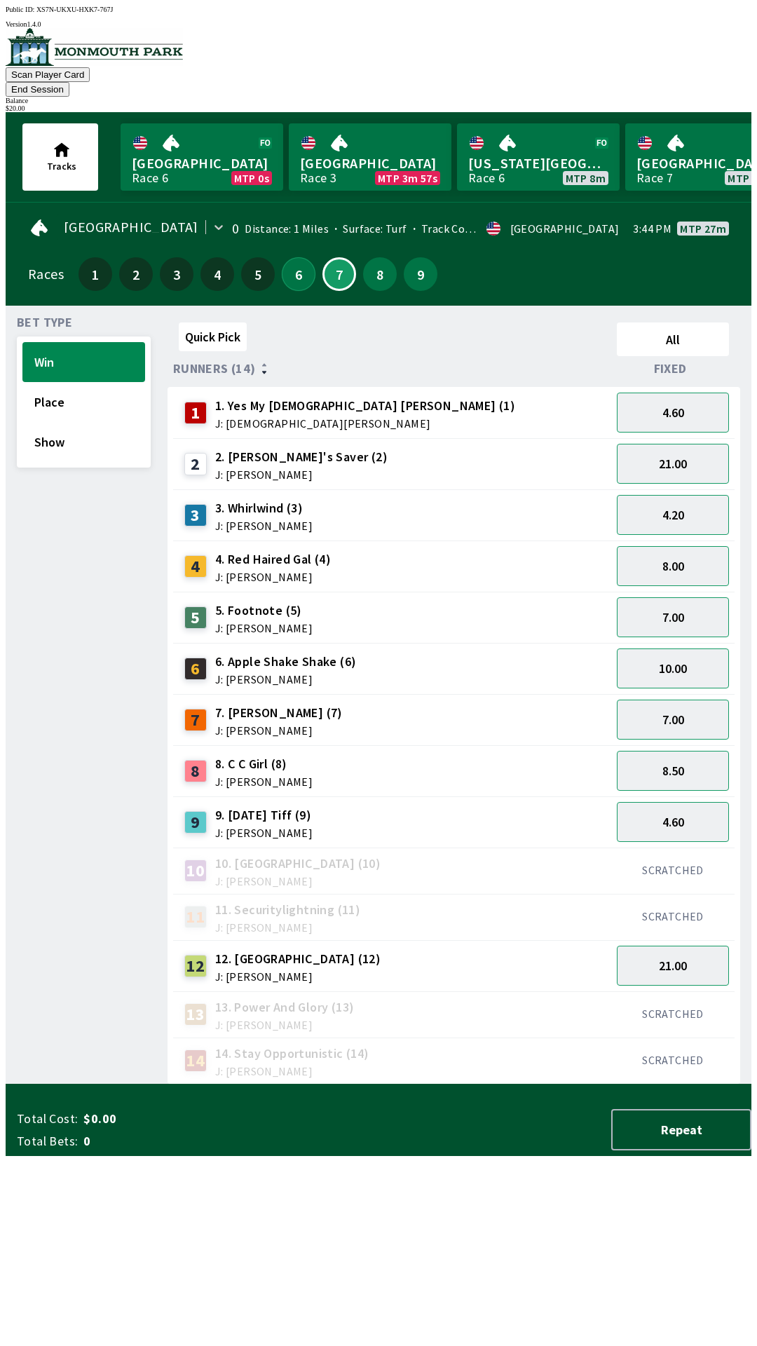
click at [300, 257] on button "6" at bounding box center [299, 274] width 34 height 34
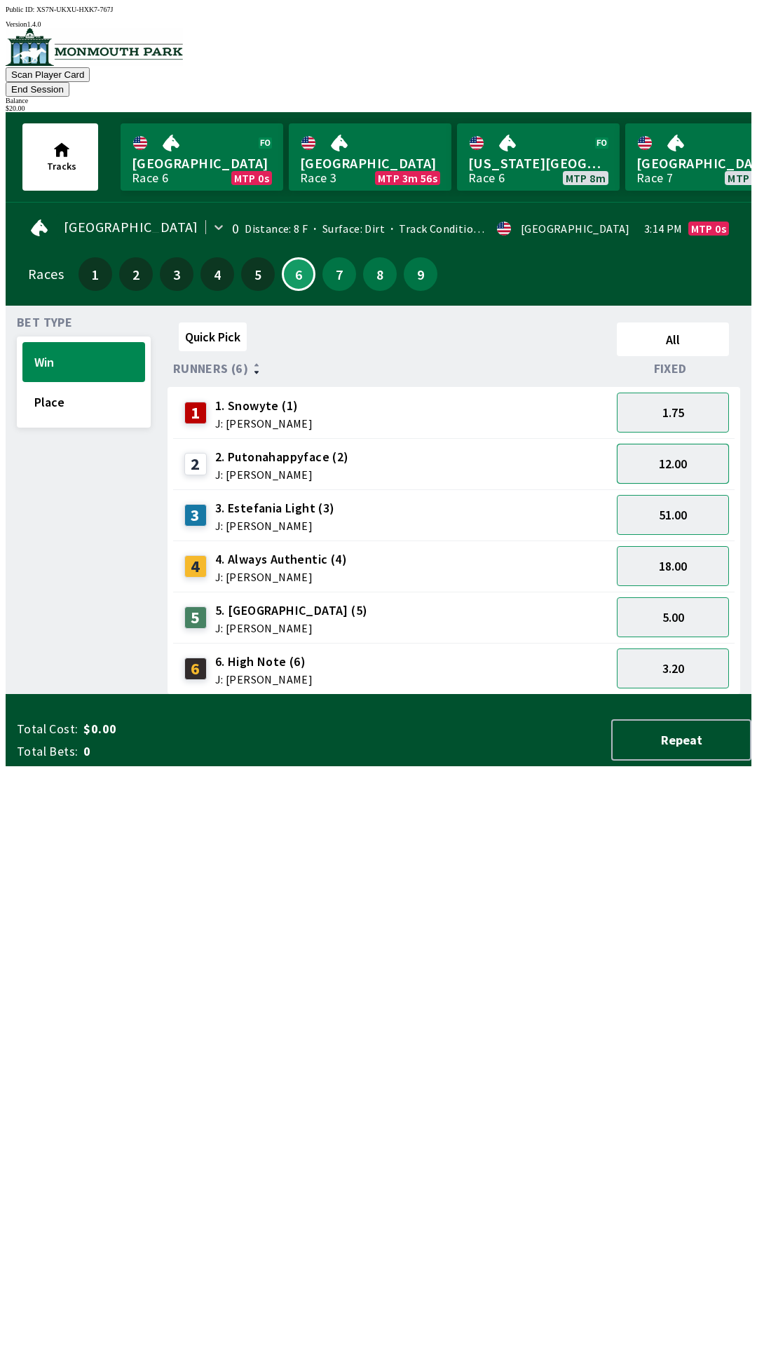
click at [651, 444] on button "12.00" at bounding box center [673, 464] width 112 height 40
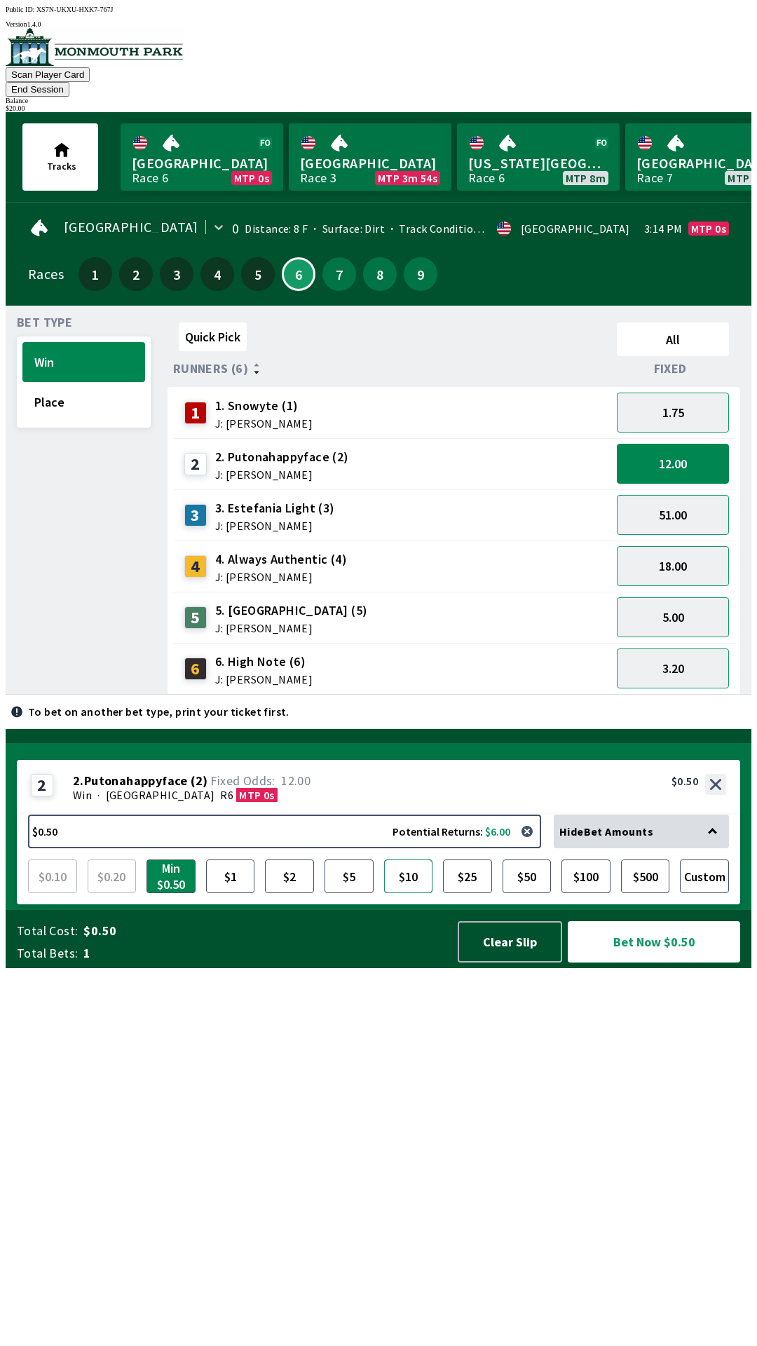
click at [419, 893] on button "$10" at bounding box center [408, 877] width 49 height 34
click at [620, 963] on button "Bet Now $10.00" at bounding box center [654, 941] width 172 height 41
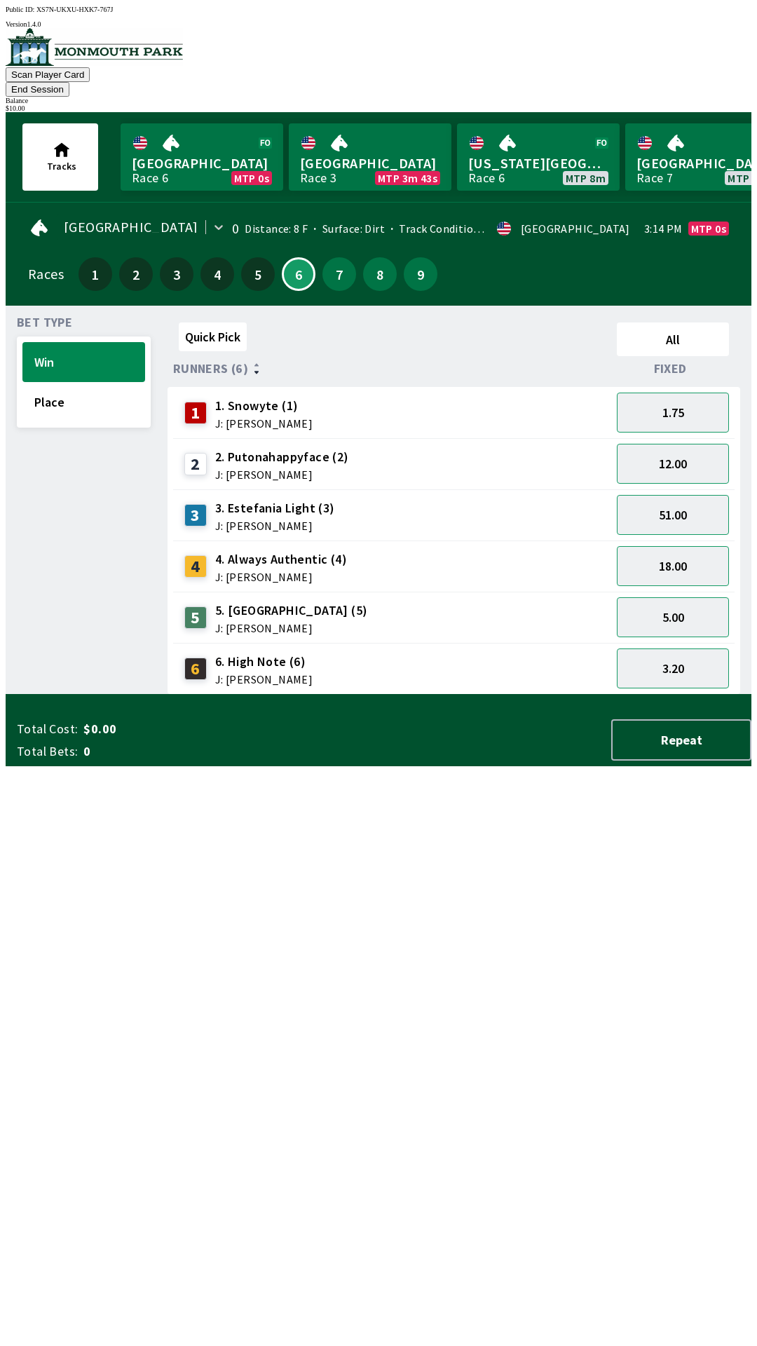
click at [393, 695] on div "Quick Pick All Runners (6) Fixed 1 1. Snowyte (1) J: [PERSON_NAME] 1.75 2 2. Pu…" at bounding box center [460, 506] width 584 height 378
click at [69, 82] on button "End Session" at bounding box center [38, 89] width 64 height 15
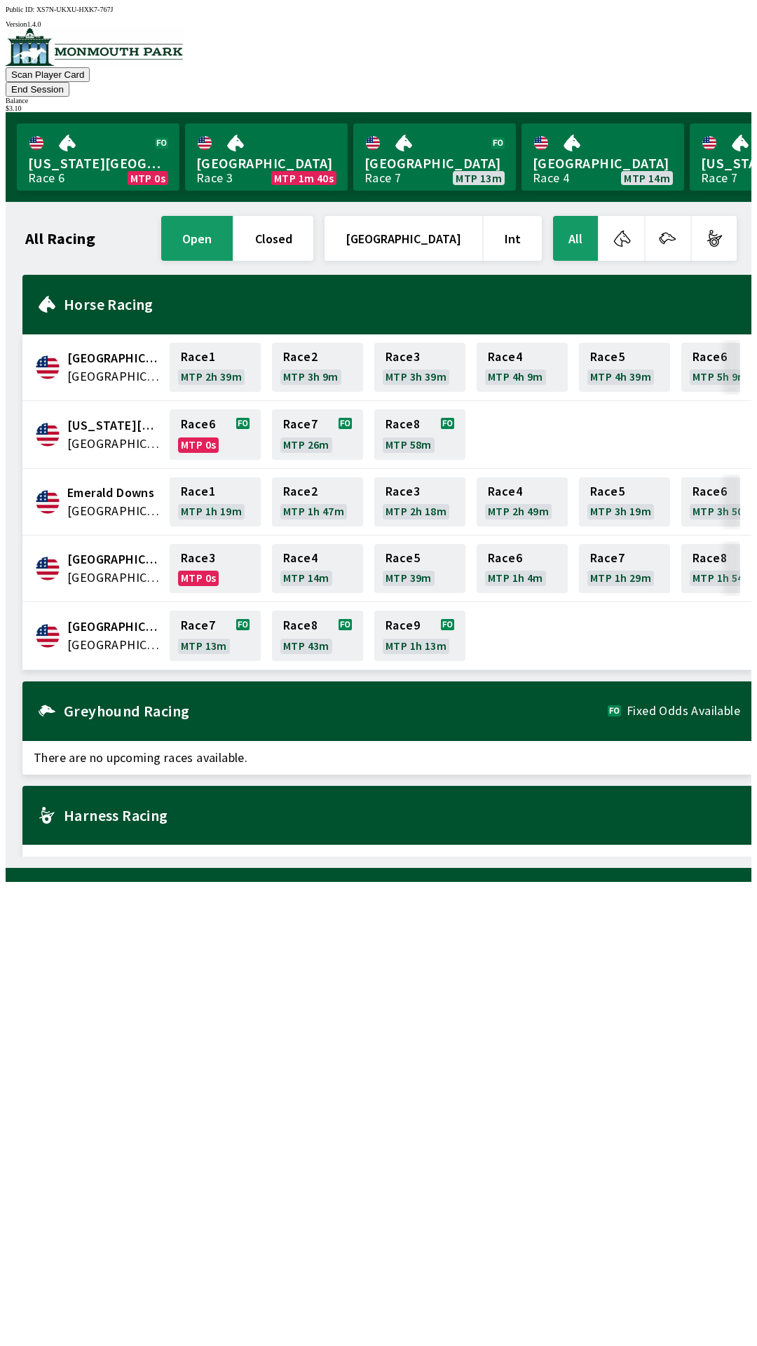
click at [69, 82] on button "End Session" at bounding box center [38, 89] width 64 height 15
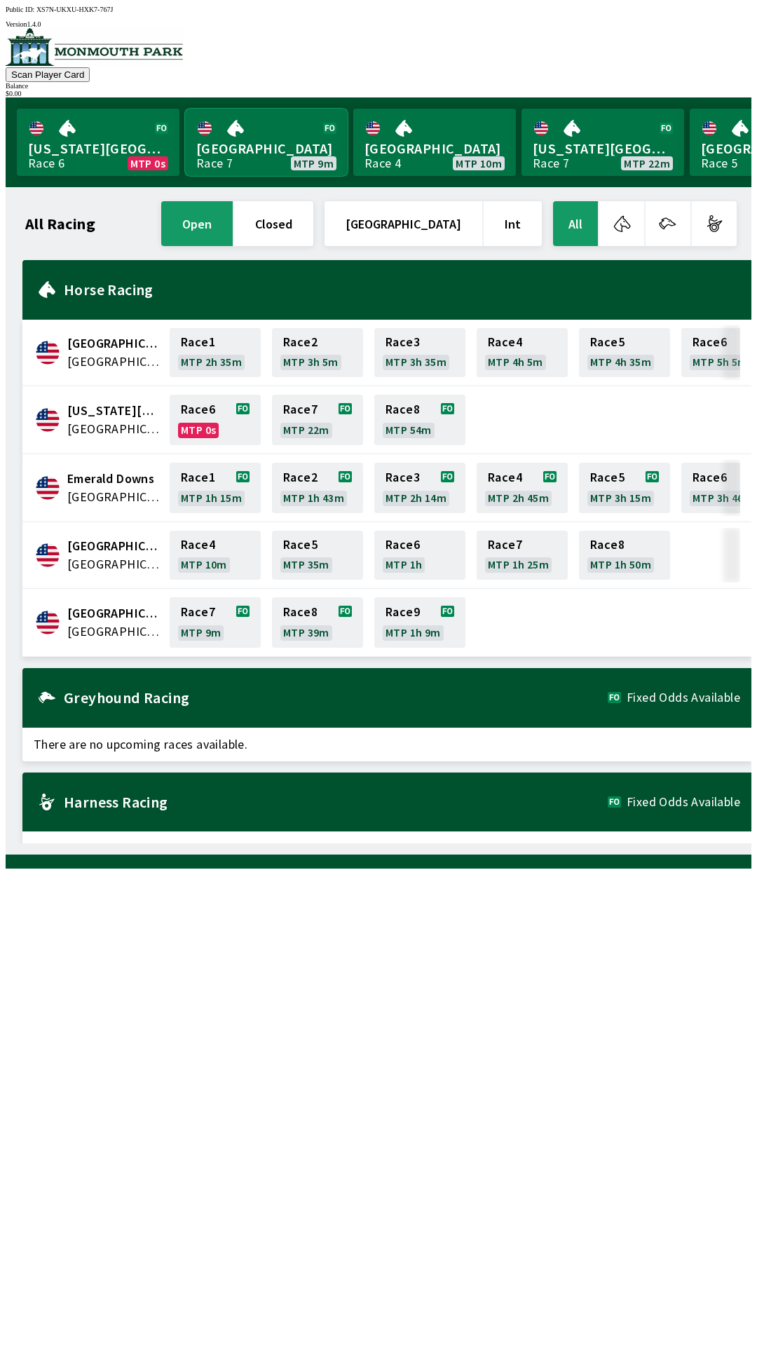
click at [231, 135] on link "[GEOGRAPHIC_DATA] Race 7 MTP 9m" at bounding box center [266, 142] width 163 height 67
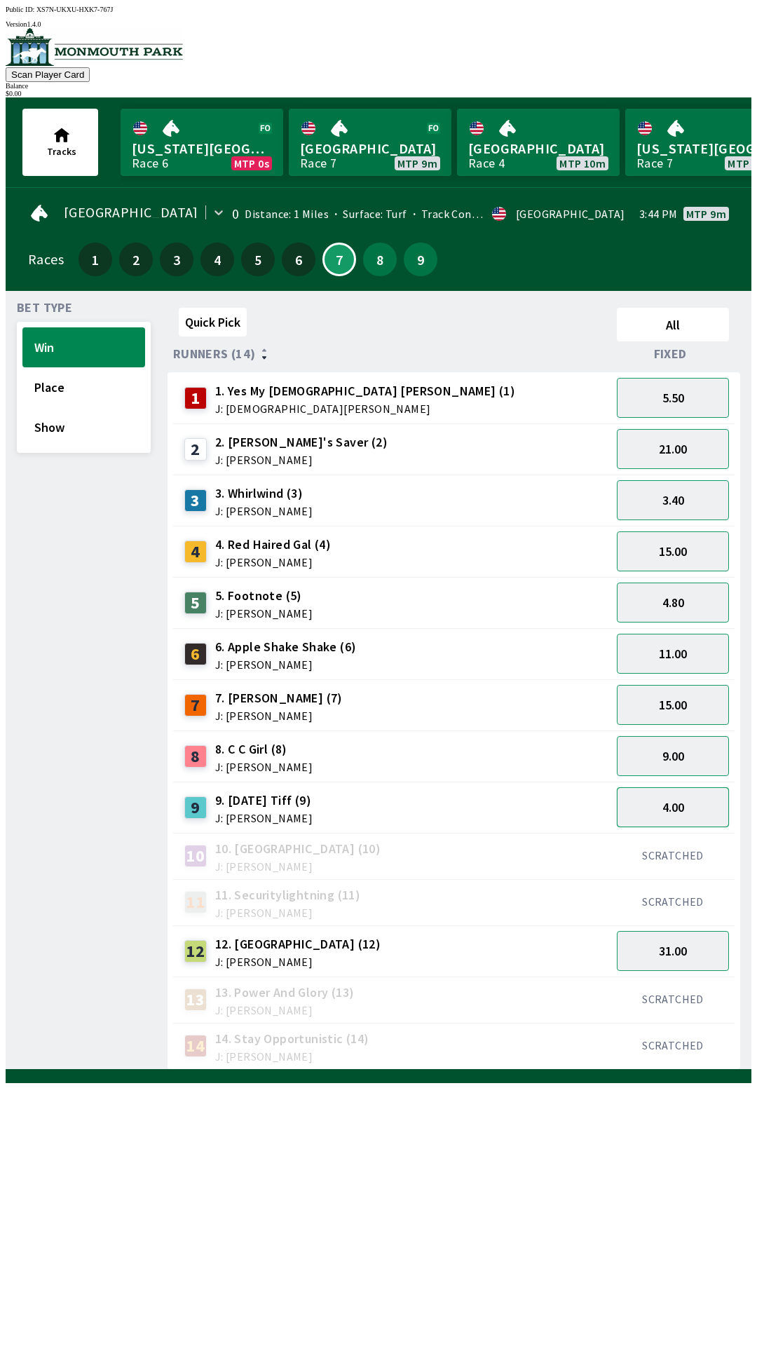
click at [682, 808] on button "4.00" at bounding box center [673, 807] width 112 height 40
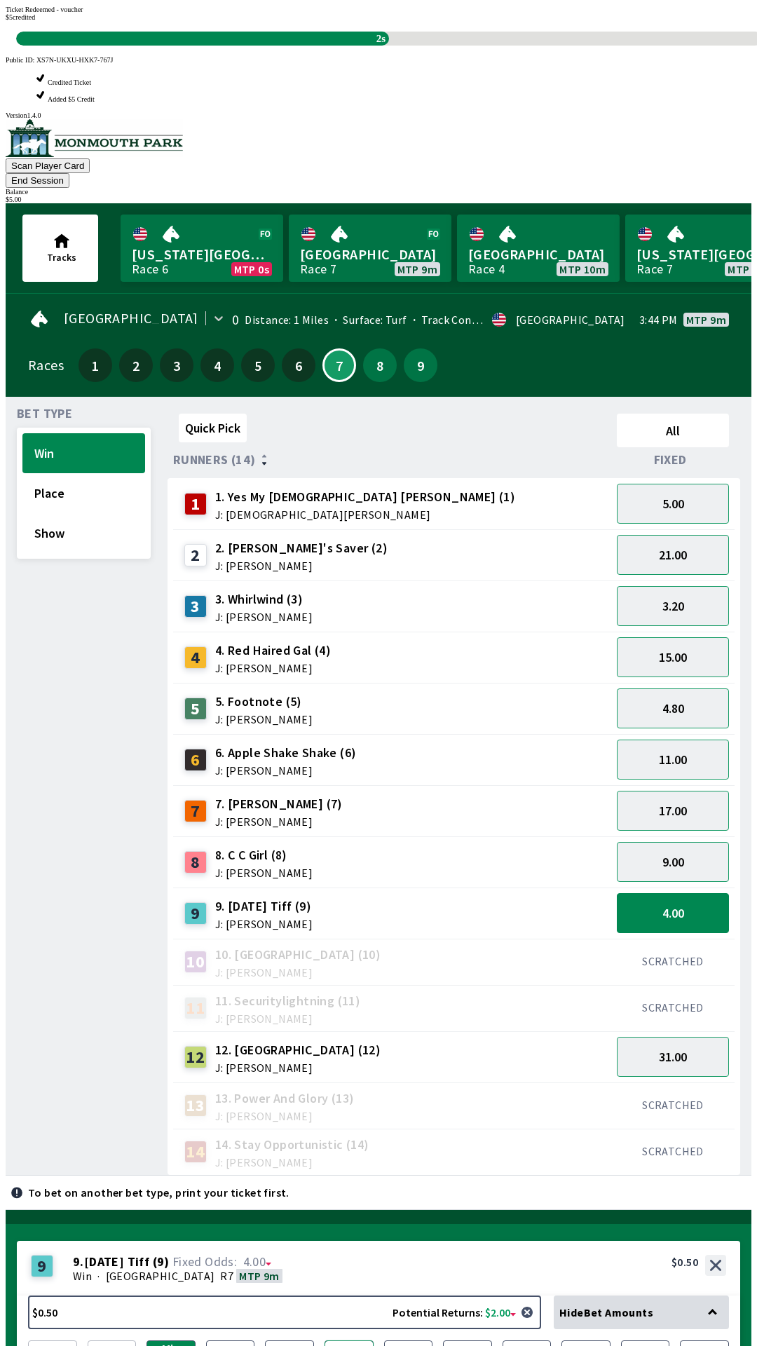
click at [353, 1341] on button "$5" at bounding box center [349, 1358] width 49 height 34
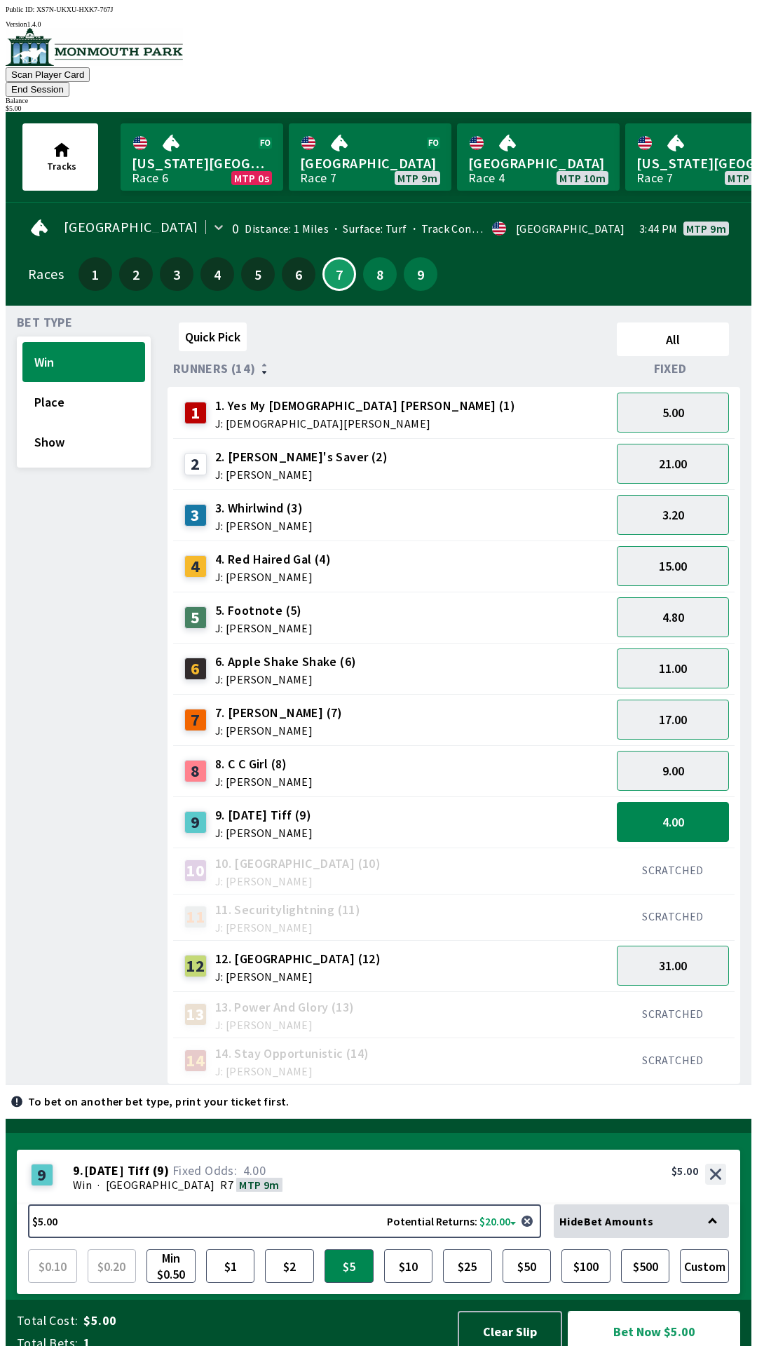
click at [652, 1311] on button "Bet Now $5.00" at bounding box center [654, 1331] width 172 height 41
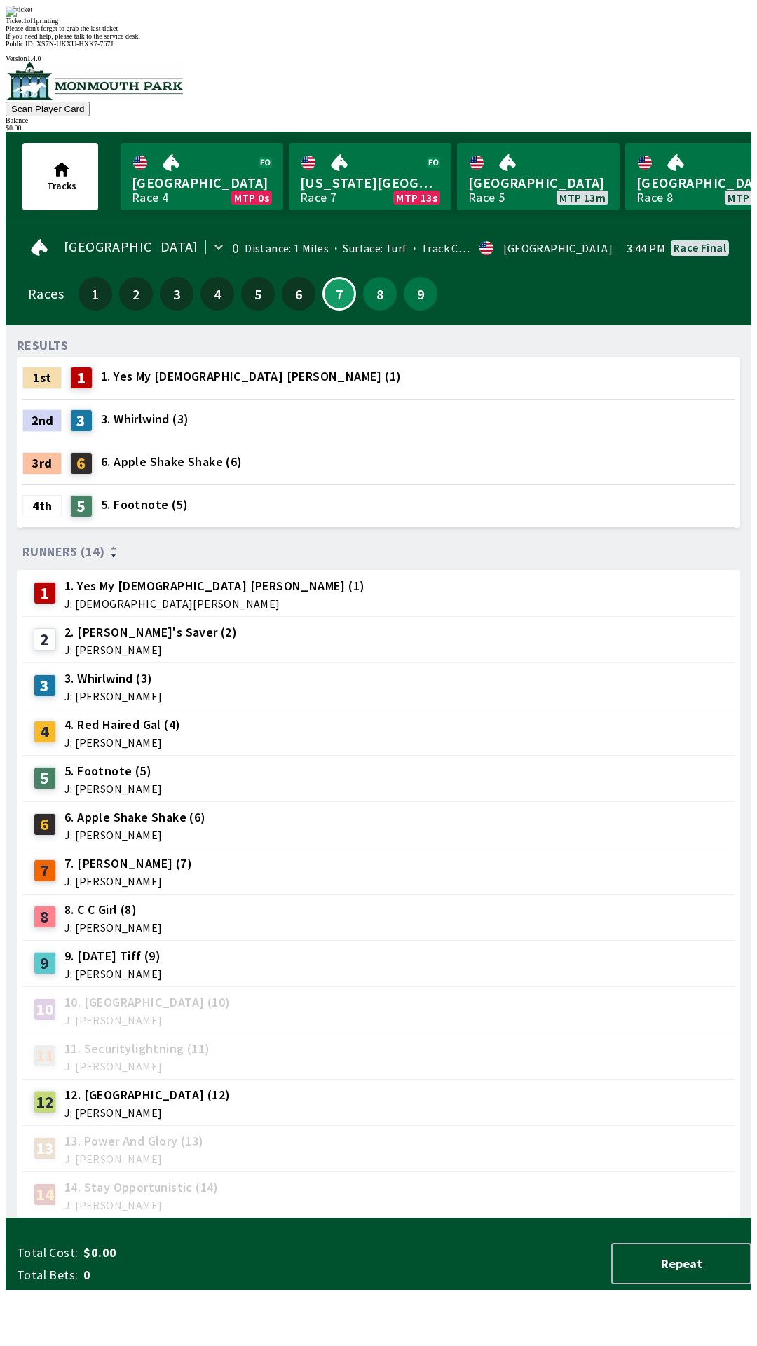
click at [140, 40] on span "If you need help, please talk to the service desk." at bounding box center [73, 36] width 135 height 8
click at [342, 40] on div "Ticket 1 of 1 printing Please don't forget to grab the last ticket If you need …" at bounding box center [379, 23] width 746 height 34
click at [341, 40] on div "Ticket 1 of 1 printing Please don't forget to grab the last ticket If you need …" at bounding box center [379, 23] width 746 height 34
click at [365, 40] on div "Ticket 1 of 1 printing Please don't forget to grab the last ticket If you need …" at bounding box center [379, 23] width 746 height 34
click at [376, 40] on div "Ticket 1 of 1 printing Please don't forget to grab the last ticket If you need …" at bounding box center [379, 23] width 746 height 34
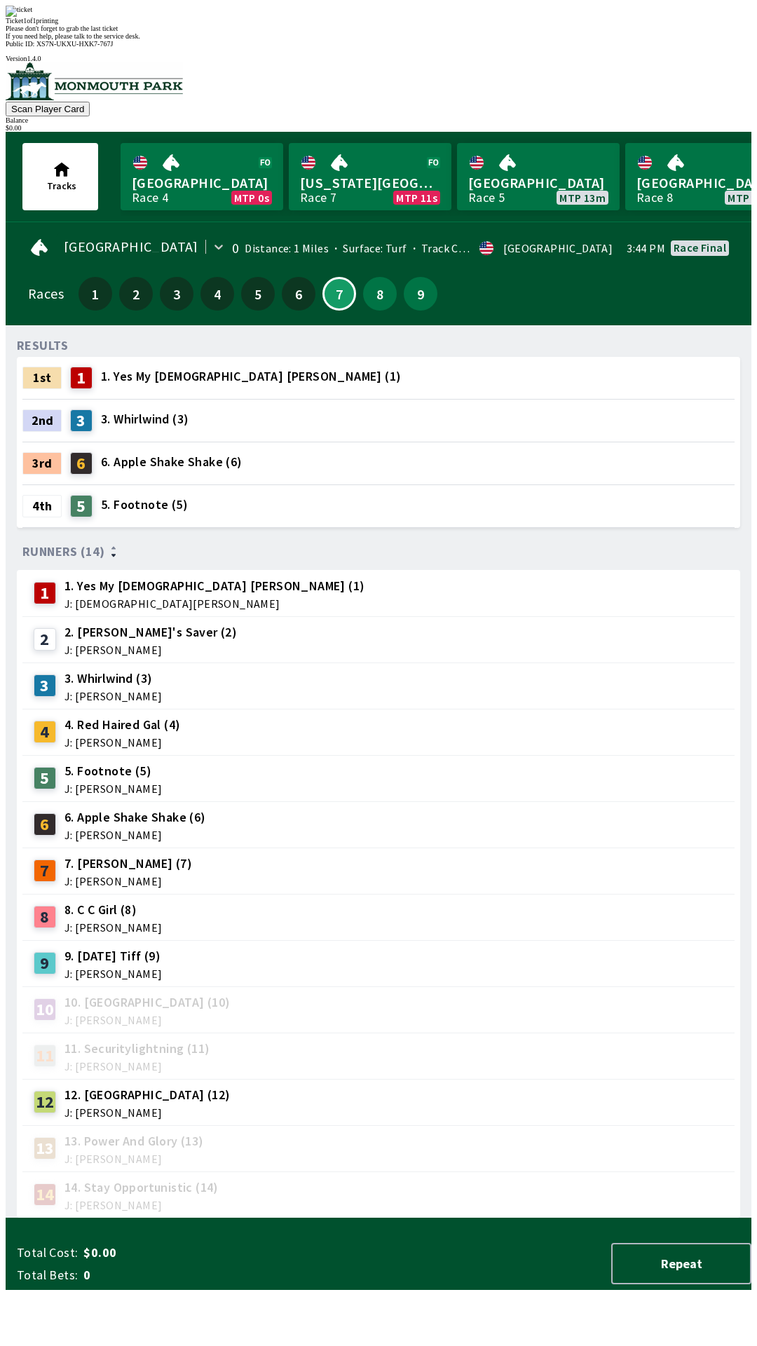
click at [377, 40] on div "Ticket 1 of 1 printing Please don't forget to grab the last ticket If you need …" at bounding box center [379, 23] width 746 height 34
click at [346, 40] on div "Ticket 1 of 1 printing Please don't forget to grab the last ticket If you need …" at bounding box center [379, 23] width 746 height 34
click at [140, 40] on span "If you need help, please talk to the service desk." at bounding box center [73, 36] width 135 height 8
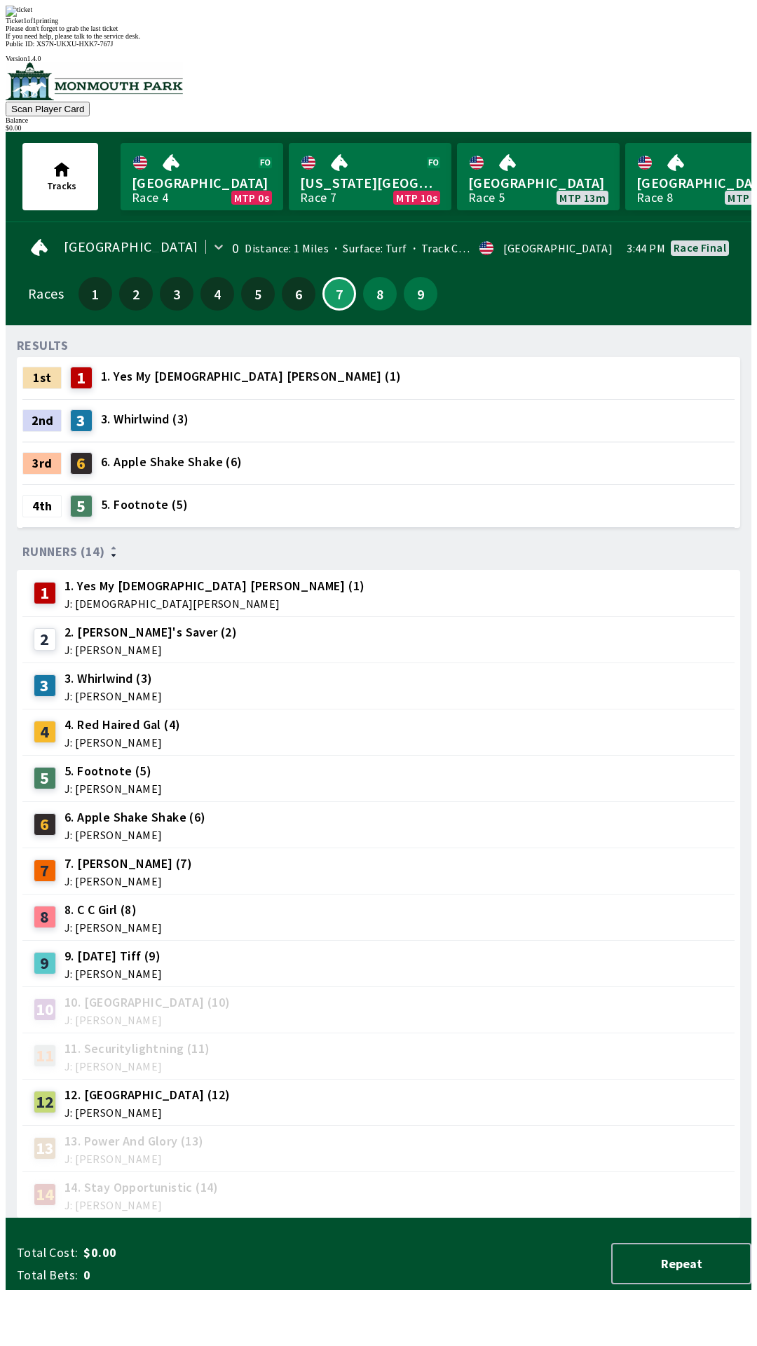
click at [140, 40] on span "If you need help, please talk to the service desk." at bounding box center [73, 36] width 135 height 8
click at [212, 32] on div "Please don't forget to grab the last ticket" at bounding box center [379, 29] width 746 height 8
click at [231, 32] on div "Please don't forget to grab the last ticket" at bounding box center [379, 29] width 746 height 8
click at [140, 40] on span "If you need help, please talk to the service desk." at bounding box center [73, 36] width 135 height 8
click at [217, 32] on div "Please don't forget to grab the last ticket" at bounding box center [379, 29] width 746 height 8
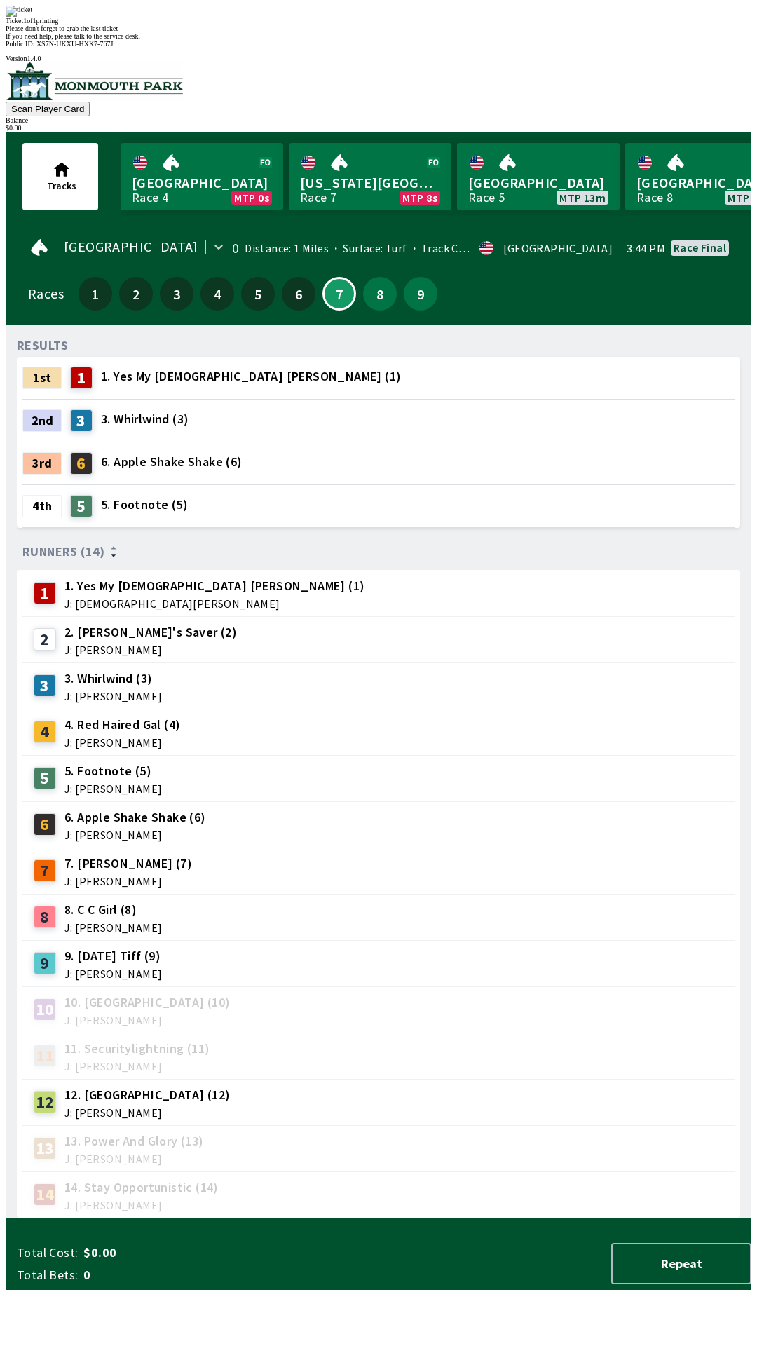
click at [218, 32] on div "Please don't forget to grab the last ticket" at bounding box center [379, 29] width 746 height 8
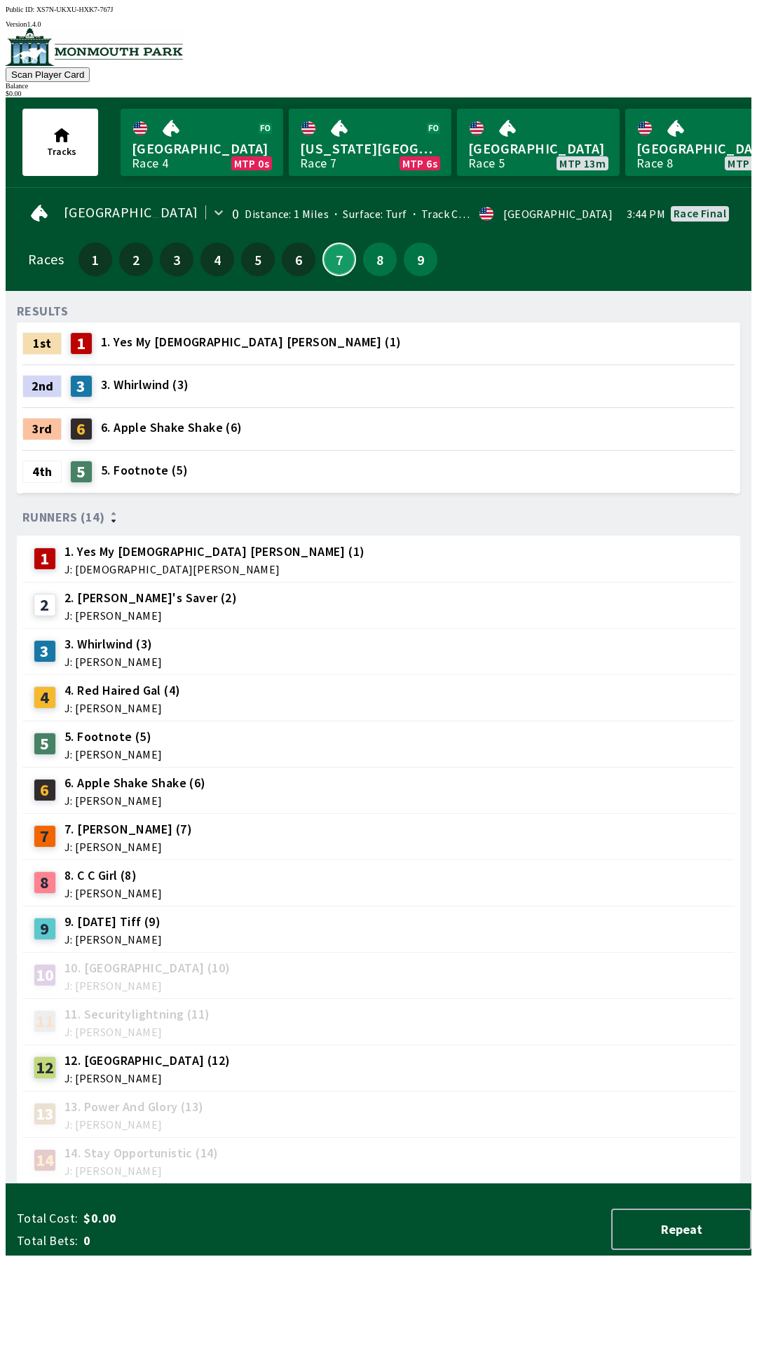
click at [337, 259] on button "7" at bounding box center [340, 260] width 34 height 34
click at [372, 261] on button "8" at bounding box center [380, 260] width 34 height 34
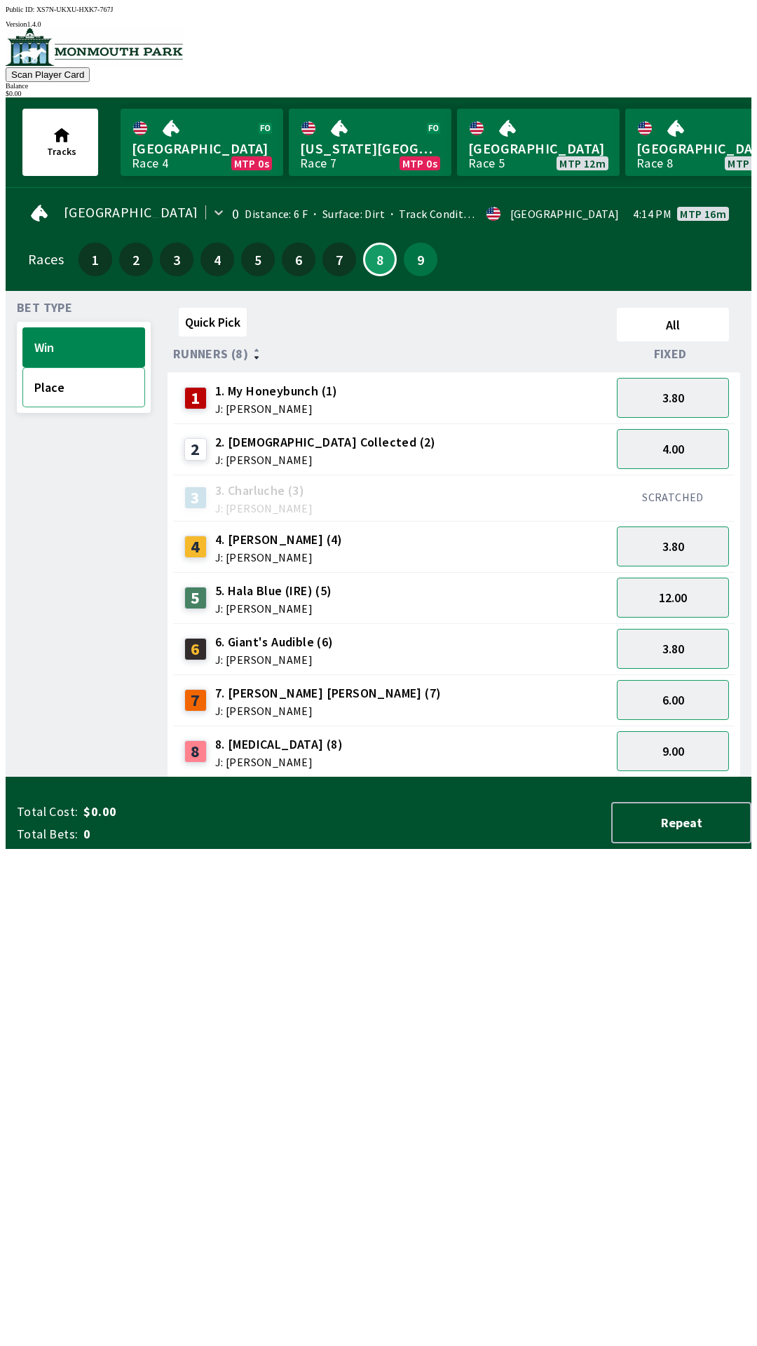
click at [76, 393] on button "Place" at bounding box center [83, 387] width 123 height 40
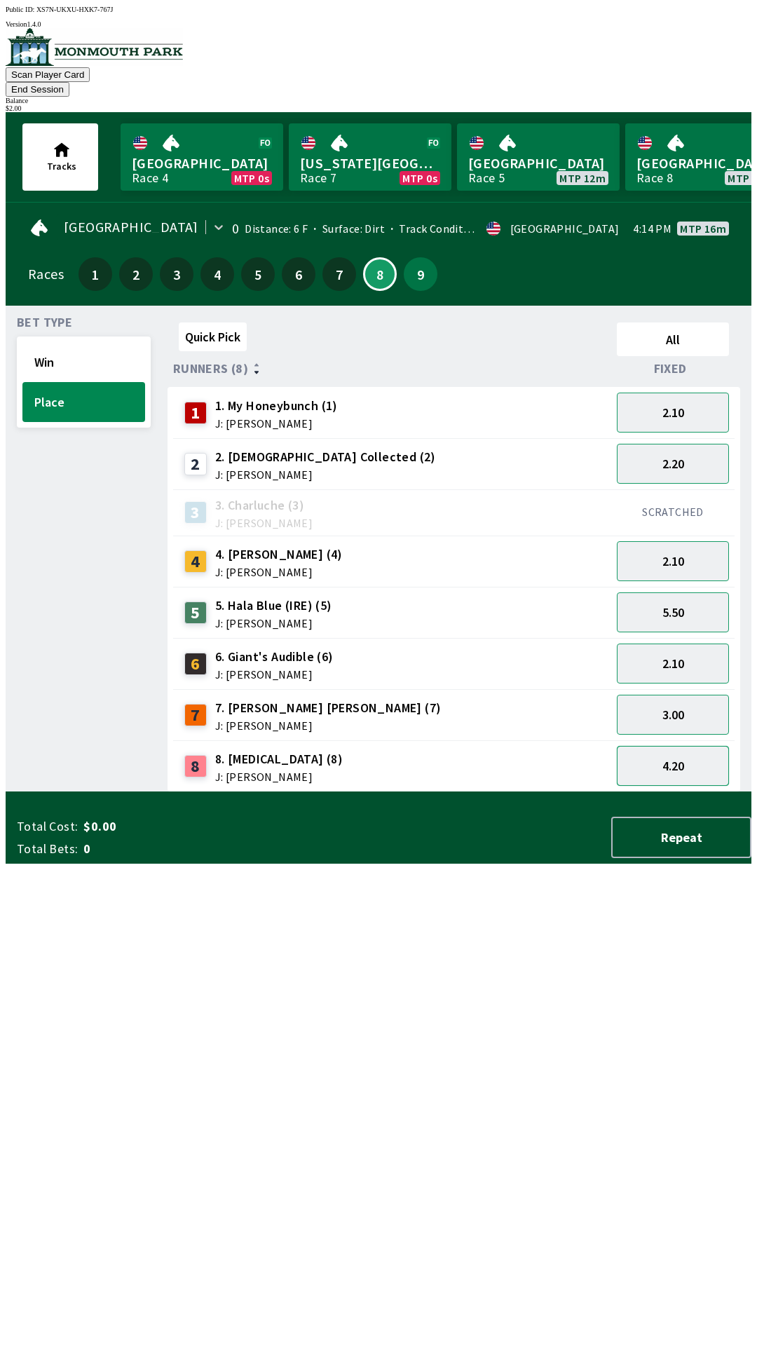
click at [668, 746] on button "4.20" at bounding box center [673, 766] width 112 height 40
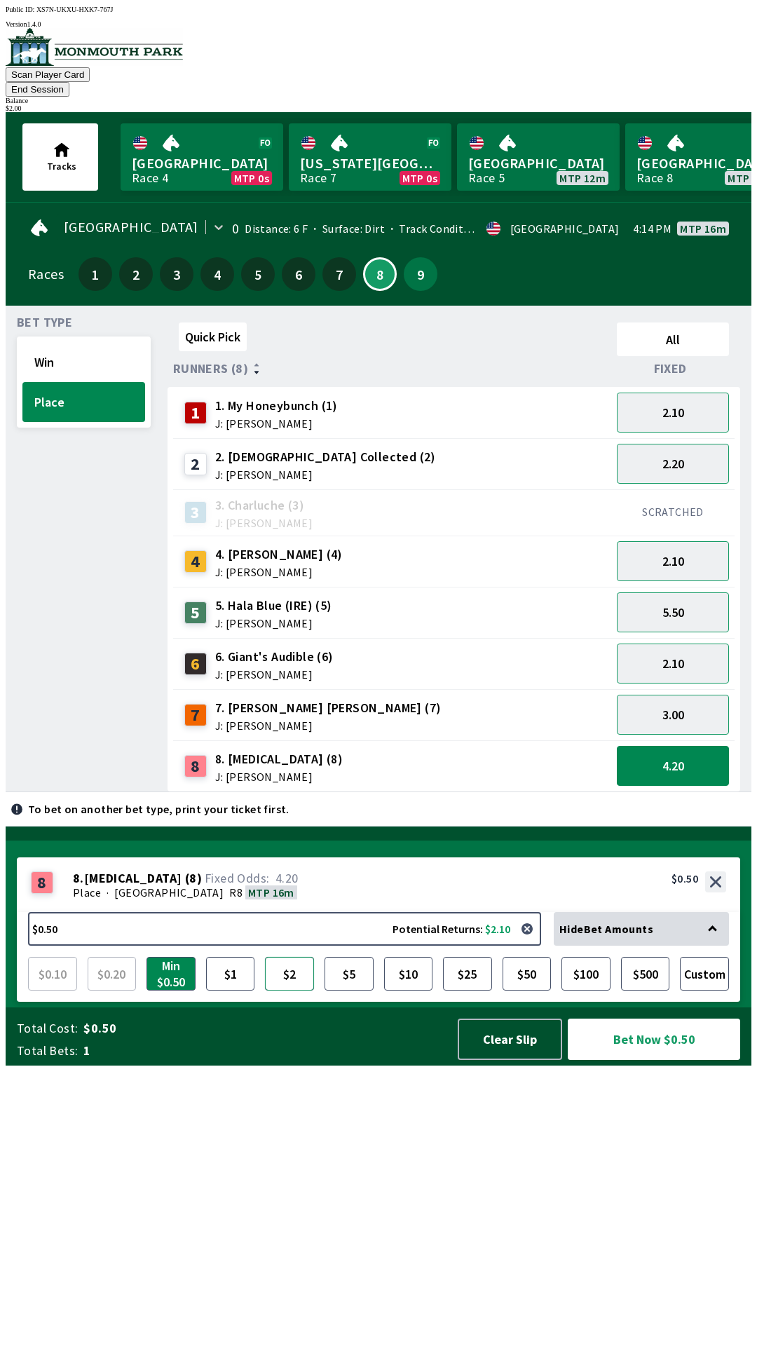
click at [280, 991] on button "$2" at bounding box center [289, 974] width 49 height 34
click at [628, 1060] on button "Bet Now $2.00" at bounding box center [654, 1039] width 172 height 41
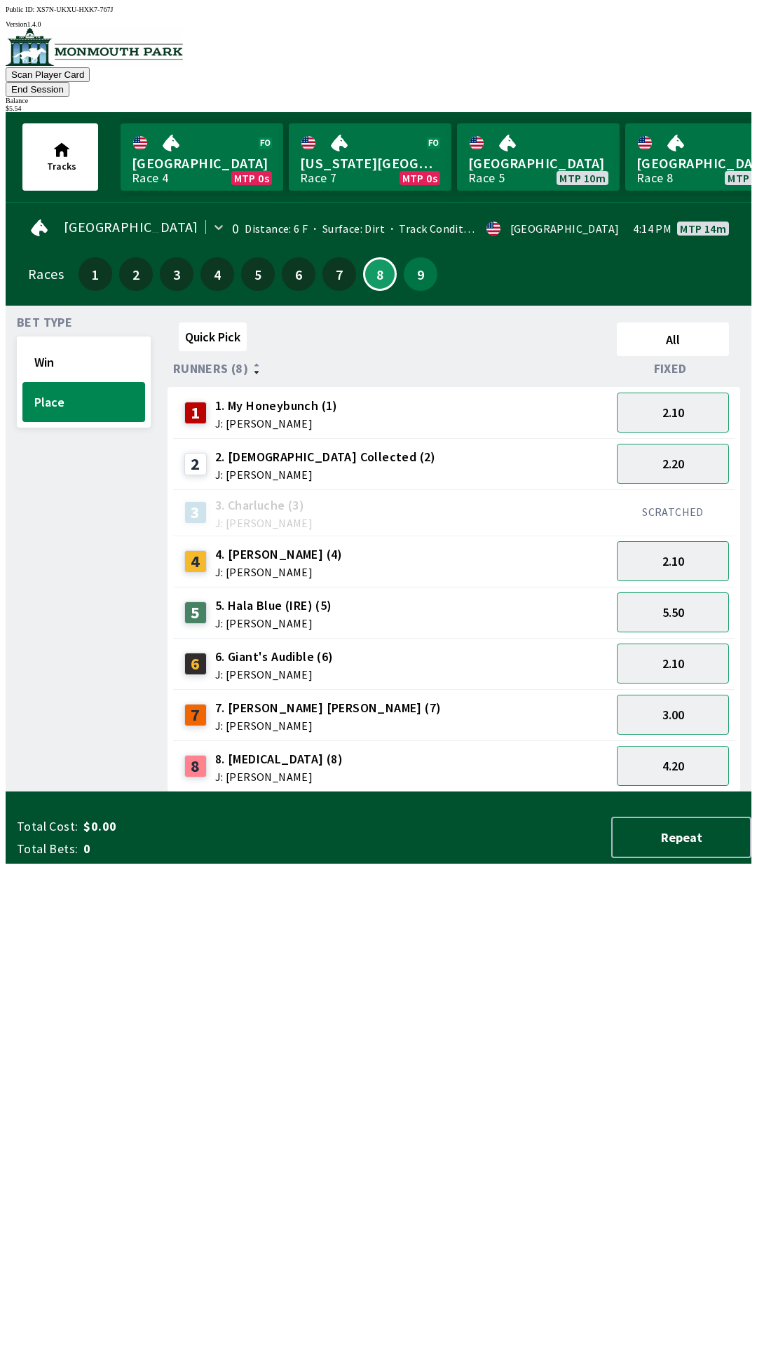
click at [189, 792] on div "Quick Pick All Runners (8) Fixed 1 1. My Honeybunch (1) J: [PERSON_NAME] 2.10 2…" at bounding box center [460, 554] width 584 height 475
click at [248, 669] on span "J: [PERSON_NAME]" at bounding box center [274, 674] width 119 height 11
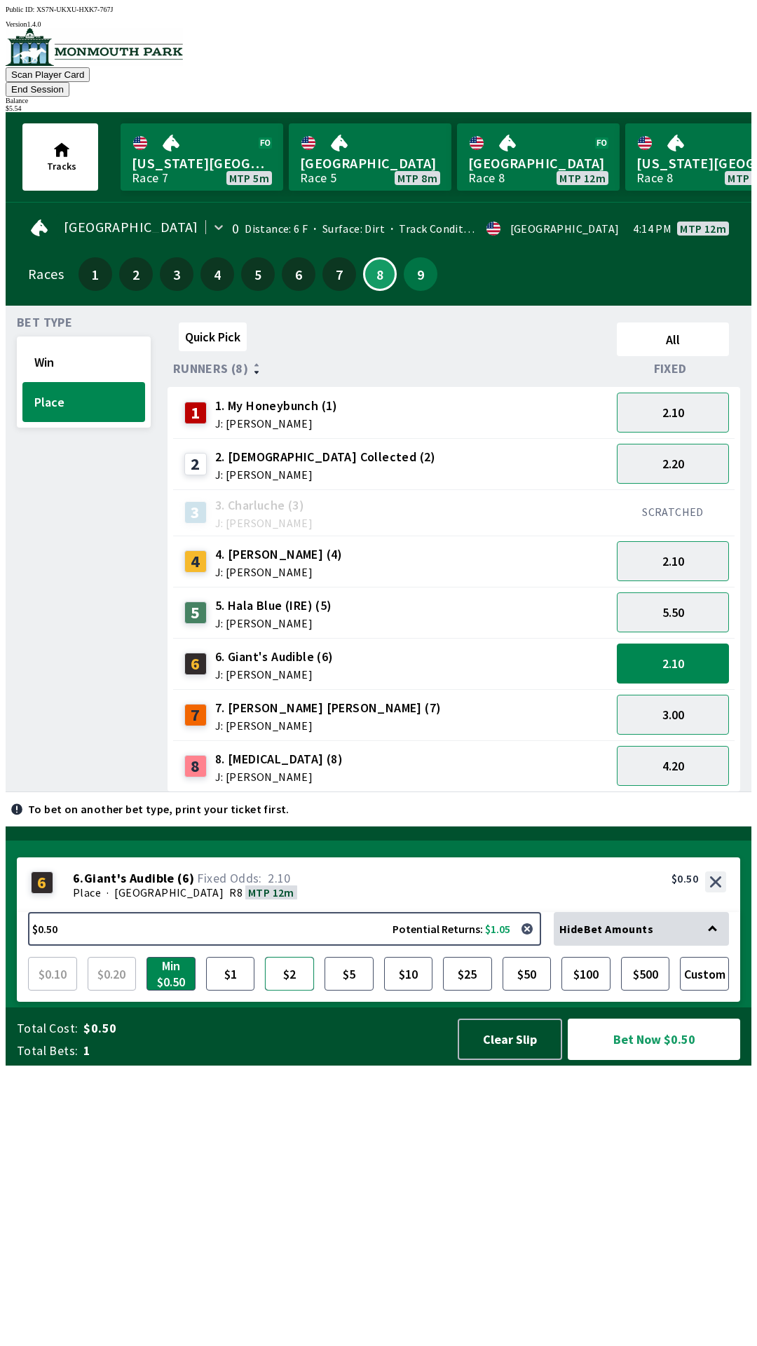
click at [288, 991] on button "$2" at bounding box center [289, 974] width 49 height 34
click at [625, 1060] on button "Bet Now $2.00" at bounding box center [654, 1039] width 172 height 41
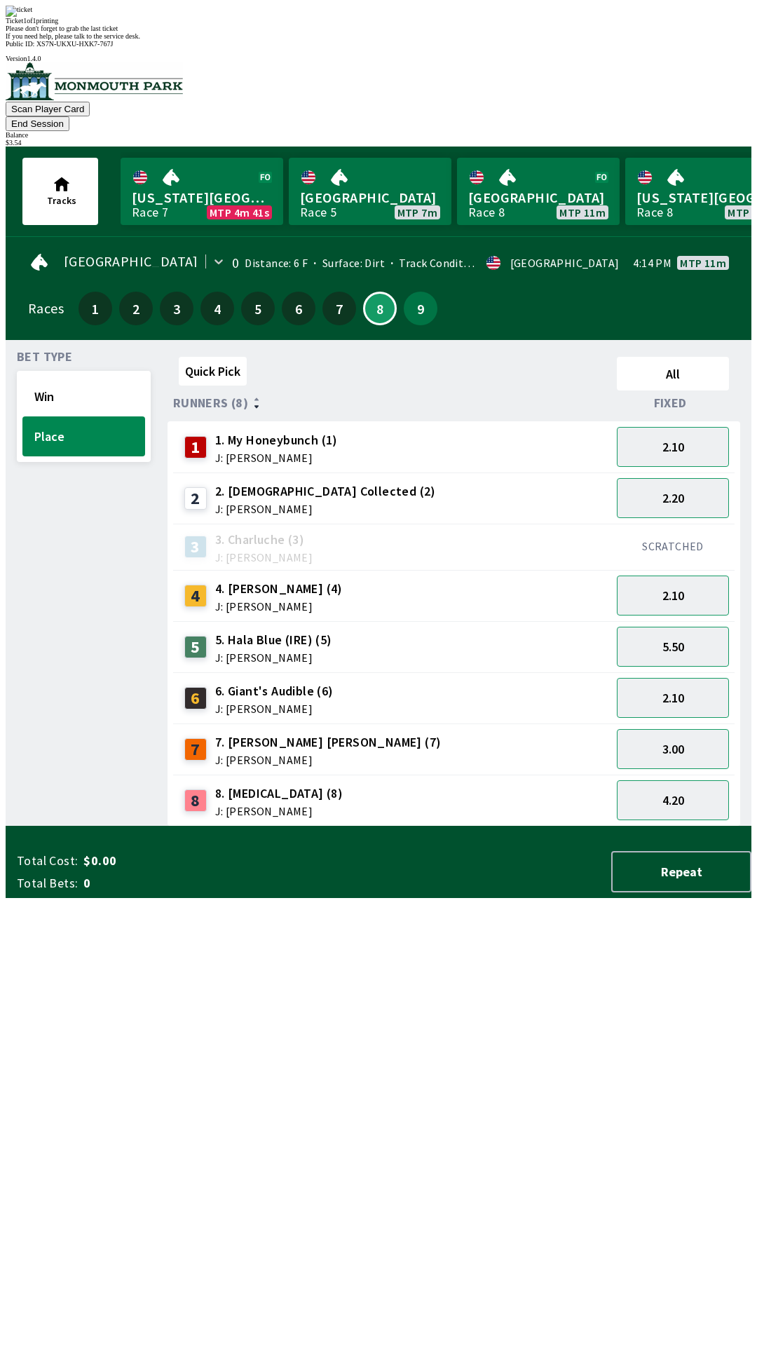
click at [346, 827] on div "Quick Pick All Runners (8) Fixed 1 1. My Honeybunch (1) J: [PERSON_NAME] 2.10 2…" at bounding box center [460, 588] width 584 height 475
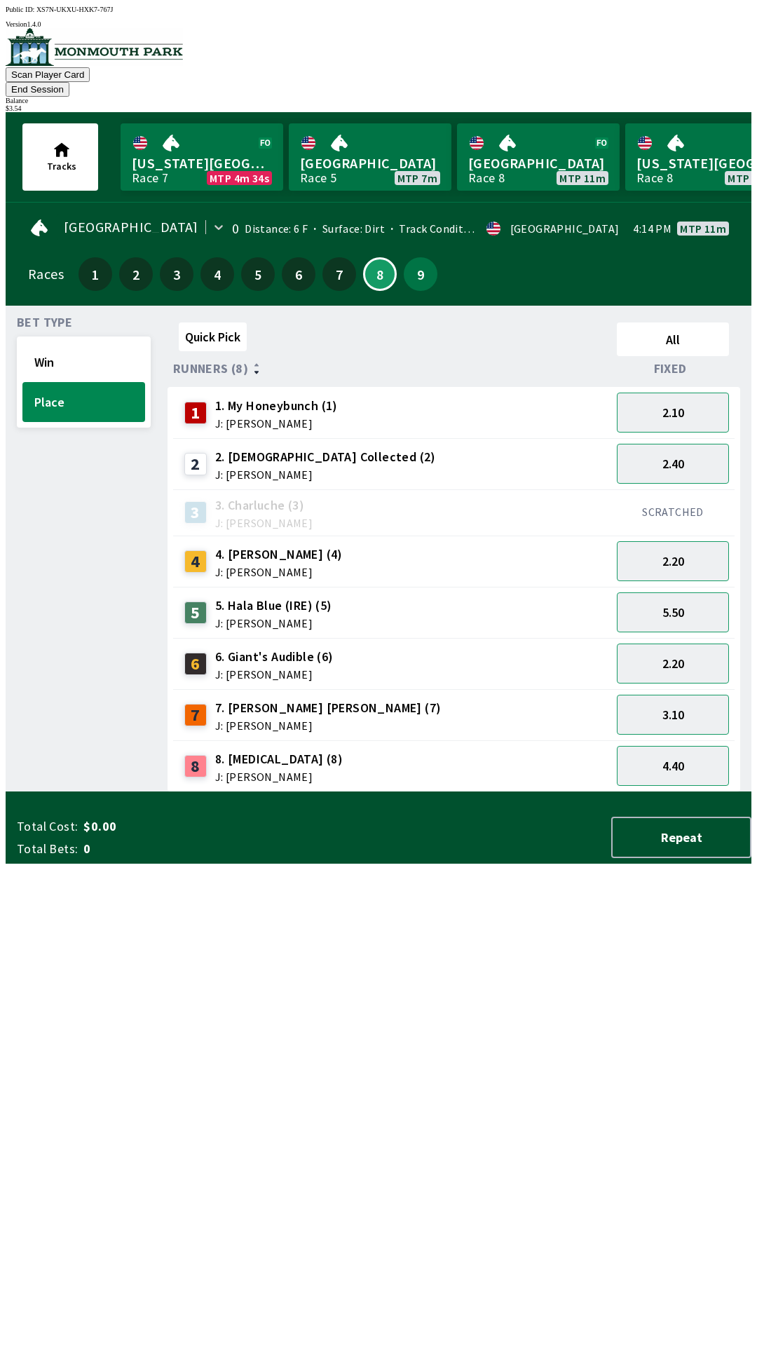
click at [255, 418] on span "J: [PERSON_NAME]" at bounding box center [276, 423] width 123 height 11
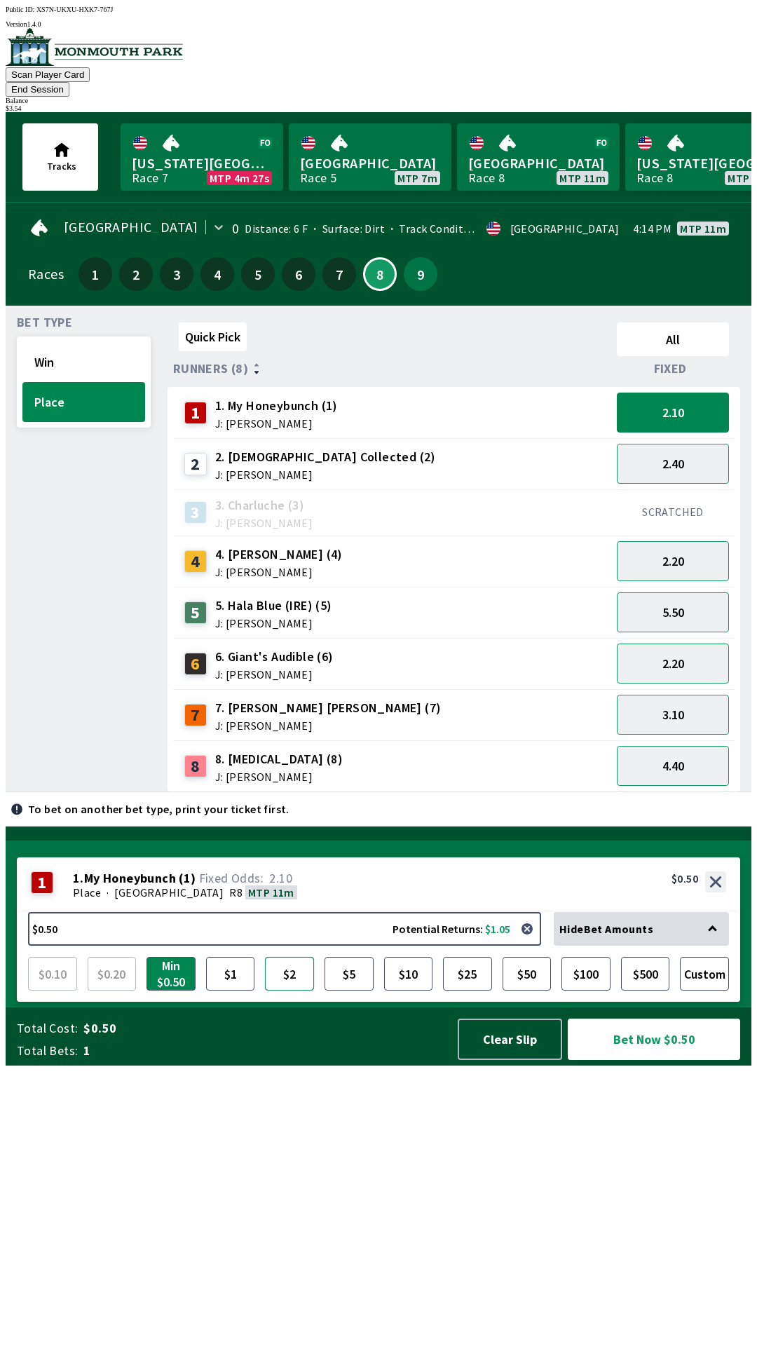
click at [286, 991] on button "$2" at bounding box center [289, 974] width 49 height 34
click at [634, 1060] on button "Bet Now $2.00" at bounding box center [654, 1039] width 172 height 41
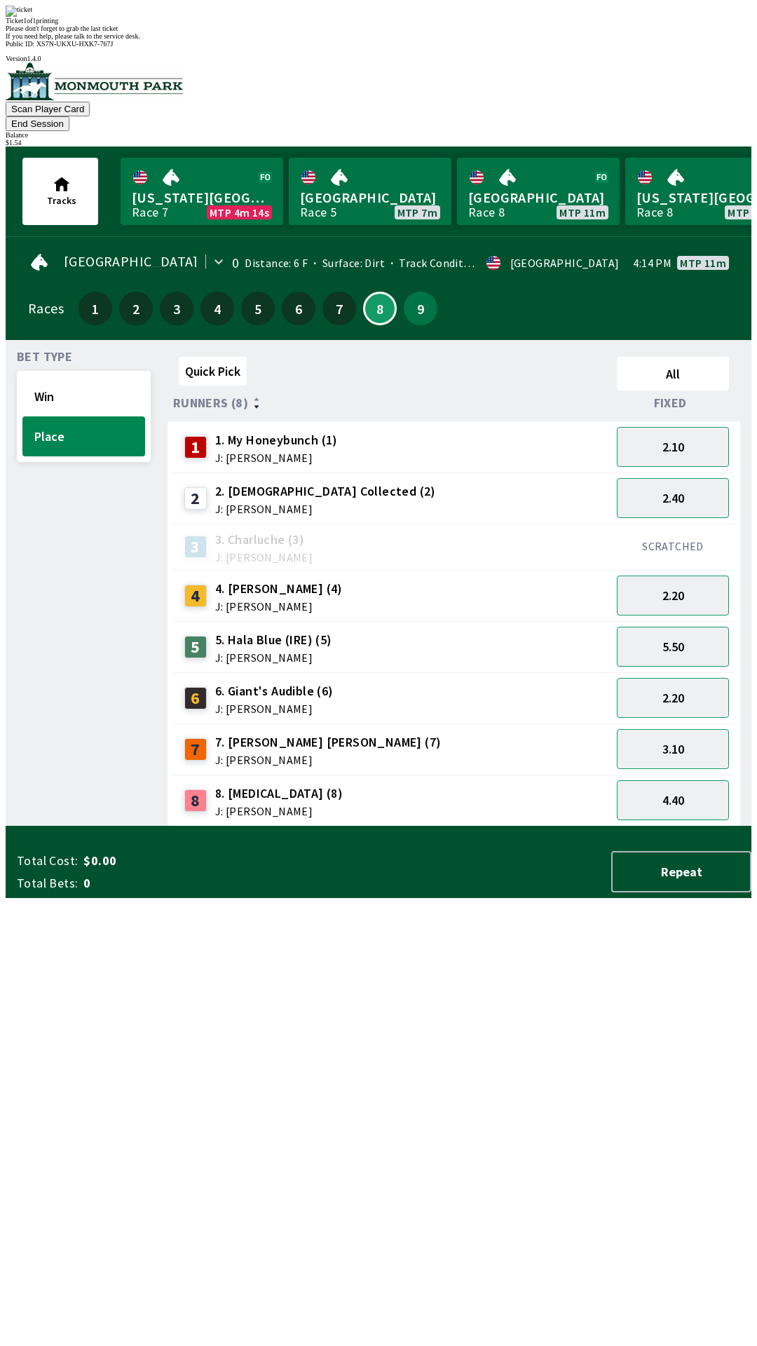
click at [123, 827] on div "Bet Type Win Place" at bounding box center [84, 588] width 134 height 475
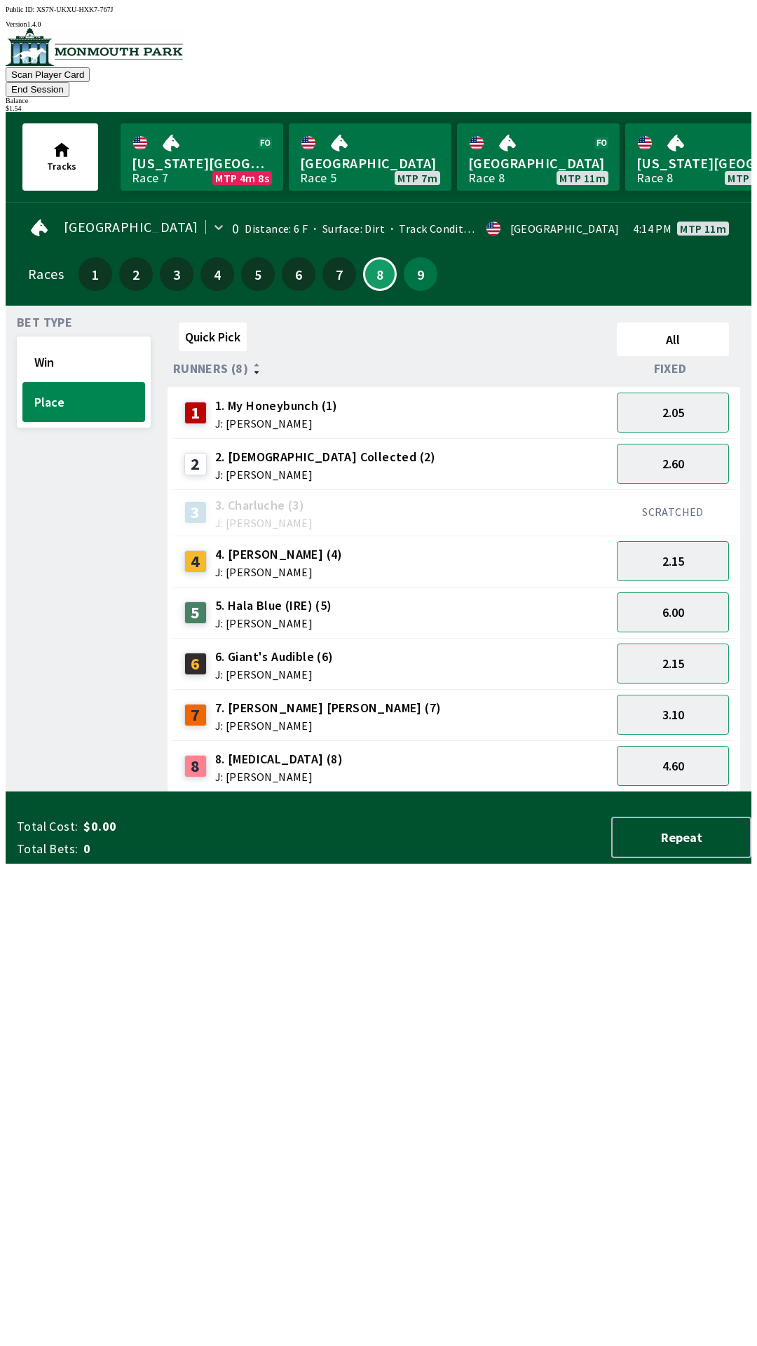
click at [257, 418] on span "J: [PERSON_NAME]" at bounding box center [276, 423] width 123 height 11
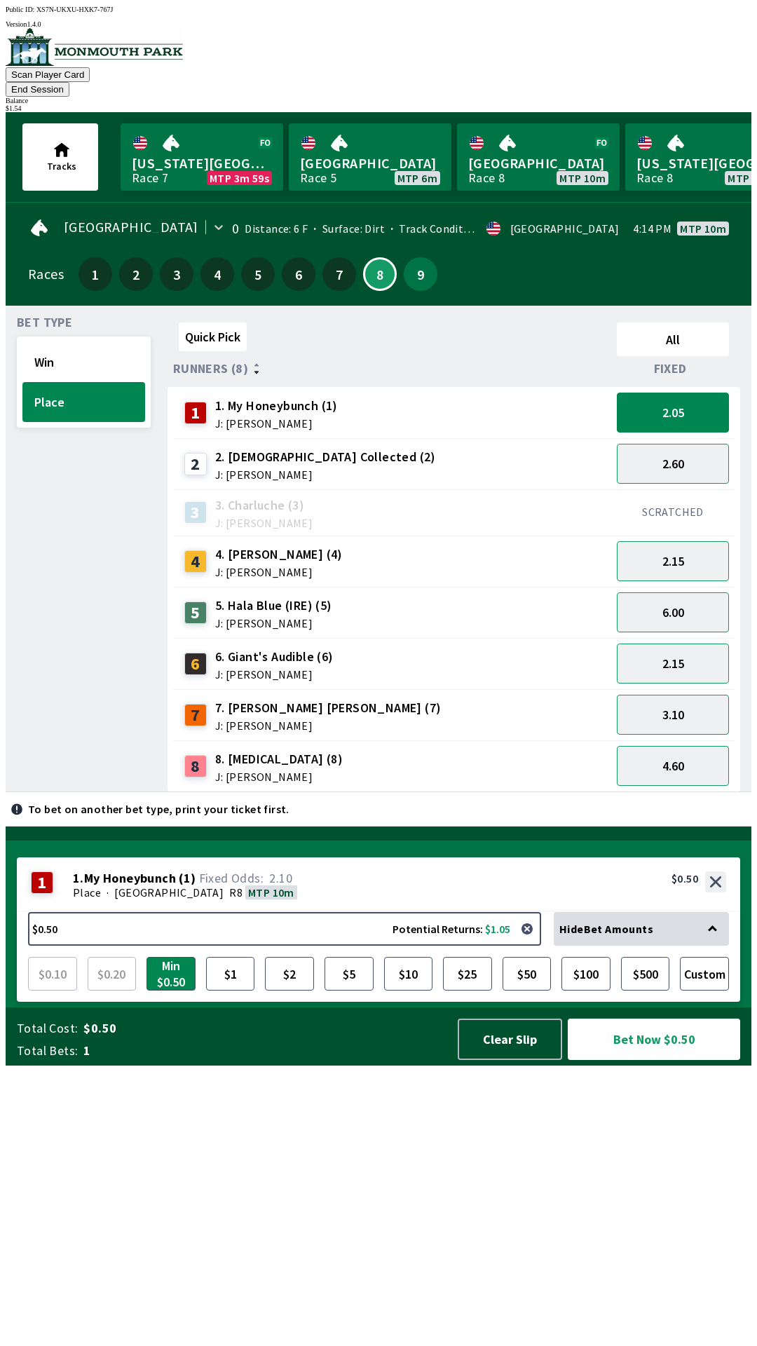
click at [250, 469] on span "J: [PERSON_NAME]" at bounding box center [325, 474] width 221 height 11
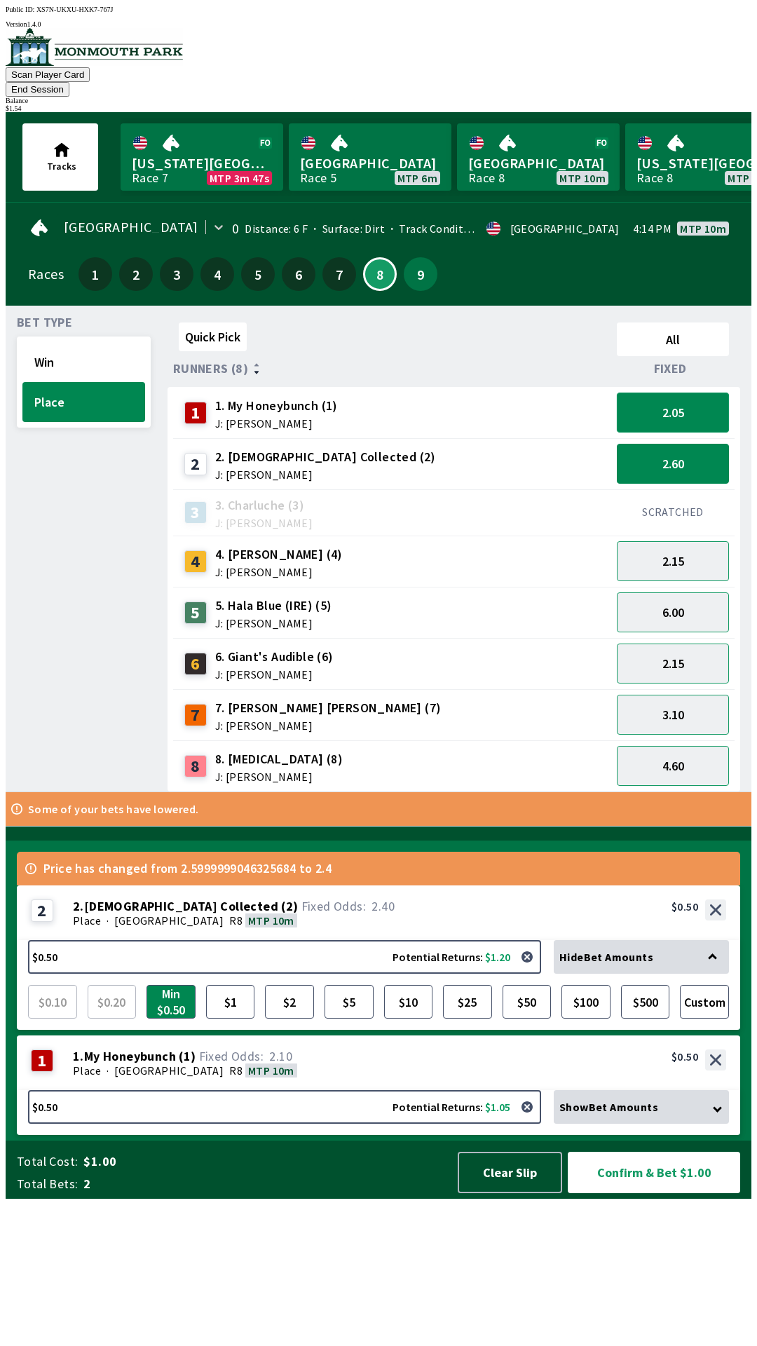
click at [657, 402] on button "2.05" at bounding box center [673, 413] width 112 height 40
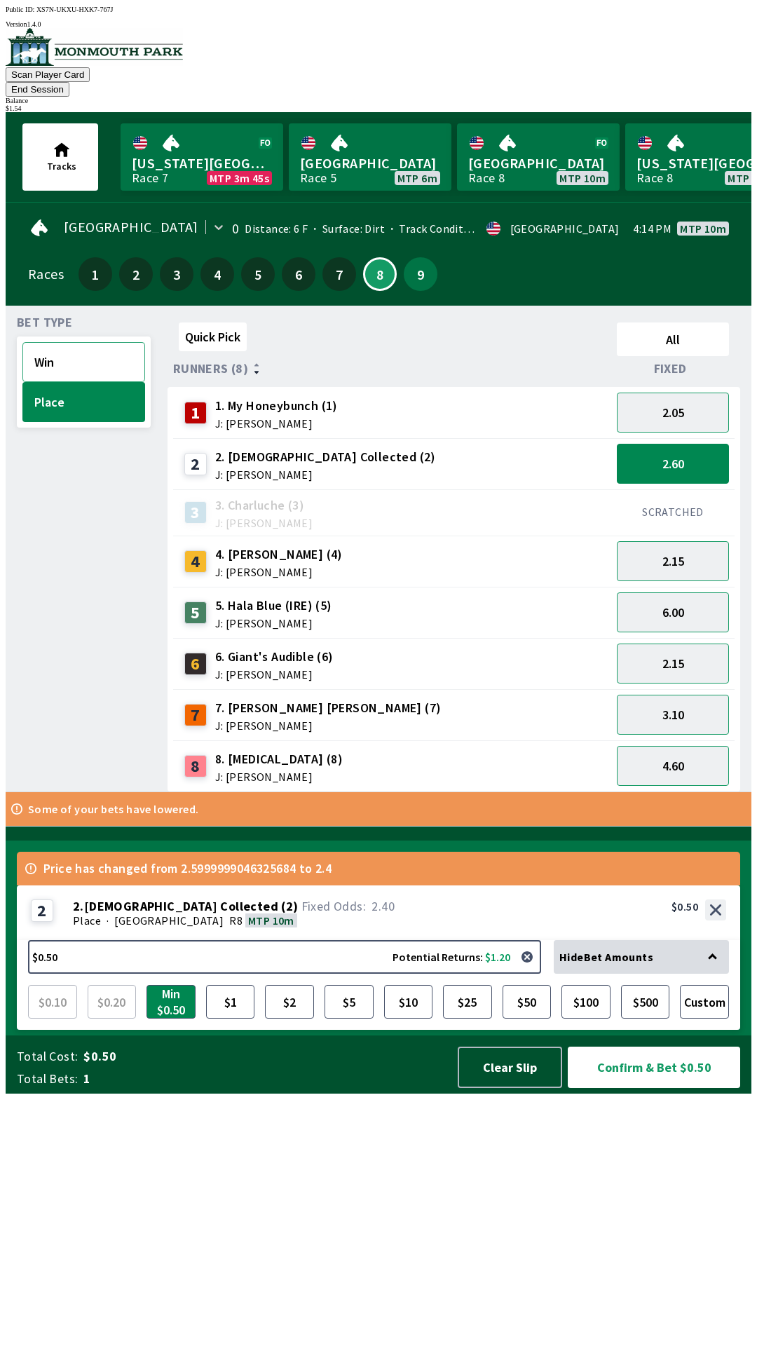
click at [66, 352] on button "Win" at bounding box center [83, 362] width 123 height 40
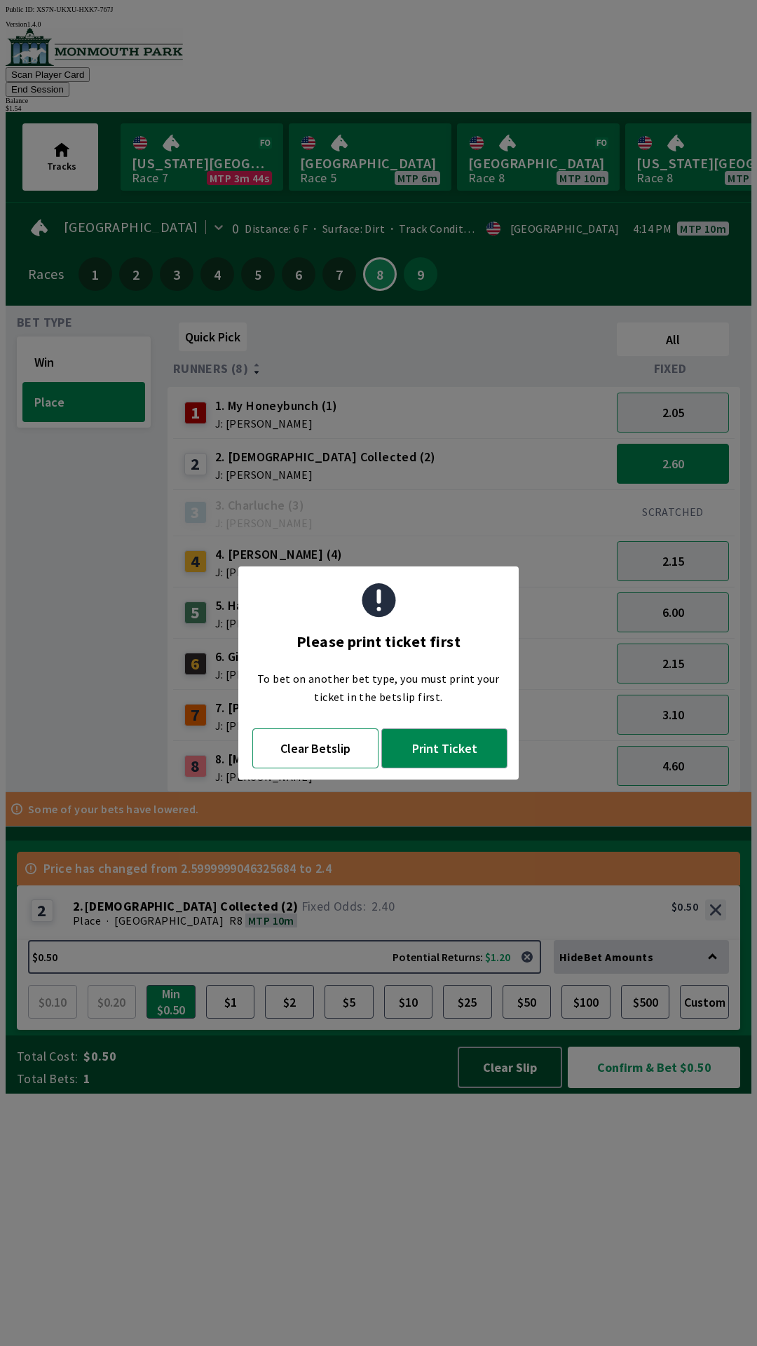
click at [262, 768] on button "Clear Betslip" at bounding box center [315, 749] width 126 height 40
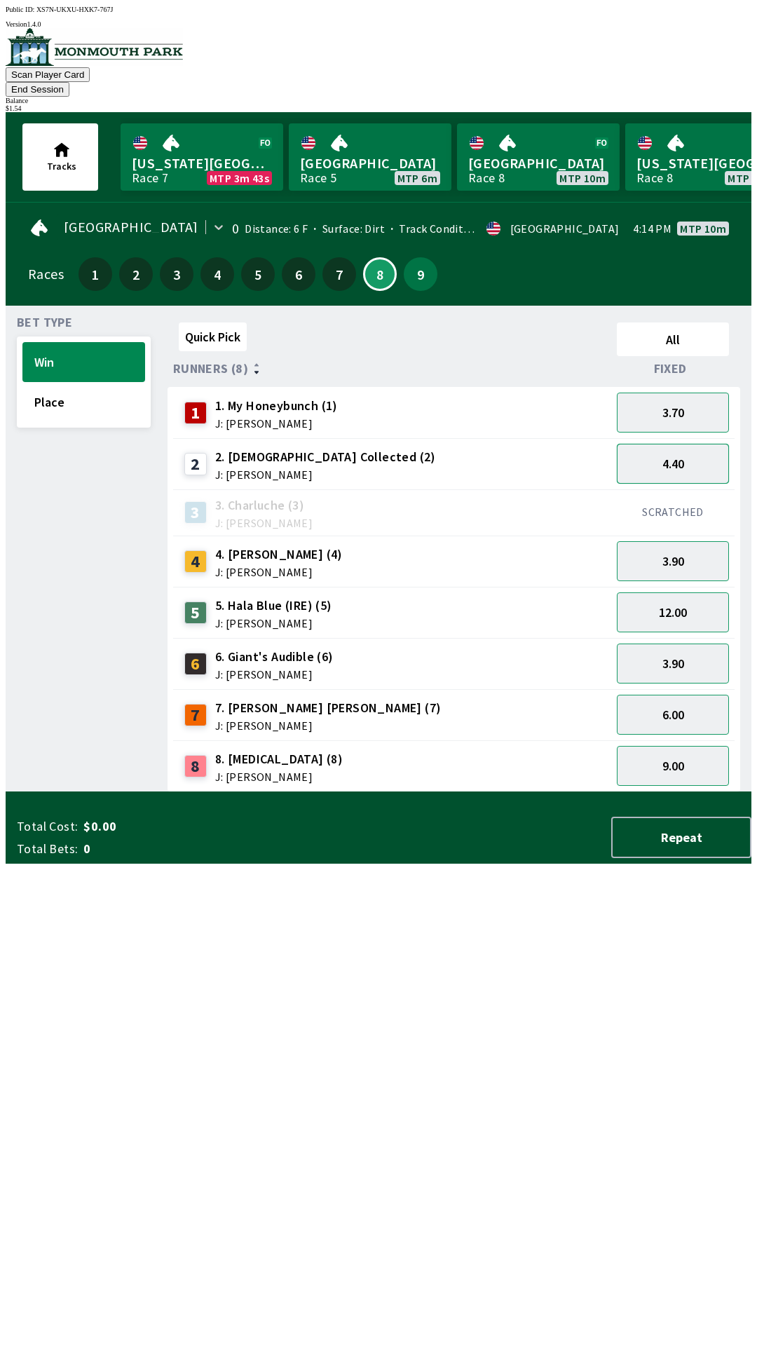
click at [705, 448] on button "4.40" at bounding box center [673, 464] width 112 height 40
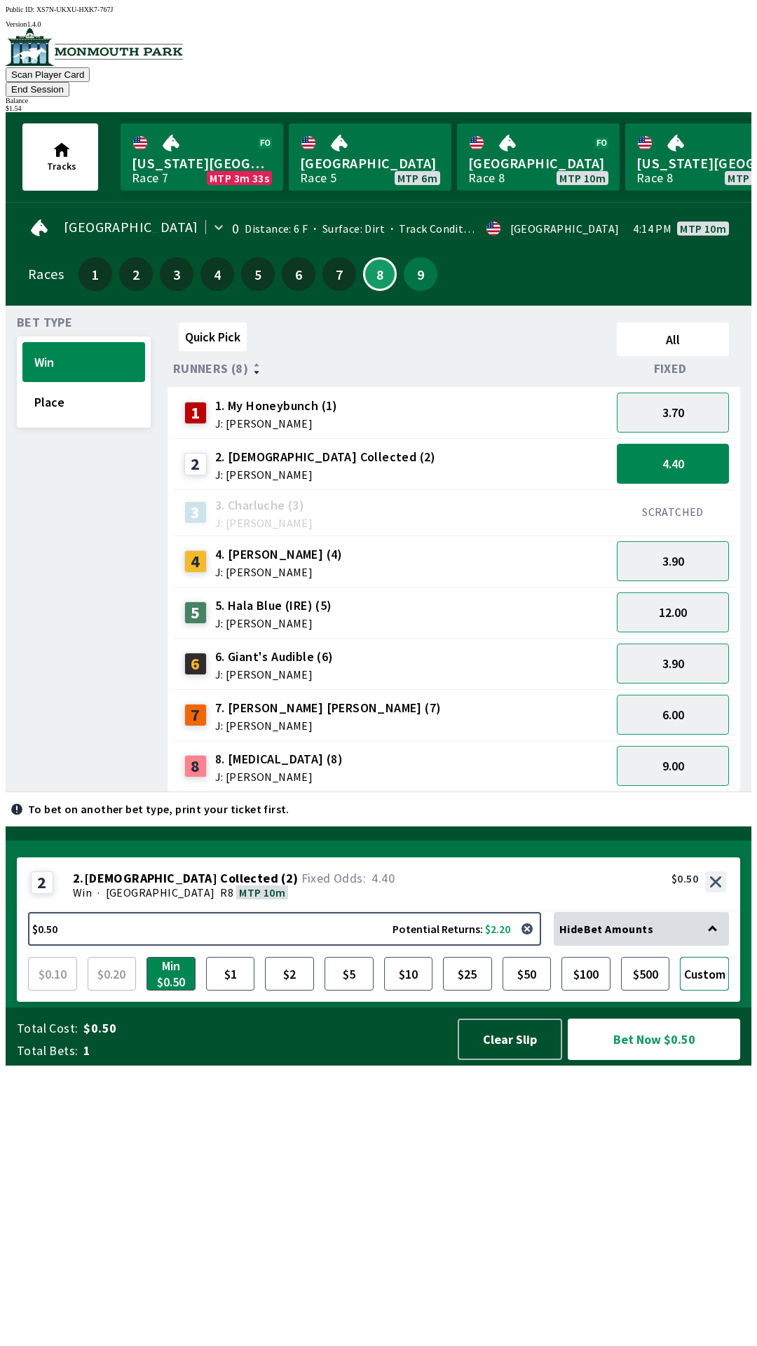
click at [705, 991] on button "Custom" at bounding box center [704, 974] width 49 height 34
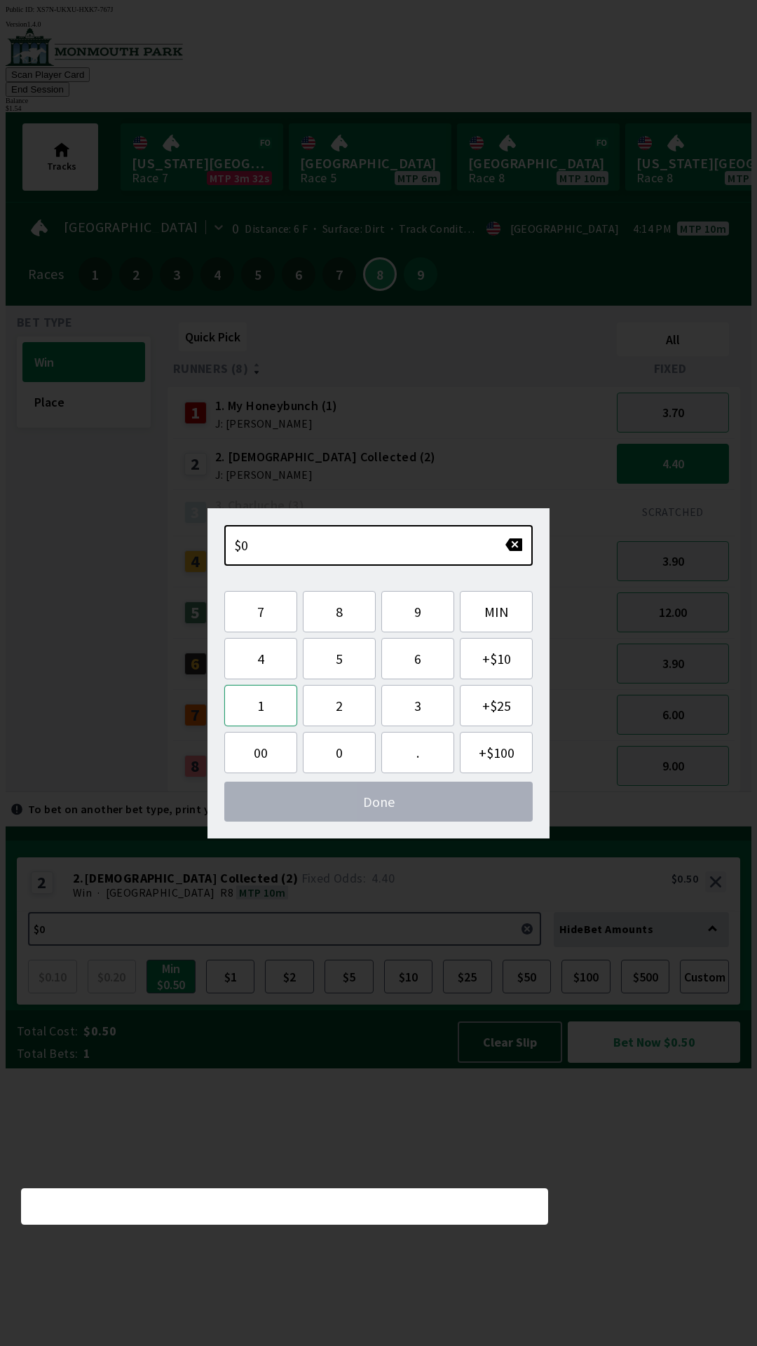
click at [253, 709] on button "1" at bounding box center [260, 705] width 73 height 41
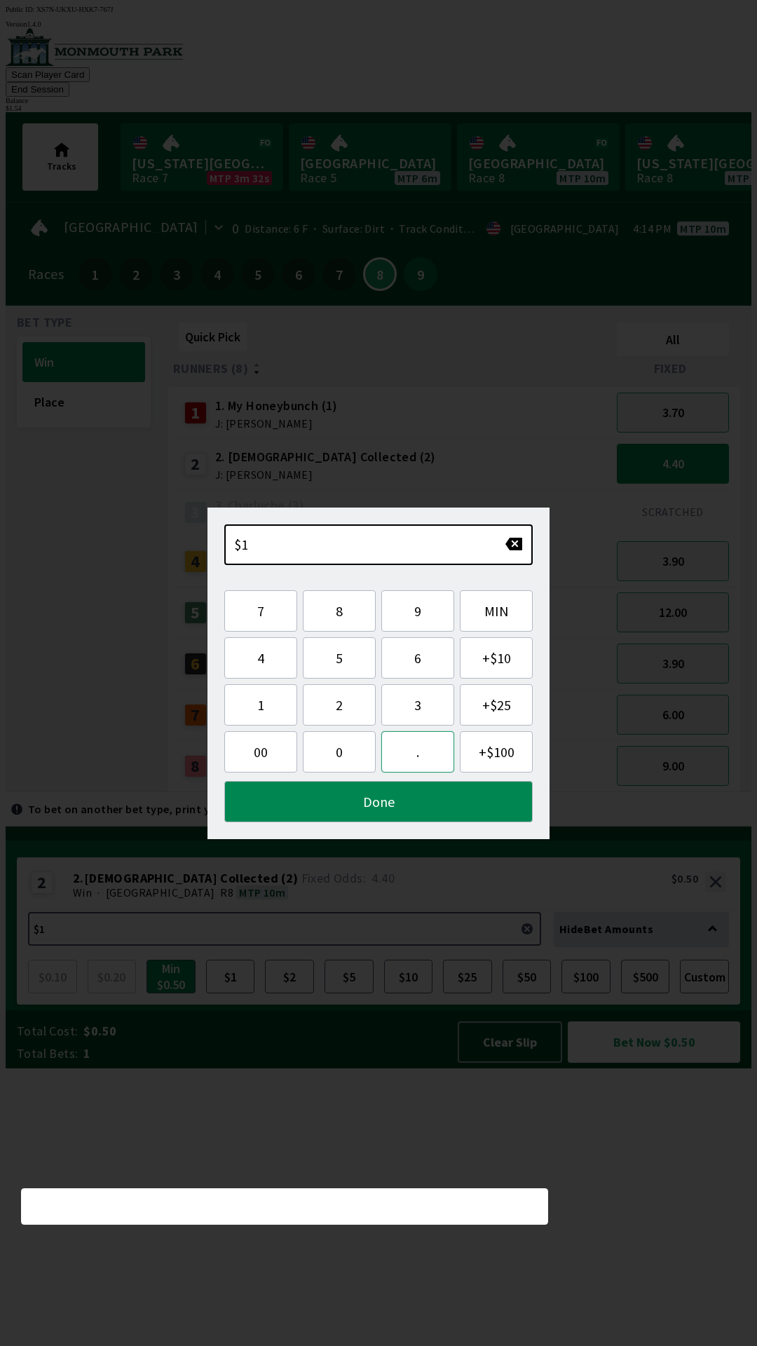
click at [404, 748] on button "." at bounding box center [417, 751] width 73 height 41
click at [330, 658] on button "5" at bounding box center [339, 657] width 73 height 41
click at [266, 658] on button "4" at bounding box center [260, 657] width 73 height 41
click at [318, 809] on button "Done" at bounding box center [378, 801] width 309 height 41
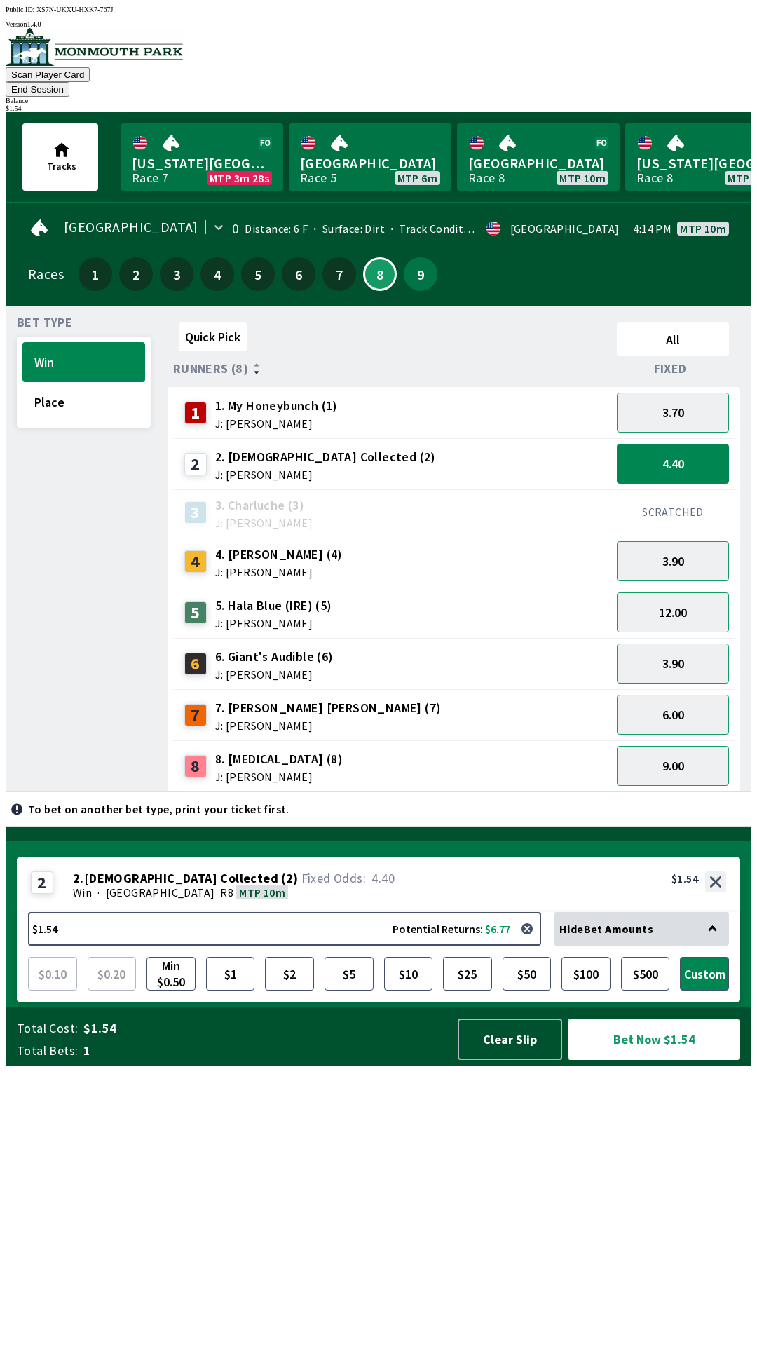
click at [678, 1060] on button "Bet Now $1.54" at bounding box center [654, 1039] width 172 height 41
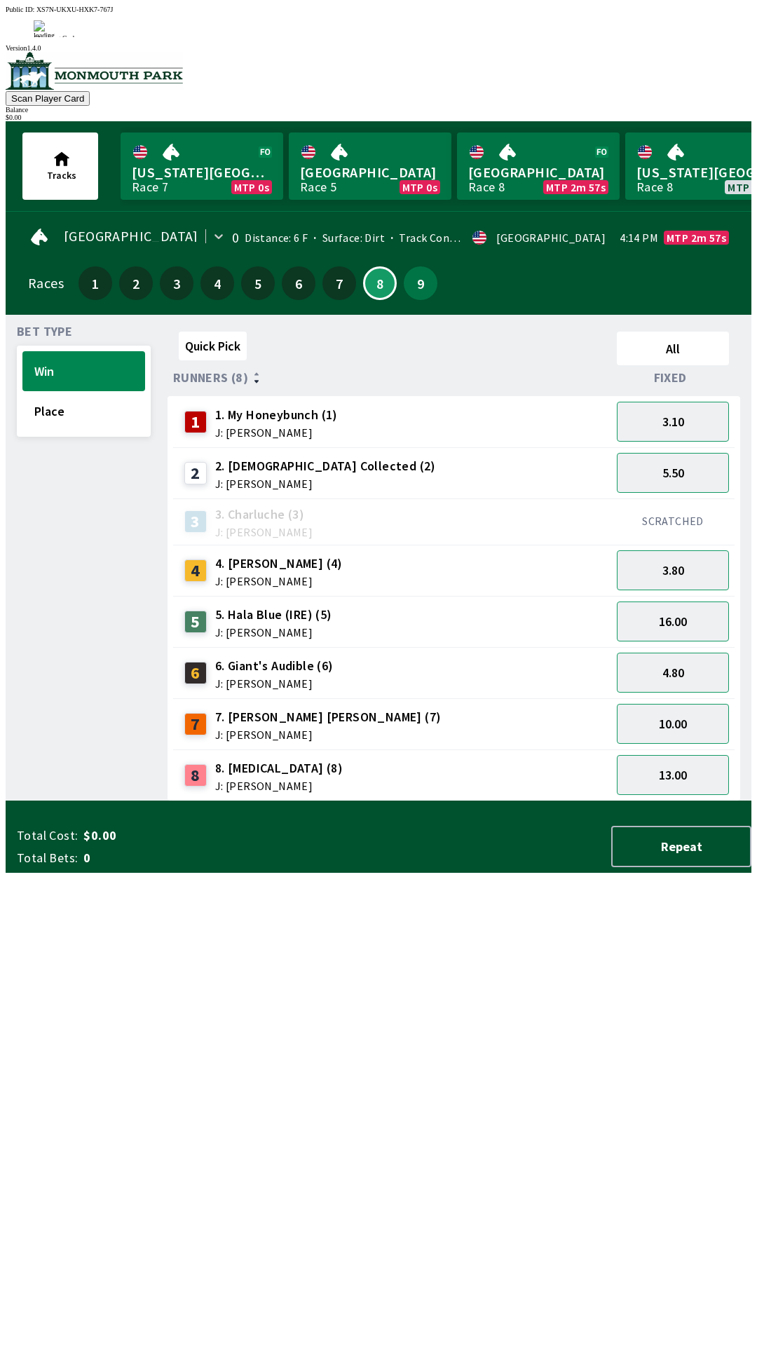
click at [444, 801] on div "Quick Pick All Runners (8) Fixed 1 1. My Honeybunch (1) J: [PERSON_NAME] 3.10 2…" at bounding box center [460, 563] width 584 height 475
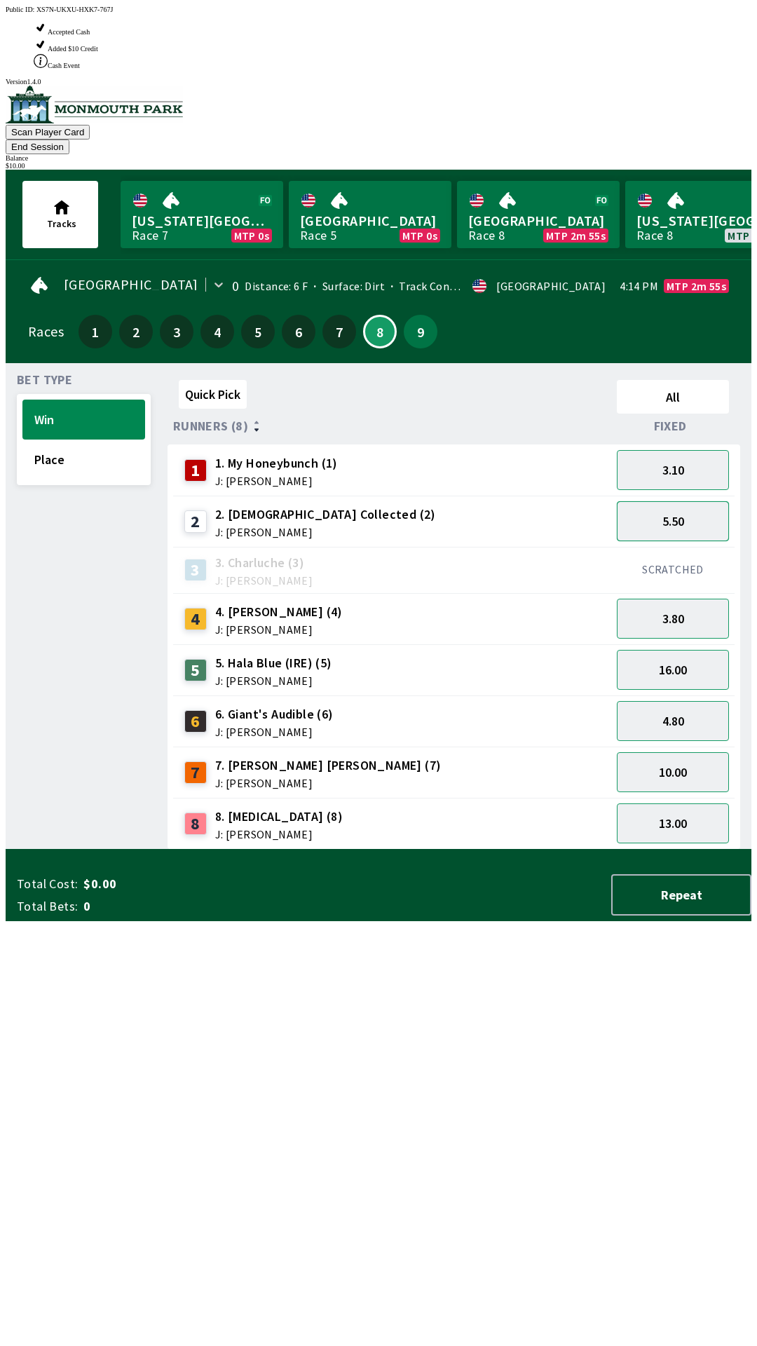
click at [661, 501] on button "5.50" at bounding box center [673, 521] width 112 height 40
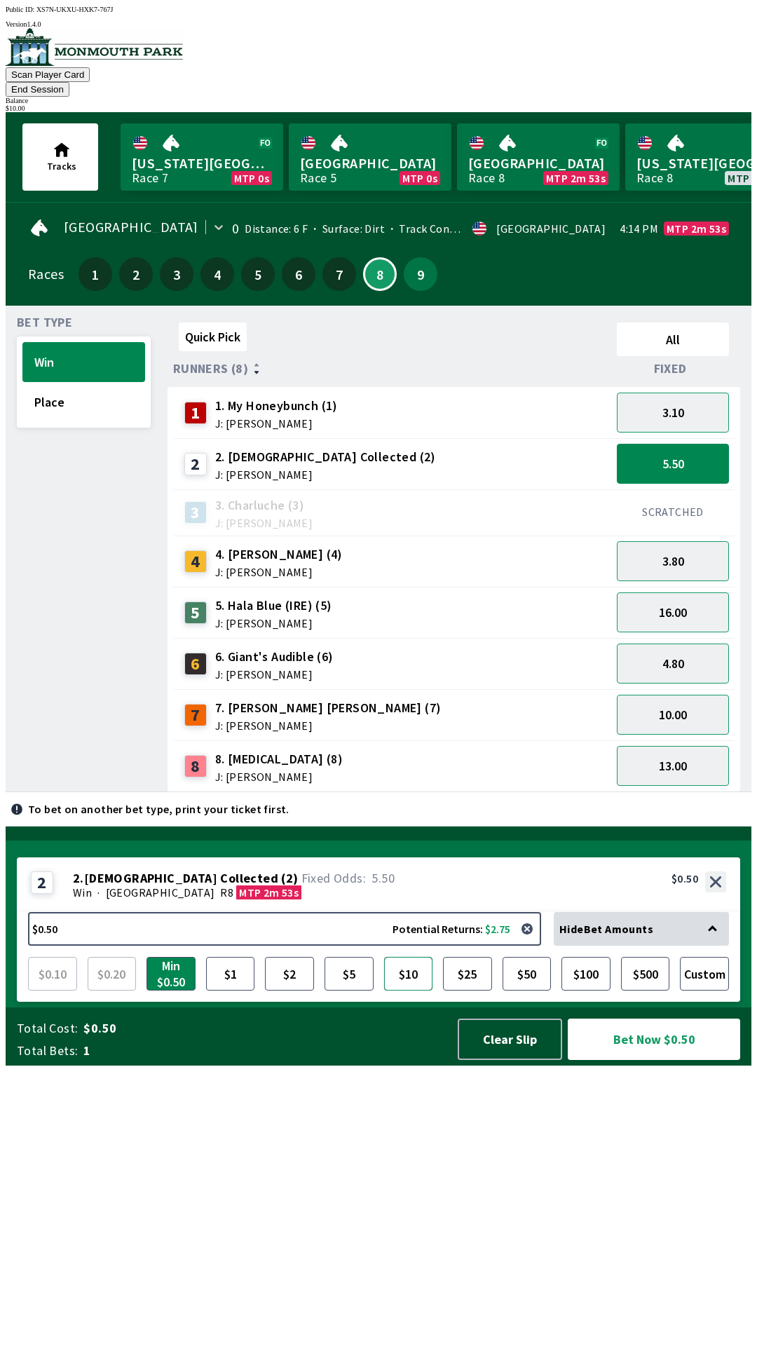
click at [415, 991] on button "$10" at bounding box center [408, 974] width 49 height 34
click at [630, 1060] on button "Bet Now $10.00" at bounding box center [654, 1039] width 172 height 41
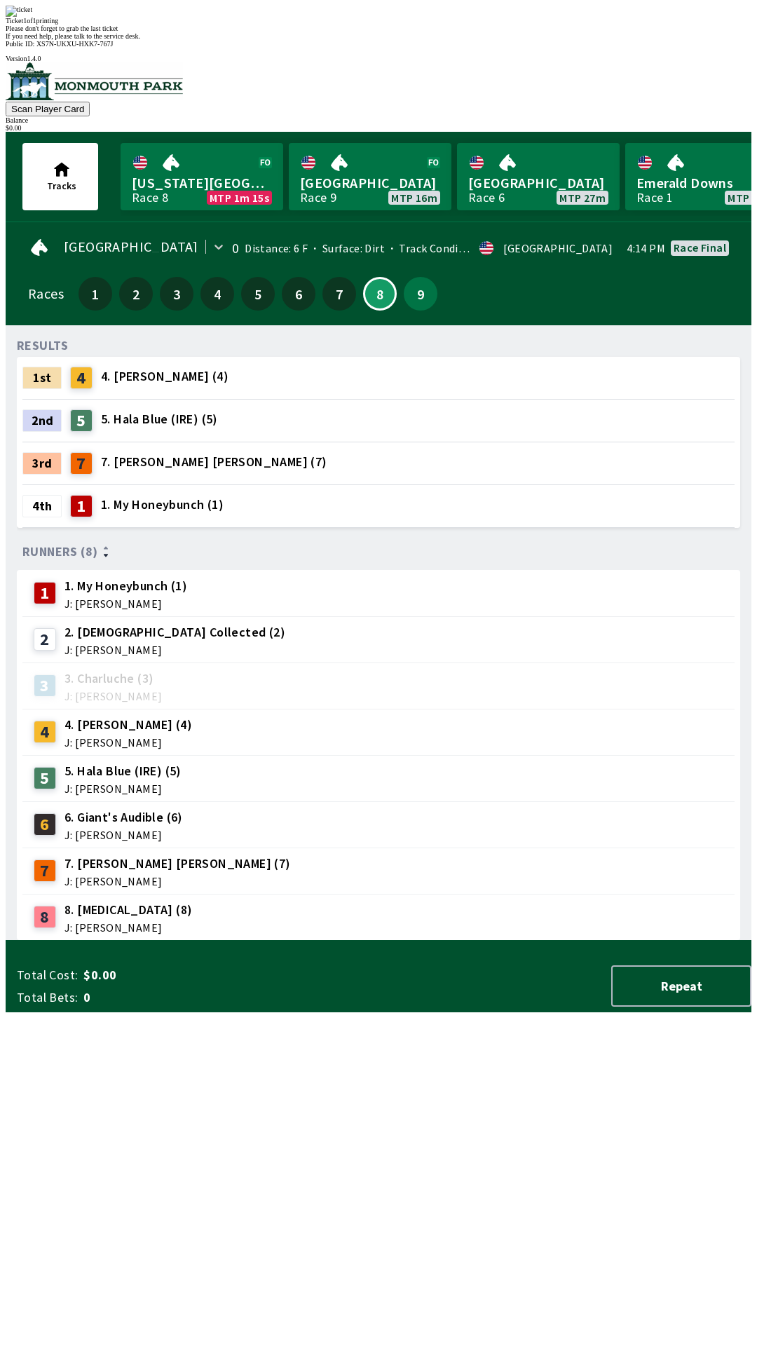
click at [581, 941] on div "RESULTS 1st 4 4. [PERSON_NAME] (4) 2nd 5 5. Hala Blue (IRE) (5) 3rd 7 7. [PERSO…" at bounding box center [384, 639] width 735 height 604
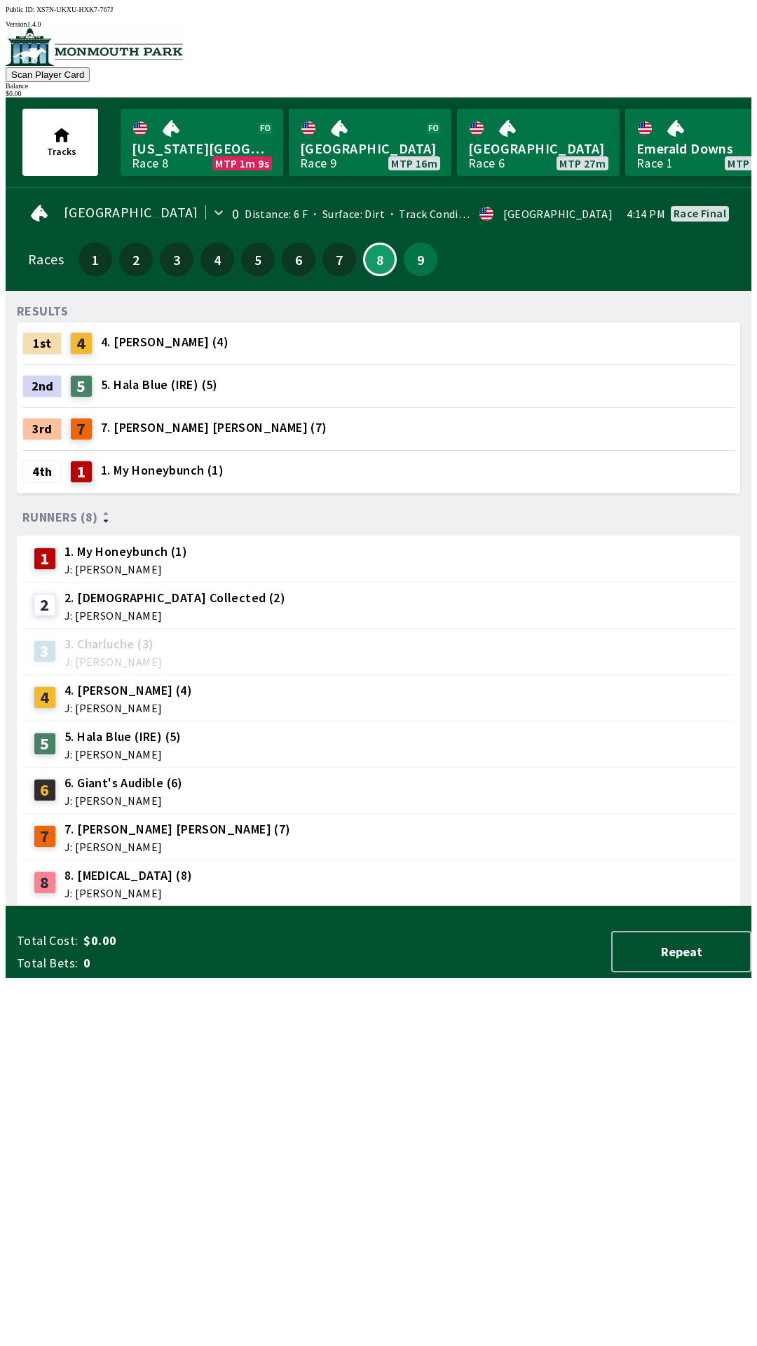
scroll to position [1, 0]
click at [424, 266] on div "9" at bounding box center [421, 259] width 34 height 34
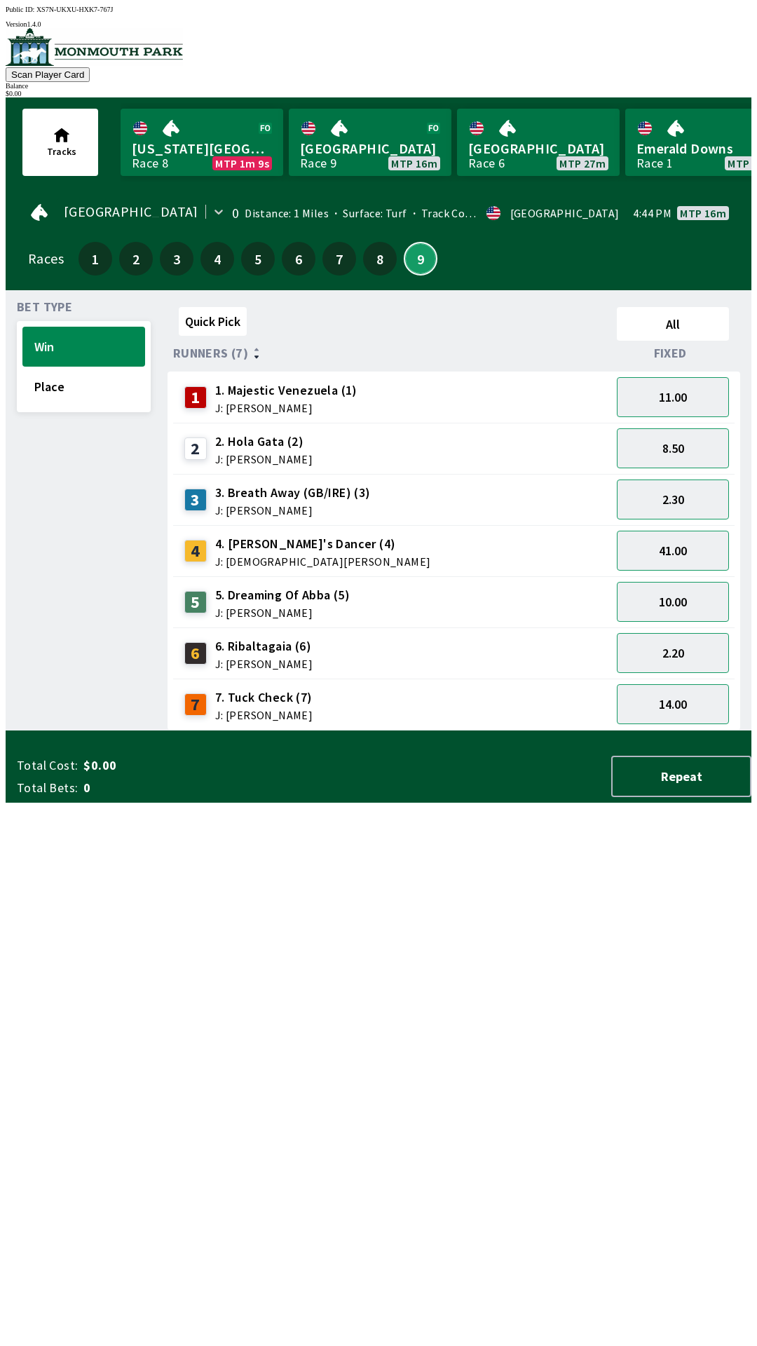
click at [415, 262] on button "9" at bounding box center [421, 259] width 34 height 34
